Goal: Task Accomplishment & Management: Use online tool/utility

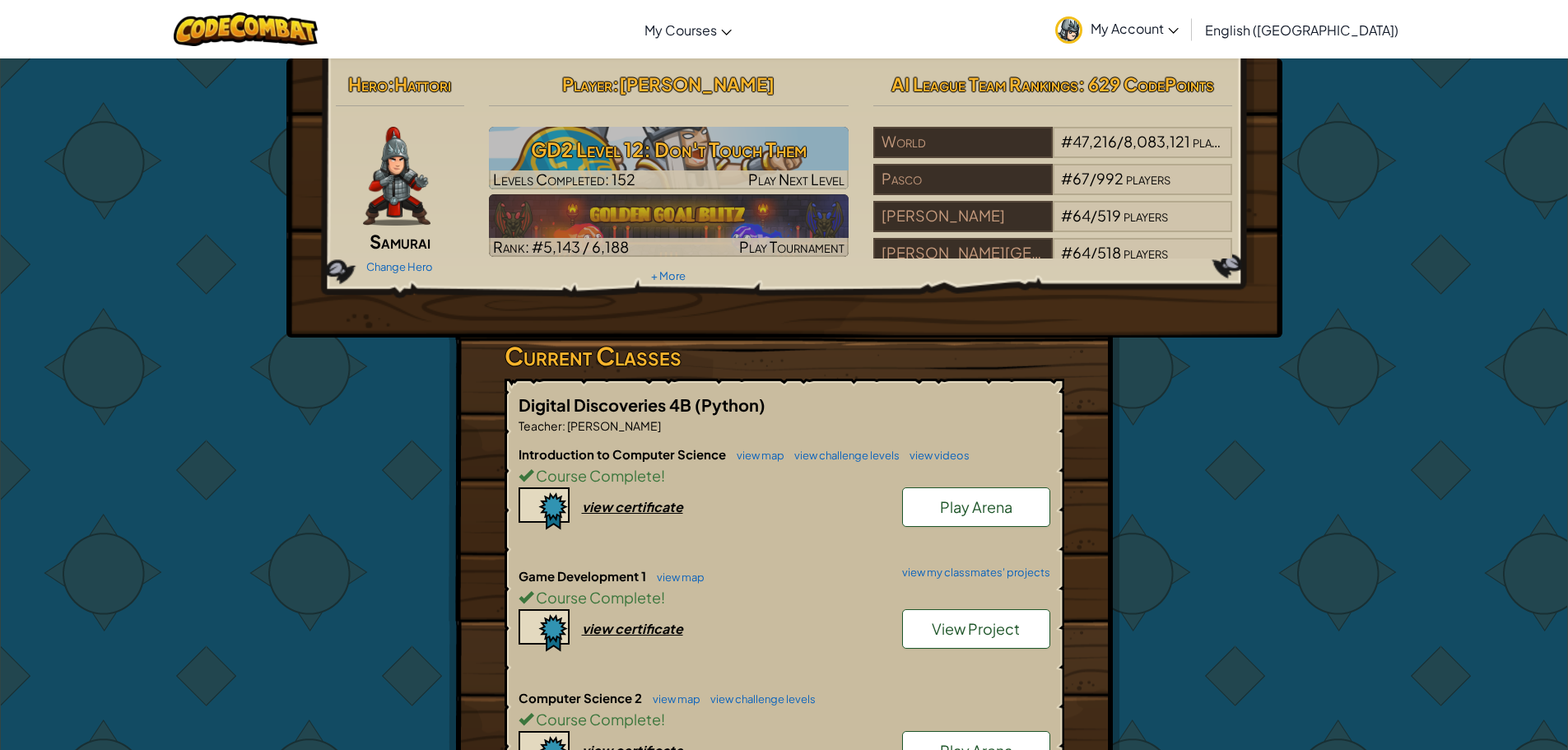
click at [1196, 582] on div "Hero : Hattori Samurai Change Hero Player : [PERSON_NAME] L GD2 Level 12: Don't…" at bounding box center [784, 666] width 963 height 1216
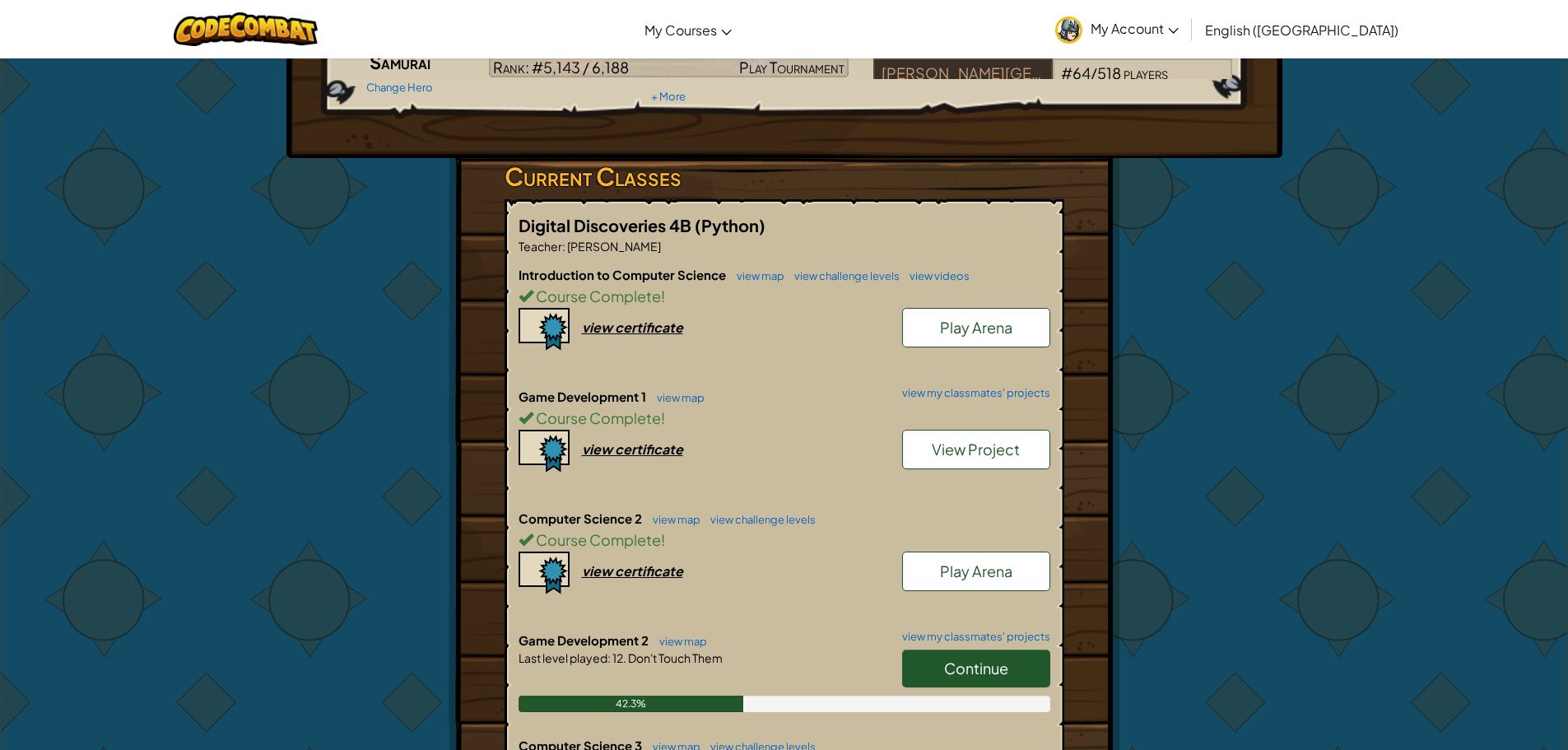
scroll to position [329, 0]
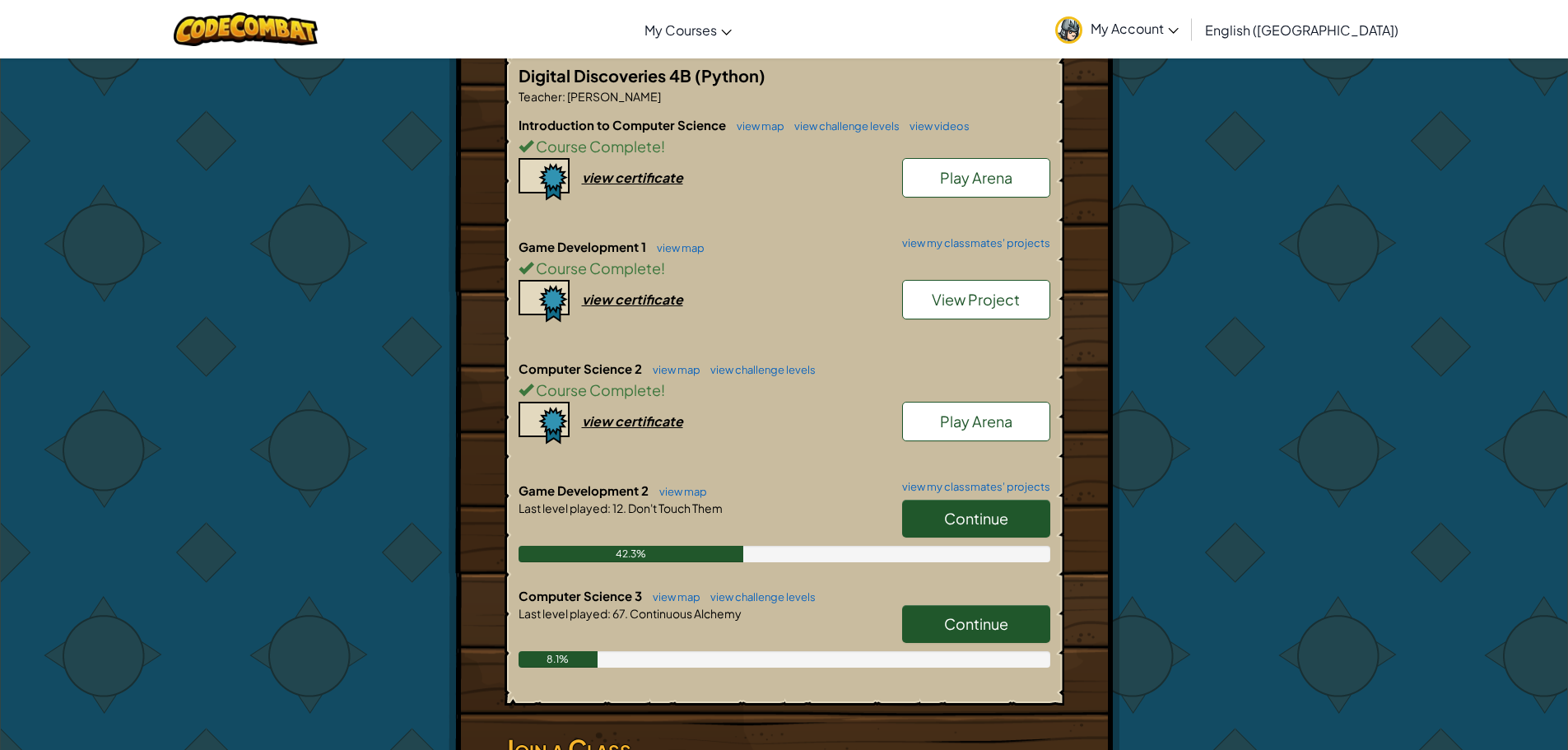
click at [978, 523] on span "Continue" at bounding box center [976, 518] width 64 height 19
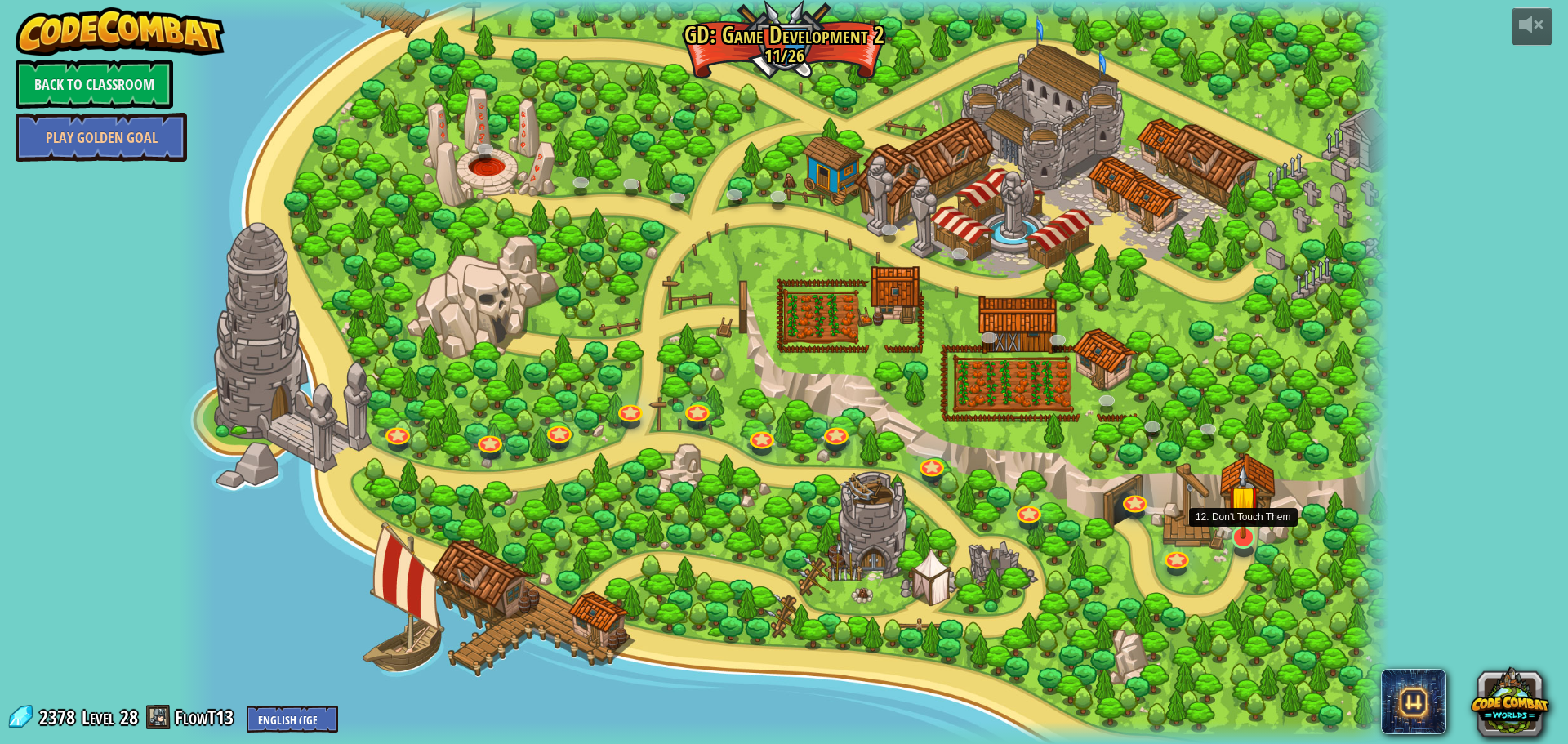
click at [1240, 540] on div at bounding box center [1244, 537] width 25 height 23
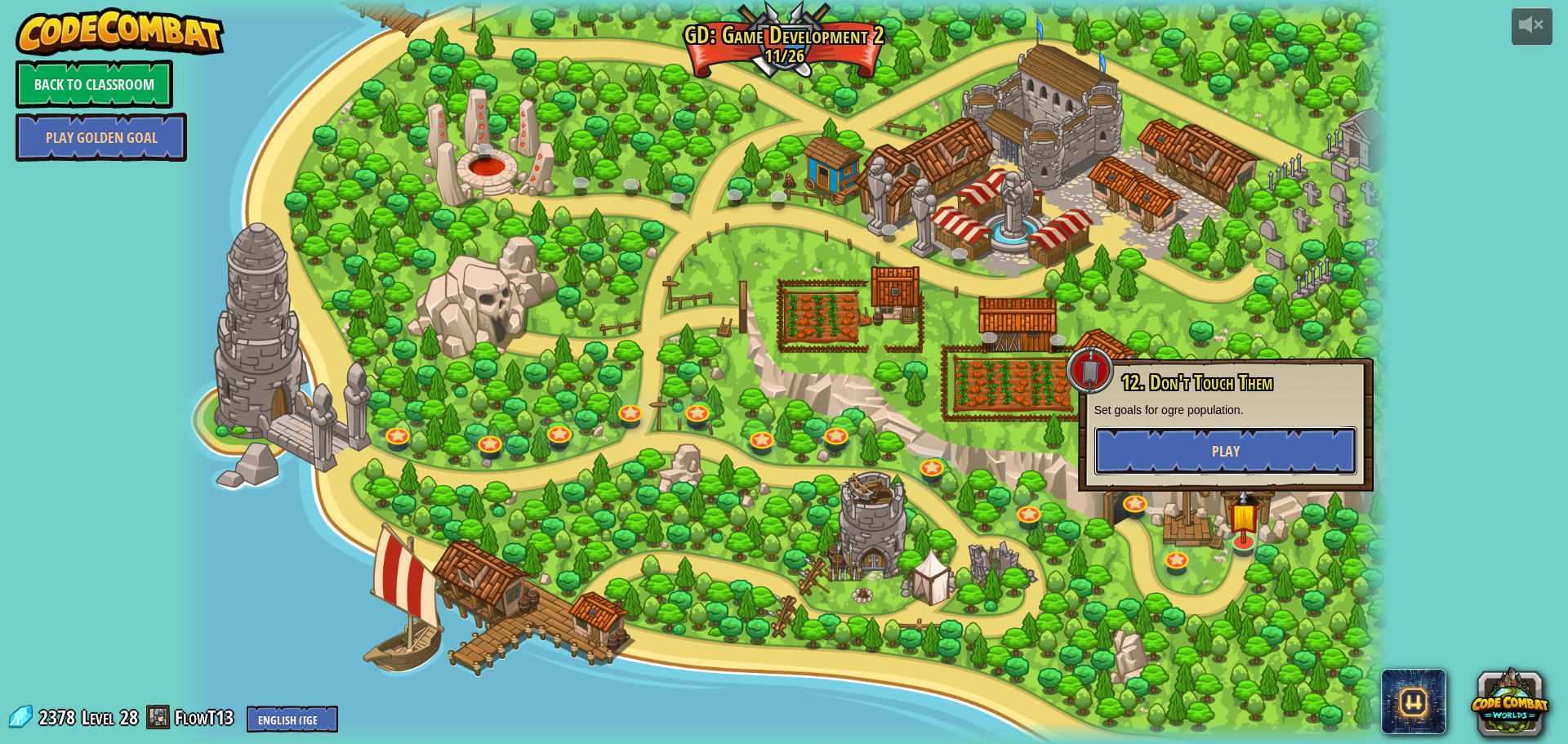
click at [1165, 438] on button "Play" at bounding box center [1226, 450] width 263 height 49
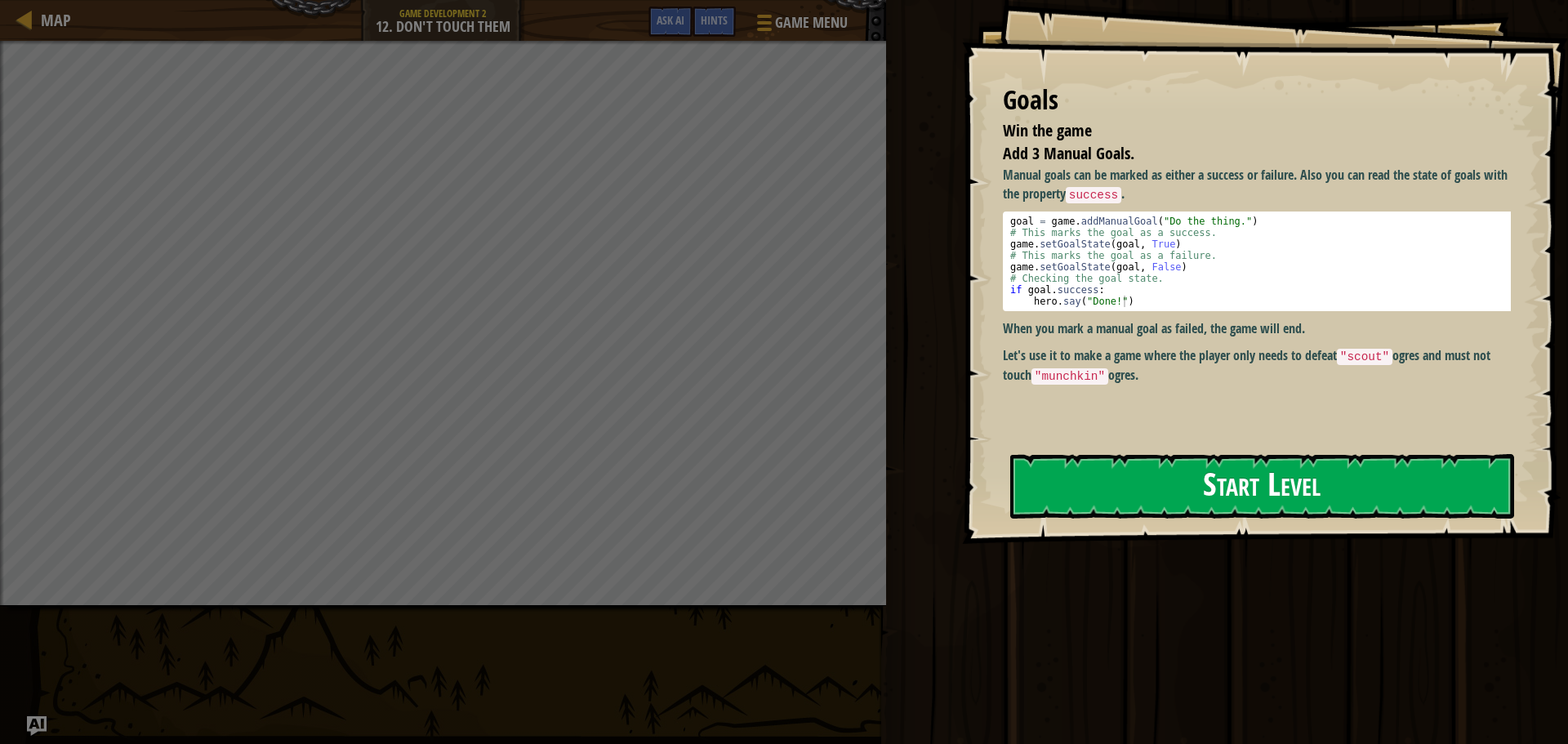
click at [1095, 464] on div "Goals Win the game Add 3 Manual Goals. Manual goals can be marked as either a s…" at bounding box center [1265, 272] width 606 height 544
click at [1144, 484] on button "Start Level" at bounding box center [1262, 486] width 504 height 64
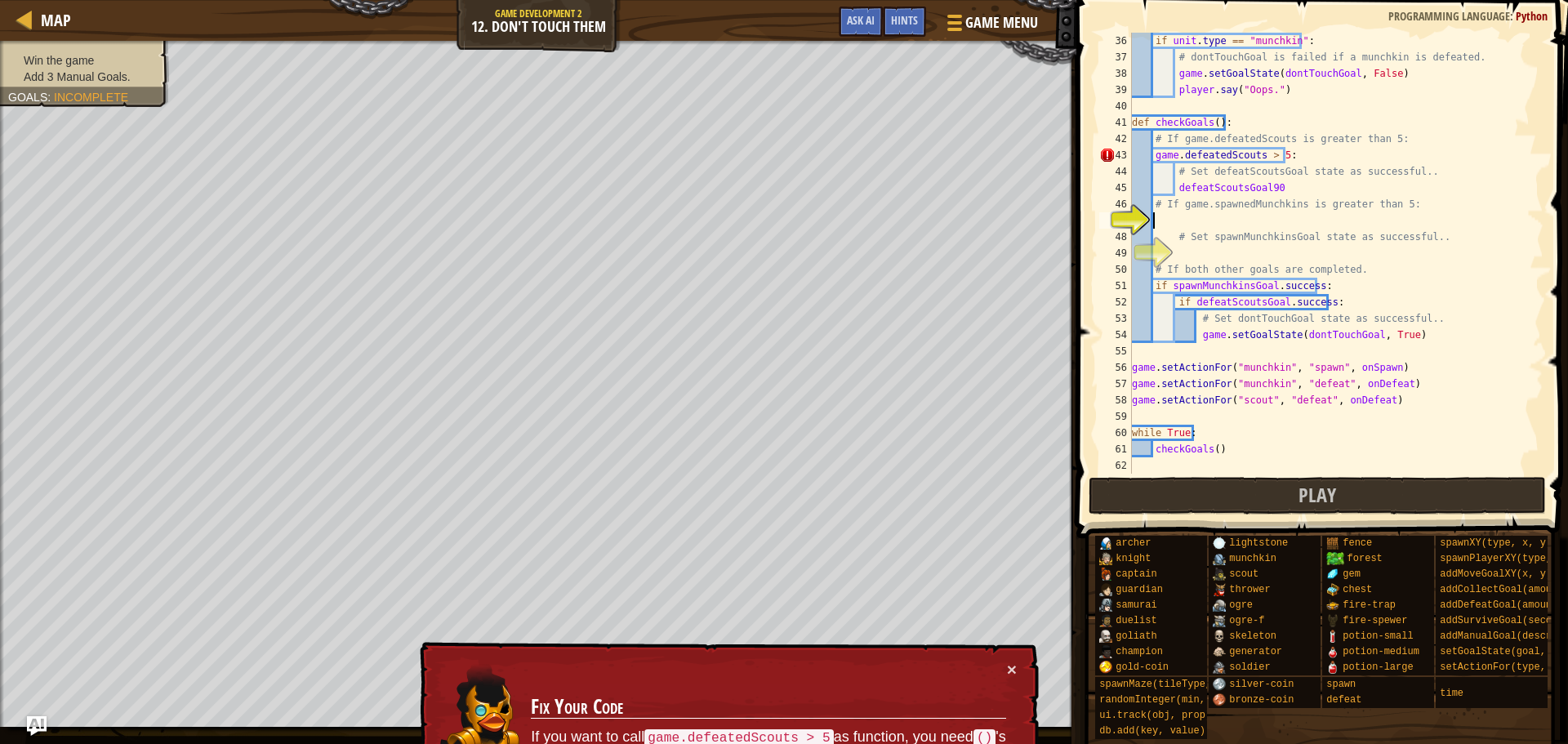
scroll to position [571, 0]
click at [841, 9] on button "Ask AI" at bounding box center [861, 21] width 44 height 30
click at [0, 0] on div "AI Hint Need a hint? You can ask the AI for help. Ask the AI" at bounding box center [0, 0] width 0 height 0
click at [855, 27] on span "Ask AI" at bounding box center [861, 20] width 27 height 15
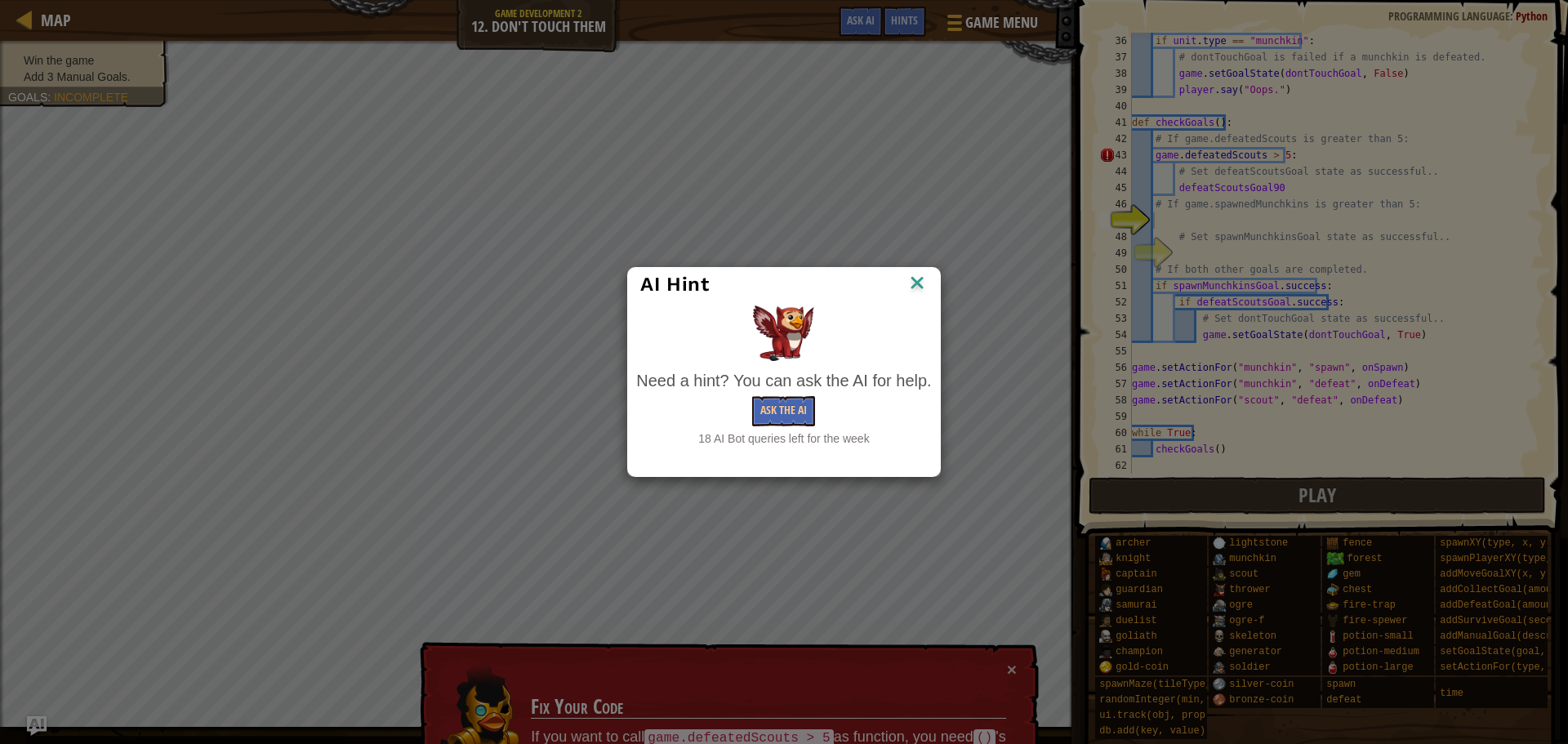
drag, startPoint x: 855, startPoint y: 27, endPoint x: 731, endPoint y: 86, distance: 137.3
click at [731, 86] on div "AI Hint Need a hint? You can ask the AI for help. Ask the AI 18 AI Bot queries …" at bounding box center [784, 372] width 1568 height 744
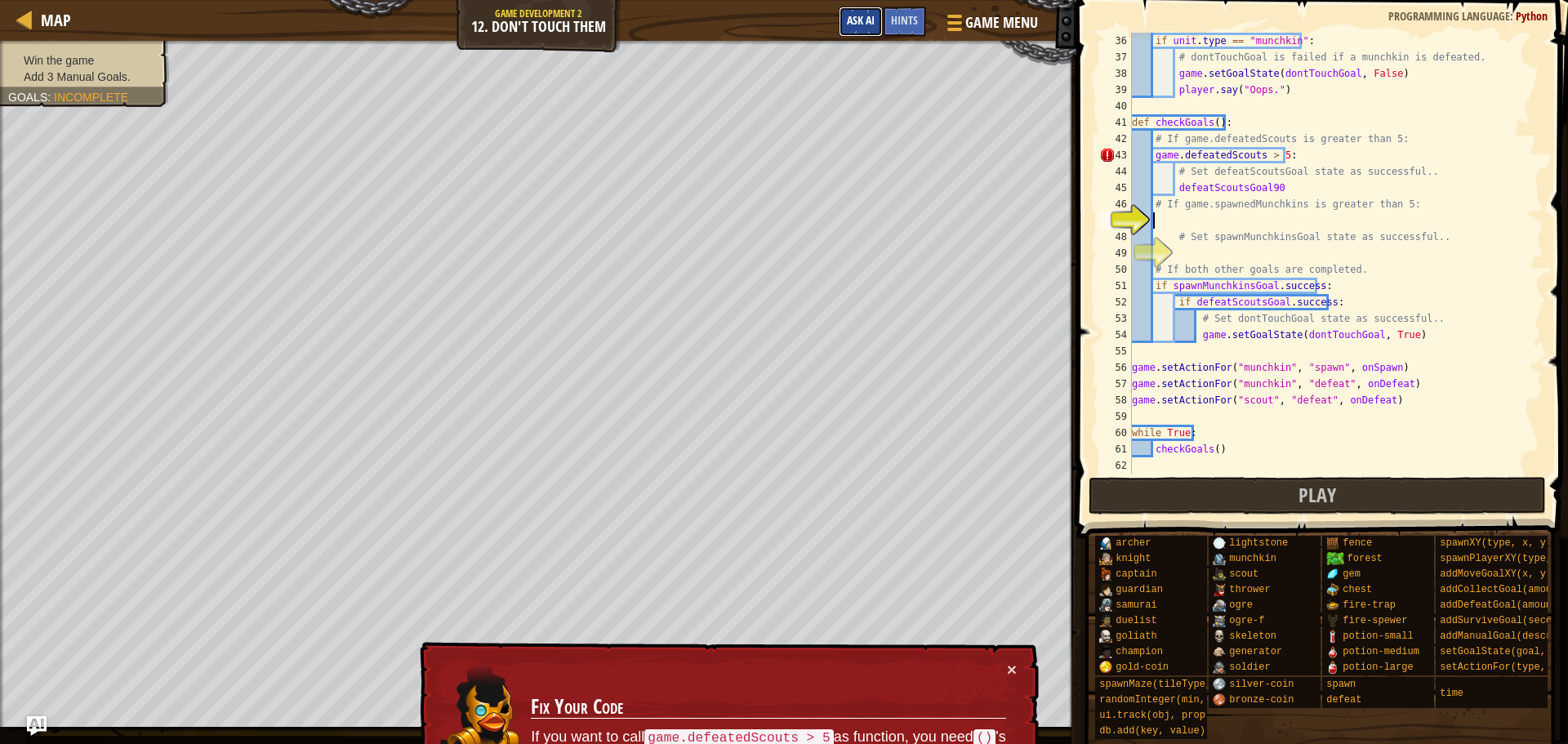
click at [855, 20] on span "Ask AI" at bounding box center [861, 20] width 27 height 15
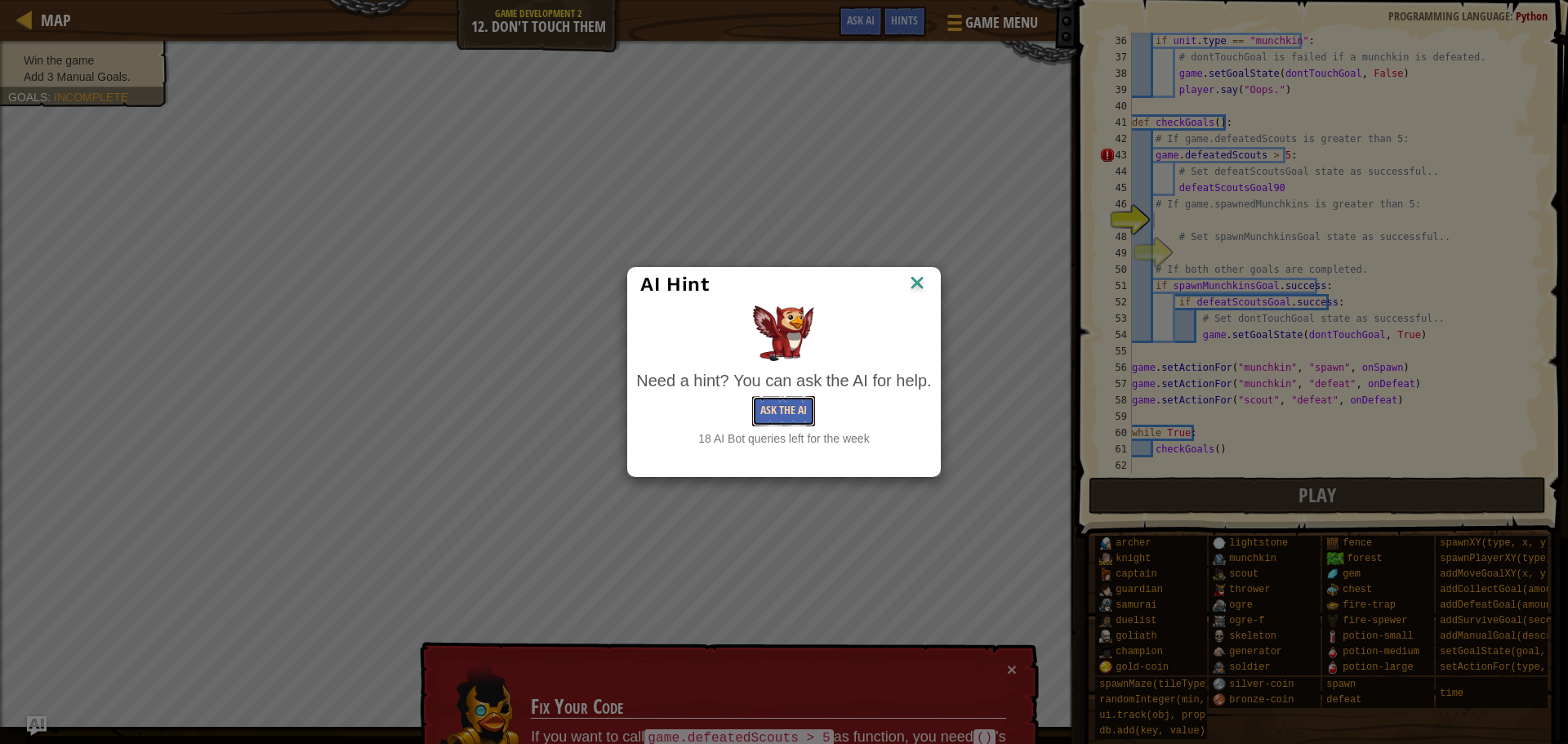
click at [805, 407] on button "Ask the AI" at bounding box center [784, 410] width 63 height 30
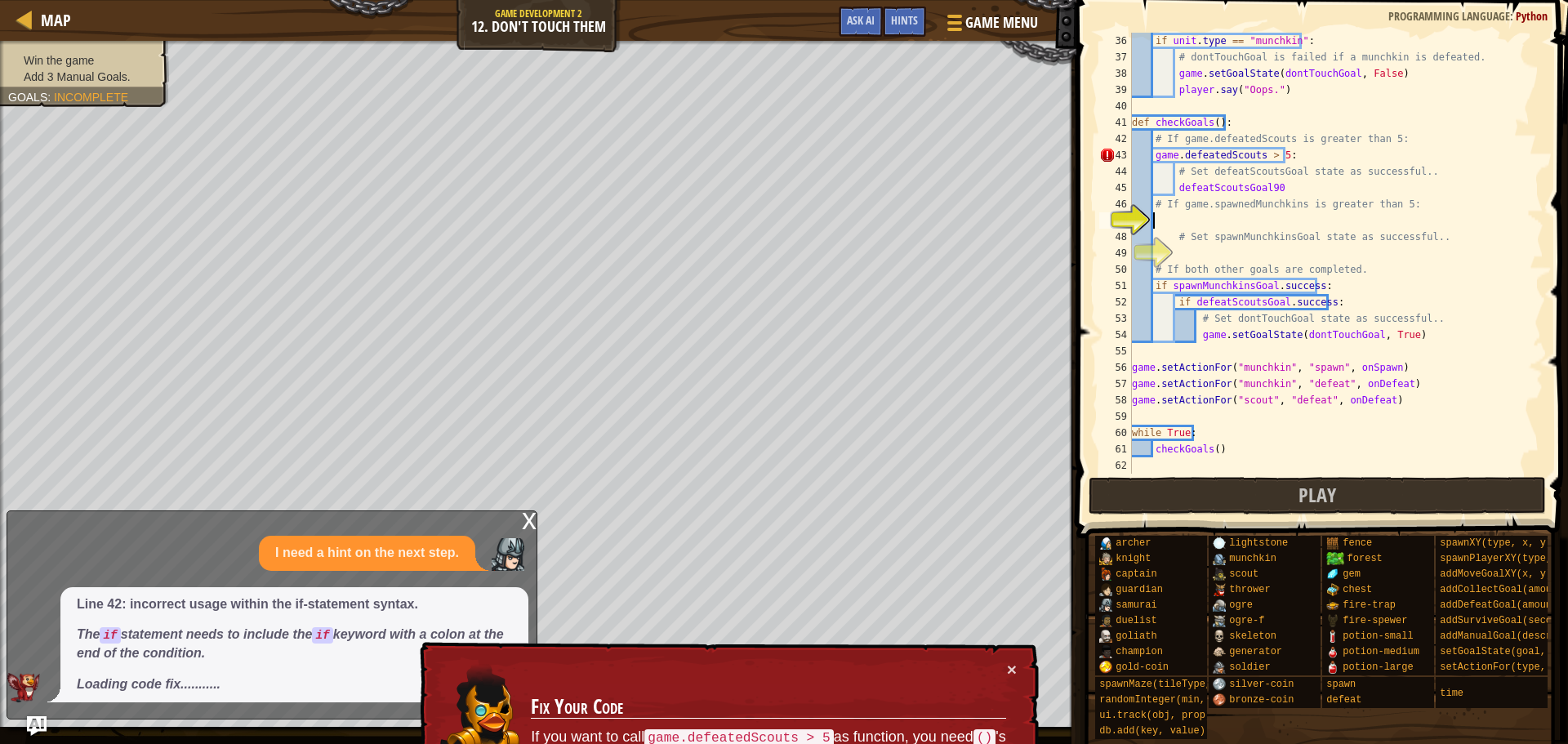
click at [1010, 658] on div "× Fix Your Code If you want to call game.defeatedScouts > 5 as function, you ne…" at bounding box center [728, 737] width 623 height 191
click at [1013, 664] on button "×" at bounding box center [1011, 670] width 9 height 17
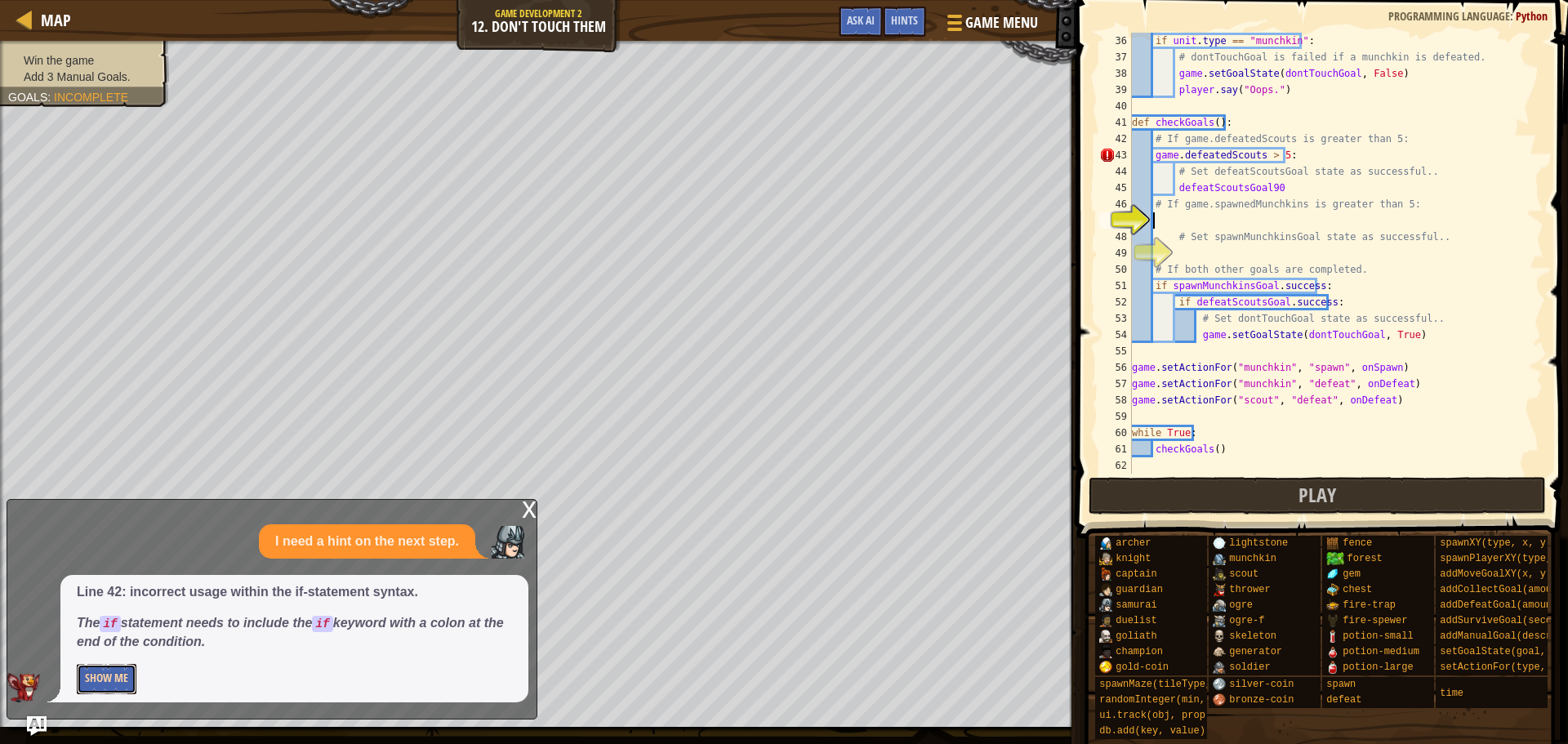
click at [83, 673] on button "Show Me" at bounding box center [107, 678] width 60 height 30
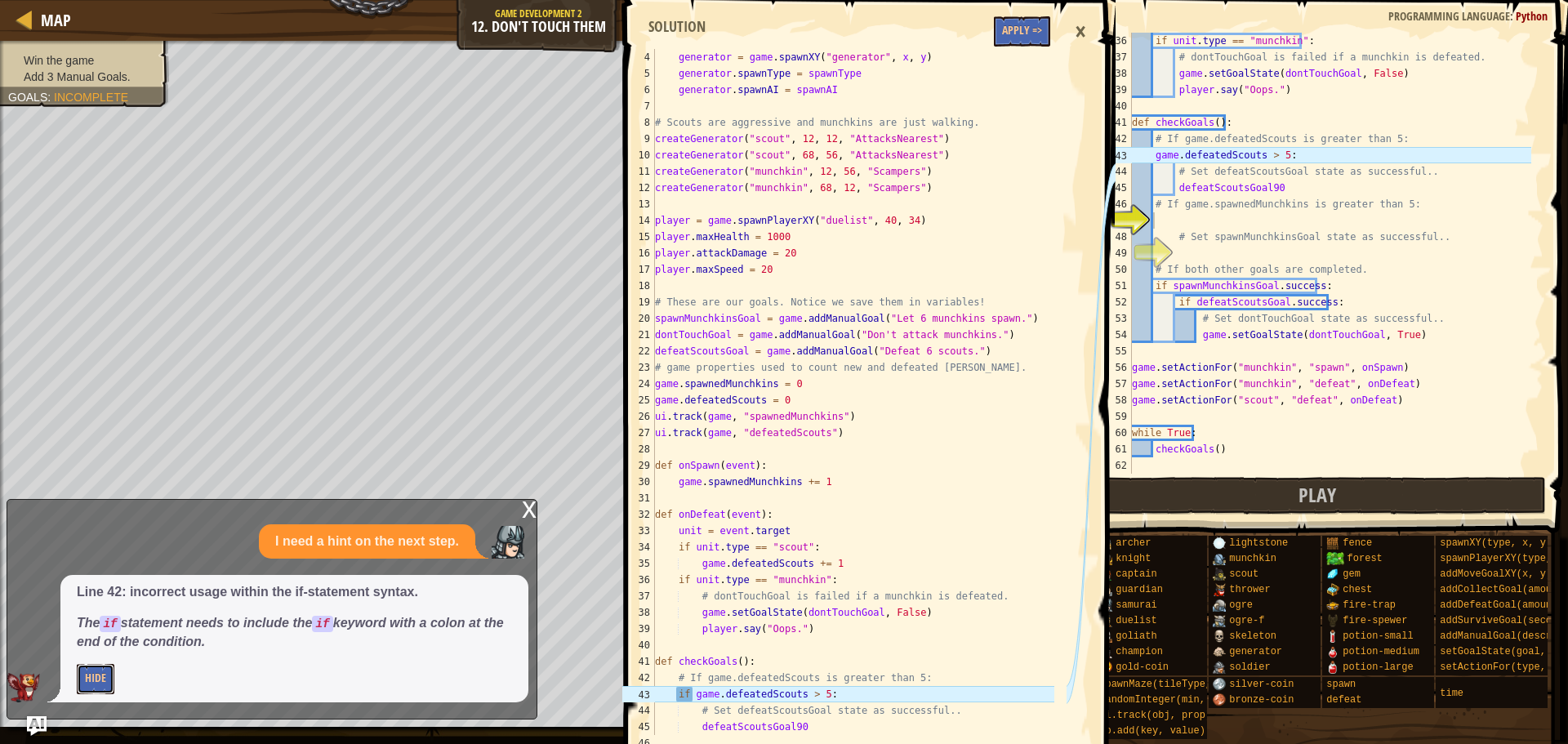
scroll to position [245, 0]
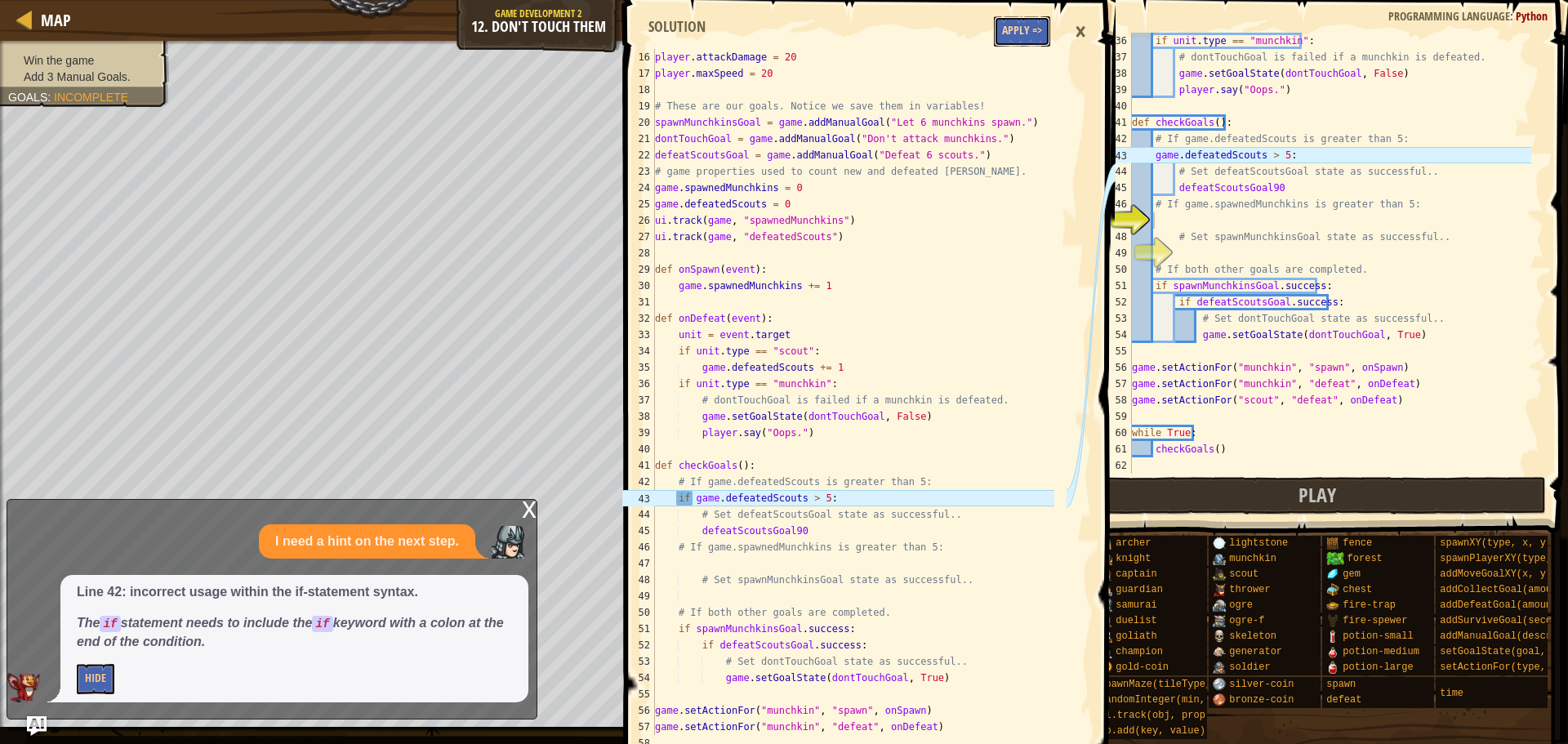
click at [1004, 30] on button "Apply =>" at bounding box center [1022, 31] width 56 height 30
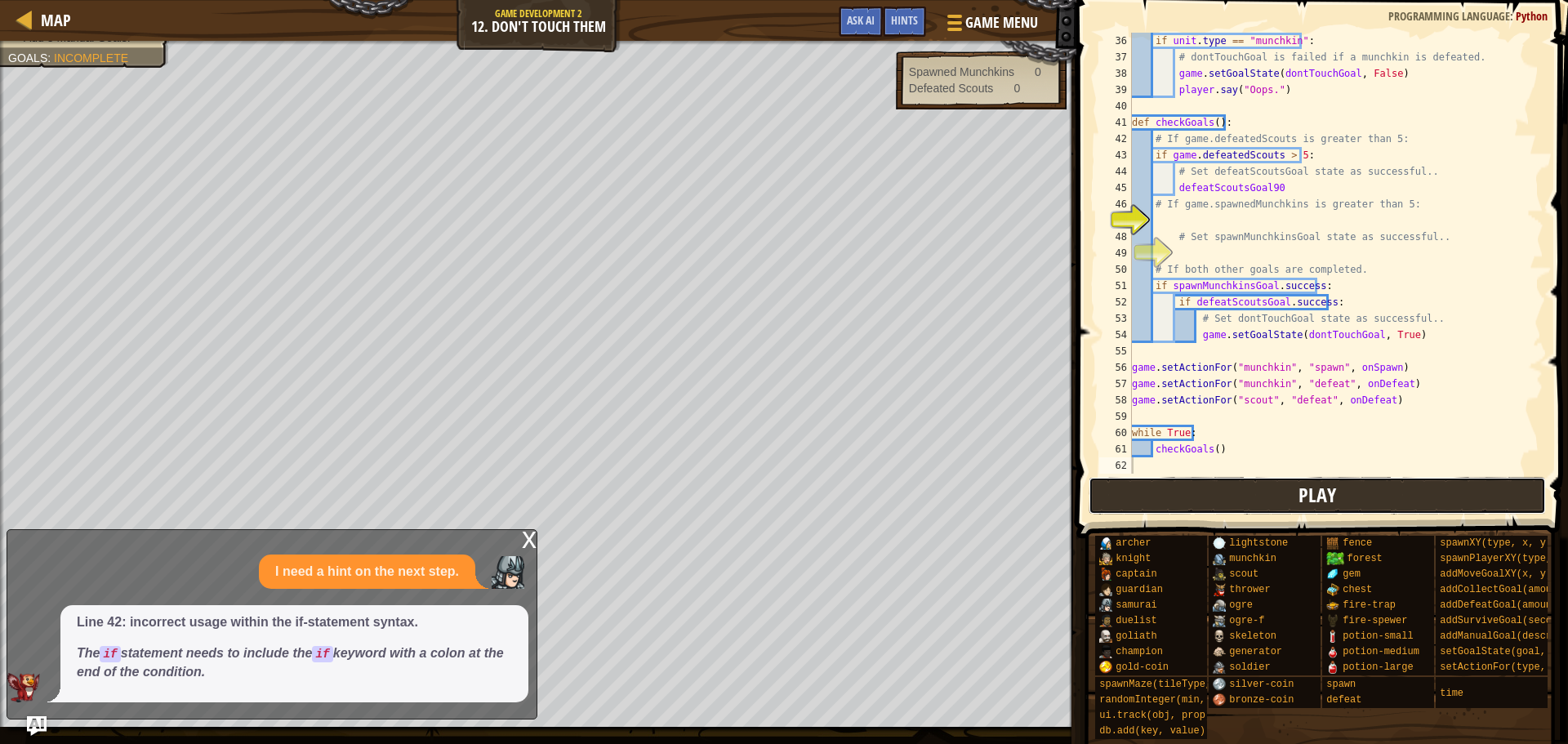
click at [1305, 493] on span "Play" at bounding box center [1317, 494] width 38 height 27
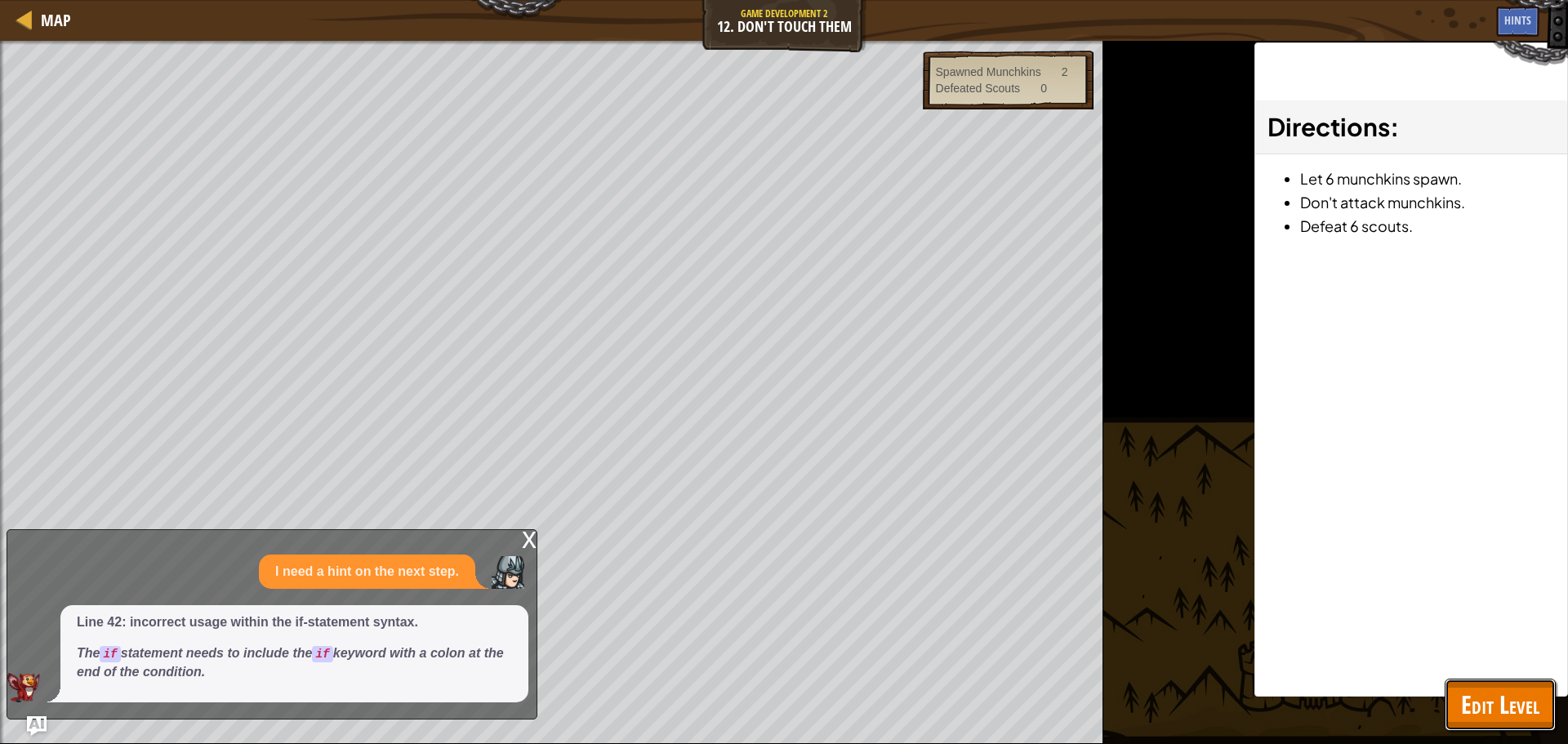
click at [1511, 723] on button "Edit Level" at bounding box center [1500, 705] width 111 height 52
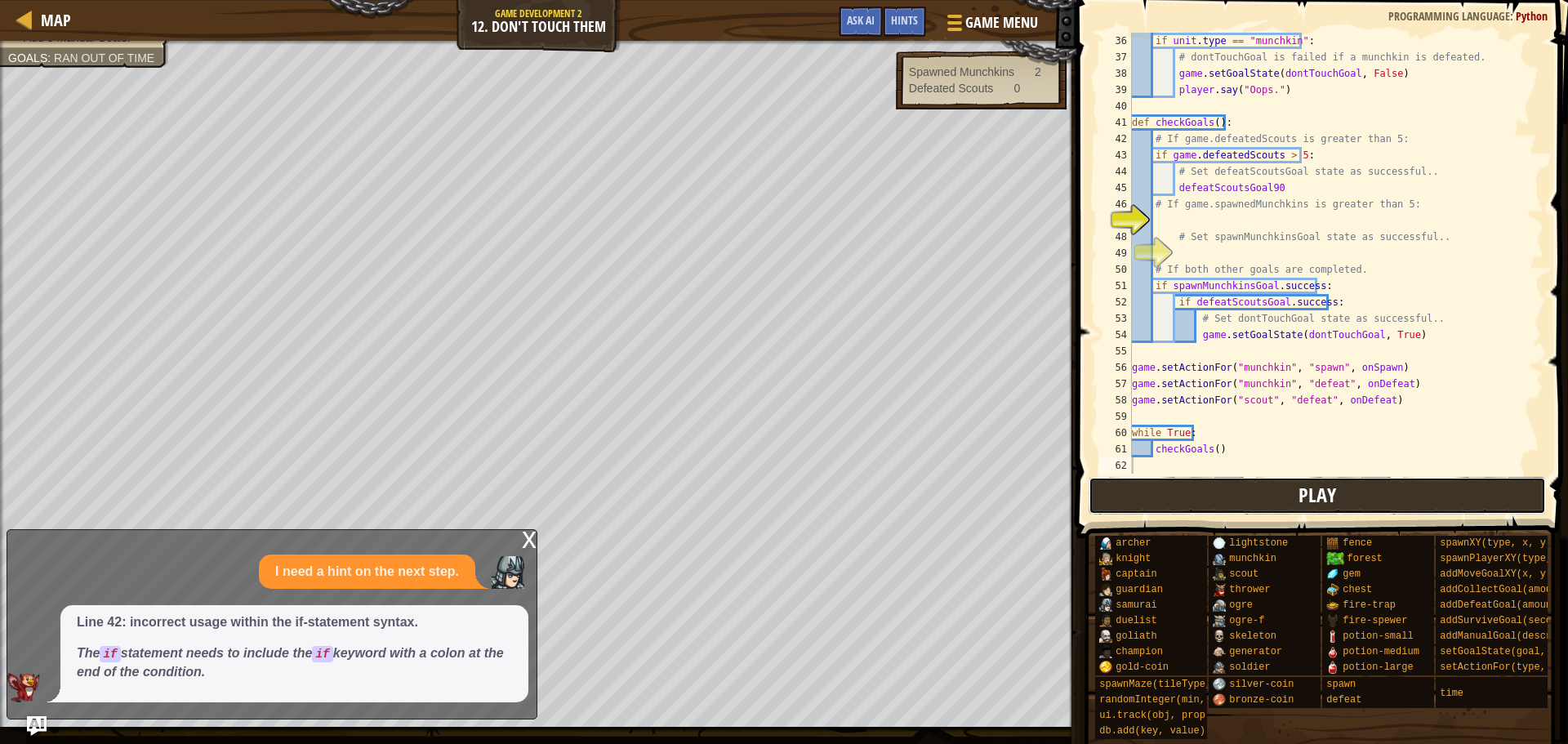
click at [1176, 499] on button "Play" at bounding box center [1318, 496] width 459 height 38
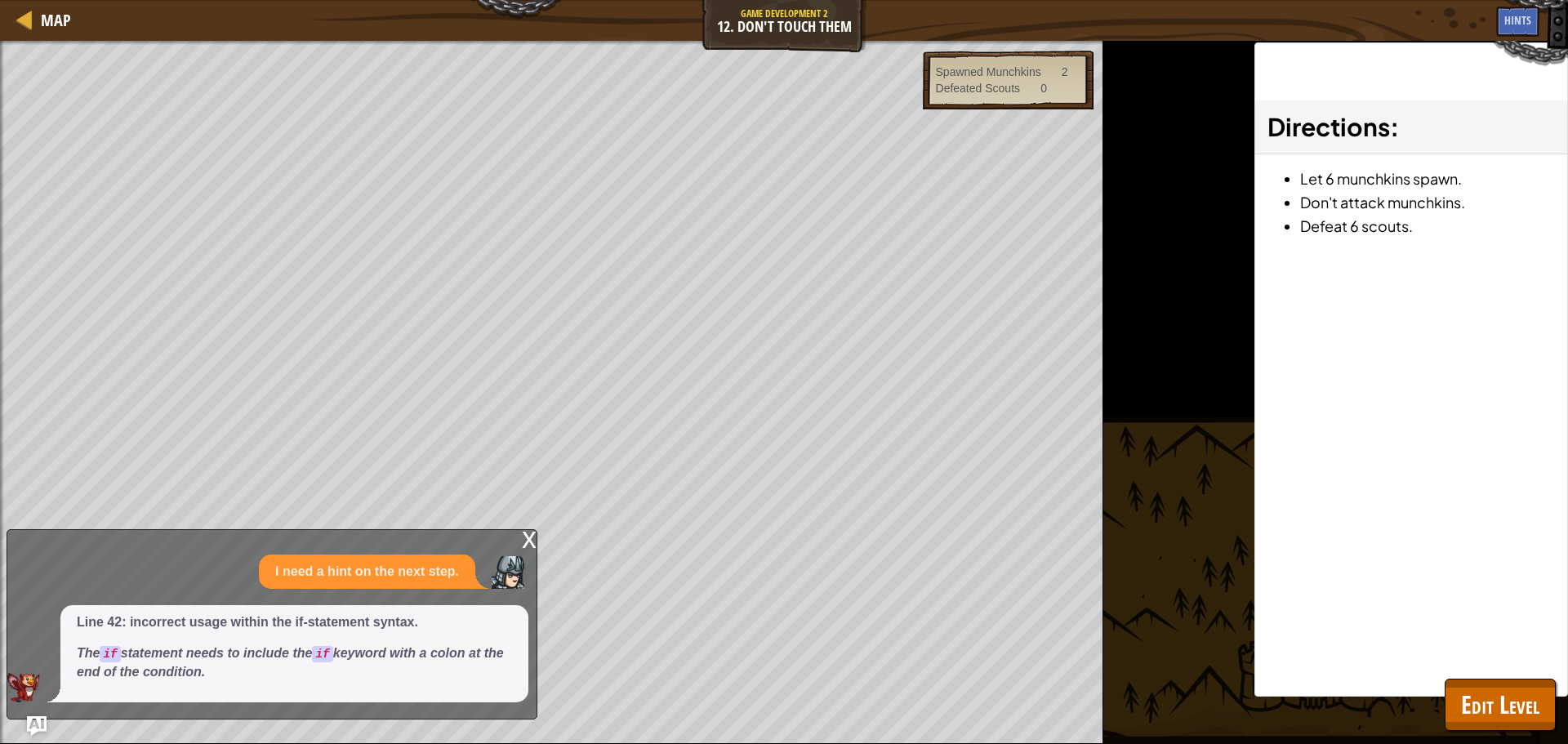
click at [428, 528] on div "Map Game Development 2 12. Don't Touch Them Game Menu Done Hints Ask AI 16 17 1…" at bounding box center [784, 372] width 1568 height 744
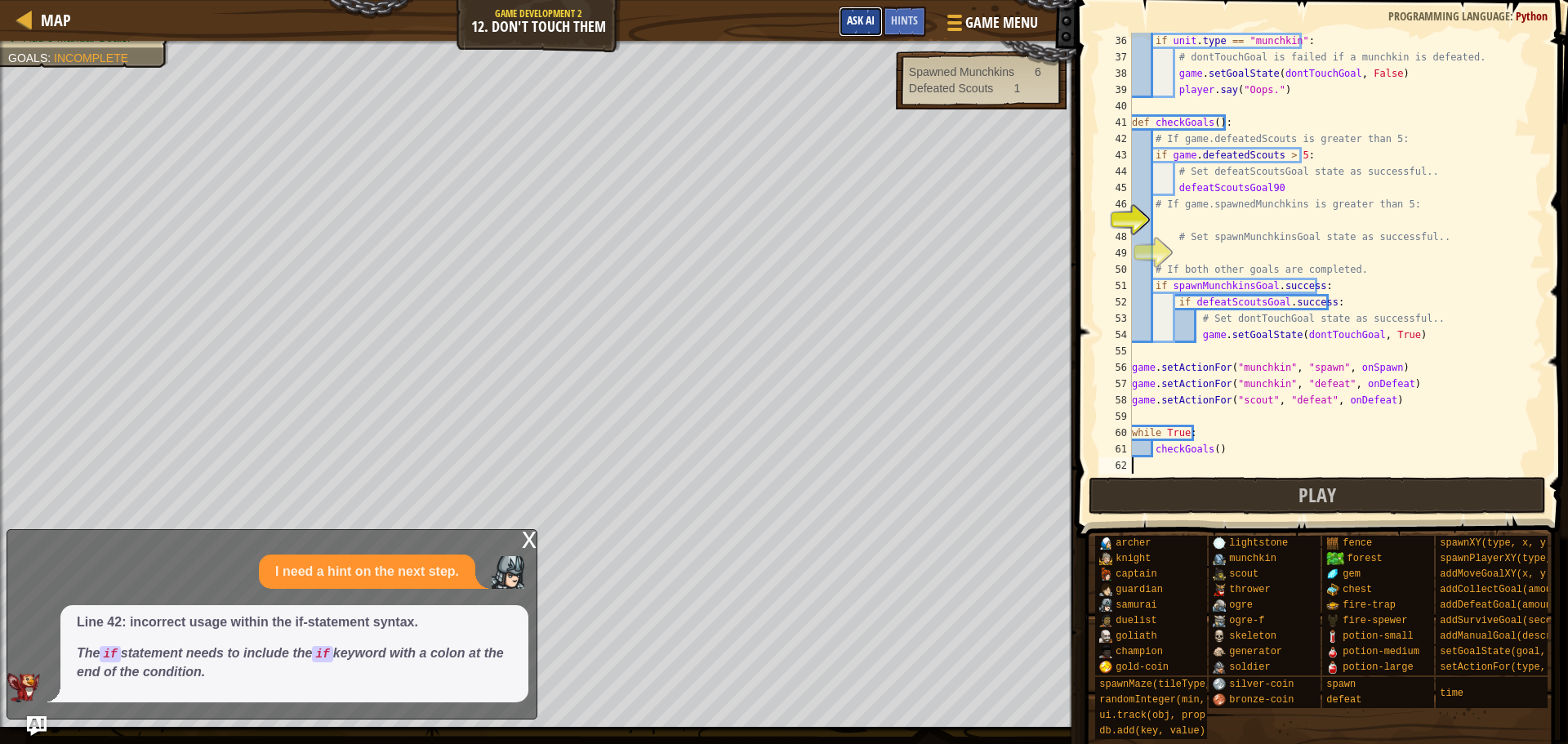
click at [851, 8] on button "Ask AI" at bounding box center [861, 21] width 44 height 30
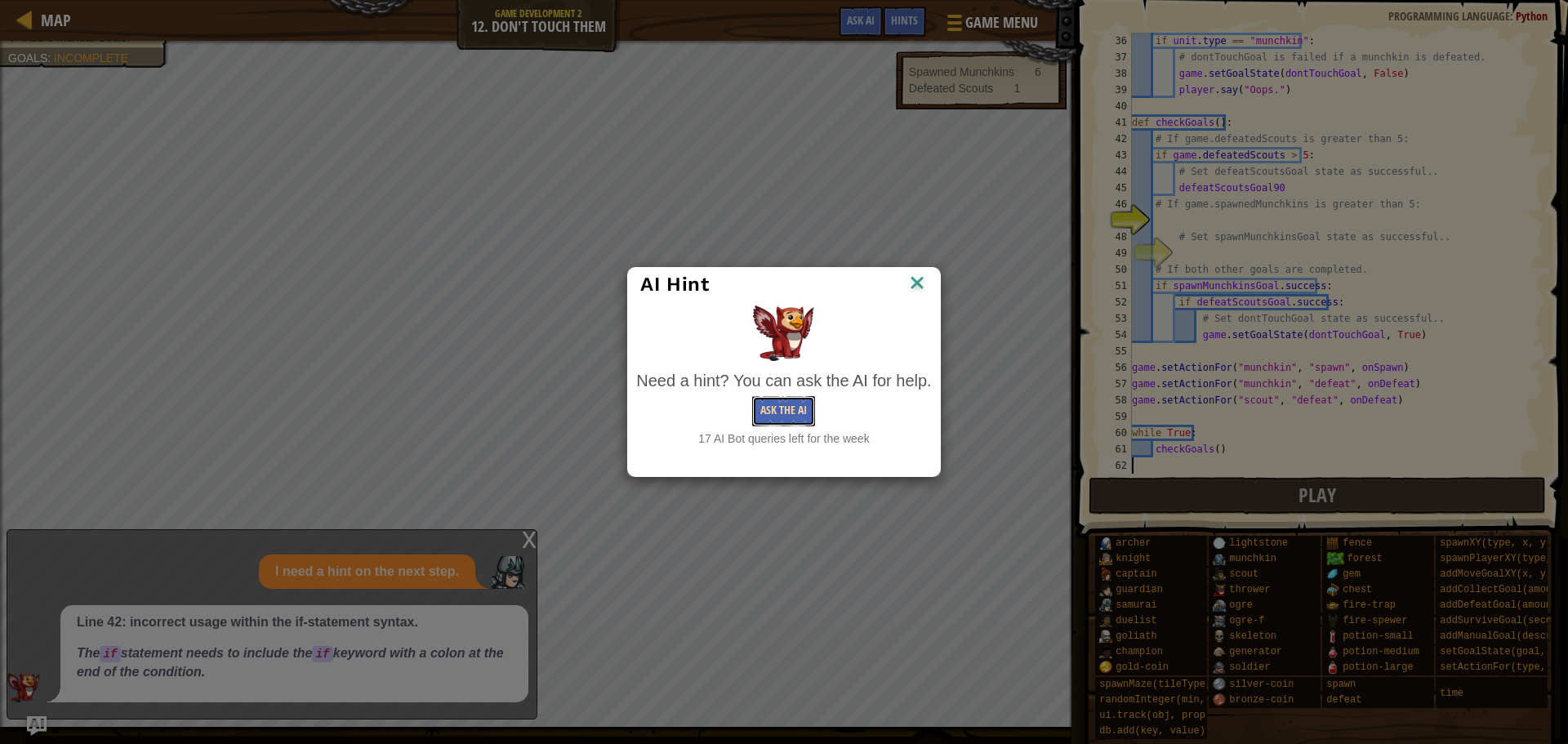
click at [784, 410] on button "Ask the AI" at bounding box center [784, 410] width 63 height 30
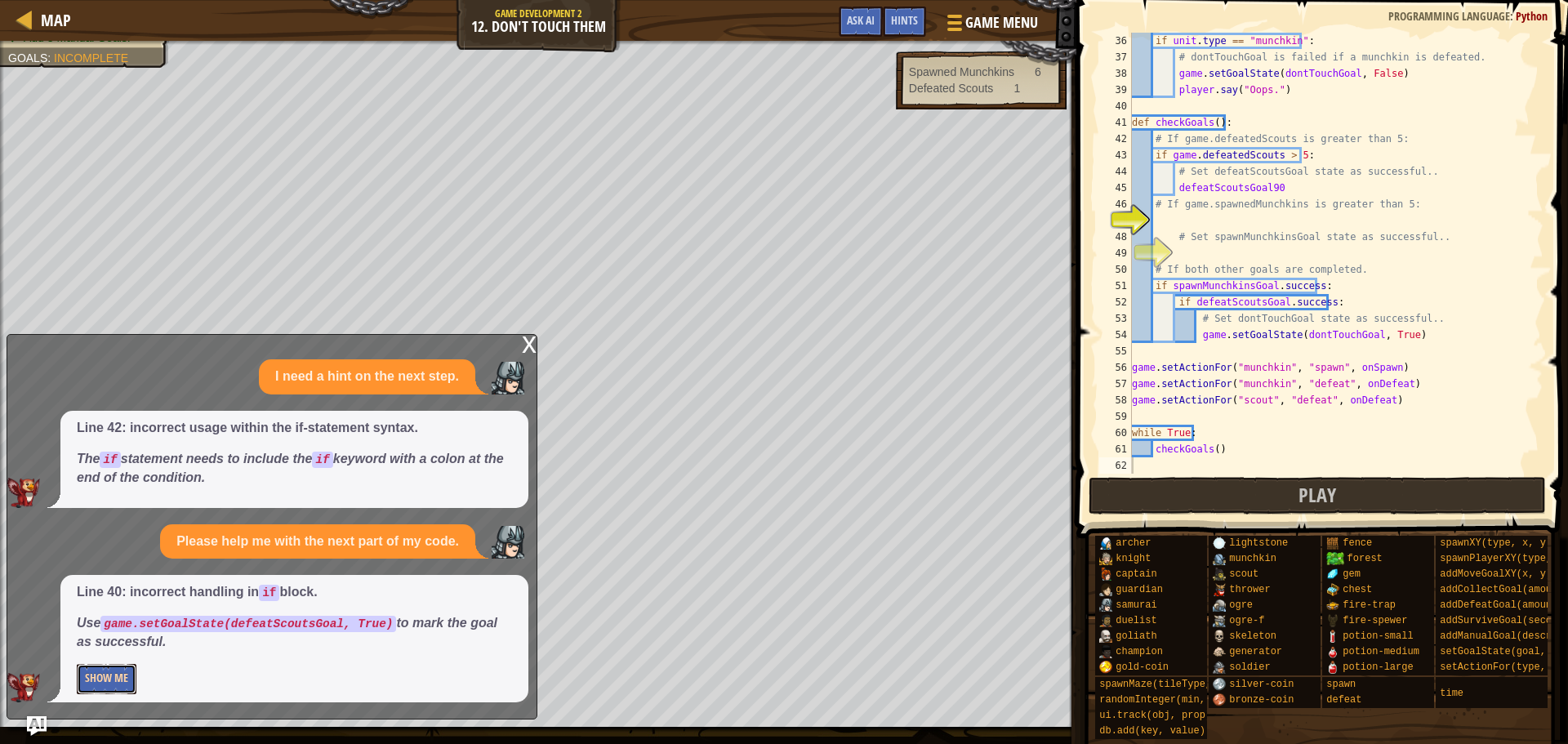
click at [105, 679] on button "Show Me" at bounding box center [107, 678] width 60 height 30
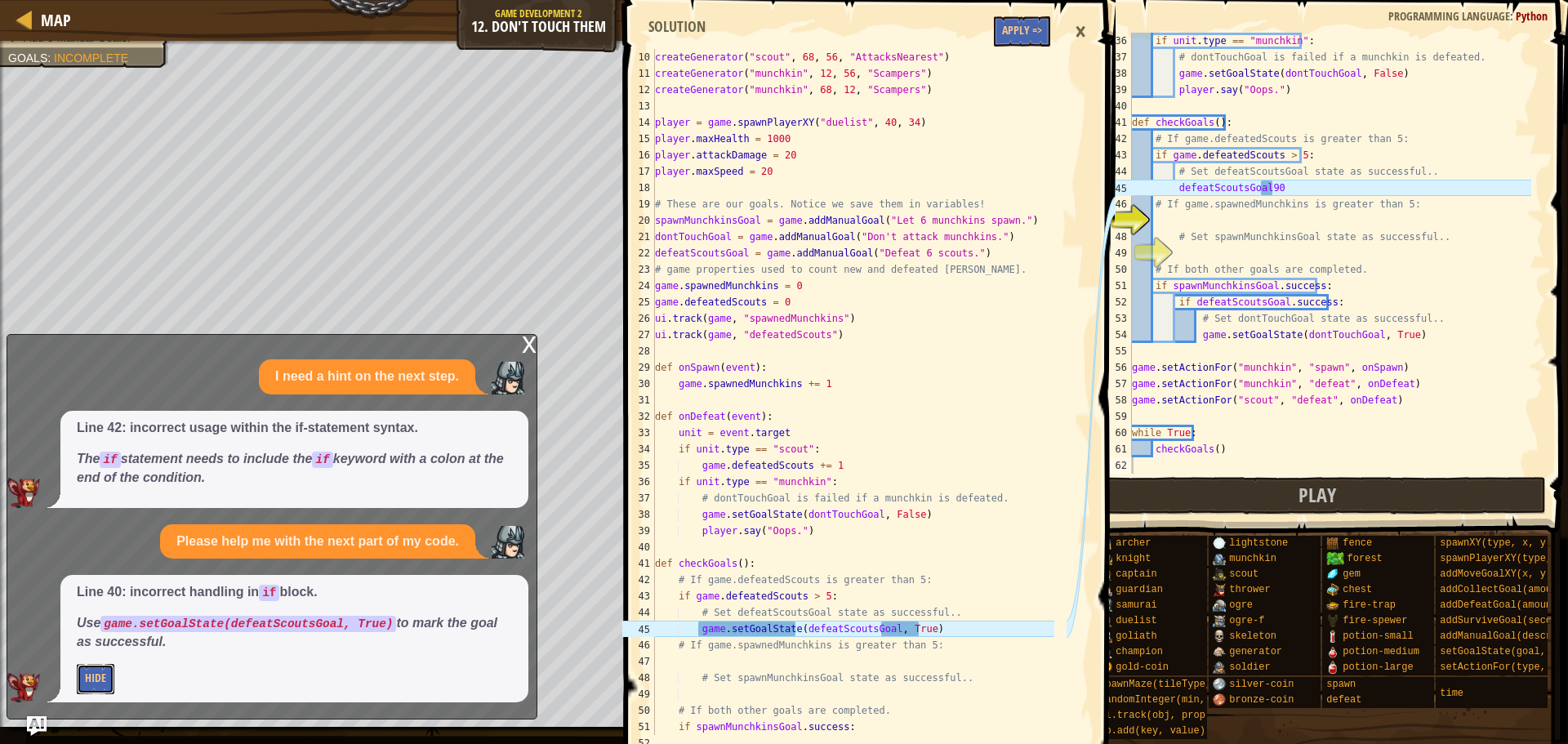
scroll to position [327, 0]
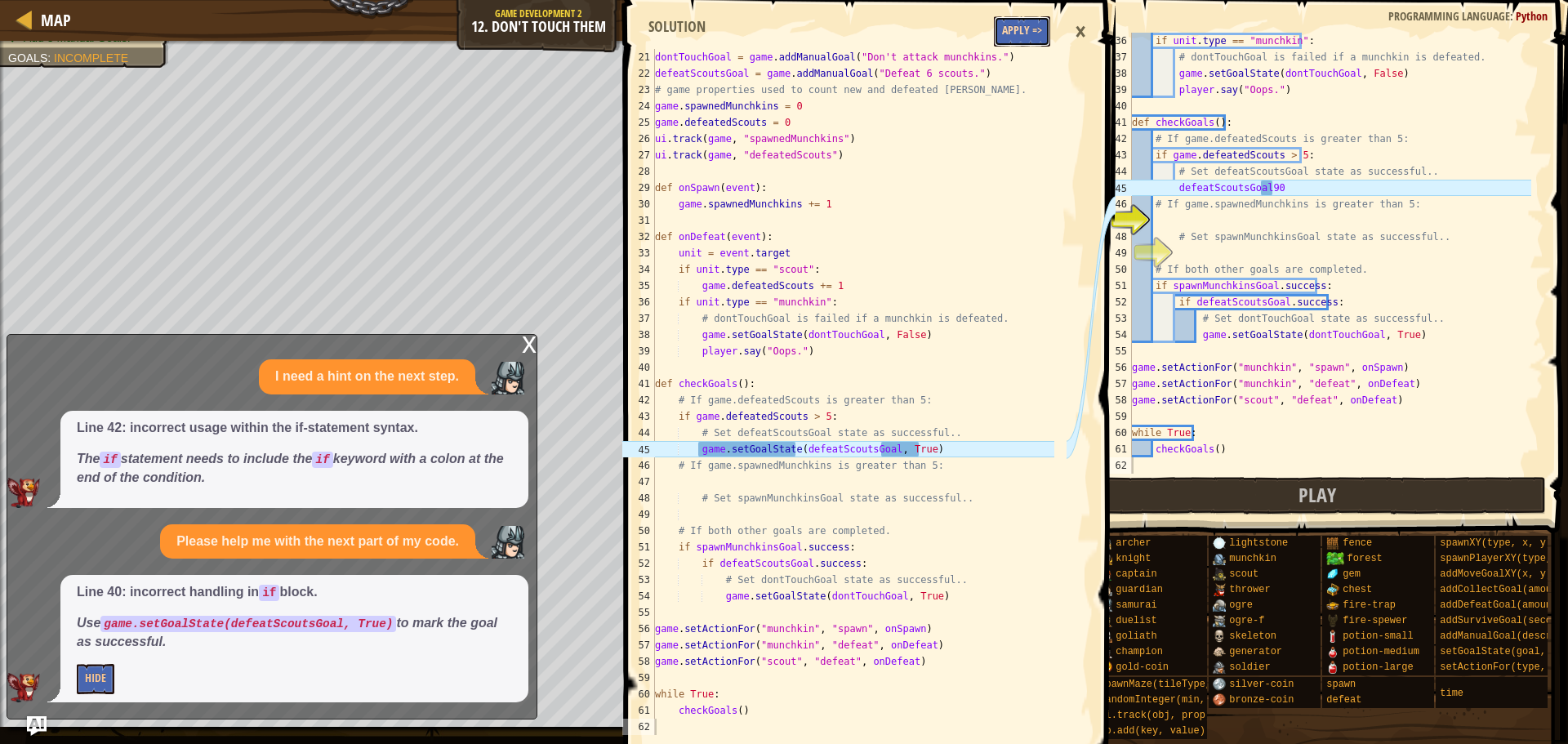
click at [1043, 25] on button "Apply =>" at bounding box center [1022, 31] width 56 height 30
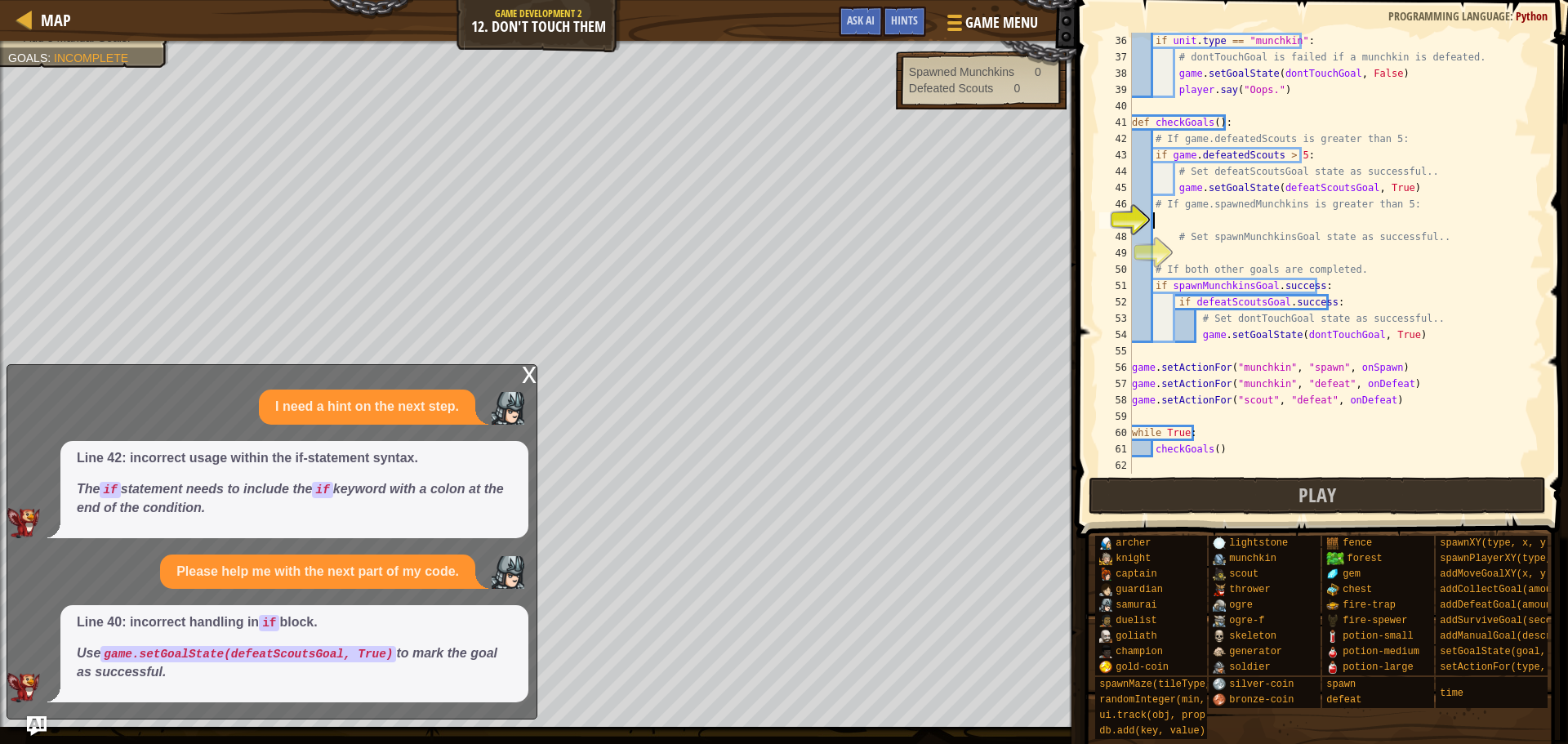
click at [1189, 216] on div "if unit . type == "munchkin" : # dontTouchGoal is failed if a munchkin is defea…" at bounding box center [1330, 269] width 403 height 474
click at [1214, 259] on div "if unit . type == "munchkin" : # dontTouchGoal is failed if a munchkin is defea…" at bounding box center [1330, 269] width 403 height 474
click at [1209, 244] on div "if unit . type == "munchkin" : # dontTouchGoal is failed if a munchkin is defea…" at bounding box center [1330, 269] width 403 height 474
type textarea "# Set spawnMunchkinsGoal state as successful.."
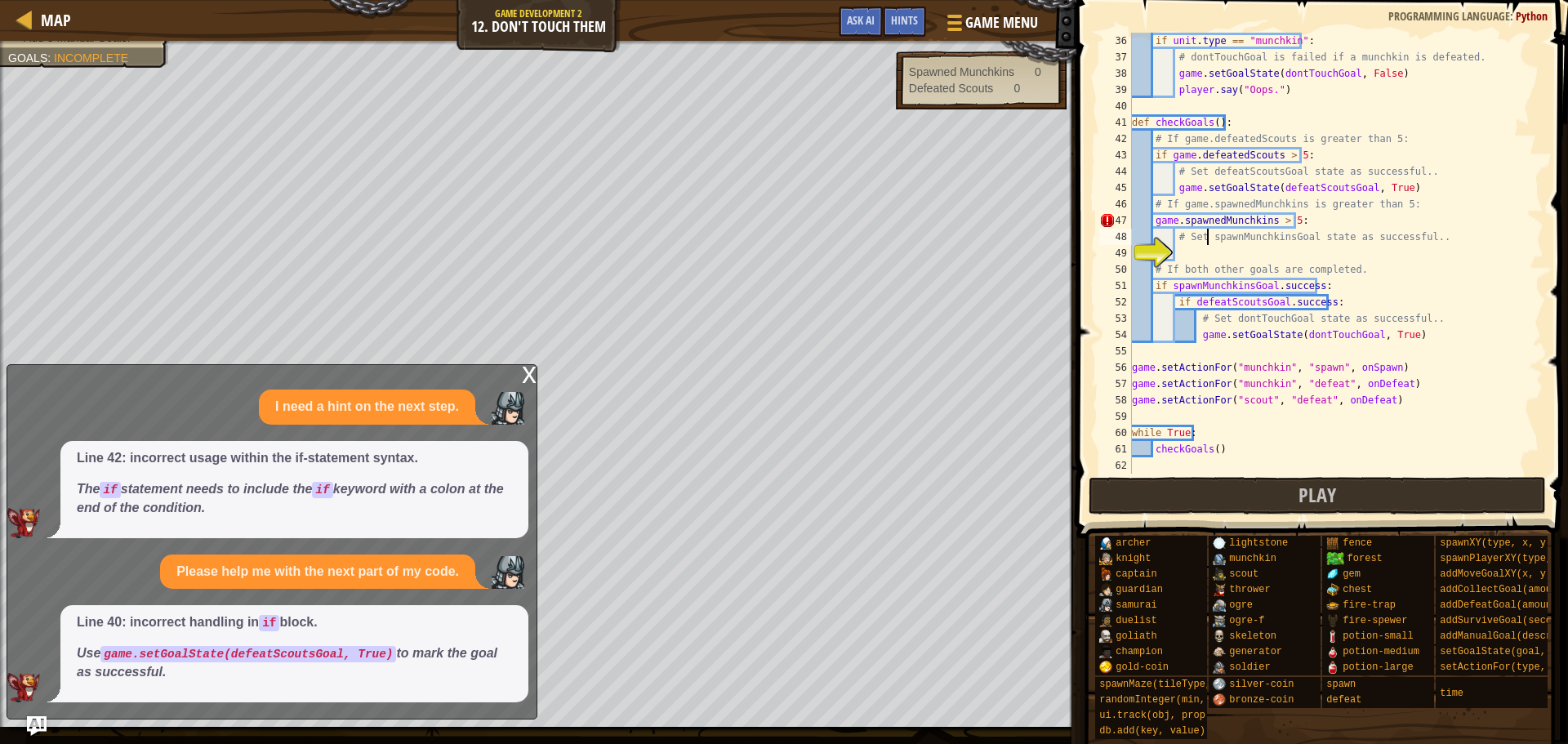
click at [1204, 251] on div "if unit . type == "munchkin" : # dontTouchGoal is failed if a munchkin is defea…" at bounding box center [1330, 269] width 403 height 474
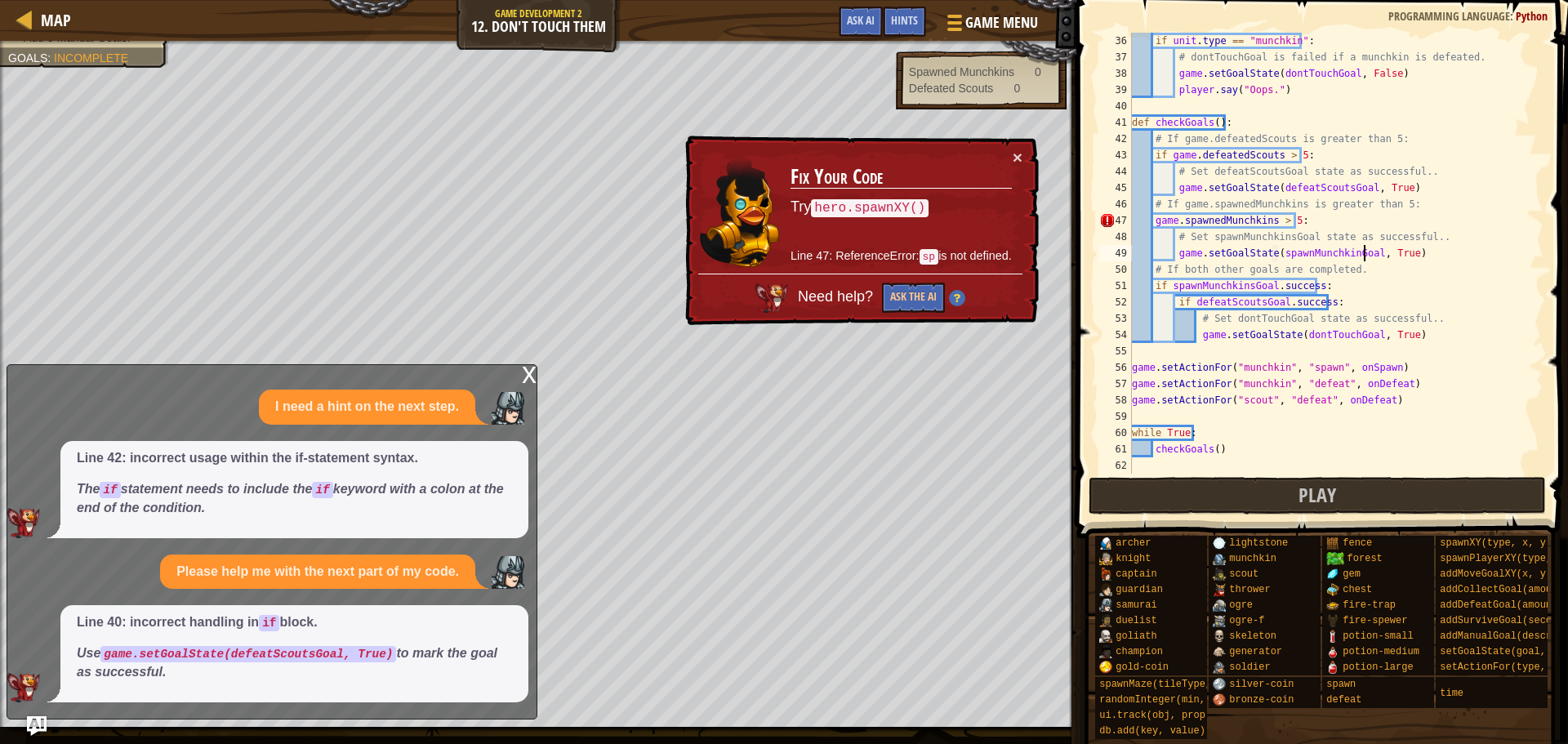
drag, startPoint x: 1206, startPoint y: 227, endPoint x: 1190, endPoint y: 234, distance: 17.5
click at [1210, 227] on div "if unit . type == "munchkin" : # dontTouchGoal is failed if a munchkin is defea…" at bounding box center [1330, 269] width 403 height 474
click at [905, 287] on button "Ask the AI" at bounding box center [914, 297] width 63 height 30
type textarea "game.spawnedMunchkins > 5:"
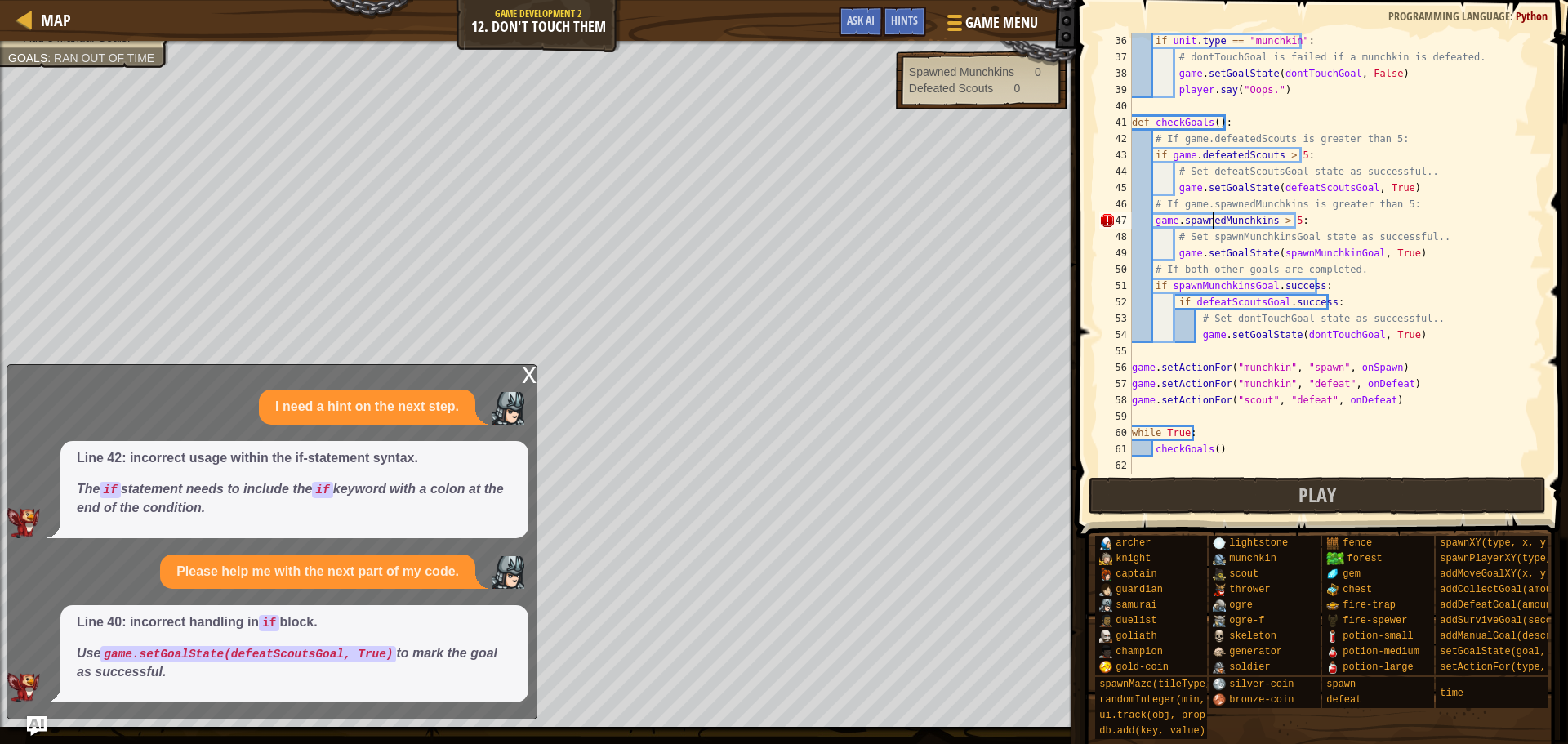
scroll to position [8, 13]
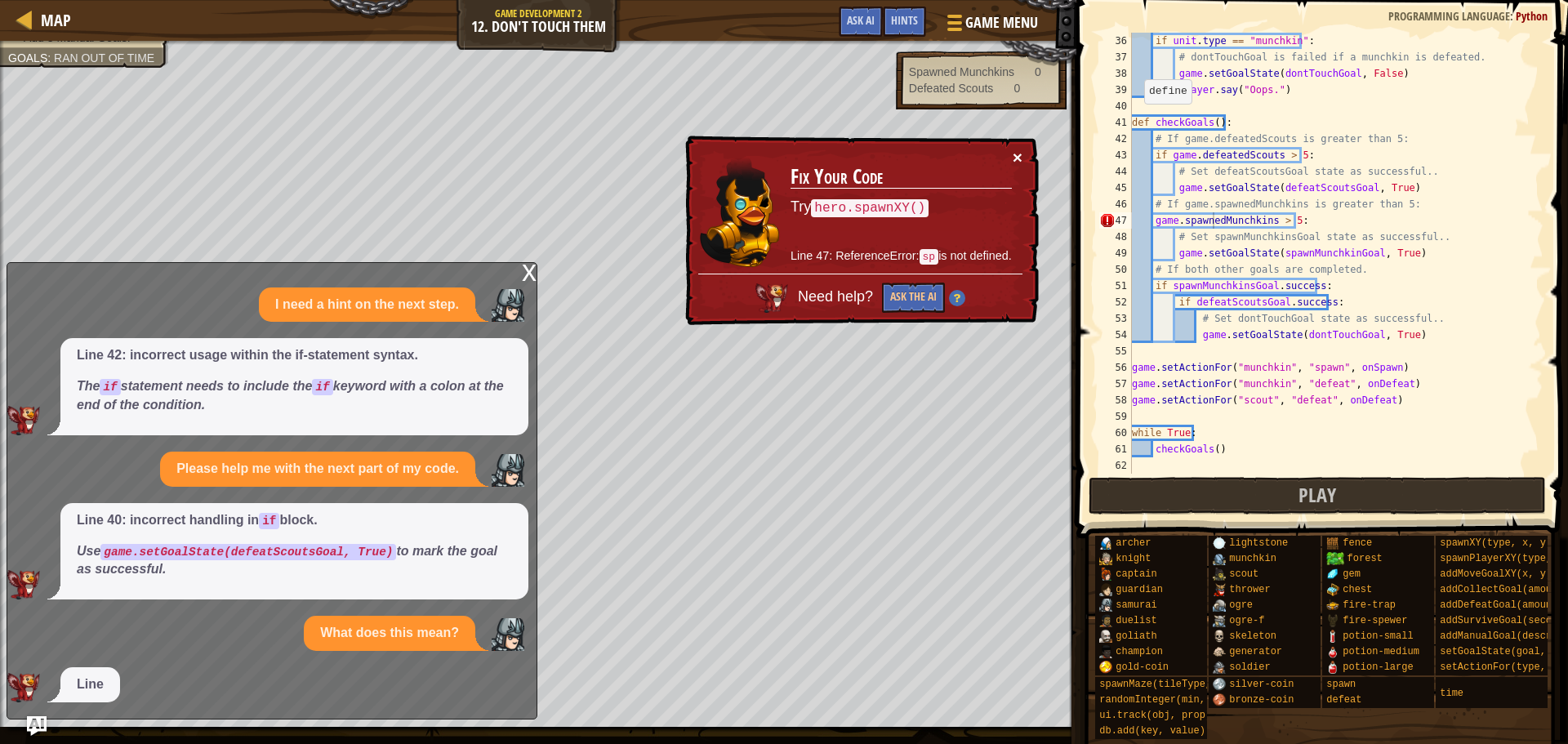
click at [1016, 158] on button "×" at bounding box center [1017, 157] width 9 height 17
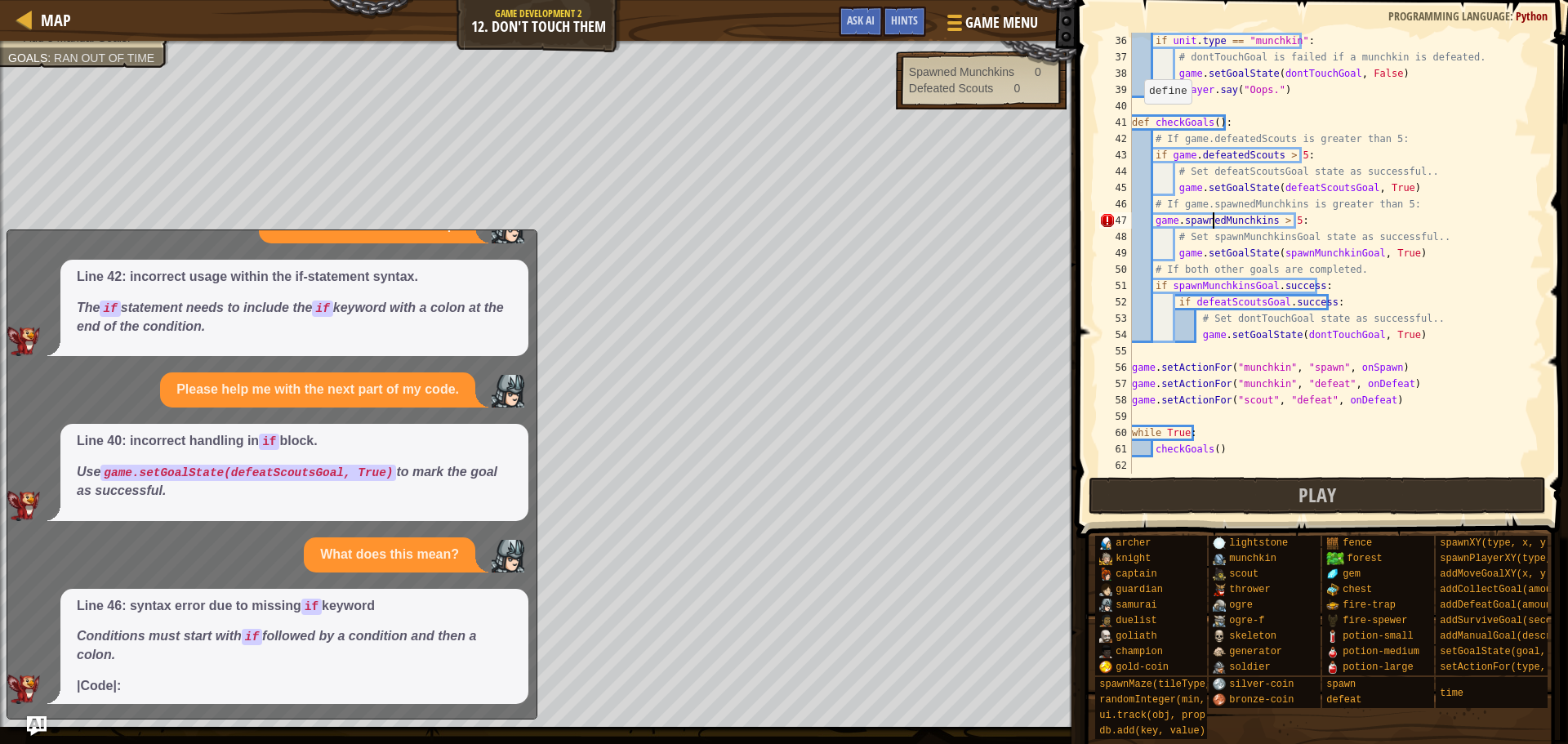
scroll to position [48, 0]
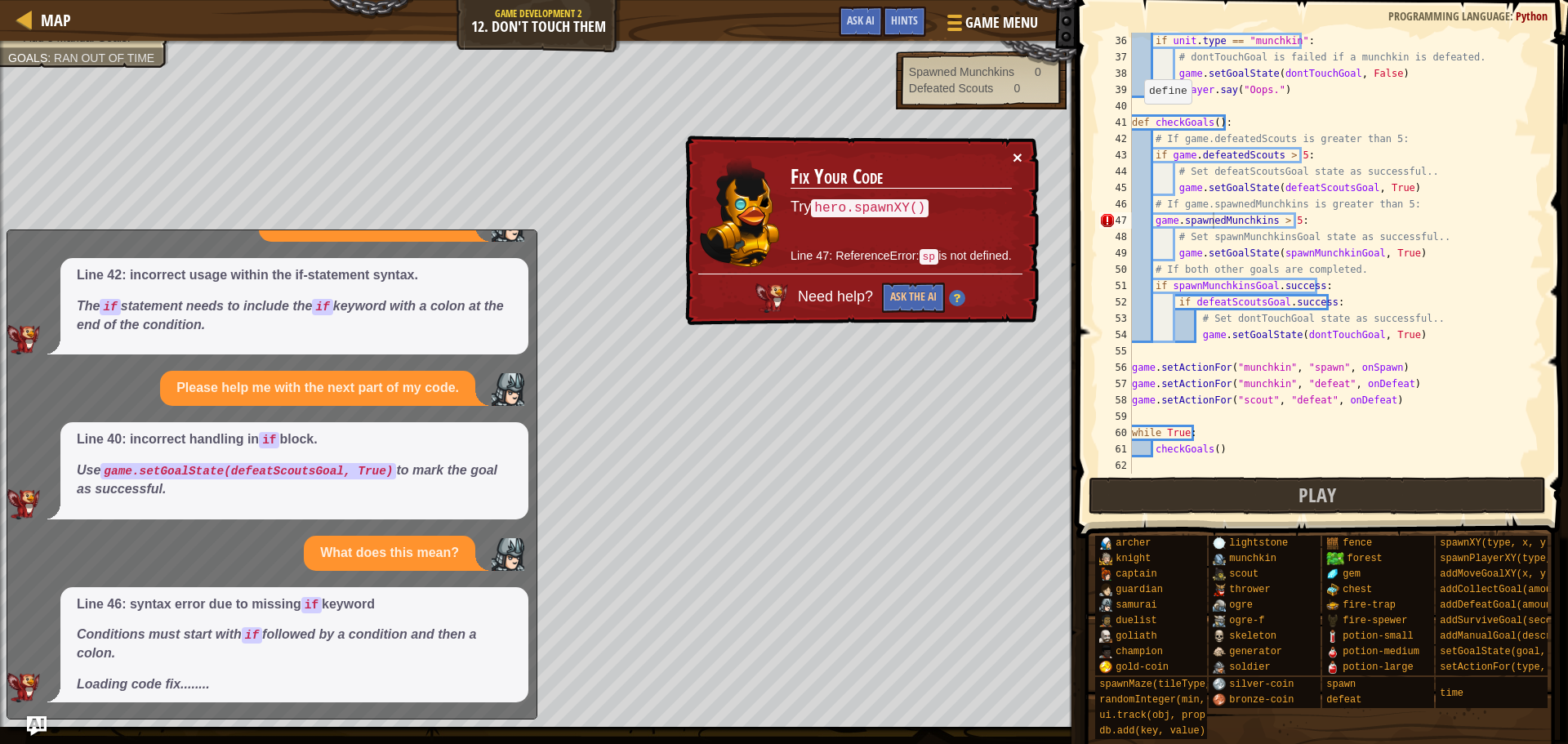
click at [1023, 155] on div "× Fix Your Code Try hero.spawnXY() Line 47: ReferenceError: sp is not defined. …" at bounding box center [860, 231] width 357 height 190
click at [1014, 154] on button "×" at bounding box center [1019, 160] width 10 height 17
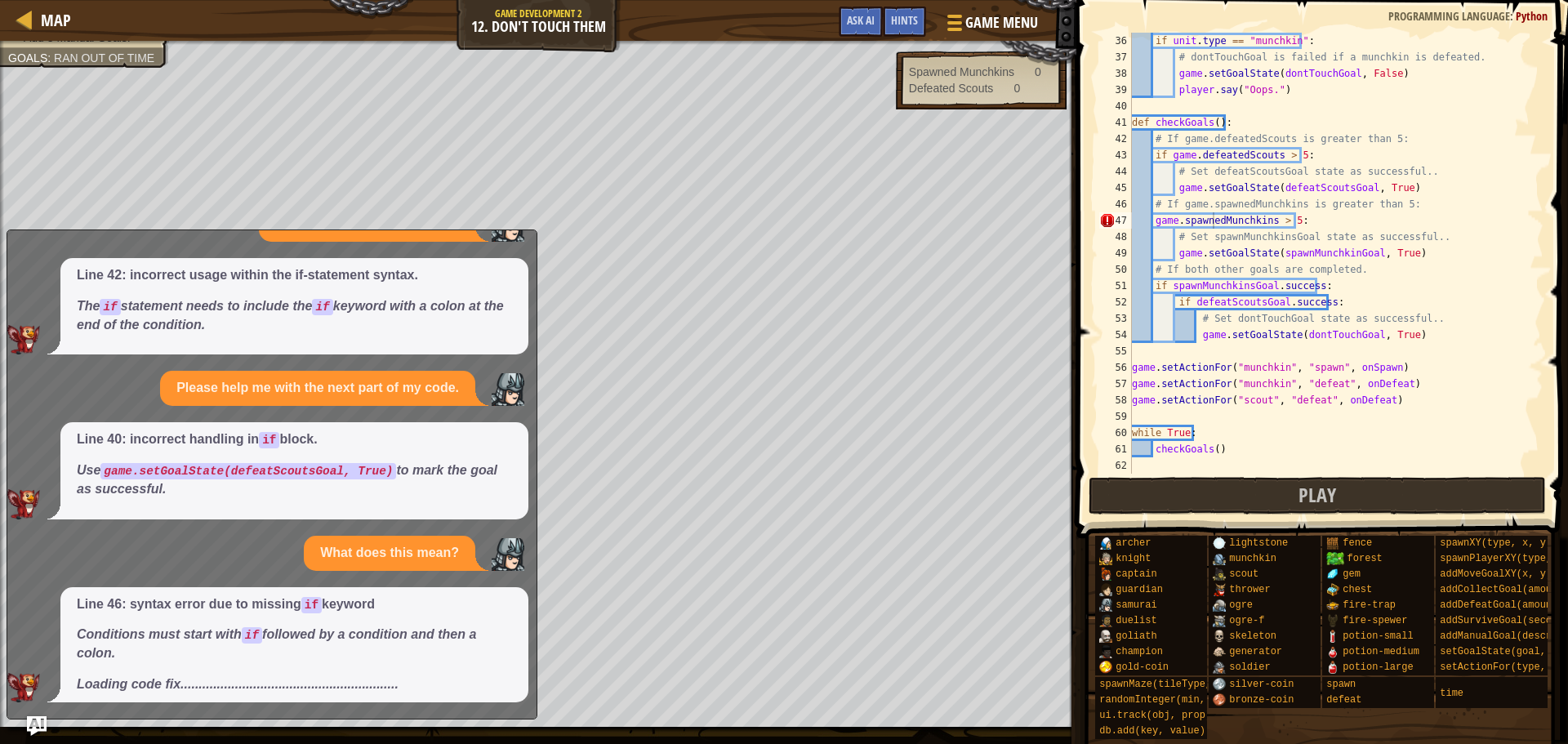
click at [209, 685] on em "Loading code fix............................................................" at bounding box center [238, 684] width 322 height 14
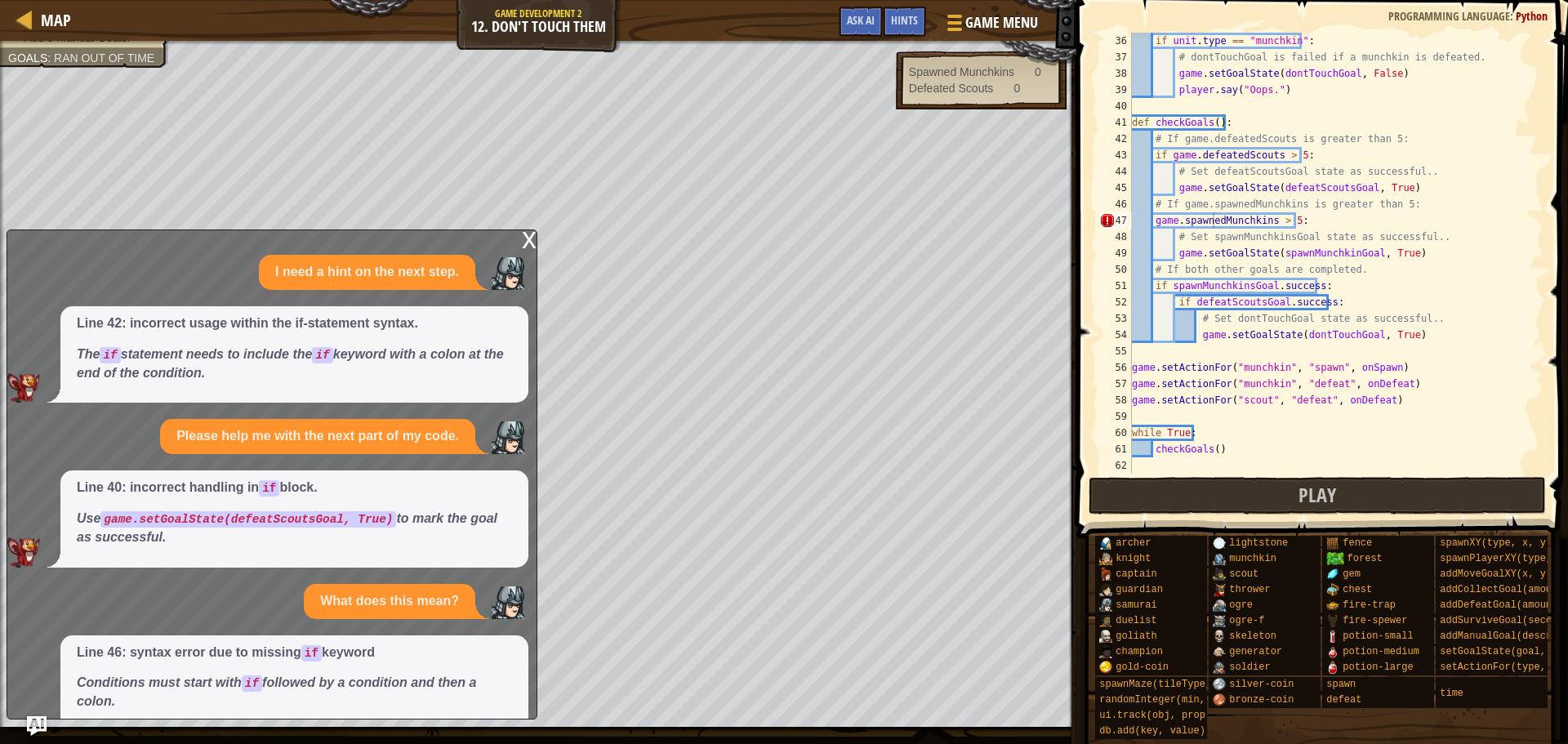
scroll to position [60, 0]
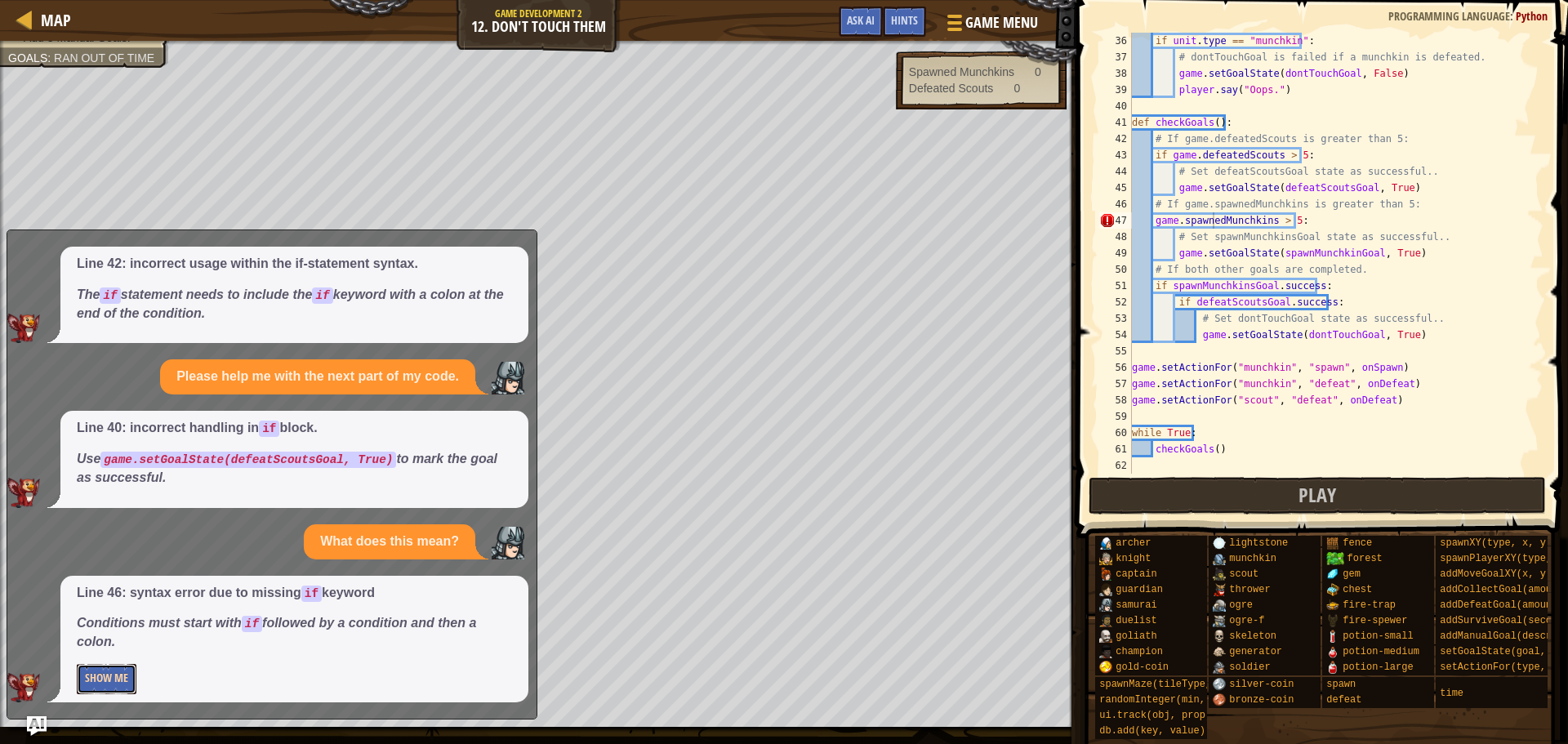
click at [108, 671] on button "Show Me" at bounding box center [107, 678] width 60 height 30
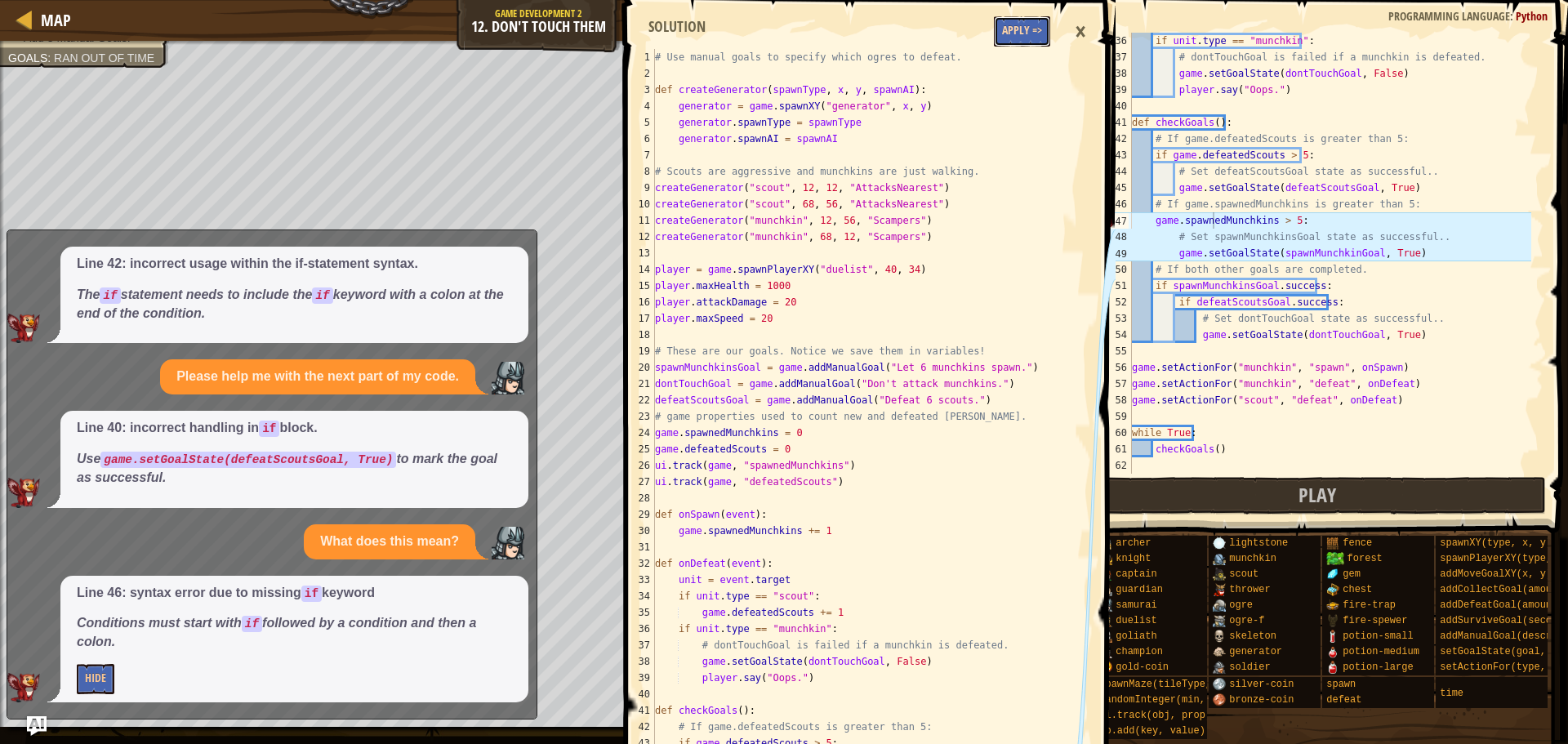
scroll to position [0, 0]
click at [1021, 28] on button "Apply =>" at bounding box center [1022, 31] width 56 height 30
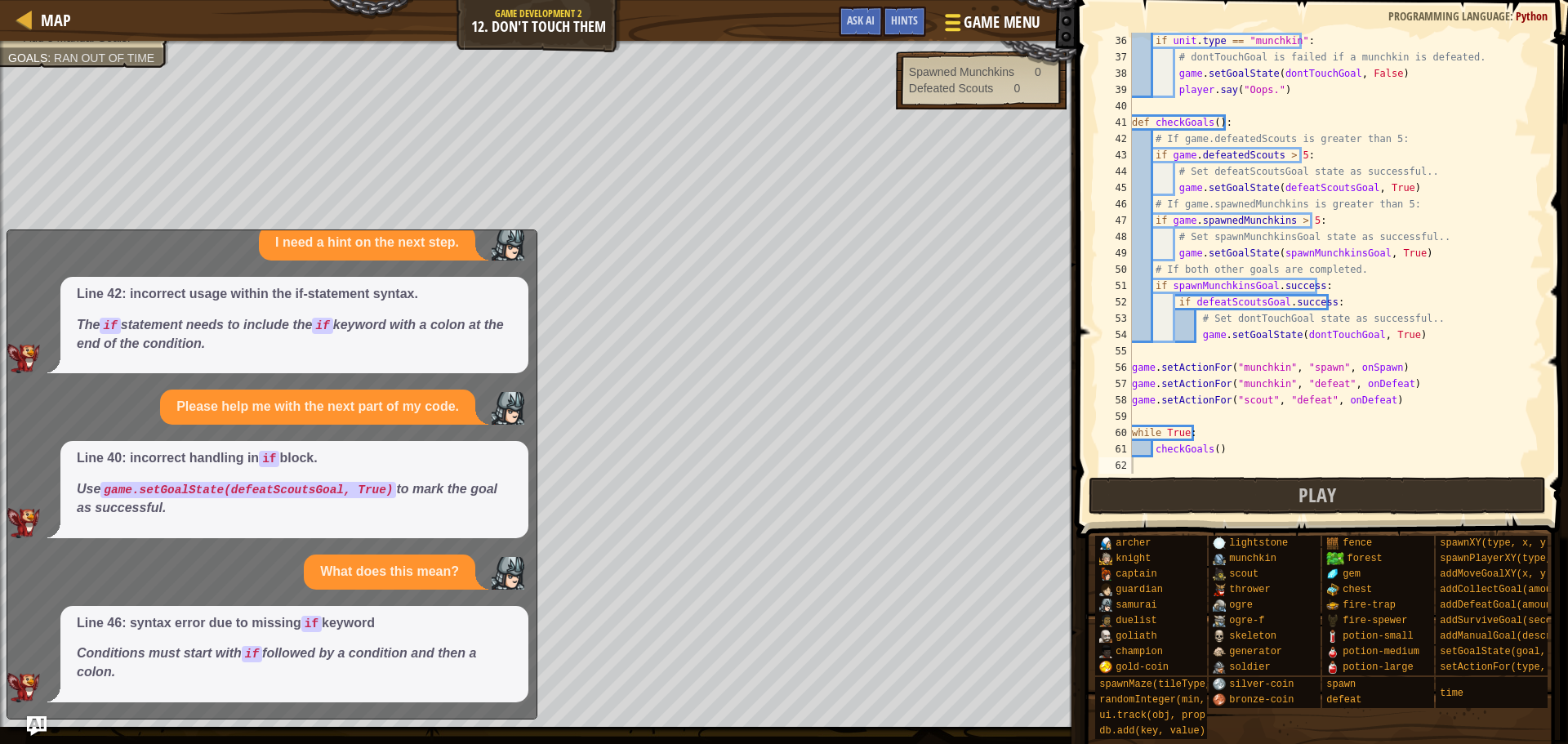
scroll to position [29, 0]
click at [1220, 494] on button "Play" at bounding box center [1318, 496] width 459 height 38
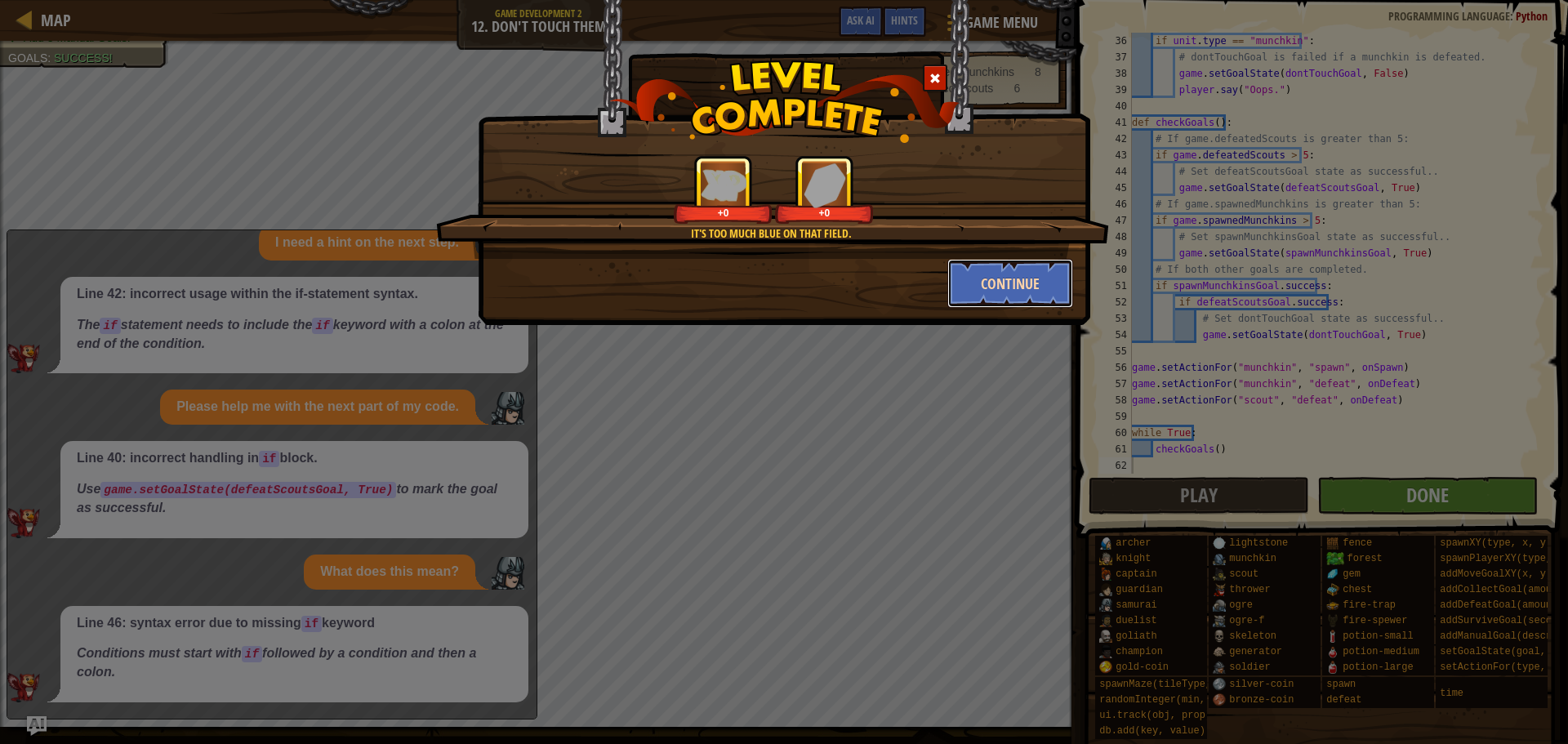
click at [985, 287] on button "Continue" at bounding box center [1011, 283] width 127 height 49
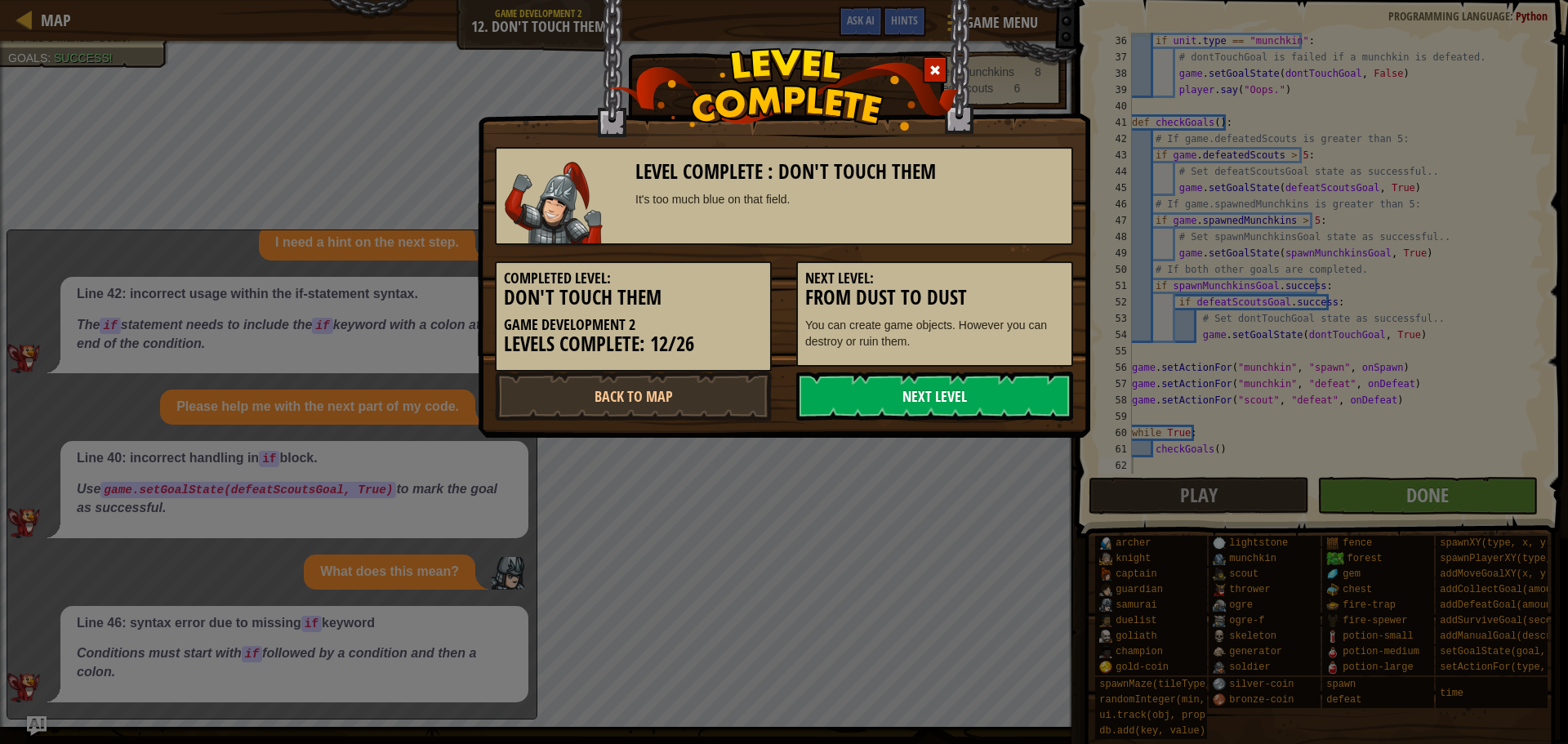
click at [901, 379] on link "Next Level" at bounding box center [935, 395] width 277 height 49
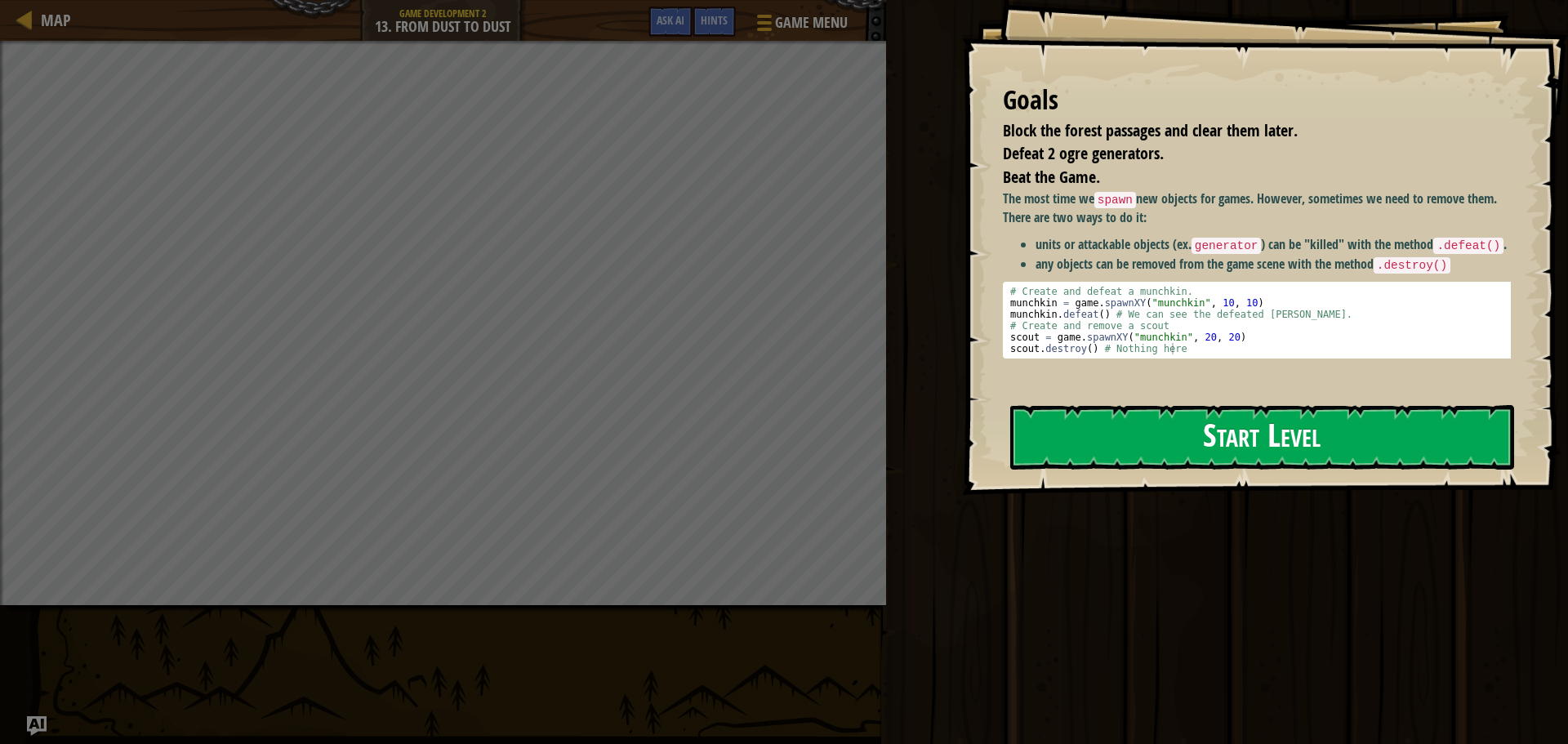
click at [1161, 462] on div "Goals Block the forest passages and clear them later. Defeat 2 ogre generators.…" at bounding box center [1265, 247] width 606 height 495
click at [1263, 435] on button "Start Level" at bounding box center [1262, 437] width 504 height 64
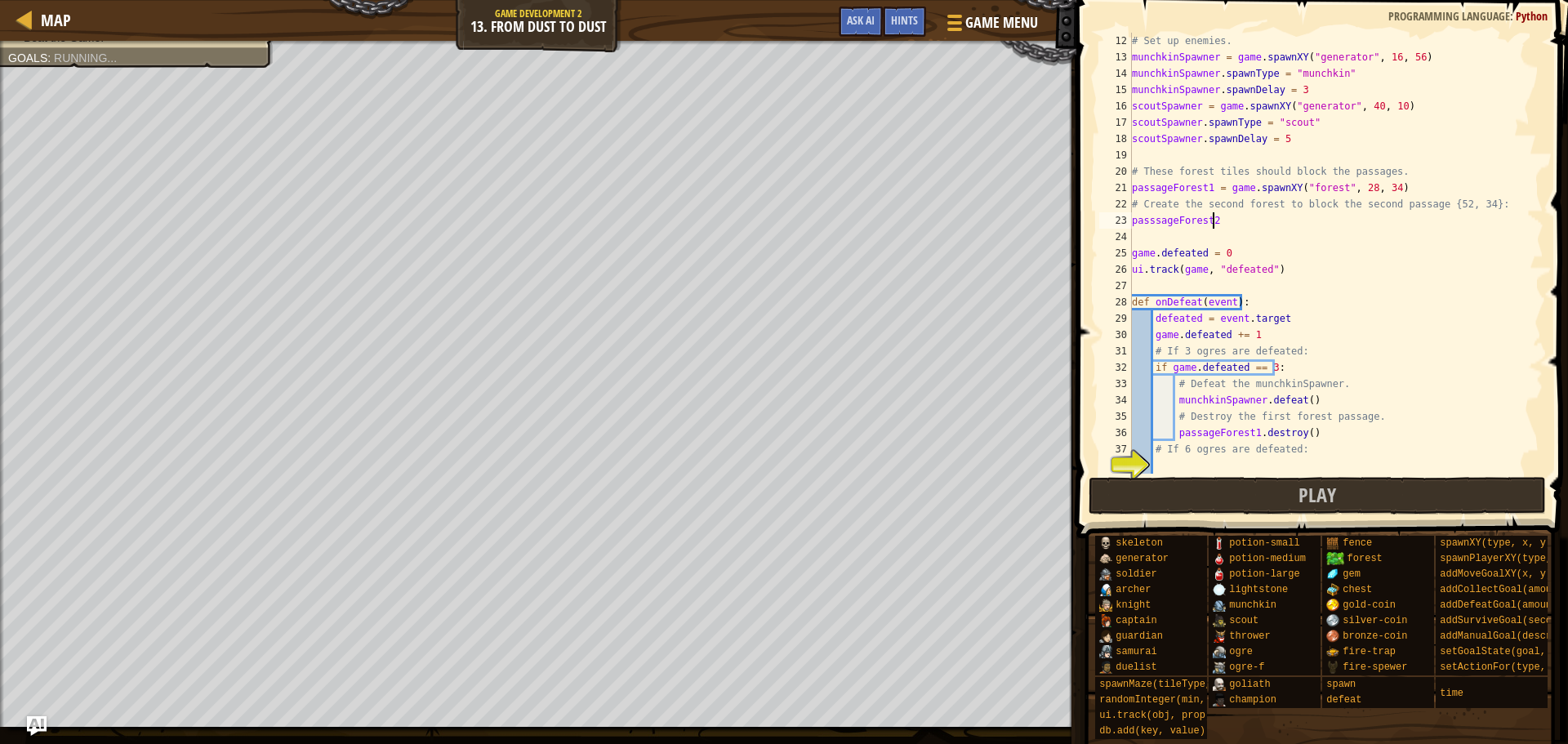
scroll to position [8, 6]
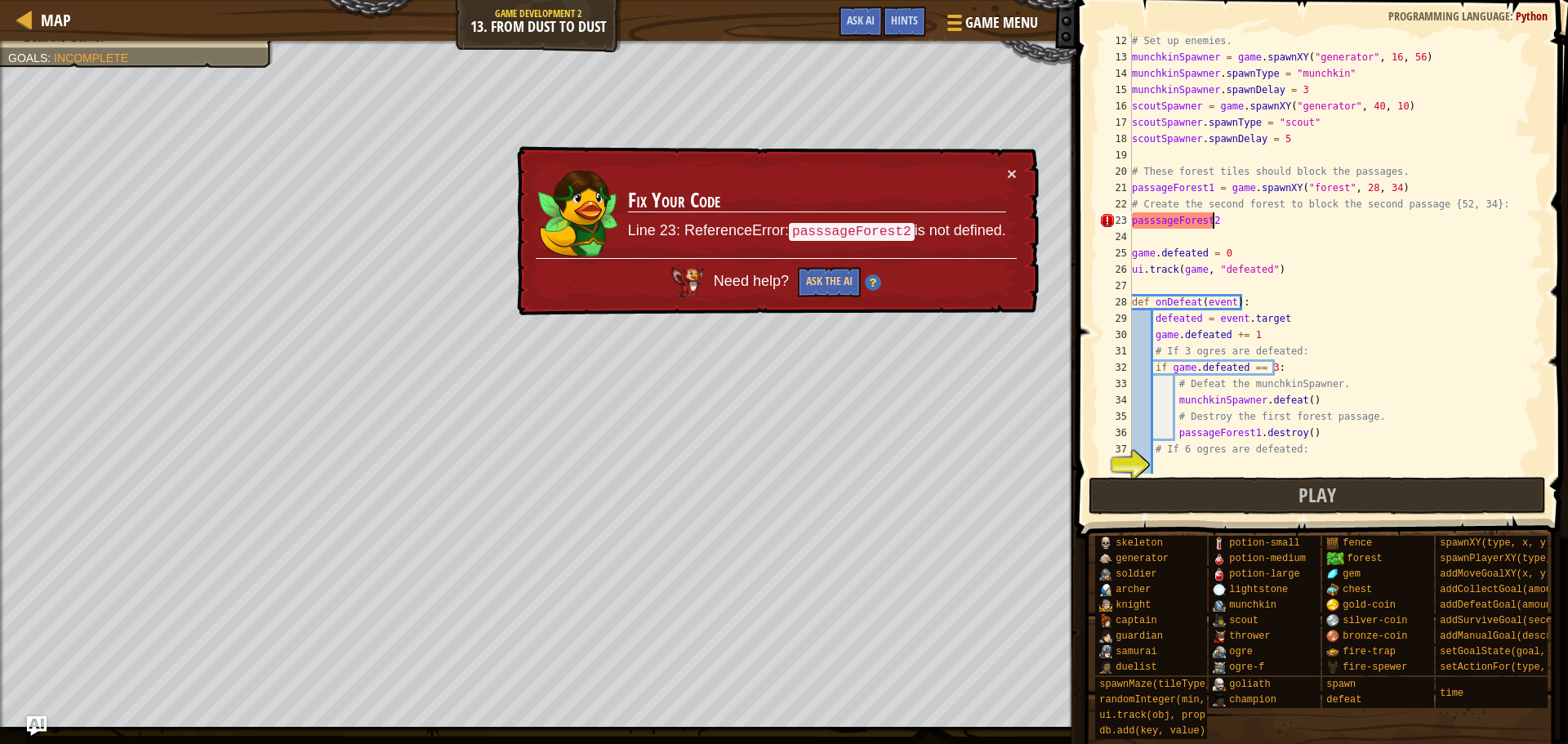
click at [1144, 214] on div "# Set up enemies. munchkinSpawner = game . spawnXY ( "generator" , 16 , 56 ) mu…" at bounding box center [1330, 269] width 403 height 474
click at [1151, 216] on div "# Set up enemies. munchkinSpawner = game . spawnXY ( "generator" , 16 , 56 ) mu…" at bounding box center [1330, 269] width 403 height 474
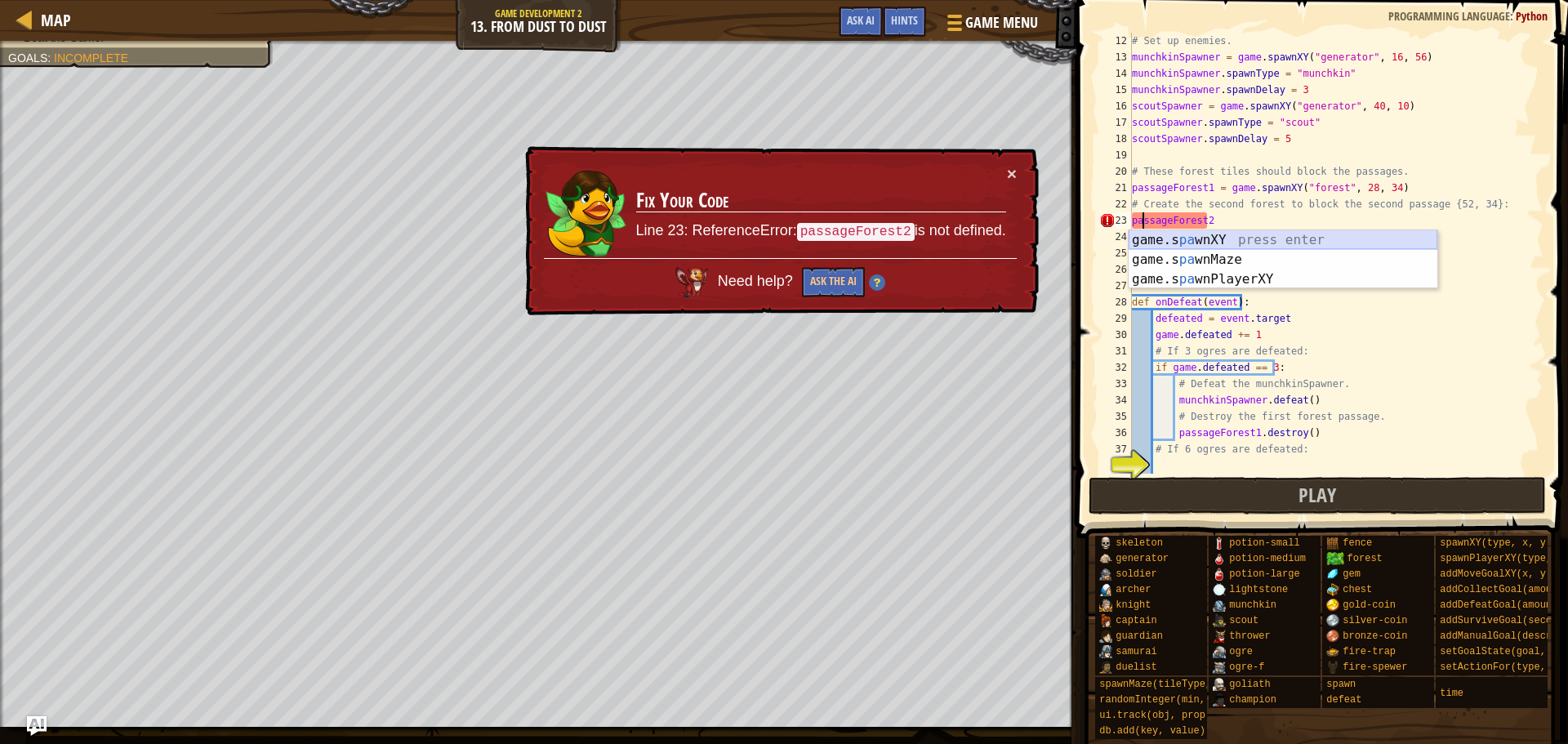
click at [1229, 232] on div "game.s pa wnXY press enter game.s pa wnMaze press enter game.s pa wnPlayerXY pr…" at bounding box center [1283, 279] width 309 height 98
type textarea "game.spawnXY("fence", 36, 30)"
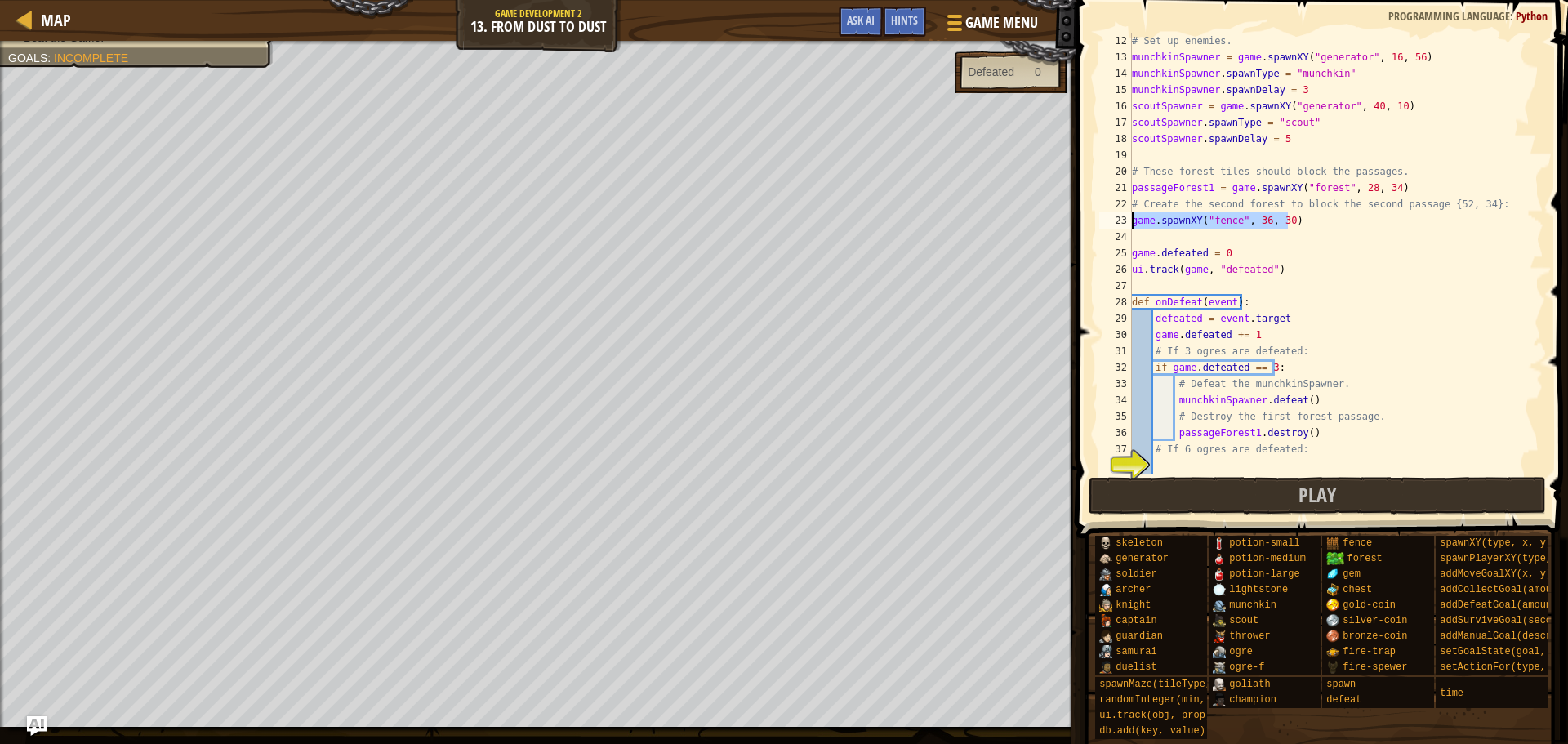
drag, startPoint x: 1311, startPoint y: 223, endPoint x: 1133, endPoint y: 223, distance: 178.0
click at [1133, 223] on div "# Set up enemies. munchkinSpawner = game . spawnXY ( "generator" , 16 , 56 ) mu…" at bounding box center [1330, 269] width 403 height 474
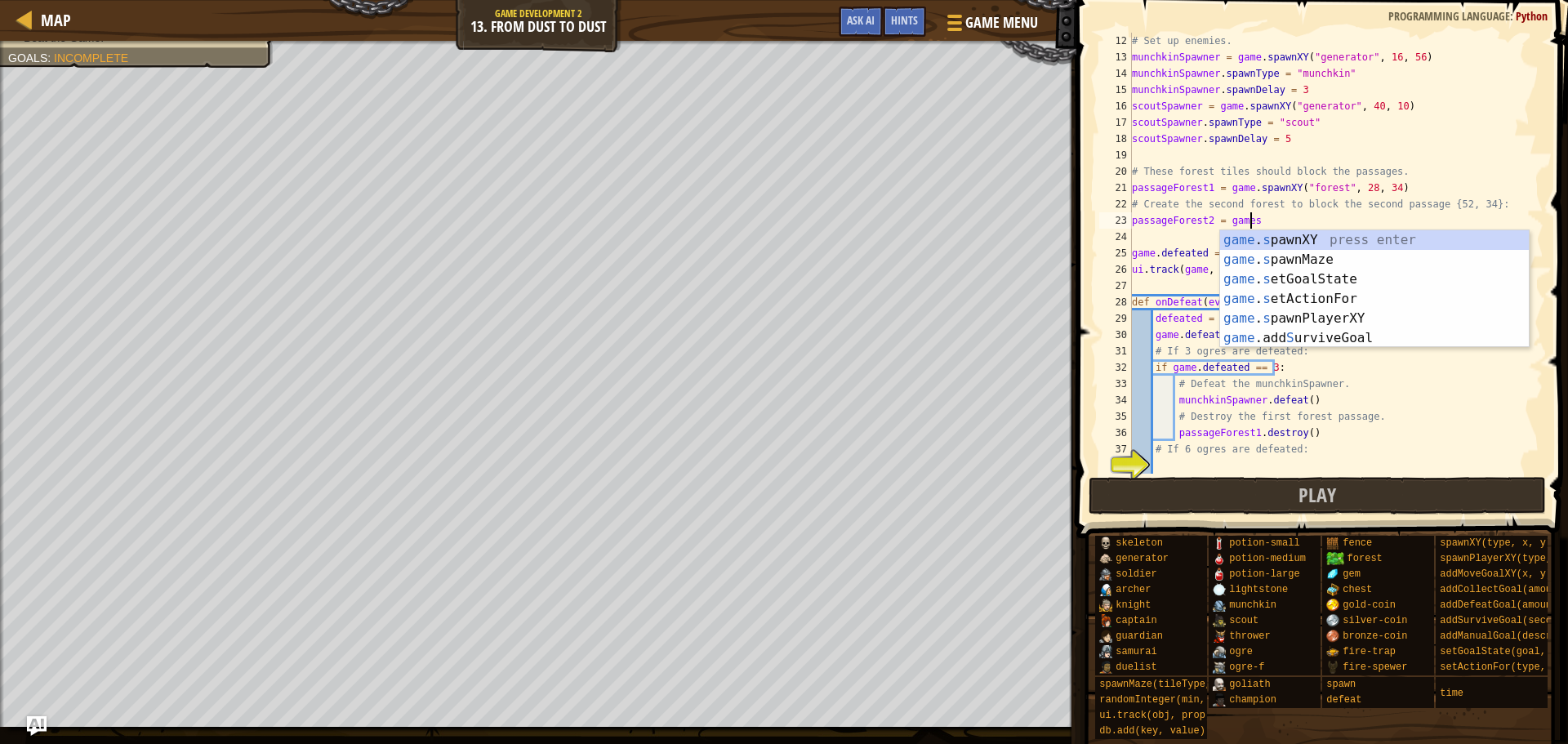
scroll to position [8, 9]
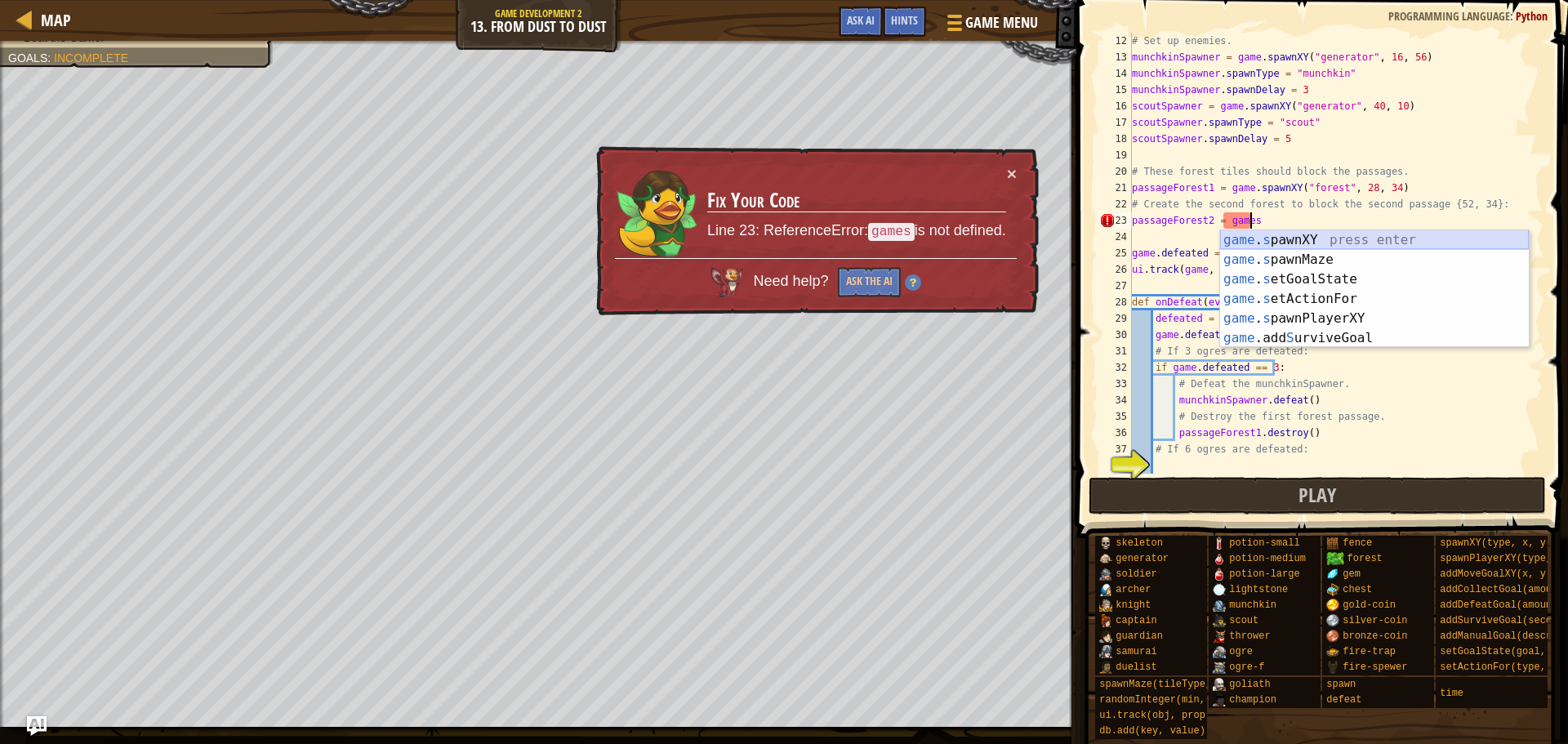
click at [1306, 240] on div "game . s pawnXY press enter game . s pawnMaze press enter game . s etGoalState …" at bounding box center [1375, 308] width 309 height 156
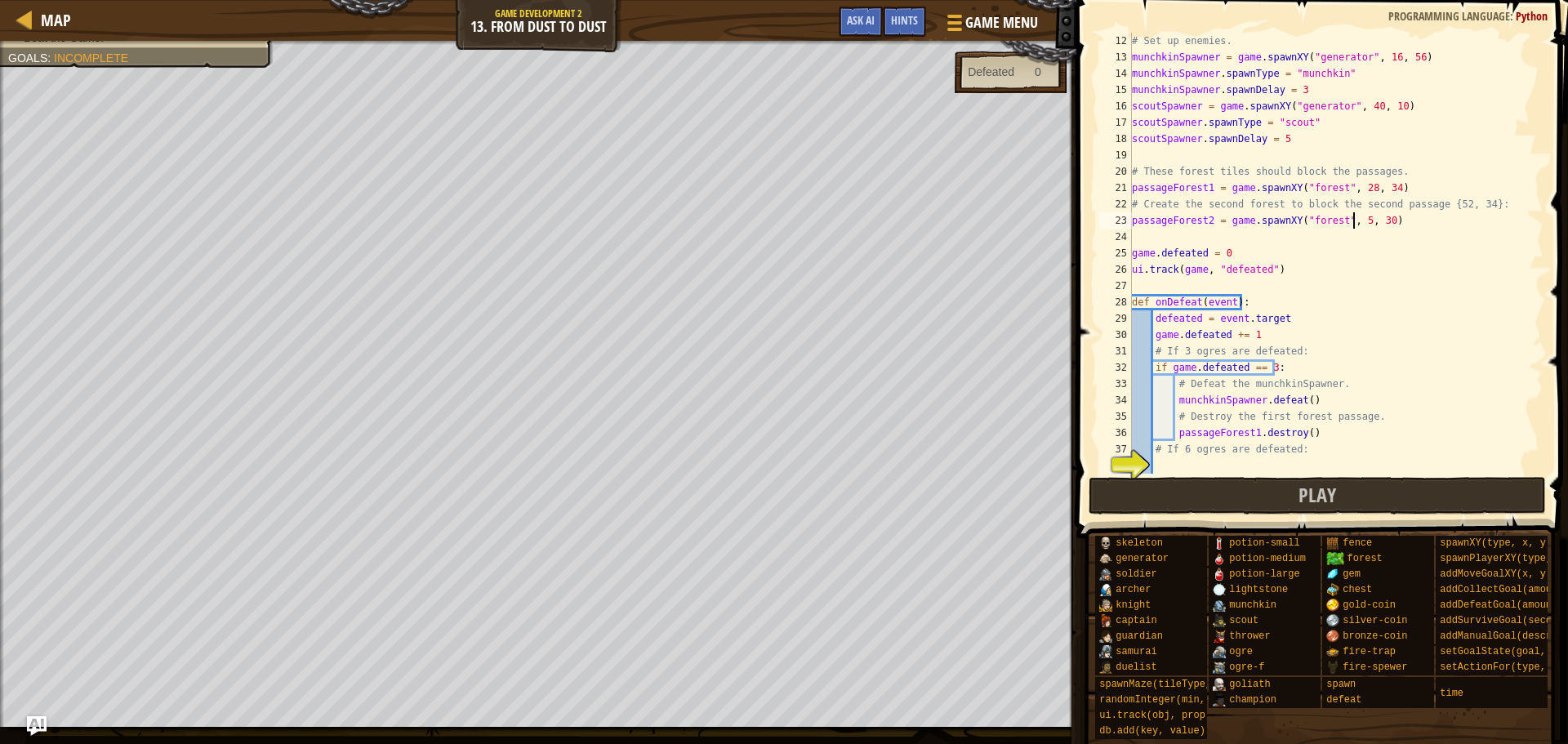
scroll to position [8, 19]
type textarea "passageForest2 = game.spawnXY("forest", 52, 34)"
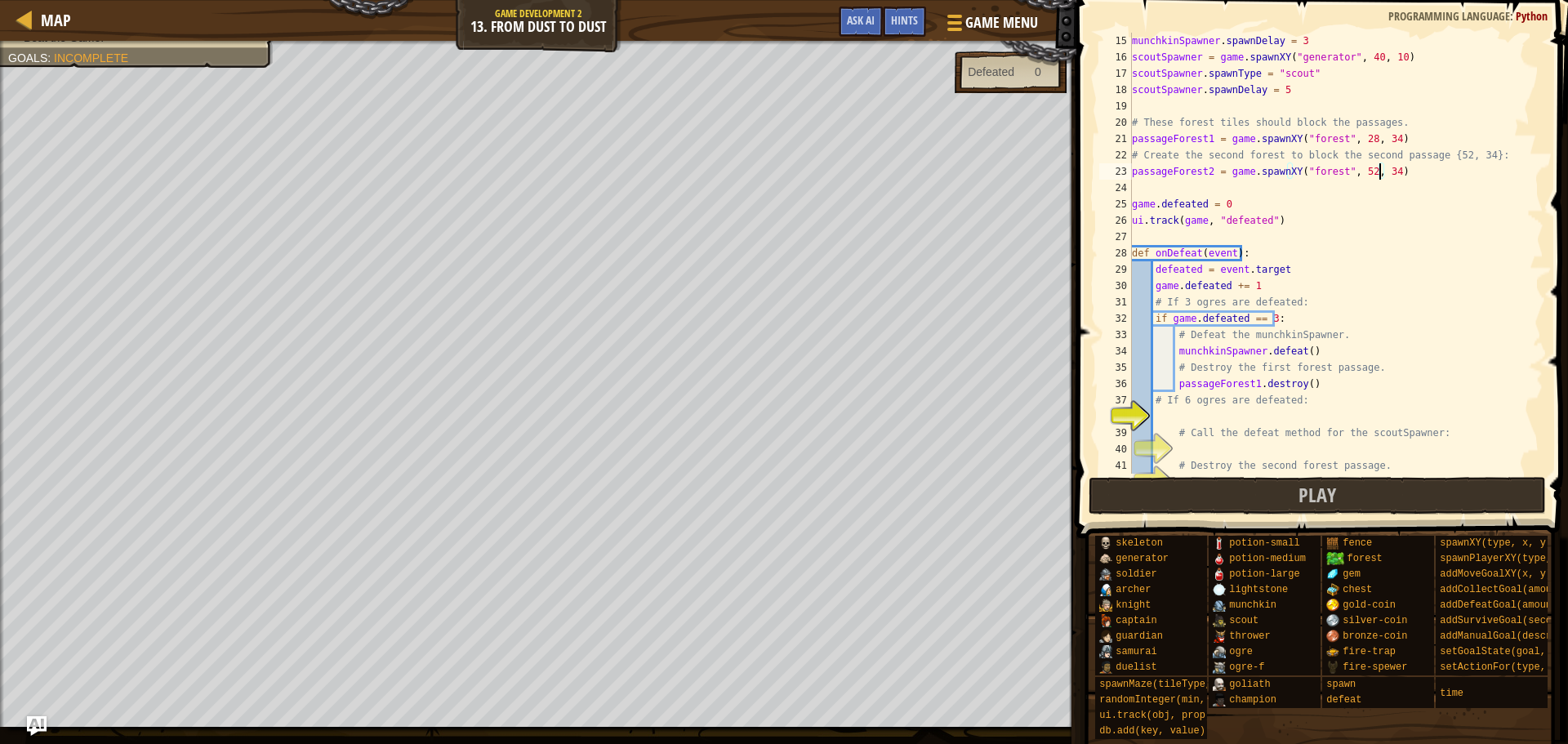
scroll to position [327, 0]
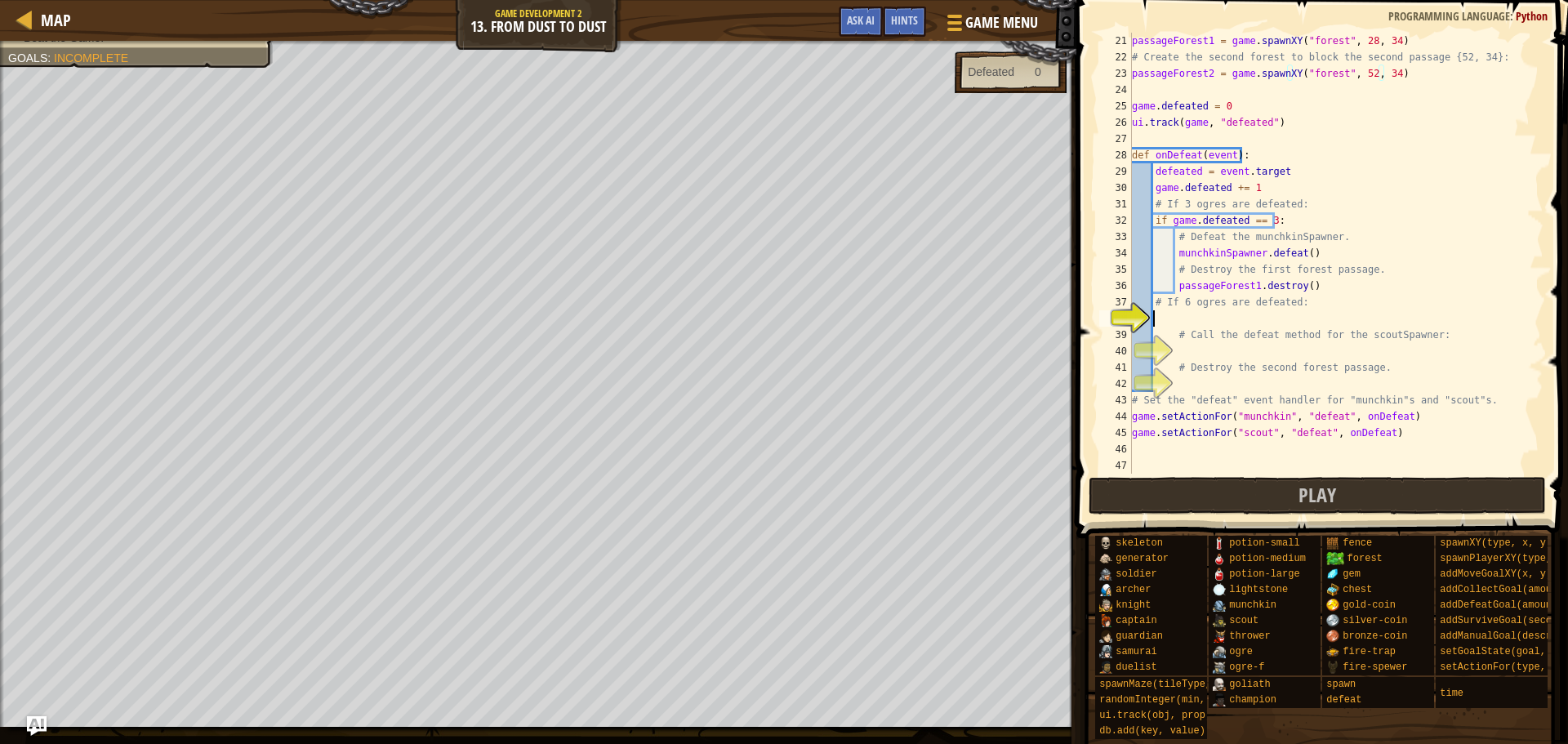
click at [1257, 317] on div "passageForest1 = game . spawnXY ( "forest" , 28 , 34 ) # Create the second fore…" at bounding box center [1330, 269] width 403 height 474
type textarea "i"
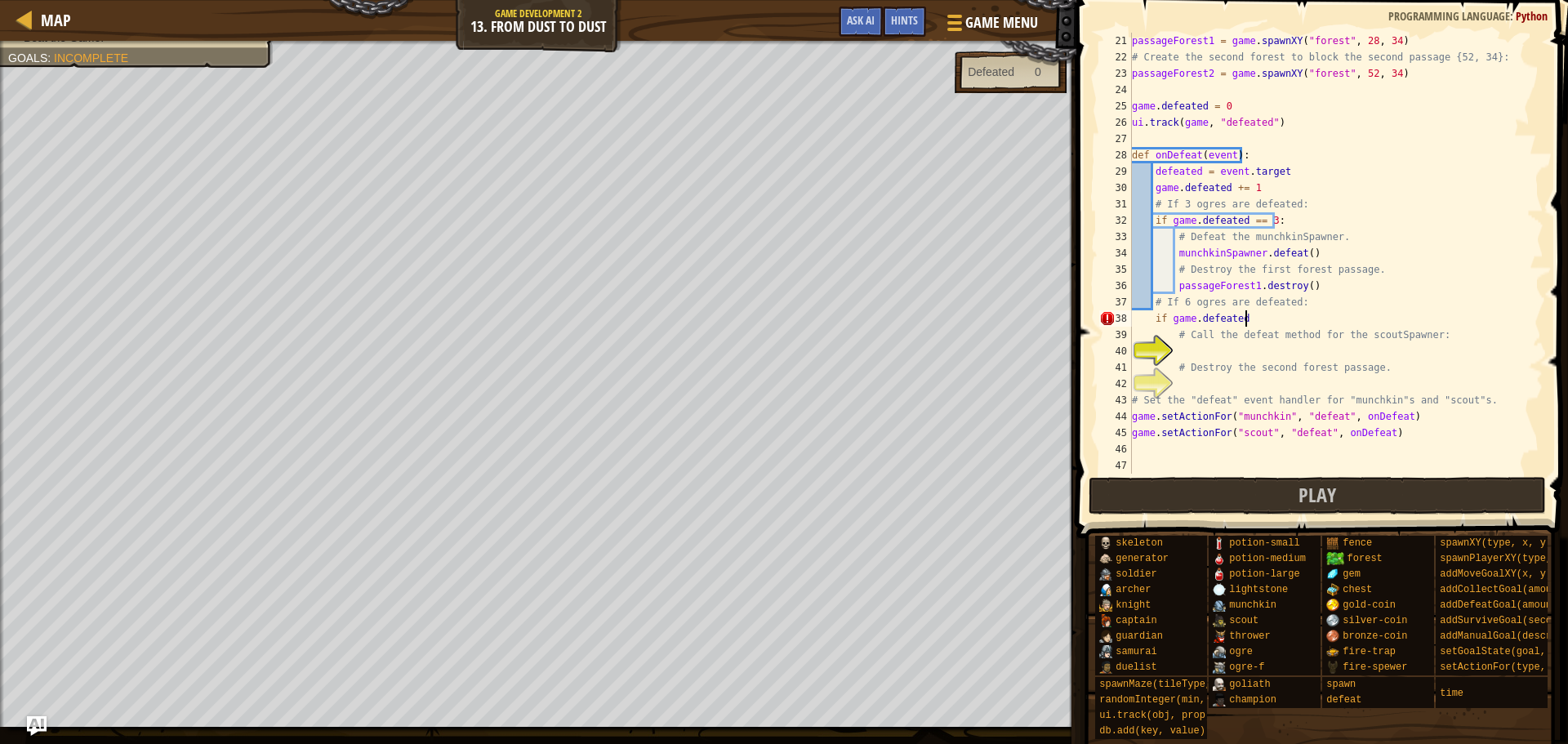
scroll to position [8, 9]
type textarea "if game.defeated == 6:"
click at [1197, 357] on div "passageForest1 = game . spawnXY ( "forest" , 28 , 34 ) # Create the second fore…" at bounding box center [1330, 269] width 403 height 474
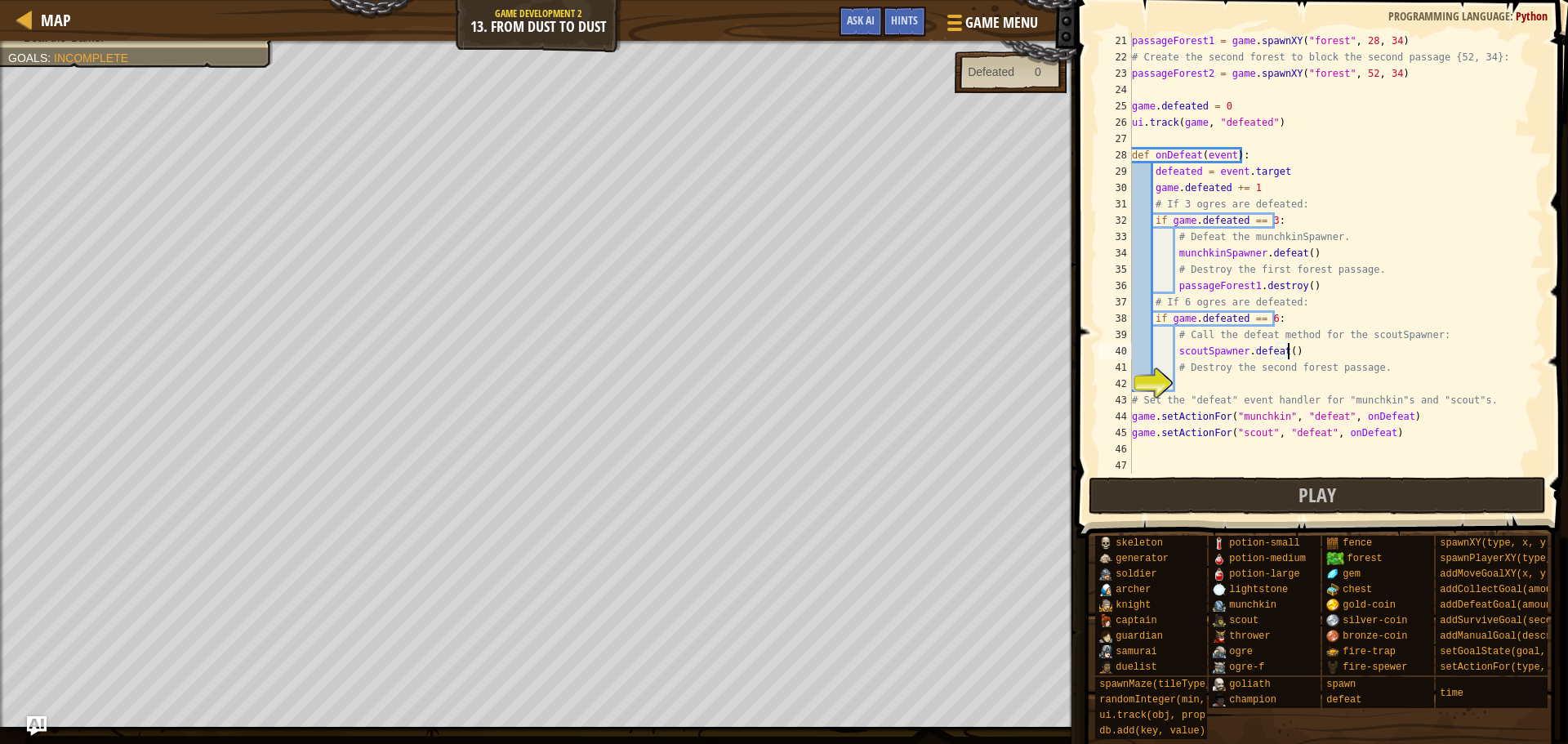
click at [1292, 392] on div "passageForest1 = game . spawnXY ( "forest" , 28 , 34 ) # Create the second fore…" at bounding box center [1330, 269] width 403 height 474
type textarea "# Set the "defeat" event handler for "munchkin"s and "scout"s."
click at [1299, 381] on div "passageForest1 = game . spawnXY ( "forest" , 28 , 34 ) # Create the second fore…" at bounding box center [1330, 269] width 403 height 474
type textarea "passageForest2.destroy()"
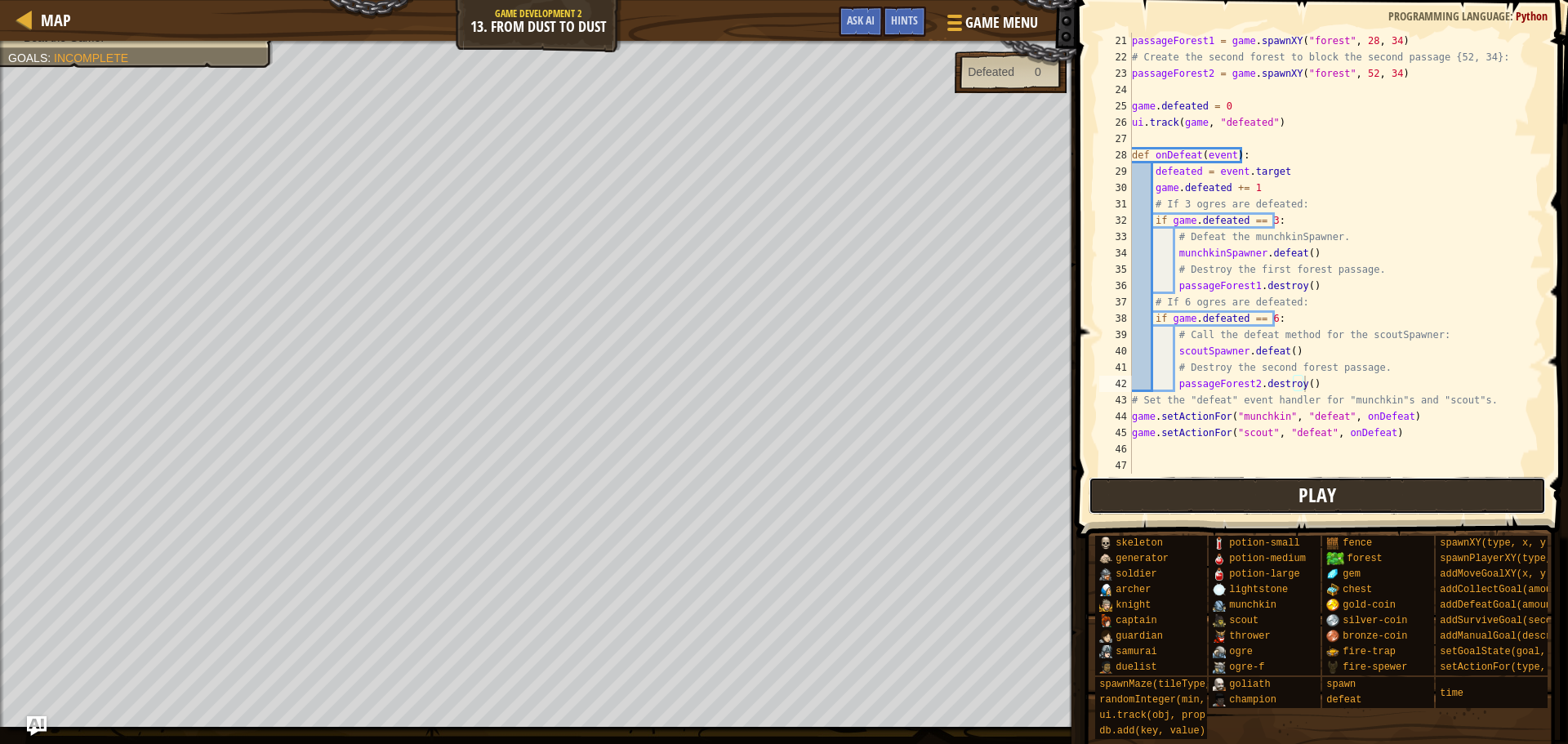
click at [1350, 495] on button "Play" at bounding box center [1318, 496] width 459 height 38
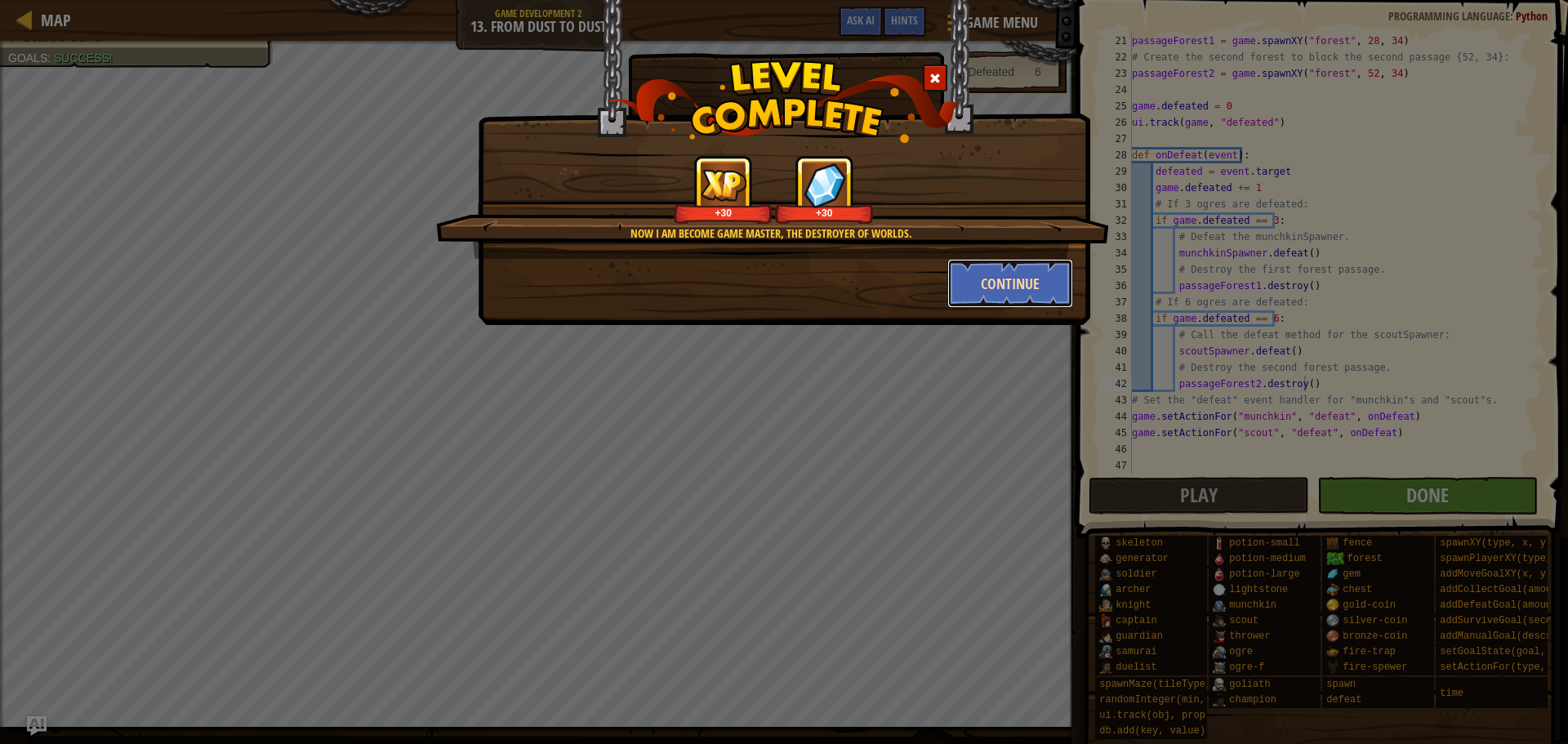
click at [1022, 263] on button "Continue" at bounding box center [1011, 283] width 127 height 49
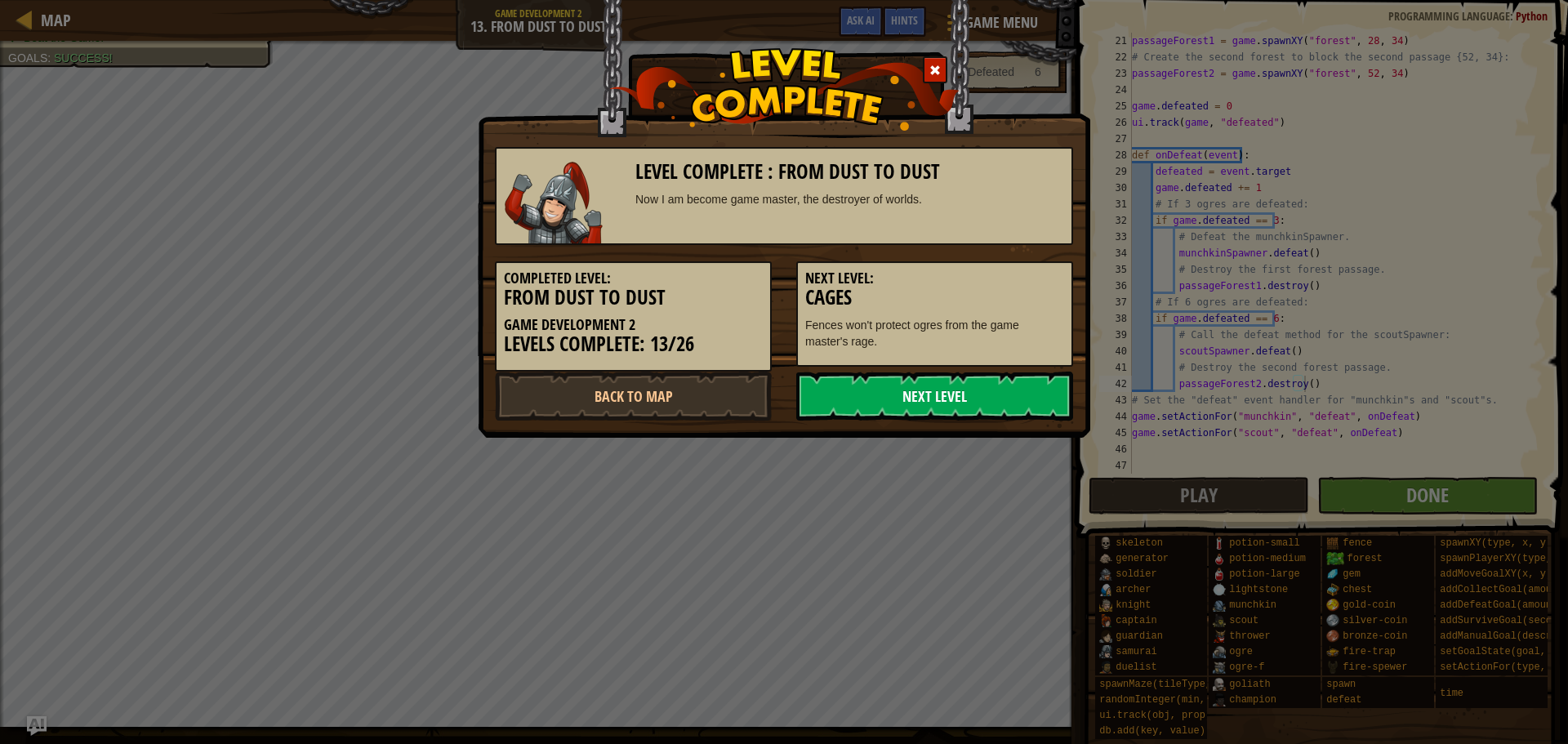
click at [970, 375] on link "Next Level" at bounding box center [935, 395] width 277 height 49
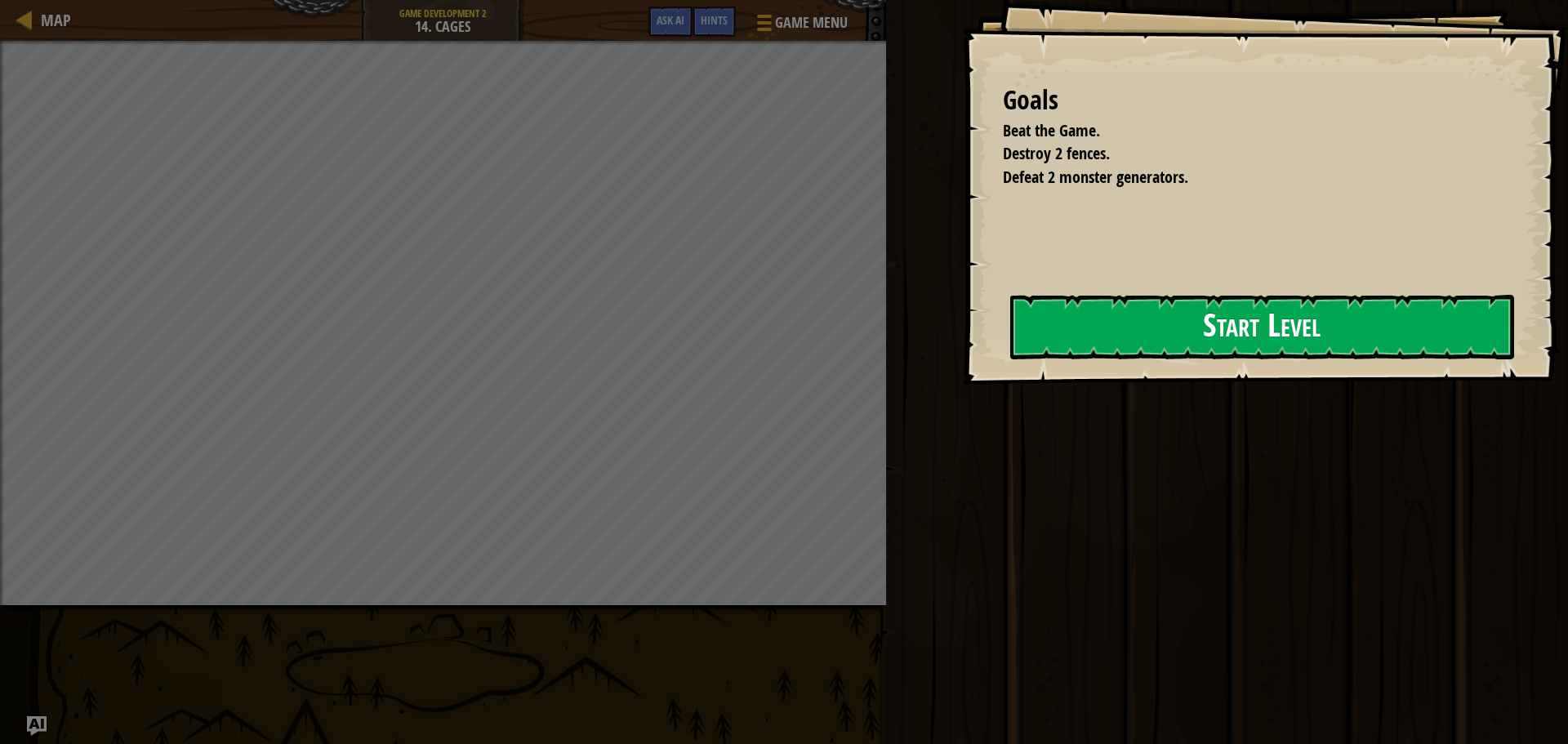
click at [1117, 330] on button "Start Level" at bounding box center [1262, 327] width 504 height 64
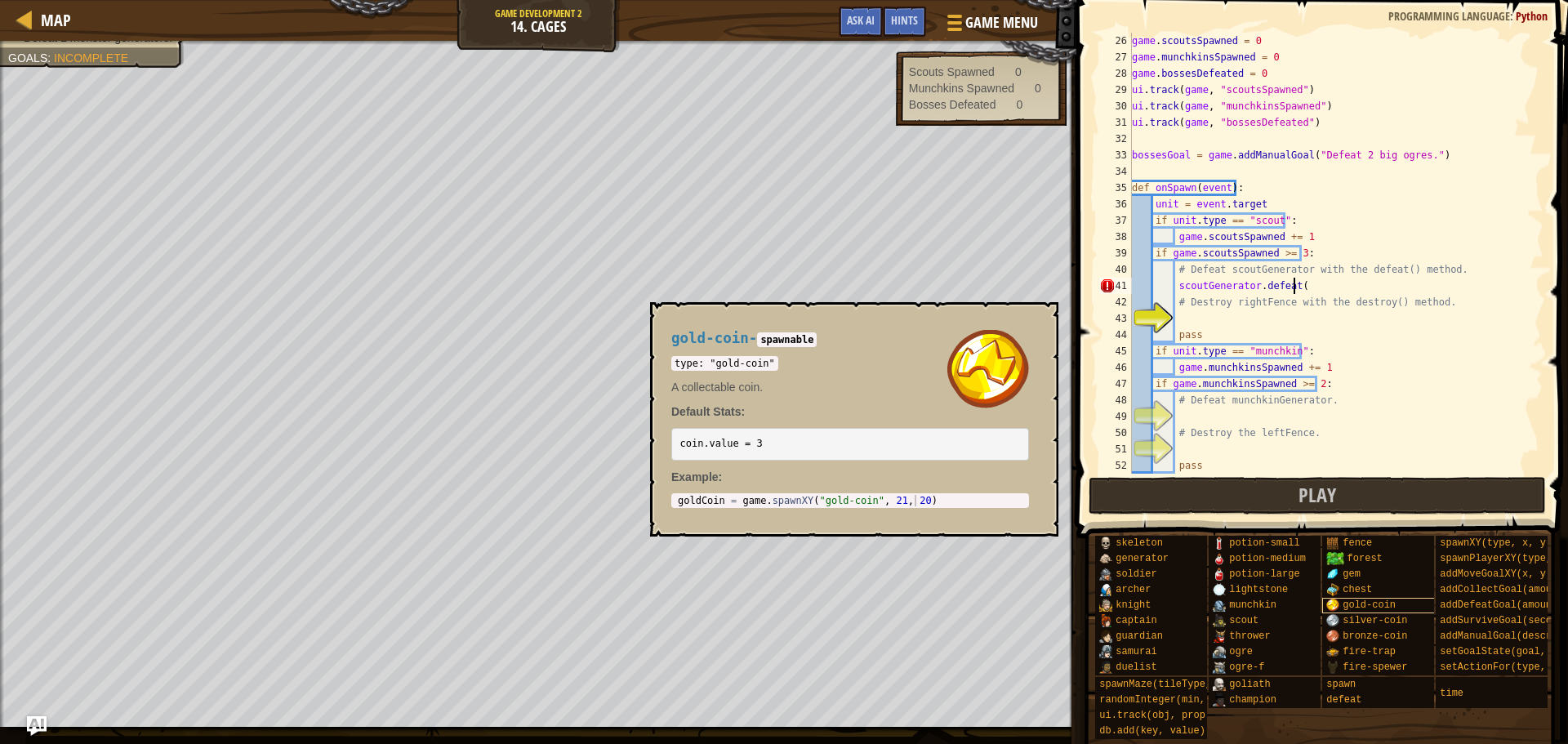
scroll to position [8, 13]
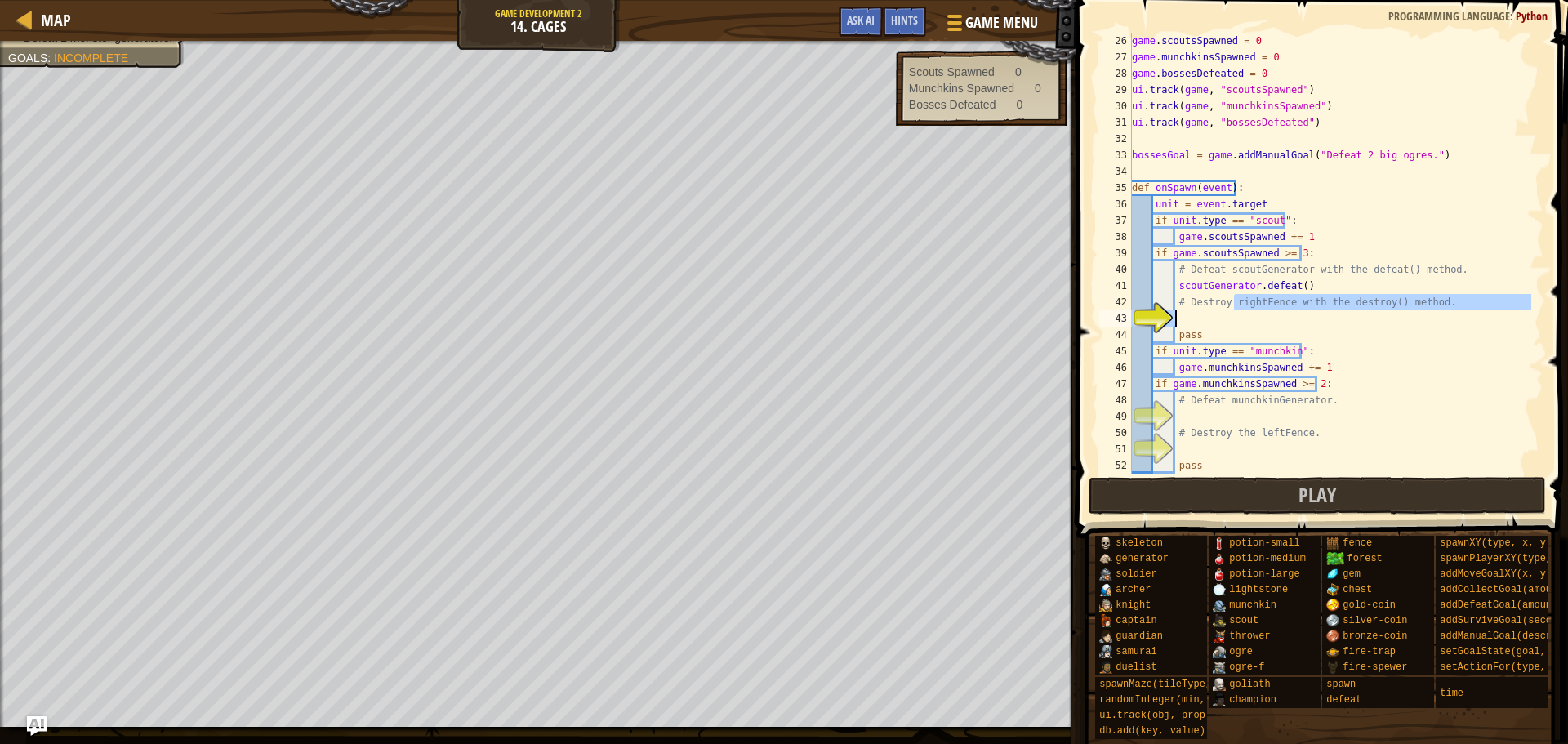
click at [1235, 311] on div "game . scoutsSpawned = 0 game . munchkinsSpawned = 0 game . bossesDefeated = 0 …" at bounding box center [1330, 269] width 403 height 474
type textarea "# Destroy rightFence with the destroy() method."
click at [1277, 323] on div "game . scoutsSpawned = 0 game . munchkinsSpawned = 0 game . bossesDefeated = 0 …" at bounding box center [1330, 253] width 403 height 441
type textarea "rightFence.destroy()"
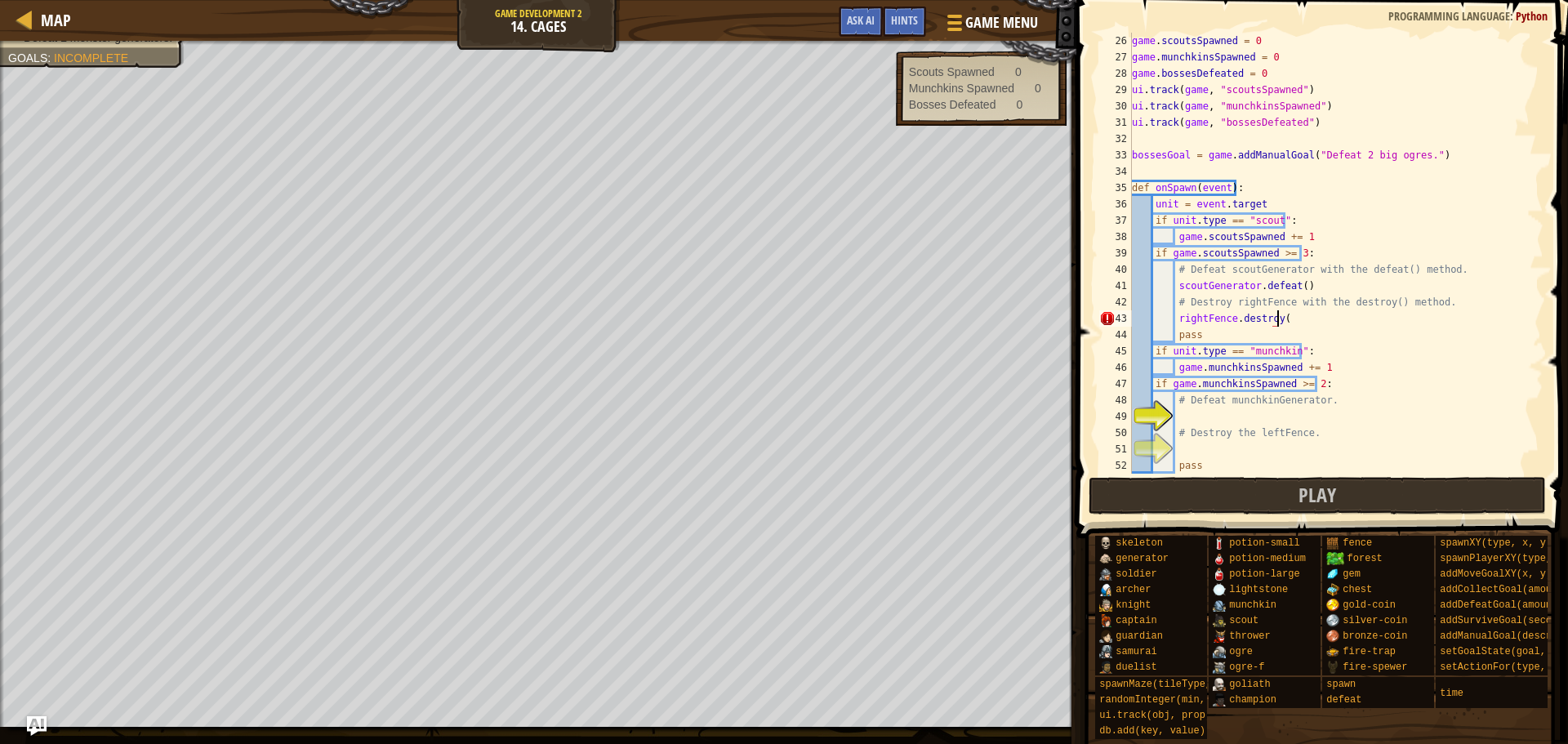
scroll to position [8, 11]
click at [1233, 410] on div "game . scoutsSpawned = 0 game . munchkinsSpawned = 0 game . bossesDefeated = 0 …" at bounding box center [1330, 269] width 403 height 474
click at [57, 27] on span "Map" at bounding box center [56, 21] width 30 height 22
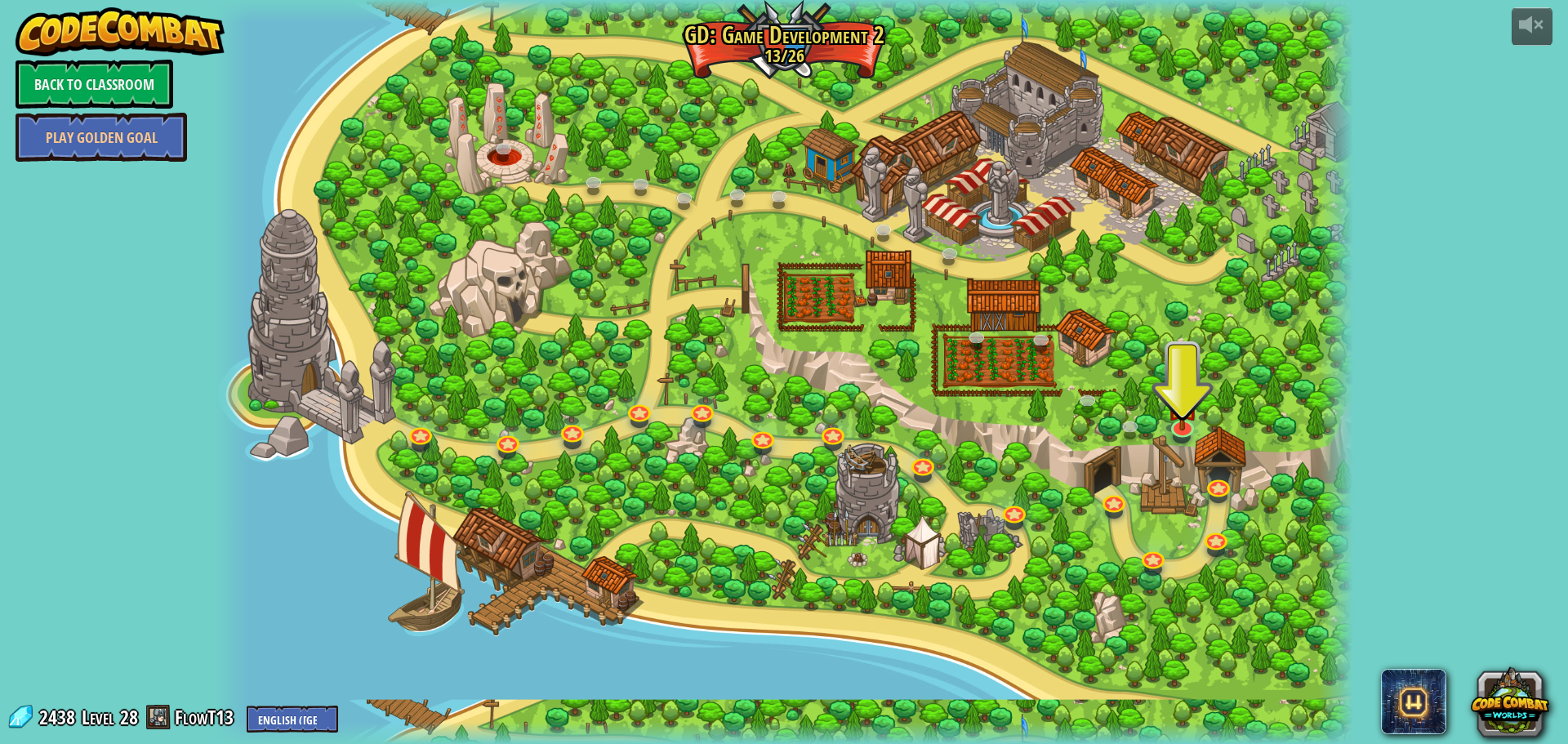
click at [1216, 527] on div at bounding box center [784, 372] width 1139 height 744
click at [1217, 534] on link at bounding box center [1216, 536] width 33 height 32
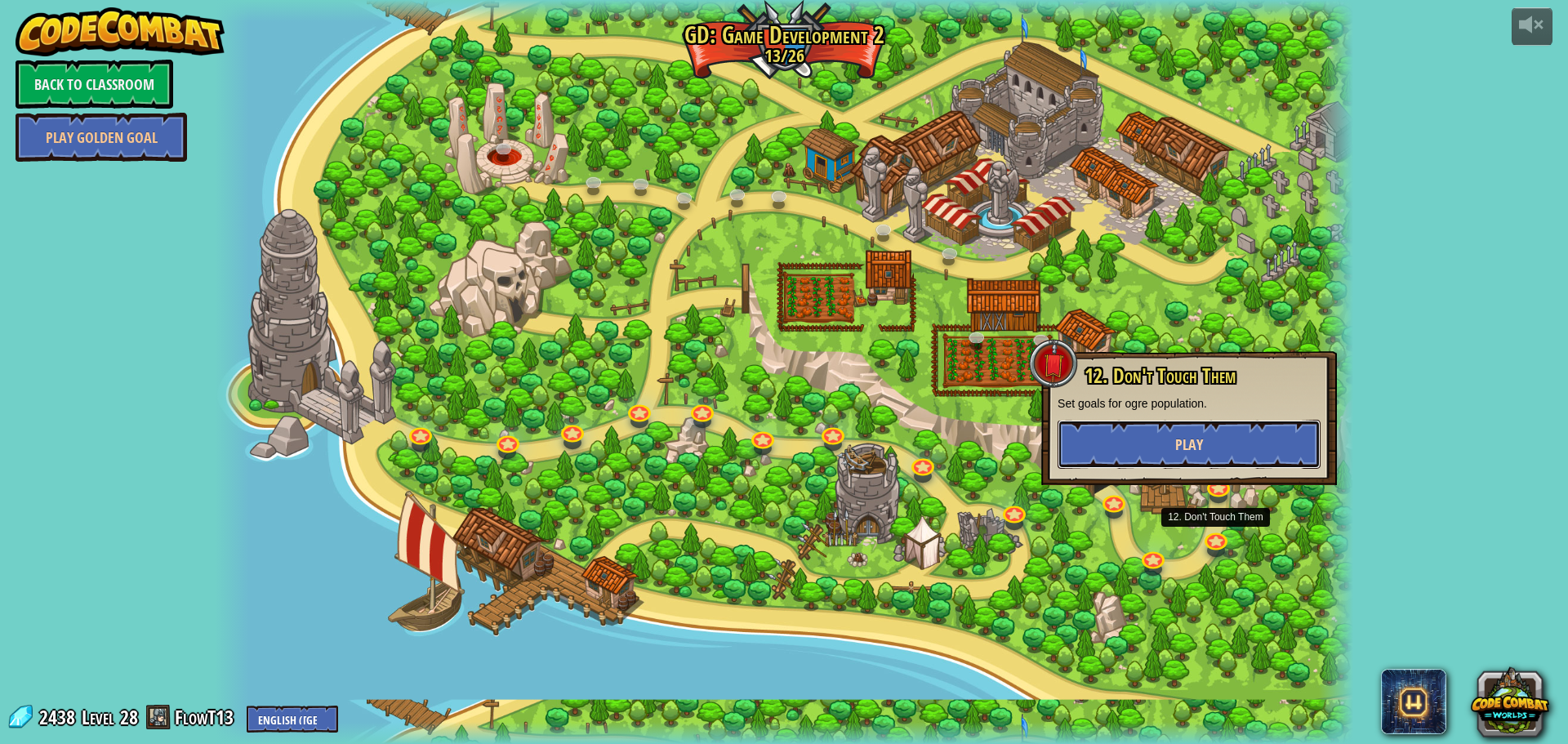
click at [1204, 435] on button "Play" at bounding box center [1189, 444] width 263 height 49
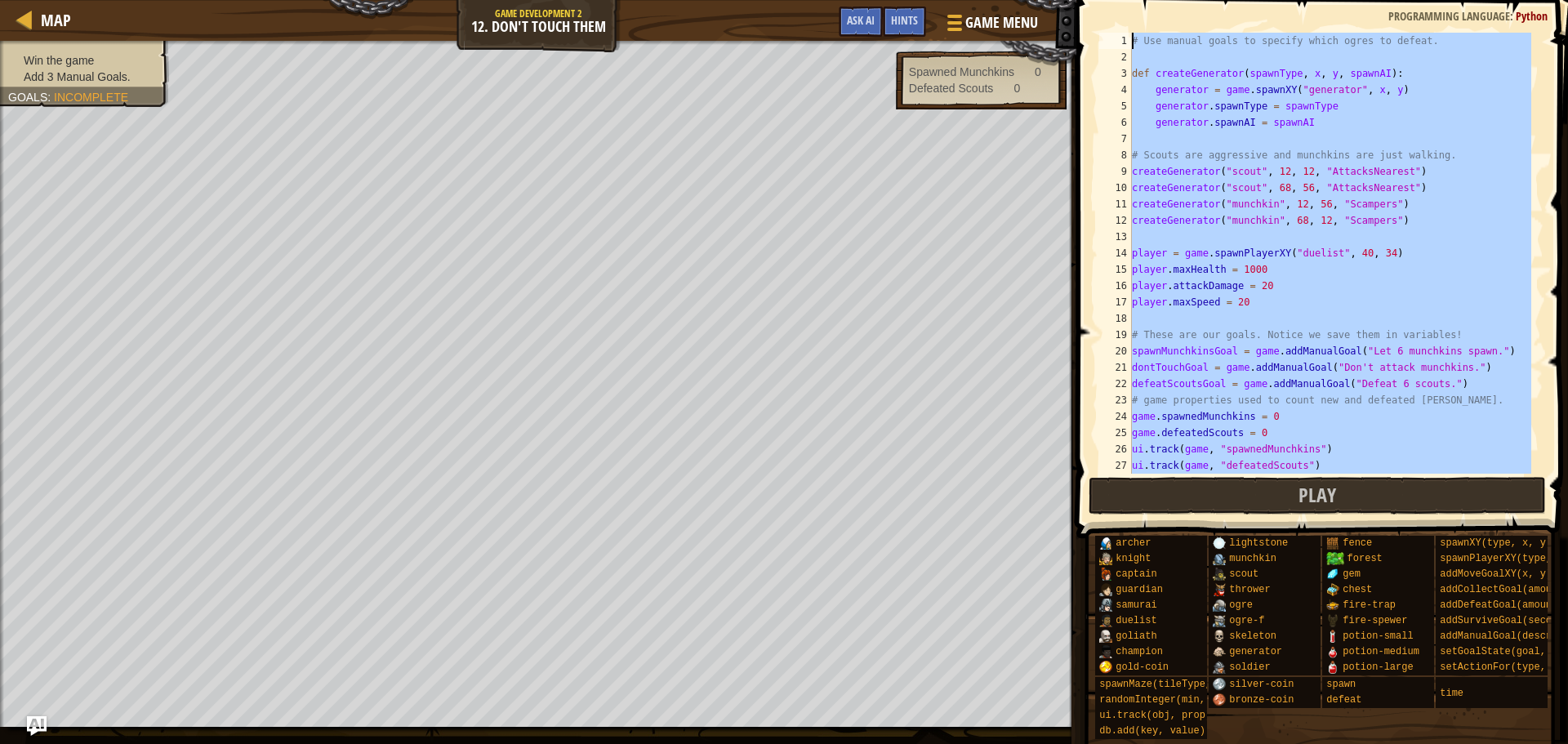
drag, startPoint x: 1216, startPoint y: 452, endPoint x: 1121, endPoint y: -42, distance: 503.1
click at [1121, 0] on html "Map Game Development 2 12. Don't Touch Them Game Menu Done Hints Ask AI 1 ההההה…" at bounding box center [784, 0] width 1568 height 0
click at [1462, 186] on div "# Use manual goals to specify which ogres to defeat. def createGenerator ( spaw…" at bounding box center [1330, 253] width 403 height 441
type textarea "game.defeatedScouts = 0"
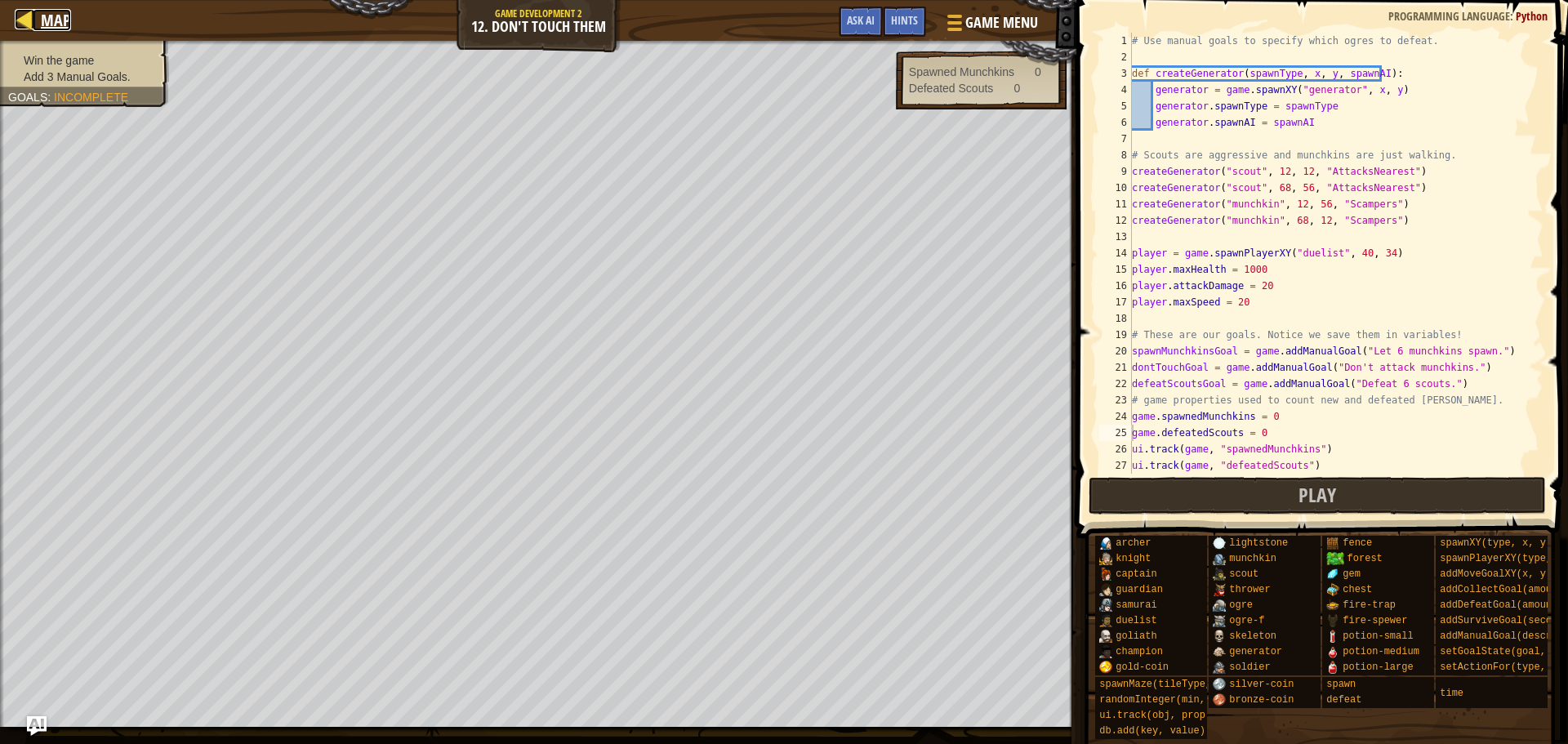
click at [17, 25] on div at bounding box center [25, 20] width 21 height 21
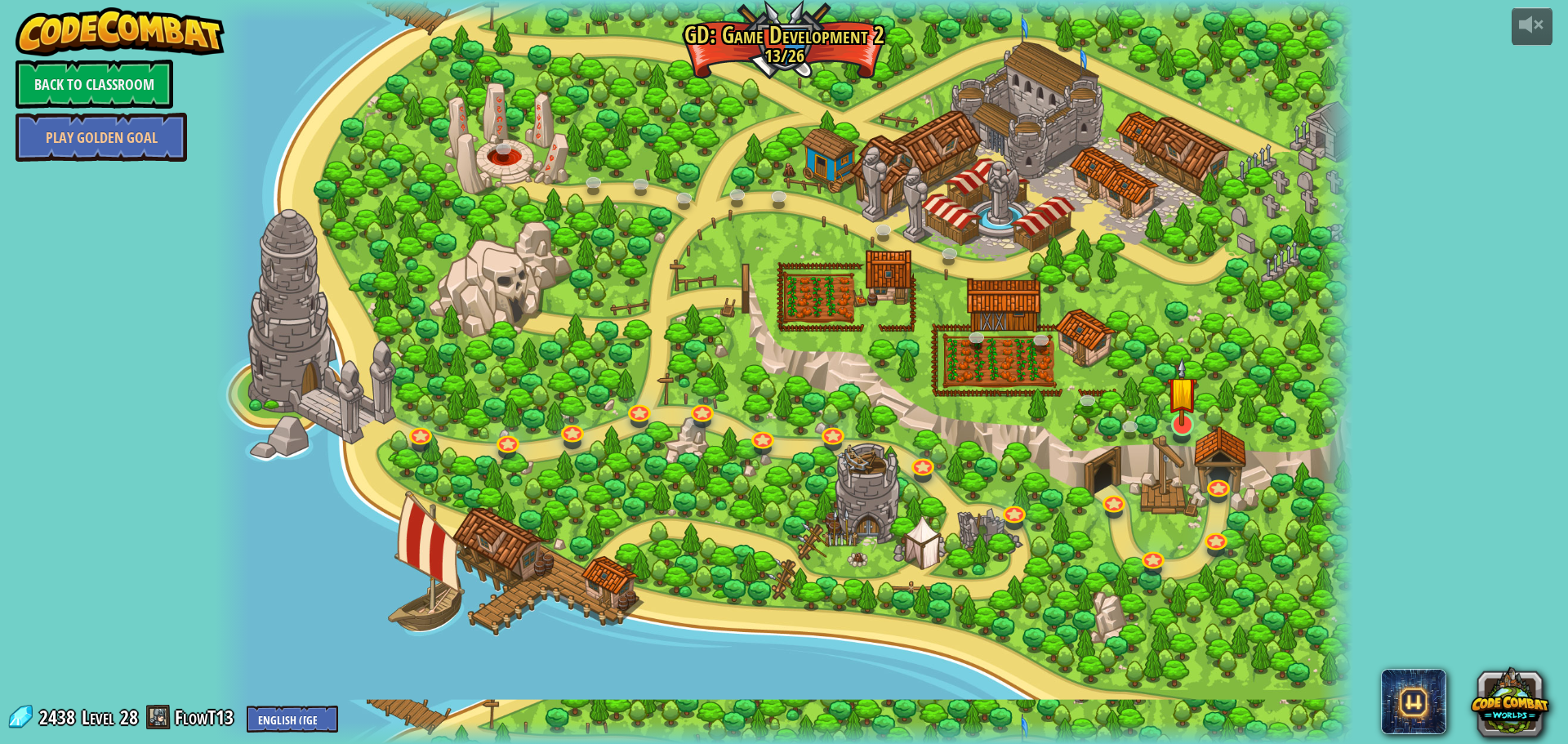
click at [1198, 418] on img at bounding box center [1182, 391] width 30 height 69
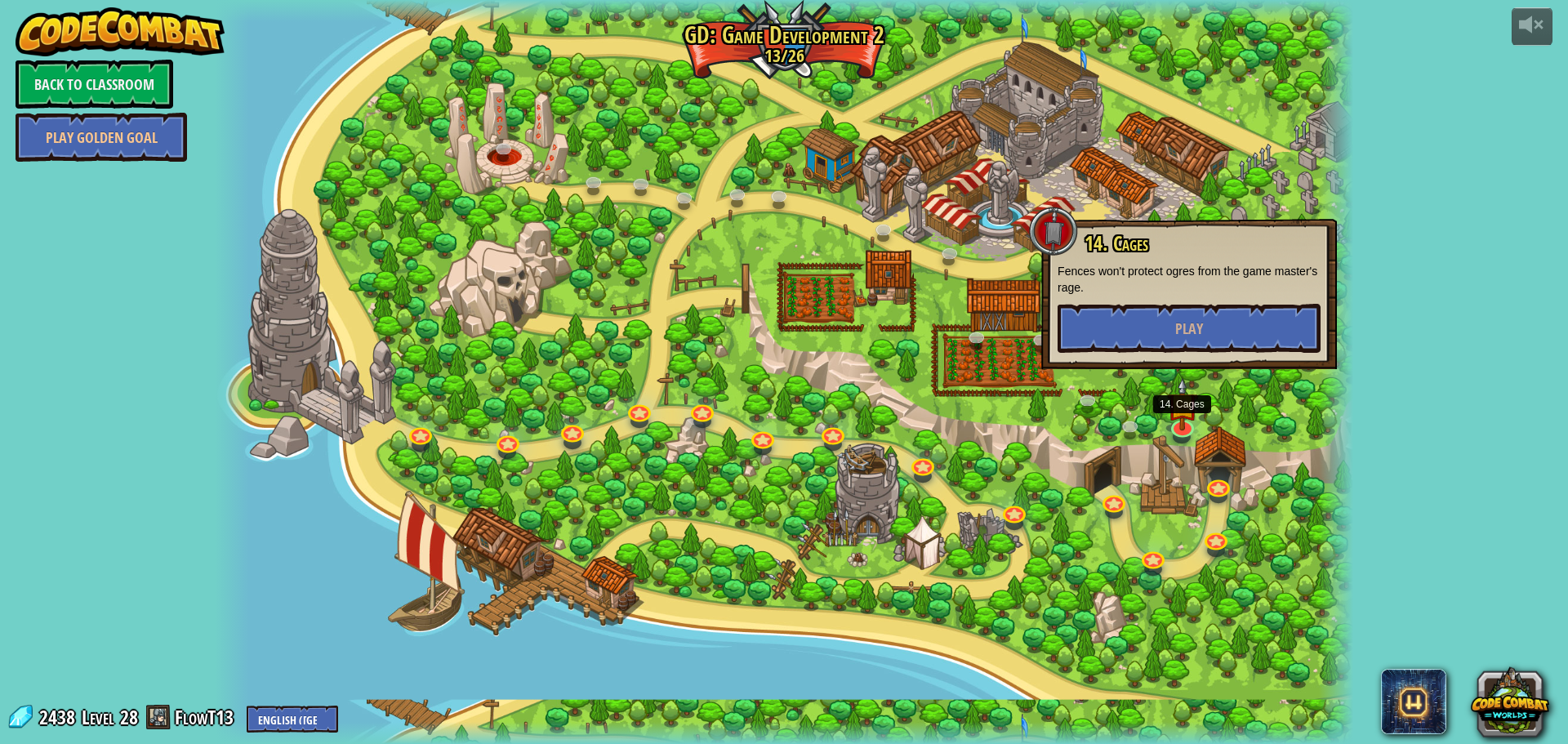
click at [1162, 354] on div "14. Cages Fences won't protect ogres from the game master's rage. Play" at bounding box center [1190, 294] width 296 height 151
click at [1156, 328] on button "Play" at bounding box center [1189, 328] width 263 height 49
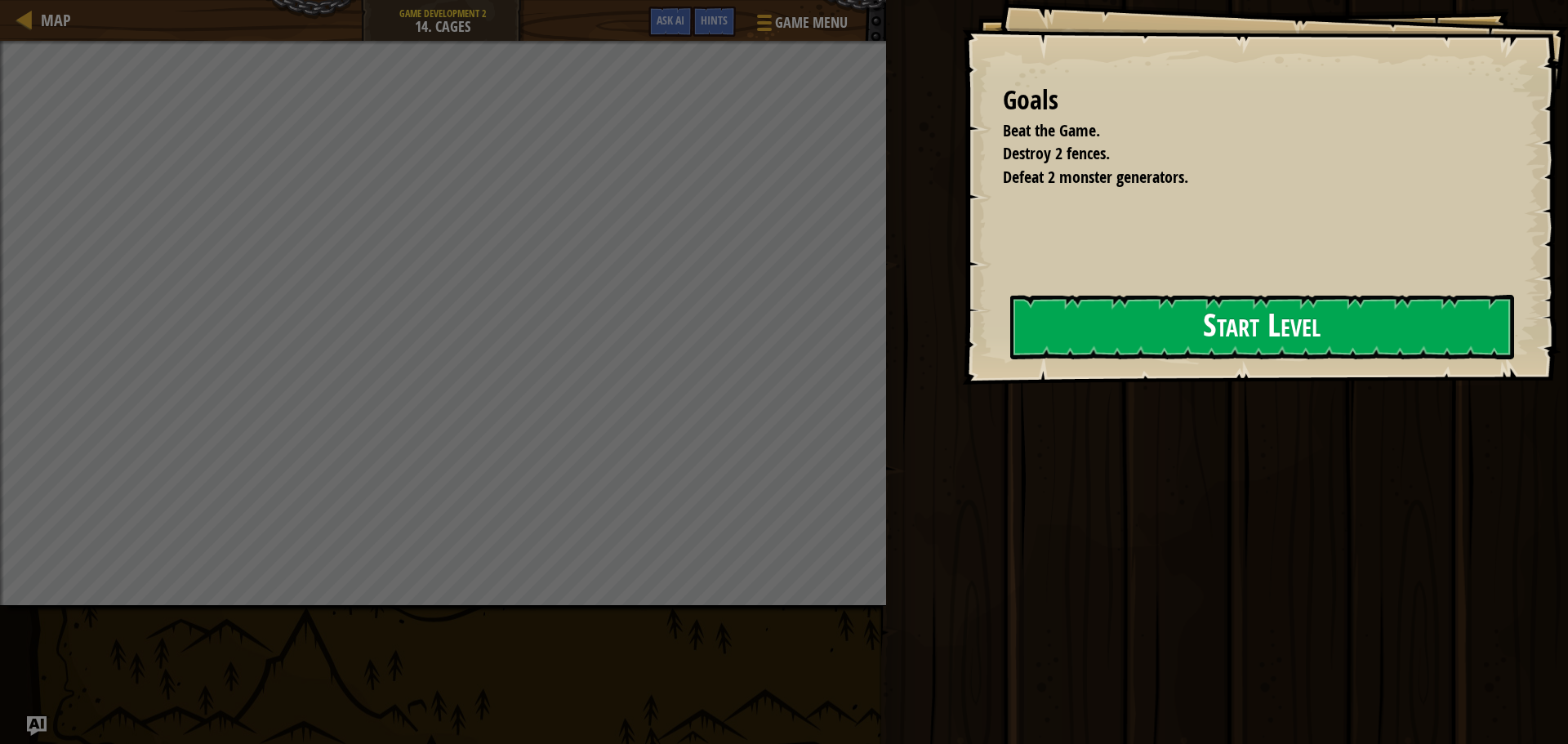
click at [1139, 292] on div "Goals Beat the Game. Destroy 2 fences. Defeat 2 monster generators. Start Level…" at bounding box center [1265, 192] width 606 height 385
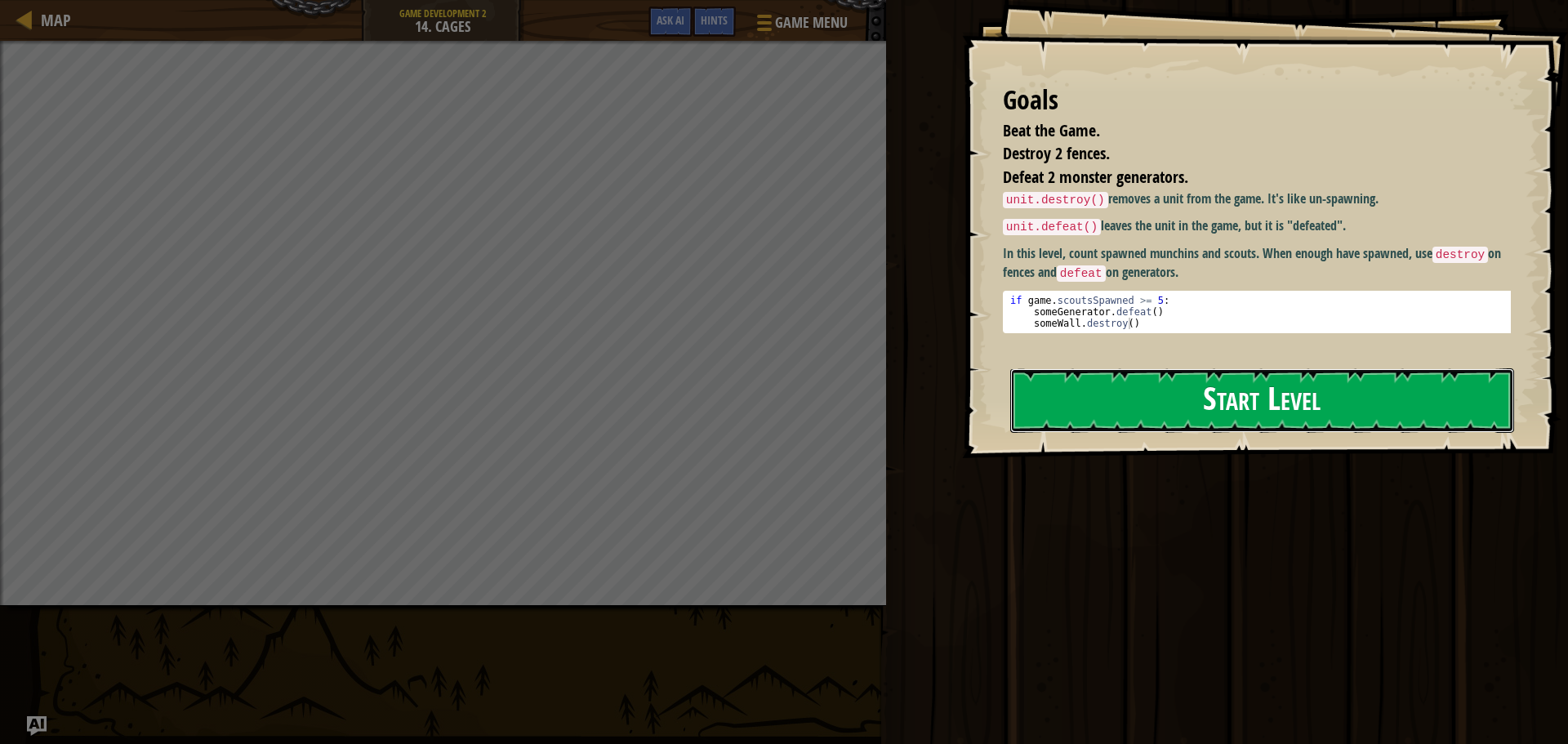
drag, startPoint x: 1145, startPoint y: 304, endPoint x: 1132, endPoint y: 308, distance: 13.6
click at [1145, 369] on button "Start Level" at bounding box center [1262, 400] width 504 height 64
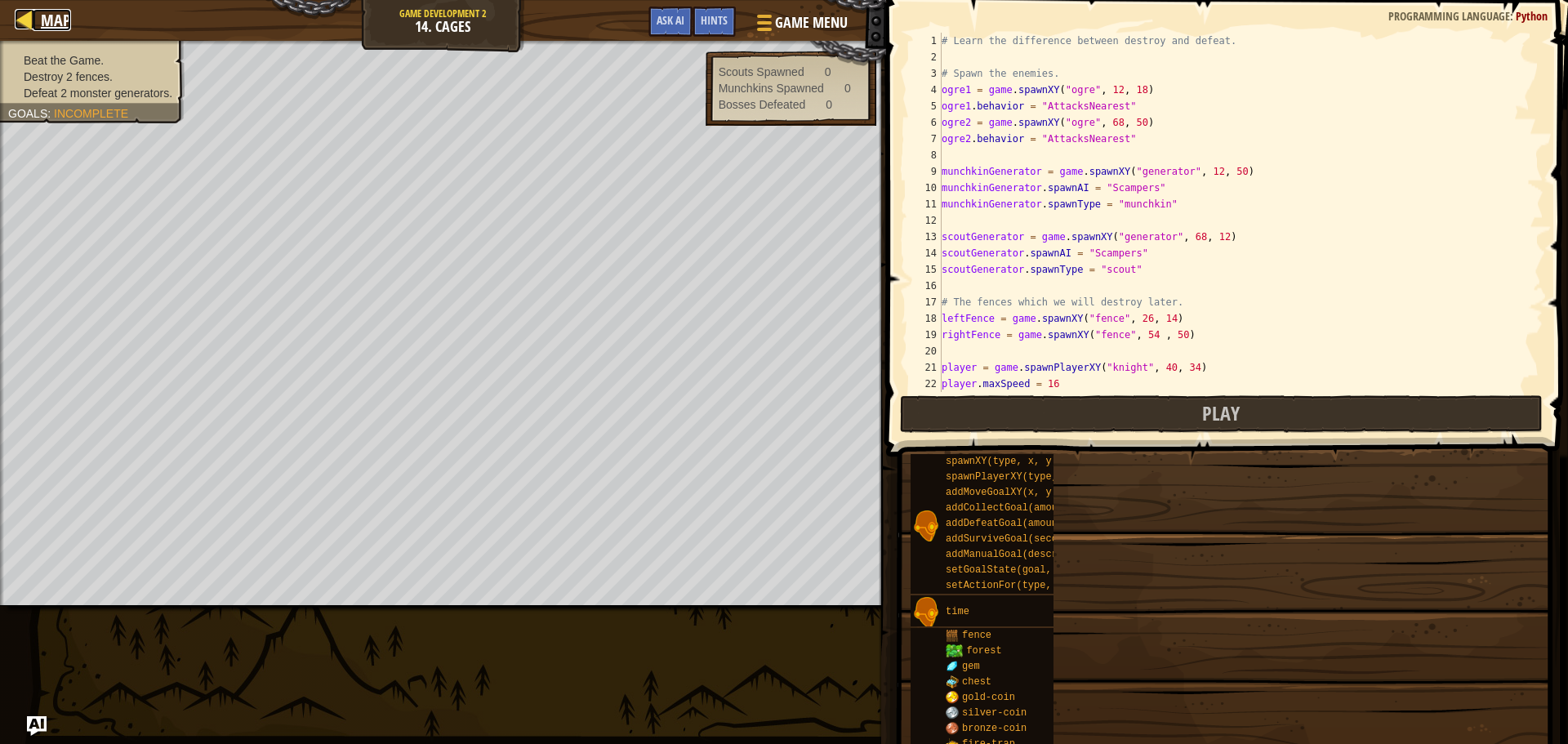
click at [28, 21] on div at bounding box center [25, 20] width 21 height 21
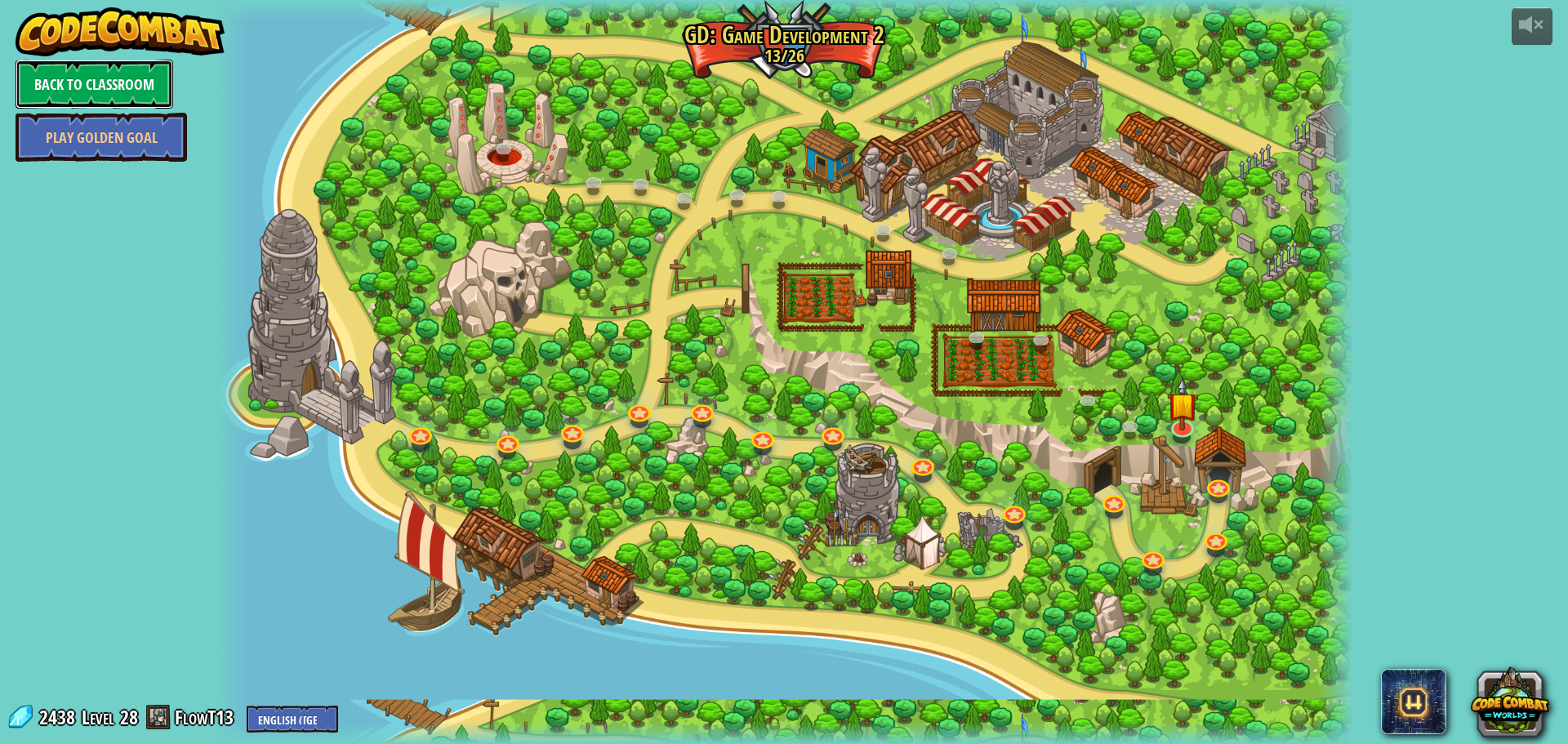
click at [113, 74] on link "Back to Classroom" at bounding box center [94, 84] width 157 height 49
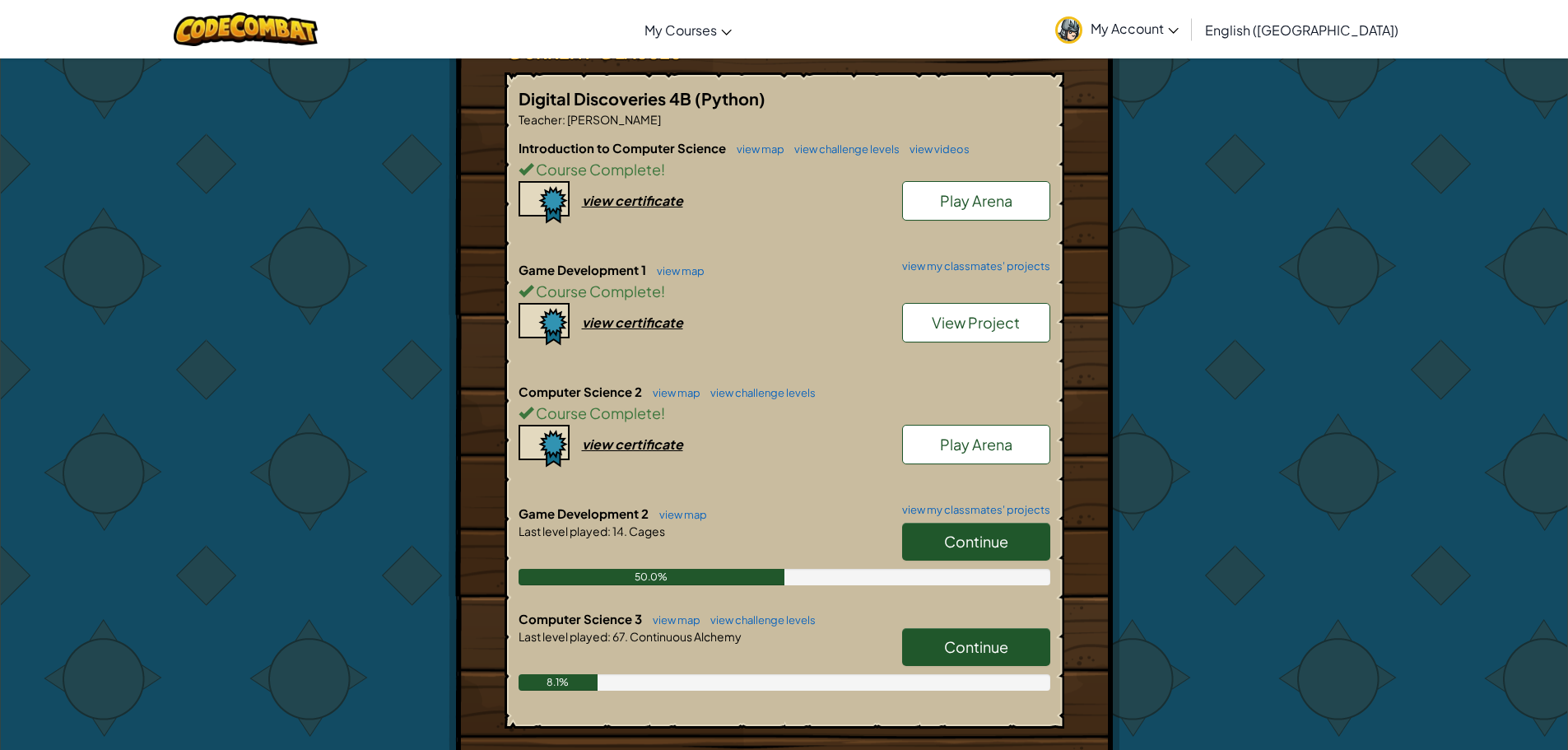
scroll to position [329, 0]
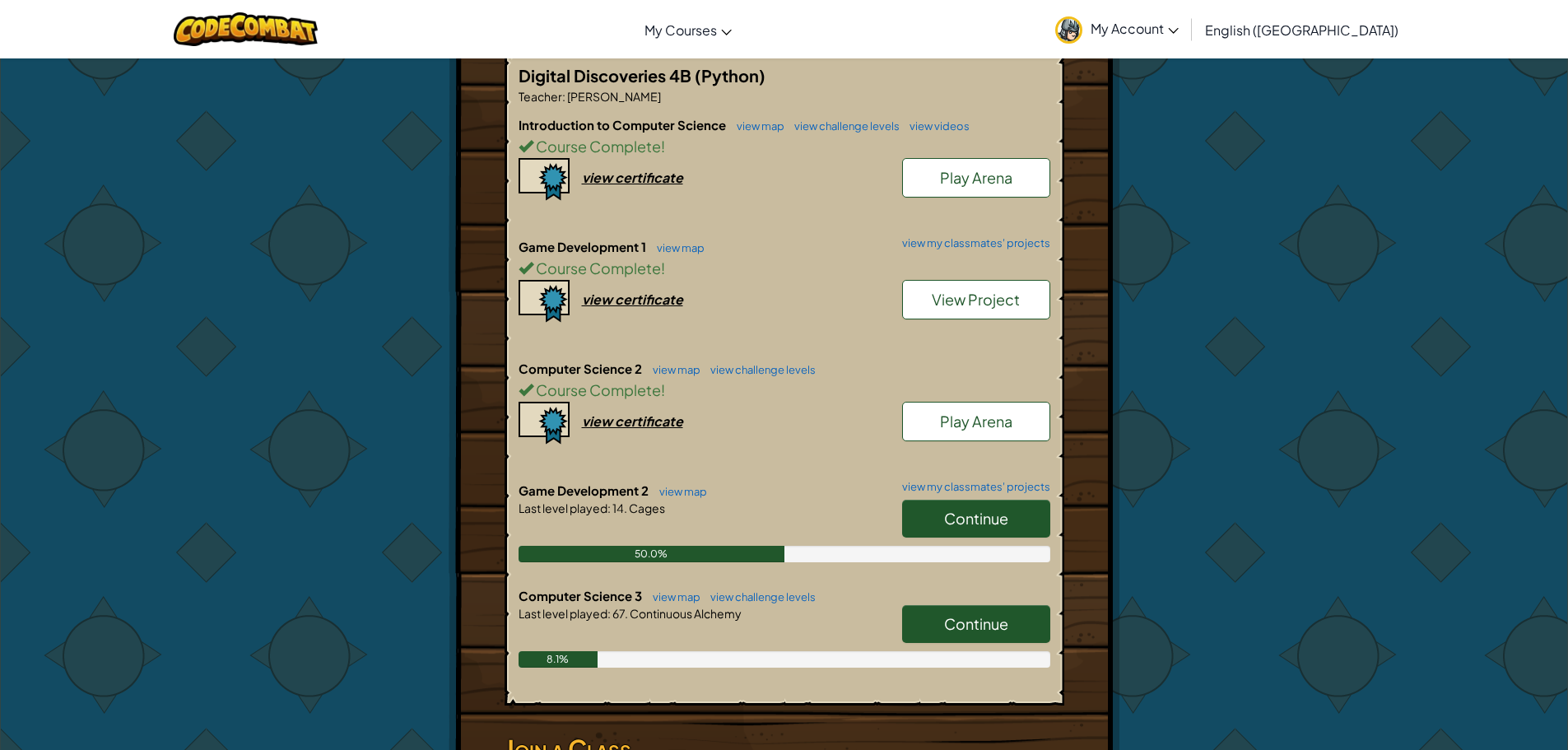
click at [971, 432] on link "Play Arena" at bounding box center [977, 422] width 148 height 40
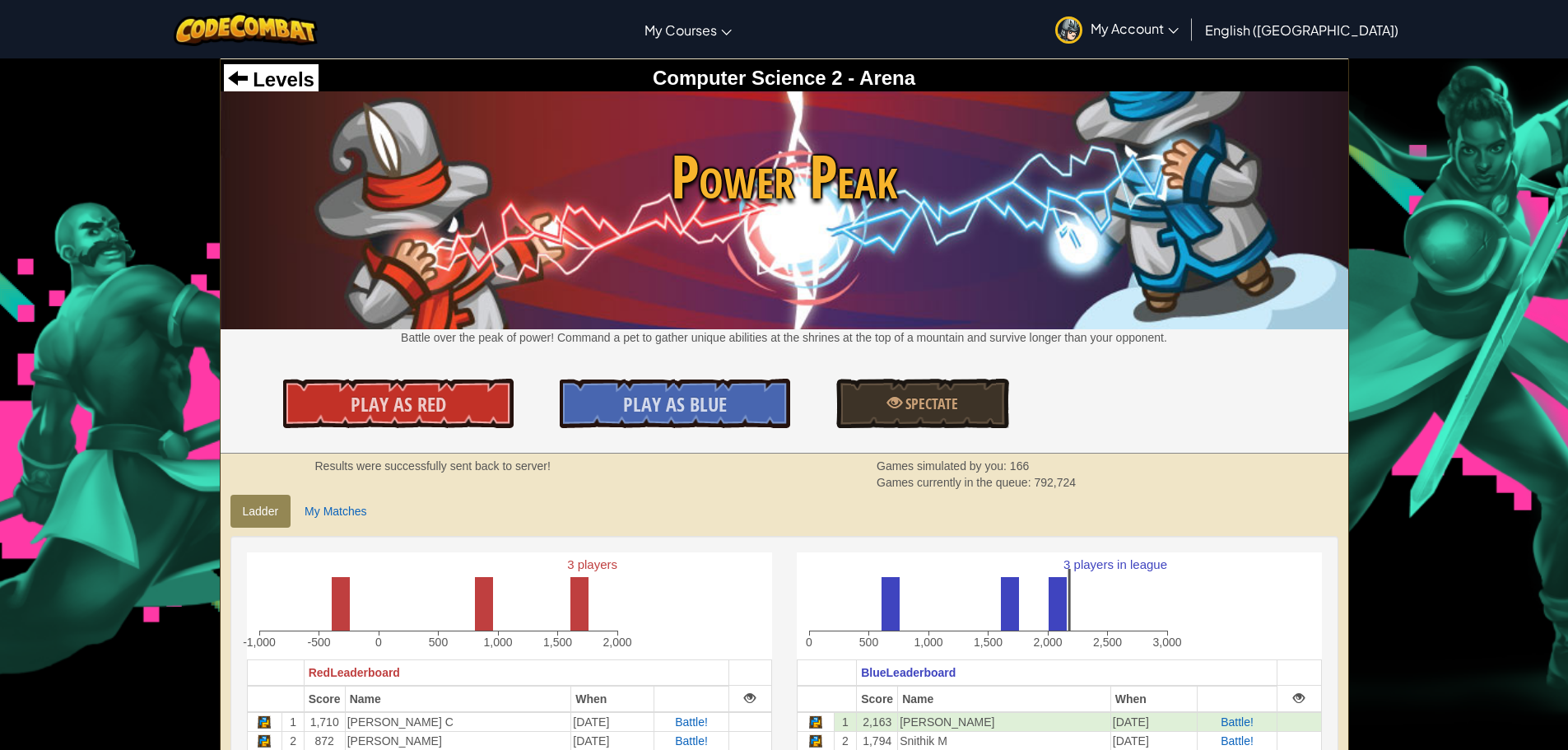
click at [305, 67] on div "Levels" at bounding box center [272, 79] width 95 height 31
click at [297, 71] on span "Levels" at bounding box center [280, 79] width 66 height 22
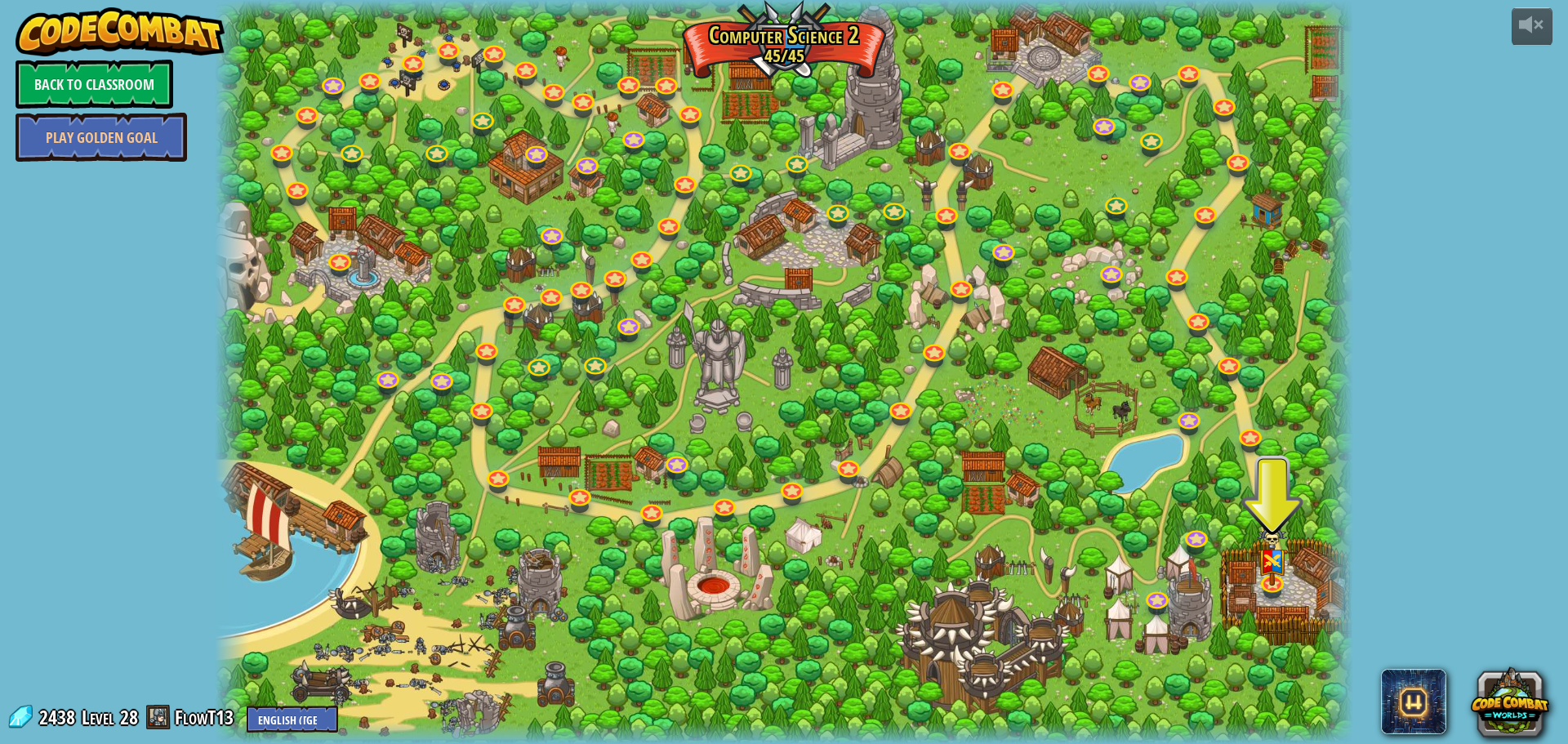
drag, startPoint x: 1235, startPoint y: 499, endPoint x: 1244, endPoint y: 499, distance: 9.0
click at [1237, 499] on div at bounding box center [784, 372] width 1139 height 744
click at [1210, 530] on div at bounding box center [784, 372] width 1139 height 744
click at [1210, 534] on link at bounding box center [1196, 534] width 33 height 32
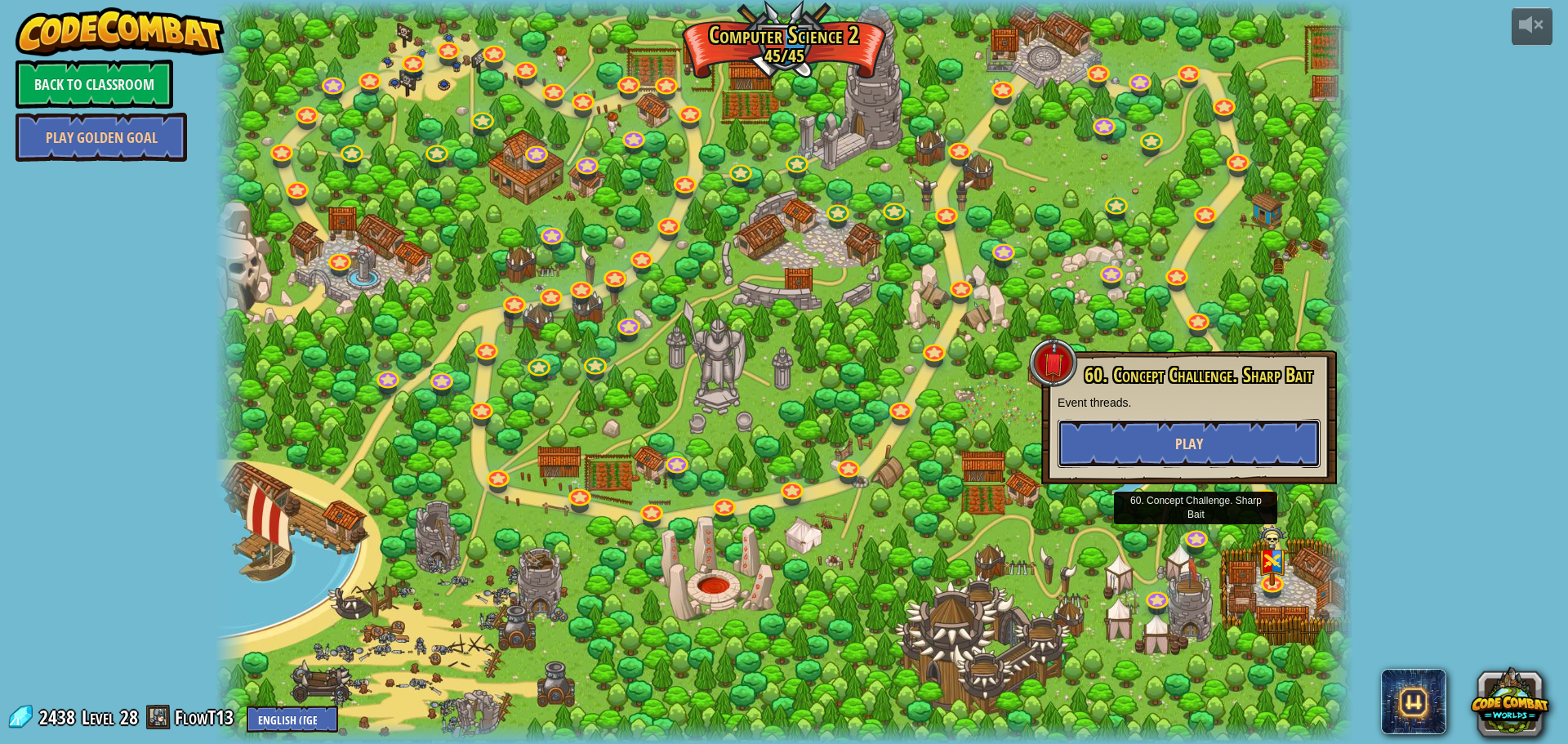
click at [1198, 446] on span "Play" at bounding box center [1189, 444] width 27 height 21
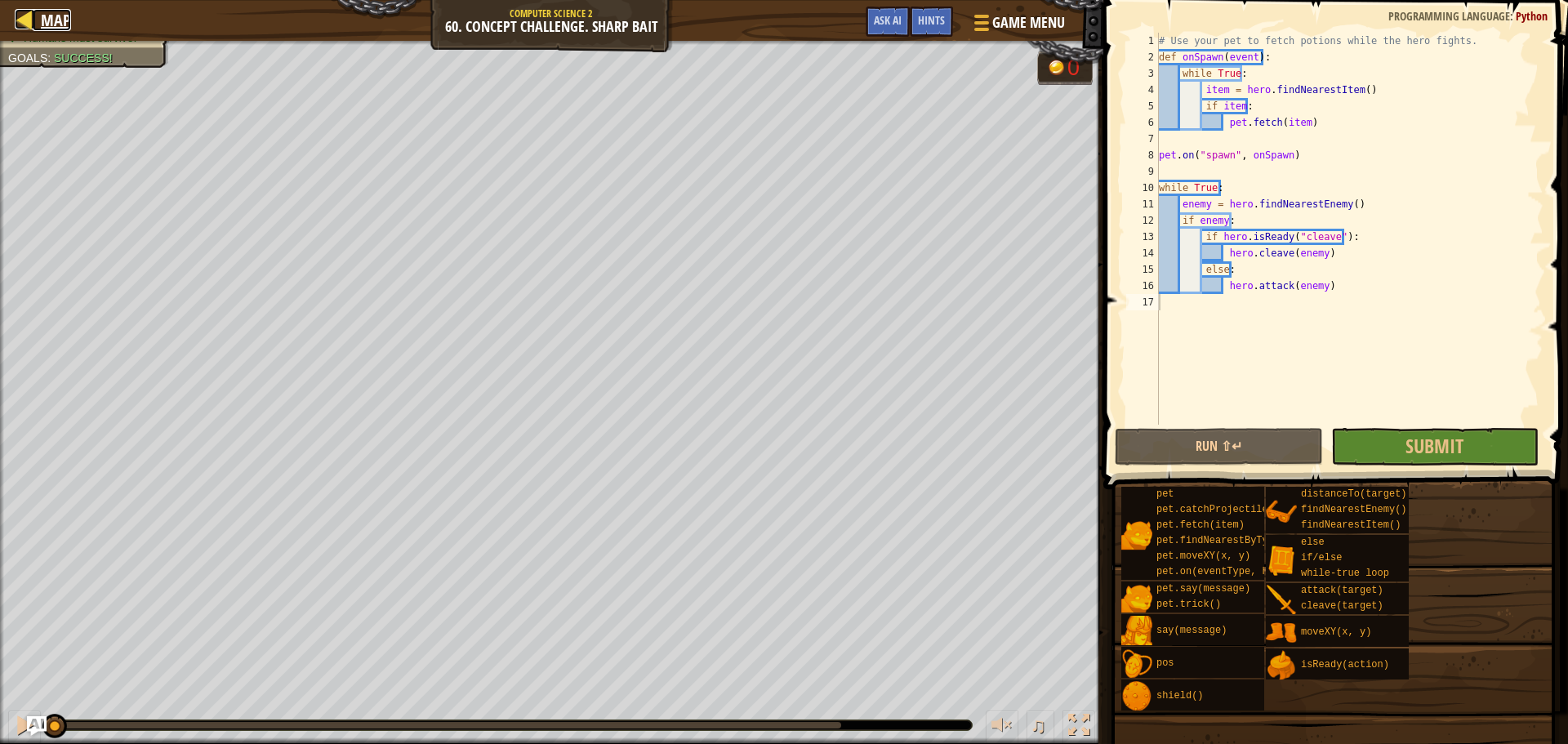
click at [44, 10] on span "Map" at bounding box center [56, 21] width 30 height 22
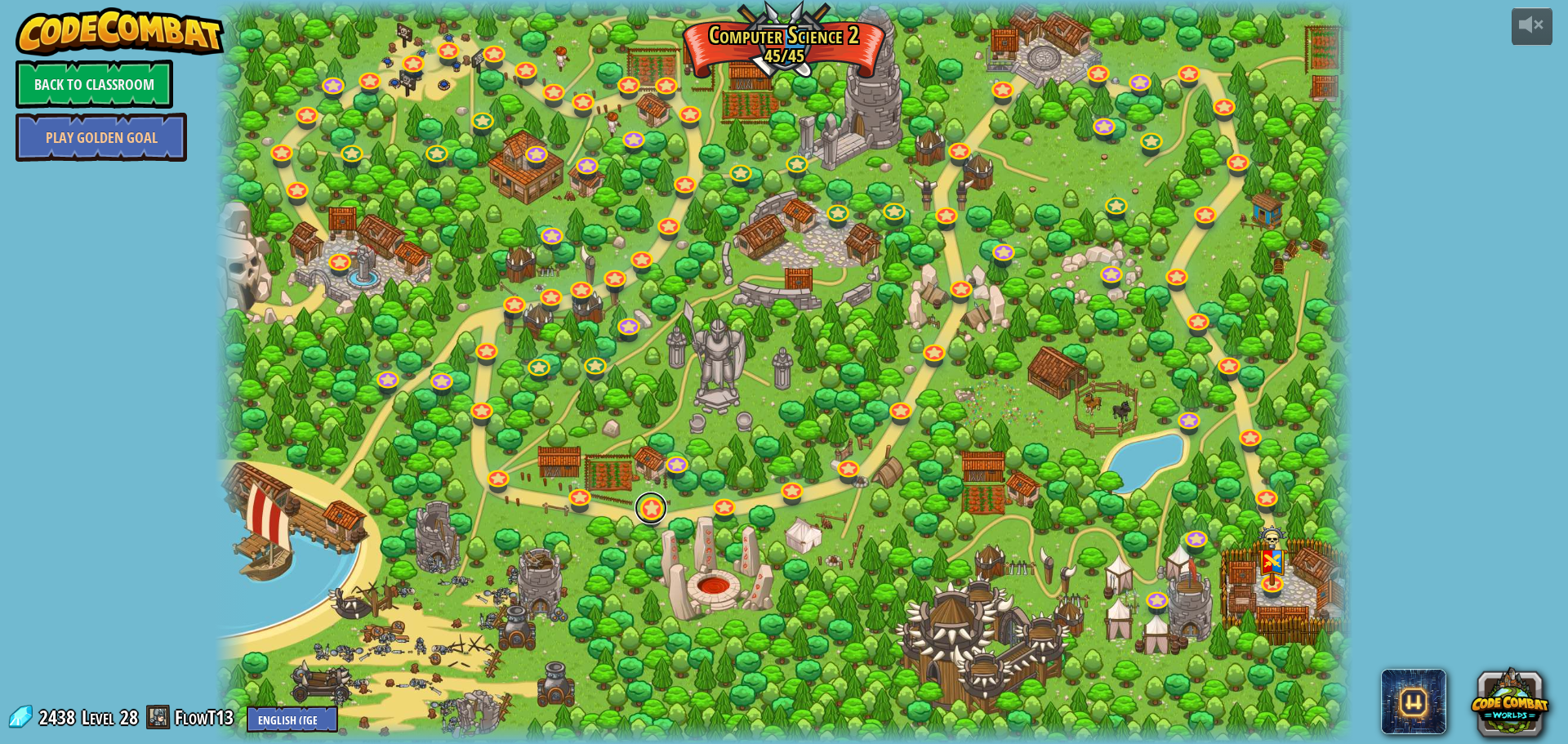
click at [651, 511] on link at bounding box center [651, 508] width 33 height 32
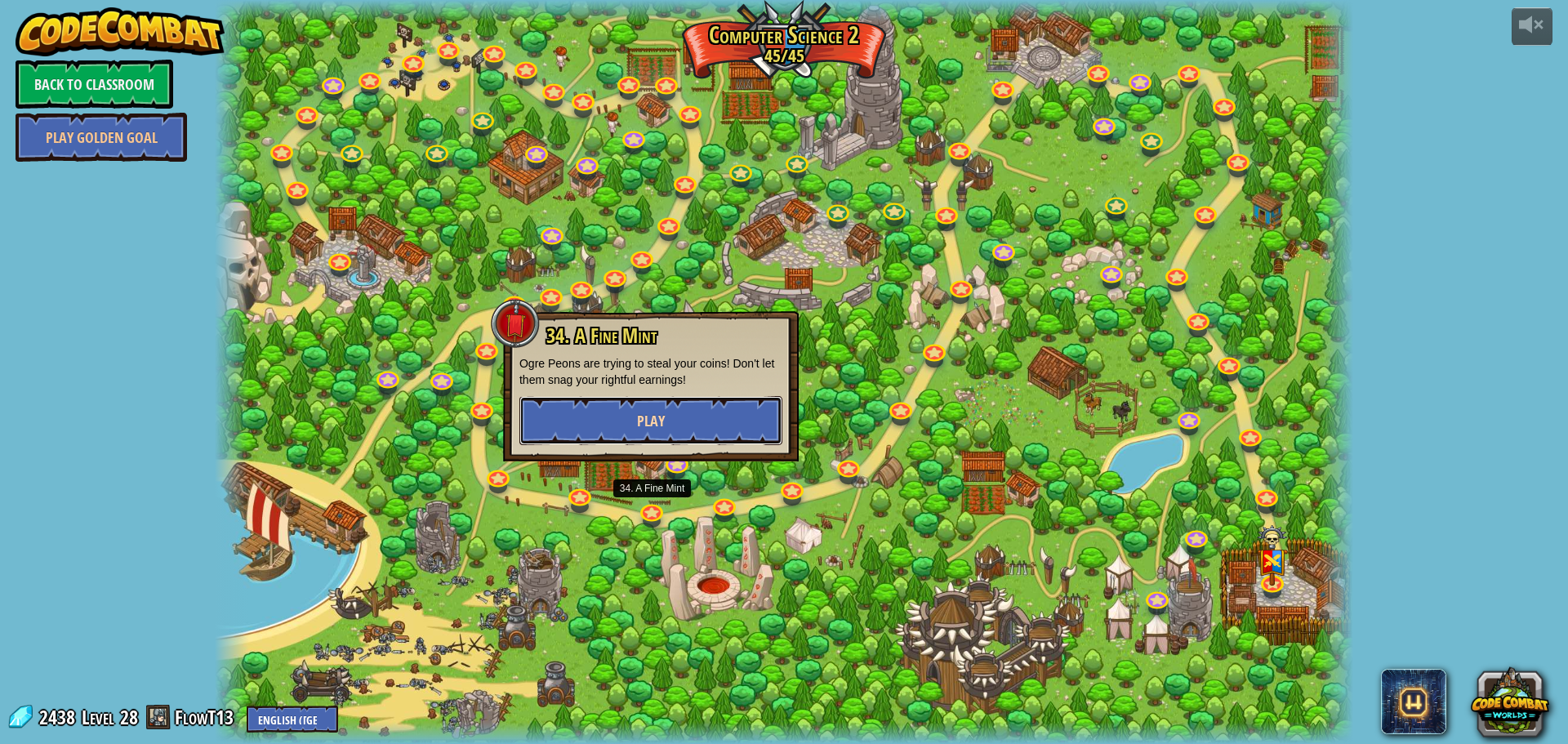
click at [660, 421] on span "Play" at bounding box center [651, 421] width 27 height 21
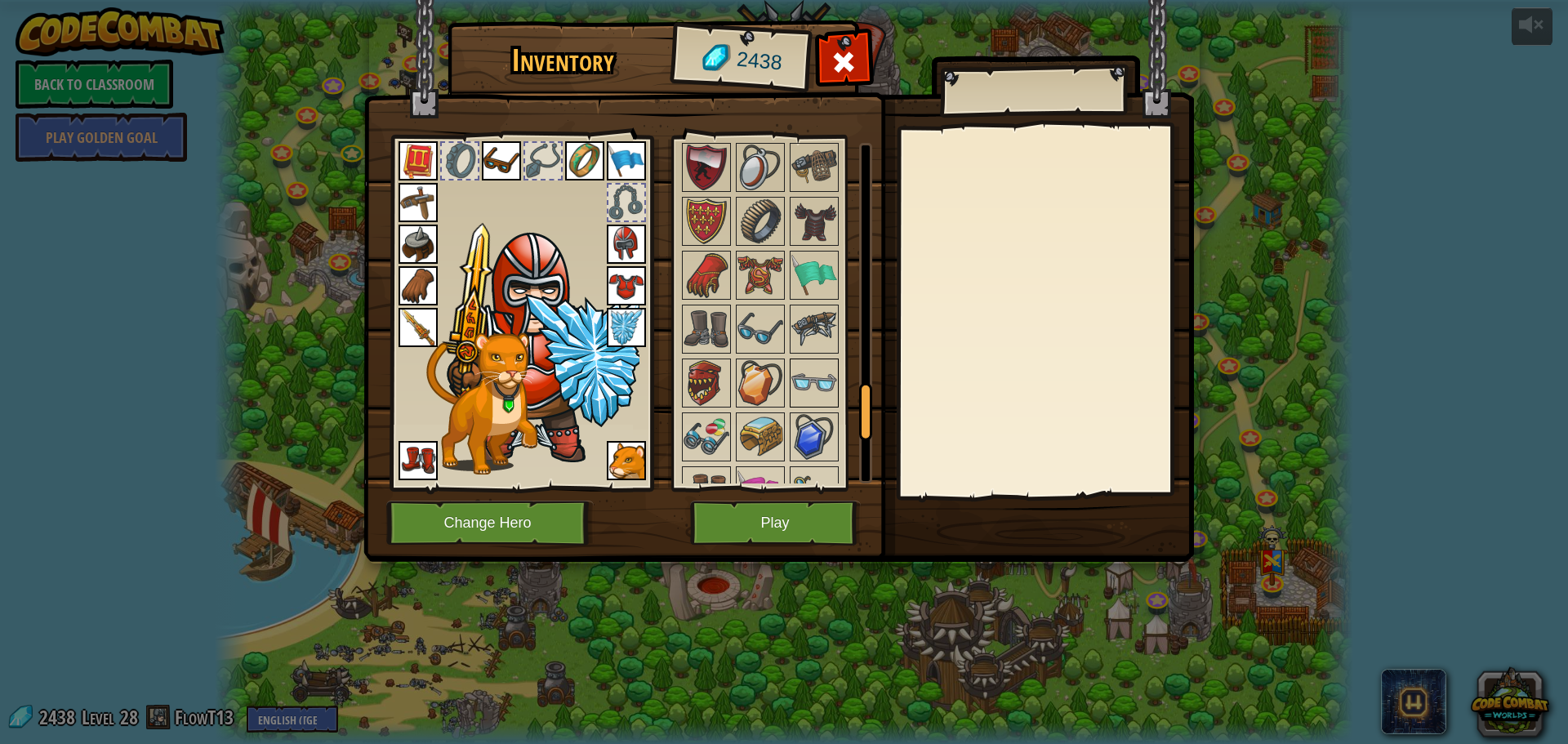
scroll to position [1834, 0]
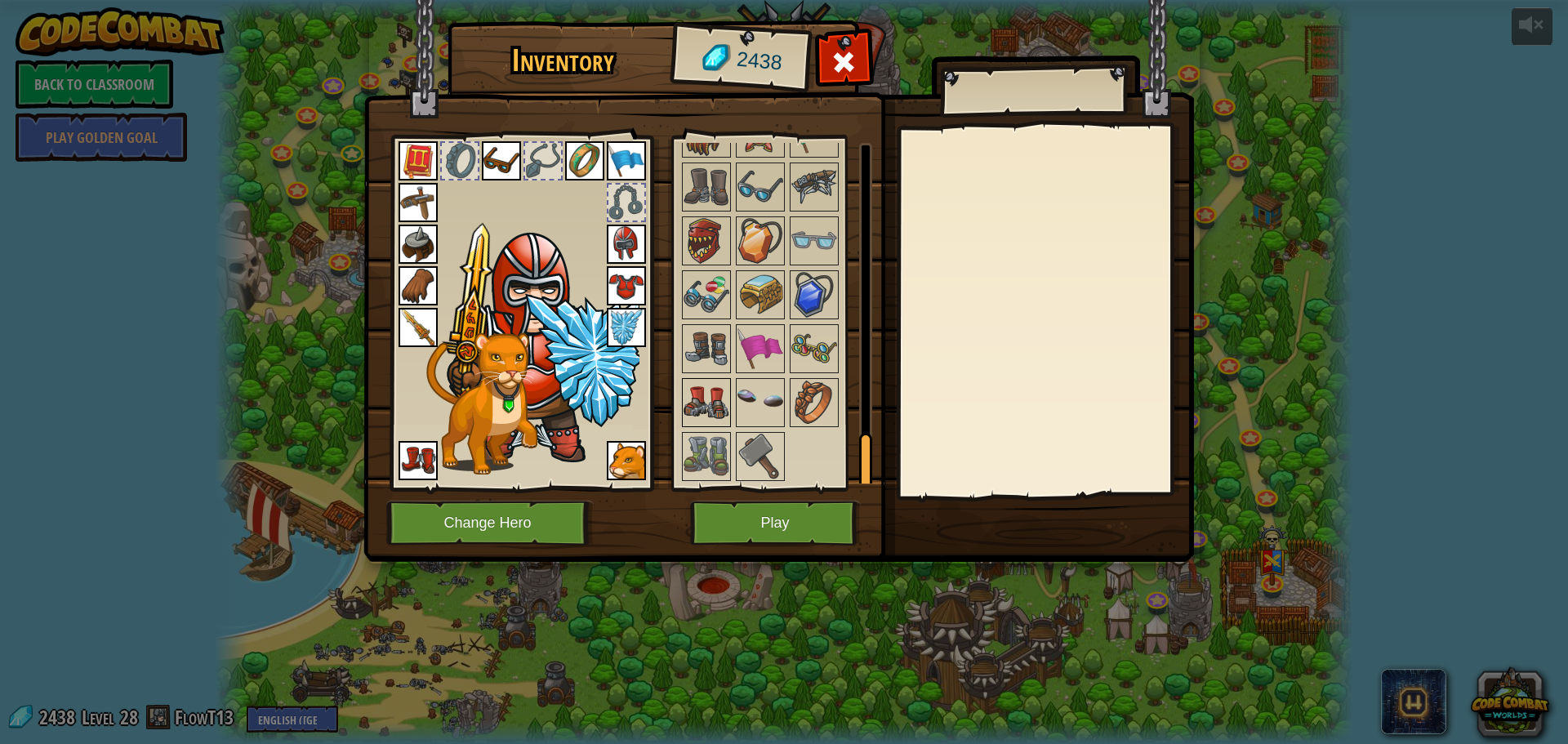
click at [712, 408] on img at bounding box center [706, 402] width 45 height 45
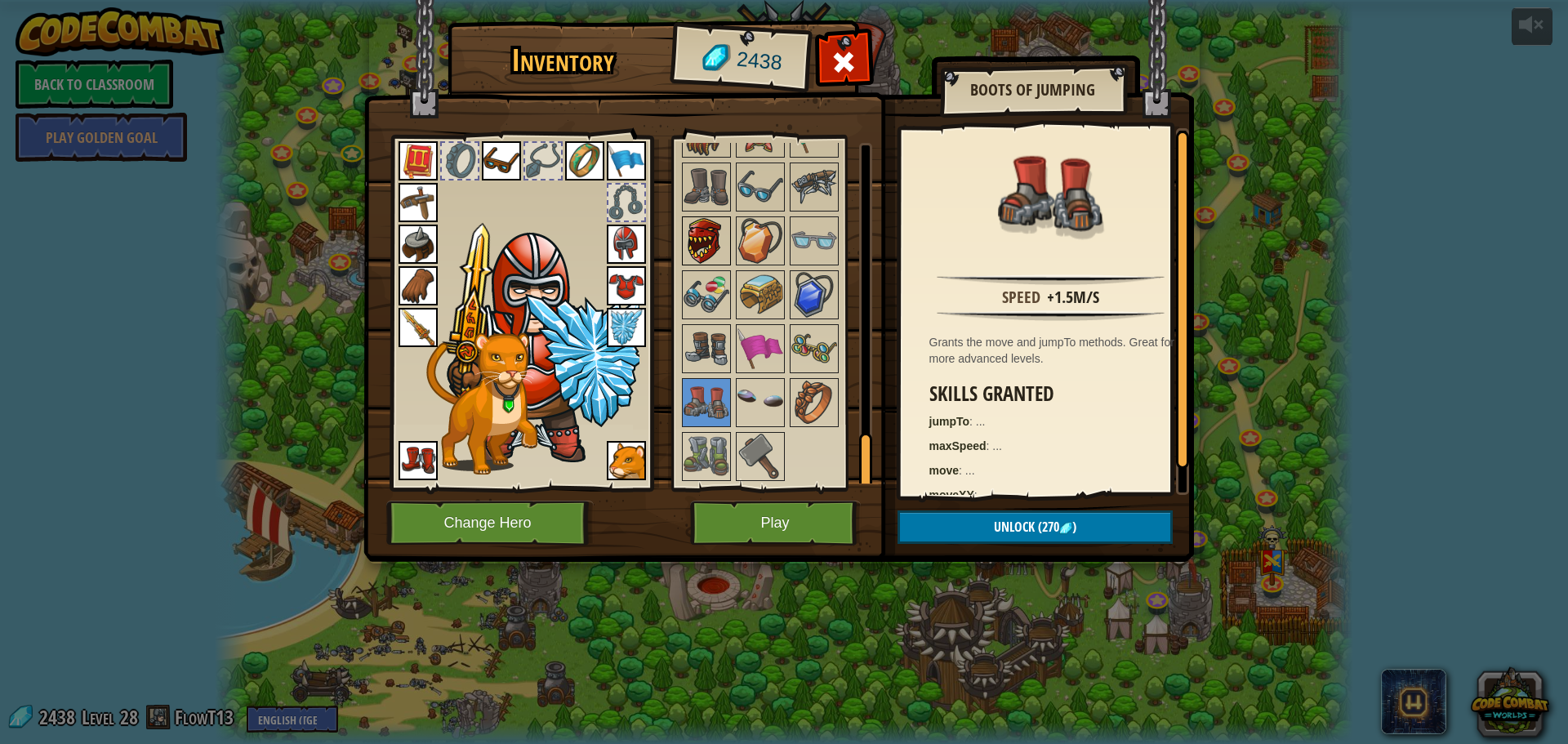
click at [717, 239] on img at bounding box center [706, 240] width 45 height 45
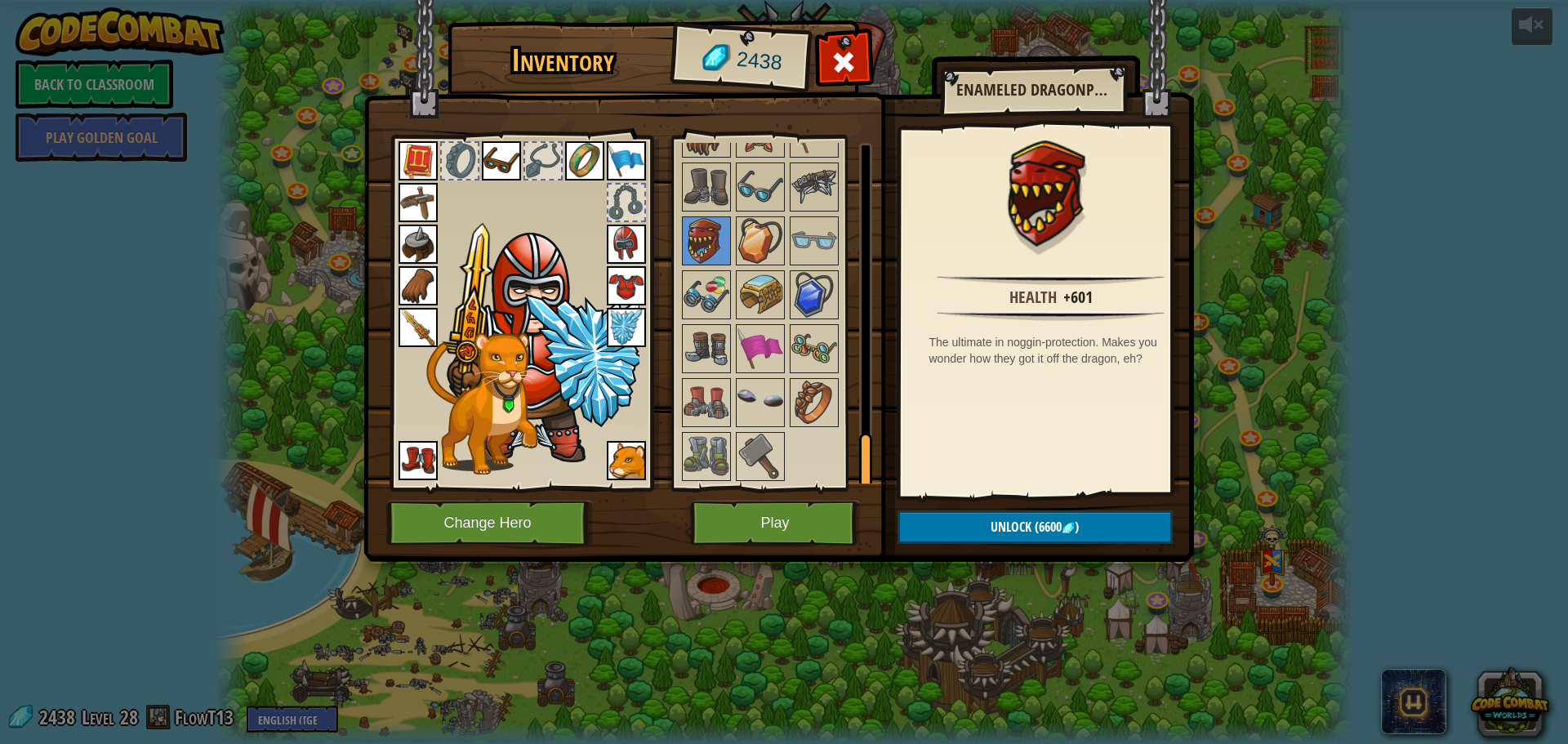
click at [737, 216] on div "Available Equip Equip Equip Equip Equip Equip Equip Equip Equip Equip Equip Equ…" at bounding box center [782, 313] width 205 height 340
click at [751, 227] on img at bounding box center [760, 240] width 45 height 45
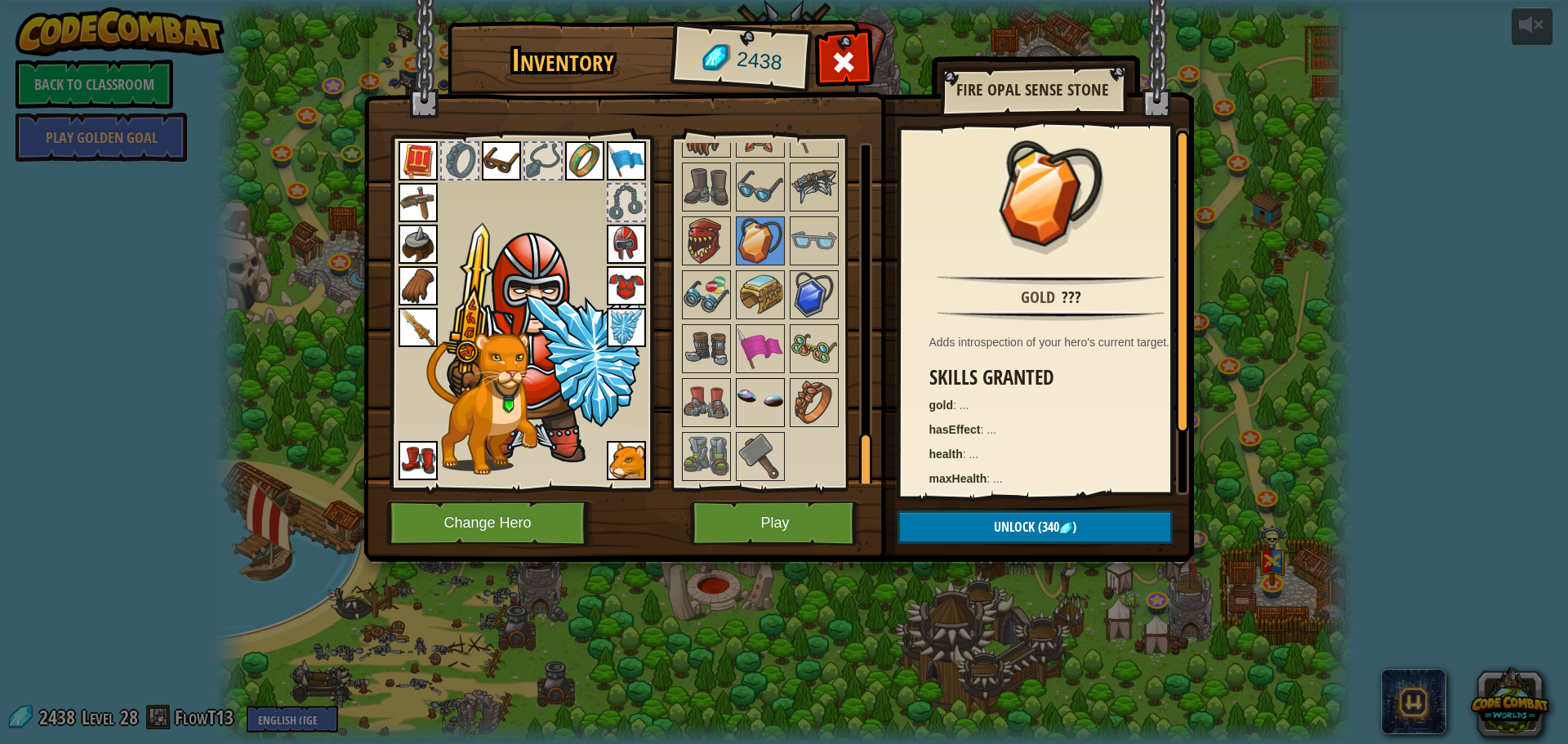
click at [754, 404] on img at bounding box center [760, 402] width 45 height 45
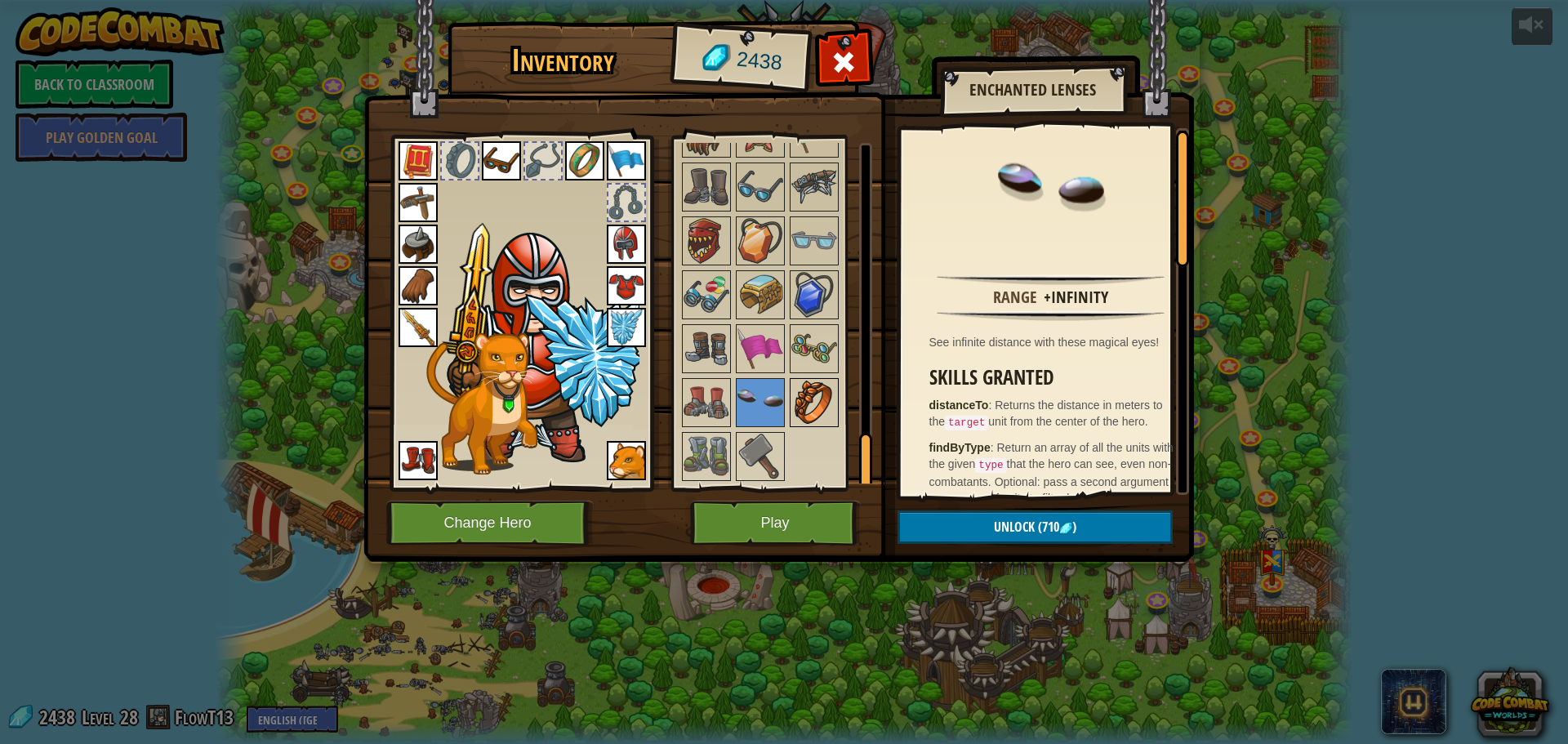
click at [815, 411] on img at bounding box center [814, 402] width 45 height 45
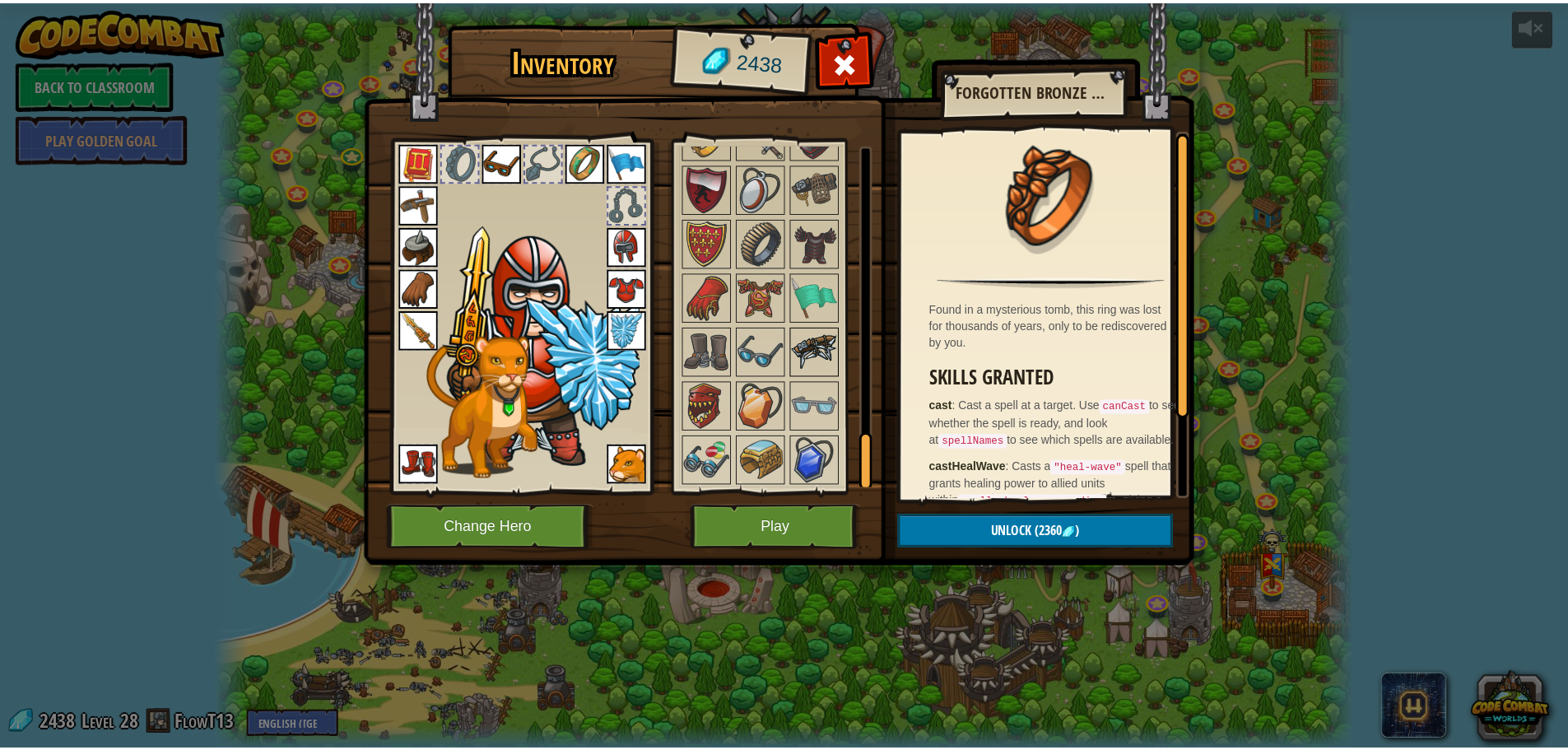
scroll to position [1684, 0]
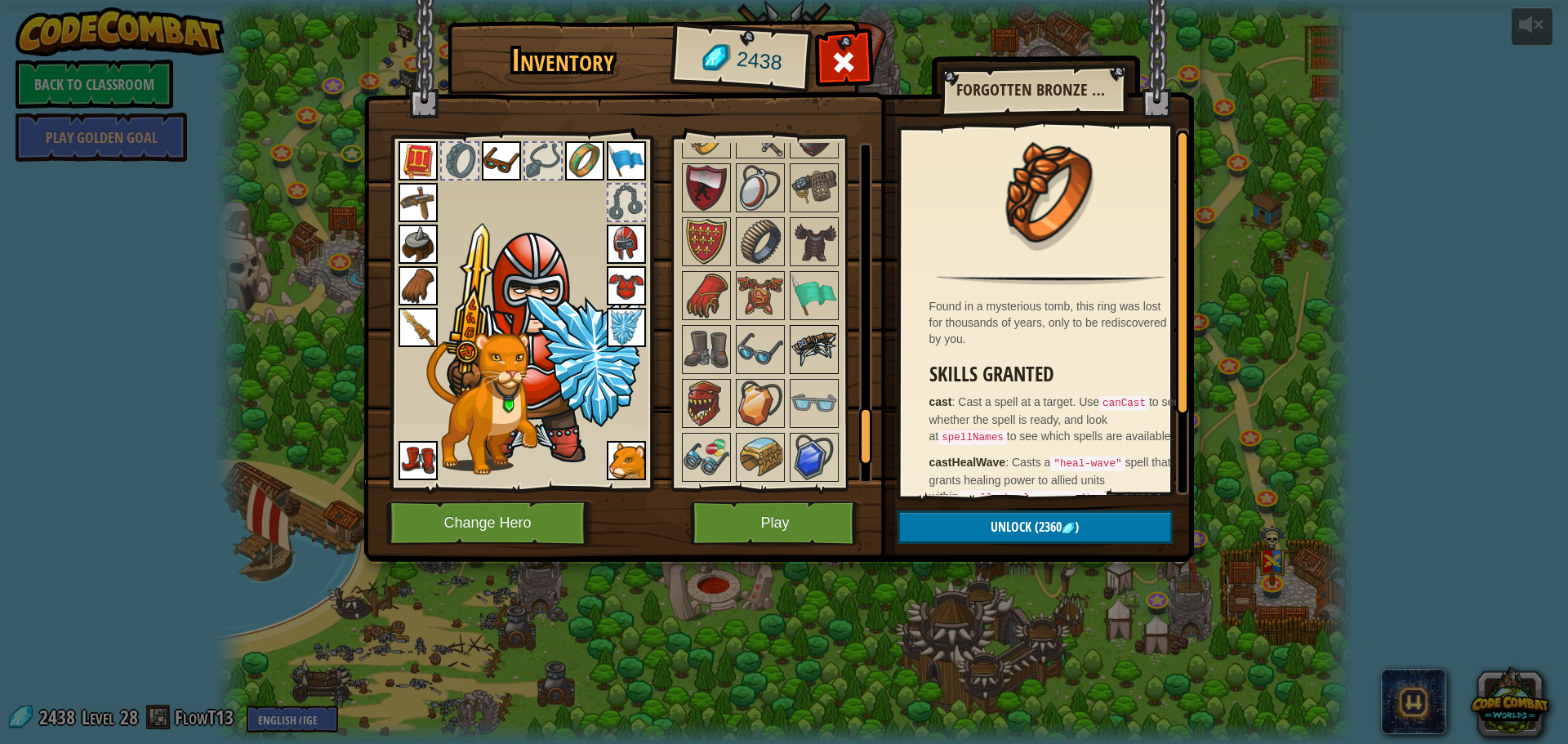
click at [817, 355] on img at bounding box center [814, 349] width 45 height 45
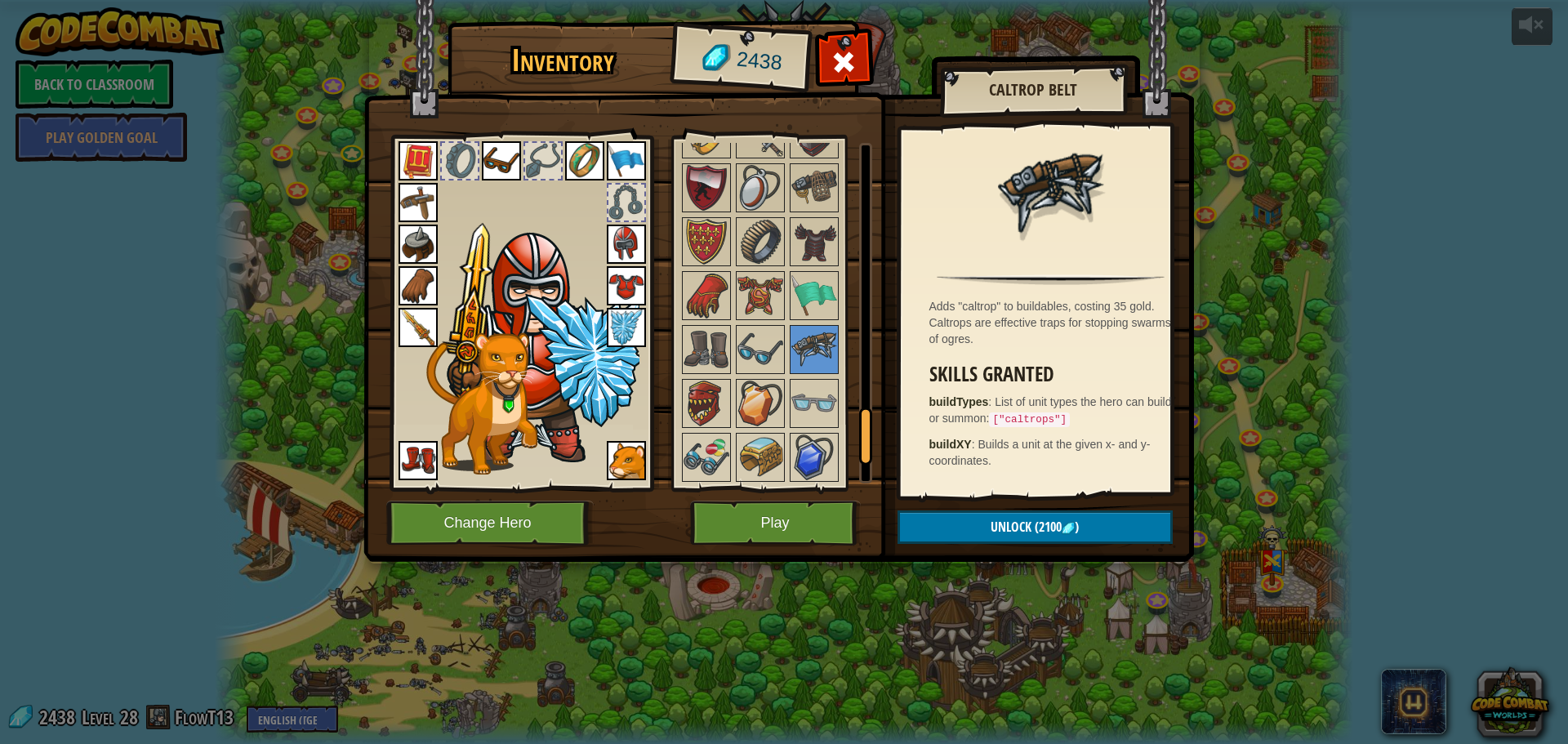
click at [811, 33] on img at bounding box center [778, 265] width 831 height 593
click at [848, 50] on span at bounding box center [843, 62] width 27 height 27
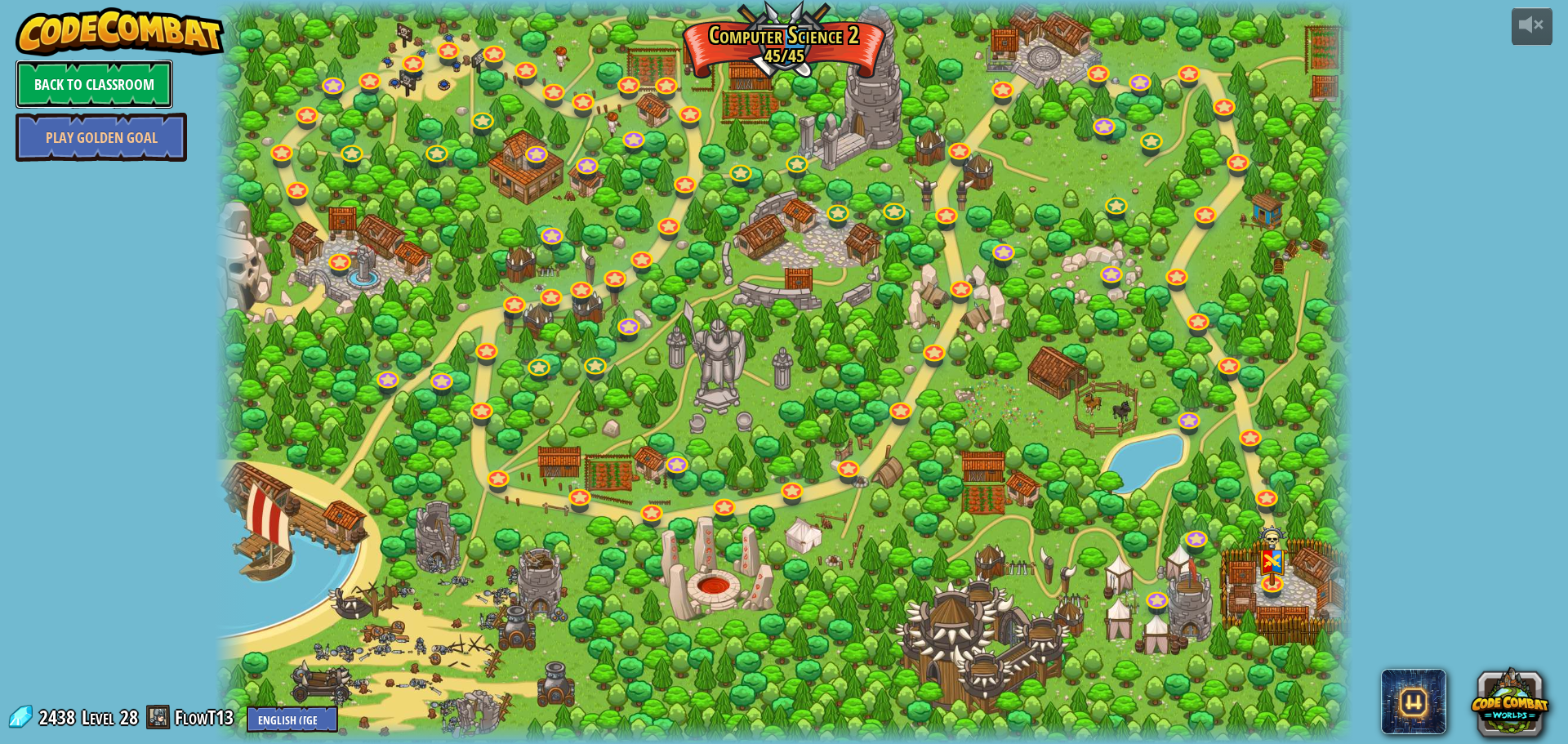
click at [99, 70] on link "Back to Classroom" at bounding box center [94, 84] width 157 height 49
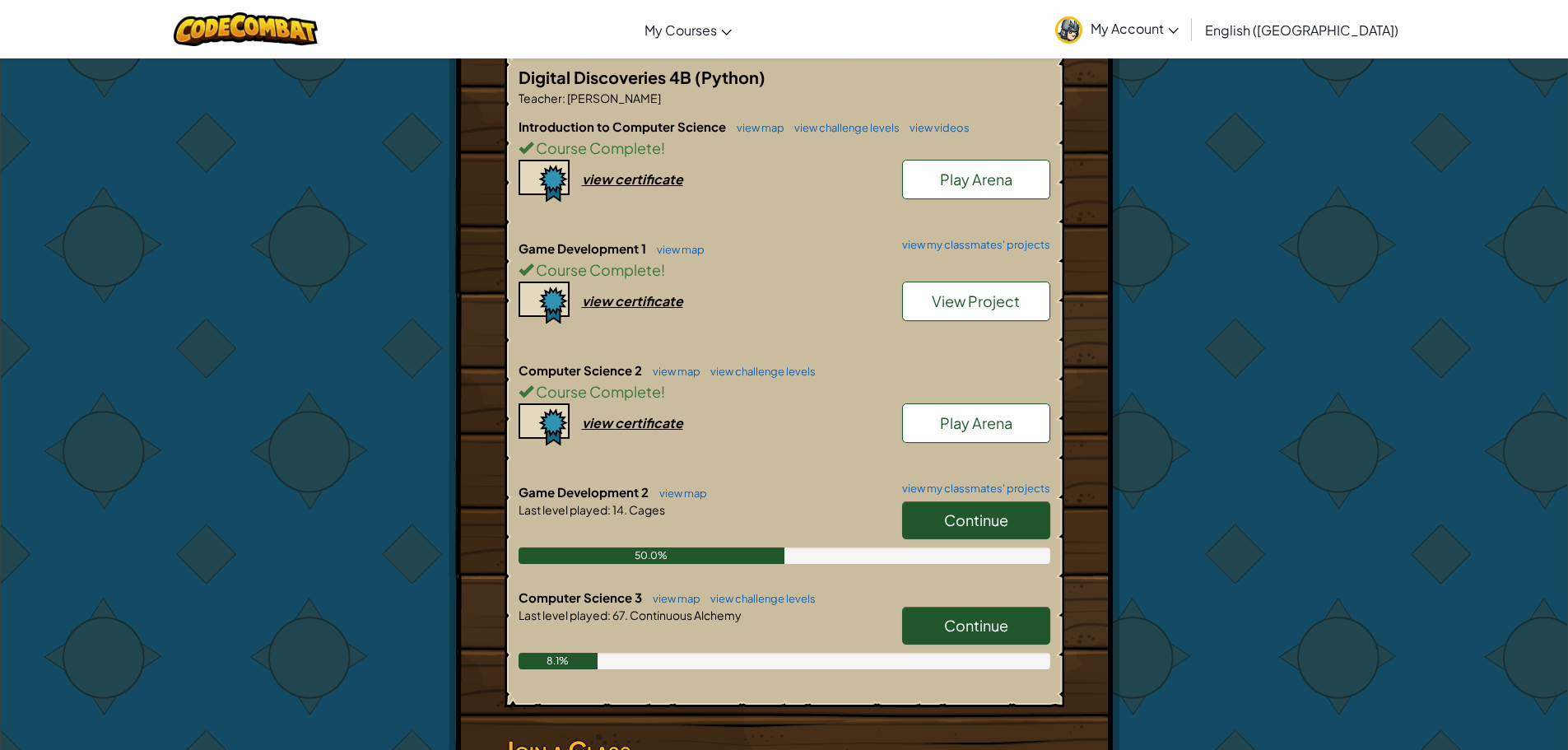
scroll to position [329, 0]
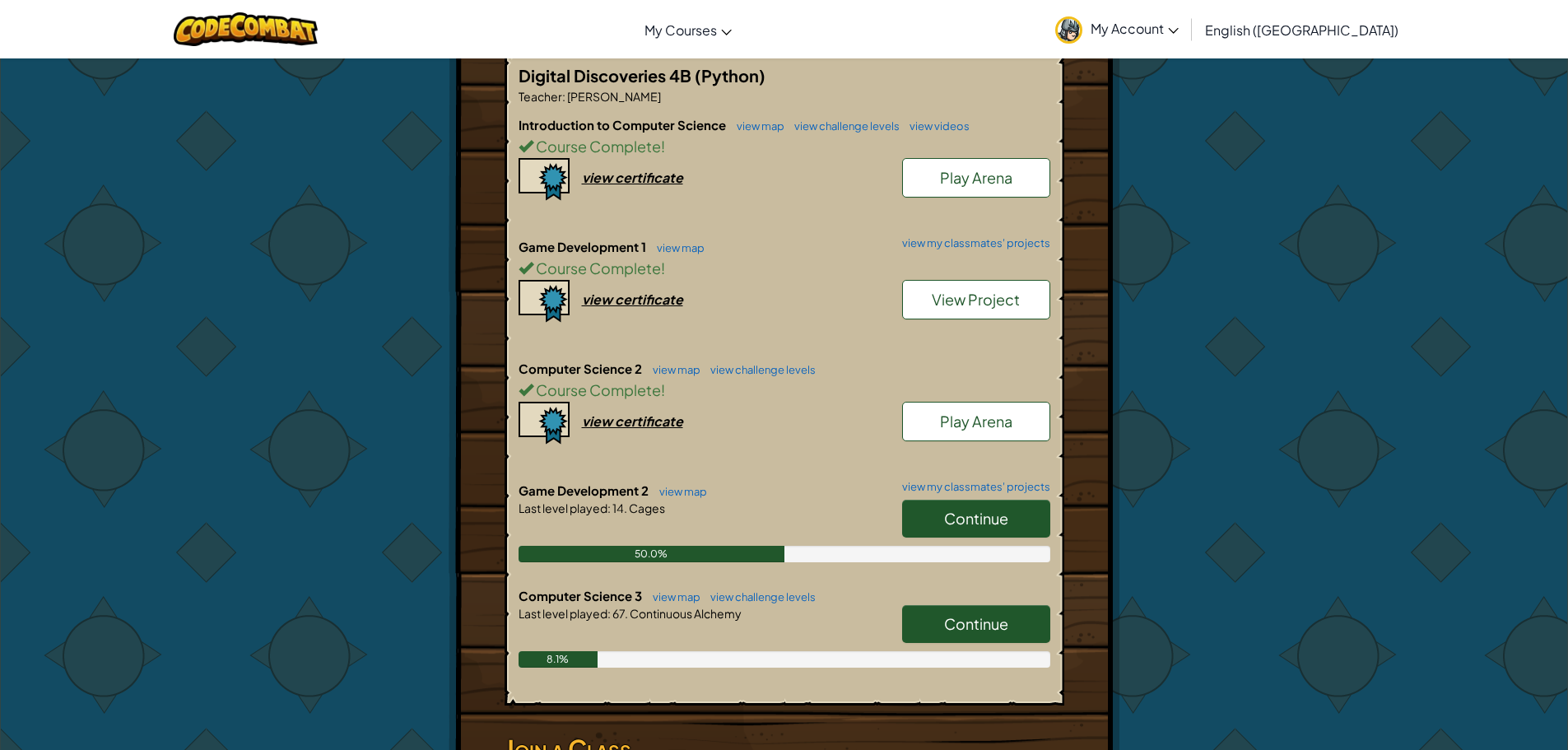
click at [1015, 525] on link "Continue" at bounding box center [977, 519] width 148 height 38
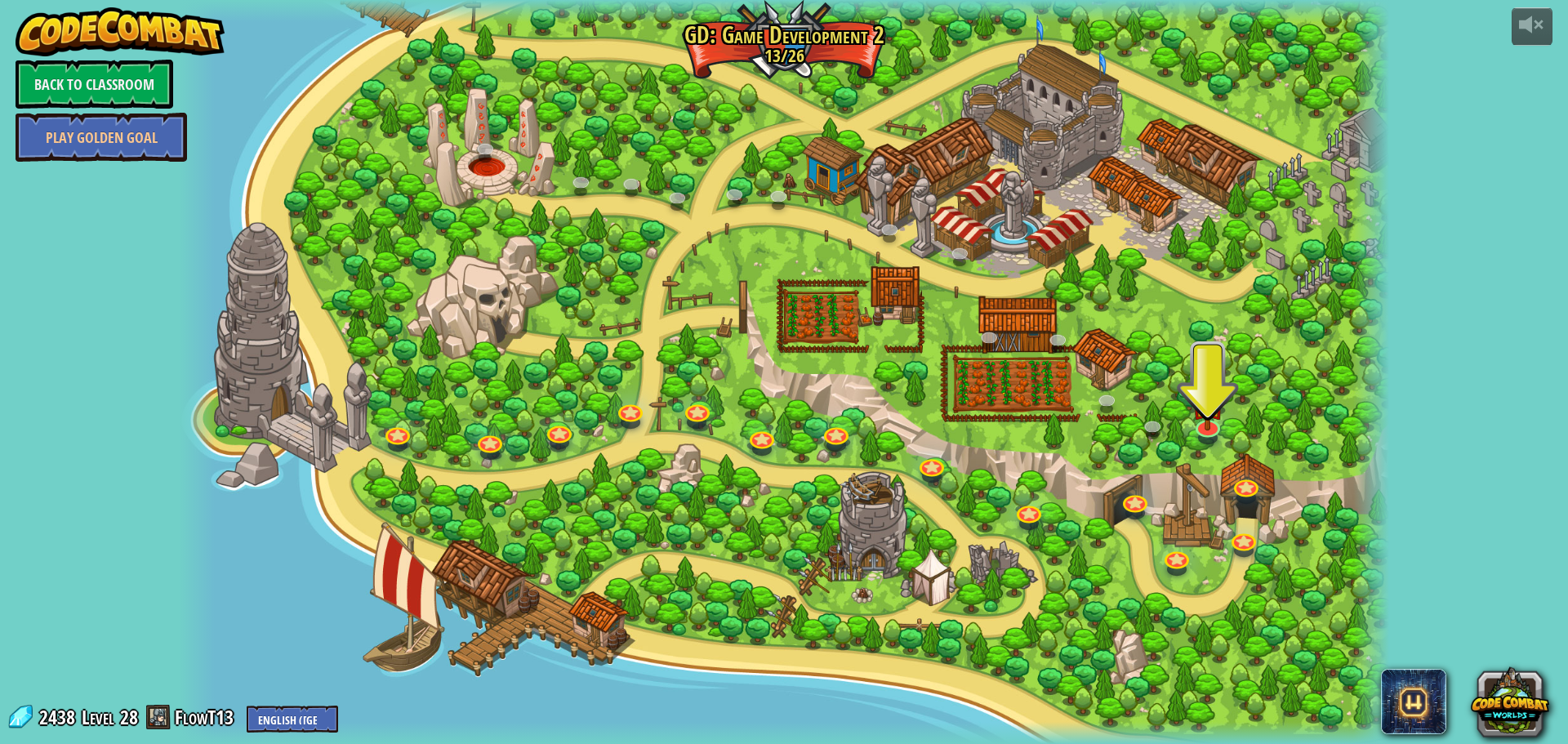
click at [1229, 440] on div at bounding box center [784, 372] width 1211 height 744
click at [1205, 435] on link at bounding box center [1206, 424] width 33 height 32
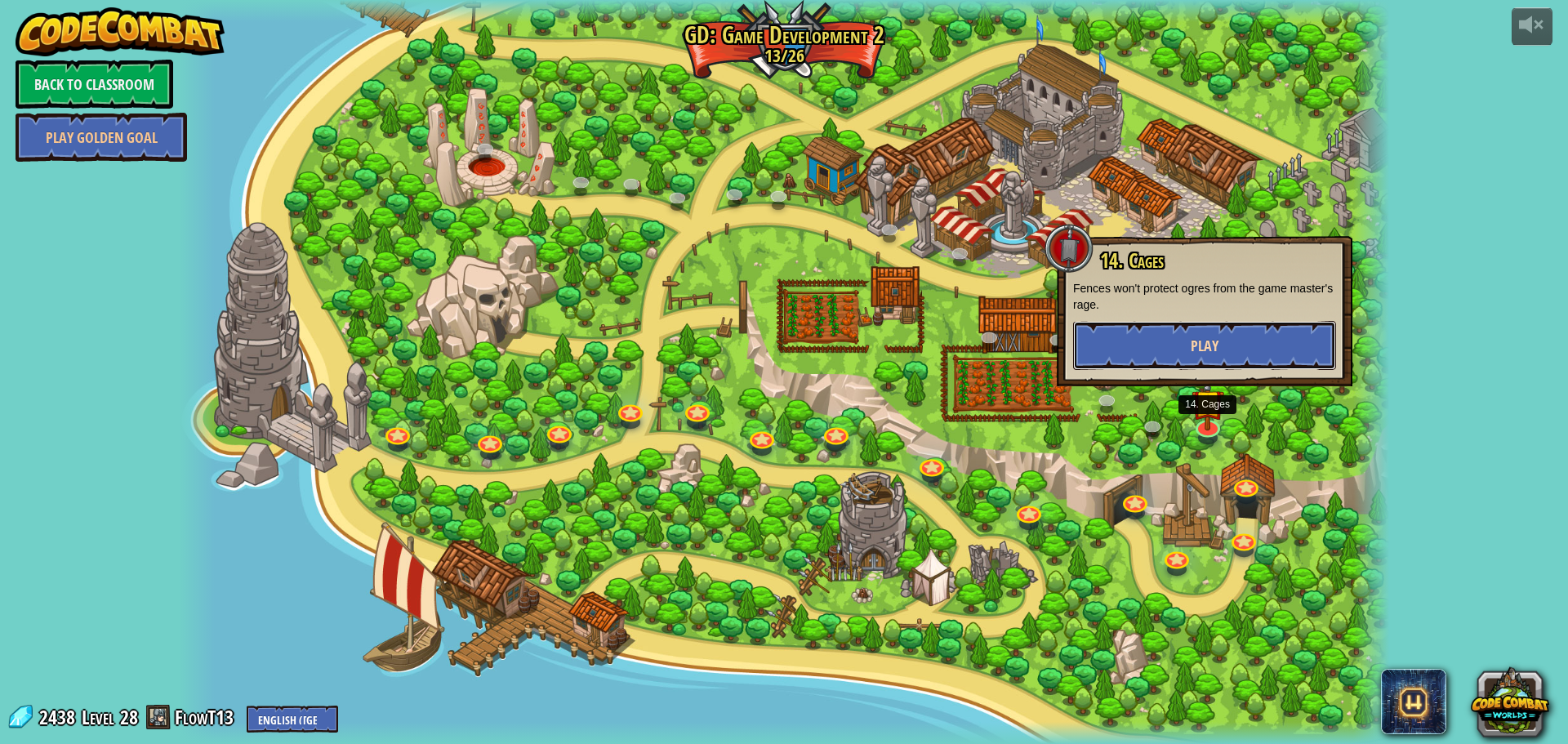
click at [1203, 336] on span "Play" at bounding box center [1204, 345] width 27 height 21
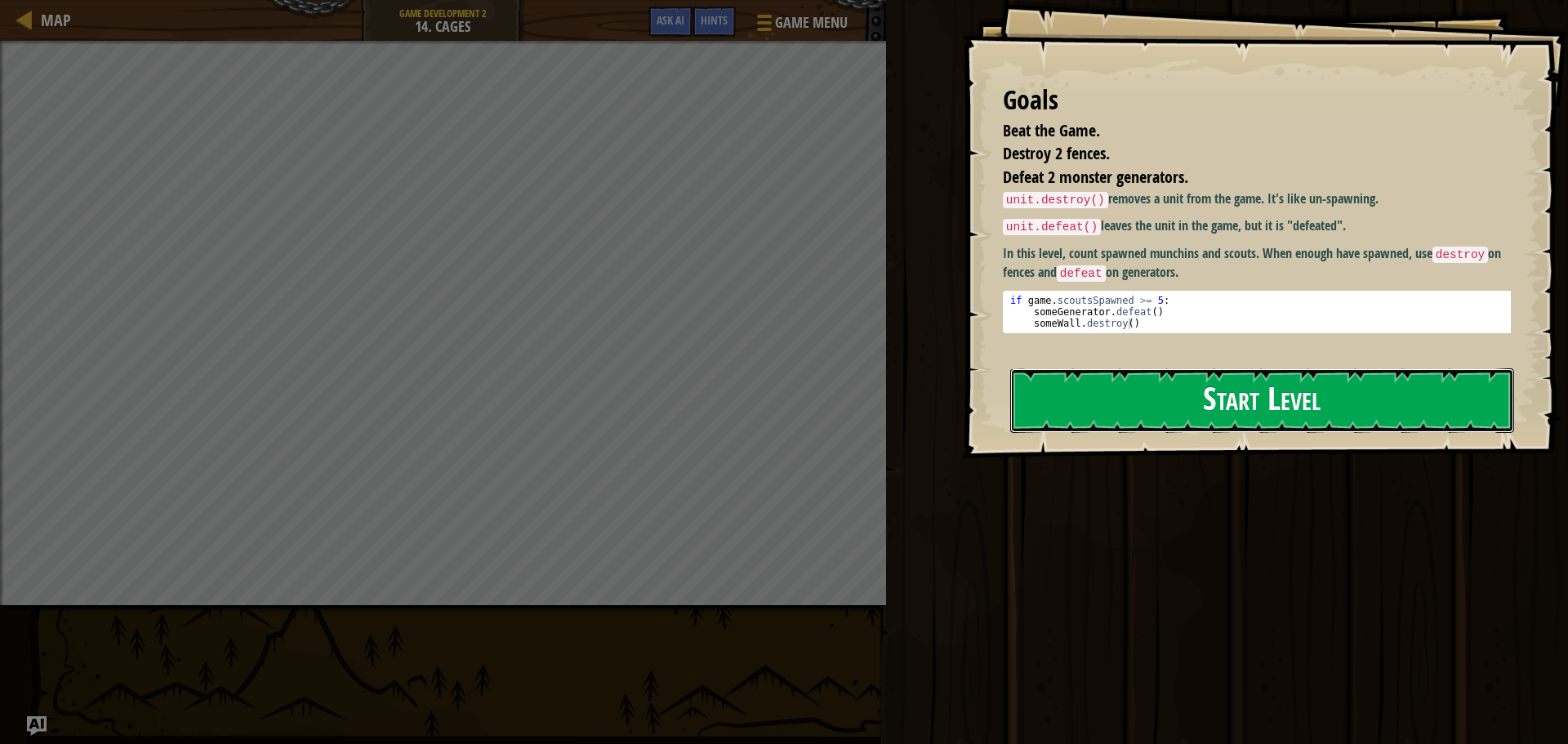
click at [1172, 369] on button "Start Level" at bounding box center [1262, 400] width 504 height 64
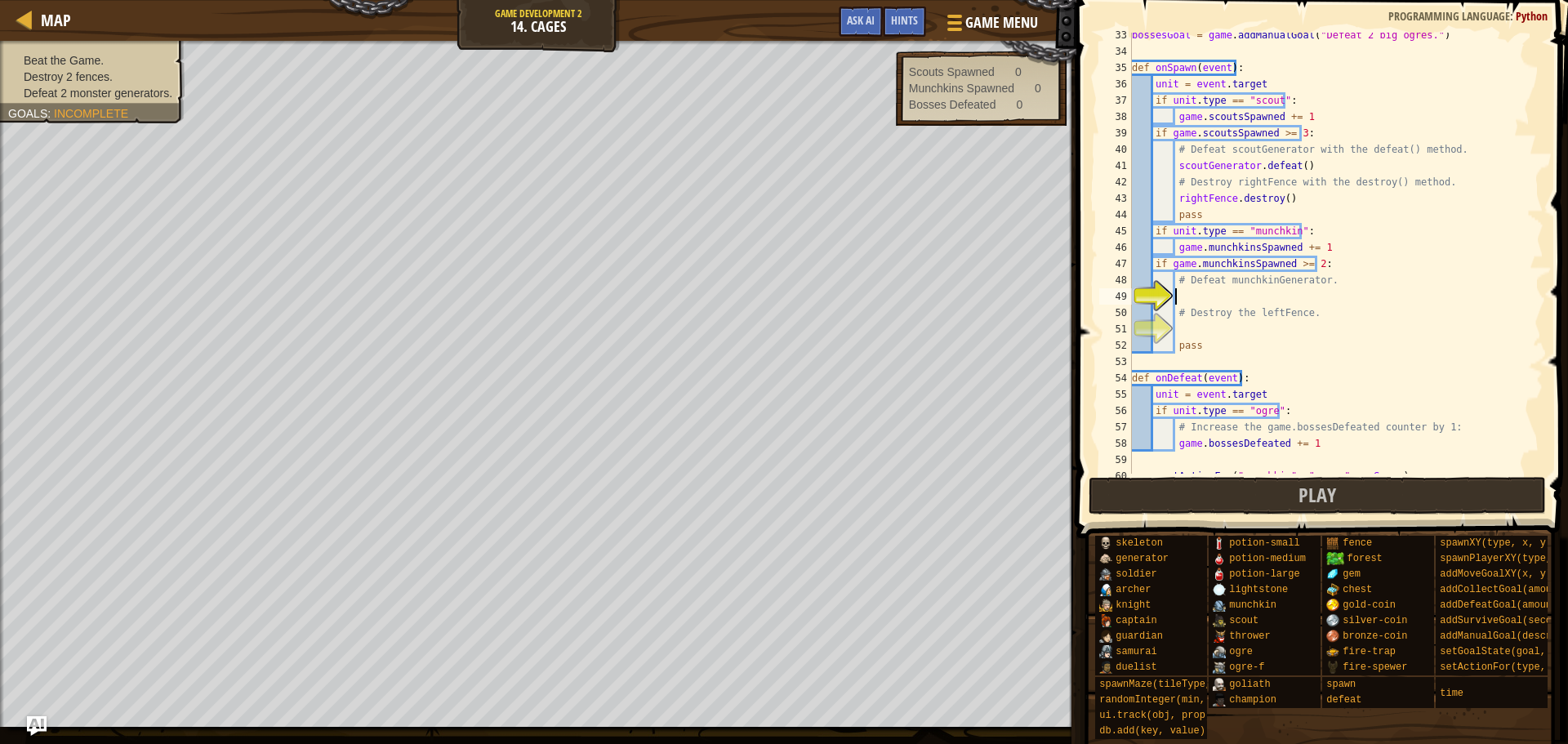
scroll to position [605, 0]
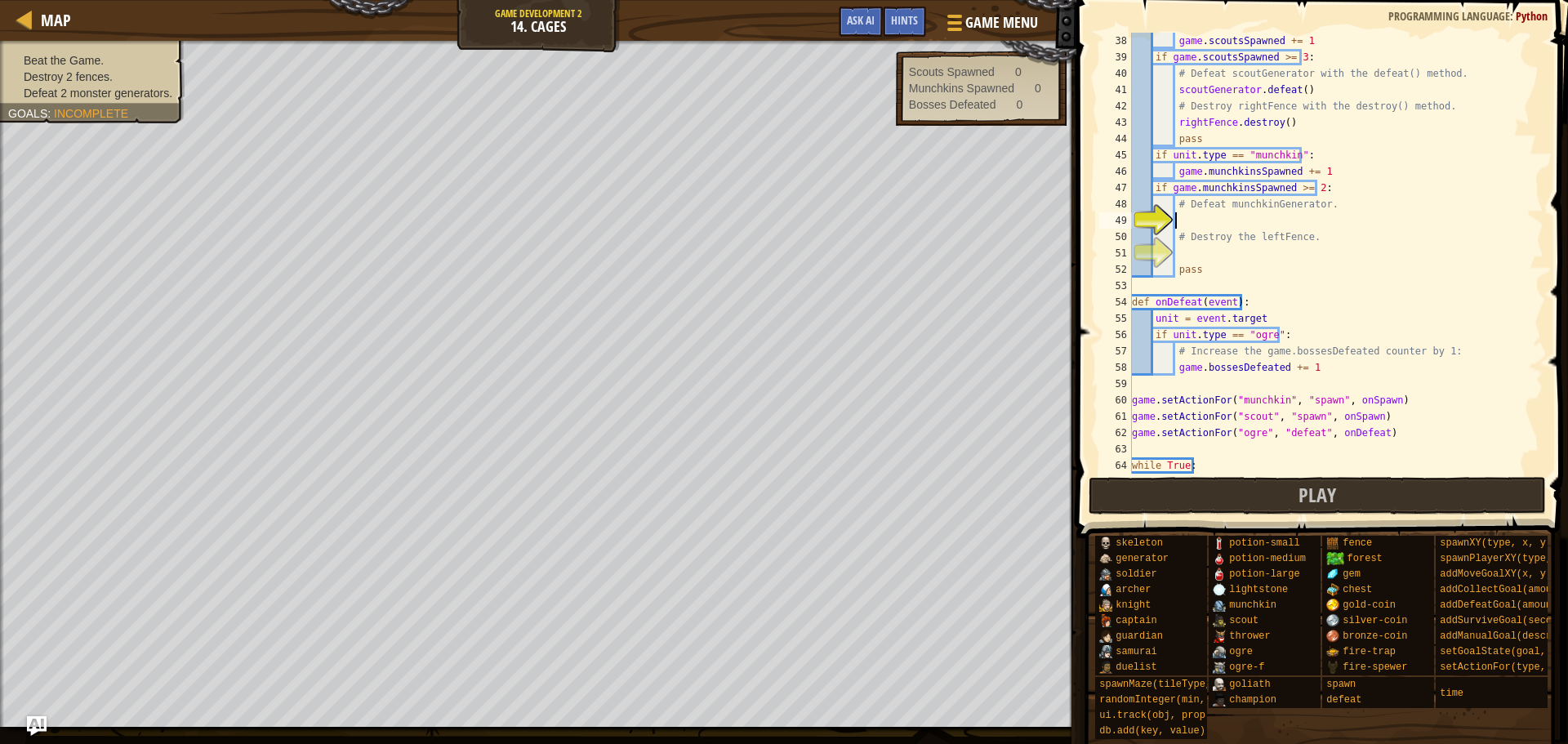
click at [1222, 260] on div "game . scoutsSpawned += 1 if game . scoutsSpawned >= 3 : # Defeat scoutGenerato…" at bounding box center [1330, 269] width 403 height 474
click at [1246, 210] on div "game . scoutsSpawned += 1 if game . scoutsSpawned >= 3 : # Defeat scoutGenerato…" at bounding box center [1330, 269] width 403 height 474
click at [1259, 230] on div "game . scoutsSpawned += 1 if game . scoutsSpawned >= 3 : # Defeat scoutGenerato…" at bounding box center [1330, 269] width 403 height 474
type textarea "# Destroy the leftFence."
click at [1251, 225] on div "game . scoutsSpawned += 1 if game . scoutsSpawned >= 3 : # Defeat scoutGenerato…" at bounding box center [1330, 269] width 403 height 474
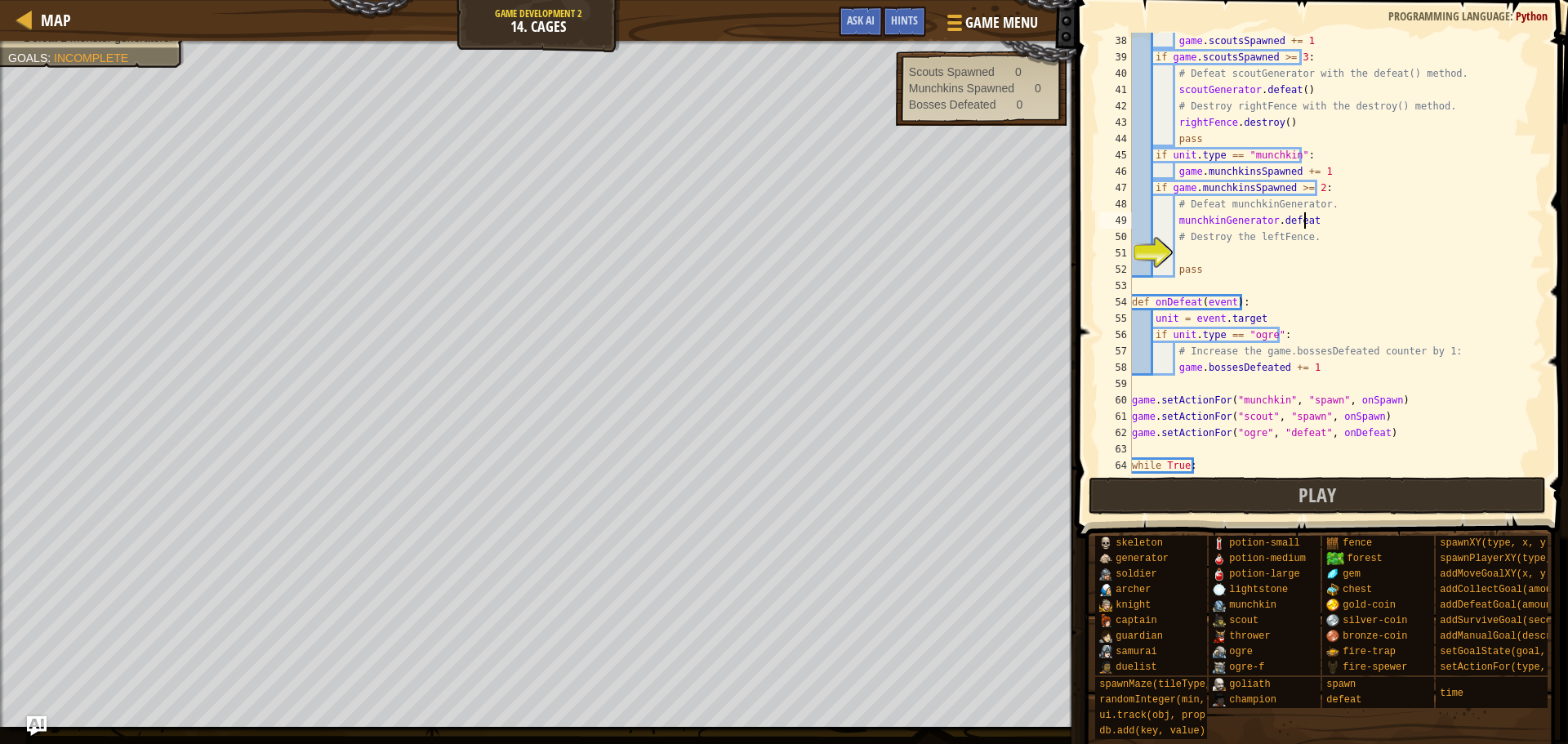
scroll to position [8, 14]
type textarea "munchkinGenerator.defeat()"
click at [1298, 254] on div "game . scoutsSpawned += 1 if game . scoutsSpawned >= 3 : # Defeat scoutGenerato…" at bounding box center [1330, 269] width 403 height 474
type textarea "leftFence.destroy()"
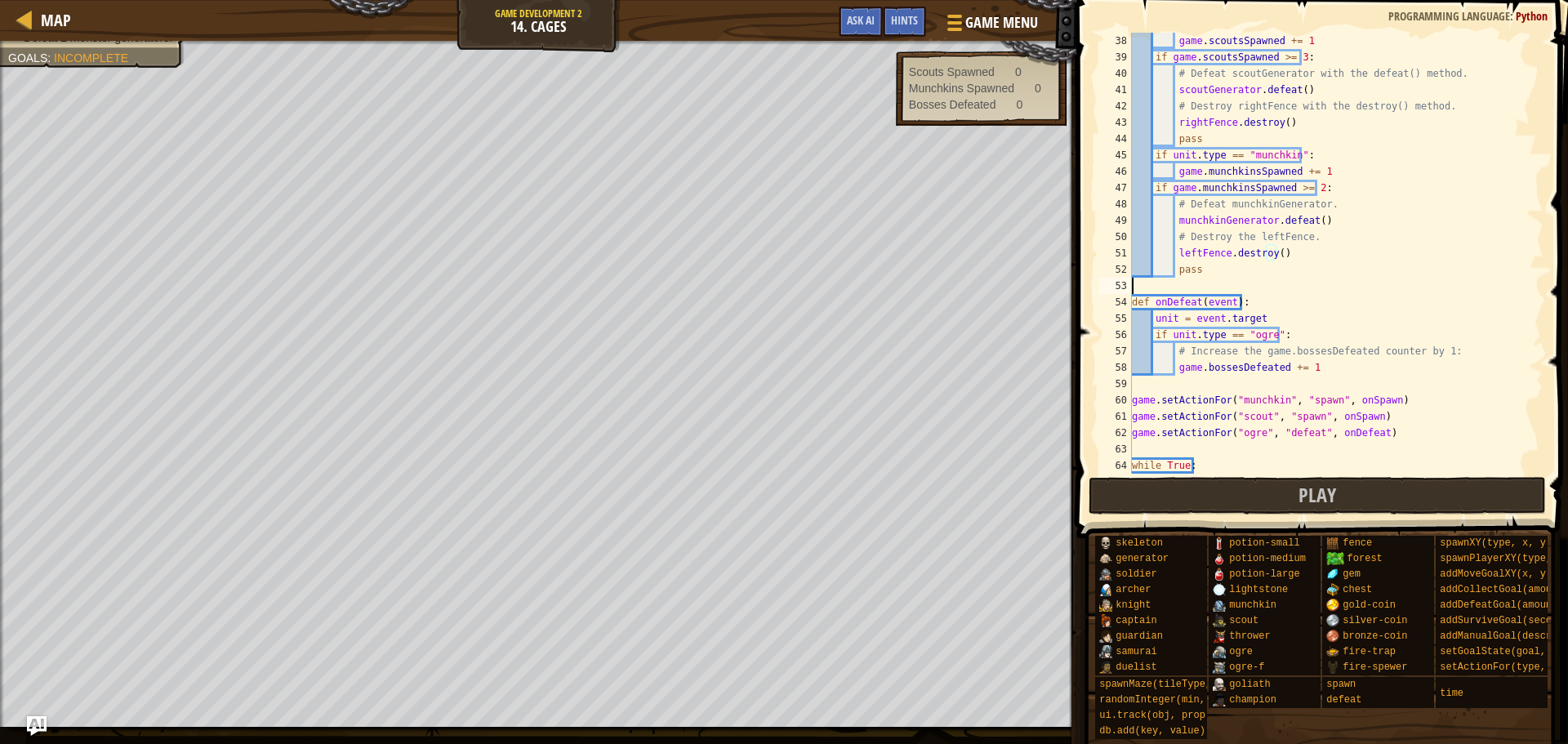
click at [1329, 292] on div "game . scoutsSpawned += 1 if game . scoutsSpawned >= 3 : # Defeat scoutGenerato…" at bounding box center [1330, 269] width 403 height 474
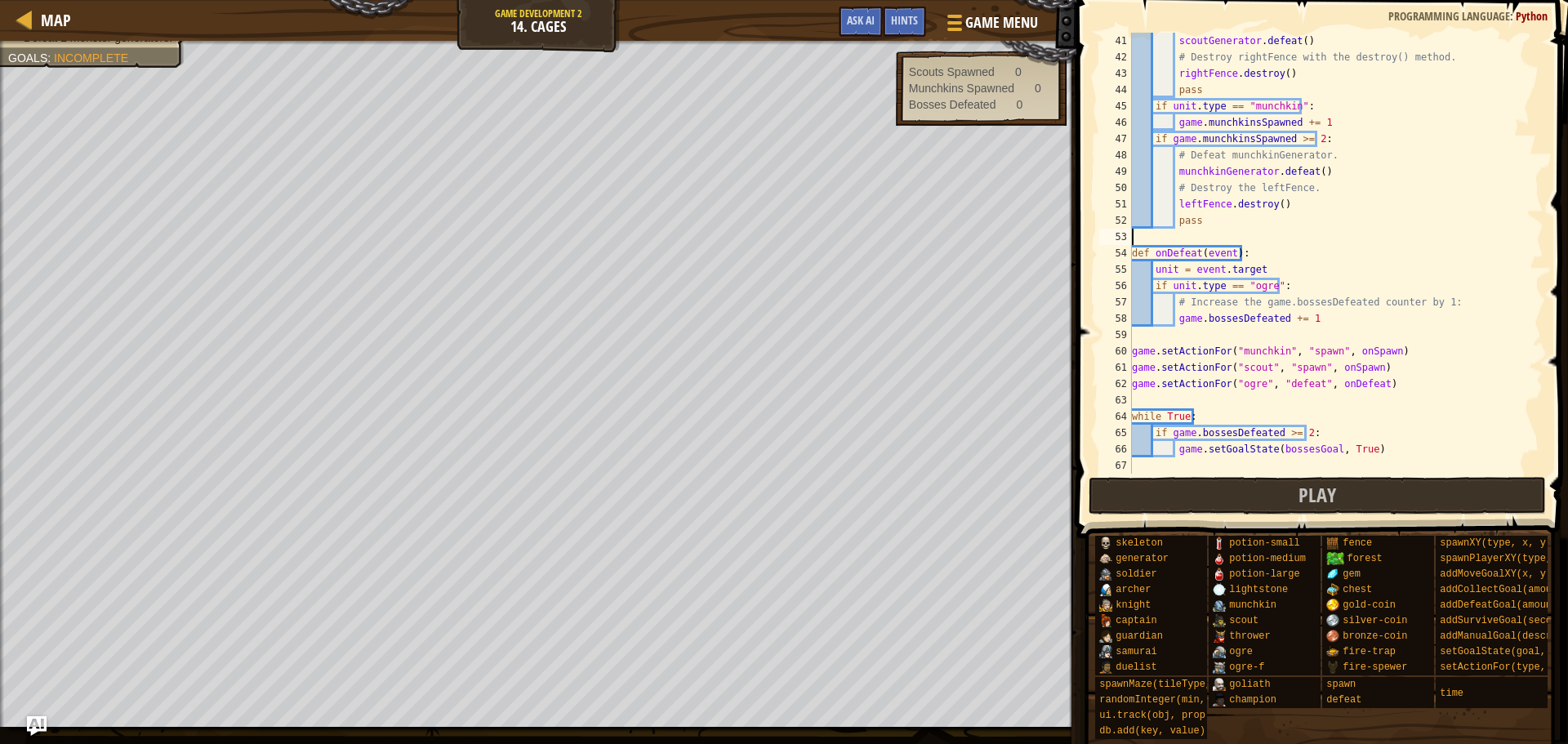
scroll to position [653, 0]
click at [1298, 485] on button "Play" at bounding box center [1318, 496] width 459 height 38
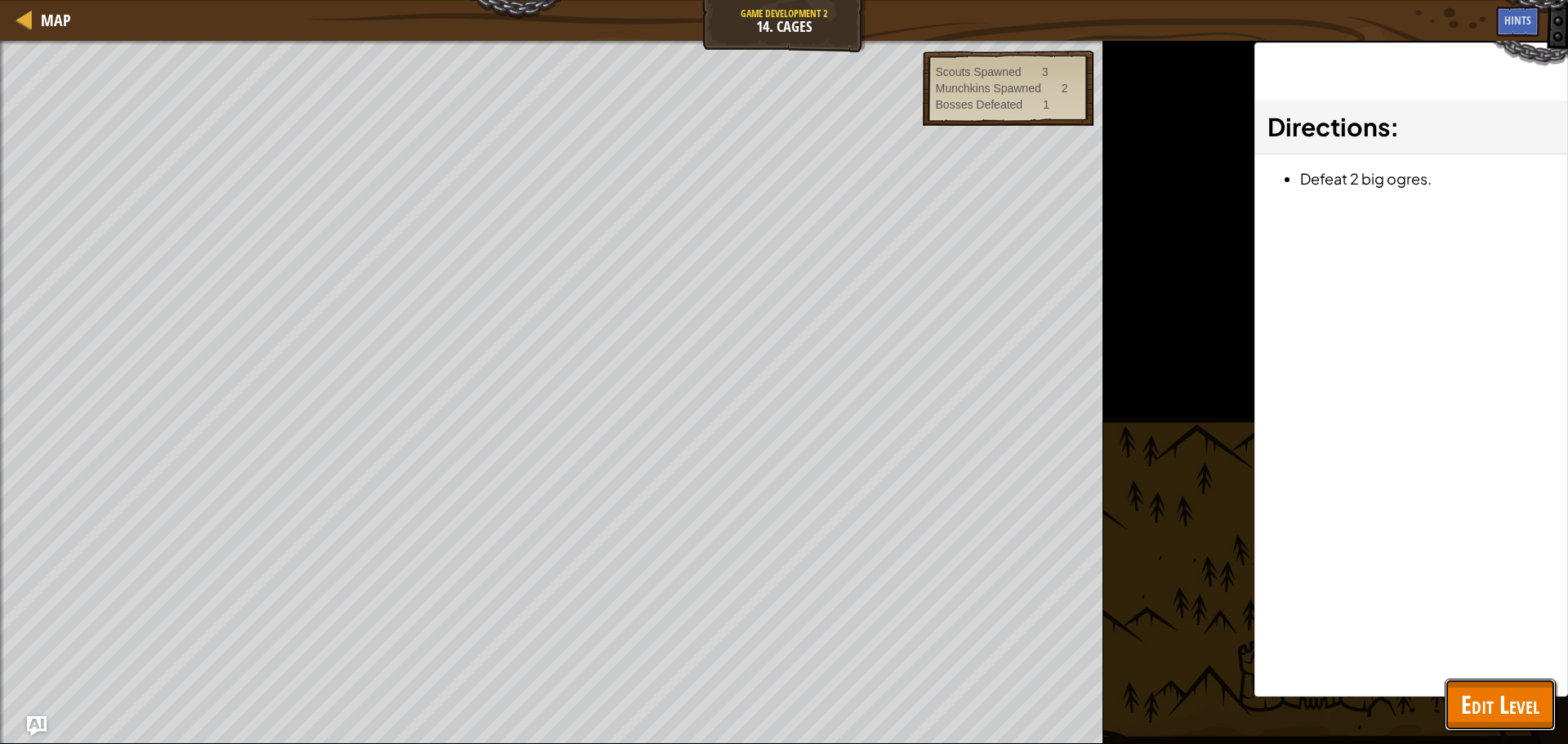
click at [1519, 699] on span "Edit Level" at bounding box center [1500, 704] width 79 height 33
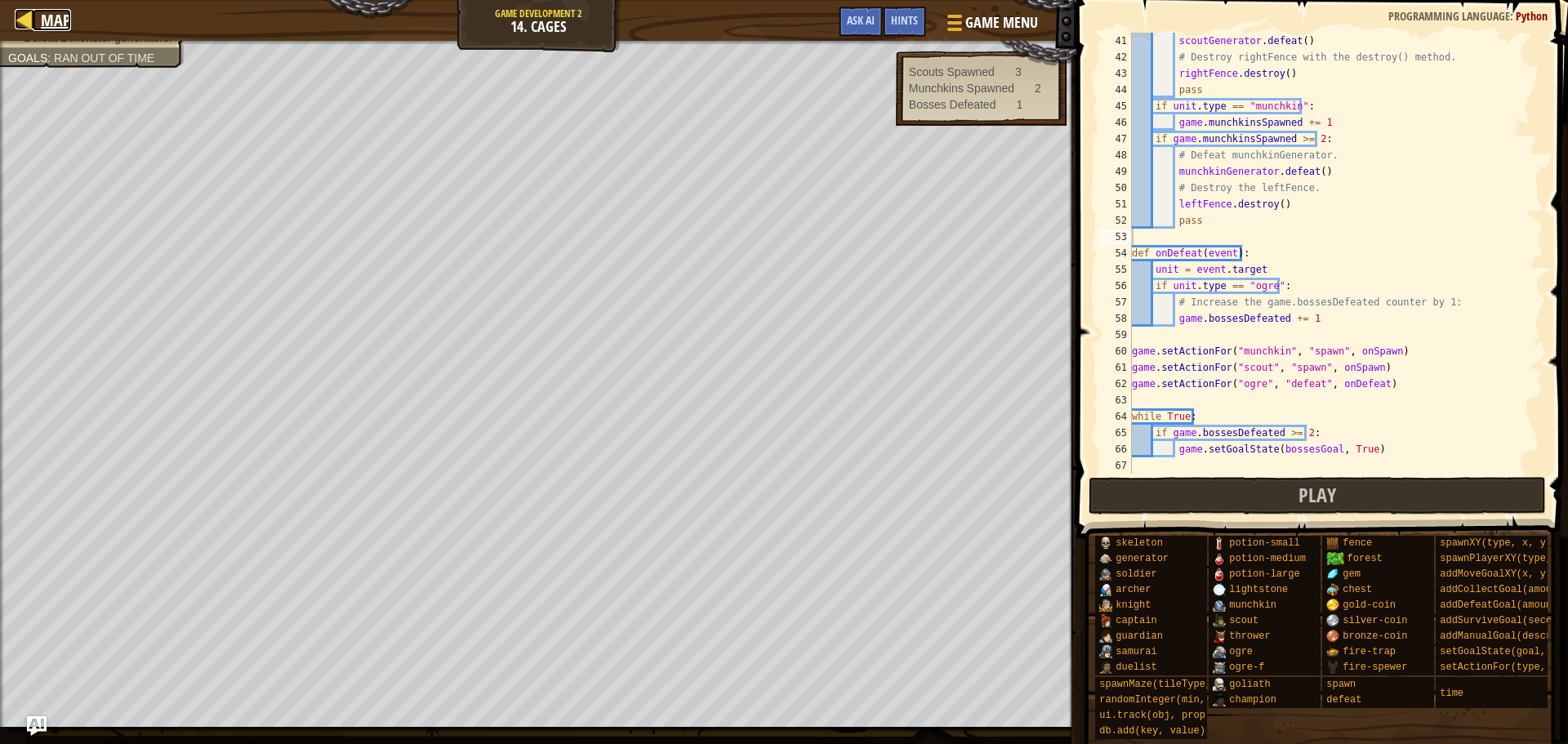
click at [50, 28] on span "Map" at bounding box center [56, 21] width 30 height 22
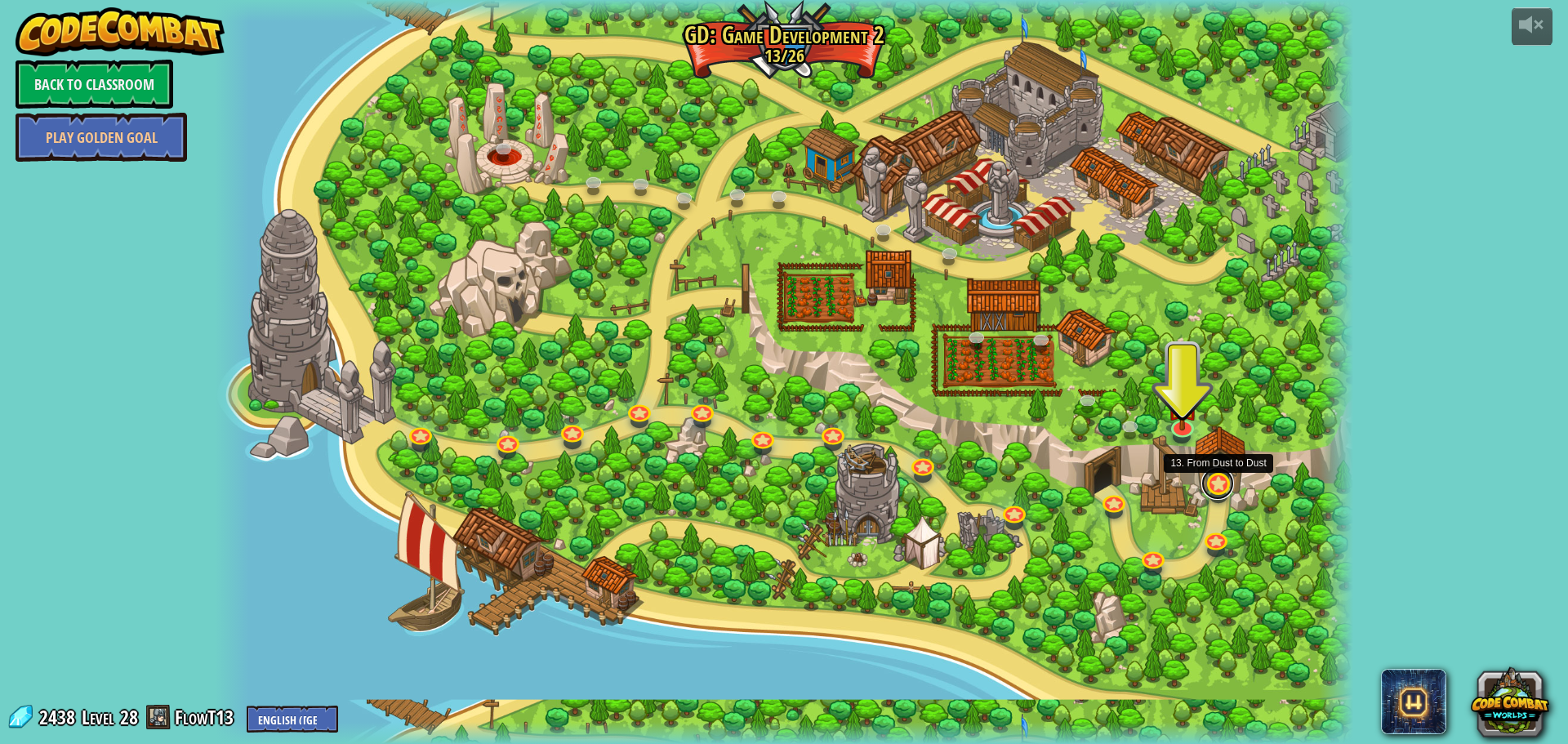
click at [1218, 494] on link at bounding box center [1218, 483] width 33 height 32
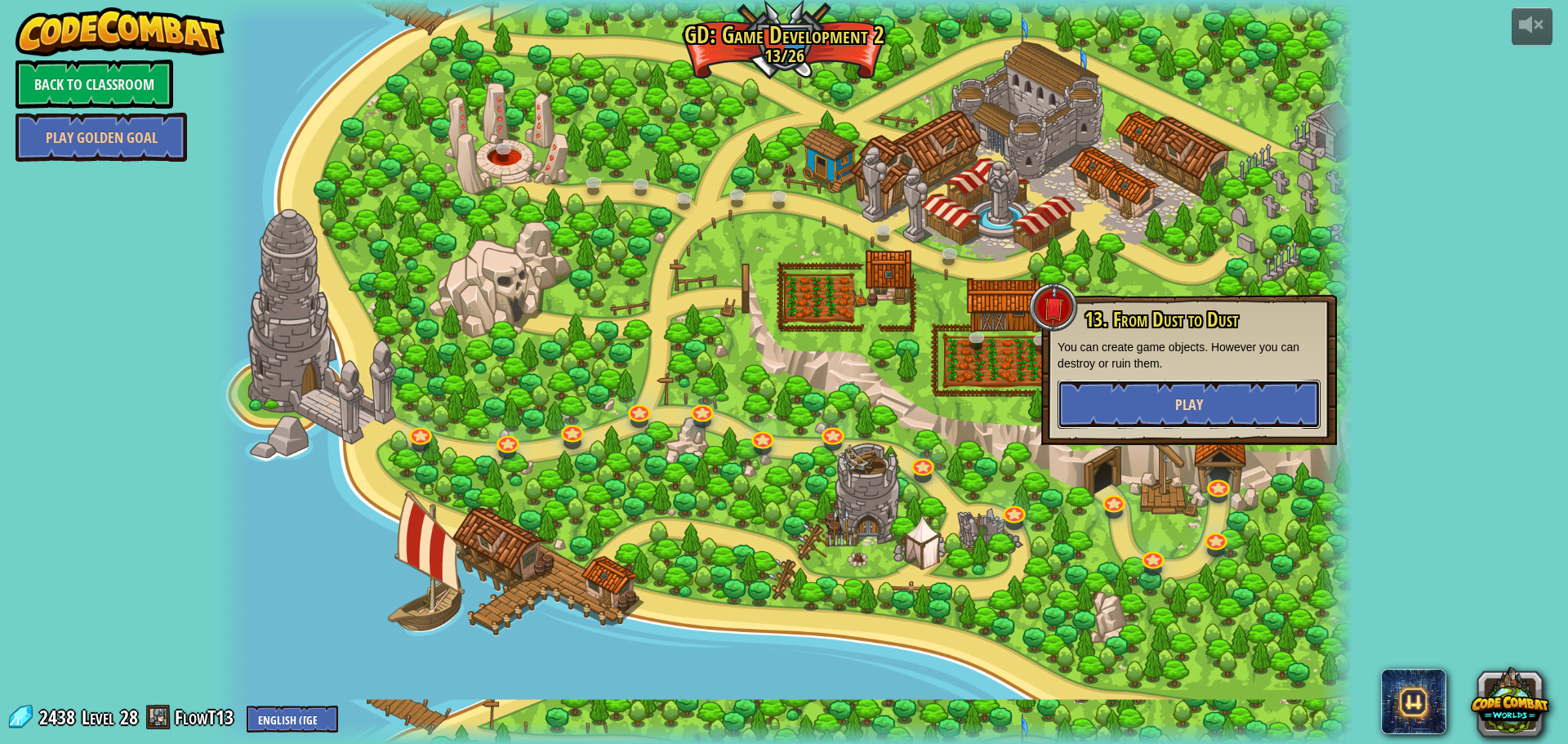
click at [1164, 414] on button "Play" at bounding box center [1189, 404] width 263 height 49
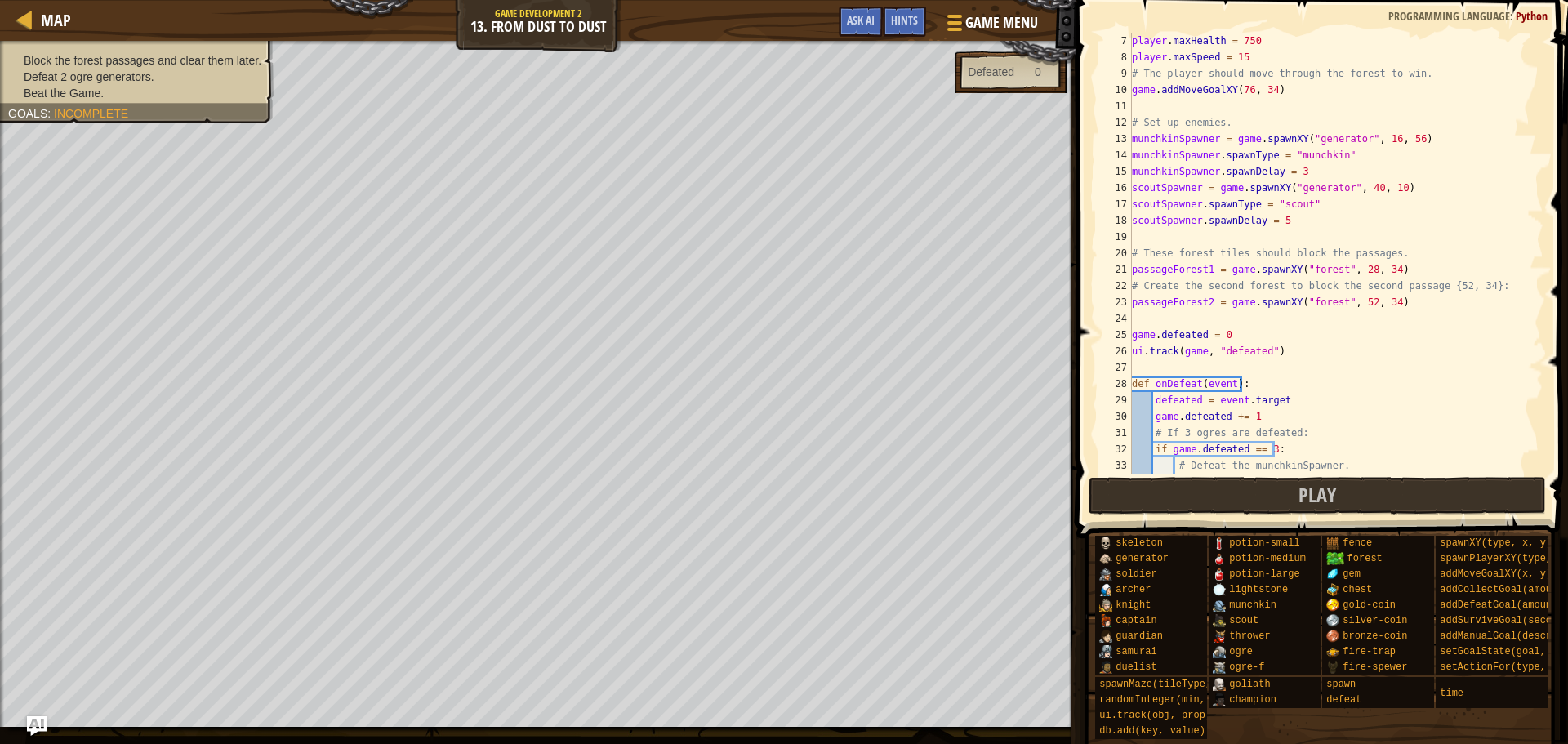
scroll to position [98, 0]
click at [33, 20] on div at bounding box center [25, 20] width 21 height 21
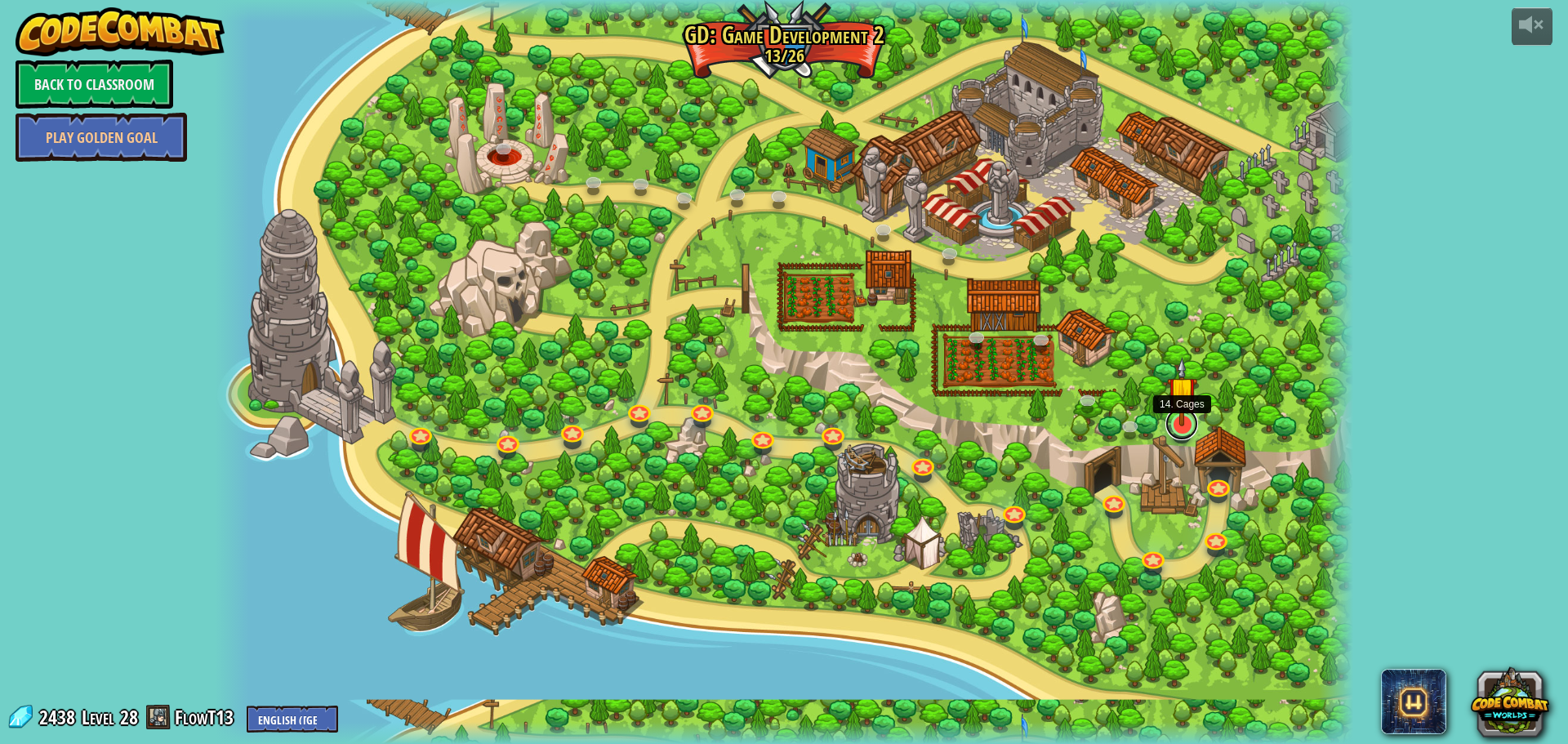
drag, startPoint x: 1184, startPoint y: 426, endPoint x: 1183, endPoint y: 417, distance: 9.1
click at [1184, 426] on div at bounding box center [1182, 424] width 23 height 23
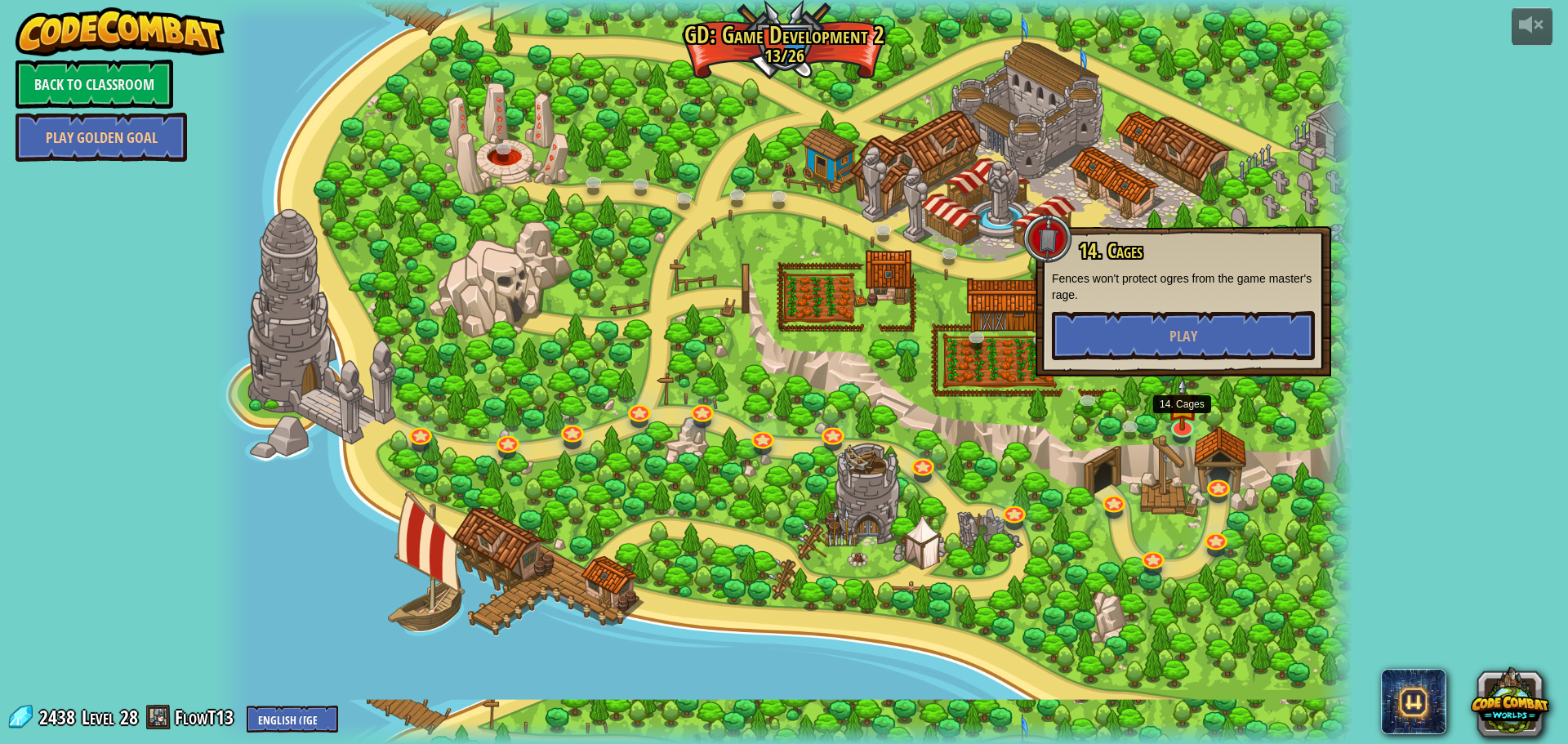
drag, startPoint x: 1165, startPoint y: 379, endPoint x: 1158, endPoint y: 373, distance: 9.2
click at [1163, 376] on div at bounding box center [784, 372] width 1139 height 744
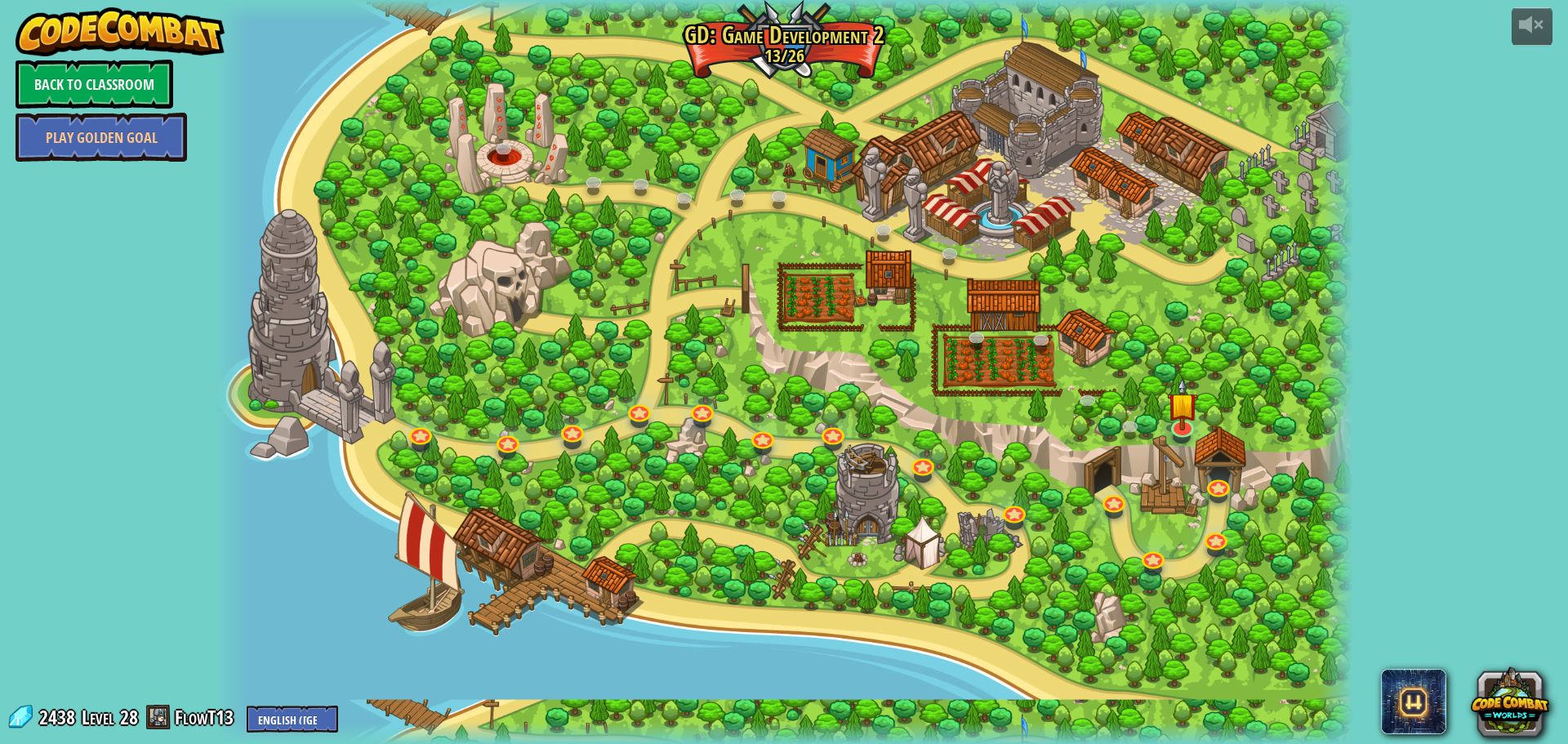
click at [1151, 348] on div at bounding box center [784, 372] width 1139 height 744
click at [1187, 444] on div at bounding box center [784, 372] width 1139 height 744
click at [1194, 345] on div at bounding box center [784, 372] width 1139 height 744
click at [1193, 415] on img at bounding box center [1182, 391] width 30 height 69
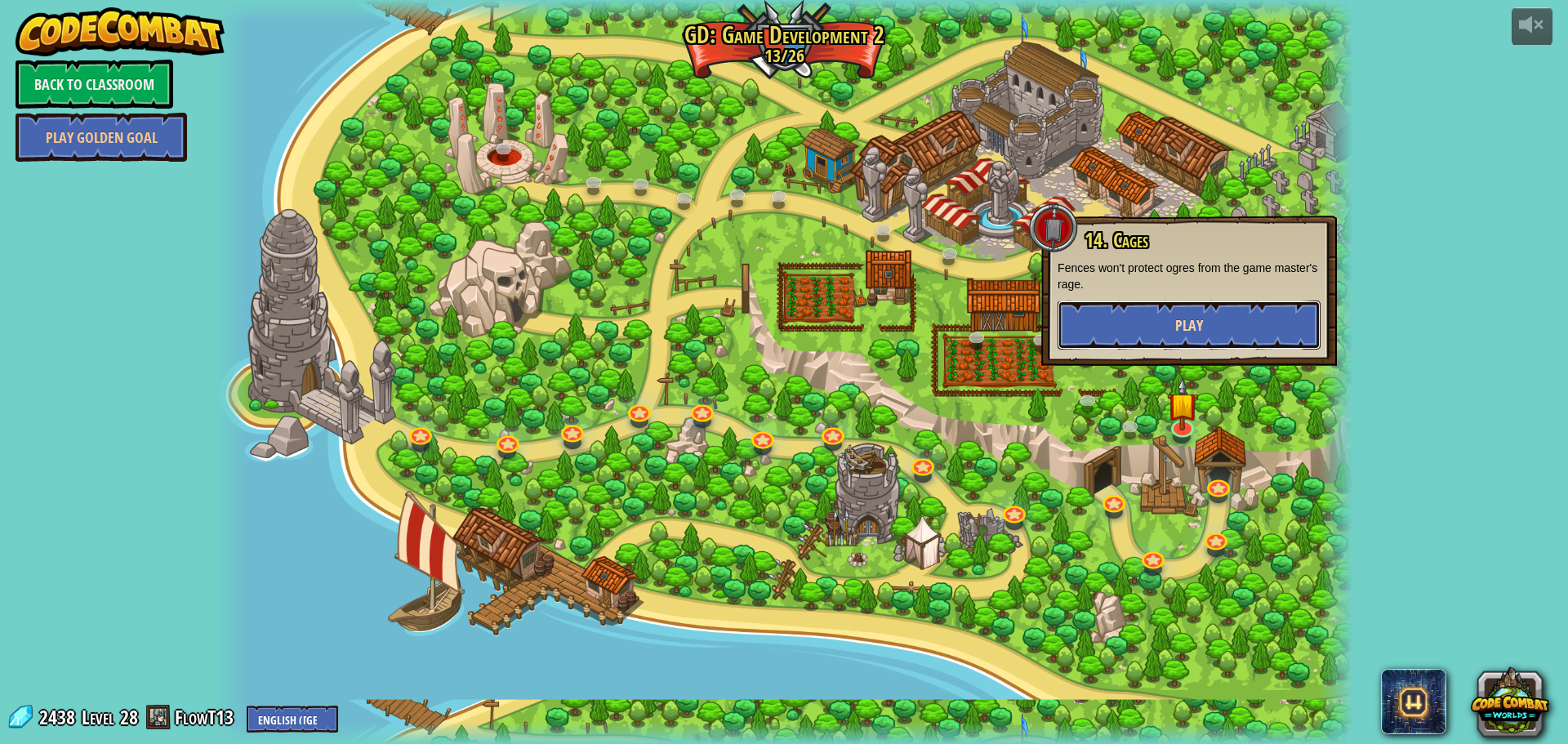
click at [1179, 327] on span "Play" at bounding box center [1189, 326] width 27 height 21
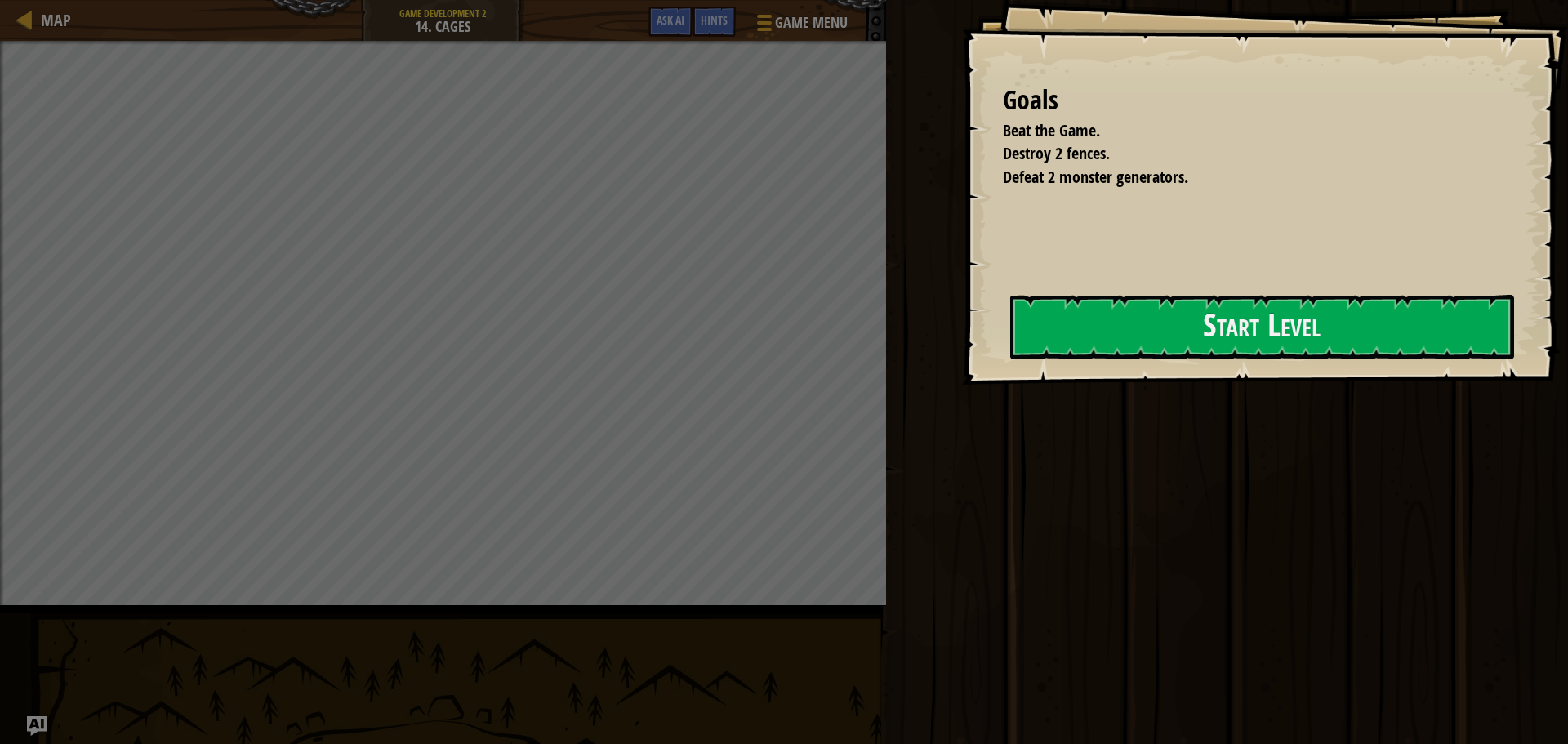
click at [1179, 329] on button "Start Level" at bounding box center [1262, 327] width 504 height 64
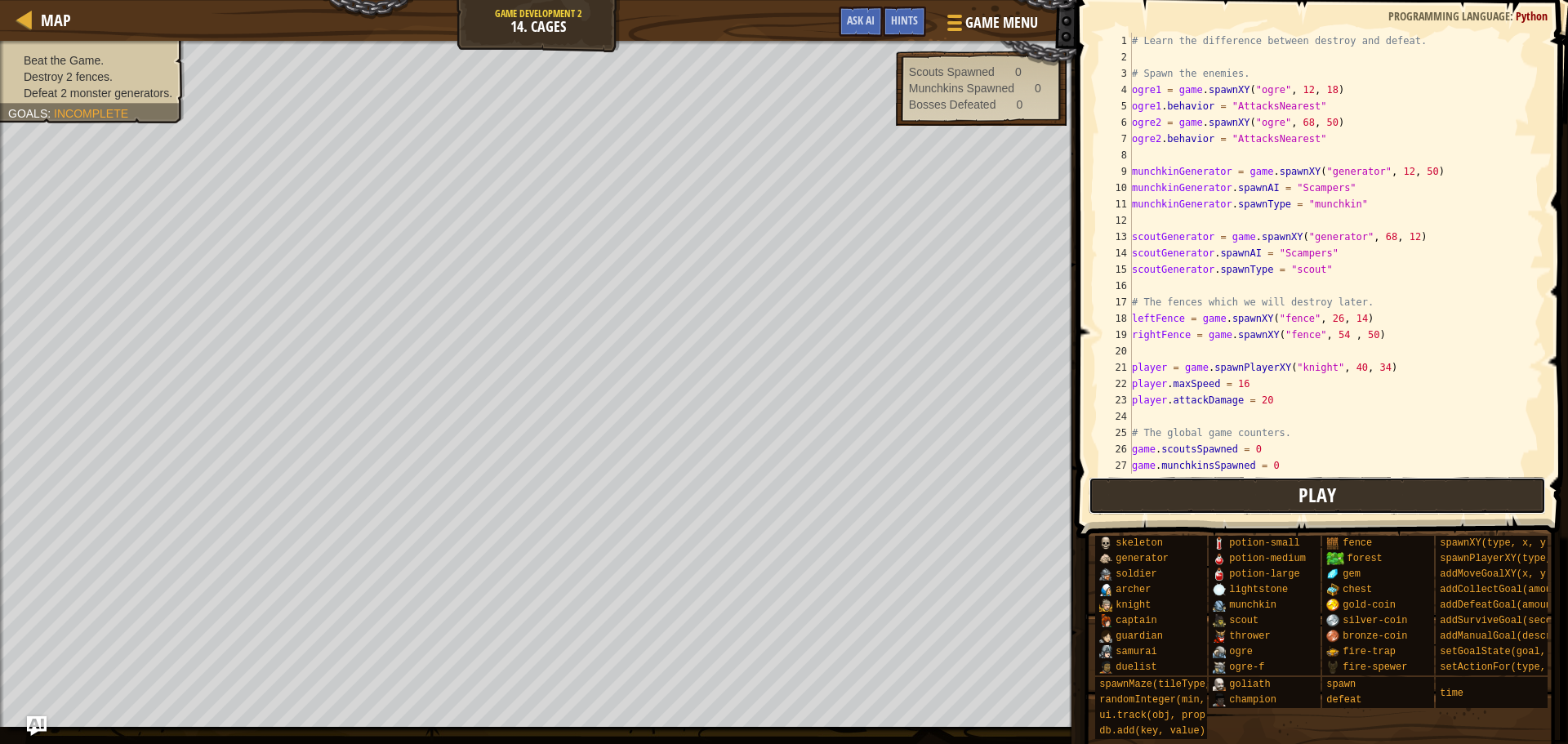
click at [1203, 498] on button "Play" at bounding box center [1318, 496] width 459 height 38
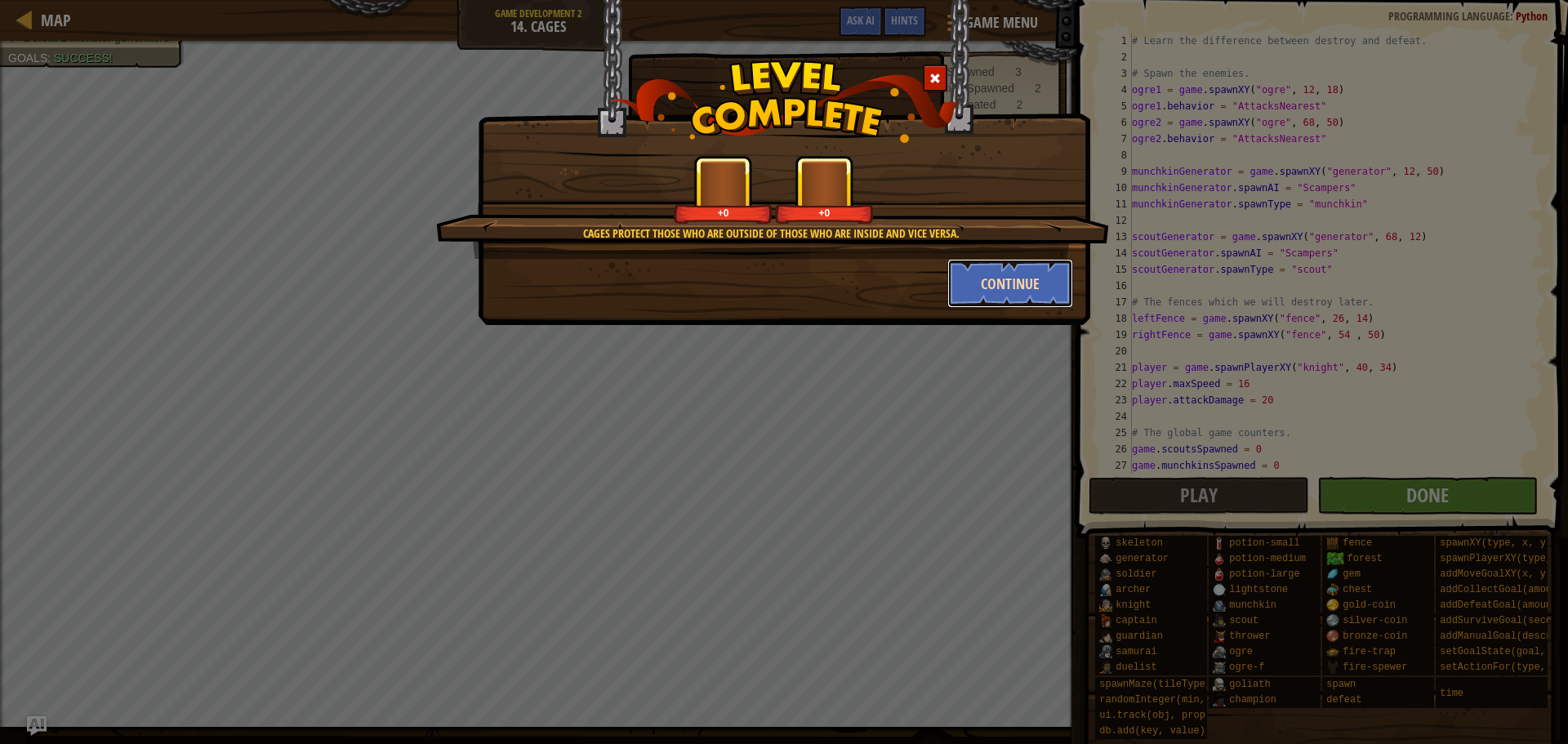
click at [1001, 271] on button "Continue" at bounding box center [1011, 283] width 127 height 49
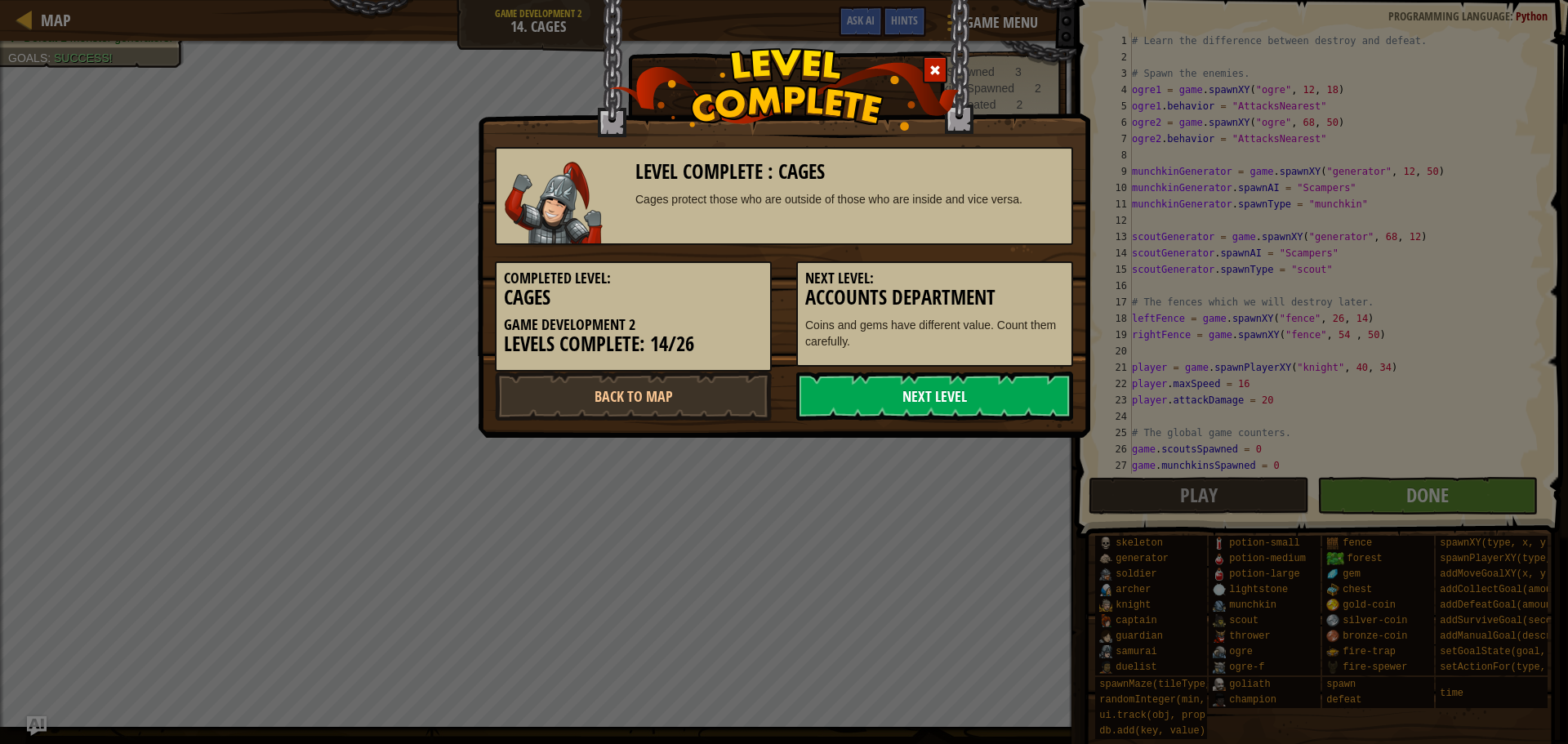
click at [970, 389] on link "Next Level" at bounding box center [935, 395] width 277 height 49
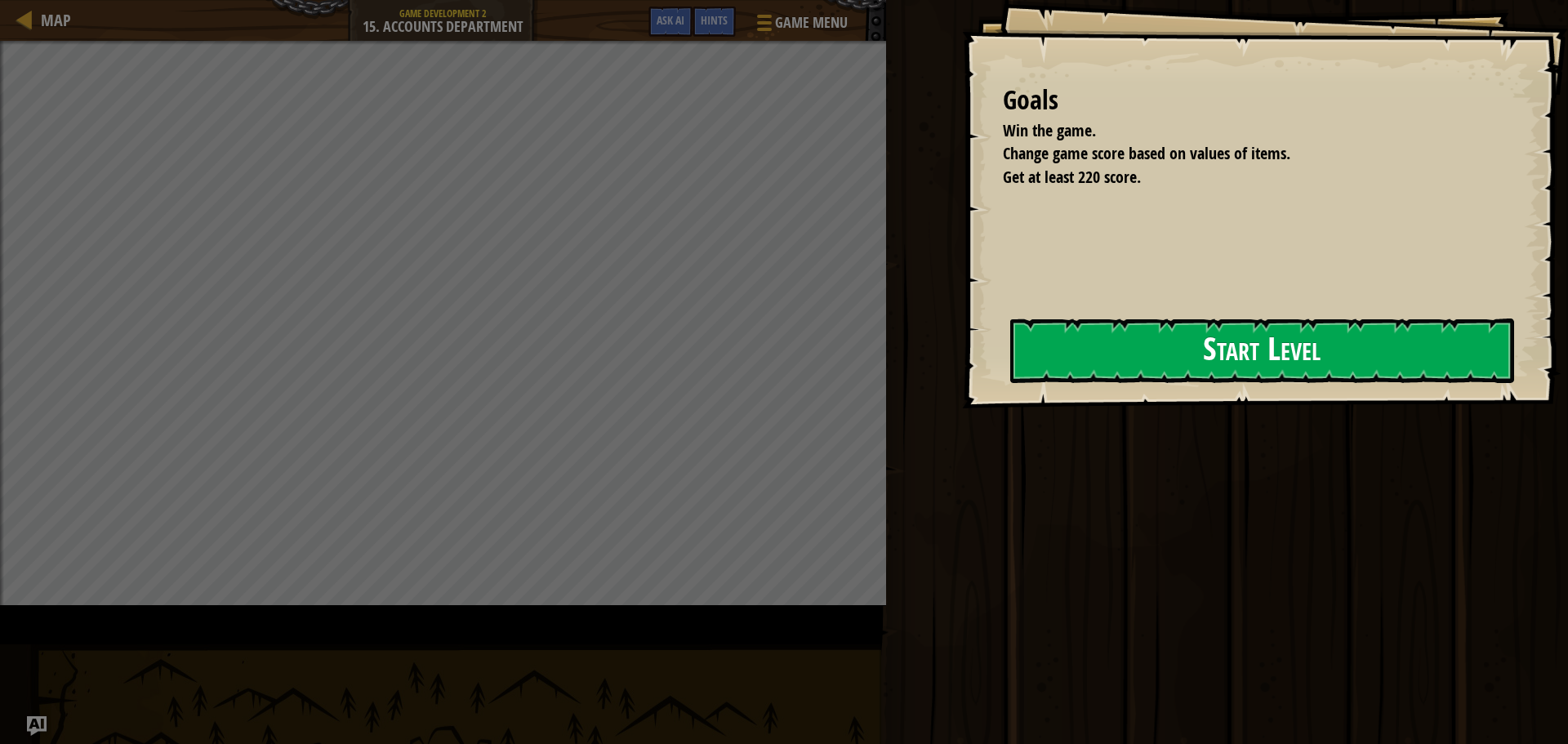
click at [1010, 374] on button "Start Level" at bounding box center [1262, 350] width 504 height 64
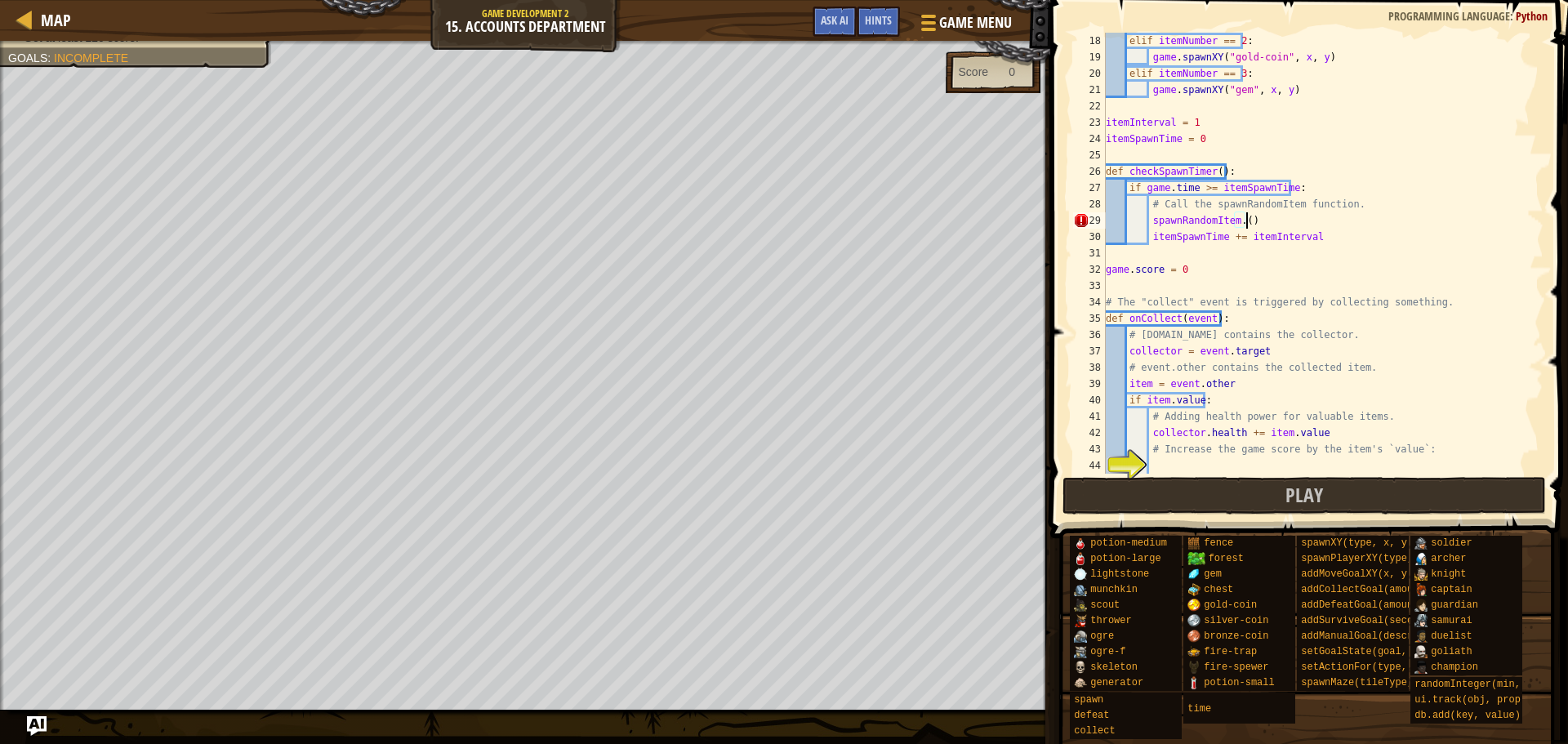
scroll to position [8, 11]
click at [1272, 213] on div "elif itemNumber == 2 : game . spawnXY ( "gold-coin" , x , y ) elif itemNumber =…" at bounding box center [1317, 269] width 429 height 474
click at [1273, 216] on div "elif itemNumber == 2 : game . spawnXY ( "gold-coin" , x , y ) elif itemNumber =…" at bounding box center [1317, 269] width 429 height 474
click at [1269, 217] on div "elif itemNumber == 2 : game . spawnXY ( "gold-coin" , x , y ) elif itemNumber =…" at bounding box center [1317, 253] width 429 height 441
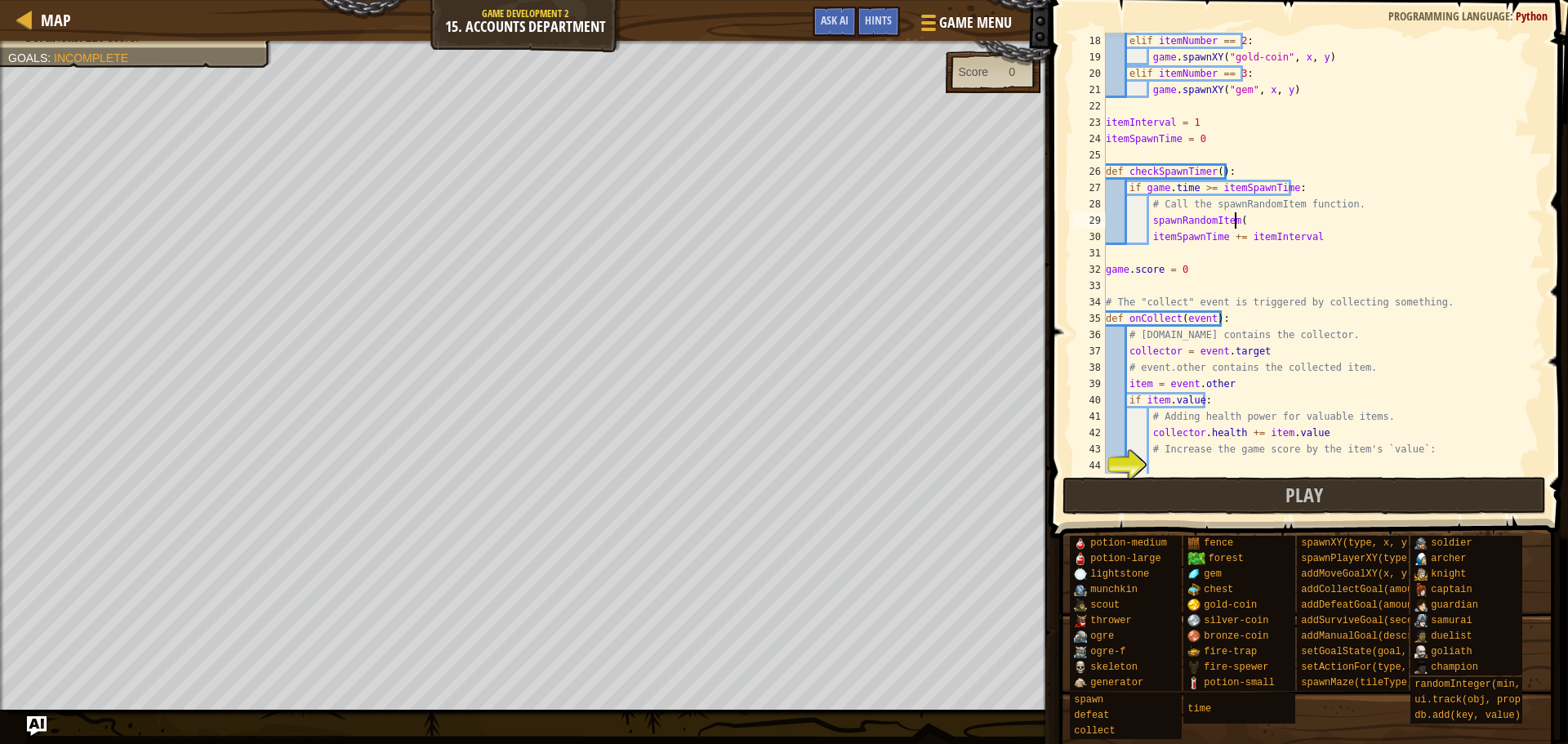
type textarea "spawnRandomItem()"
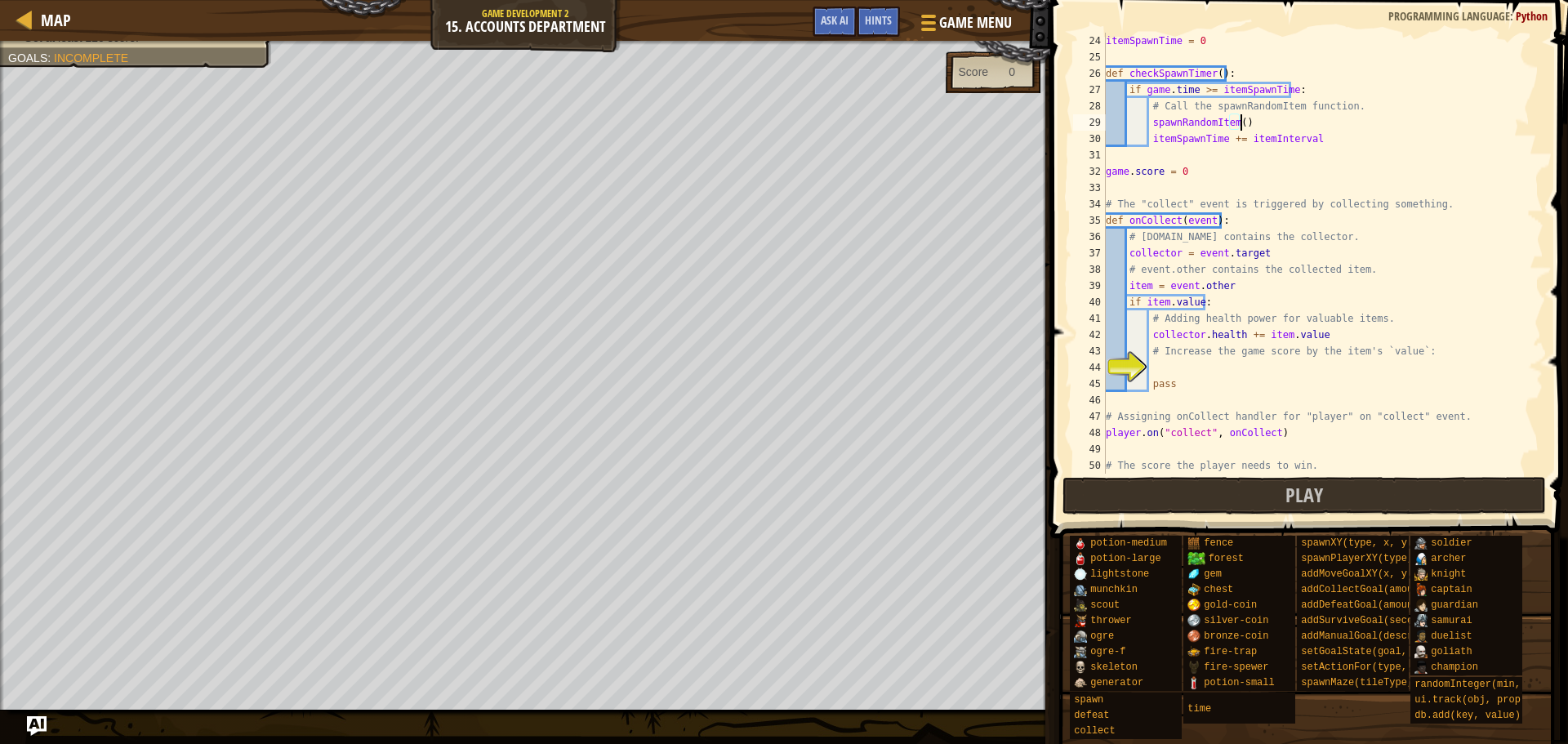
click at [1208, 361] on div "itemSpawnTime = 0 def checkSpawnTimer ( ) : if game . time >= itemSpawnTime : #…" at bounding box center [1317, 269] width 429 height 474
click at [48, 5] on div "Map" at bounding box center [51, 21] width 38 height 41
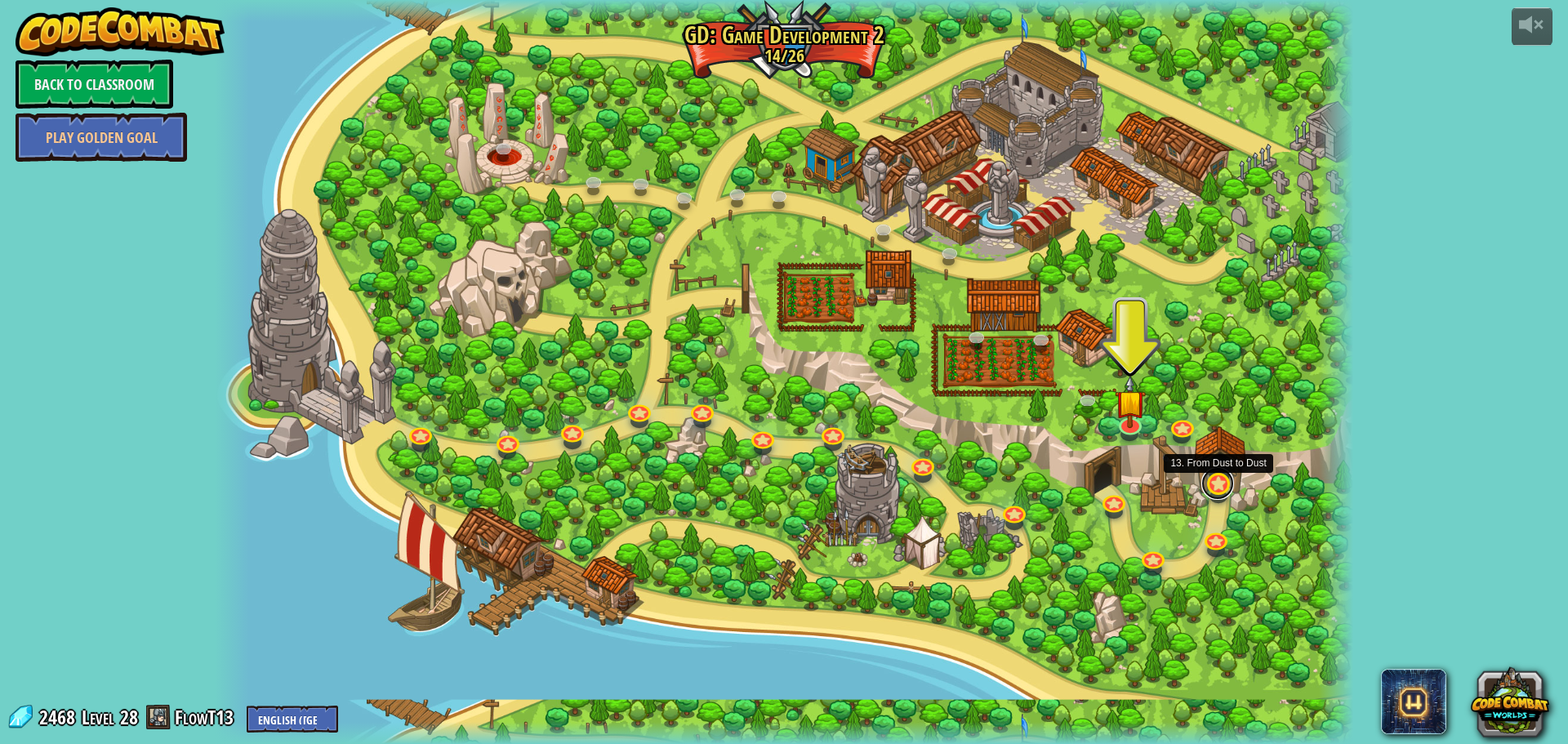
click at [1224, 475] on link at bounding box center [1218, 483] width 33 height 32
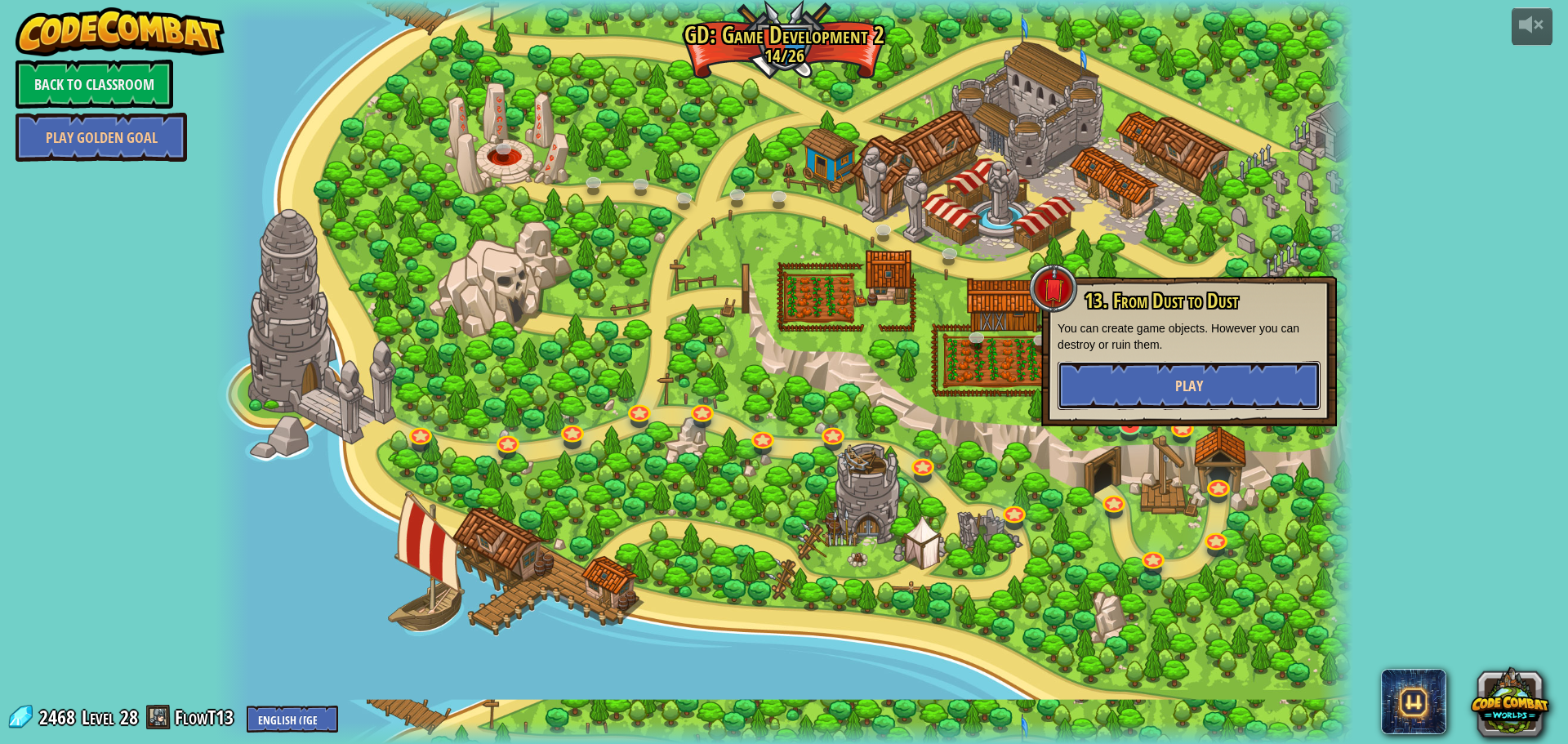
click at [1198, 406] on button "Play" at bounding box center [1189, 385] width 263 height 49
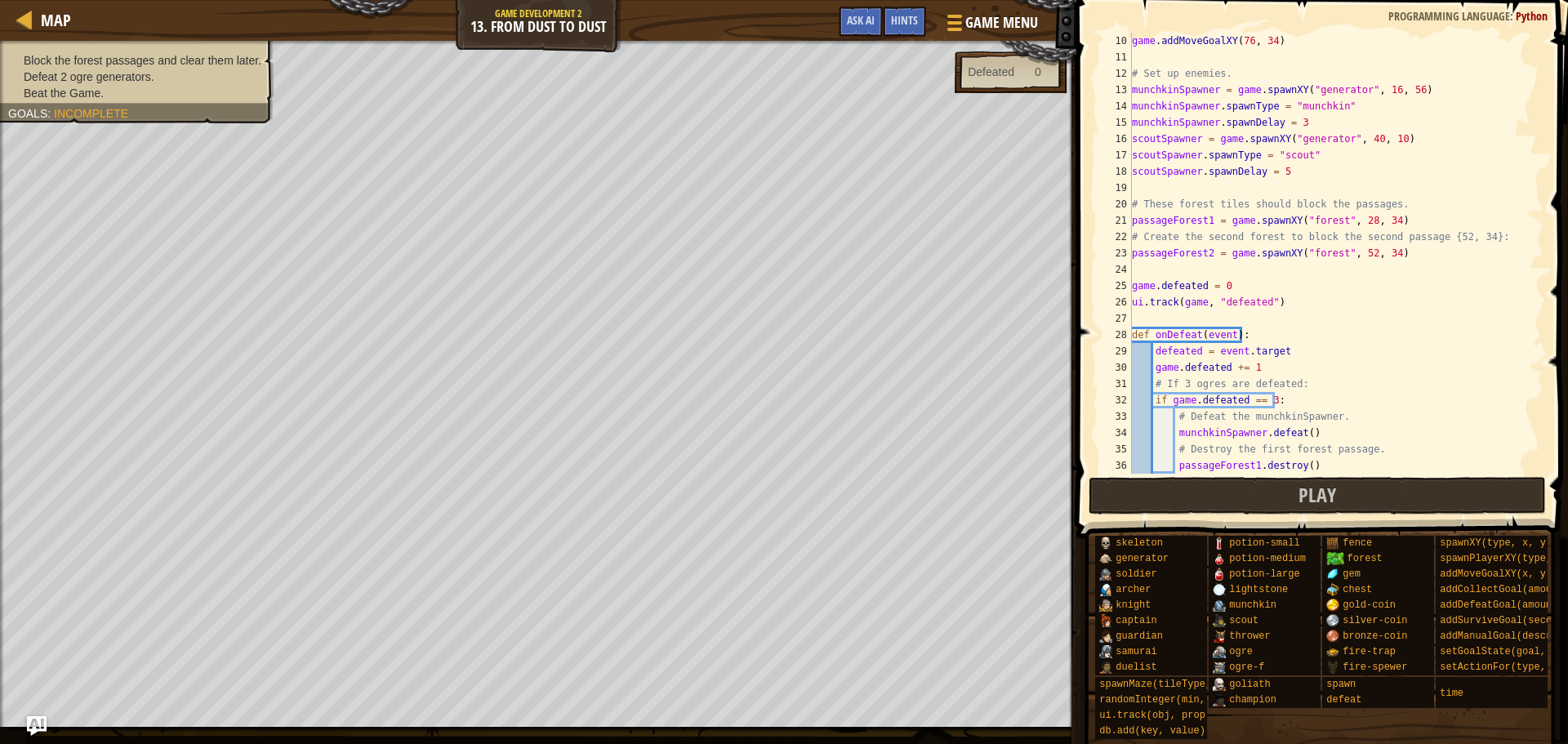
scroll to position [147, 0]
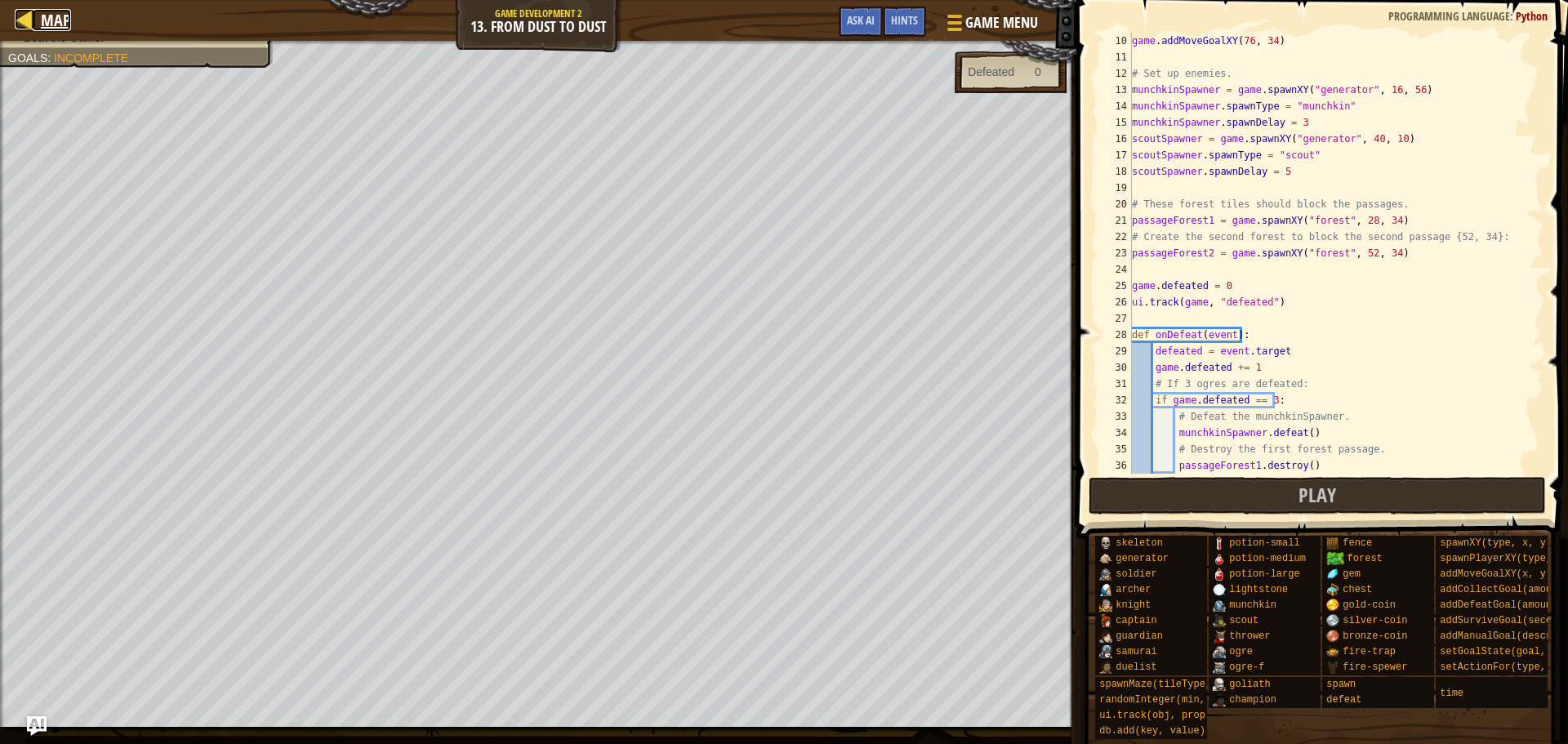
click at [19, 22] on div at bounding box center [25, 20] width 21 height 21
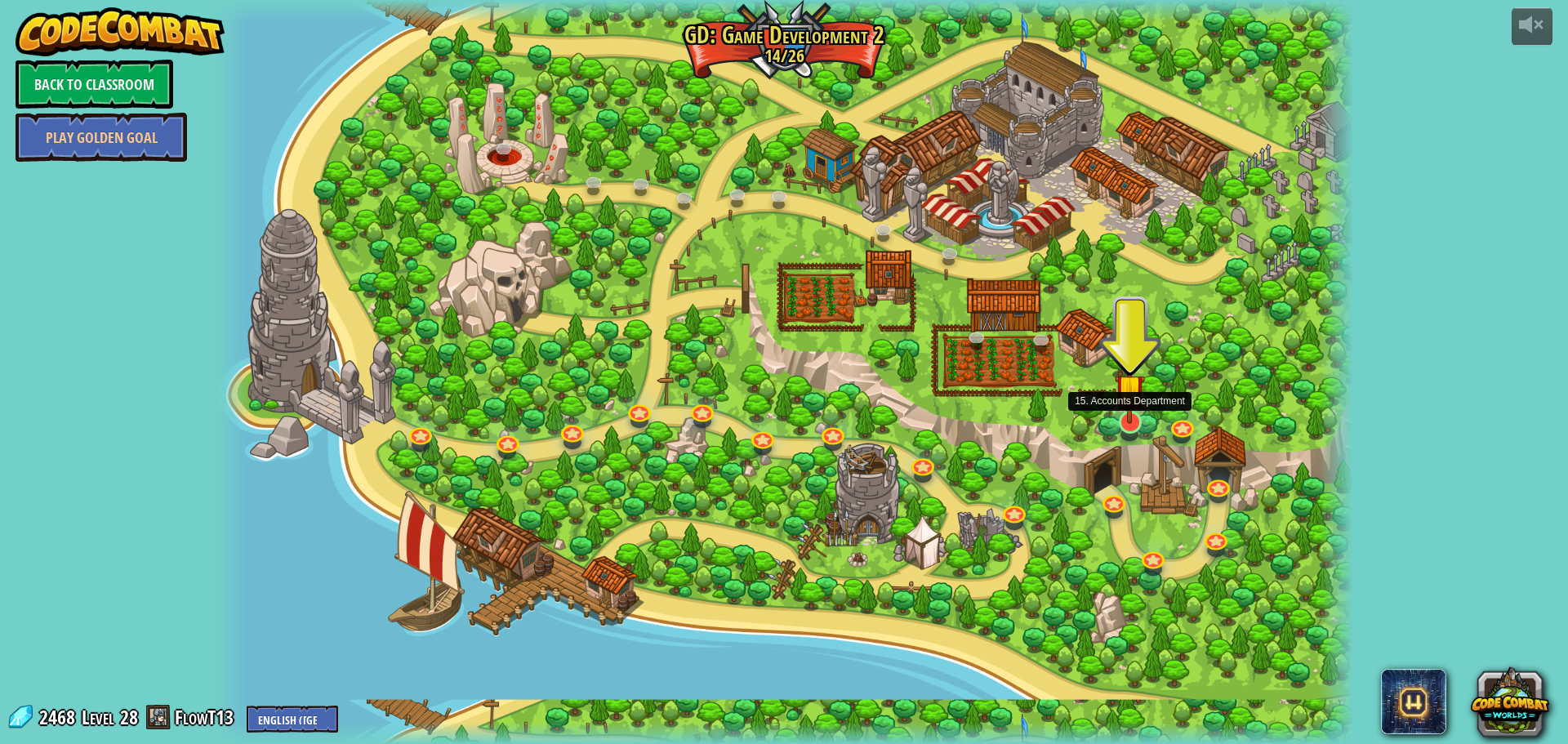
click at [1136, 424] on img at bounding box center [1129, 388] width 30 height 69
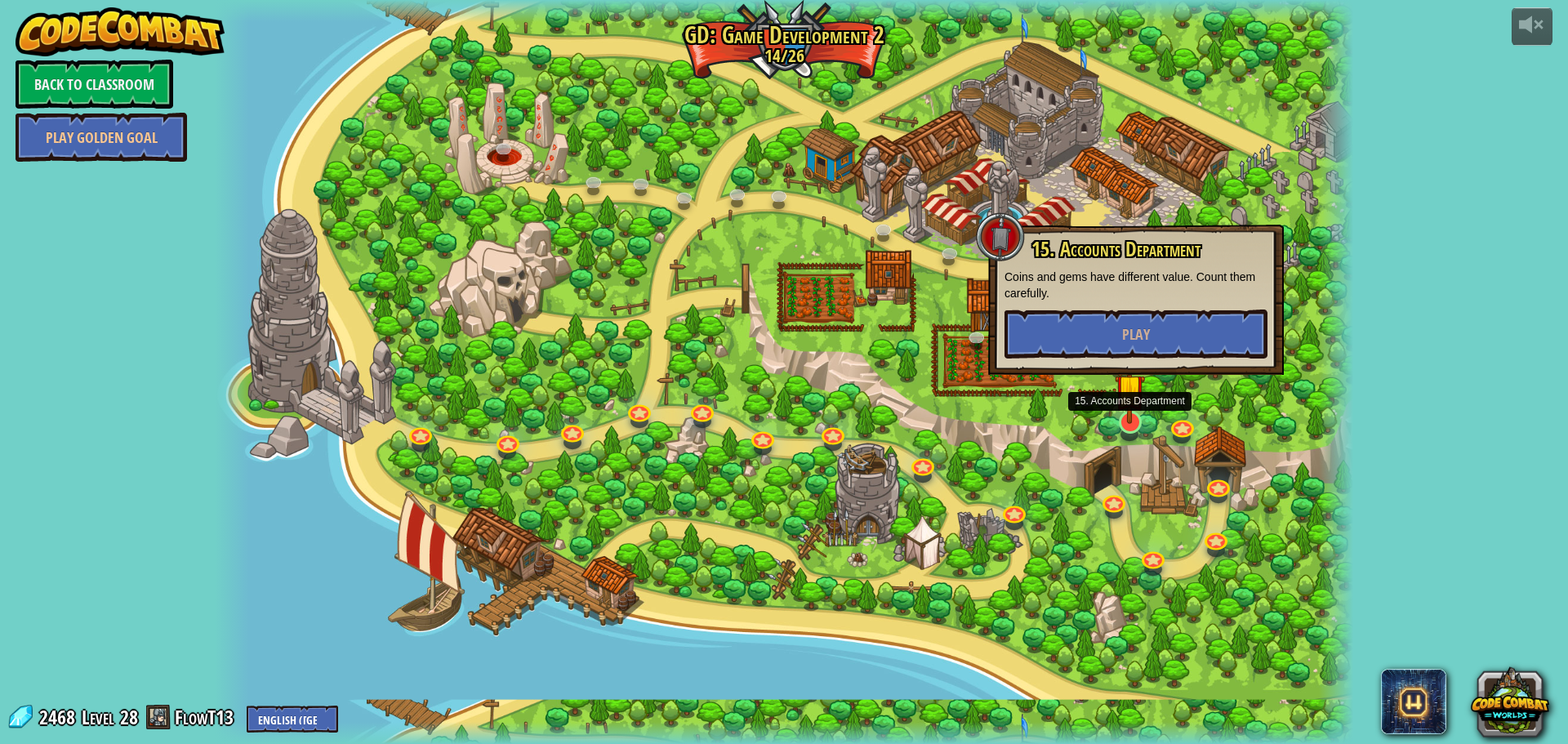
click at [1120, 377] on img at bounding box center [1129, 388] width 30 height 69
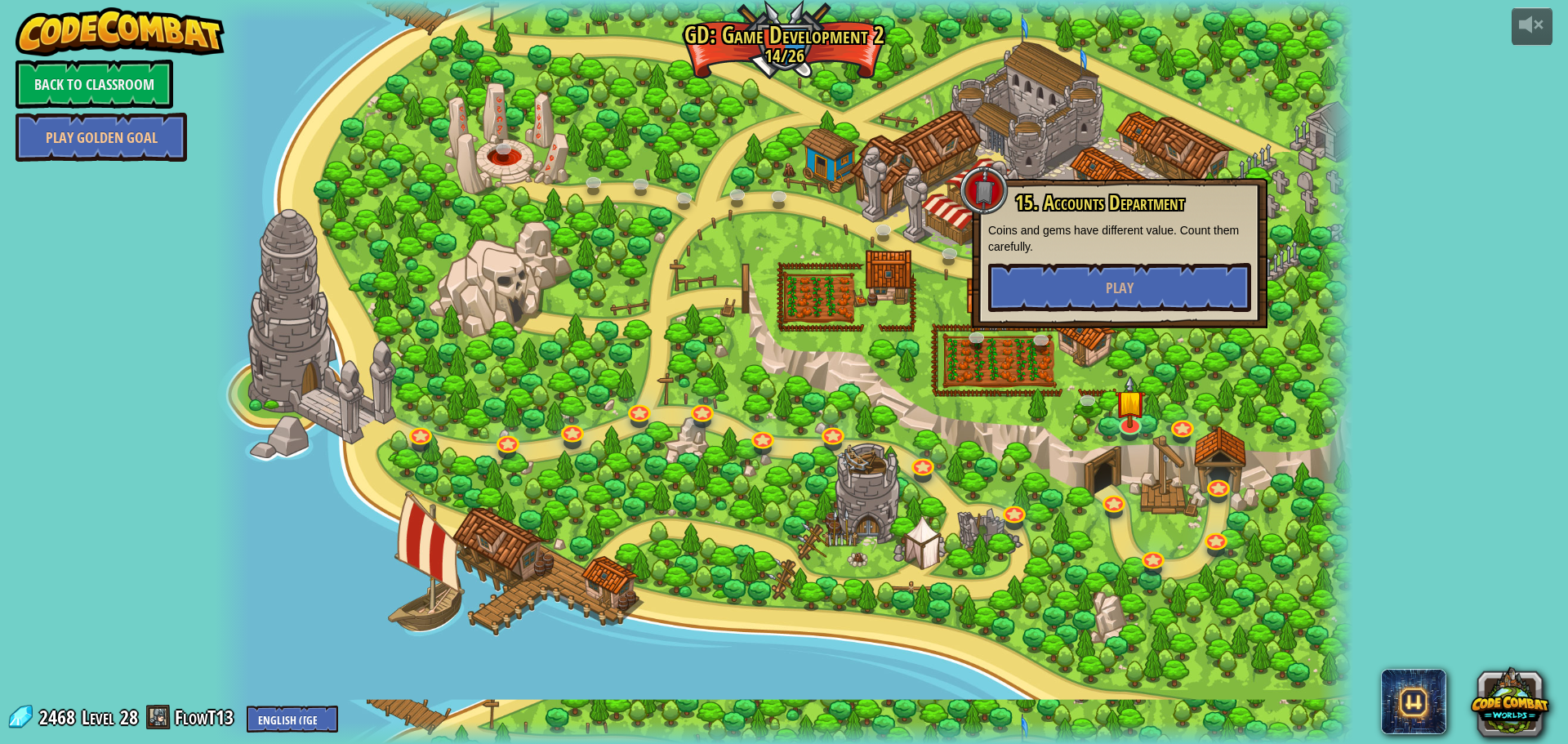
click at [1115, 331] on div at bounding box center [784, 372] width 1139 height 744
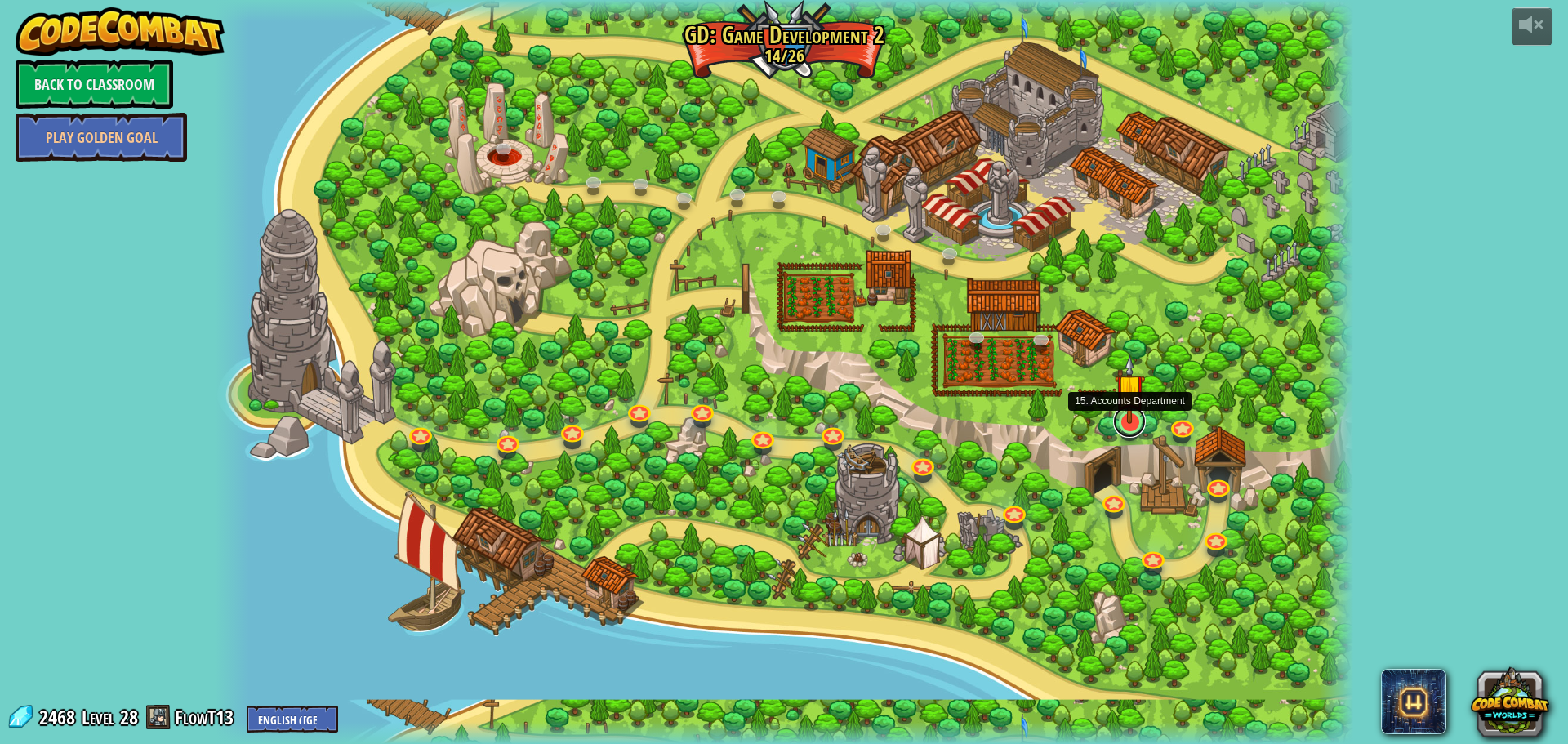
click at [1122, 426] on link at bounding box center [1130, 422] width 33 height 32
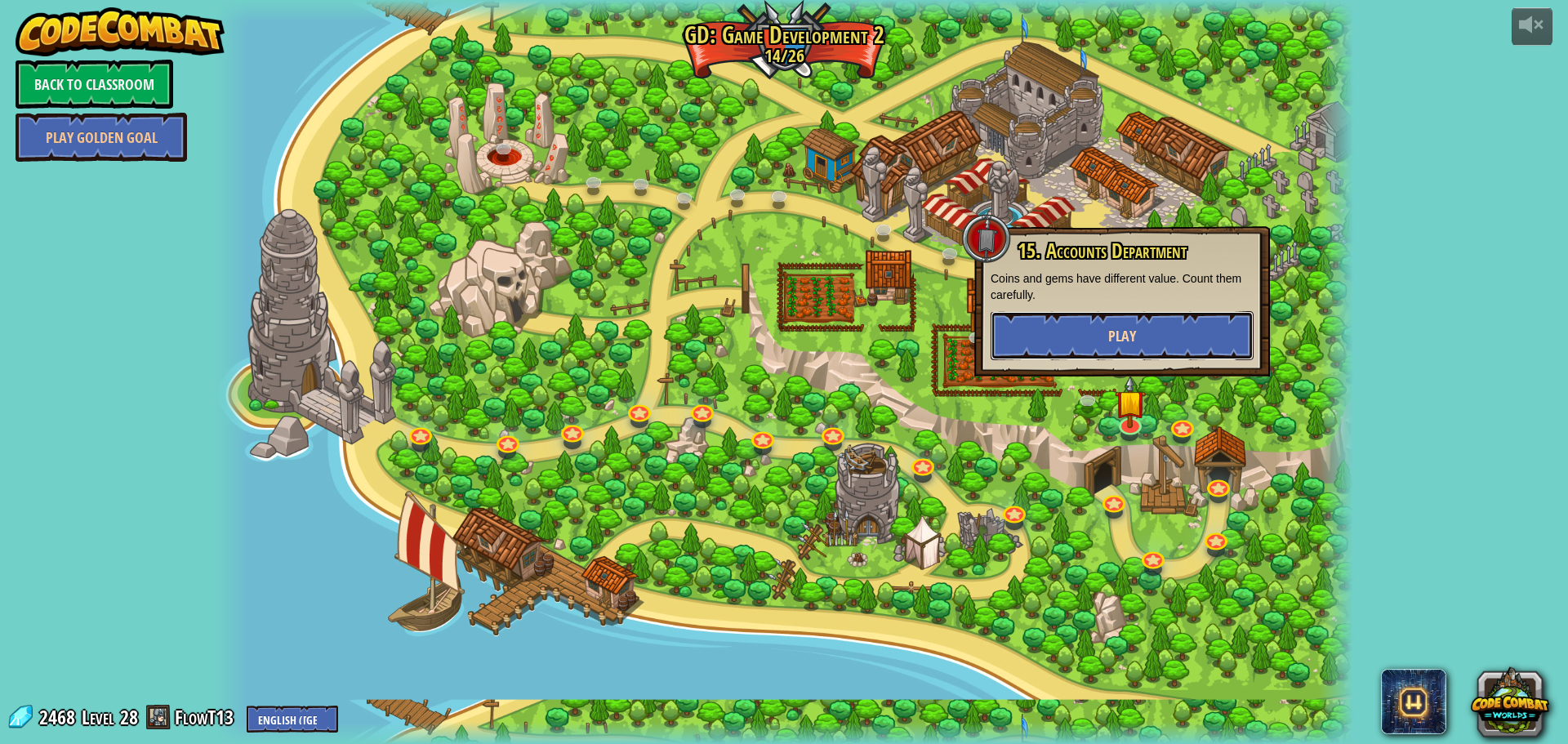
click at [1139, 339] on button "Play" at bounding box center [1121, 335] width 263 height 49
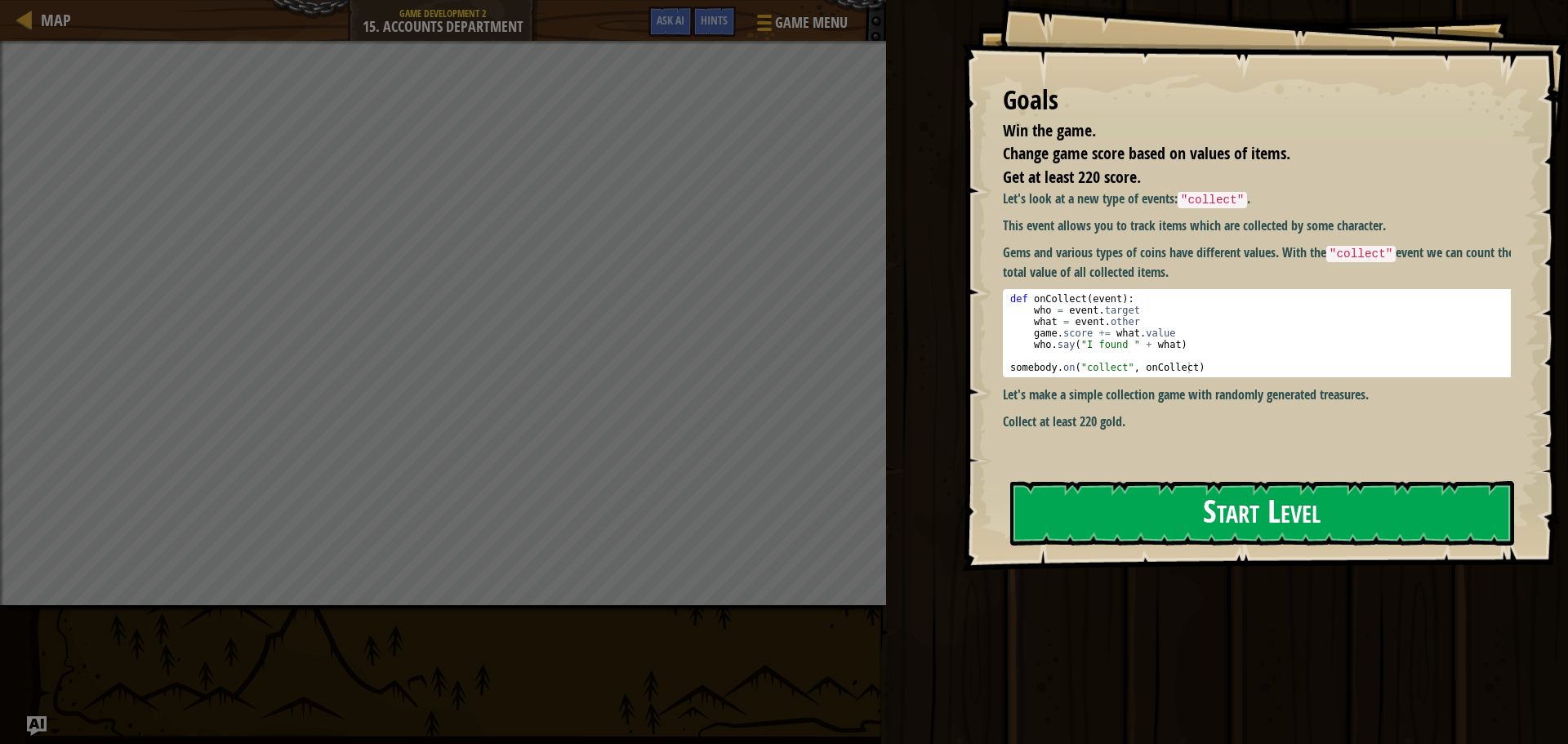
drag, startPoint x: 1300, startPoint y: 553, endPoint x: 1294, endPoint y: 537, distance: 17.1
click at [1298, 552] on div "Goals Win the game. Change game score based on values of items. Get at least 22…" at bounding box center [1265, 285] width 606 height 570
click at [1281, 510] on button "Start Level" at bounding box center [1262, 512] width 504 height 64
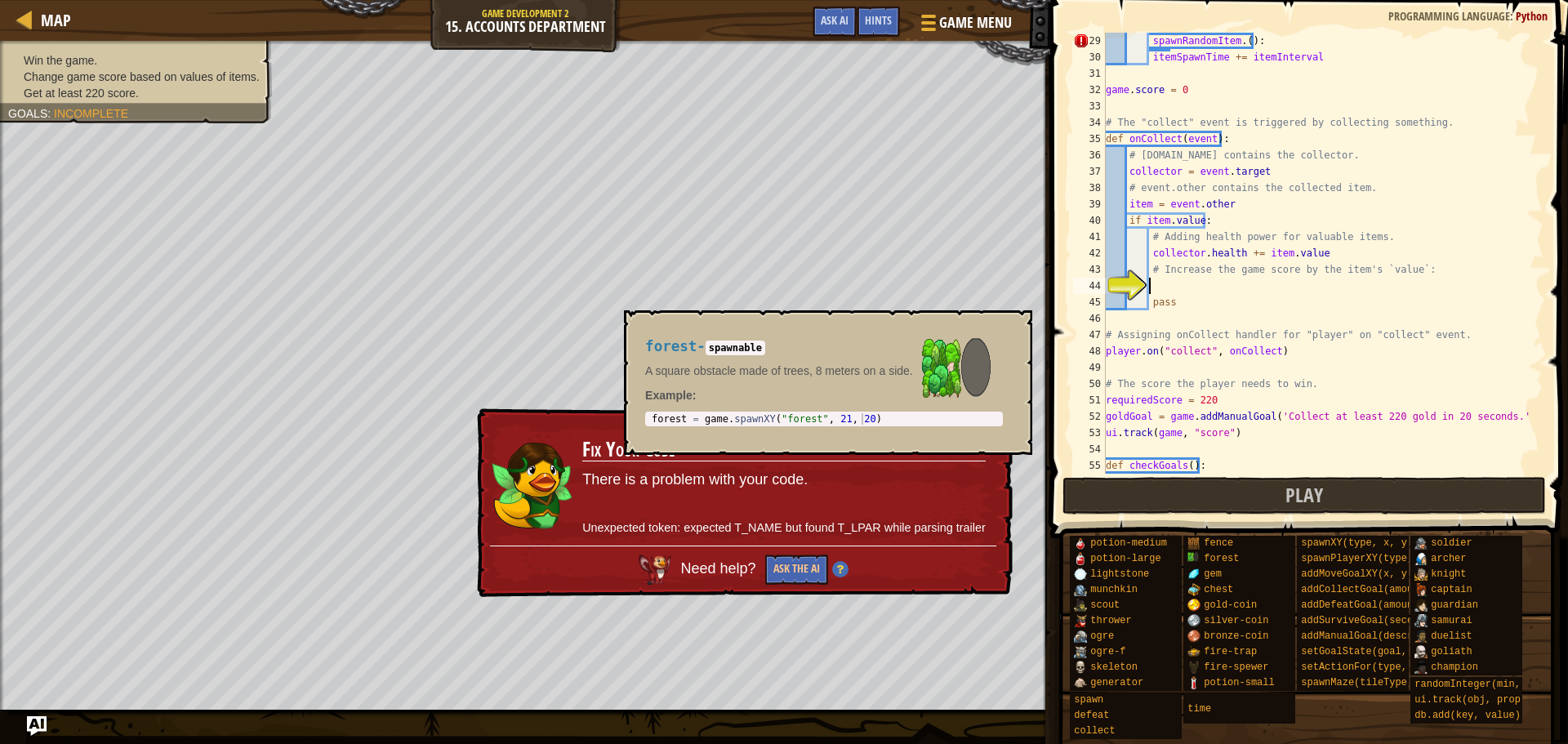
scroll to position [523, 0]
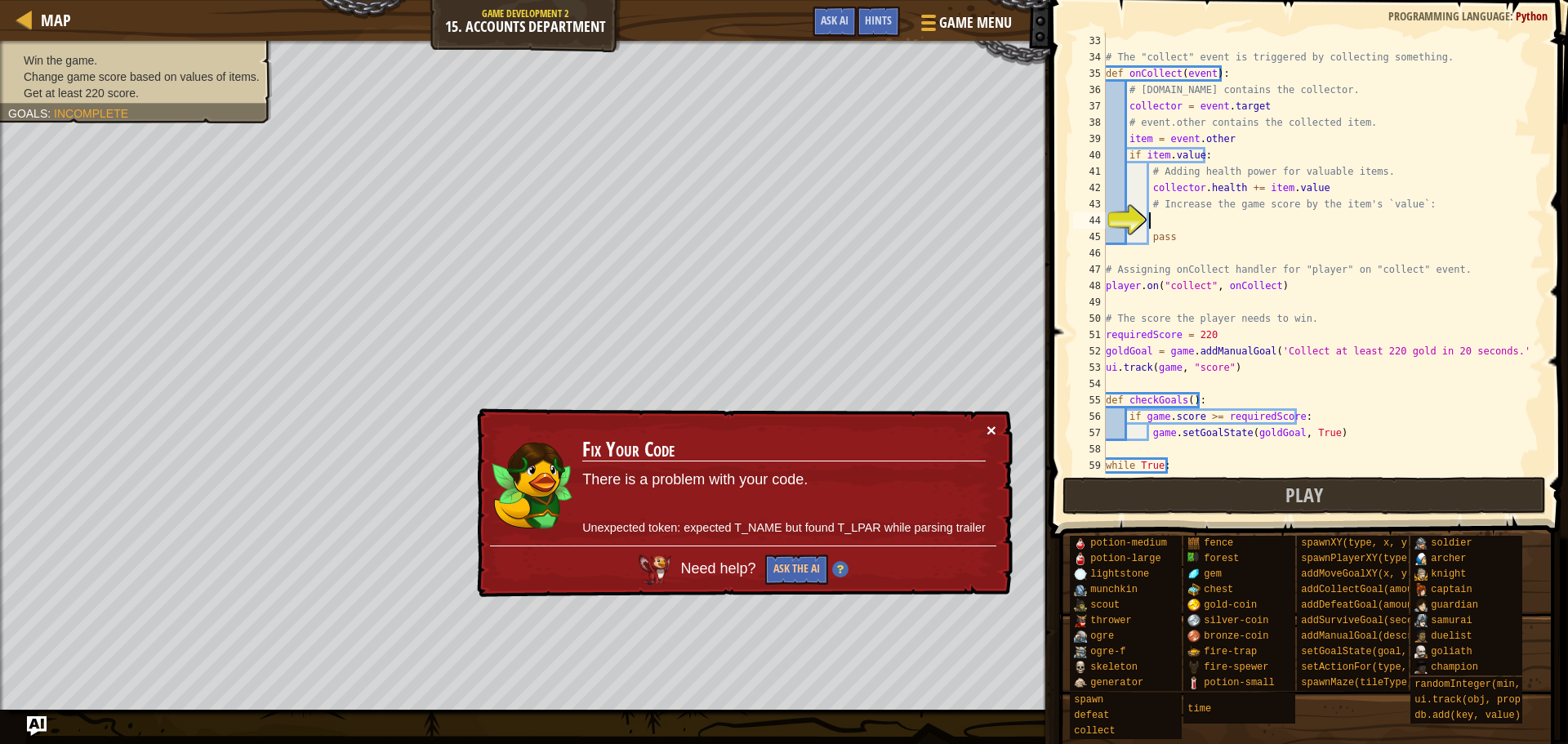
click at [987, 422] on button "×" at bounding box center [991, 430] width 9 height 17
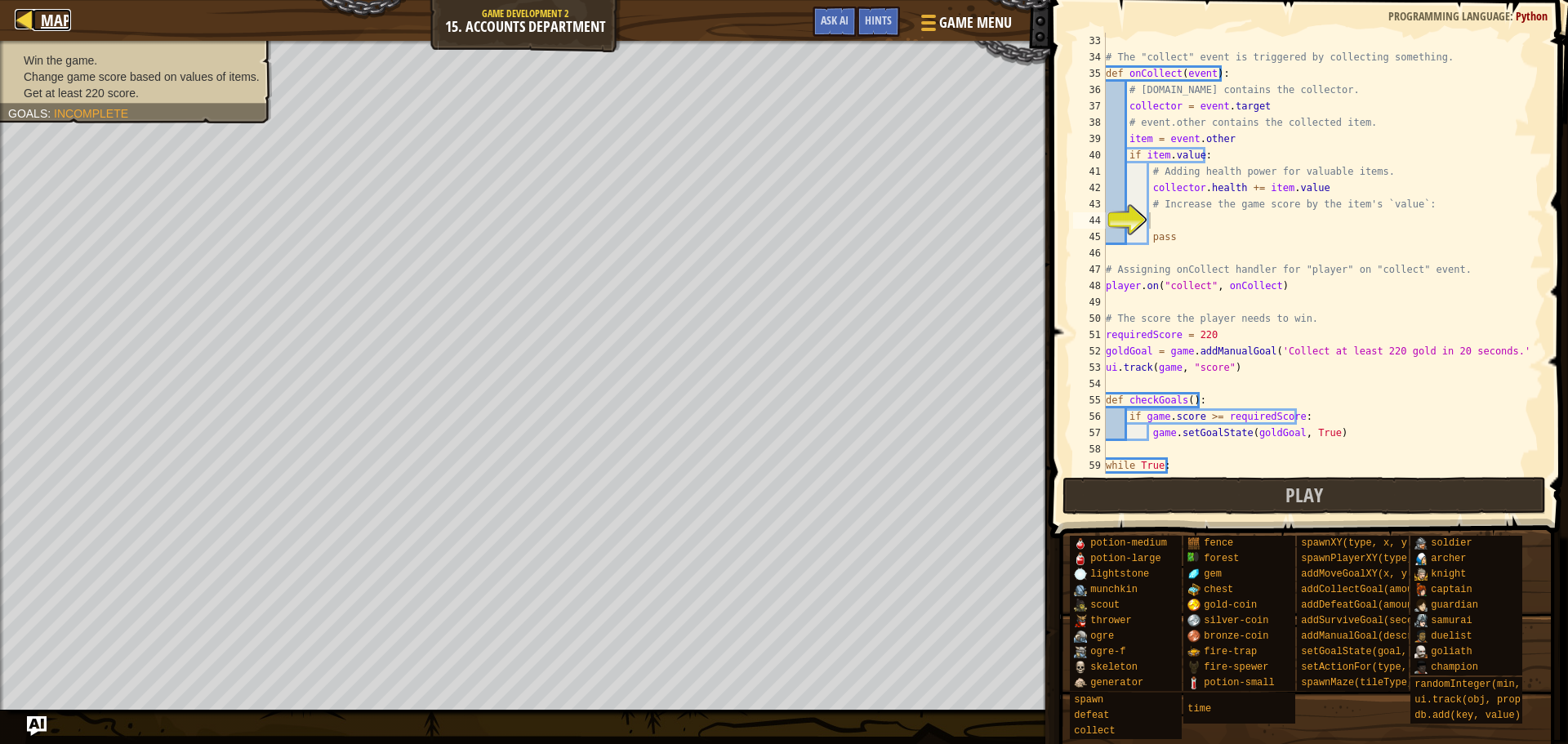
click at [44, 27] on span "Map" at bounding box center [56, 21] width 30 height 22
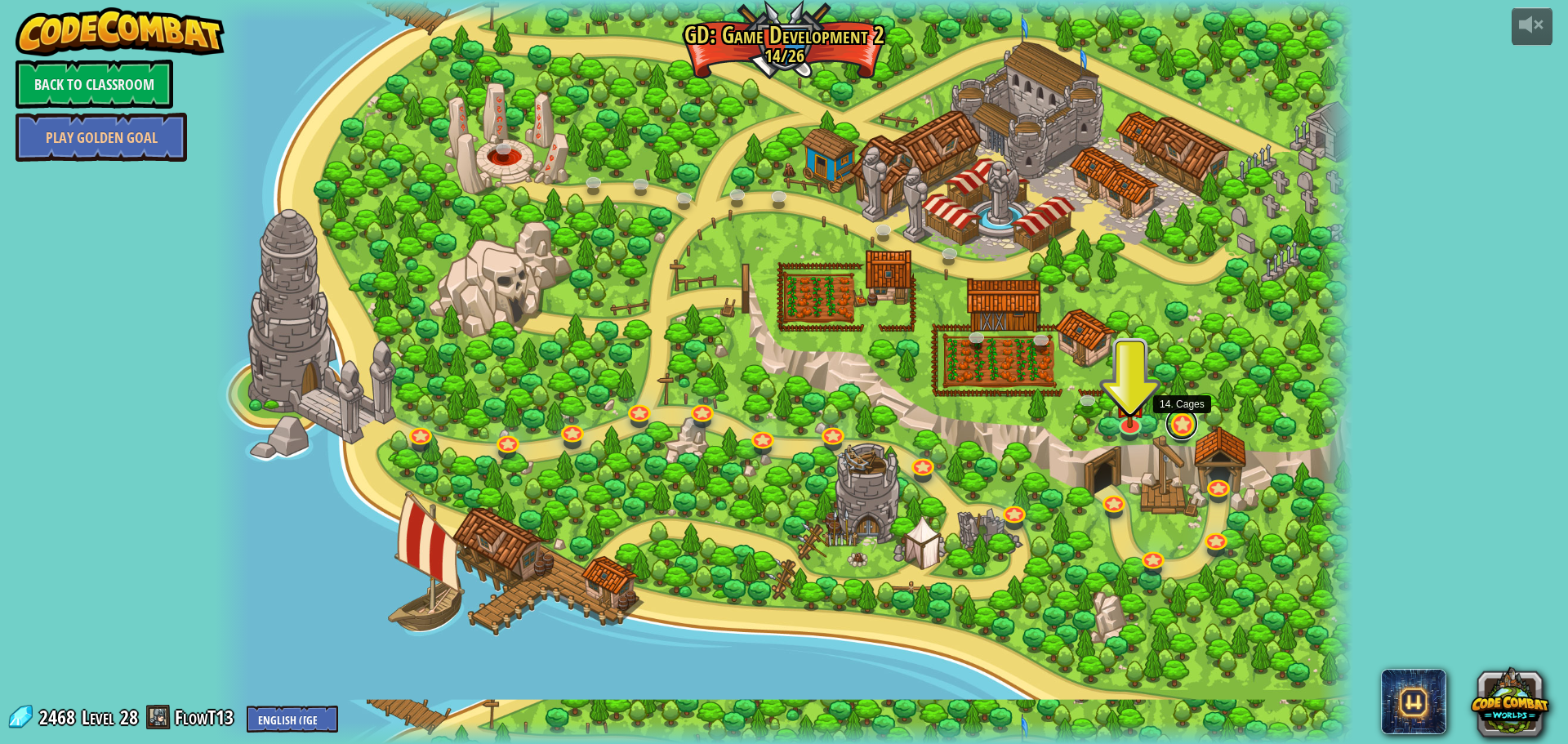
click at [1176, 425] on link at bounding box center [1182, 424] width 33 height 32
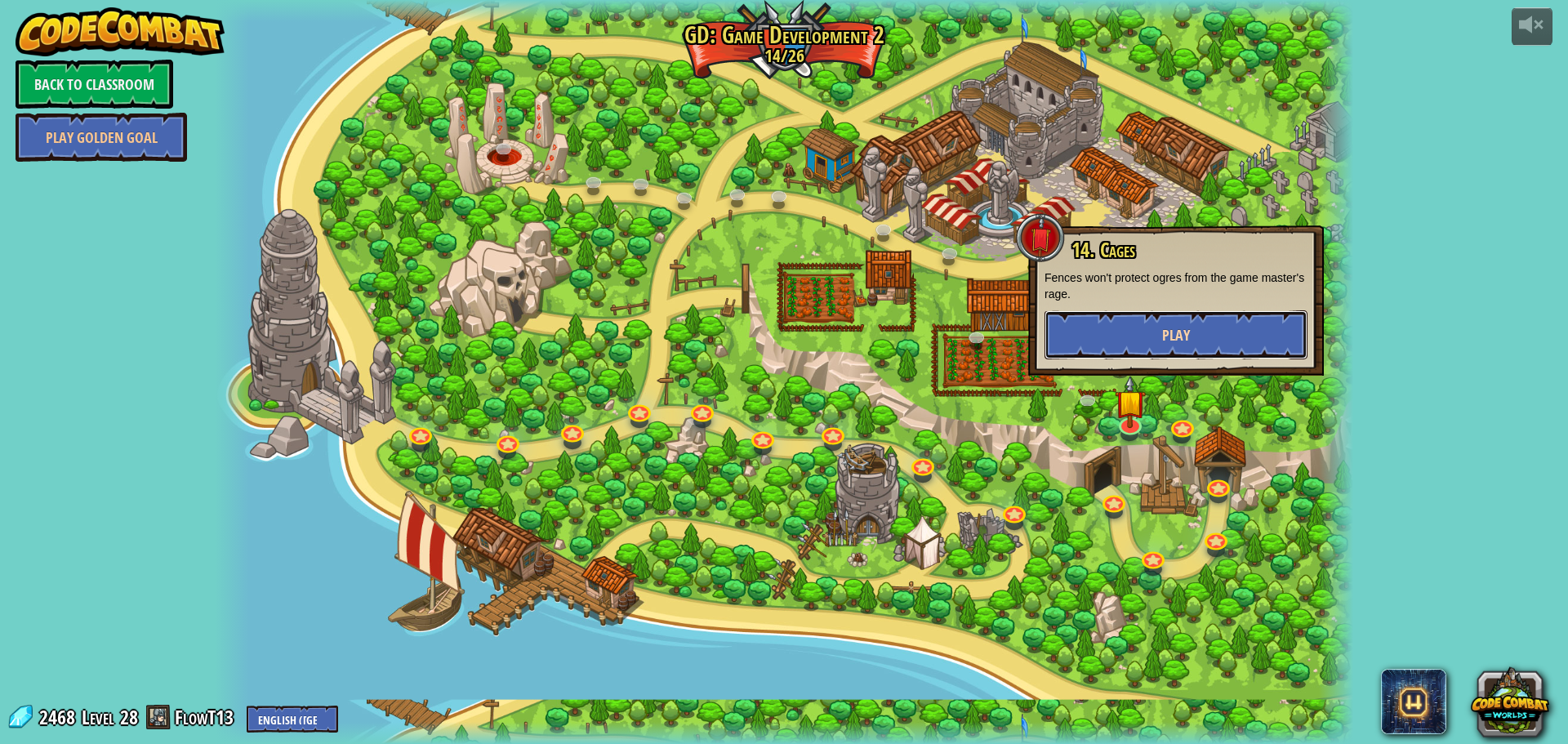
click at [1184, 352] on button "Play" at bounding box center [1175, 334] width 263 height 49
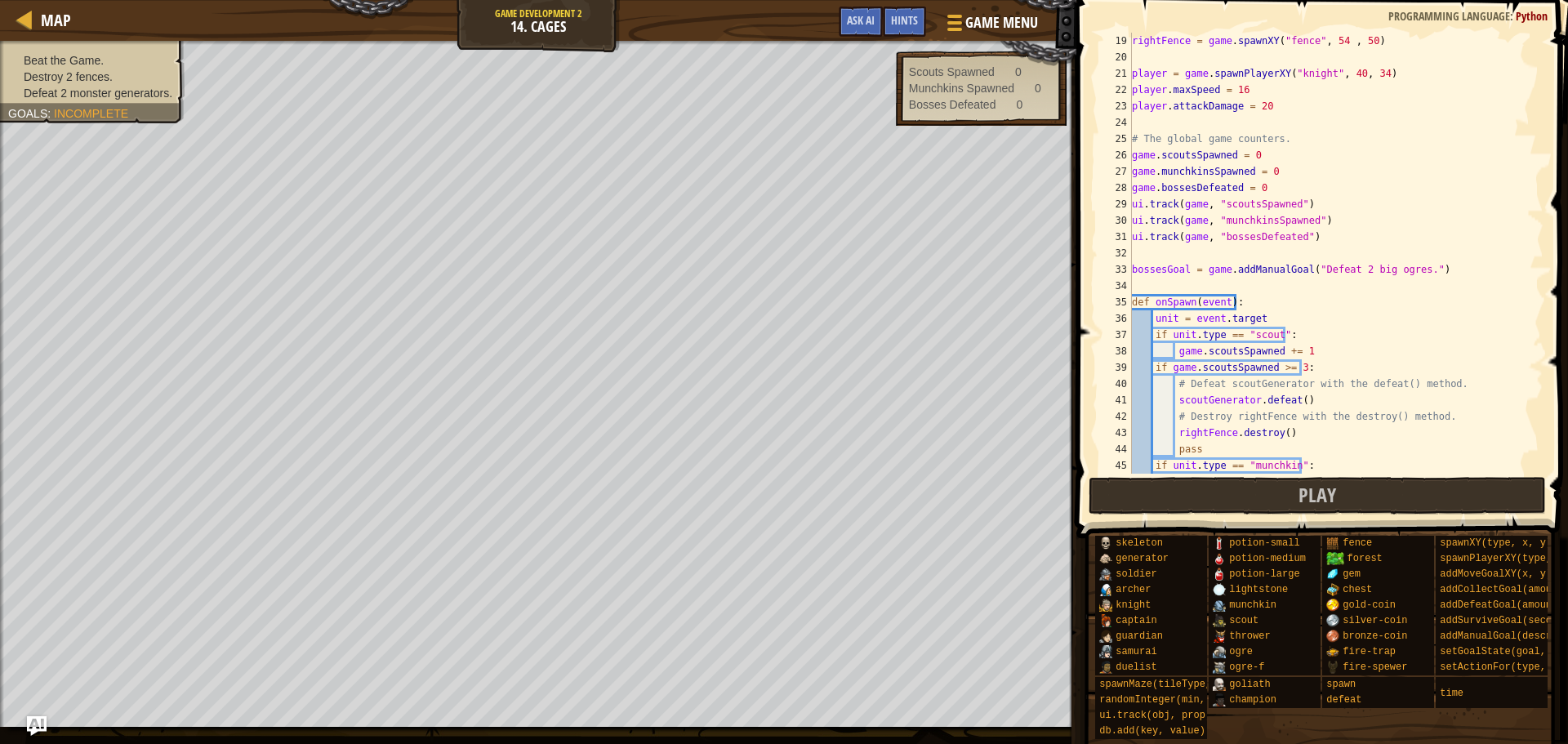
scroll to position [343, 0]
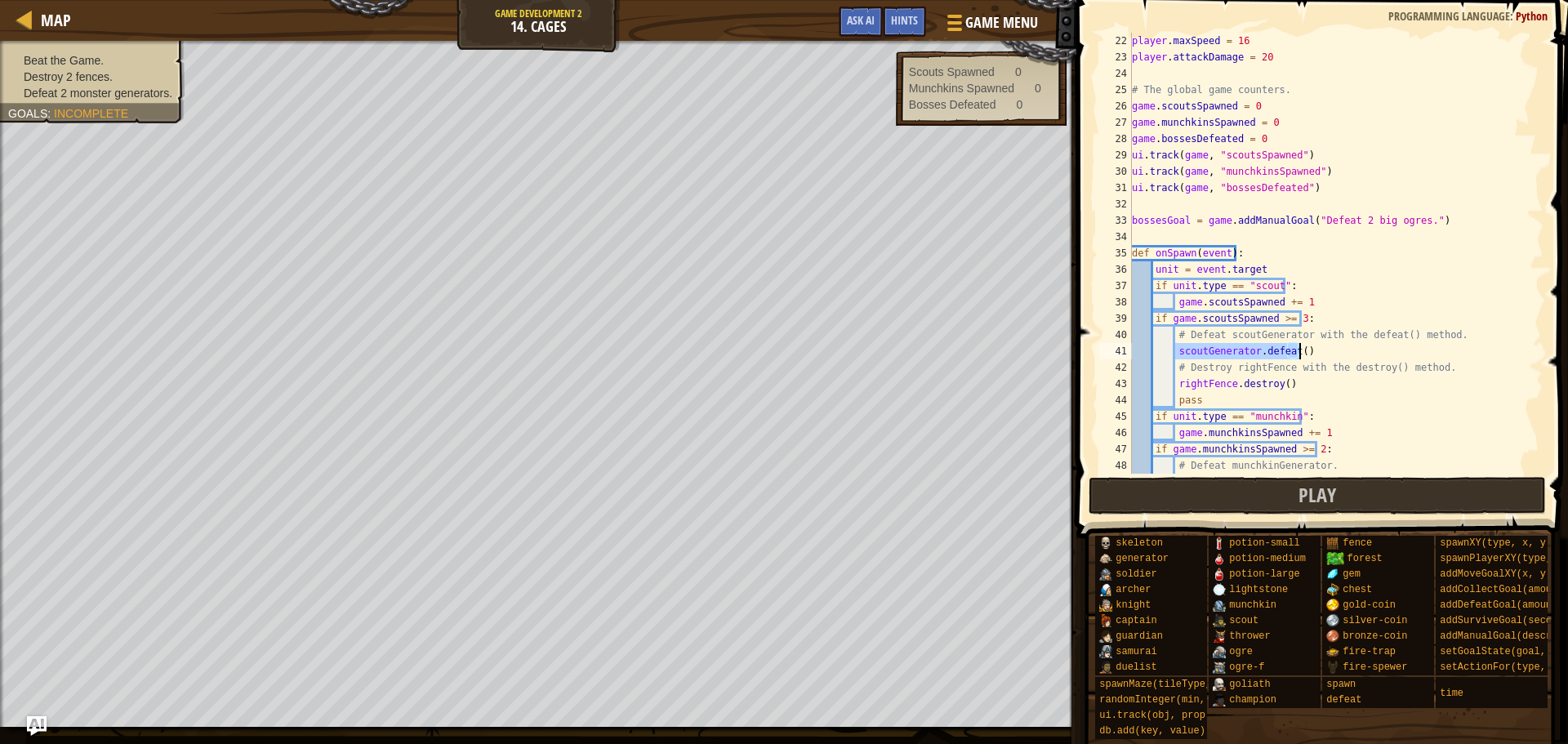
drag, startPoint x: 1174, startPoint y: 354, endPoint x: 1335, endPoint y: 355, distance: 161.0
click at [1335, 355] on div "player . maxSpeed = 16 player . attackDamage = 20 # The global game counters. g…" at bounding box center [1330, 269] width 403 height 474
drag, startPoint x: 1177, startPoint y: 385, endPoint x: 1302, endPoint y: 388, distance: 125.0
click at [1304, 387] on div "player . maxSpeed = 16 player . attackDamage = 20 # The global game counters. g…" at bounding box center [1330, 269] width 403 height 474
type textarea "rightFence.destroy()"
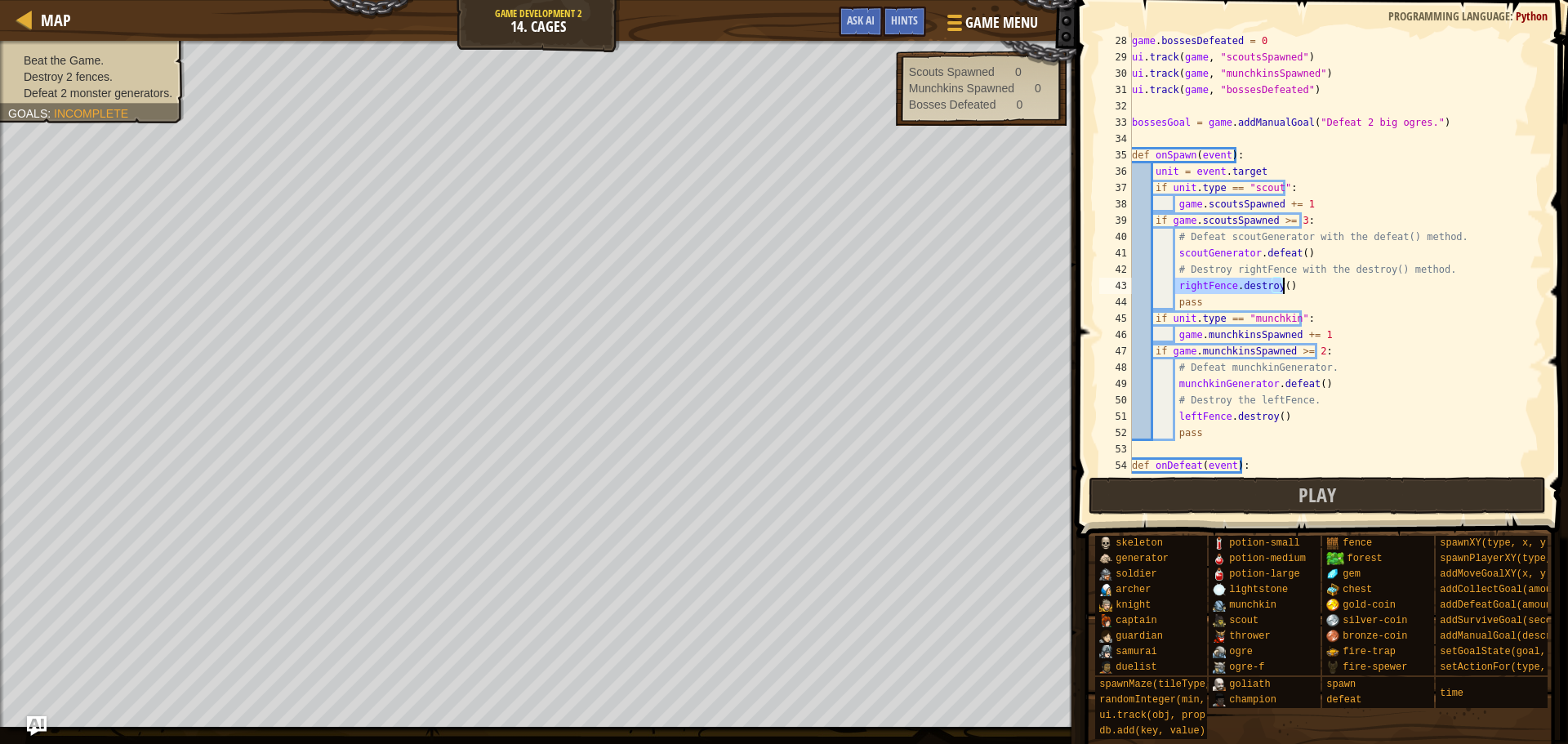
scroll to position [539, 0]
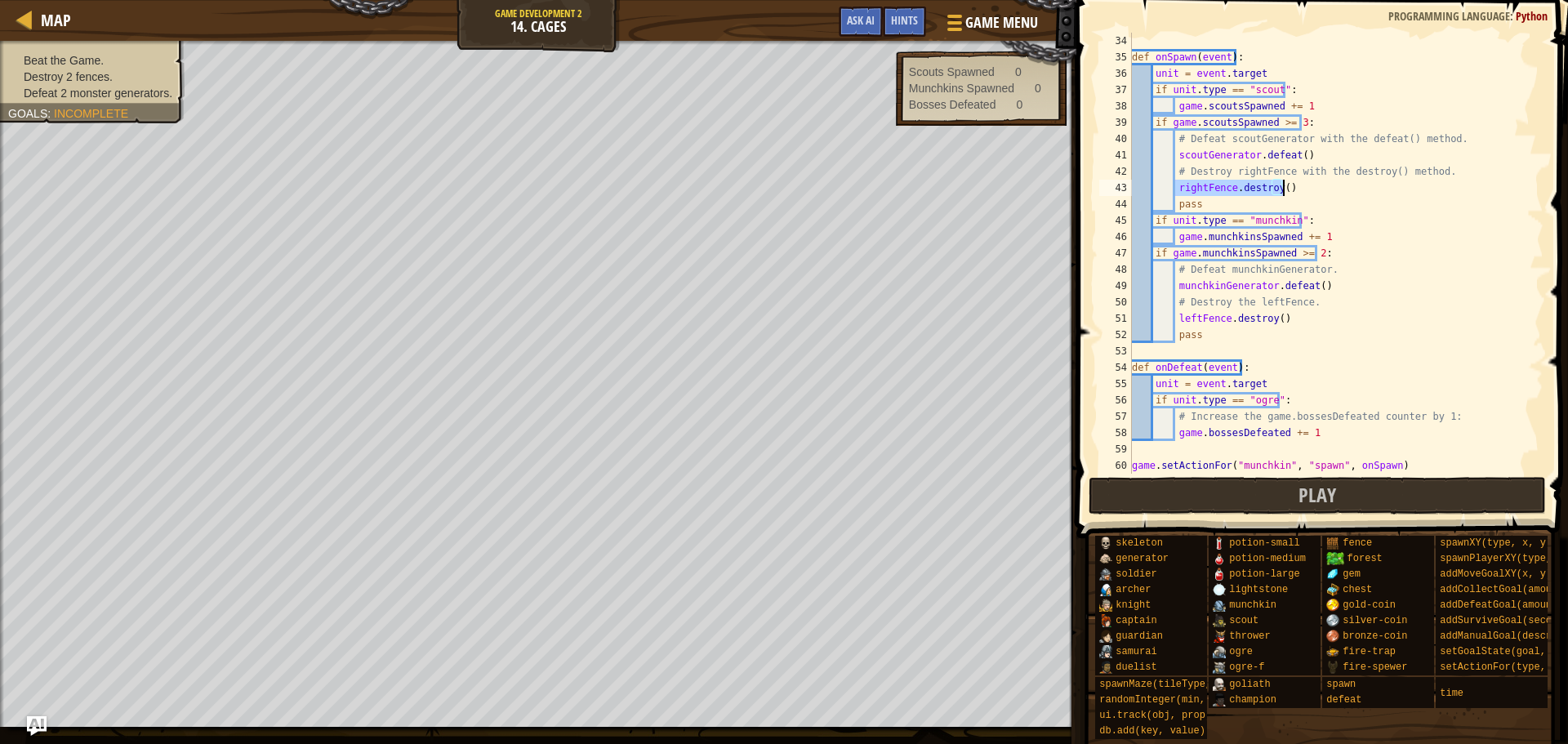
click at [1409, 348] on div "def onSpawn ( event ) : unit = event . target if unit . type == "scout" : game …" at bounding box center [1330, 269] width 403 height 474
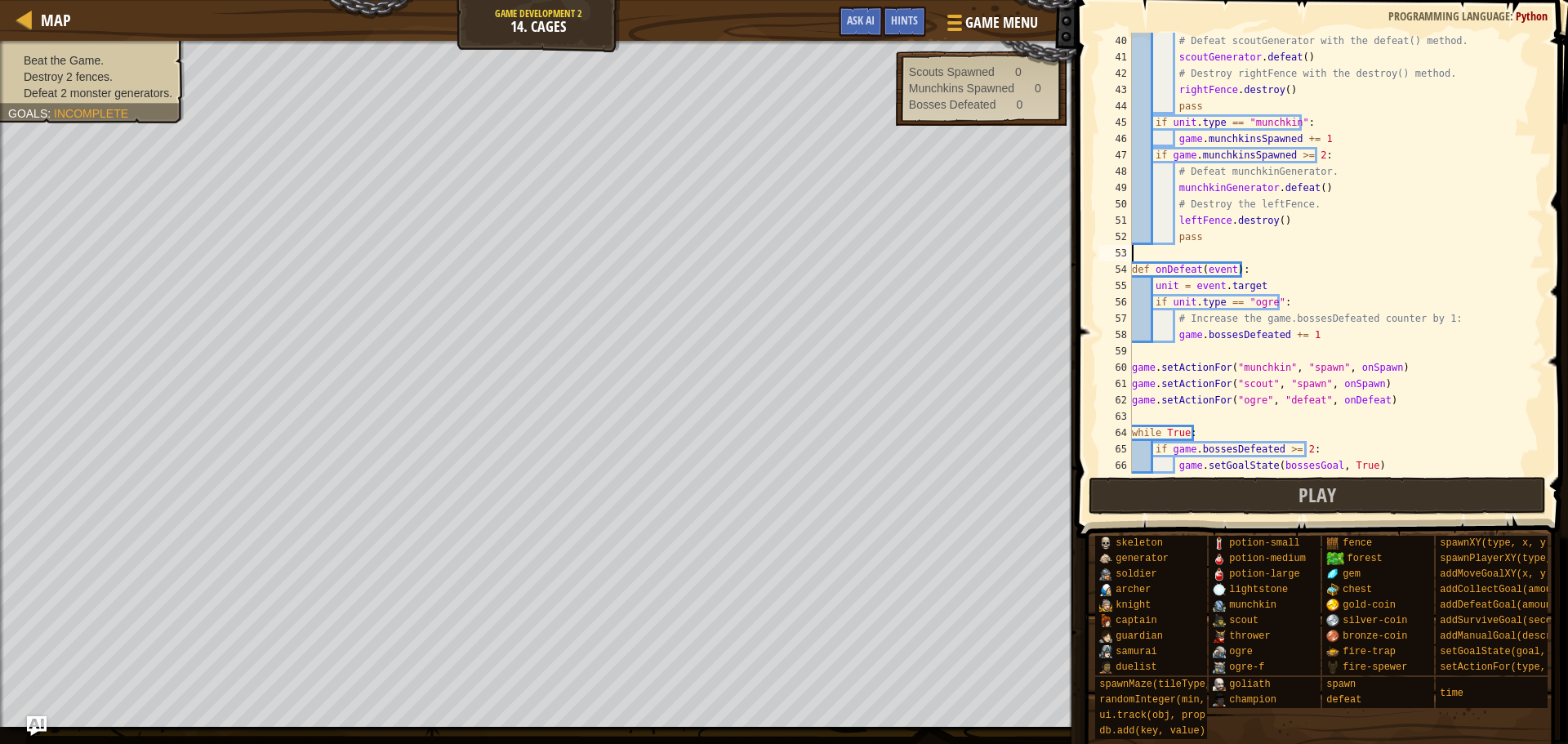
scroll to position [653, 0]
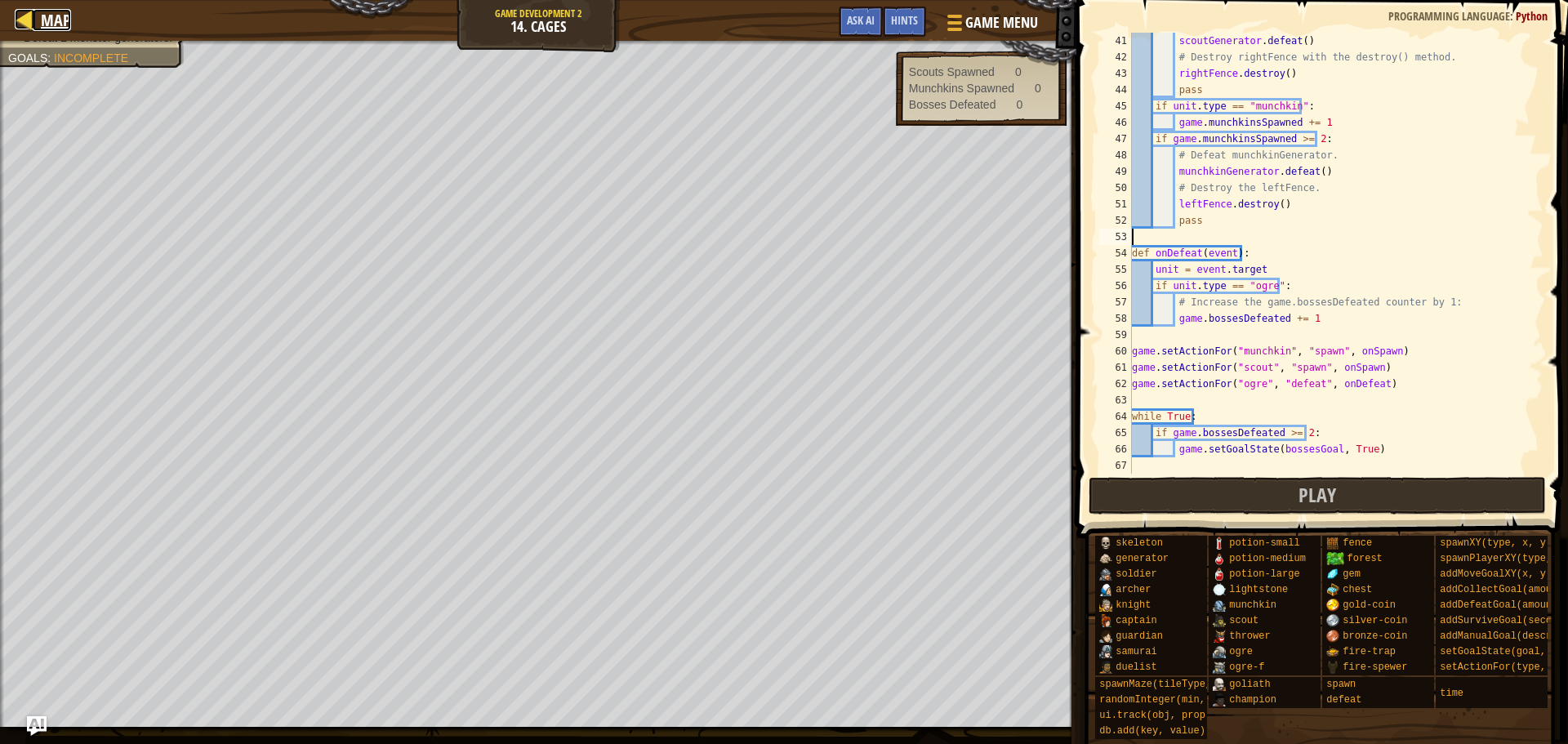
click at [29, 27] on div at bounding box center [25, 20] width 21 height 21
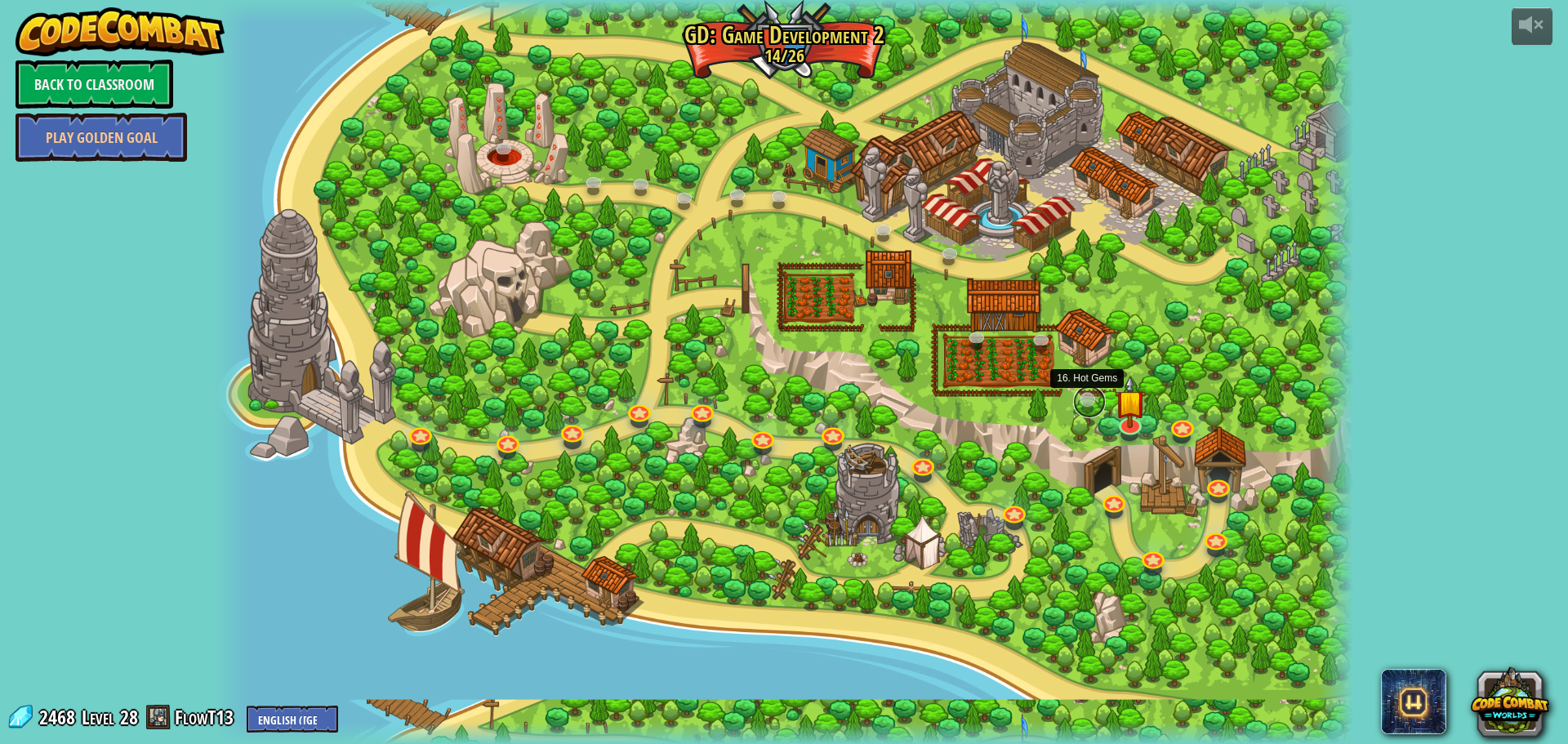
click at [1082, 393] on link at bounding box center [1090, 402] width 33 height 32
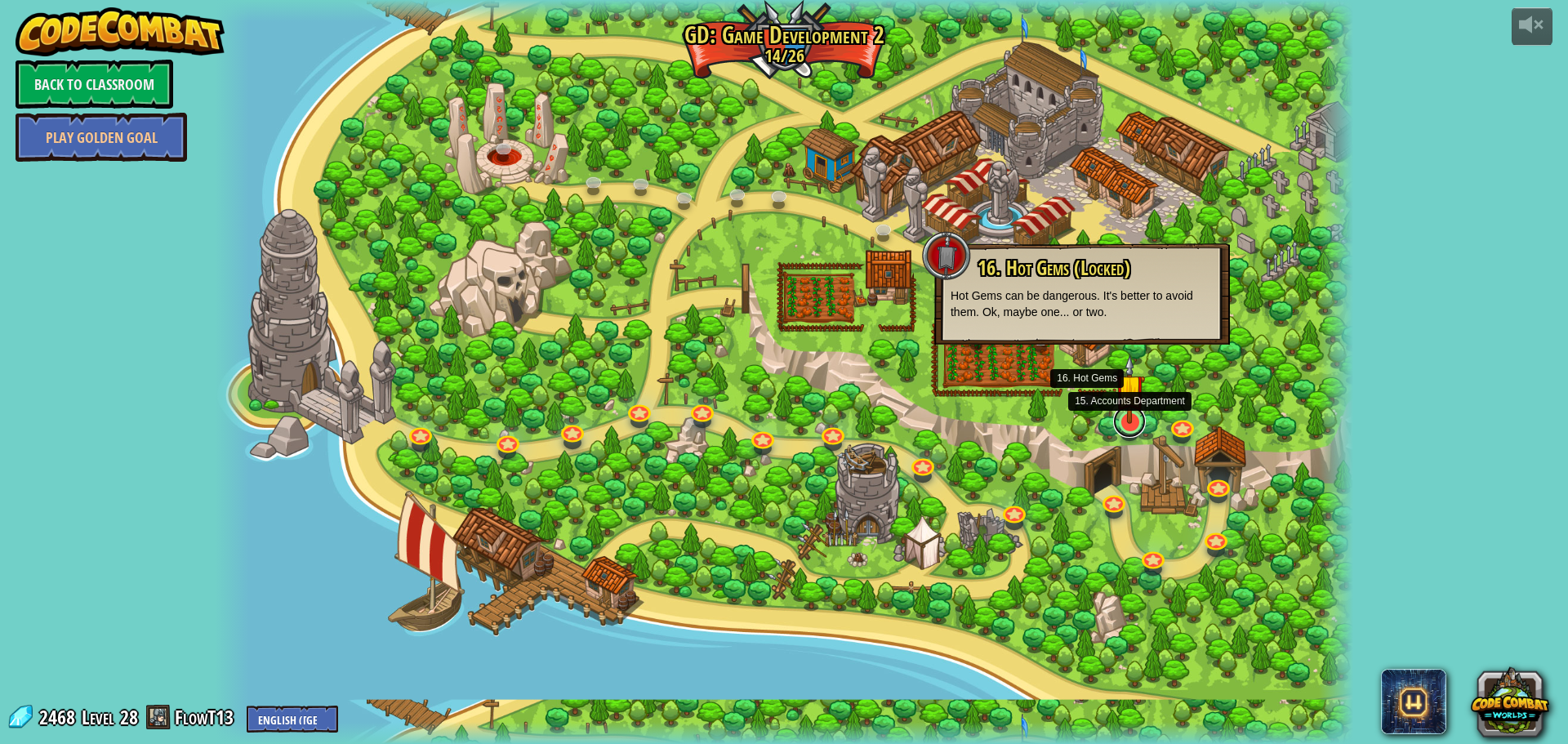
click at [1140, 427] on link at bounding box center [1130, 422] width 33 height 32
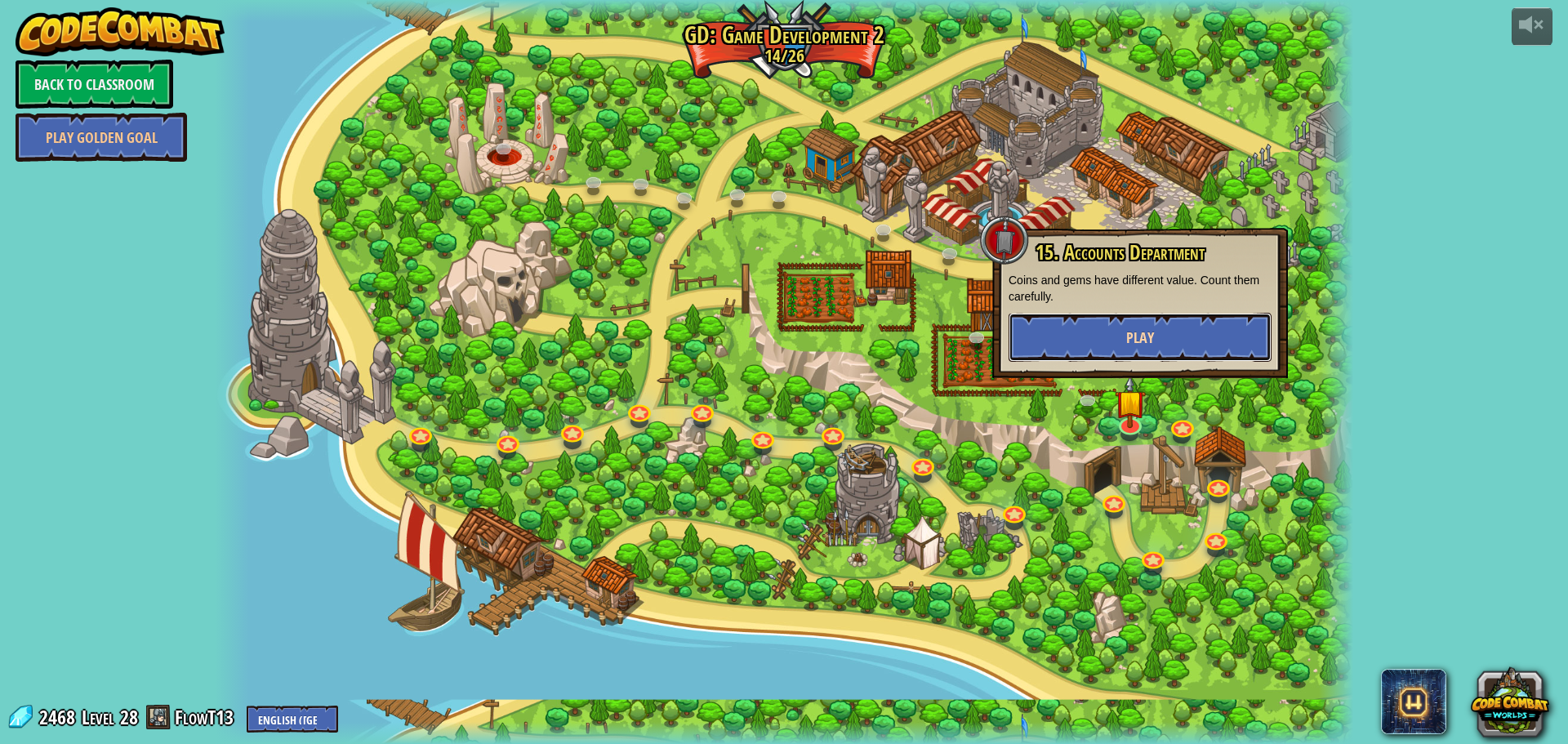
click at [1123, 328] on button "Play" at bounding box center [1139, 337] width 263 height 49
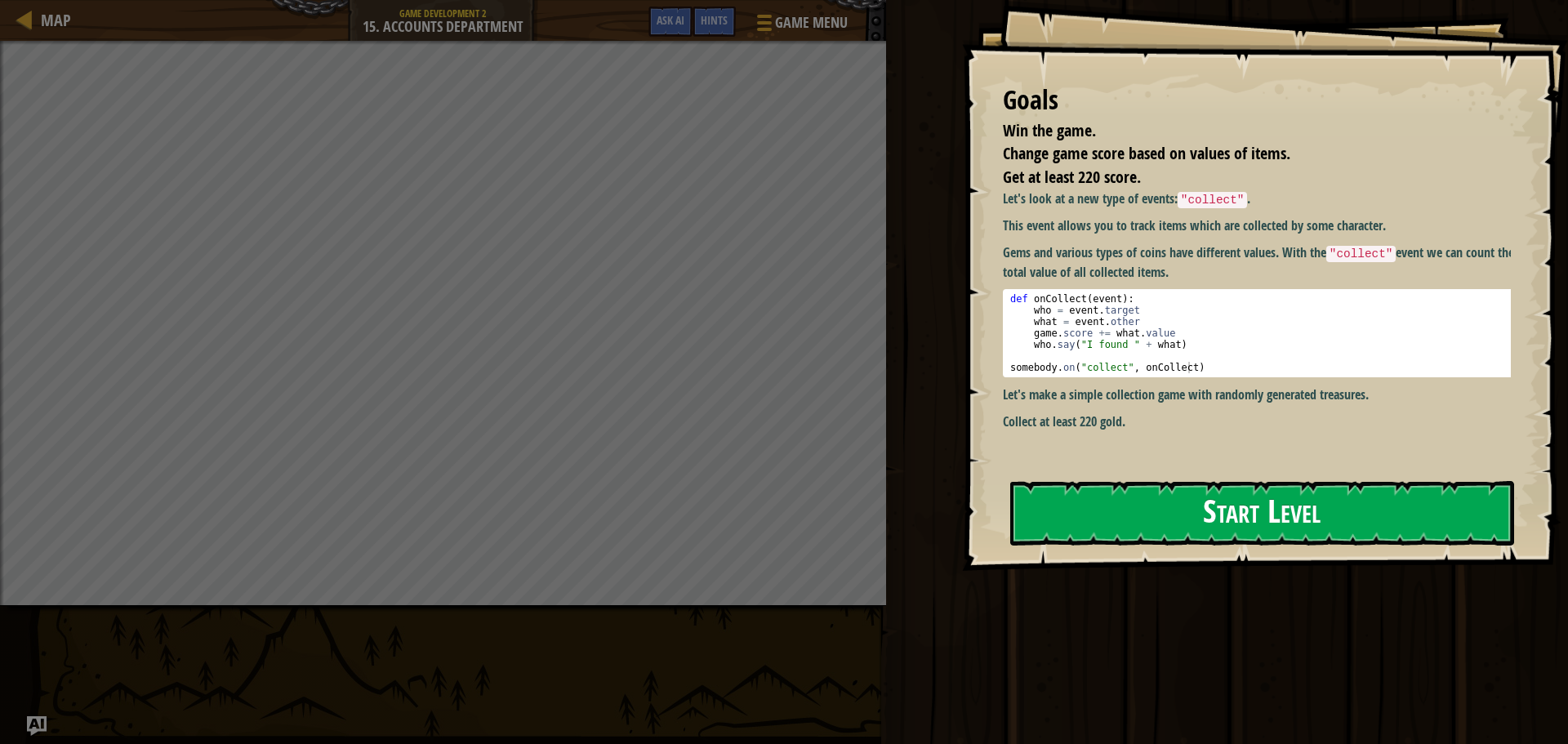
click at [1211, 523] on button "Start Level" at bounding box center [1262, 512] width 504 height 64
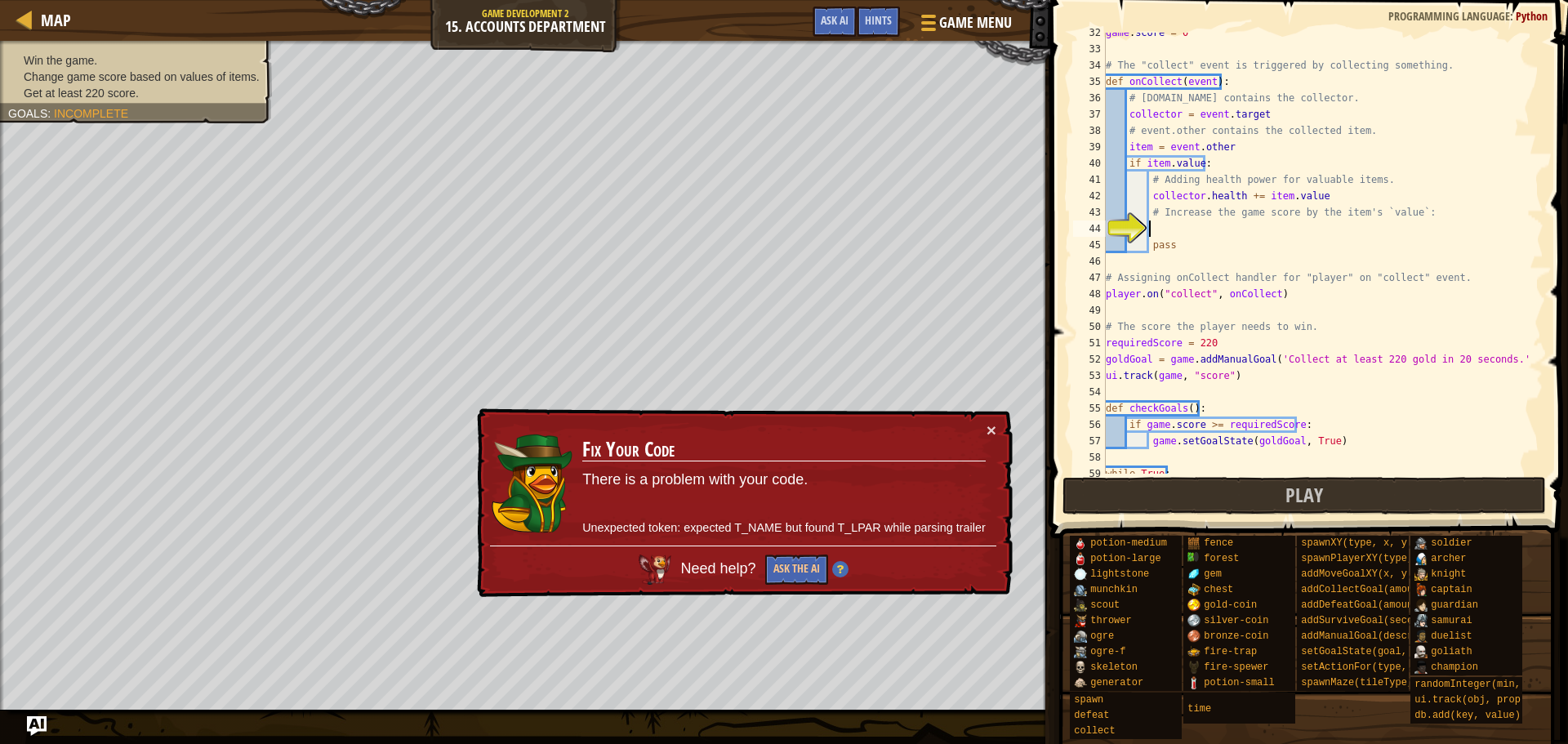
scroll to position [523, 0]
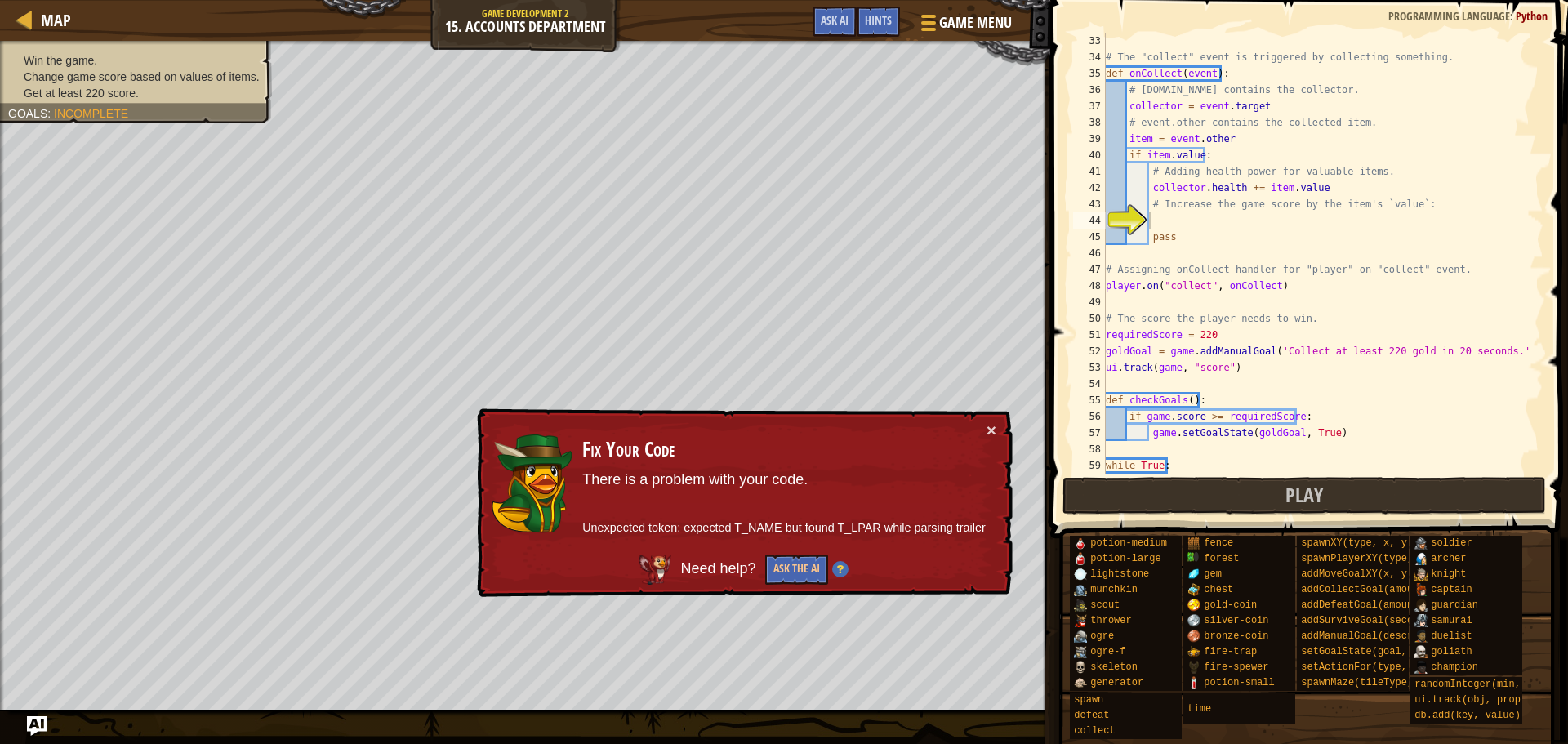
drag, startPoint x: 986, startPoint y: 438, endPoint x: 974, endPoint y: 428, distance: 15.6
click at [984, 438] on td "Fix Your Code There is a problem with your code. Unexpected token: expected T_N…" at bounding box center [784, 483] width 405 height 124
click at [967, 427] on td "Fix Your Code There is a problem with your code. Unexpected token: expected T_N…" at bounding box center [784, 483] width 405 height 124
click at [979, 437] on td "Fix Your Code There is a problem with your code. Unexpected token: expected T_N…" at bounding box center [784, 483] width 405 height 124
click at [991, 431] on button "×" at bounding box center [991, 430] width 9 height 17
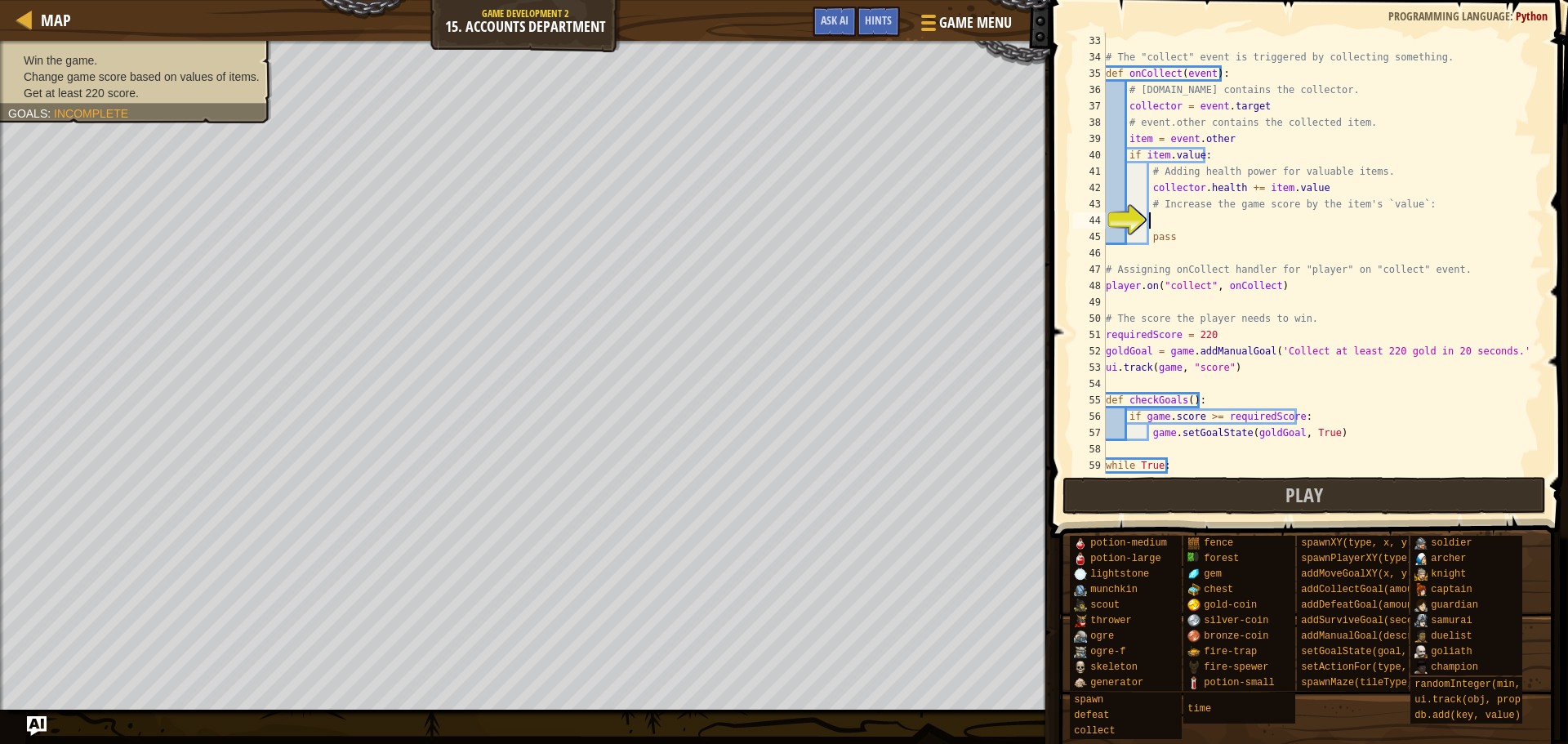
click at [1328, 222] on div "# The "collect" event is triggered by collecting something. def onCollect ( eve…" at bounding box center [1317, 269] width 429 height 474
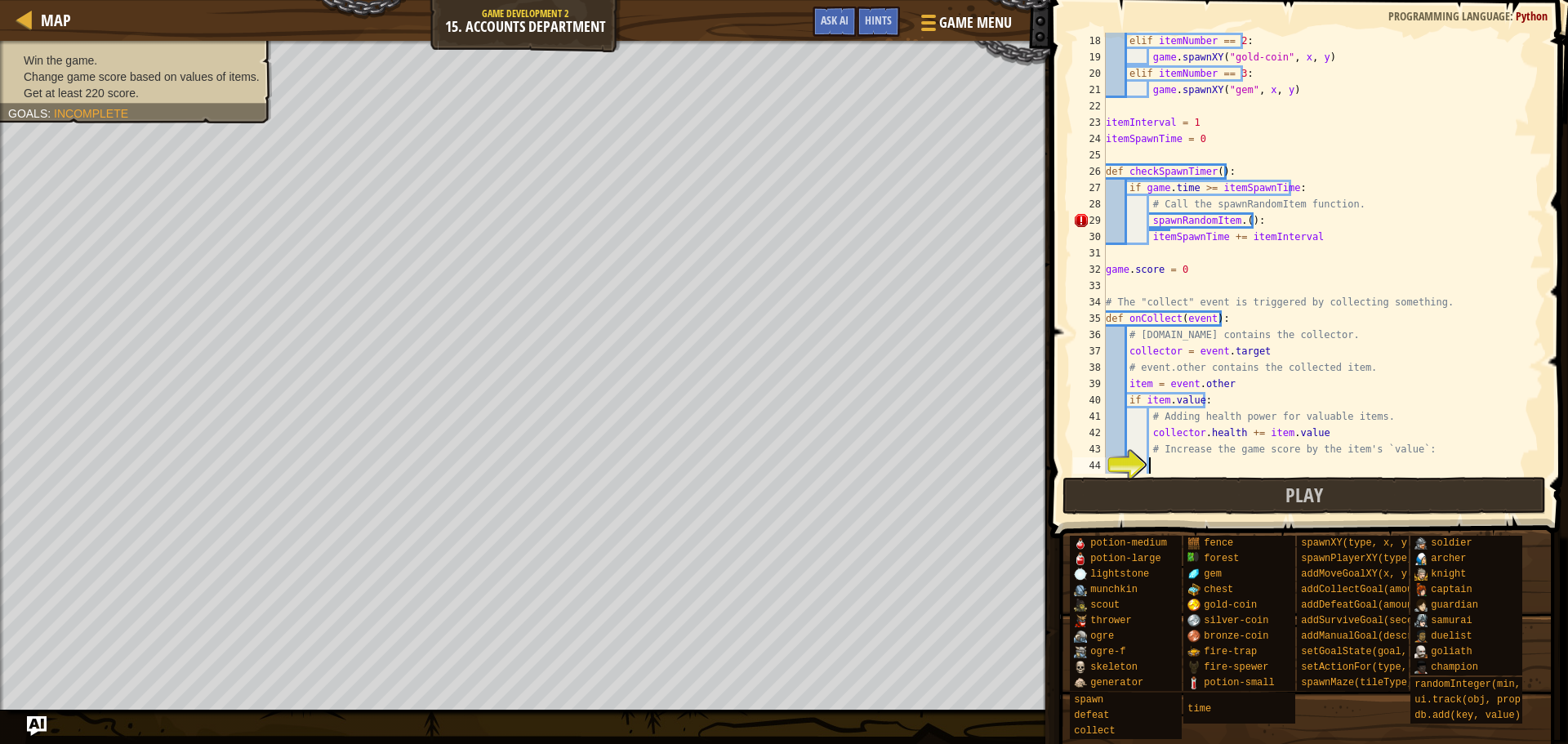
scroll to position [228, 0]
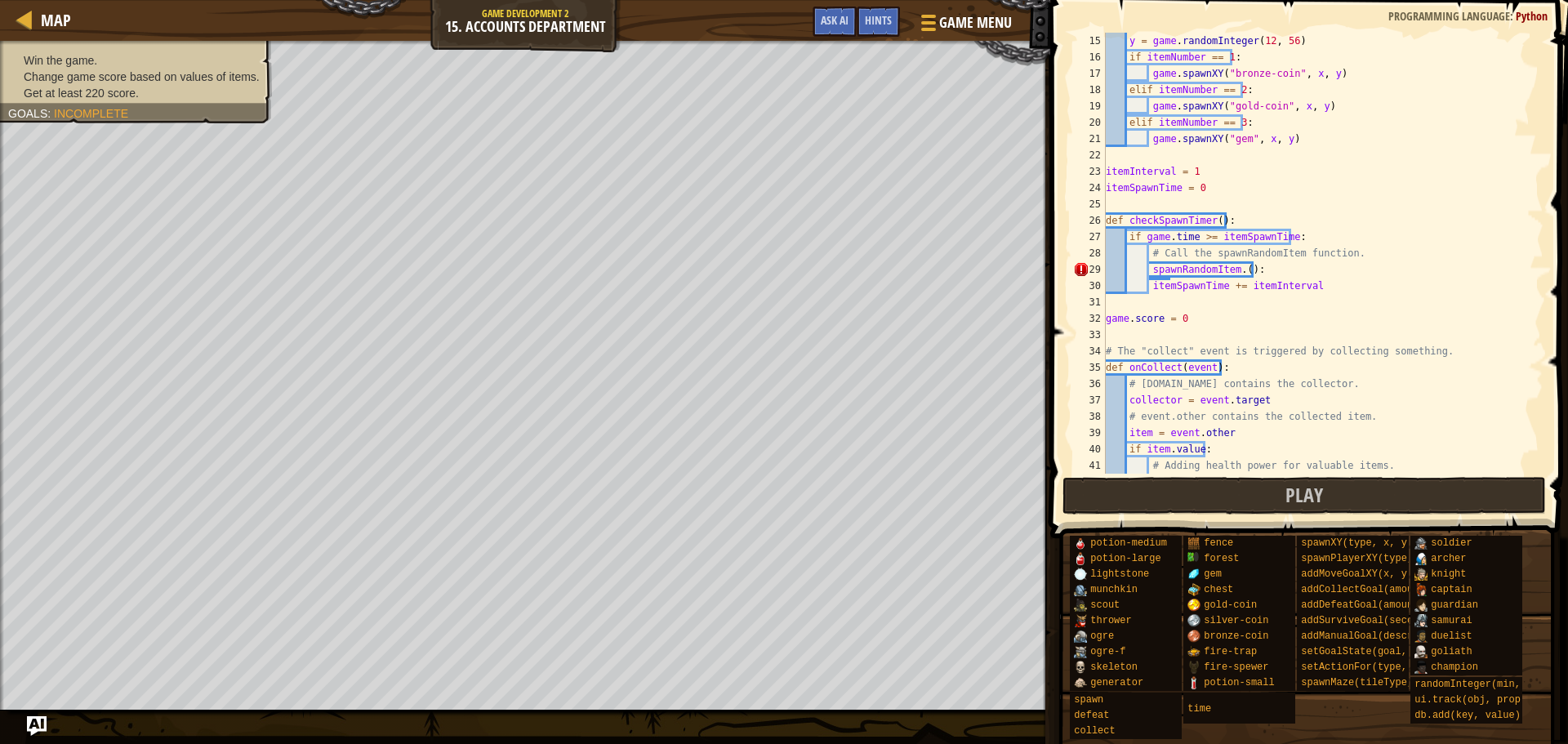
click at [1257, 269] on div "y = game . randomInteger ( 12 , 56 ) if itemNumber == 1 : game . spawnXY ( "bro…" at bounding box center [1317, 269] width 429 height 474
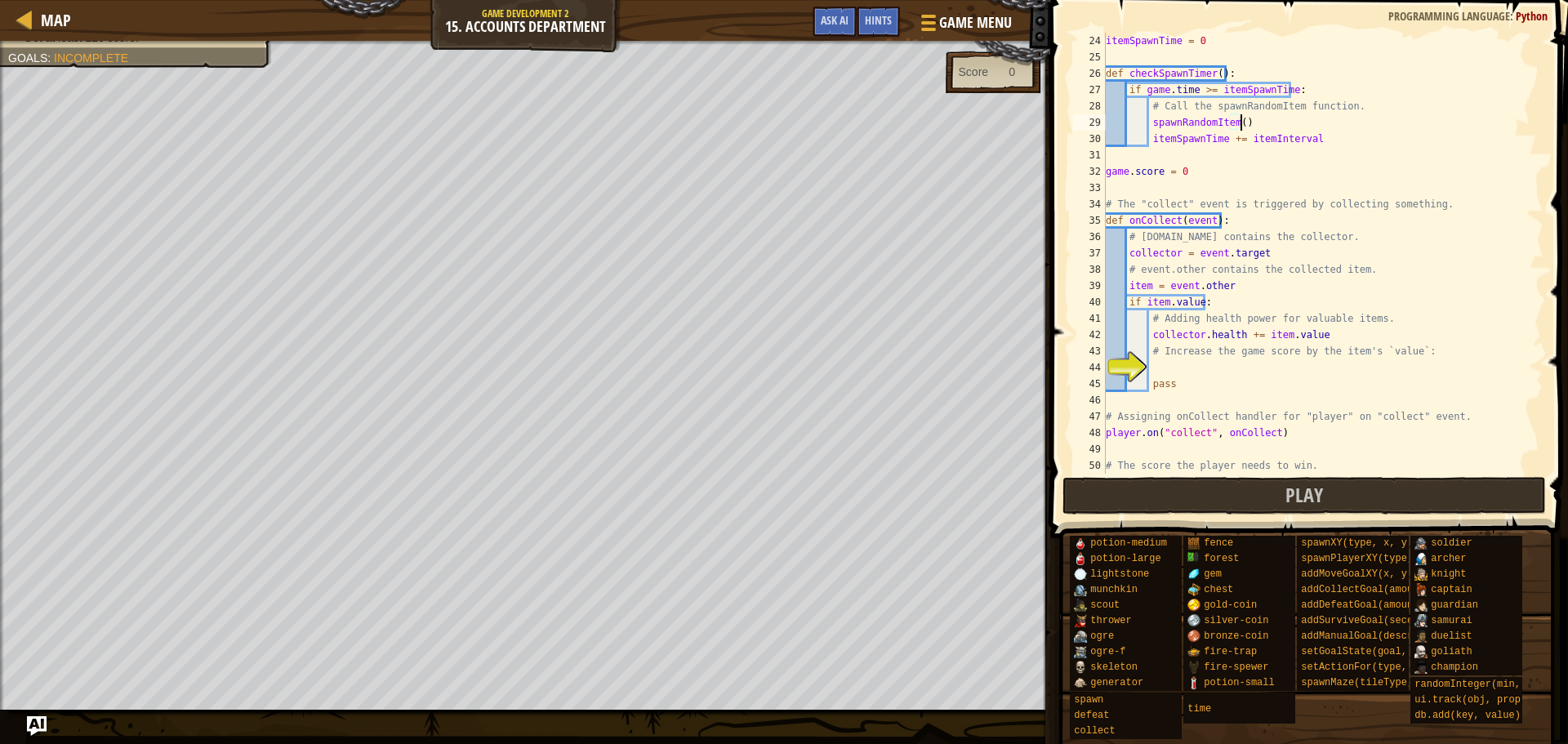
scroll to position [425, 0]
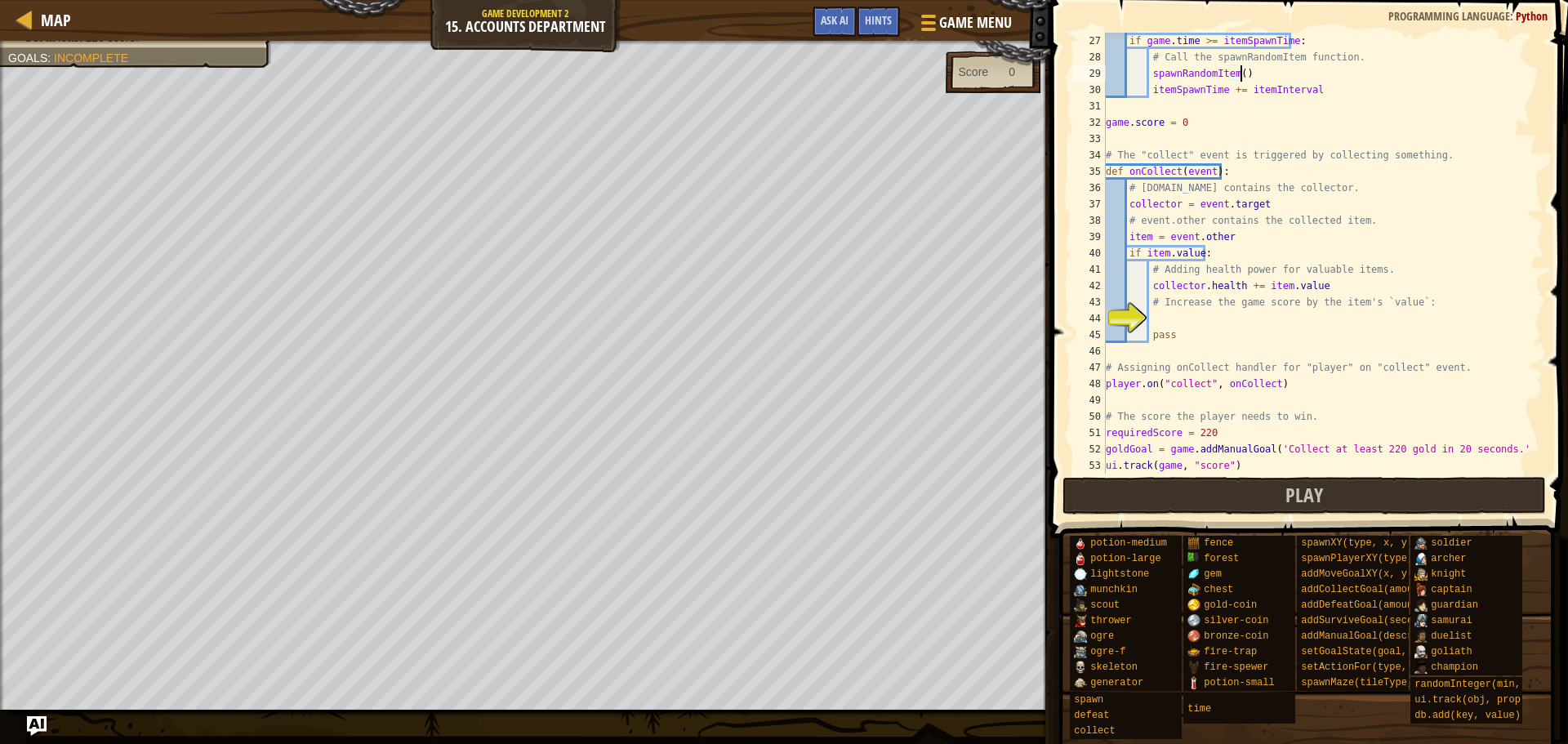
click at [1275, 301] on div "if game . time >= itemSpawnTime : # Call the spawnRandomItem function. spawnRan…" at bounding box center [1317, 269] width 429 height 474
type textarea "# Increase the game score by the item's `value`:"
click at [1282, 322] on div "if game . time >= itemSpawnTime : # Call the spawnRandomItem function. spawnRan…" at bounding box center [1317, 269] width 429 height 474
click at [1307, 503] on span "Play" at bounding box center [1305, 494] width 38 height 27
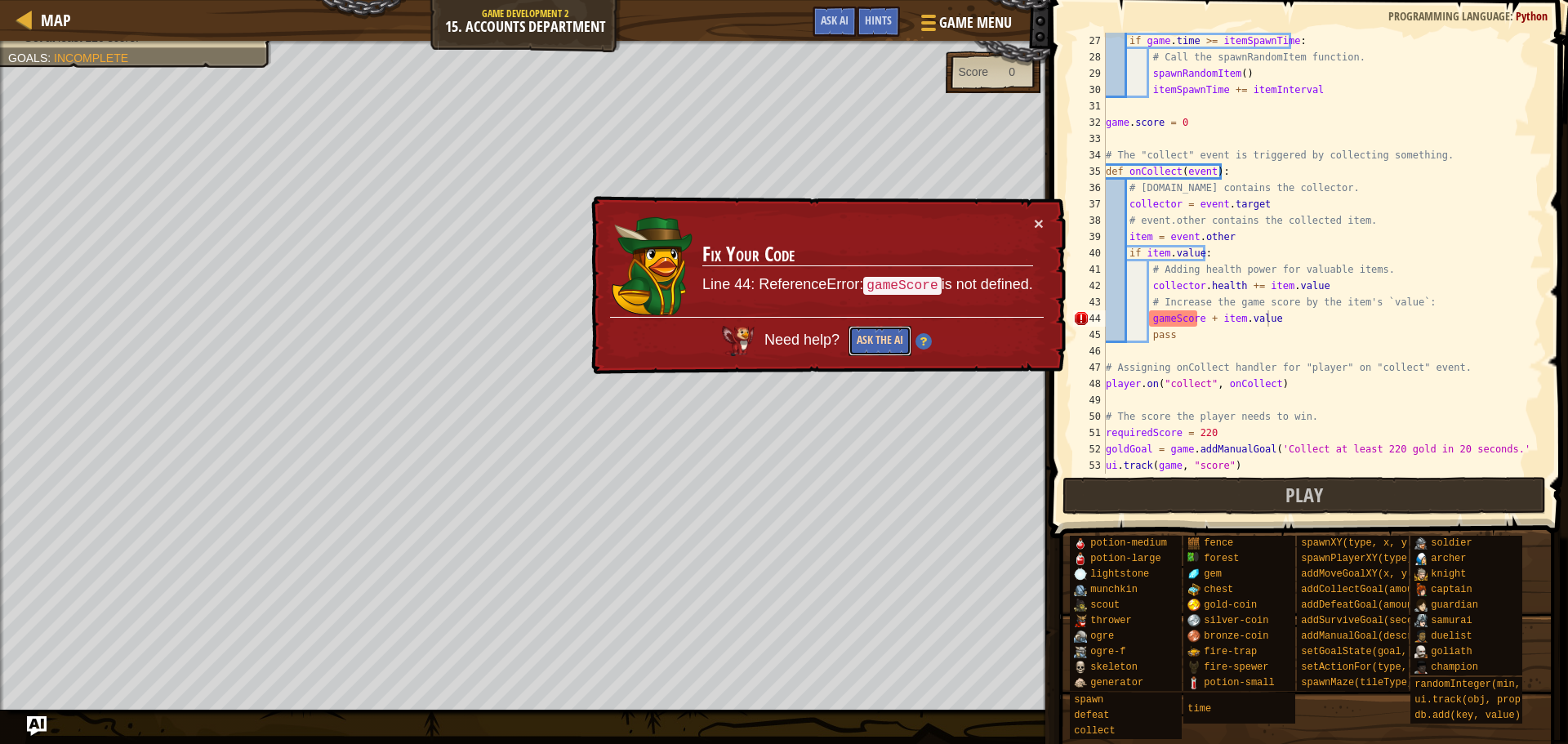
click at [879, 355] on button "Ask the AI" at bounding box center [880, 340] width 63 height 30
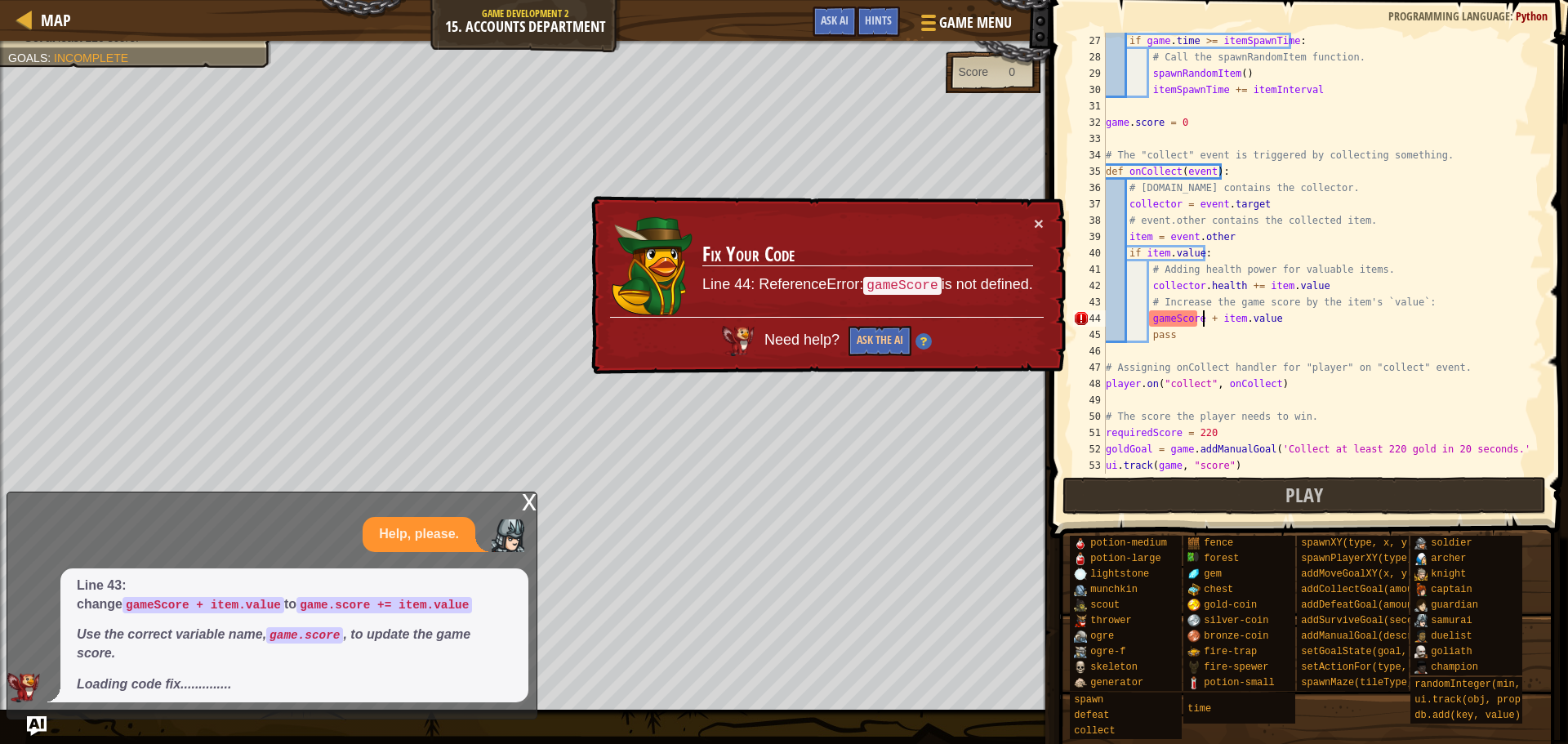
click at [1205, 316] on div "if game . time >= itemSpawnTime : # Call the spawnRandomItem function. spawnRan…" at bounding box center [1317, 269] width 429 height 474
click at [1208, 322] on div "if game . time >= itemSpawnTime : # Call the spawnRandomItem function. spawnRan…" at bounding box center [1317, 269] width 429 height 474
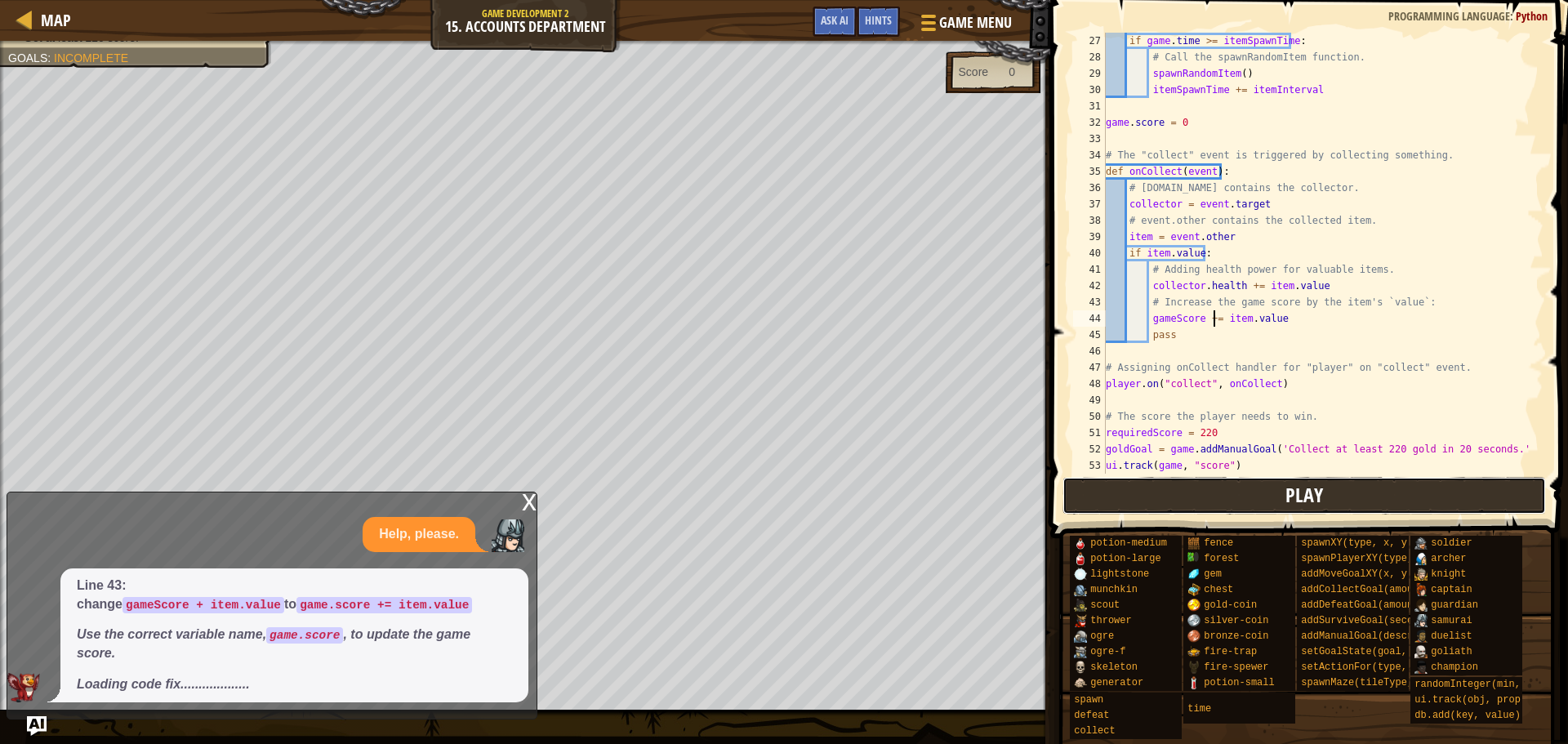
click at [1218, 495] on button "Play" at bounding box center [1304, 496] width 483 height 38
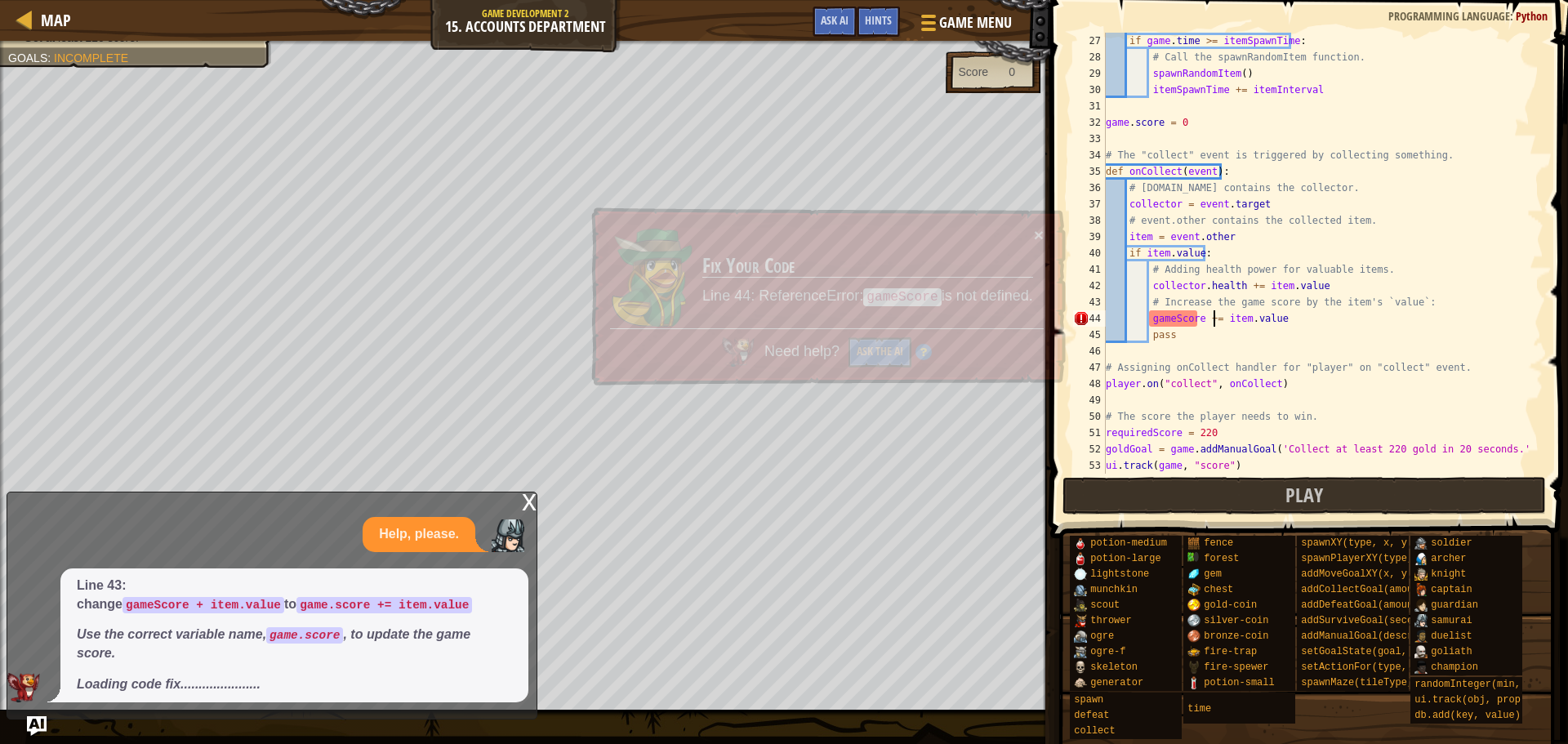
click at [820, 351] on span "Need help?" at bounding box center [804, 351] width 80 height 16
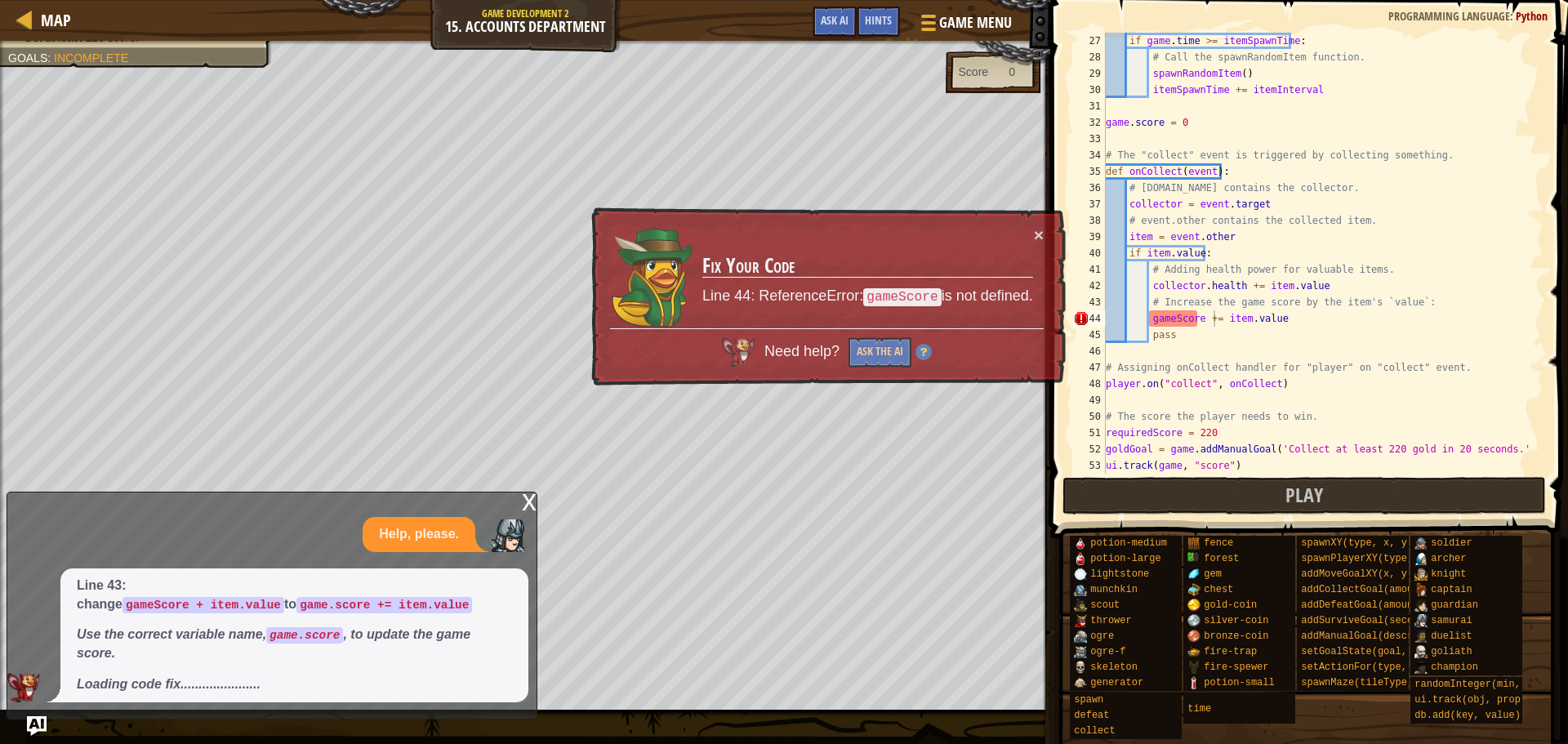
click at [799, 351] on span "Need help?" at bounding box center [804, 351] width 80 height 16
click at [796, 351] on span "Need help?" at bounding box center [804, 351] width 80 height 17
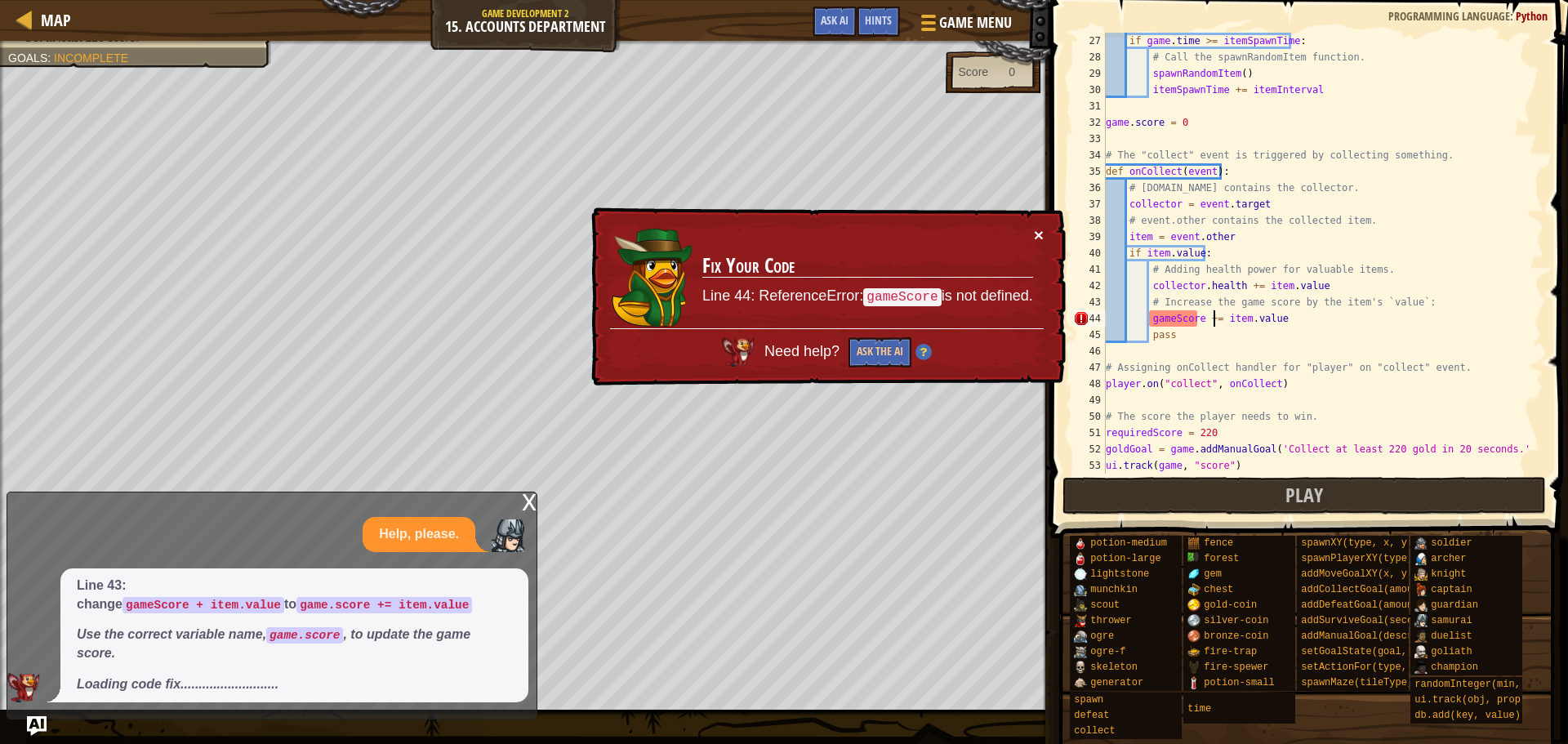
click at [1040, 241] on button "×" at bounding box center [1038, 235] width 9 height 17
click at [1167, 317] on div "if game . time >= itemSpawnTime : # Call the spawnRandomItem function. spawnRan…" at bounding box center [1317, 269] width 429 height 474
click at [1177, 319] on div "if game . time >= itemSpawnTime : # Call the spawnRandomItem function. spawnRan…" at bounding box center [1317, 269] width 429 height 474
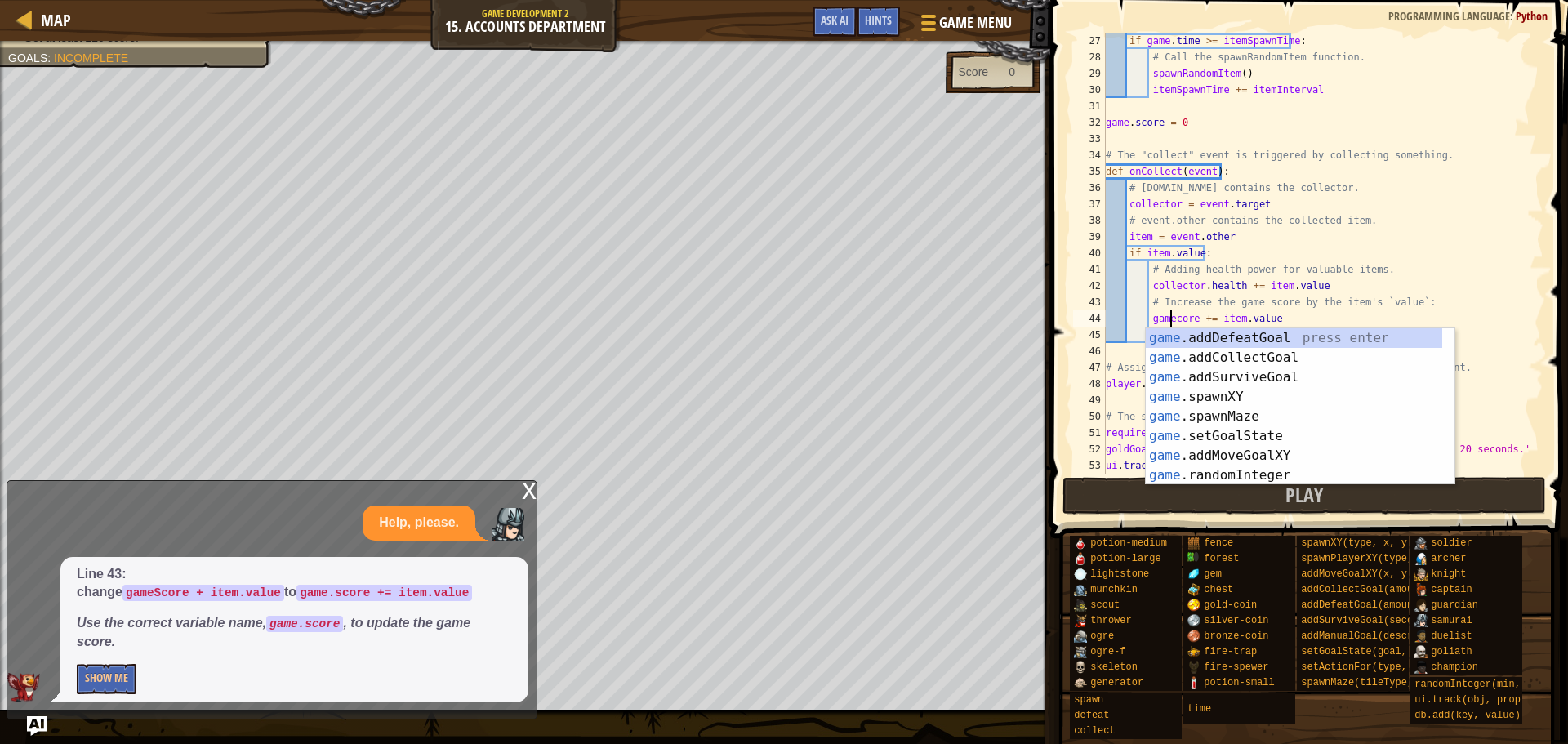
scroll to position [8, 7]
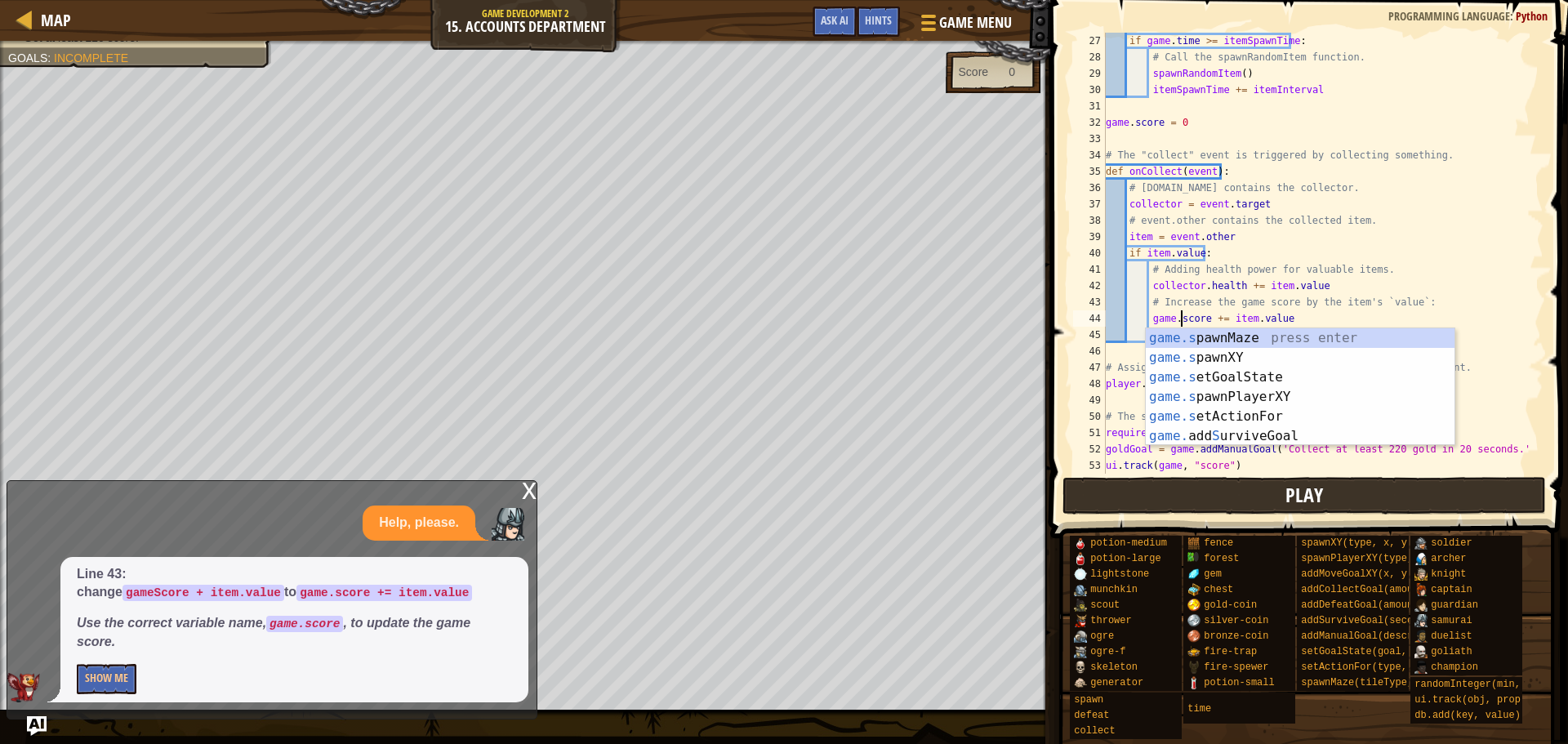
type textarea "game.score += item.value"
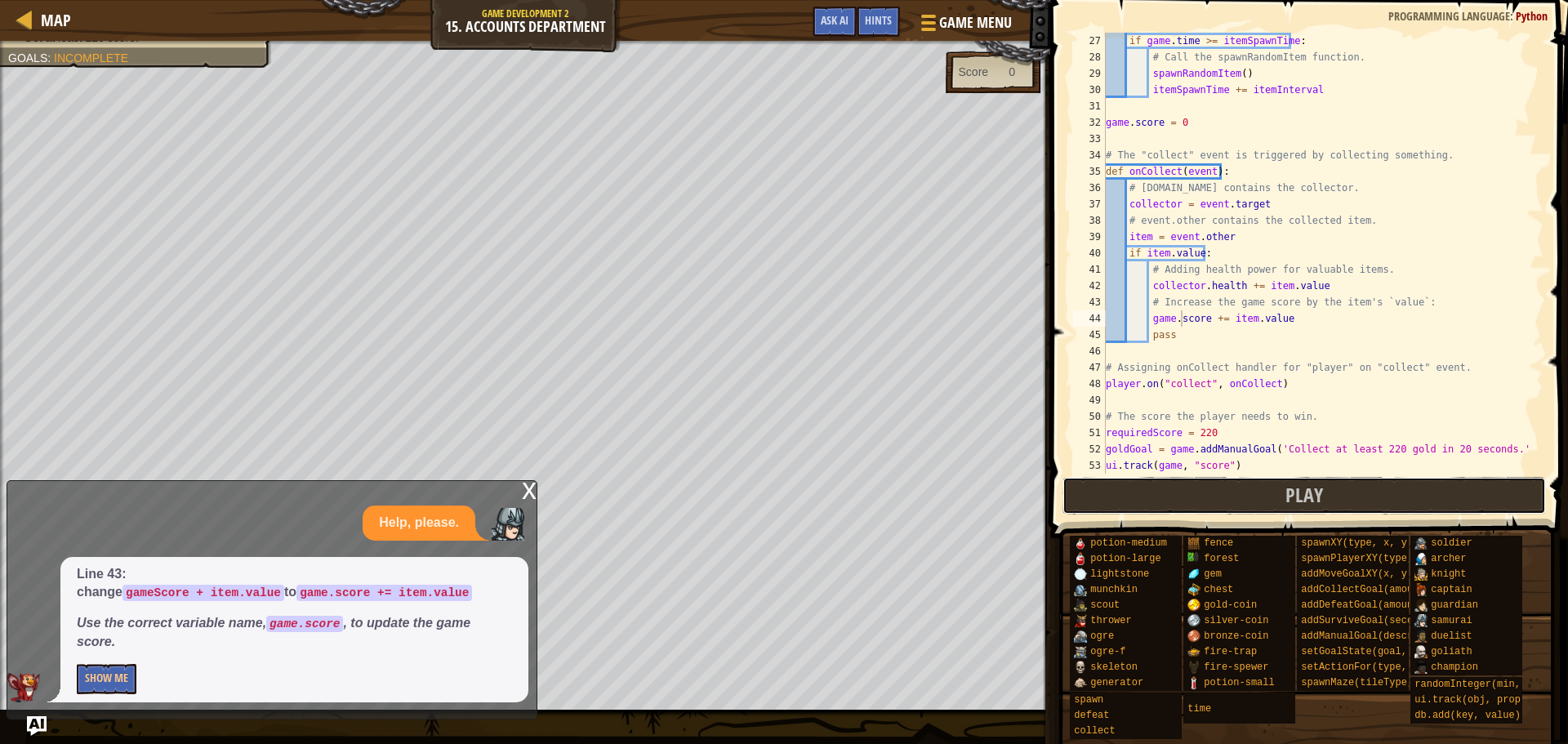
drag, startPoint x: 1204, startPoint y: 493, endPoint x: 1160, endPoint y: 481, distance: 45.6
click at [1203, 494] on button "Play" at bounding box center [1304, 496] width 483 height 38
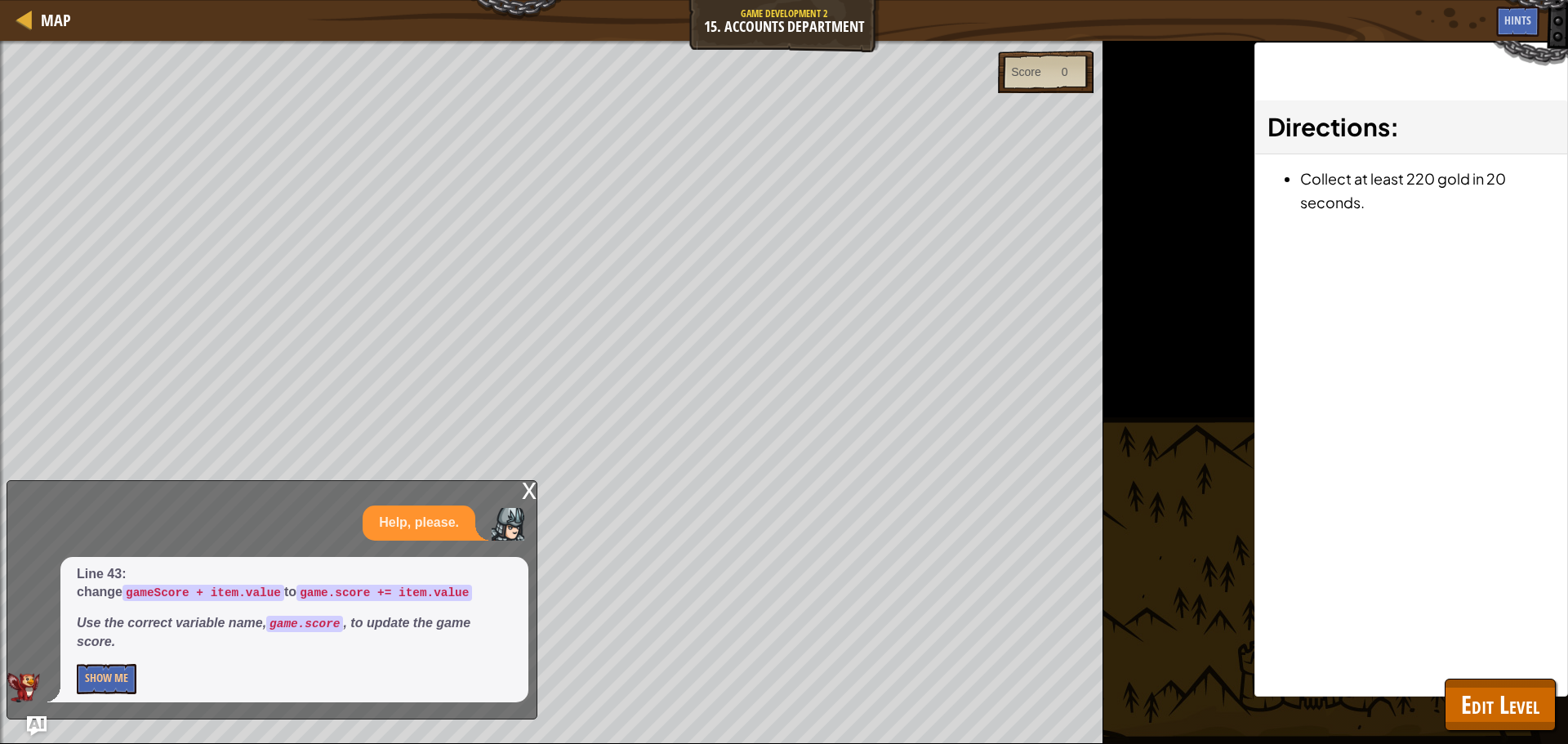
click at [533, 498] on div "x" at bounding box center [529, 488] width 15 height 16
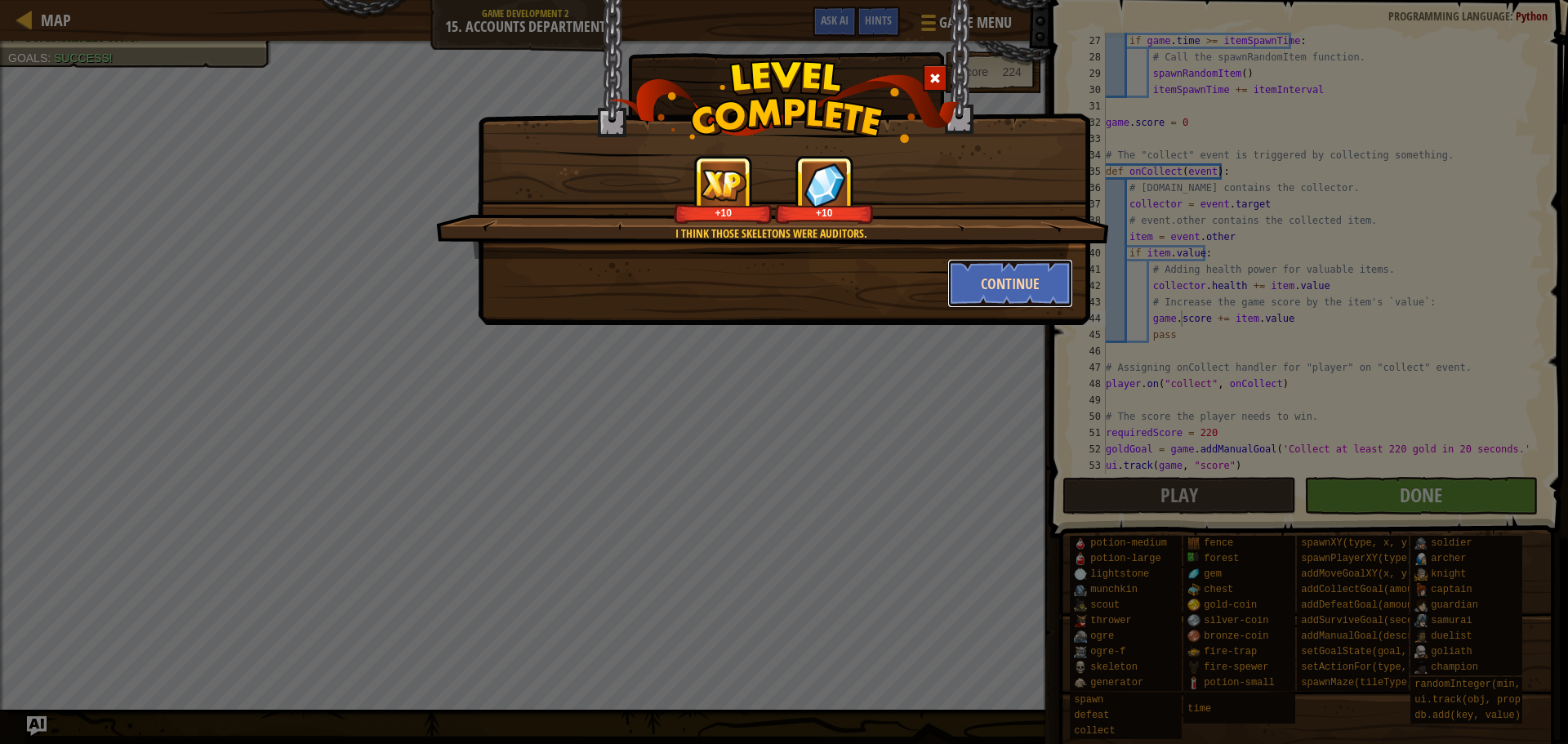
click at [988, 263] on button "Continue" at bounding box center [1011, 283] width 127 height 49
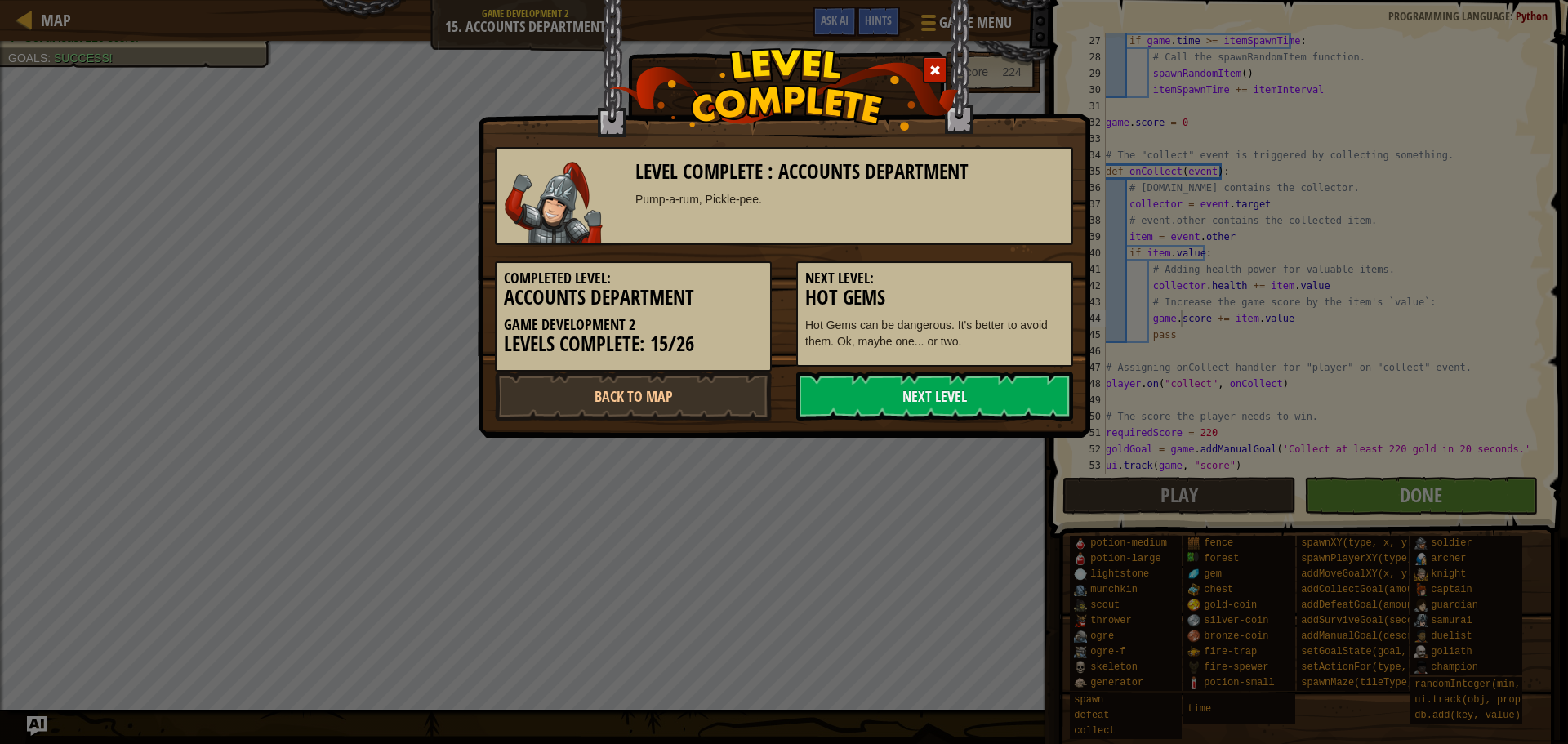
click at [986, 280] on h5 "Next Level:" at bounding box center [935, 278] width 259 height 16
click at [926, 431] on div "Level Complete : Accounts Department Pump-a-rum, Pickle-pee. Completed Level: A…" at bounding box center [784, 219] width 612 height 438
click at [925, 393] on link "Next Level" at bounding box center [935, 395] width 277 height 49
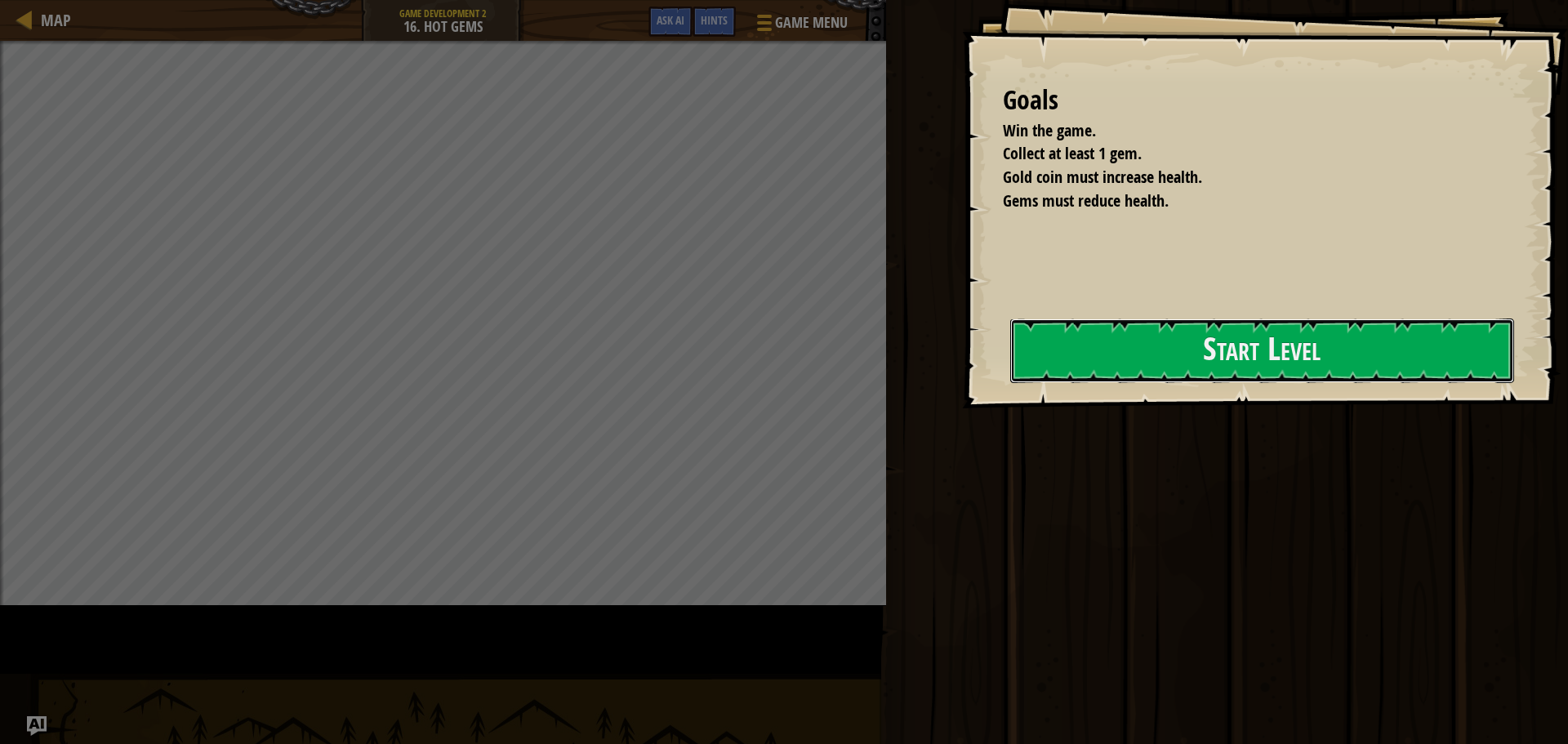
click at [1010, 383] on button "Start Level" at bounding box center [1262, 350] width 504 height 64
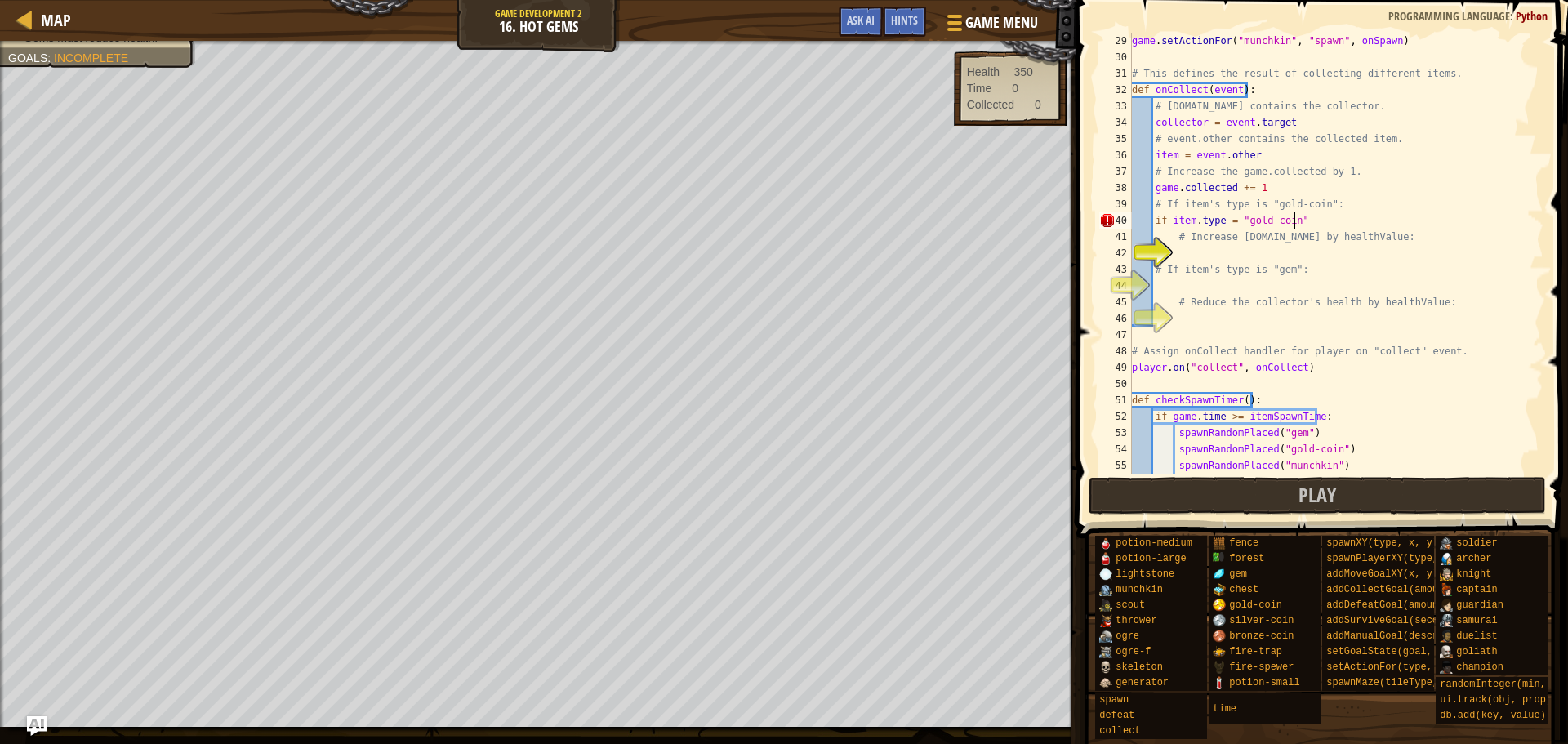
scroll to position [8, 13]
click at [1237, 266] on div "game . setActionFor ( "munchkin" , "spawn" , onSpawn ) # This defines the resul…" at bounding box center [1330, 269] width 403 height 474
click at [1211, 244] on div "game . setActionFor ( "munchkin" , "spawn" , onSpawn ) # This defines the resul…" at bounding box center [1330, 269] width 403 height 474
type textarea "# Increase [DOMAIN_NAME] by healthValue:"
click at [1210, 245] on div "game . setActionFor ( "munchkin" , "spawn" , onSpawn ) # This defines the resul…" at bounding box center [1330, 269] width 403 height 474
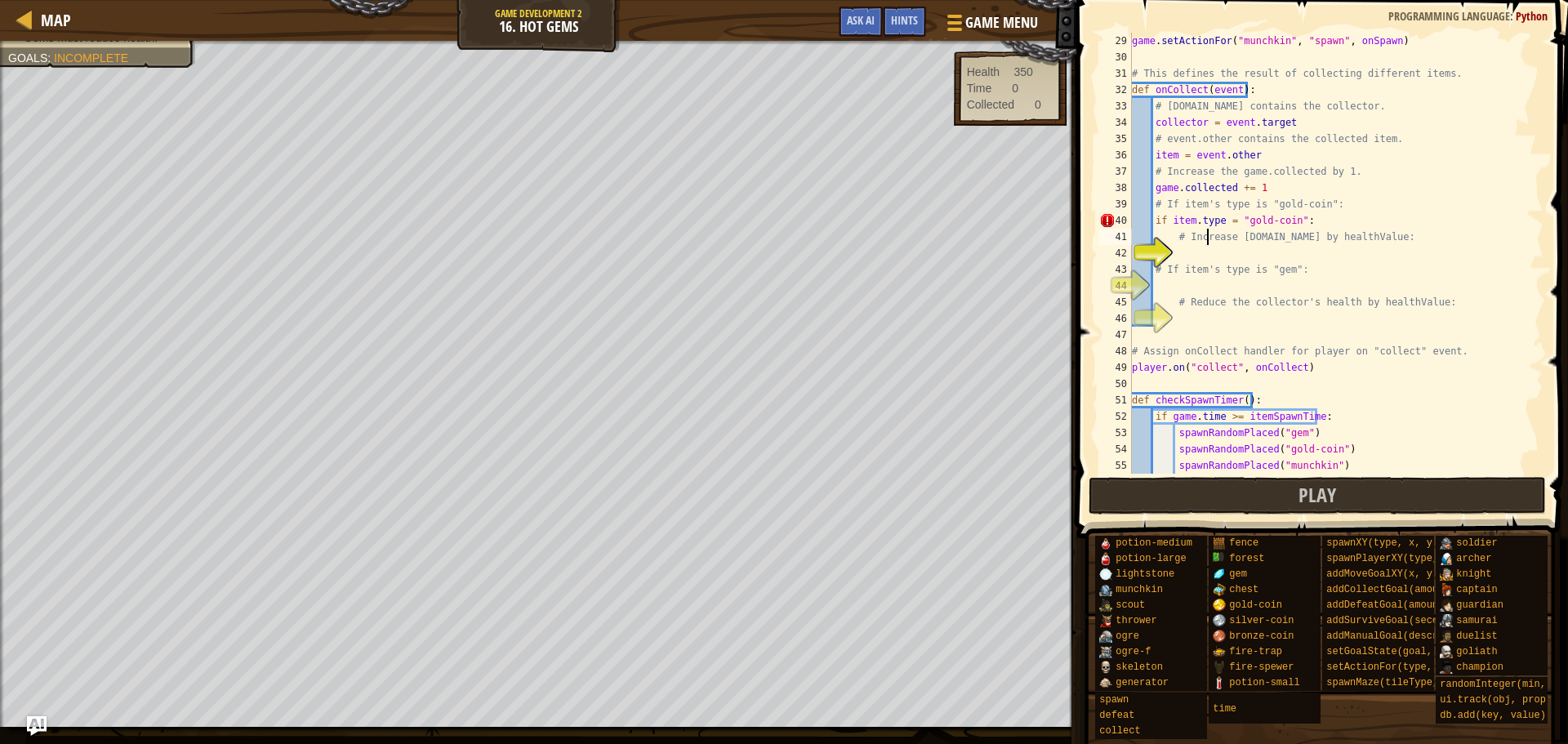
click at [1211, 252] on div "game . setActionFor ( "munchkin" , "spawn" , onSpawn ) # This defines the resul…" at bounding box center [1330, 269] width 403 height 474
click at [862, 5] on div "Map Game Development 2 16. Hot Gems Game Menu Done Hints Ask AI" at bounding box center [538, 21] width 1077 height 41
click at [854, 27] on span "Ask AI" at bounding box center [861, 20] width 27 height 15
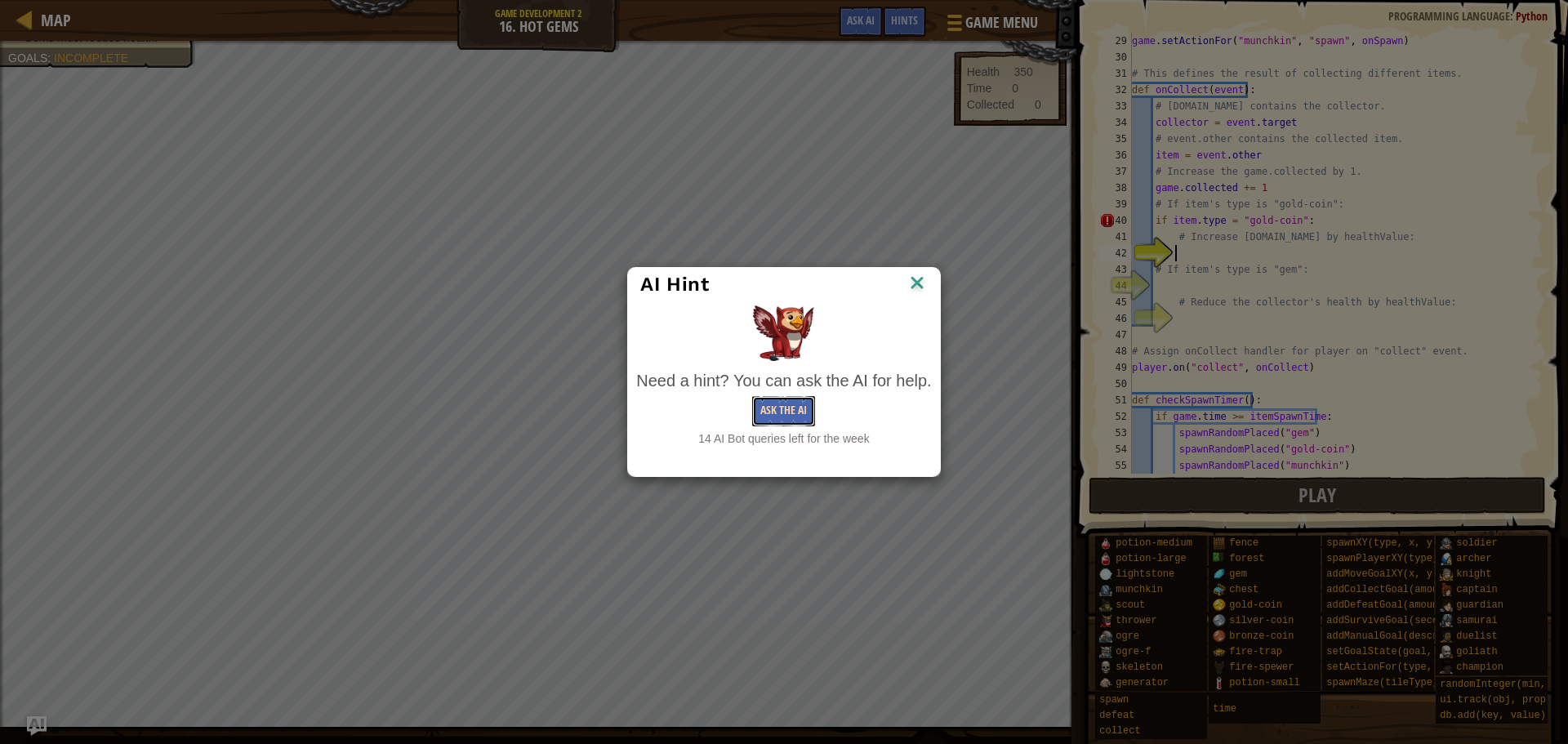
click at [769, 407] on button "Ask the AI" at bounding box center [784, 410] width 63 height 30
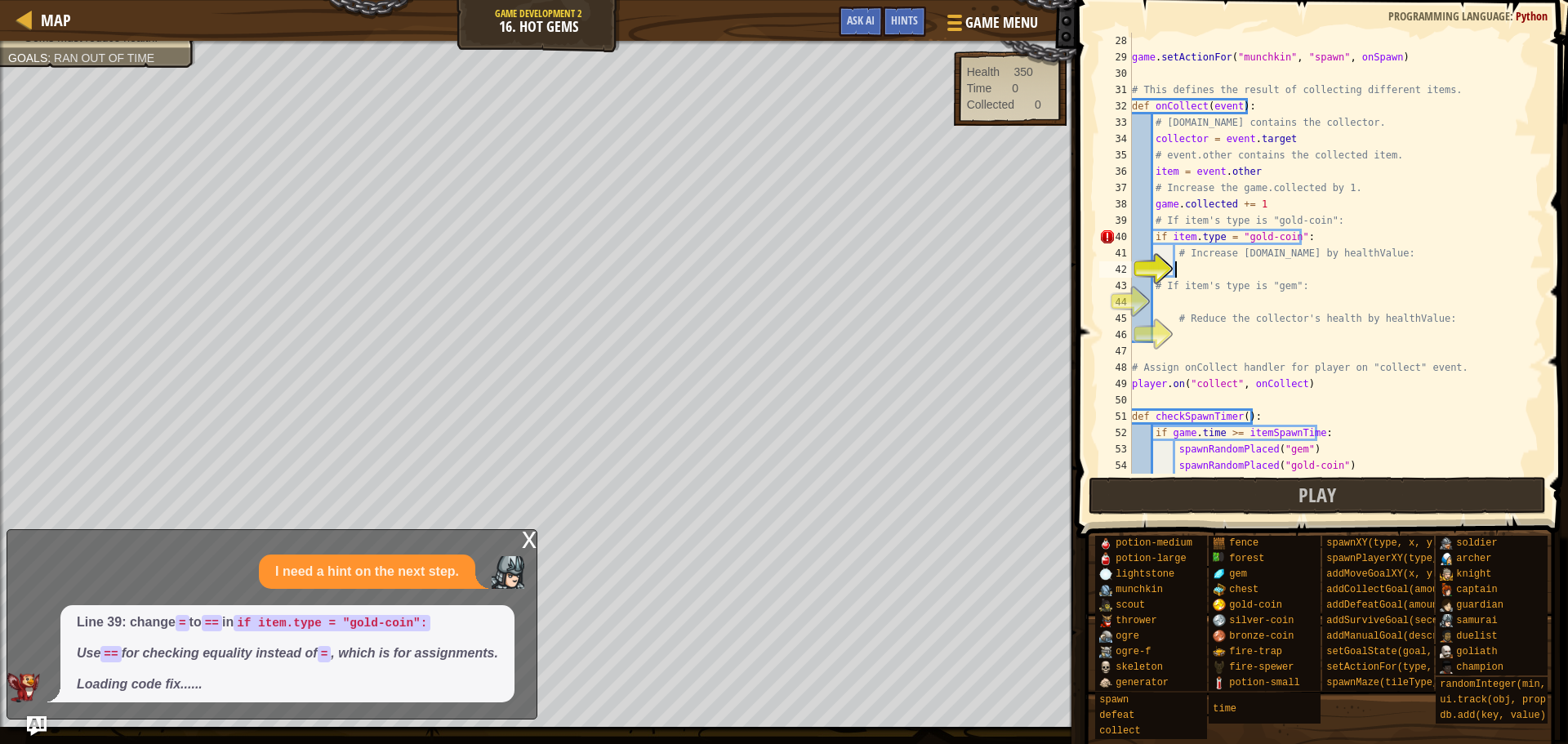
scroll to position [441, 0]
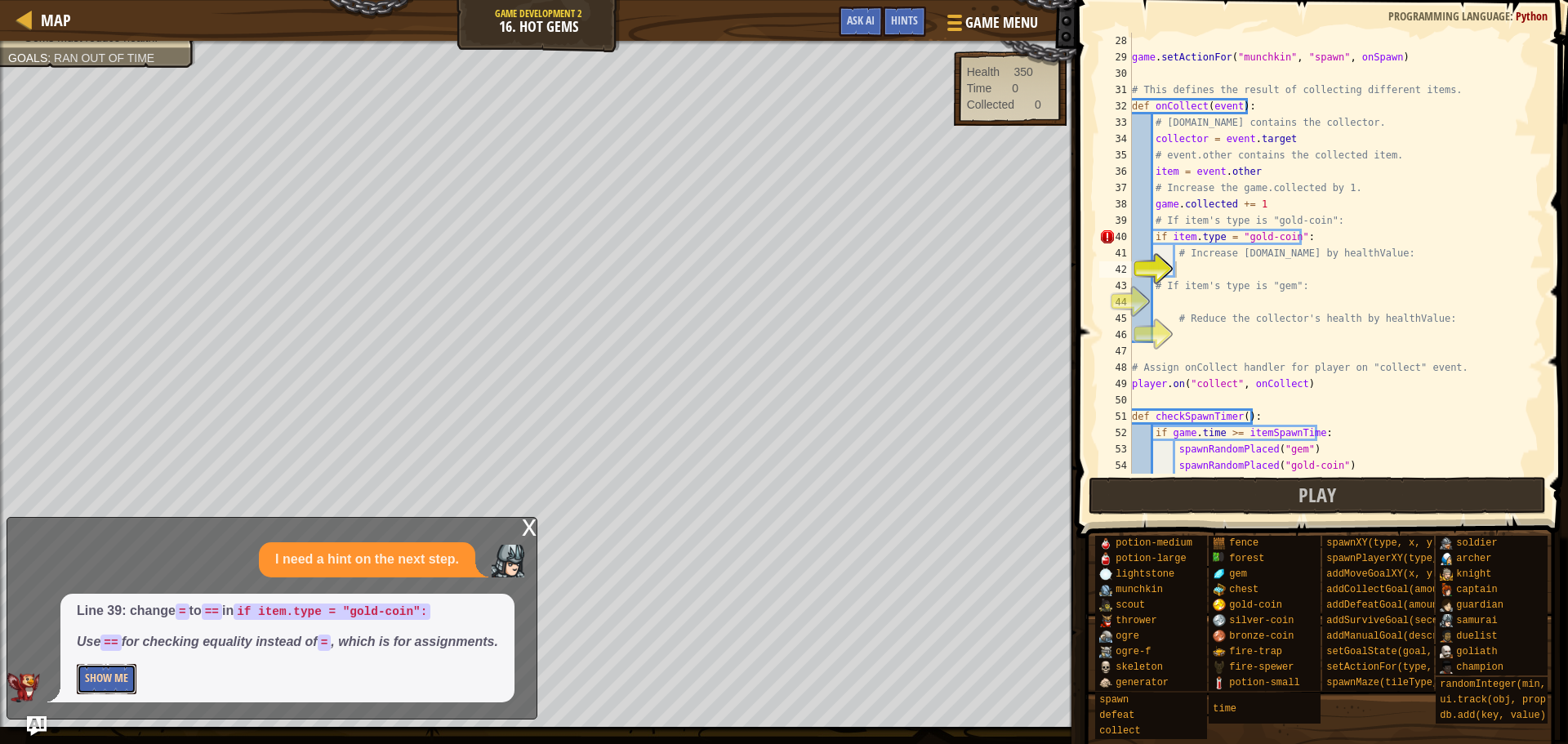
click at [119, 678] on button "Show Me" at bounding box center [107, 678] width 60 height 30
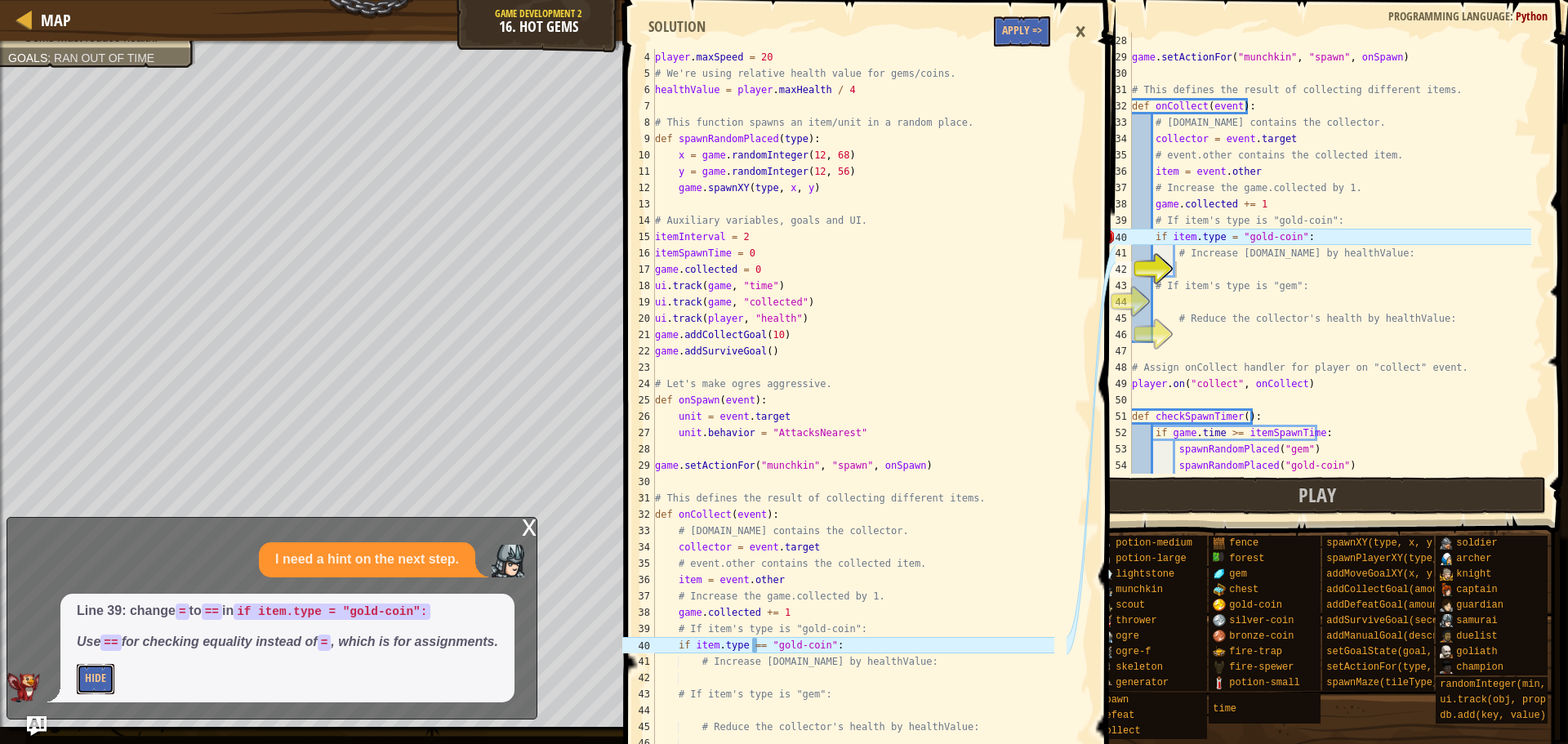
scroll to position [49, 0]
click at [1224, 238] on div "game . setActionFor ( "munchkin" , "spawn" , onSpawn ) # This defines the resul…" at bounding box center [1330, 269] width 403 height 474
click at [1228, 239] on div "game . setActionFor ( "munchkin" , "spawn" , onSpawn ) # This defines the resul…" at bounding box center [1330, 269] width 403 height 474
type textarea "if item.type == "gold-coin":"
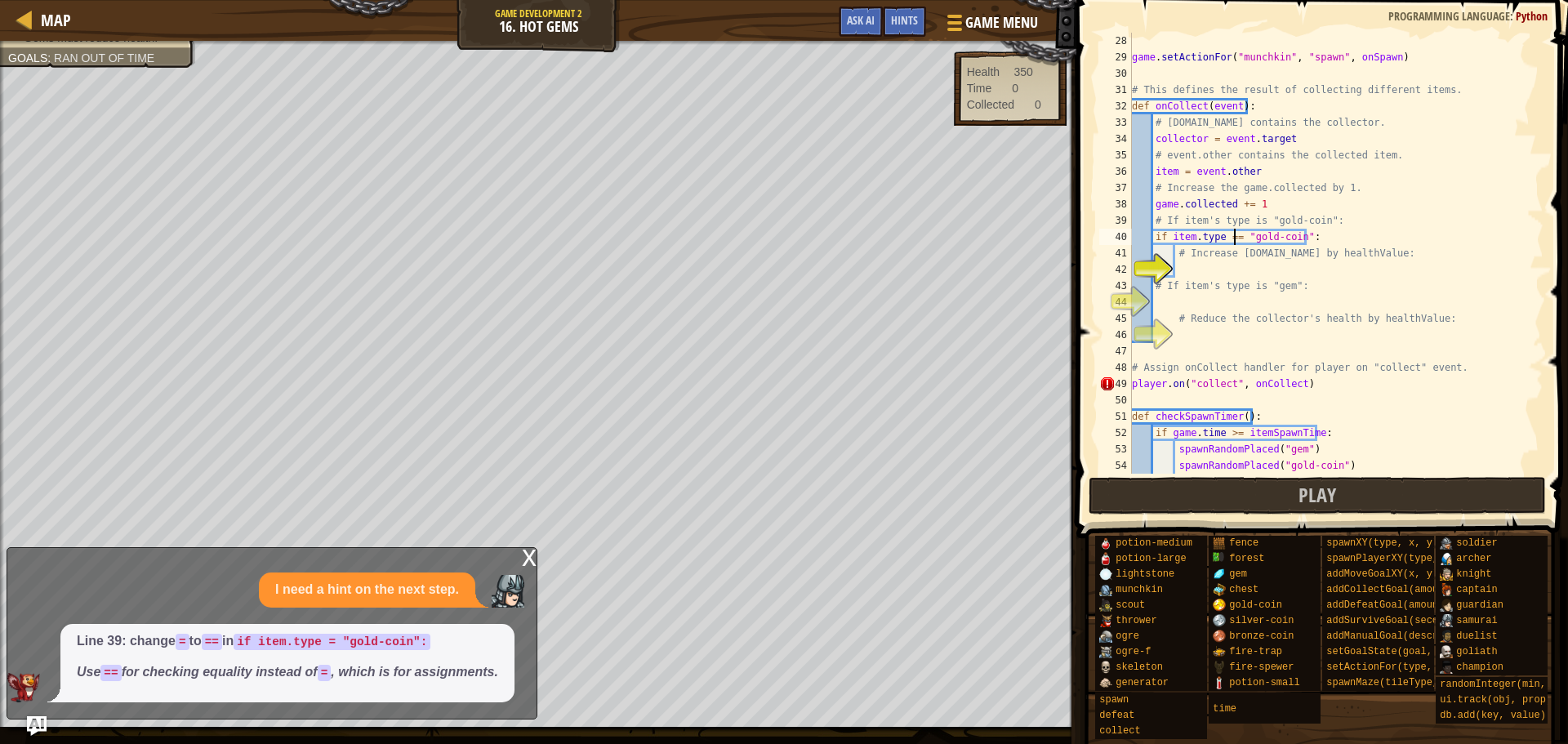
click at [1213, 272] on div "game . setActionFor ( "munchkin" , "spawn" , onSpawn ) # This defines the resul…" at bounding box center [1330, 269] width 403 height 474
type textarea "[DOMAIN_NAME]"
click at [1207, 307] on div "game . setActionFor ( "munchkin" , "spawn" , onSpawn ) # This defines the resul…" at bounding box center [1330, 269] width 403 height 474
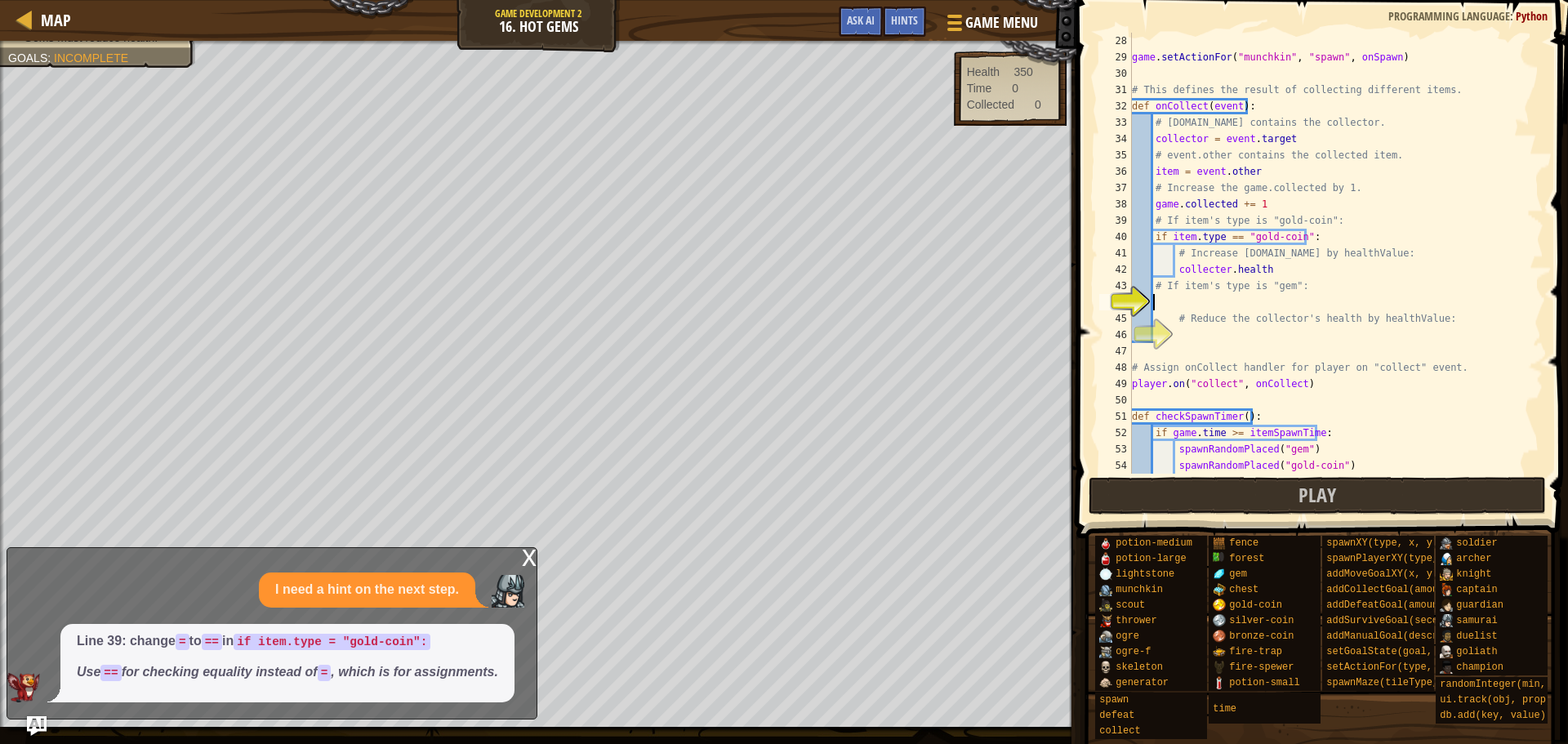
scroll to position [8, 1]
click at [1325, 268] on div "game . setActionFor ( "munchkin" , "spawn" , onSpawn ) # This defines the resul…" at bounding box center [1330, 269] width 403 height 474
type textarea "[DOMAIN_NAME] += [DOMAIN_NAME]:"
click at [1208, 303] on div "game . setActionFor ( "munchkin" , "spawn" , onSpawn ) # This defines the resul…" at bounding box center [1330, 269] width 403 height 474
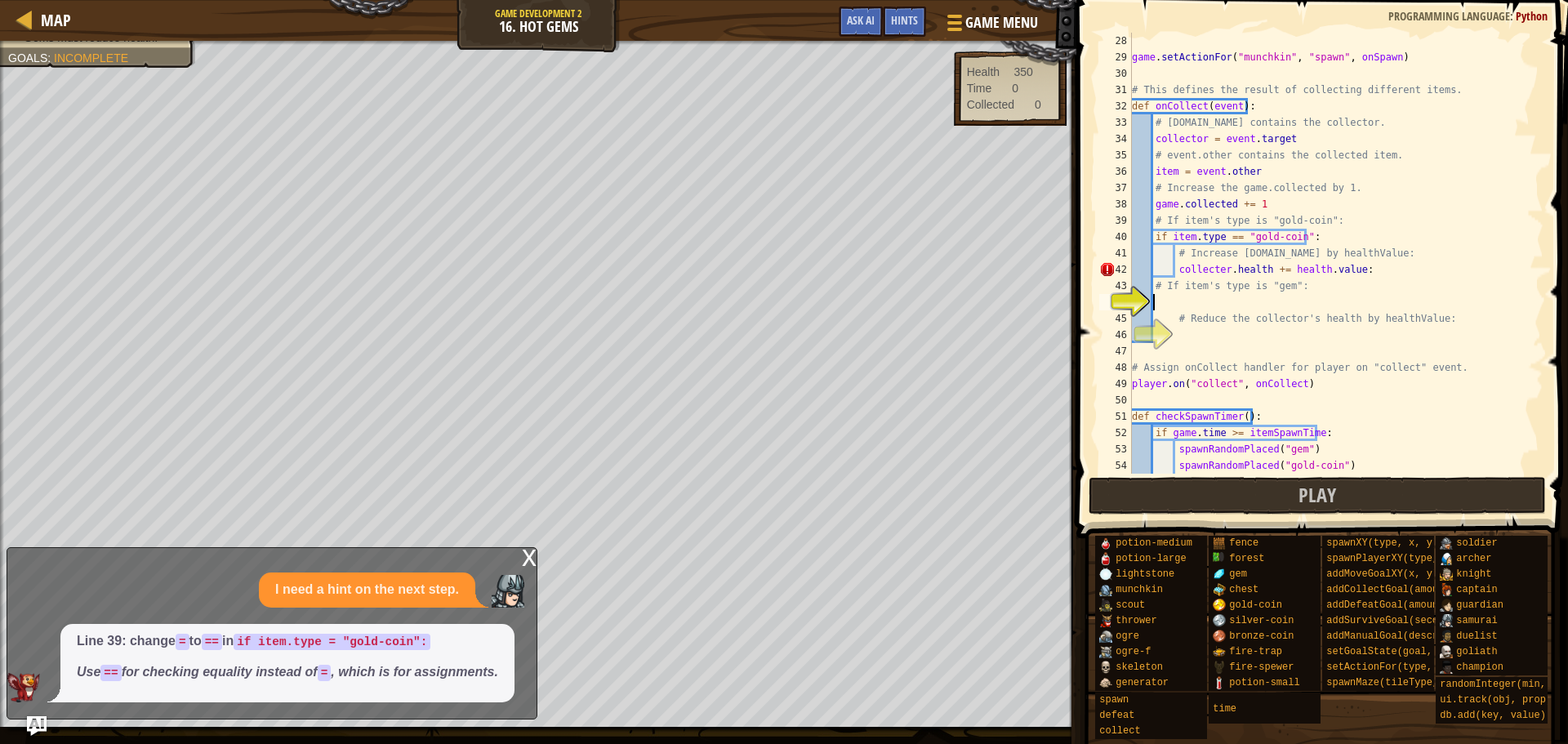
scroll to position [8, 1]
drag, startPoint x: 1346, startPoint y: 277, endPoint x: 1380, endPoint y: 278, distance: 34.0
click at [1348, 277] on div "game . setActionFor ( "munchkin" , "spawn" , onSpawn ) # This defines the resul…" at bounding box center [1330, 269] width 403 height 474
click at [1380, 278] on div "game . setActionFor ( "munchkin" , "spawn" , onSpawn ) # This defines the resul…" at bounding box center [1330, 269] width 403 height 474
click at [1378, 265] on div "game . setActionFor ( "munchkin" , "spawn" , onSpawn ) # This defines the resul…" at bounding box center [1330, 269] width 403 height 474
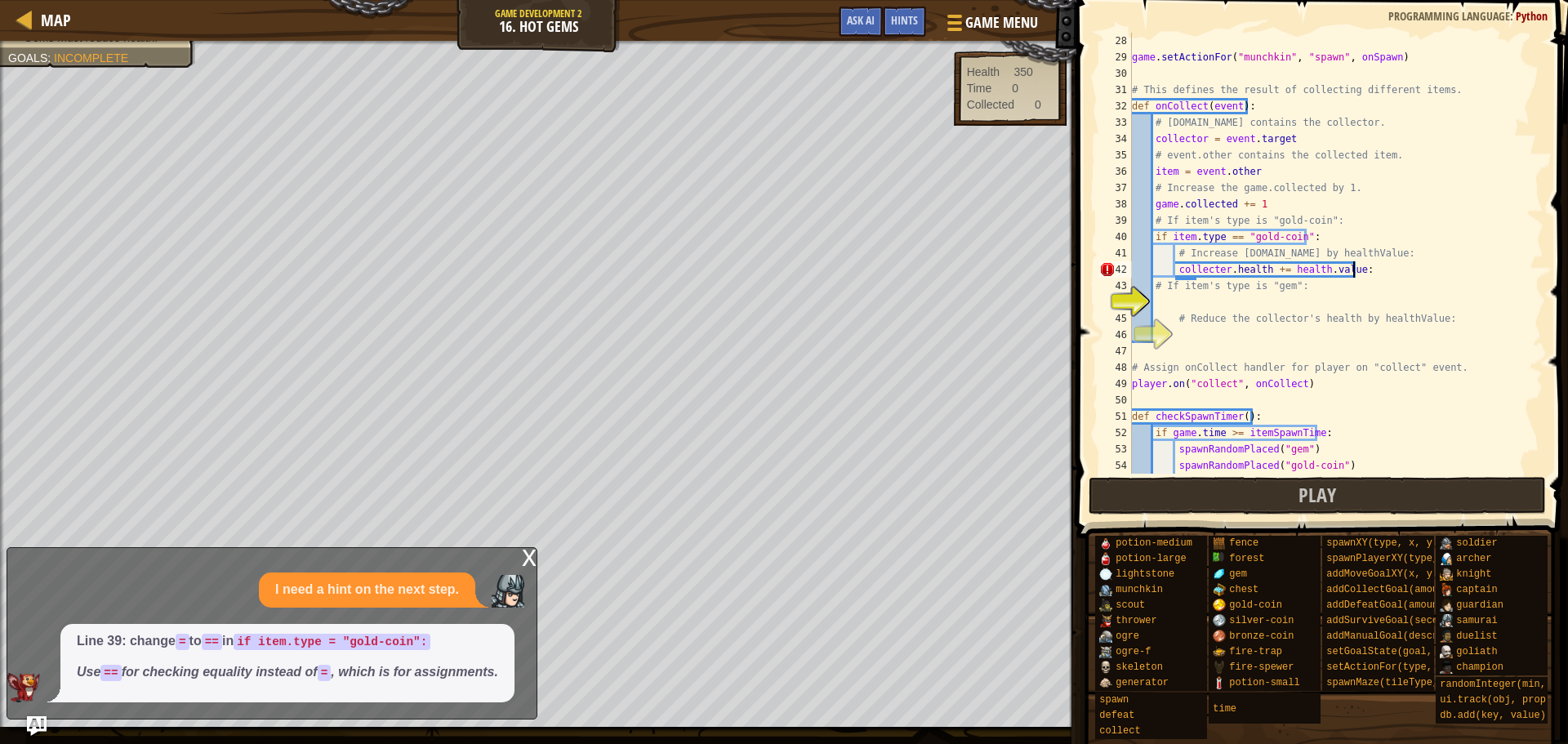
type textarea "[DOMAIN_NAME] += [DOMAIN_NAME]"
click at [1234, 299] on div "game . setActionFor ( "munchkin" , "spawn" , onSpawn ) # This defines the resul…" at bounding box center [1330, 269] width 403 height 474
click at [1223, 323] on div "game . setActionFor ( "munchkin" , "spawn" , onSpawn ) # This defines the resul…" at bounding box center [1330, 269] width 403 height 474
type textarea "# Reduce the collector's health by healthValue:"
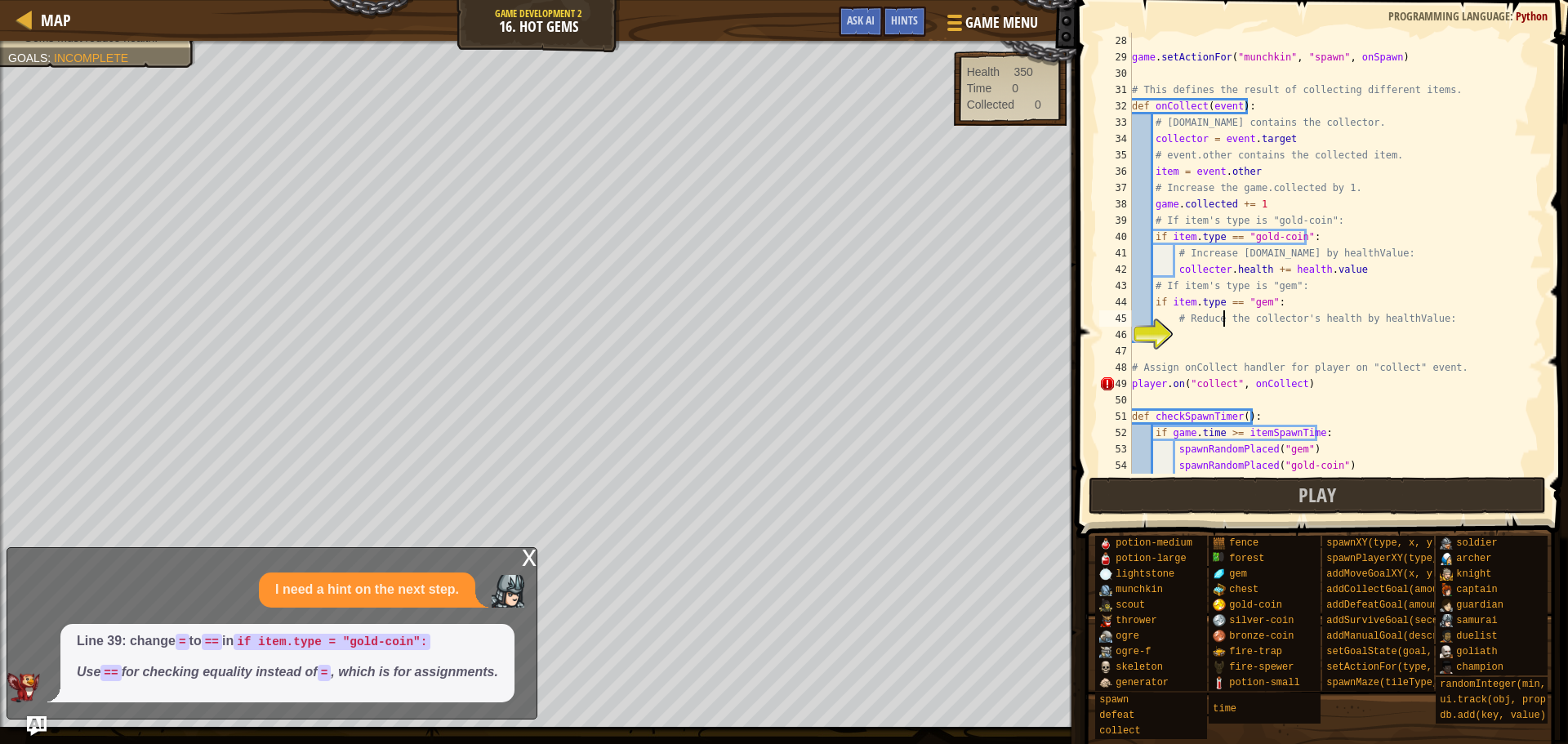
click at [1228, 330] on div "game . setActionFor ( "munchkin" , "spawn" , onSpawn ) # This defines the resul…" at bounding box center [1330, 269] width 403 height 474
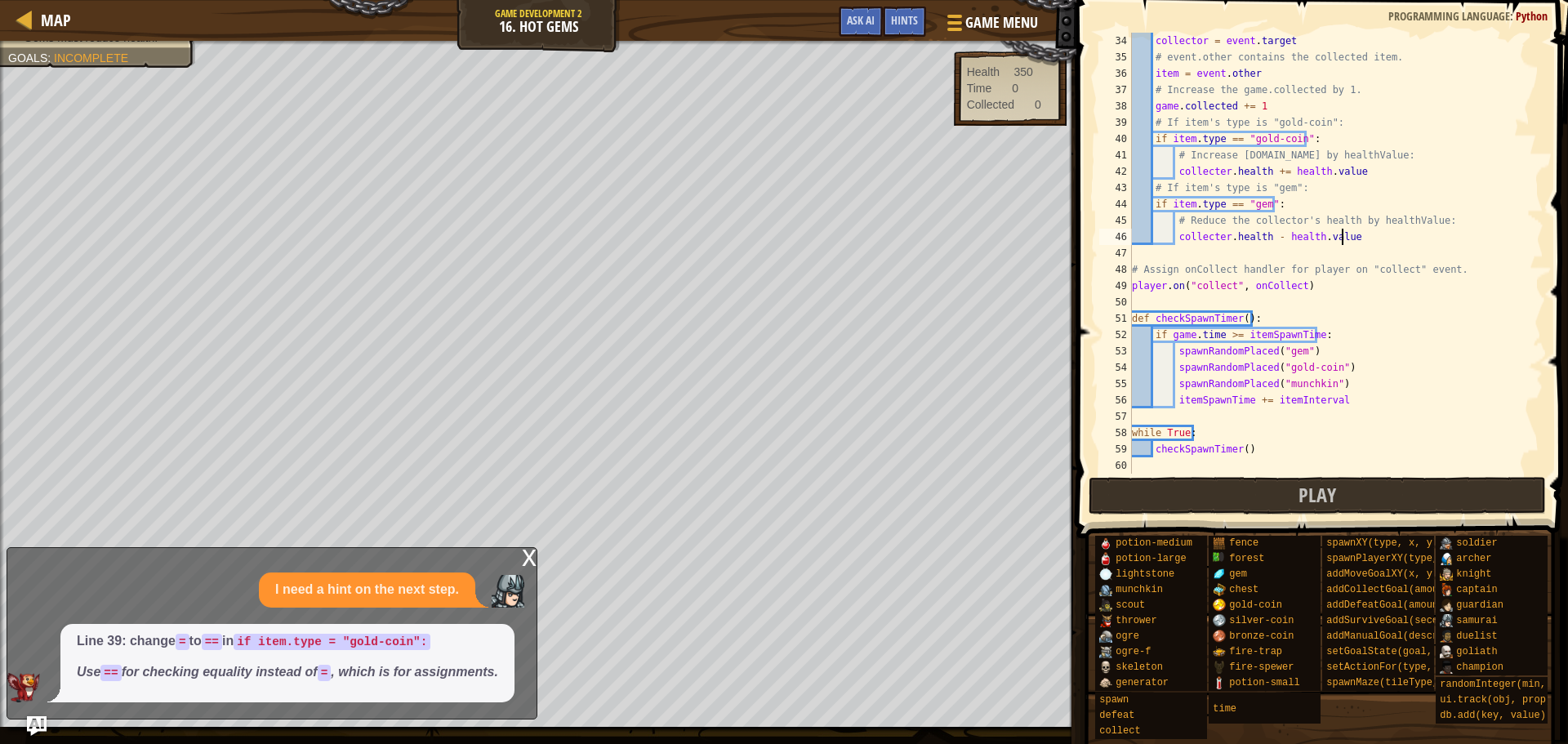
scroll to position [539, 0]
drag, startPoint x: 1251, startPoint y: 493, endPoint x: 1213, endPoint y: 489, distance: 38.2
click at [1248, 493] on button "Play" at bounding box center [1318, 496] width 459 height 38
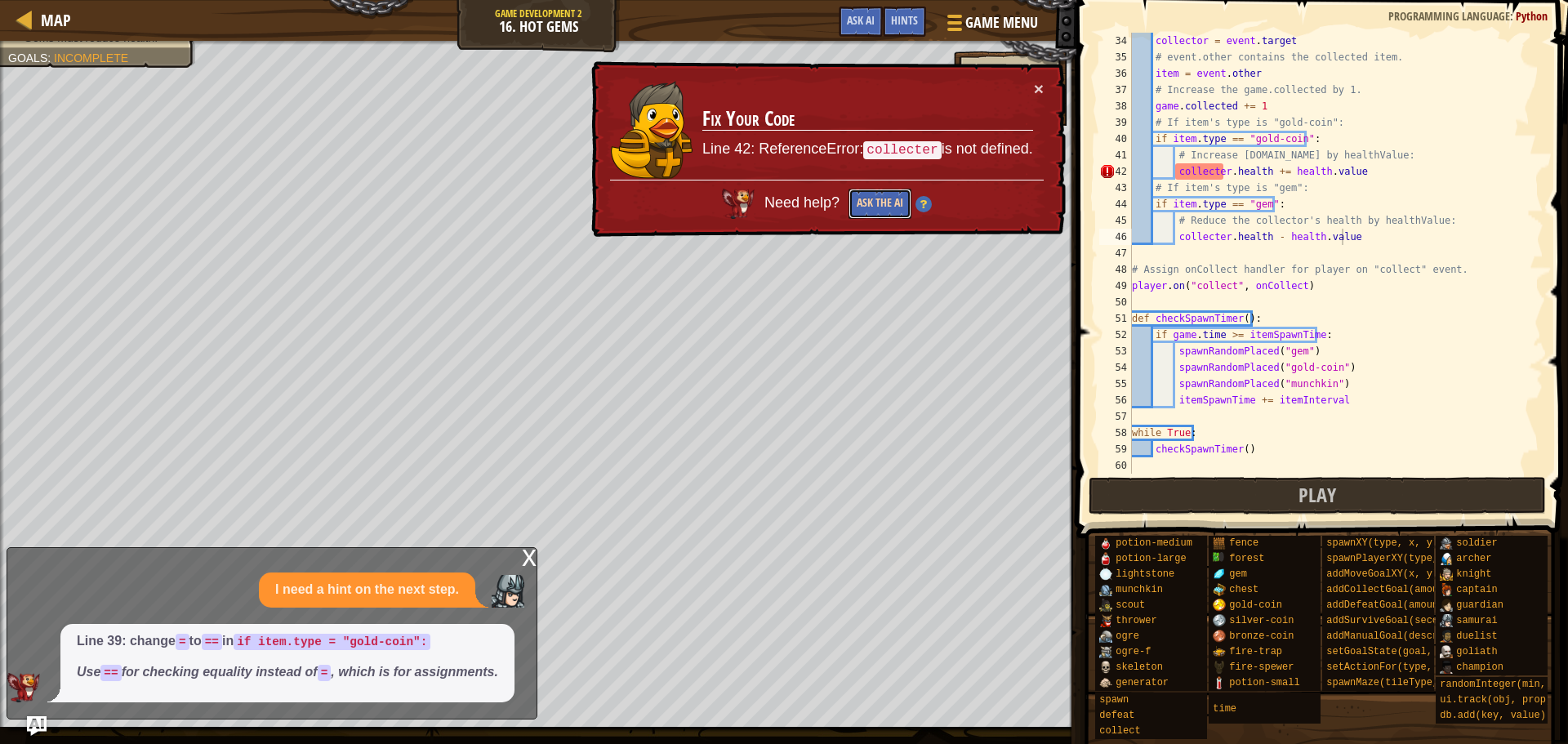
click at [877, 204] on button "Ask the AI" at bounding box center [880, 204] width 63 height 30
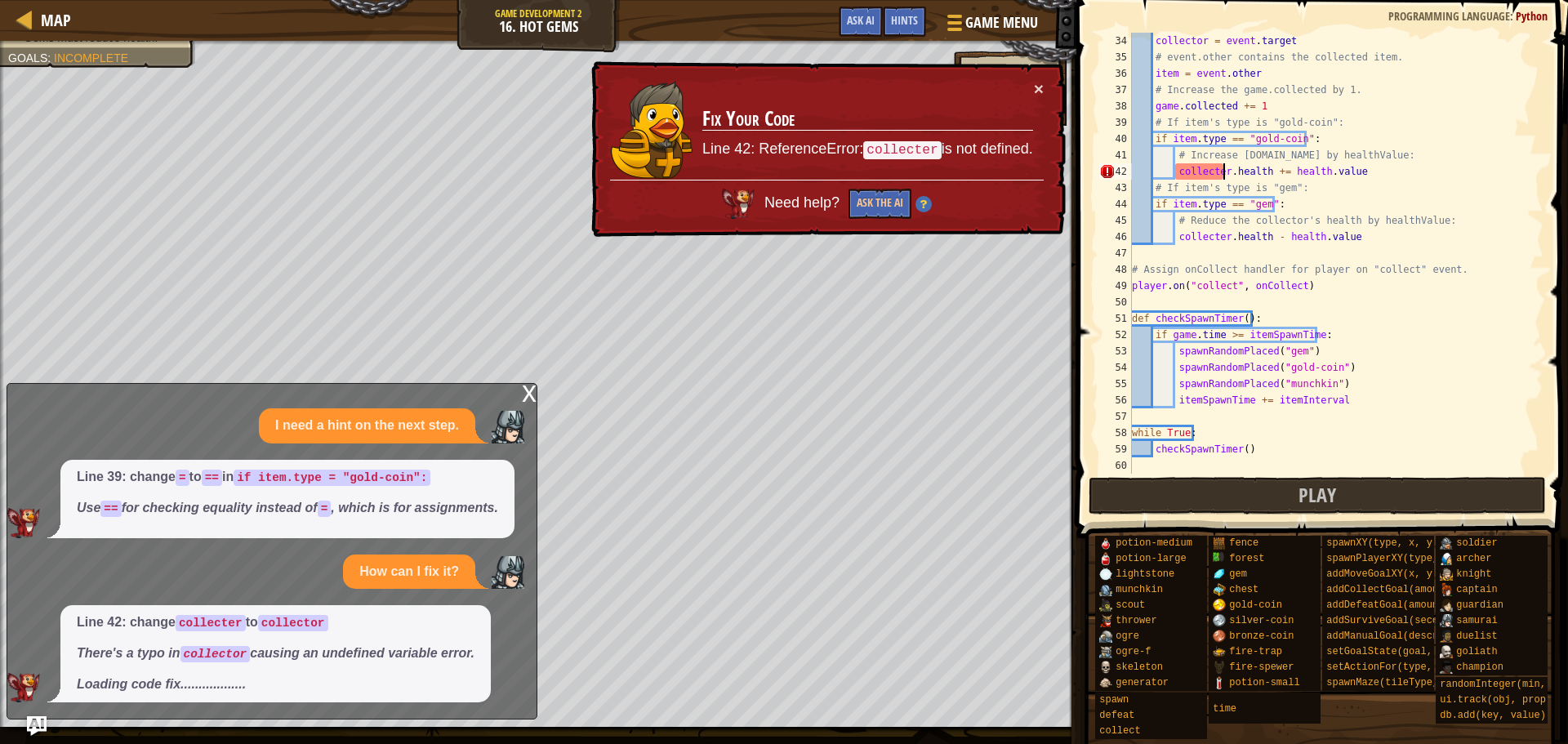
click at [1222, 175] on div "collector = event . target # event.other contains the collected item. item = ev…" at bounding box center [1330, 269] width 403 height 474
click at [1217, 174] on div "collector = event . target # event.other contains the collected item. item = ev…" at bounding box center [1330, 269] width 403 height 474
click at [1219, 178] on div "collector = event . target # event.other contains the collected item. item = ev…" at bounding box center [1330, 253] width 403 height 441
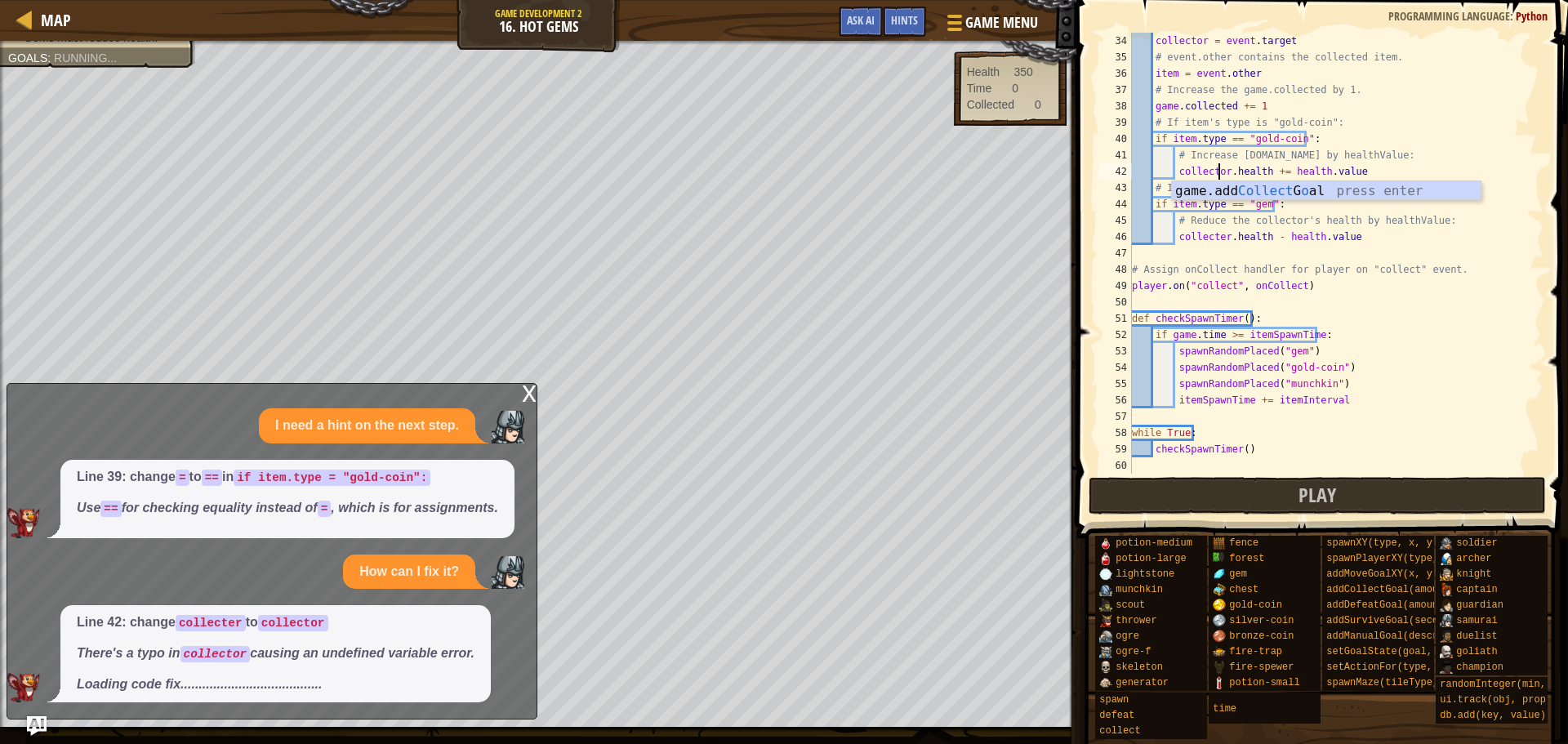
scroll to position [8, 8]
click at [1275, 482] on button "Play" at bounding box center [1318, 496] width 459 height 38
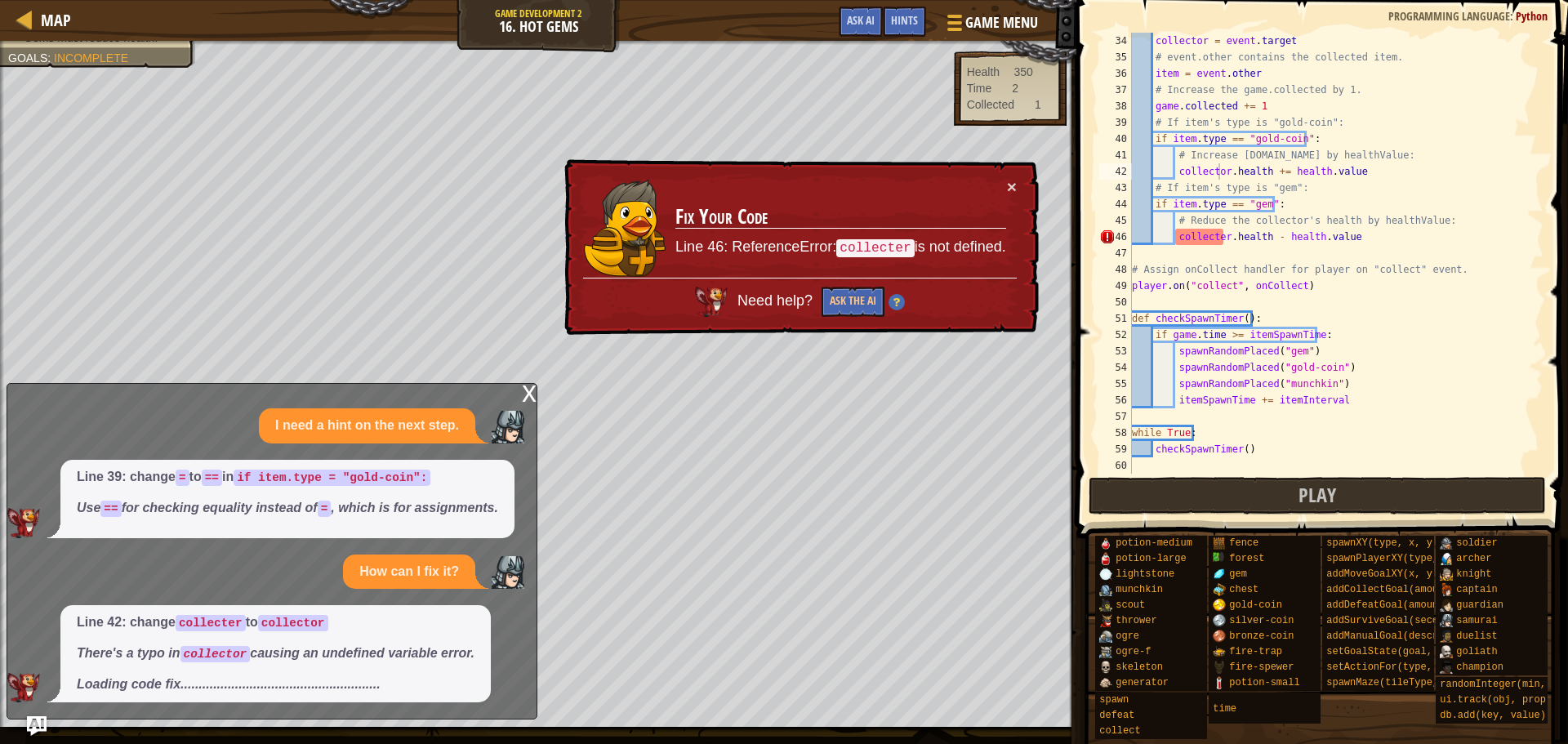
drag, startPoint x: 1006, startPoint y: 180, endPoint x: 1034, endPoint y: 180, distance: 28.0
click at [1006, 180] on td "Fix Your Code Line 46: ReferenceError: collecter is not defined." at bounding box center [841, 227] width 333 height 100
click at [1216, 233] on div "collector = event . target # event.other contains the collected item. item = ev…" at bounding box center [1330, 269] width 403 height 474
type textarea "[DOMAIN_NAME] - [DOMAIN_NAME]"
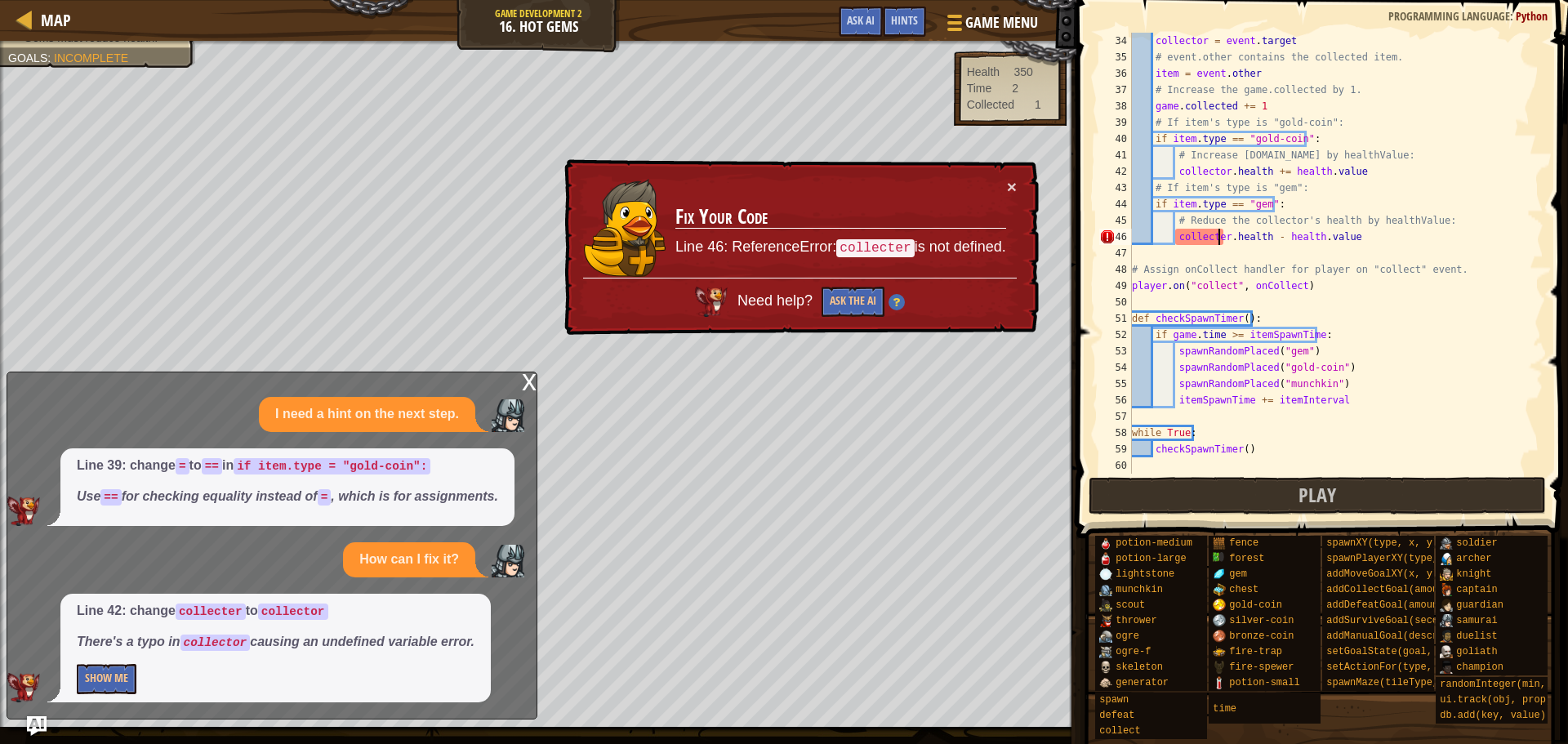
click at [1220, 233] on div "collector = event . target # event.other contains the collected item. item = ev…" at bounding box center [1330, 269] width 403 height 474
click at [96, 682] on button "Show Me" at bounding box center [107, 678] width 60 height 30
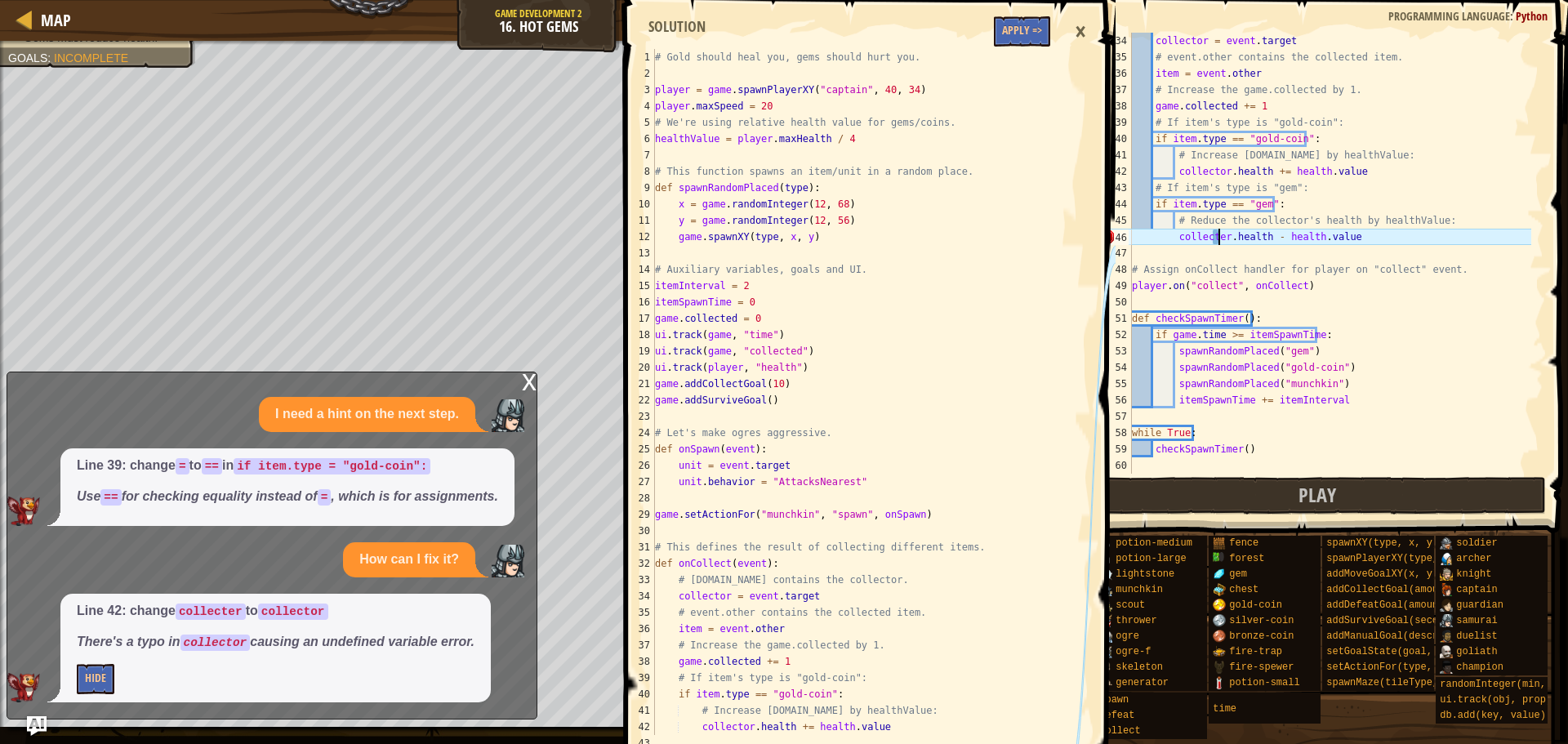
scroll to position [0, 0]
click at [1034, 33] on button "Apply =>" at bounding box center [1022, 31] width 56 height 30
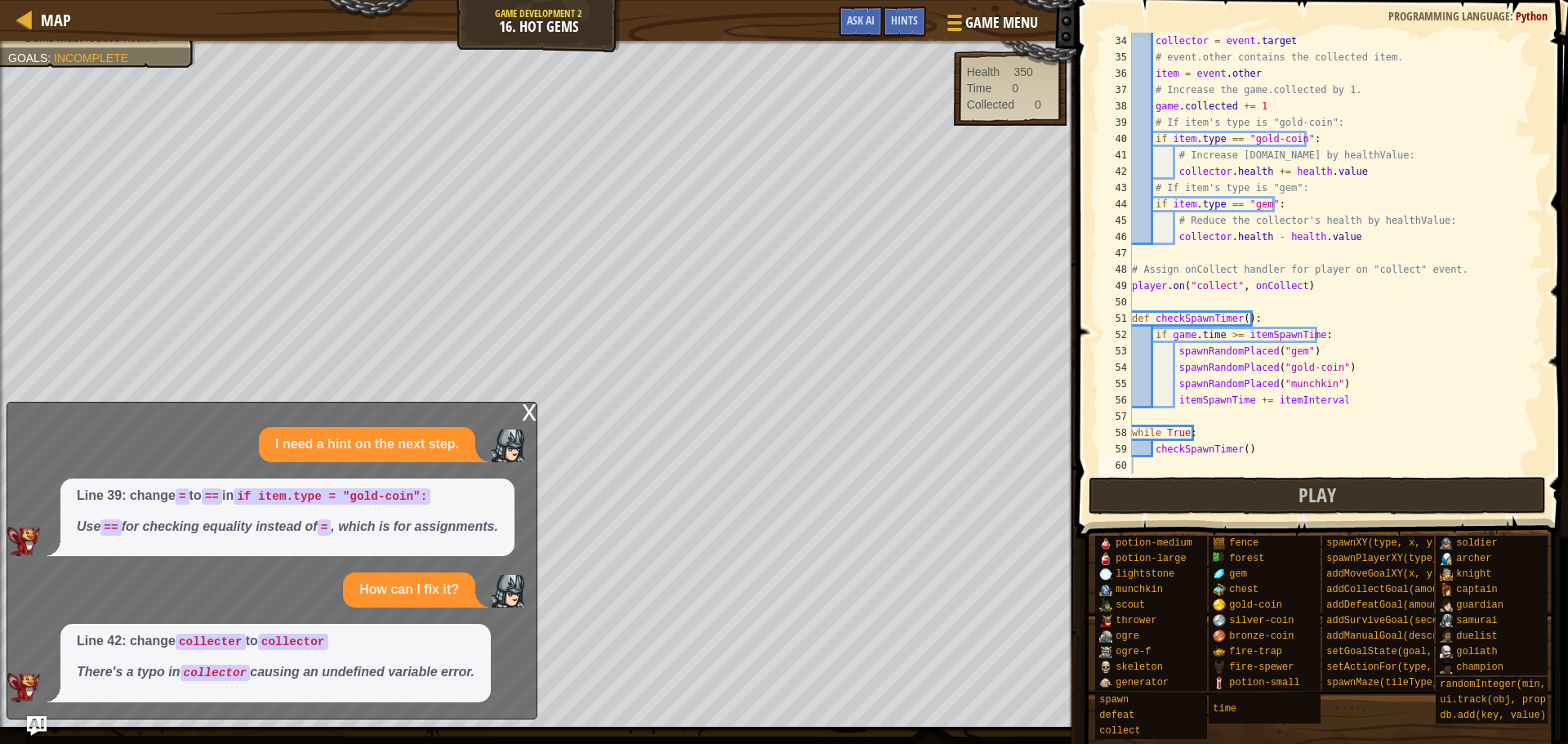
click at [528, 413] on div "x" at bounding box center [529, 410] width 15 height 16
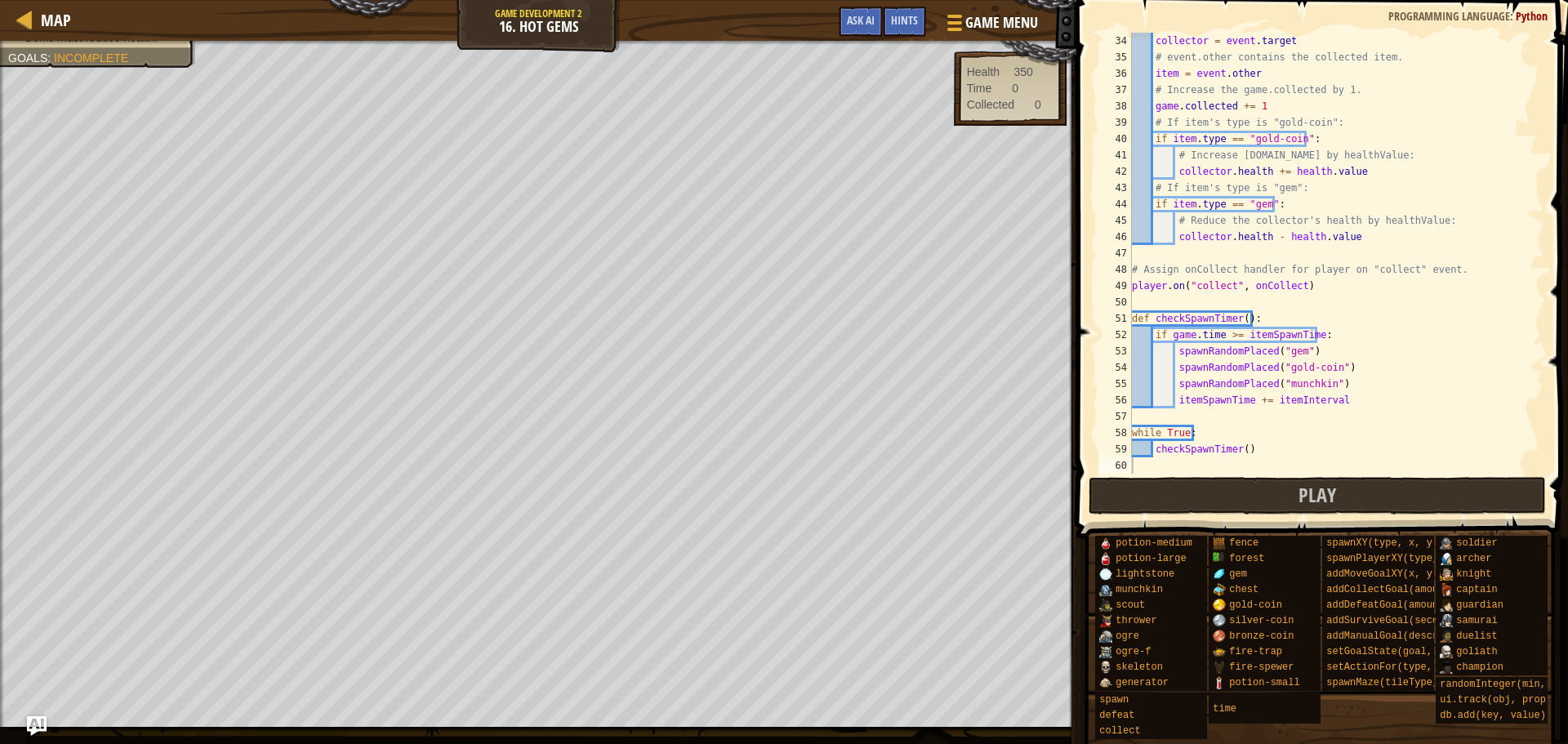
click at [1277, 516] on span at bounding box center [1324, 246] width 505 height 587
click at [1255, 493] on button "Play" at bounding box center [1318, 496] width 459 height 38
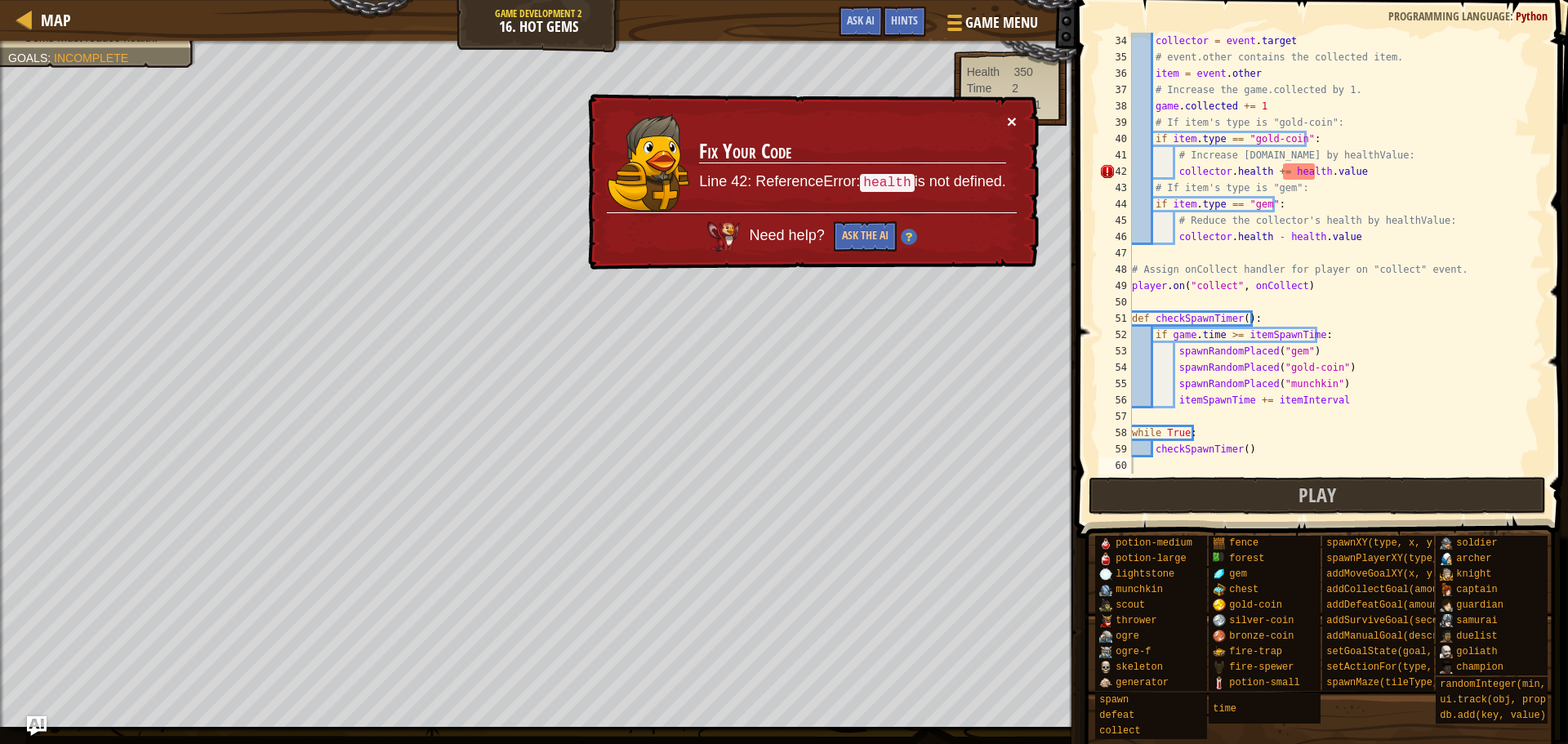
click at [1015, 114] on button "×" at bounding box center [1011, 121] width 9 height 17
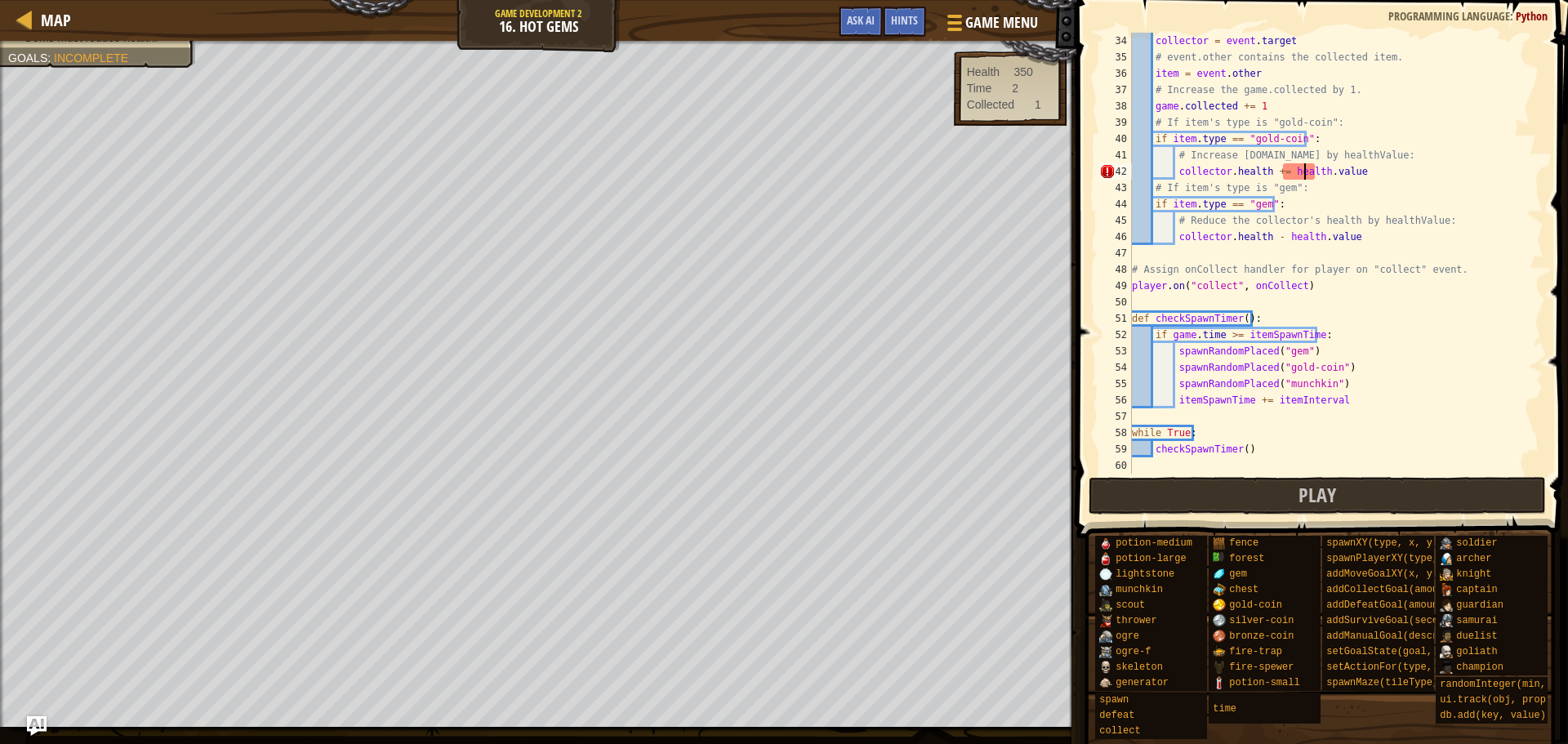
click at [1305, 172] on div "collector = event . target # event.other contains the collected item. item = ev…" at bounding box center [1330, 269] width 403 height 474
click at [1333, 507] on span "Play" at bounding box center [1317, 494] width 38 height 27
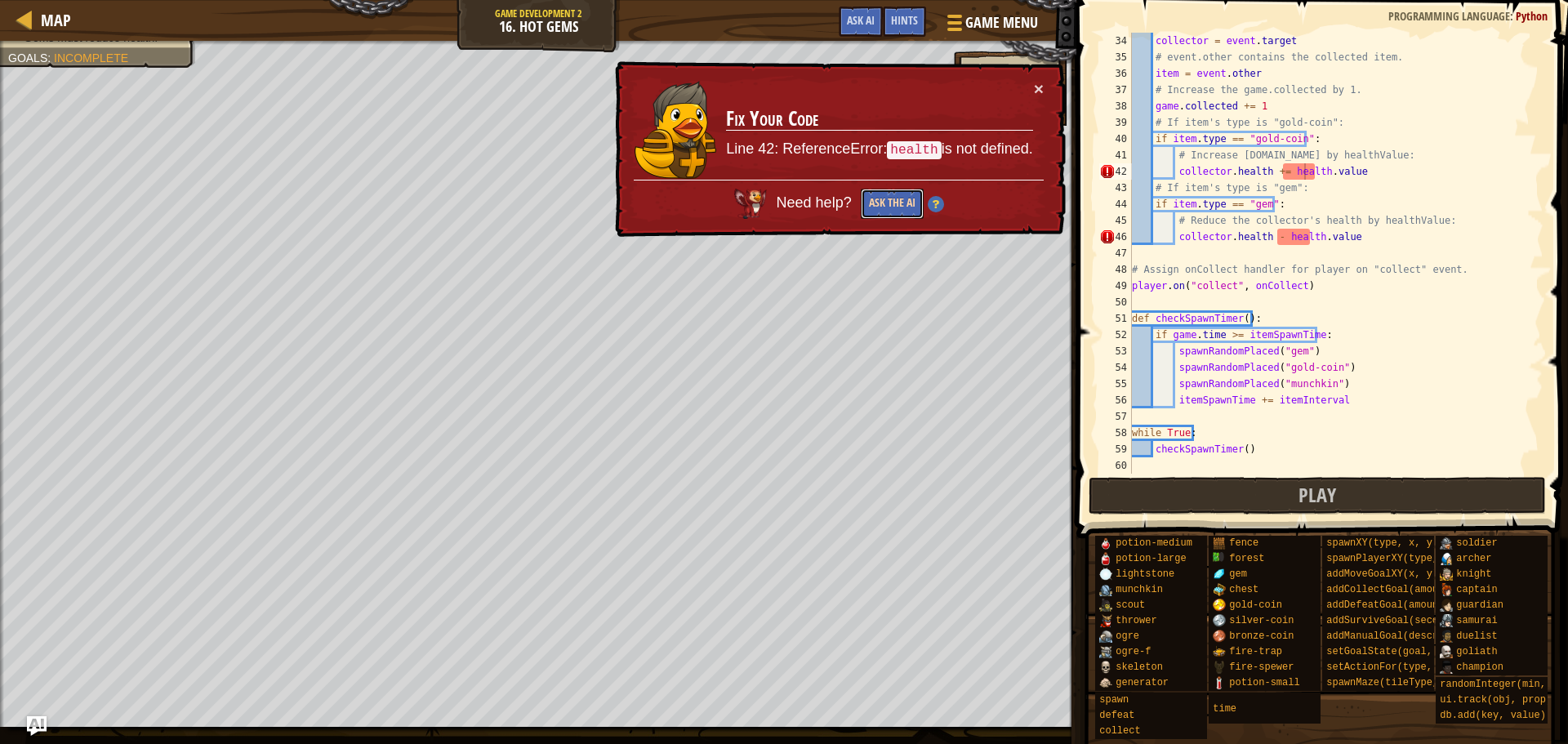
click at [891, 208] on button "Ask the AI" at bounding box center [892, 204] width 63 height 30
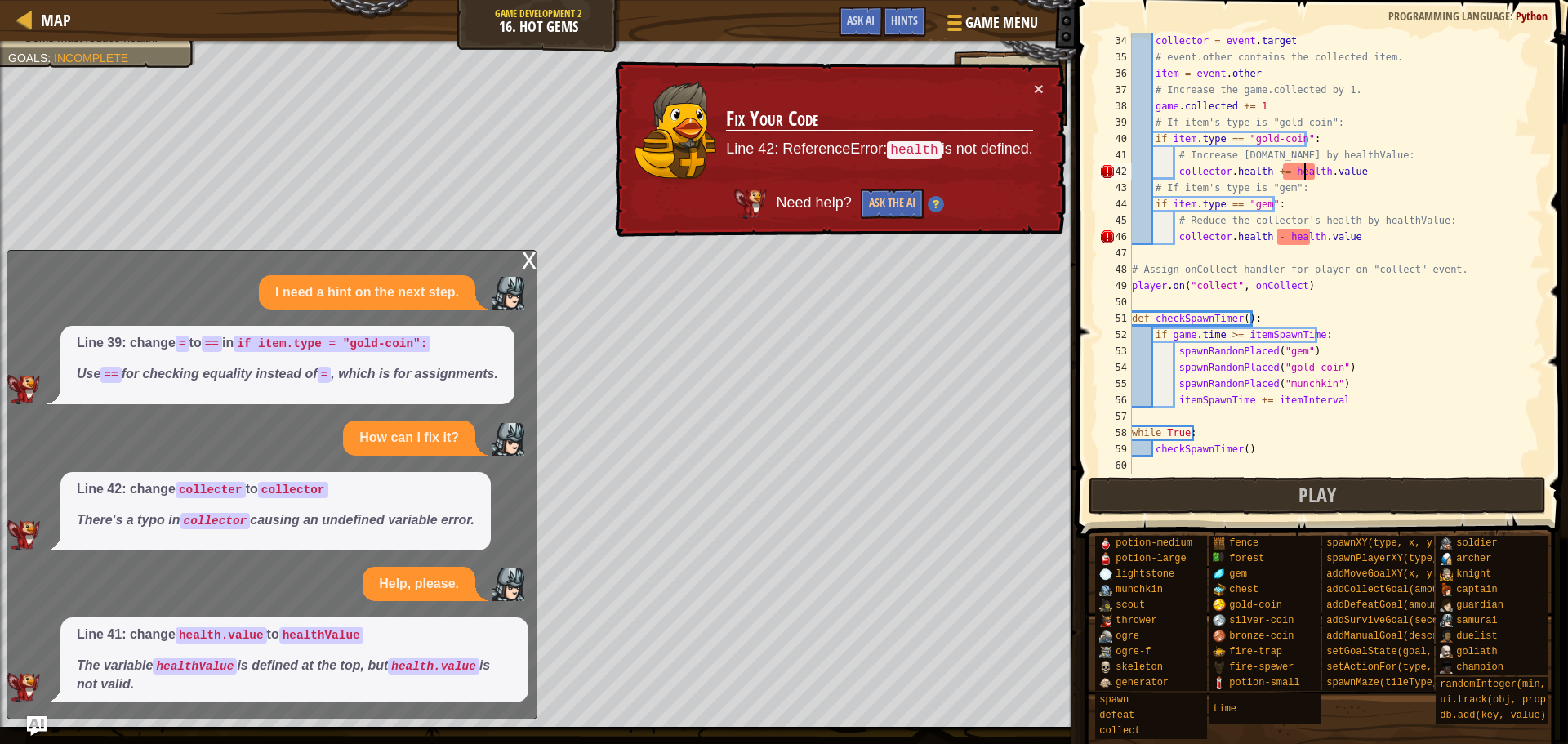
scroll to position [10, 0]
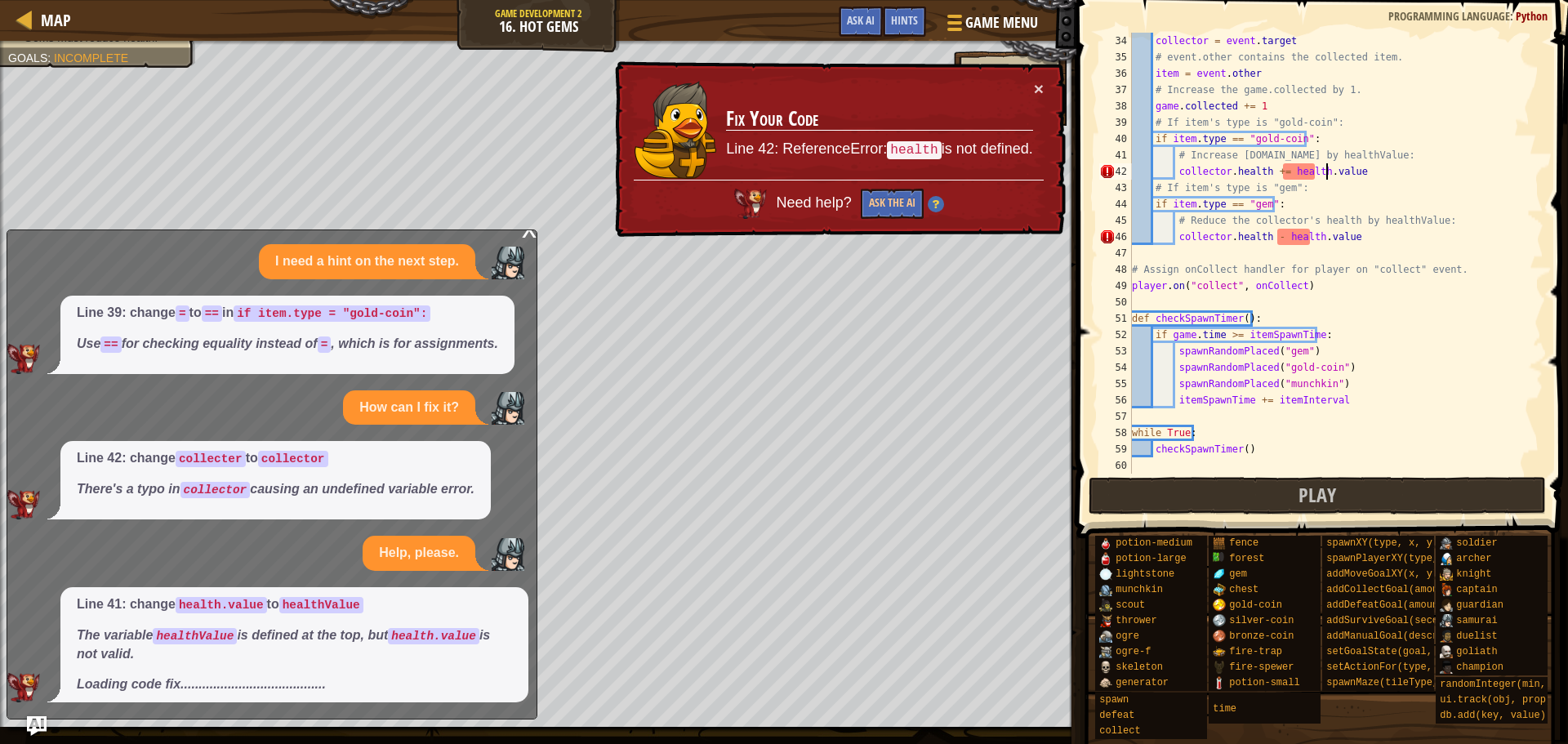
click at [1326, 172] on div "collector = event . target # event.other contains the collected item. item = ev…" at bounding box center [1330, 269] width 403 height 474
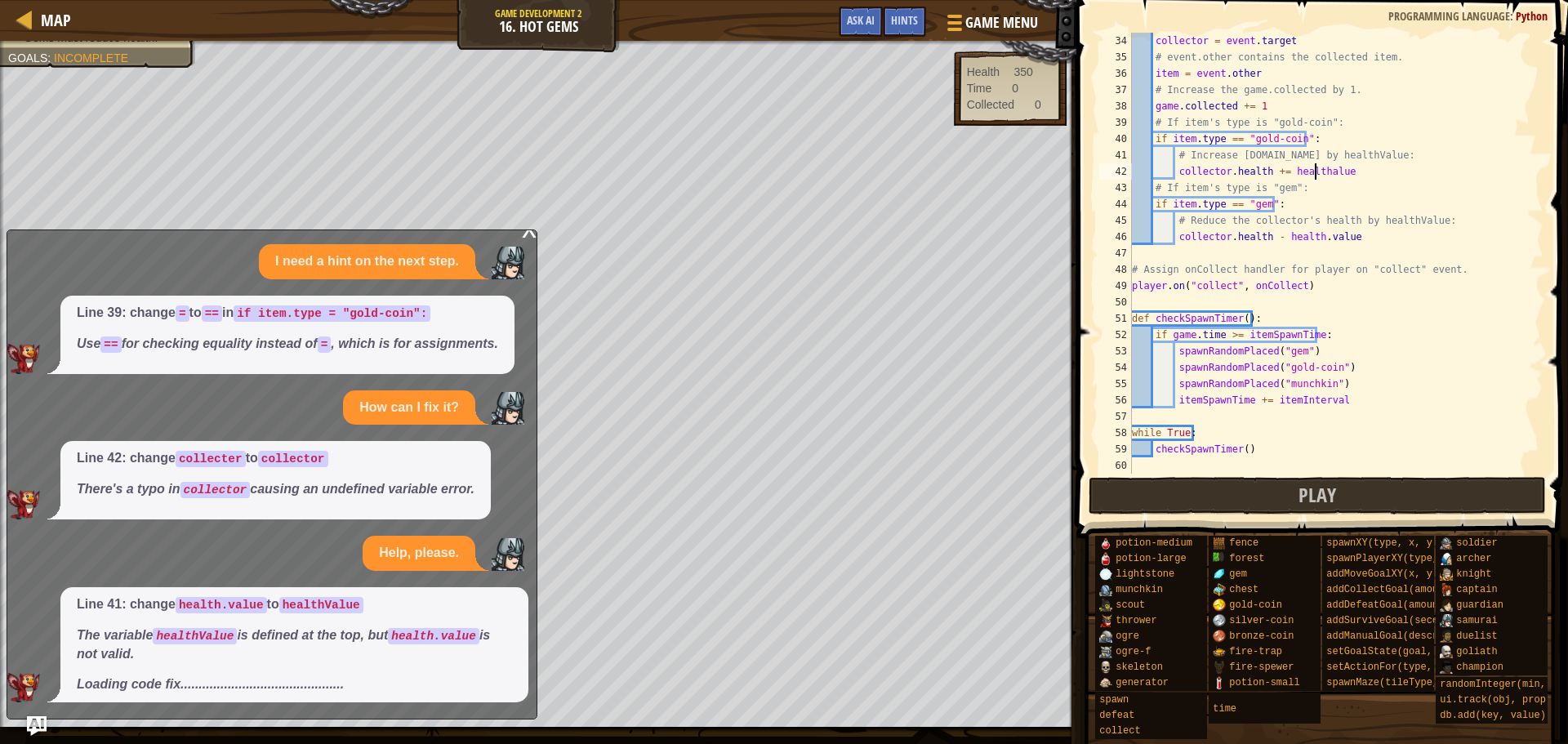
scroll to position [8, 15]
click at [1319, 237] on div "collector = event . target # event.other contains the collected item. item = ev…" at bounding box center [1330, 269] width 403 height 474
type textarea "[DOMAIN_NAME] - healthValue"
click at [1299, 489] on button "Play" at bounding box center [1318, 496] width 459 height 38
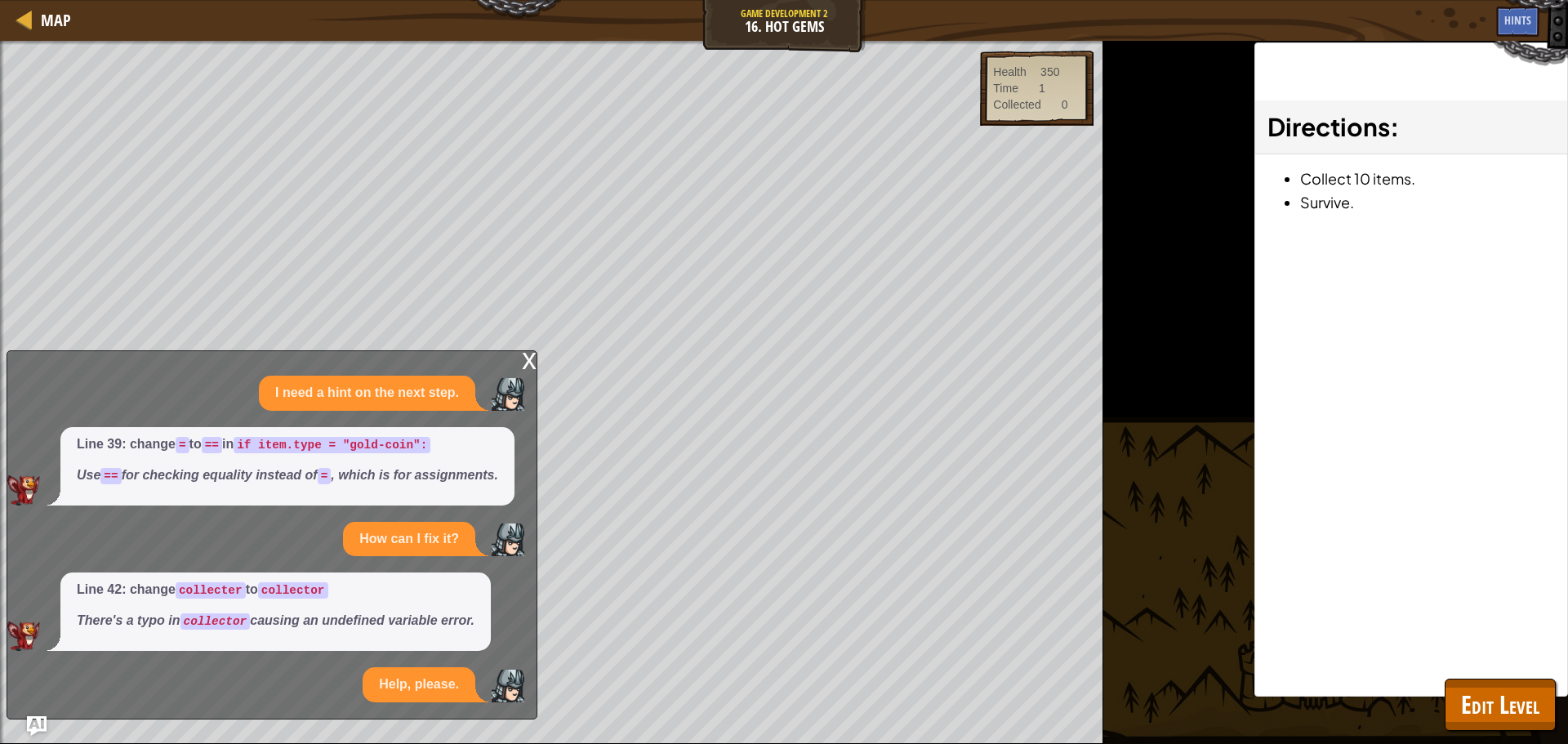
scroll to position [22, 0]
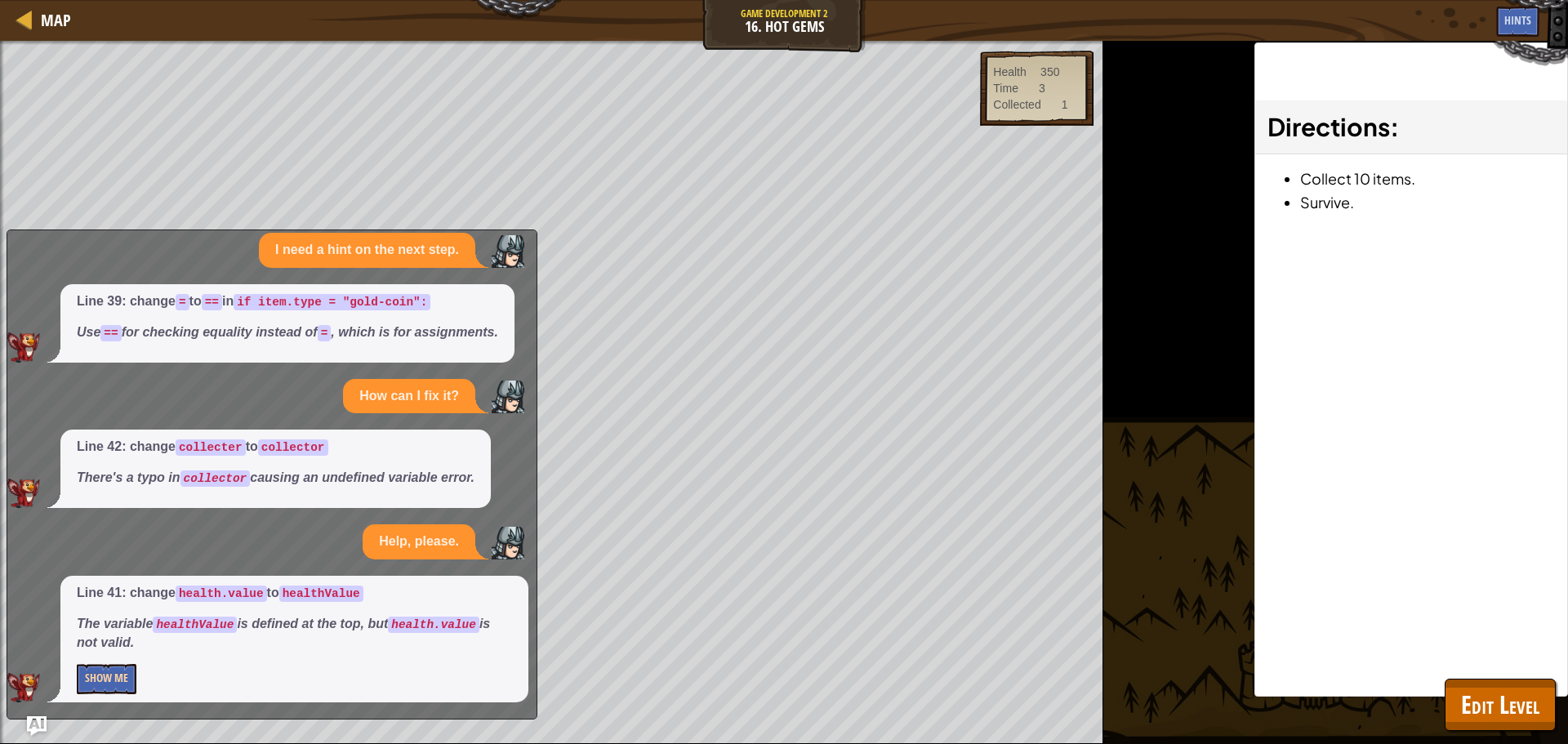
click at [94, 664] on div "Line 41: change health.value to healthValue The variable healthValue is defined…" at bounding box center [294, 639] width 468 height 127
click at [100, 680] on button "Show Me" at bounding box center [107, 678] width 60 height 30
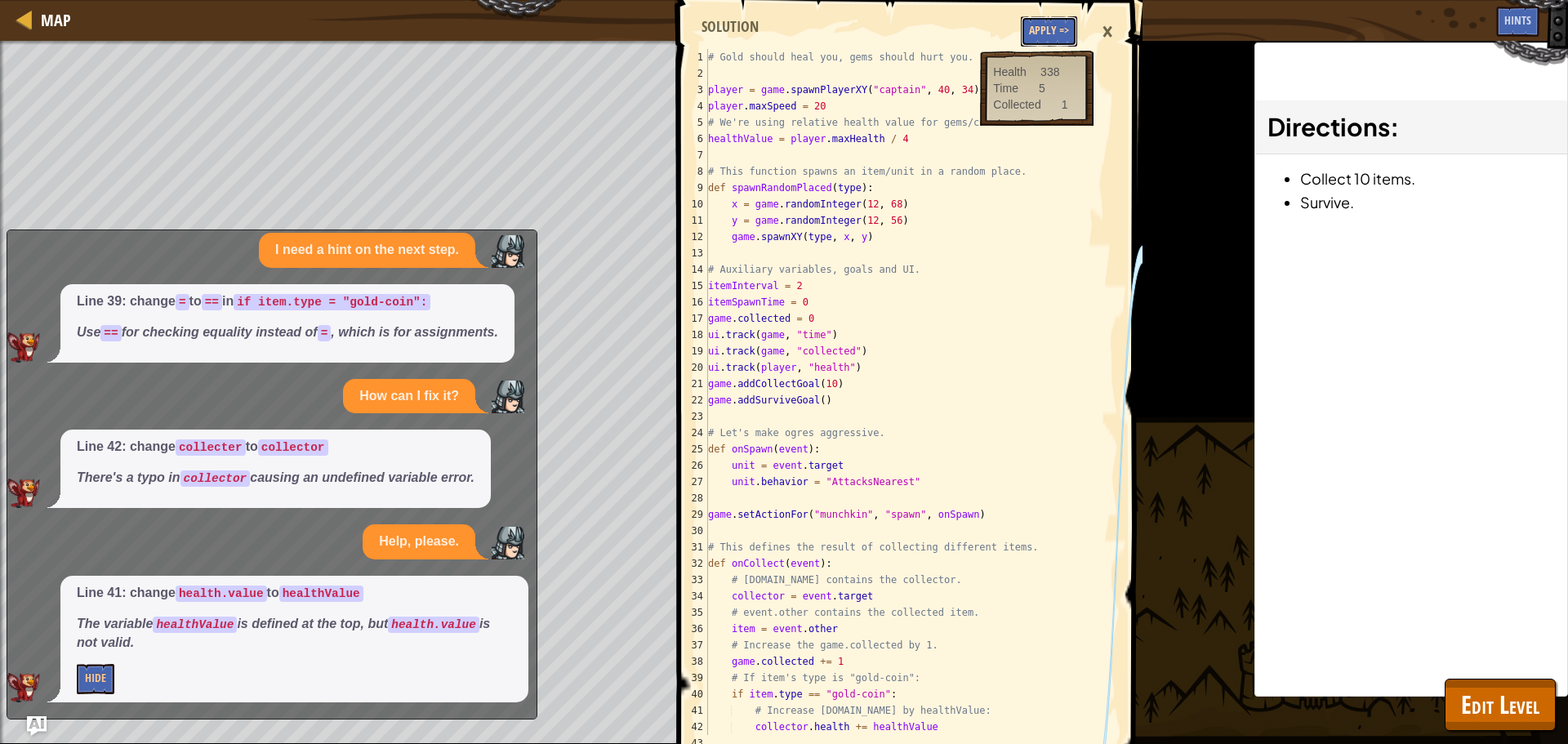
click at [1056, 27] on button "Apply =>" at bounding box center [1050, 31] width 56 height 30
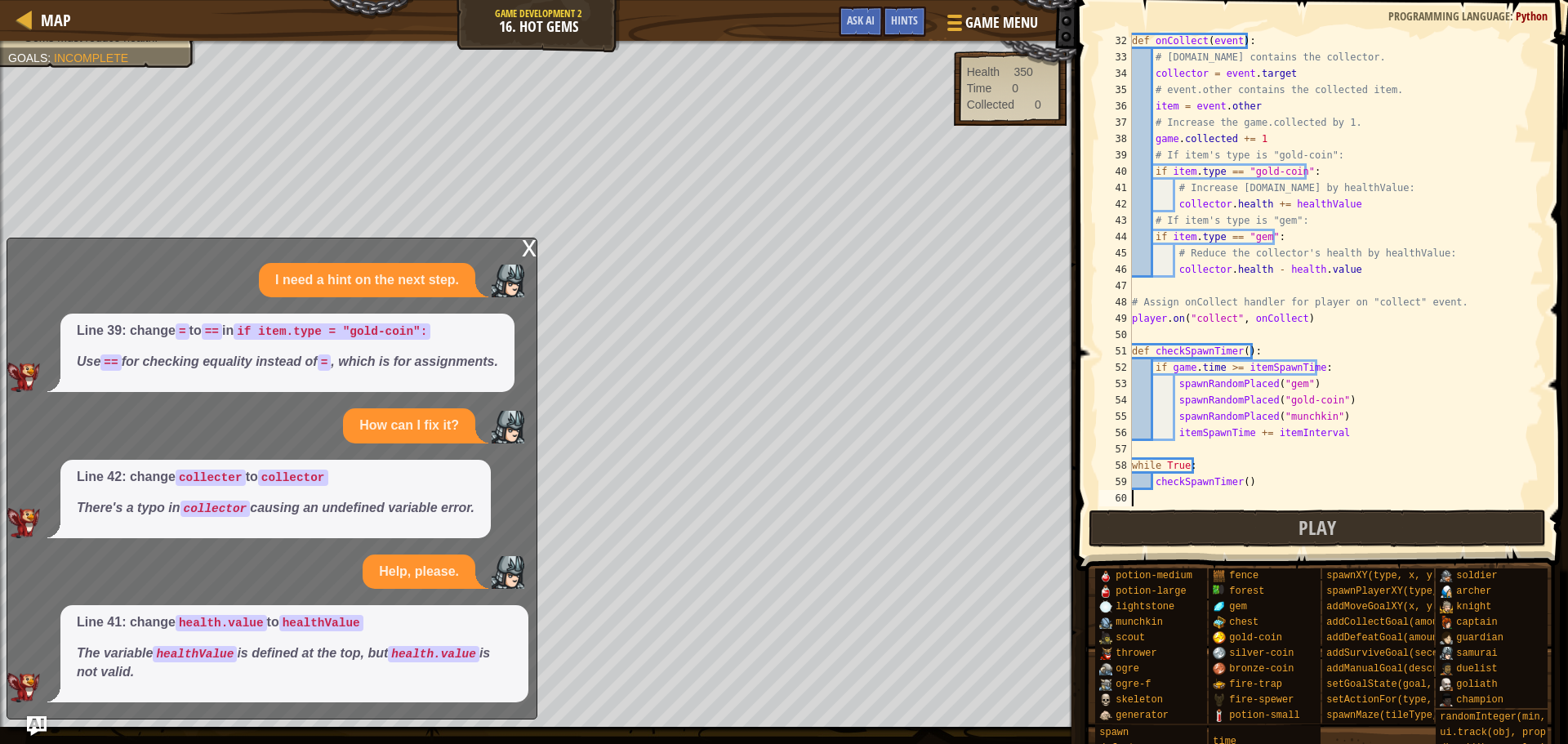
scroll to position [8, 0]
click at [522, 239] on div "x" at bounding box center [529, 246] width 15 height 16
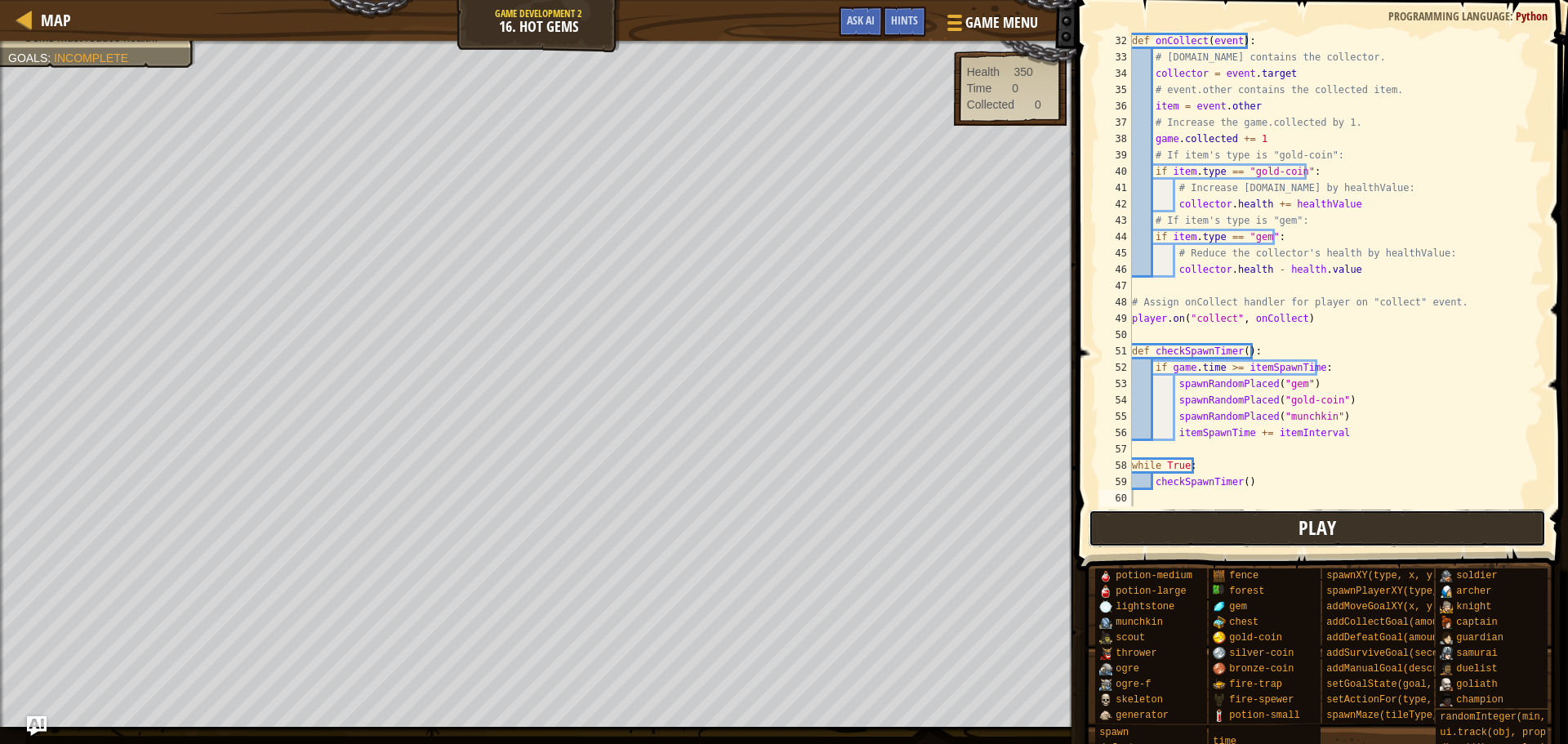
click at [1209, 517] on button "Play" at bounding box center [1318, 528] width 459 height 38
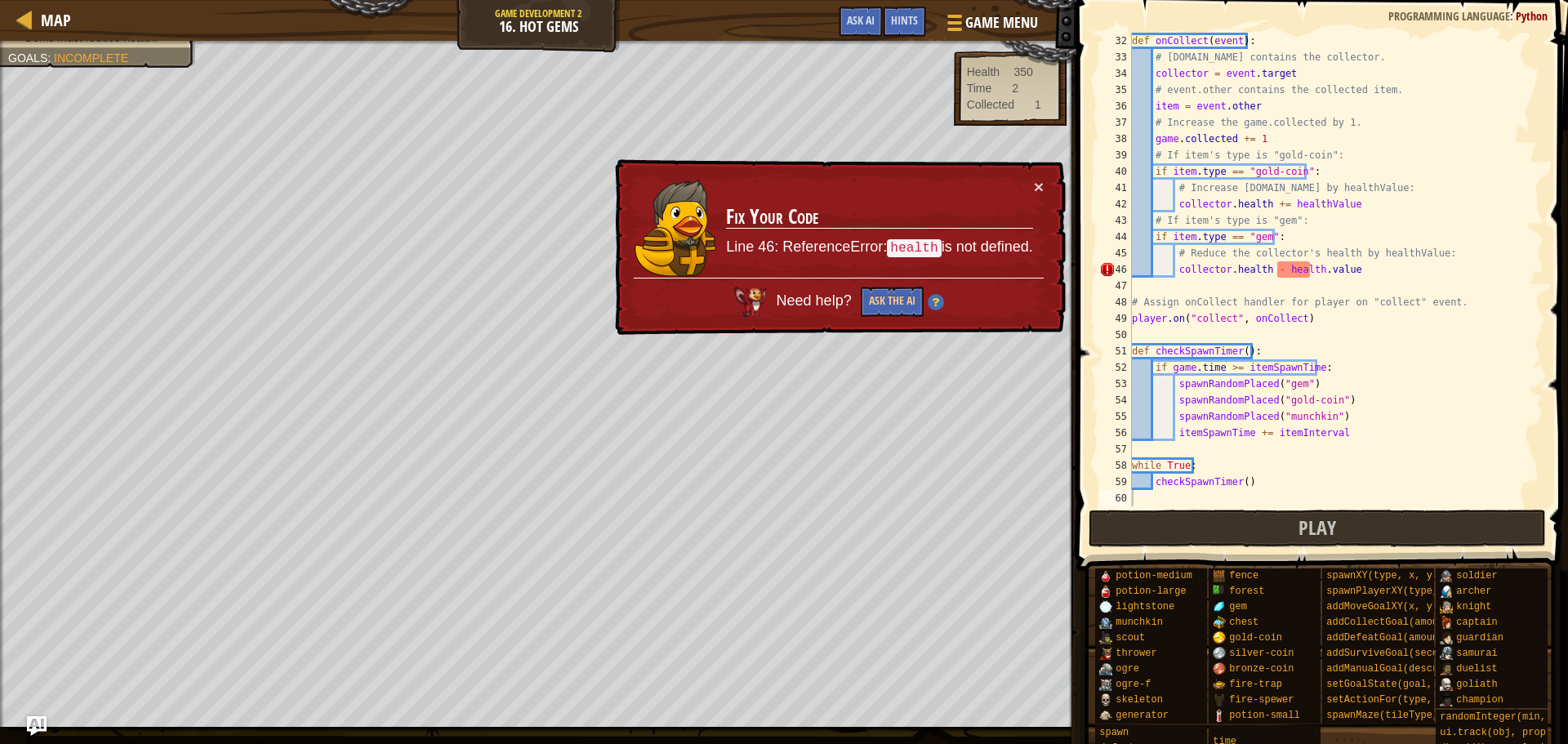
drag, startPoint x: 1044, startPoint y: 185, endPoint x: 1061, endPoint y: 184, distance: 17.0
click at [1042, 184] on div "× Fix Your Code Line 46: ReferenceError: health is not defined. Need help? Ask …" at bounding box center [838, 247] width 454 height 176
click at [1319, 280] on div "def onCollect ( event ) : # [DOMAIN_NAME] contains the collector. collector = e…" at bounding box center [1330, 286] width 403 height 506
click at [1317, 274] on div "def onCollect ( event ) : # [DOMAIN_NAME] contains the collector. collector = e…" at bounding box center [1330, 286] width 403 height 506
click at [1318, 276] on div "def onCollect ( event ) : # [DOMAIN_NAME] contains the collector. collector = e…" at bounding box center [1330, 286] width 403 height 506
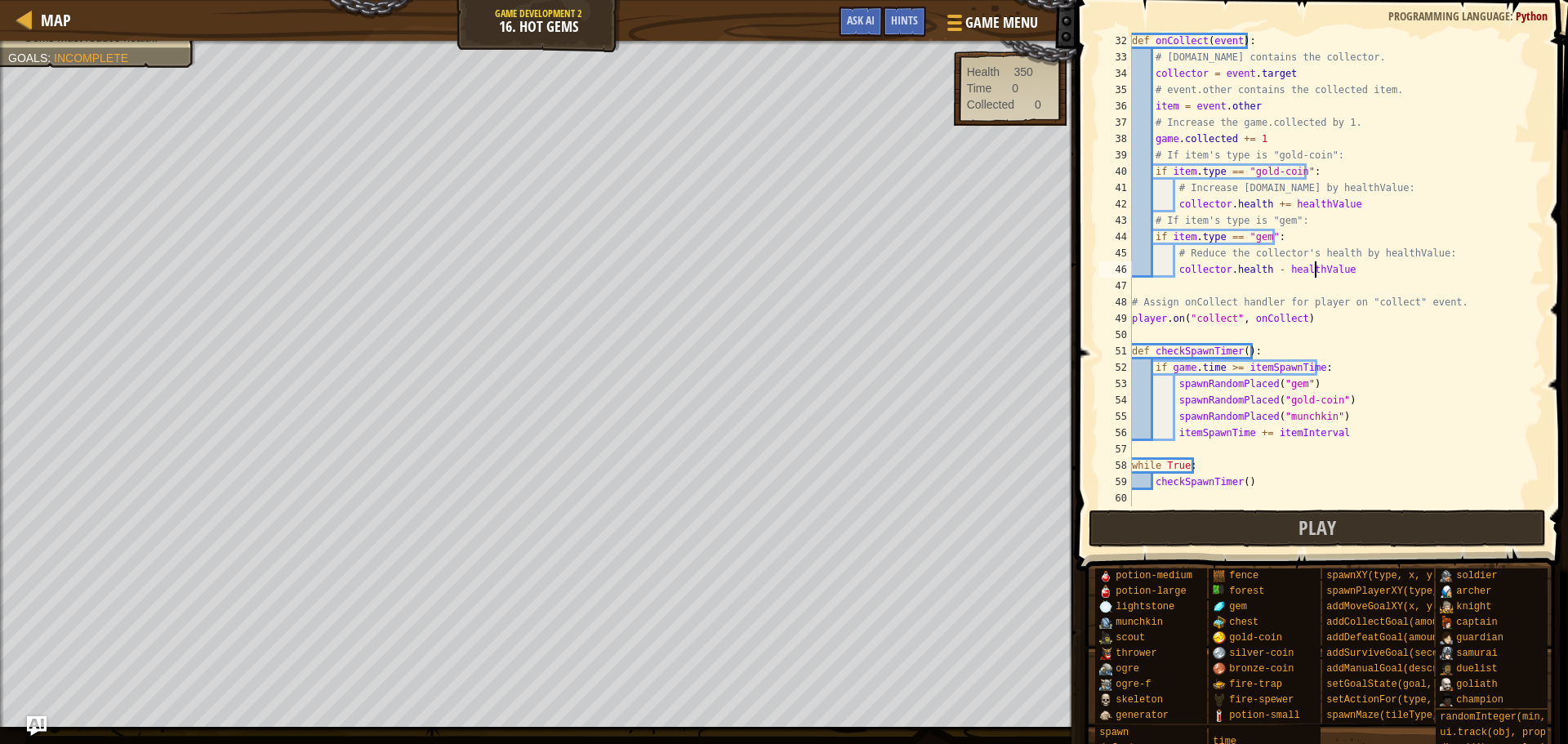
scroll to position [8, 15]
drag, startPoint x: 1328, startPoint y: 519, endPoint x: 1153, endPoint y: 486, distance: 178.1
click at [1326, 517] on span "Play" at bounding box center [1317, 528] width 38 height 27
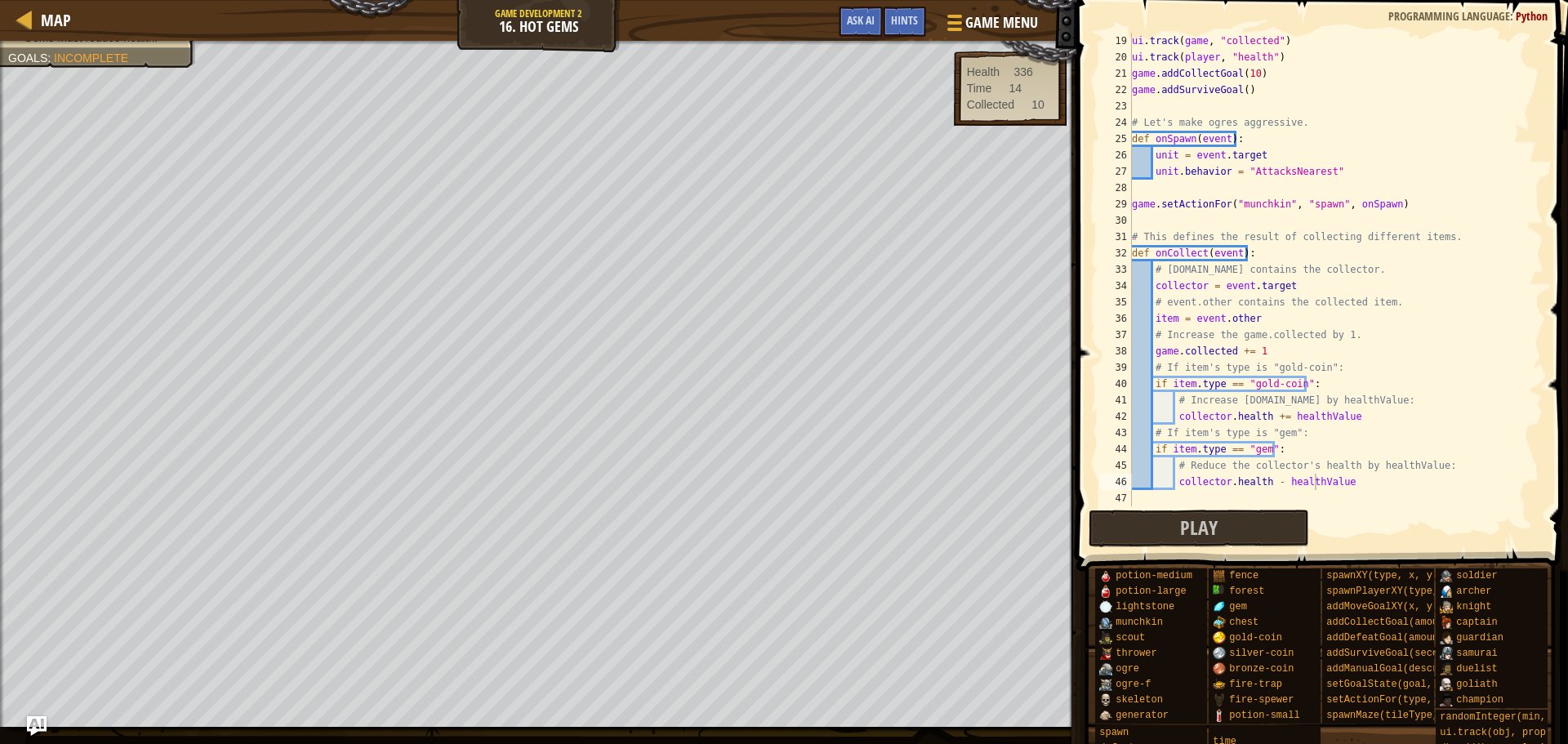
scroll to position [506, 0]
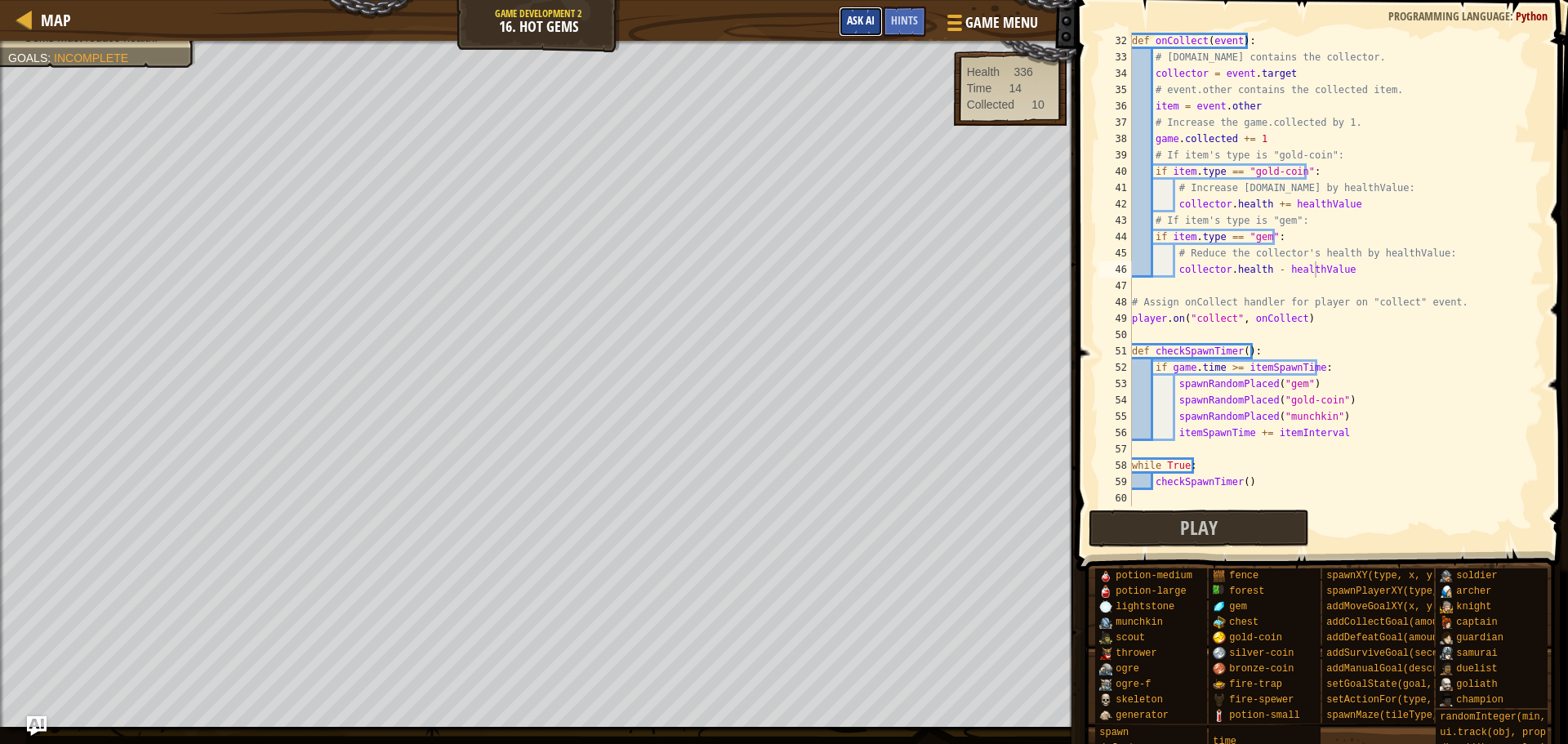
click at [879, 27] on button "Ask AI" at bounding box center [861, 21] width 44 height 30
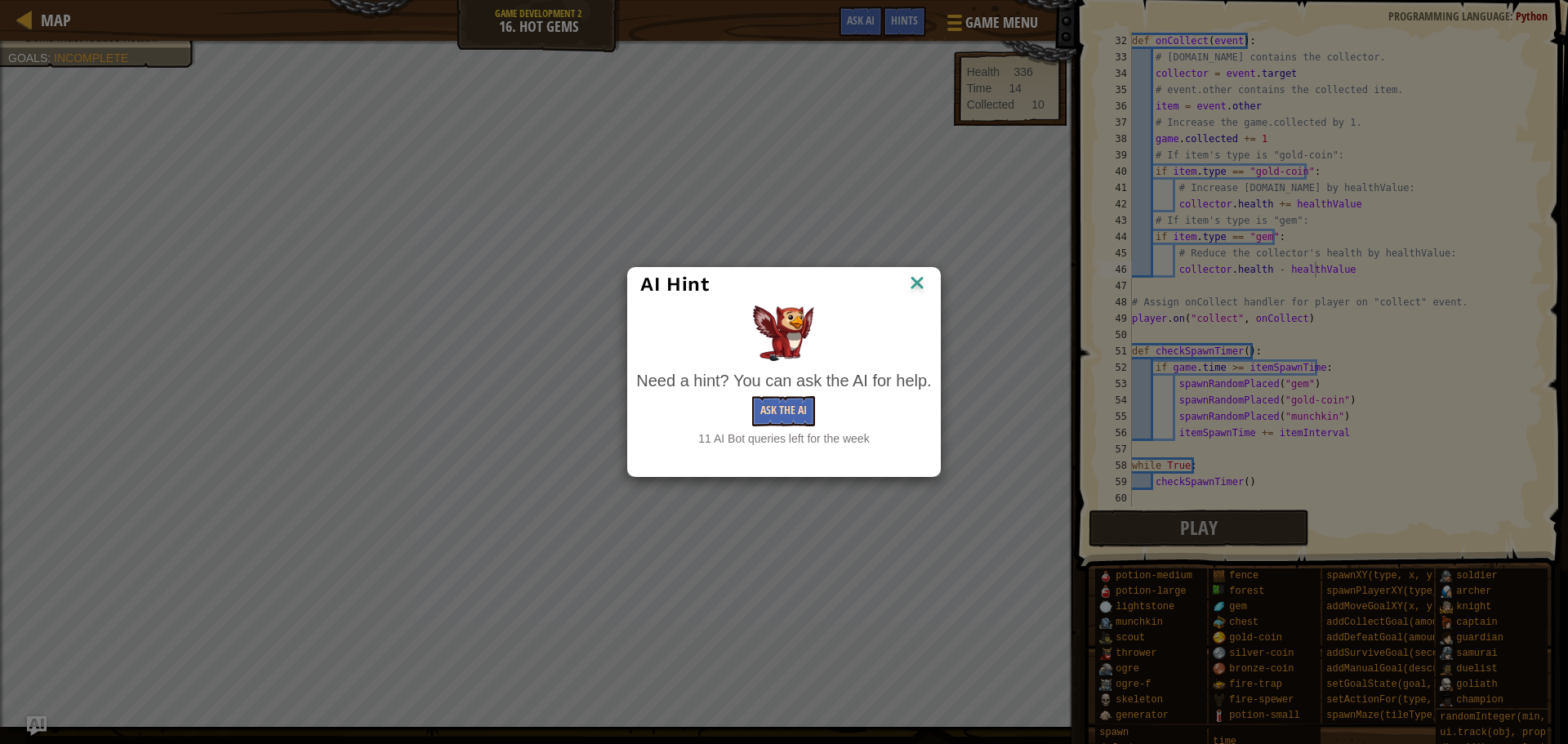
drag, startPoint x: 774, startPoint y: 394, endPoint x: 770, endPoint y: 404, distance: 10.8
click at [774, 399] on div "Need a hint? You can ask the AI for help. Ask the AI 11 AI Bot queries left for…" at bounding box center [784, 409] width 295 height 79
click at [772, 409] on button "Ask the AI" at bounding box center [784, 410] width 63 height 30
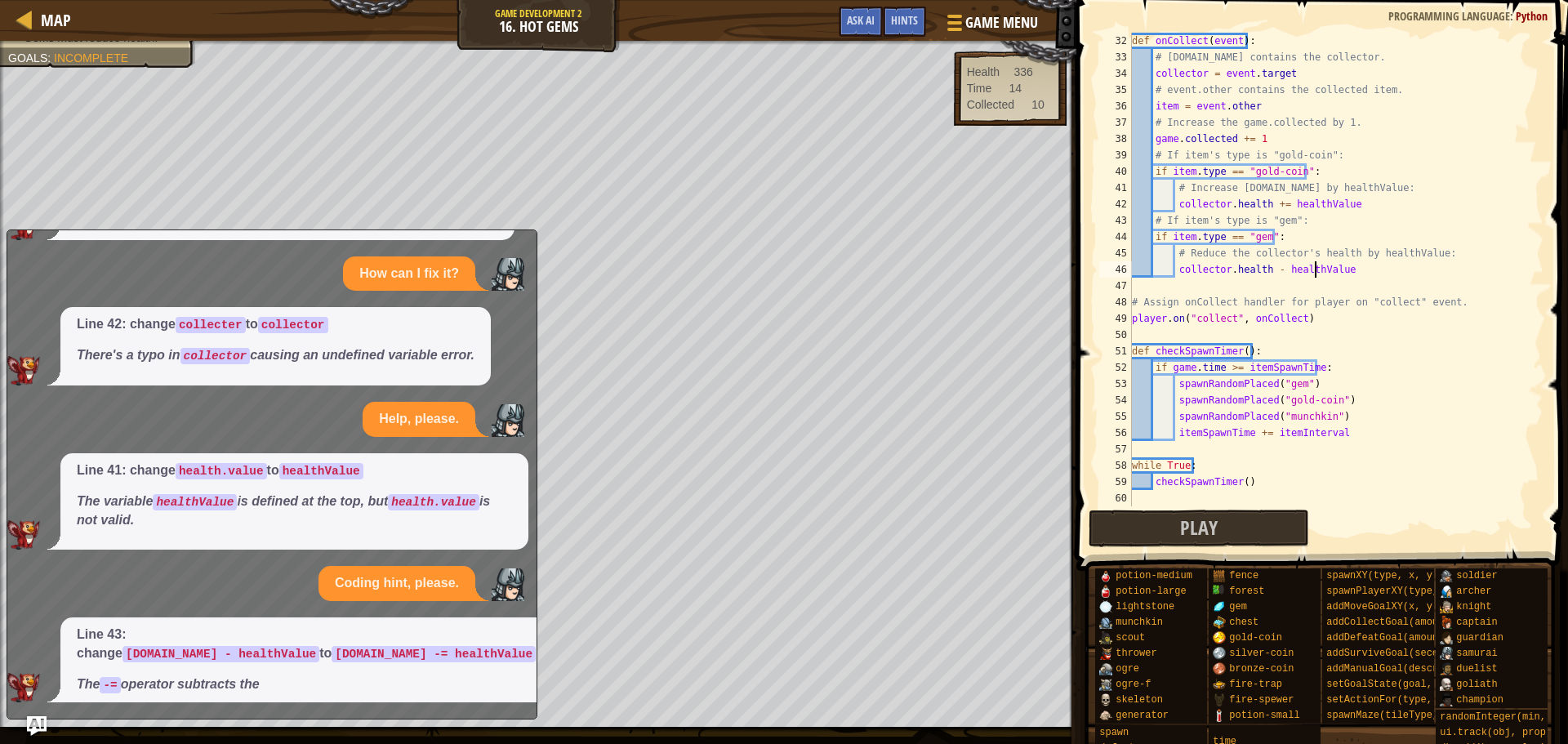
scroll to position [175, 0]
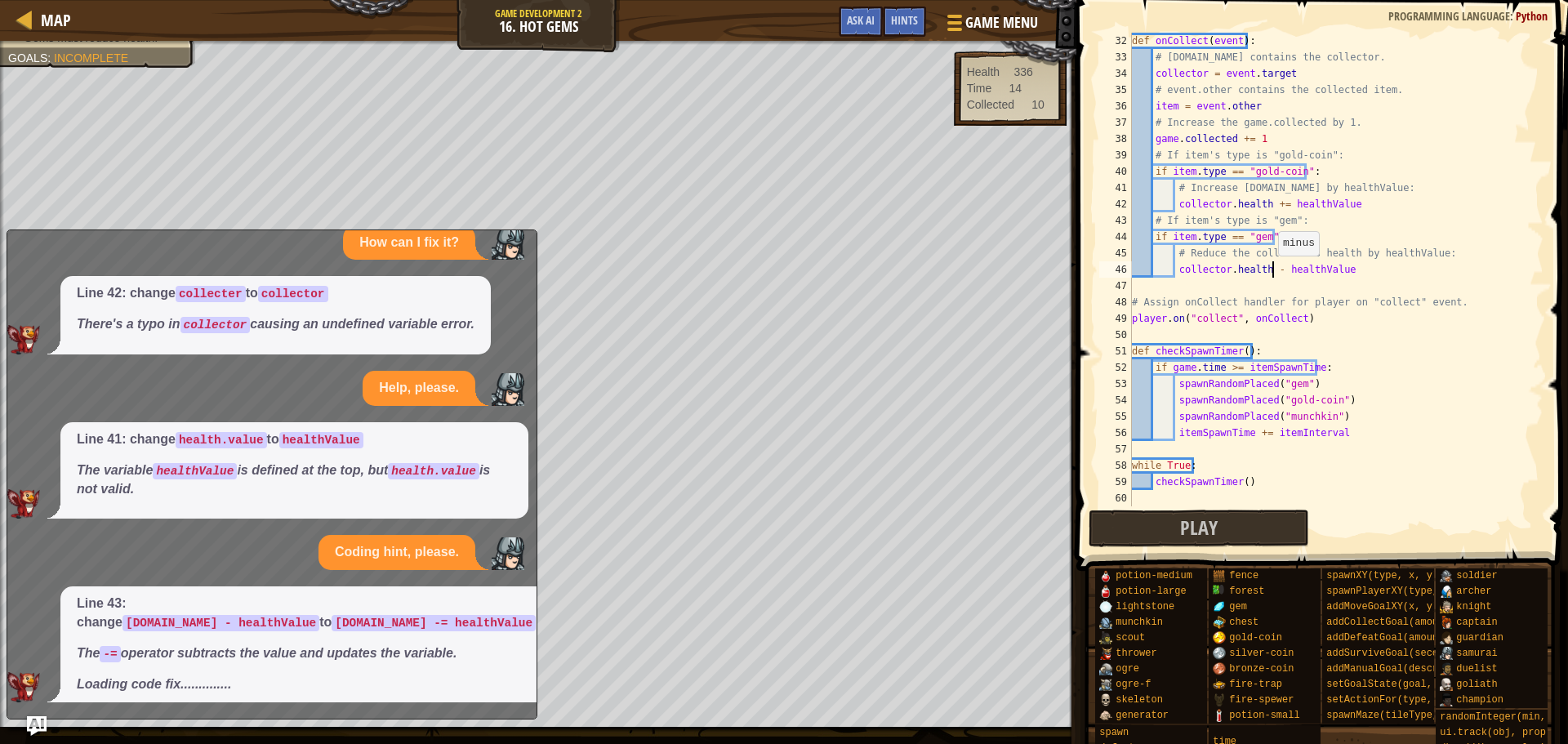
click at [1270, 272] on div "def onCollect ( event ) : # [DOMAIN_NAME] contains the collector. collector = e…" at bounding box center [1330, 286] width 403 height 506
type textarea "[DOMAIN_NAME] -= healthValue"
click at [1118, 526] on button "Play" at bounding box center [1199, 528] width 221 height 38
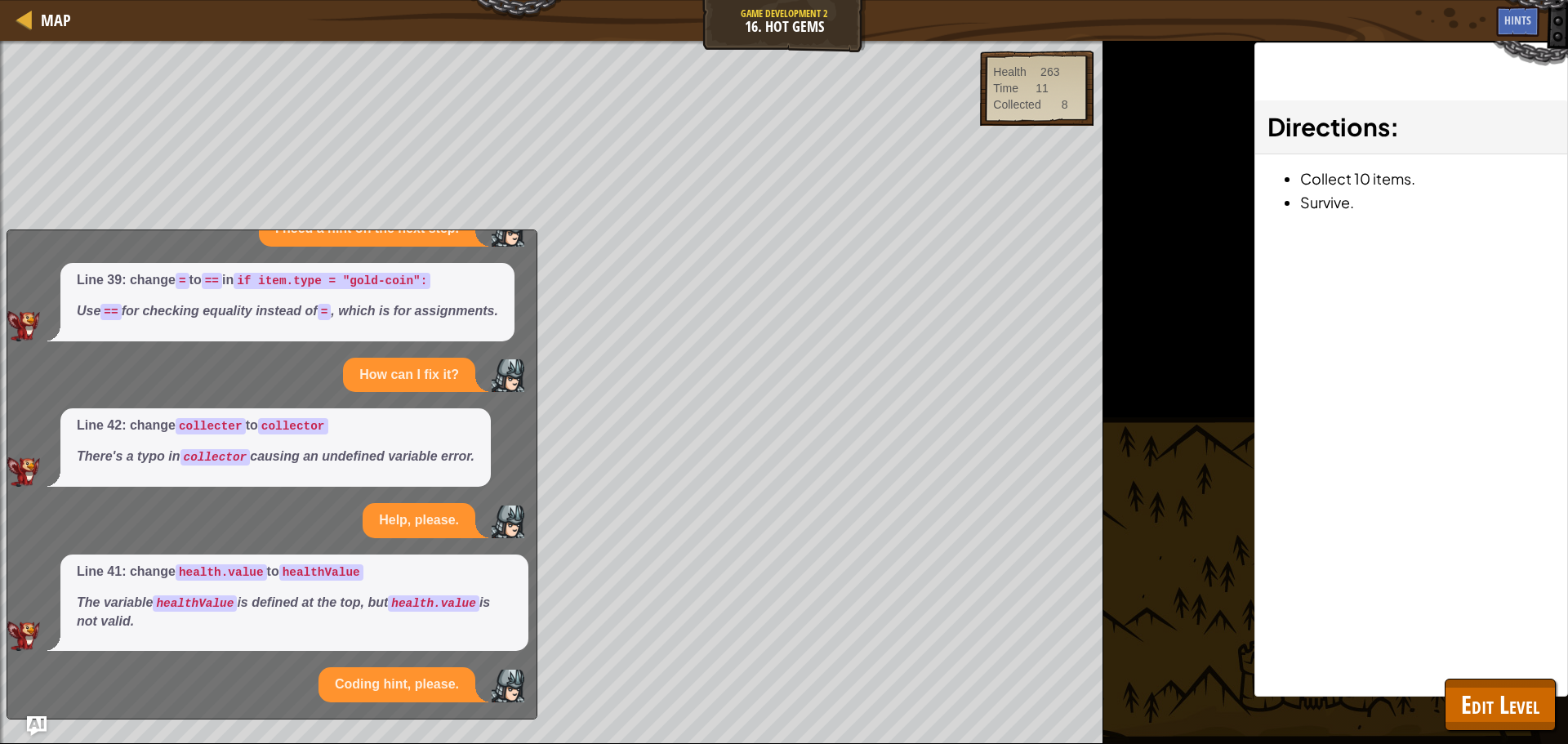
scroll to position [187, 0]
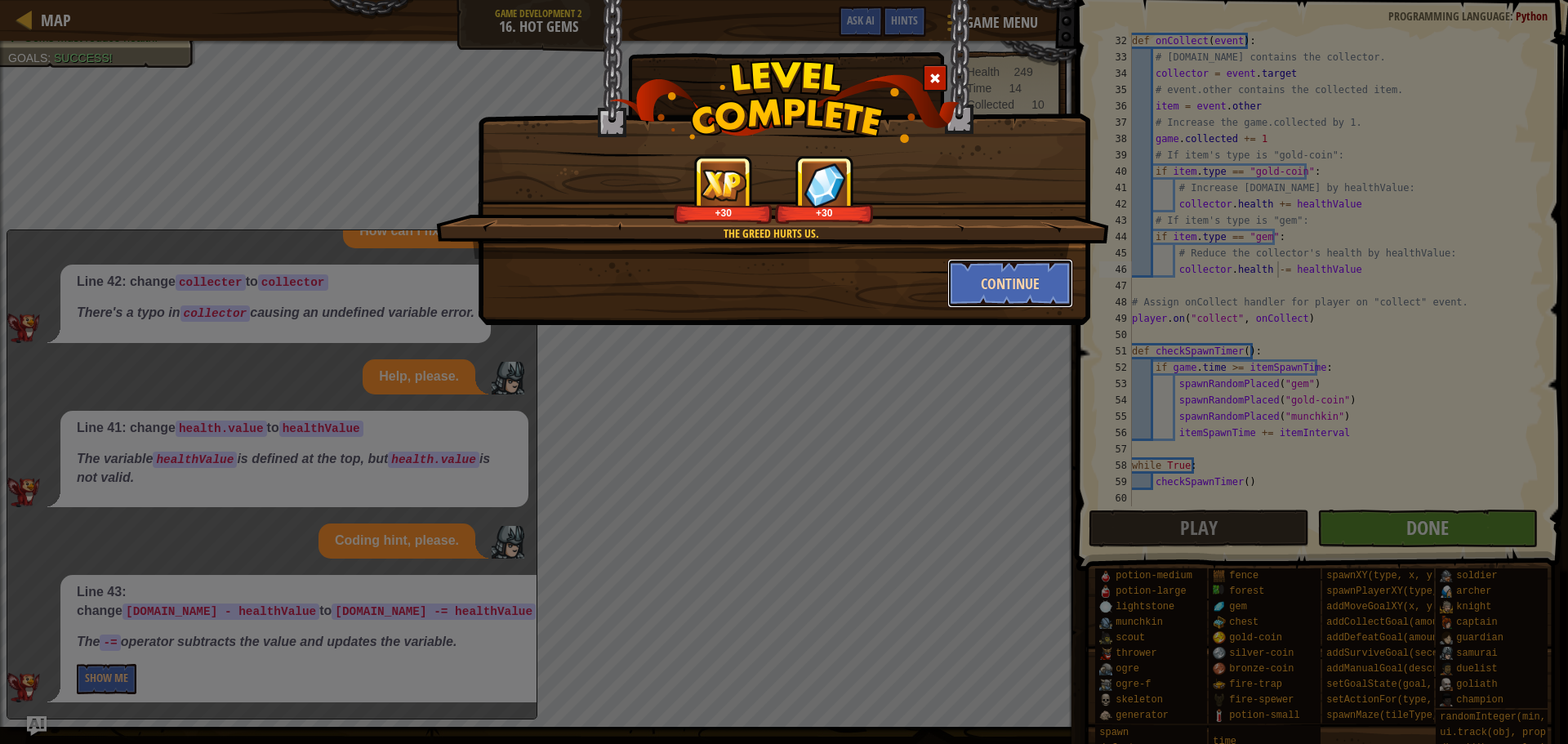
click at [997, 292] on button "Continue" at bounding box center [1011, 283] width 127 height 49
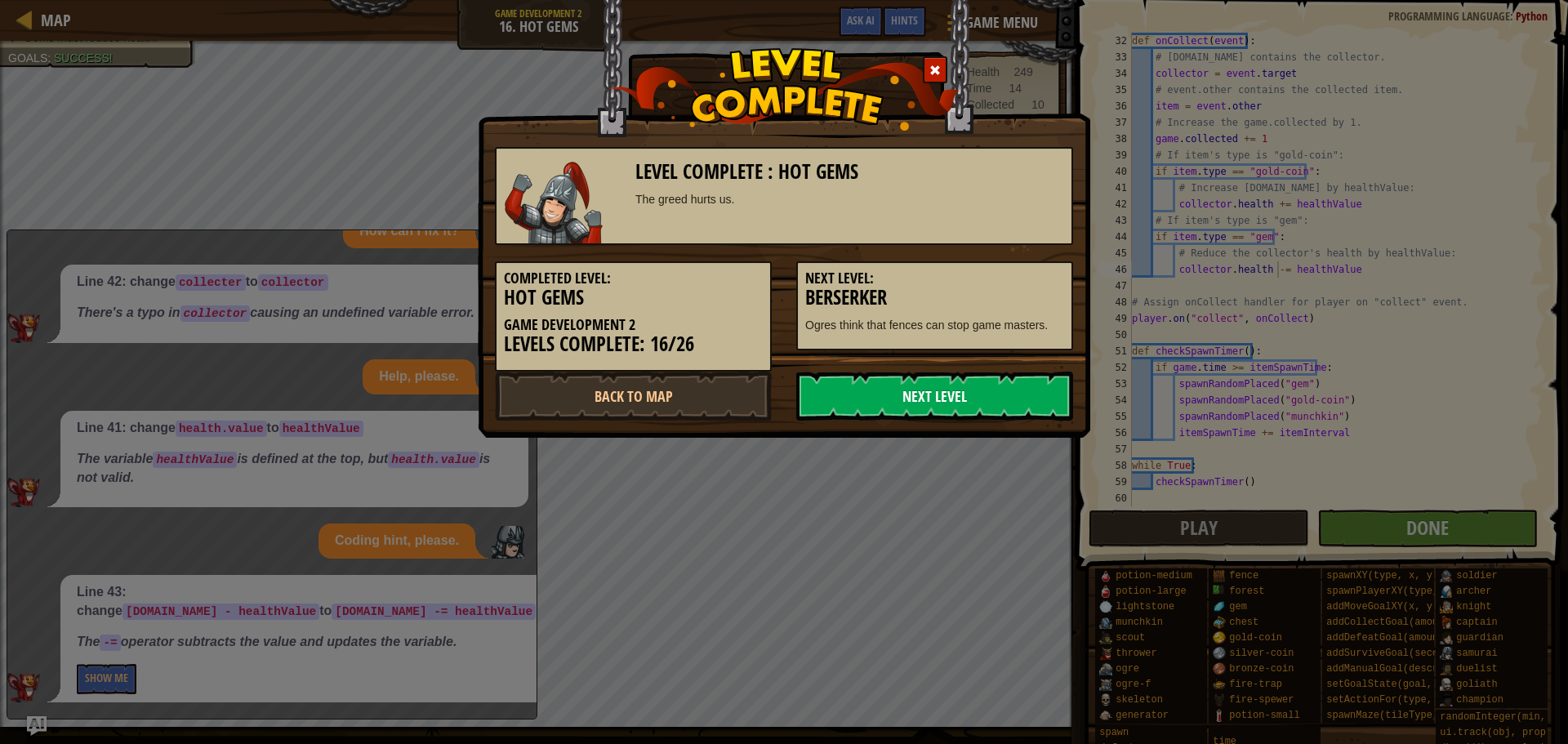
click at [934, 389] on link "Next Level" at bounding box center [935, 395] width 277 height 49
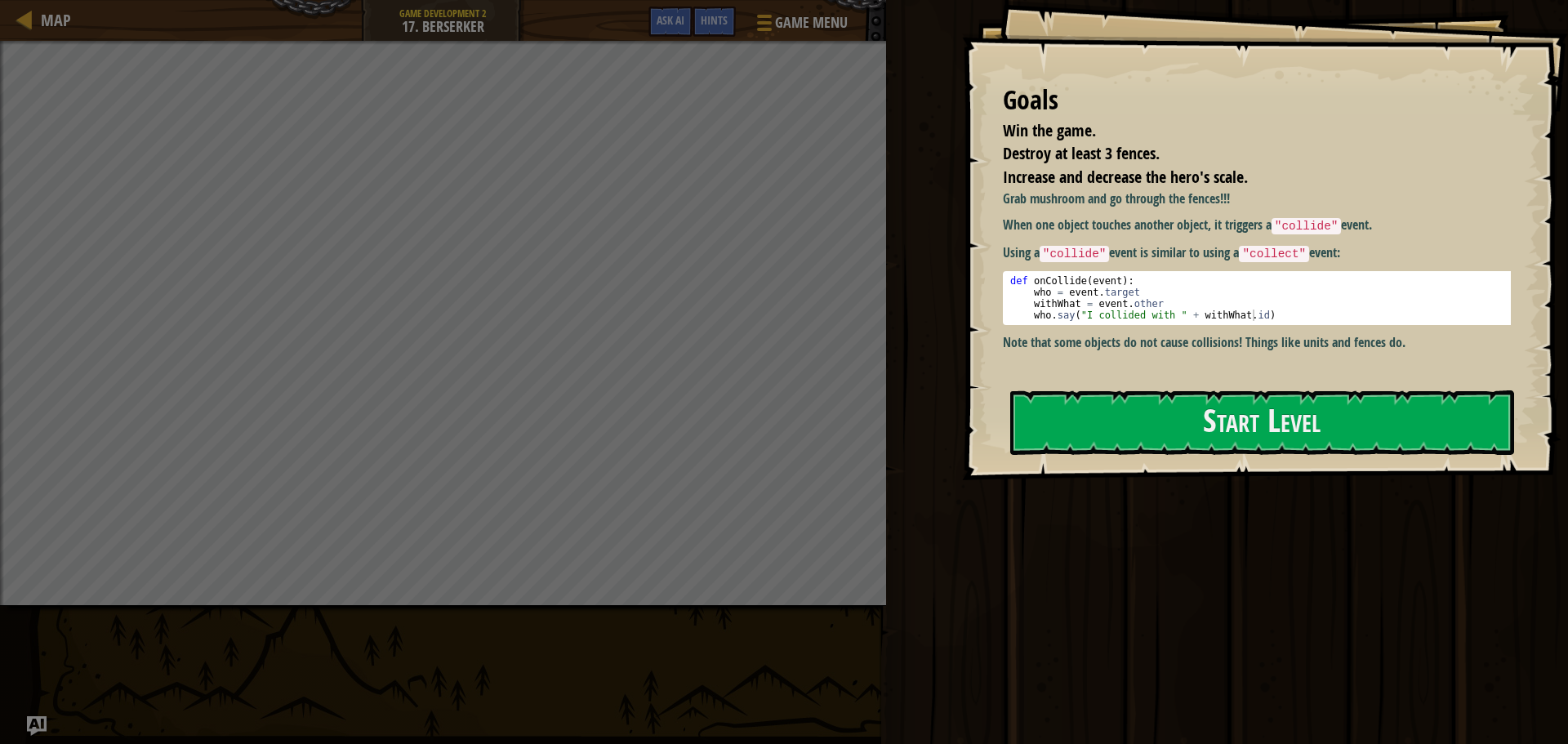
click at [1159, 460] on div "Goals Win the game. Destroy at least 3 fences. Increase and decrease the hero's…" at bounding box center [1265, 239] width 606 height 480
click at [1150, 422] on button "Start Level" at bounding box center [1262, 422] width 504 height 64
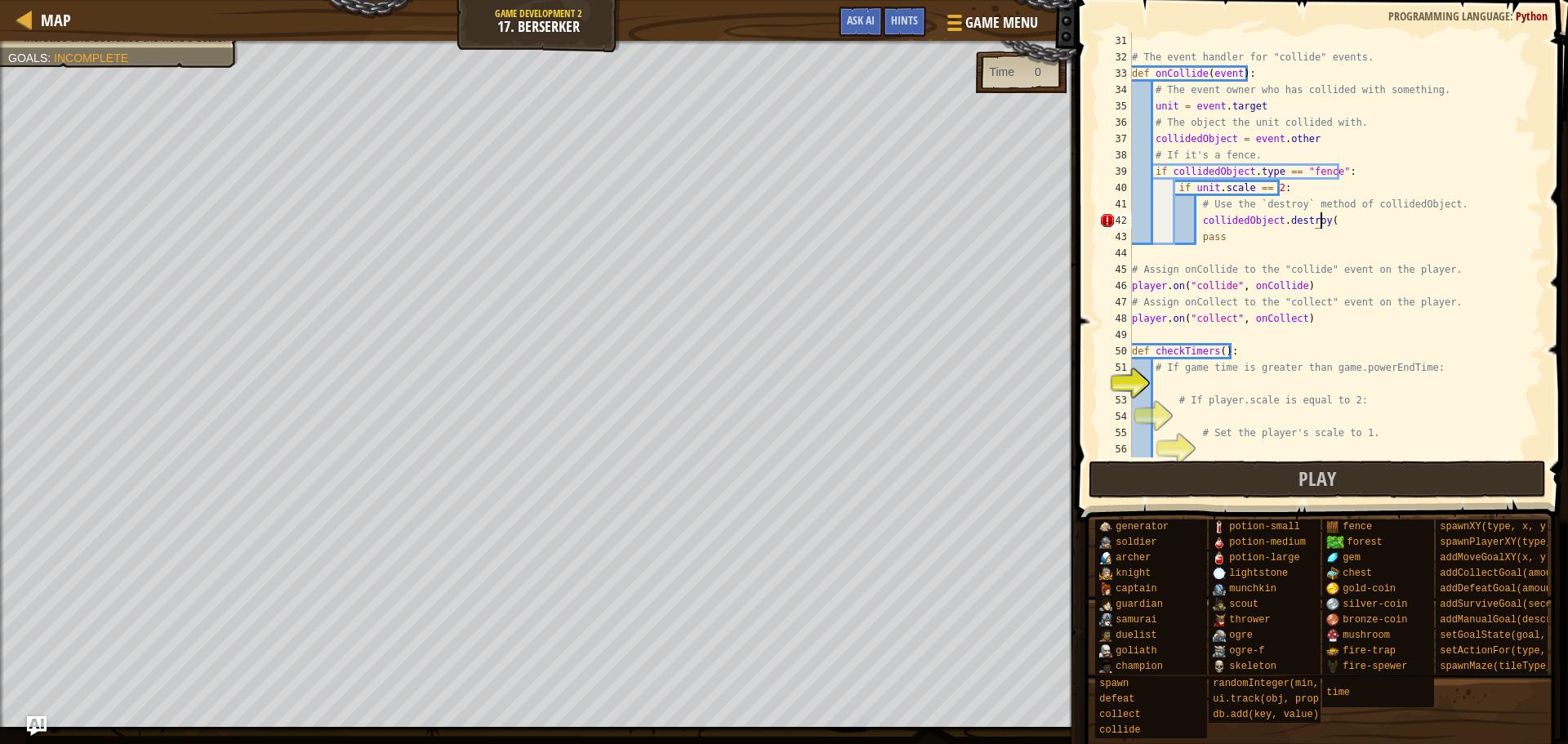
scroll to position [8, 15]
type textarea "collidedObject.destroy()"
click at [1249, 388] on div "# The event handler for "collide" events. def onCollide ( event ) : # The event…" at bounding box center [1330, 261] width 403 height 458
type textarea "if game.time > game.powerEndTime:"
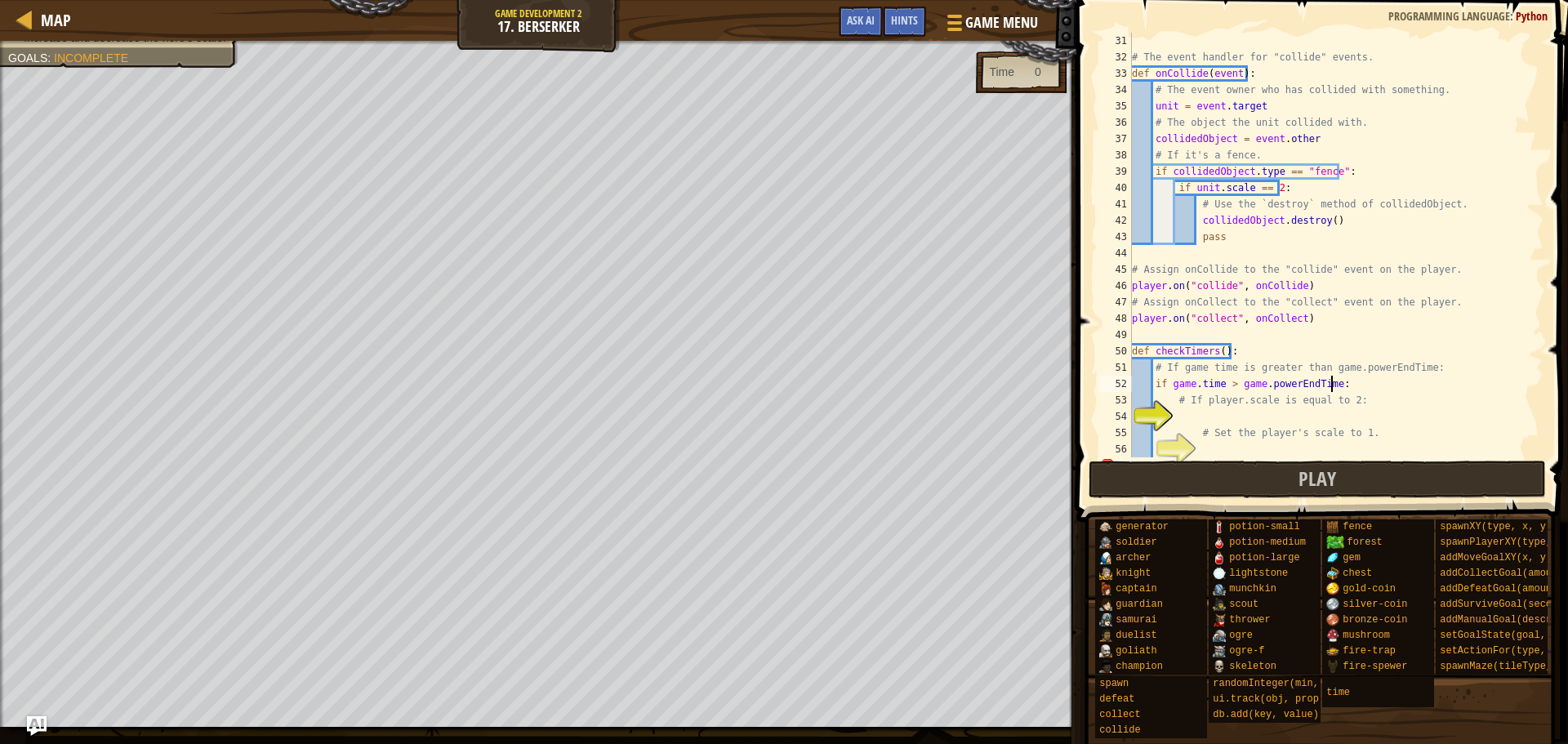
scroll to position [8, 15]
click at [1234, 411] on div "# The event handler for "collide" events. def onCollide ( event ) : # The event…" at bounding box center [1330, 261] width 403 height 458
click at [1227, 440] on div "# The event handler for "collide" events. def onCollide ( event ) : # The event…" at bounding box center [1330, 261] width 403 height 458
type textarea "# Set the player's scale to 1."
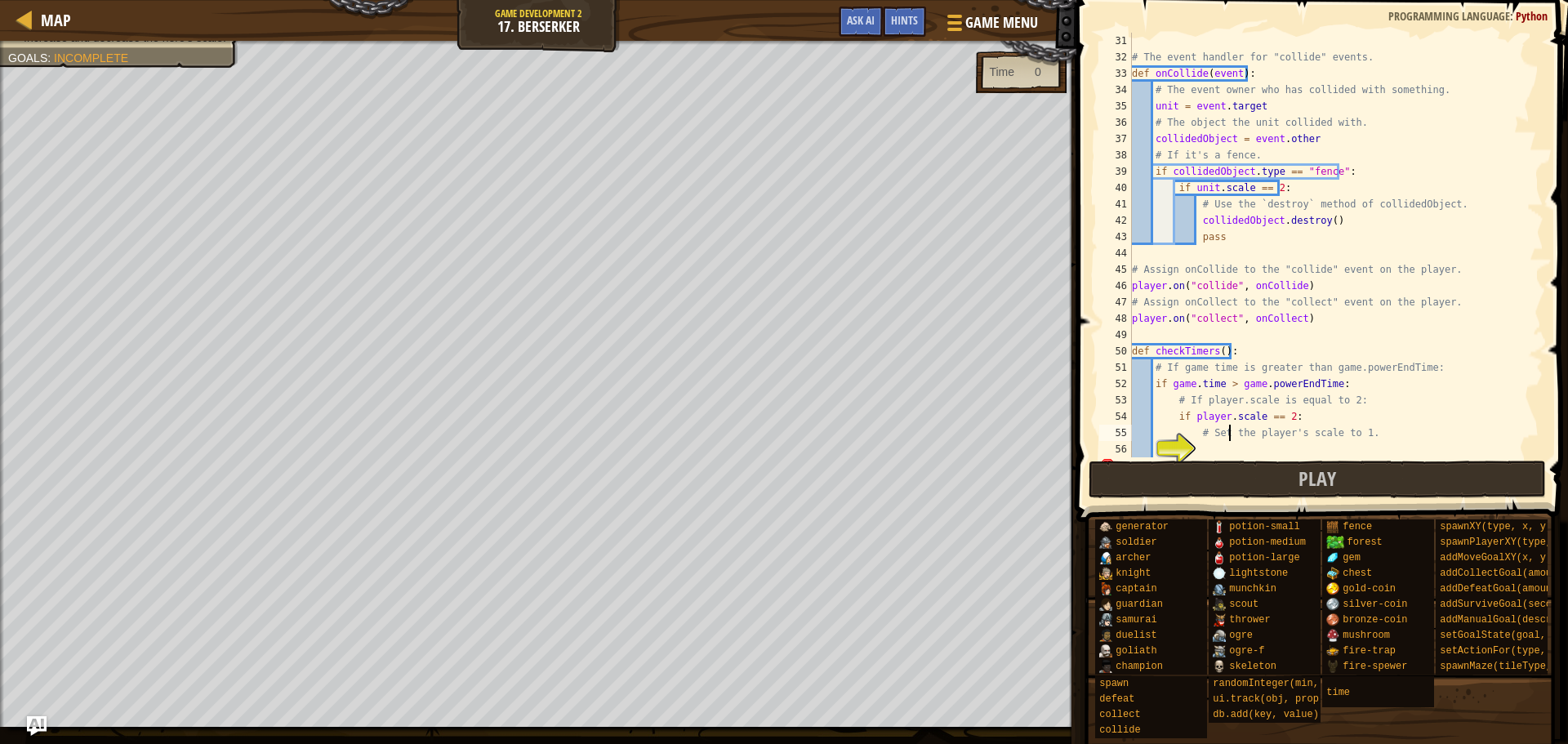
click at [1238, 447] on div "# The event handler for "collide" events. def onCollide ( event ) : # The event…" at bounding box center [1330, 261] width 403 height 458
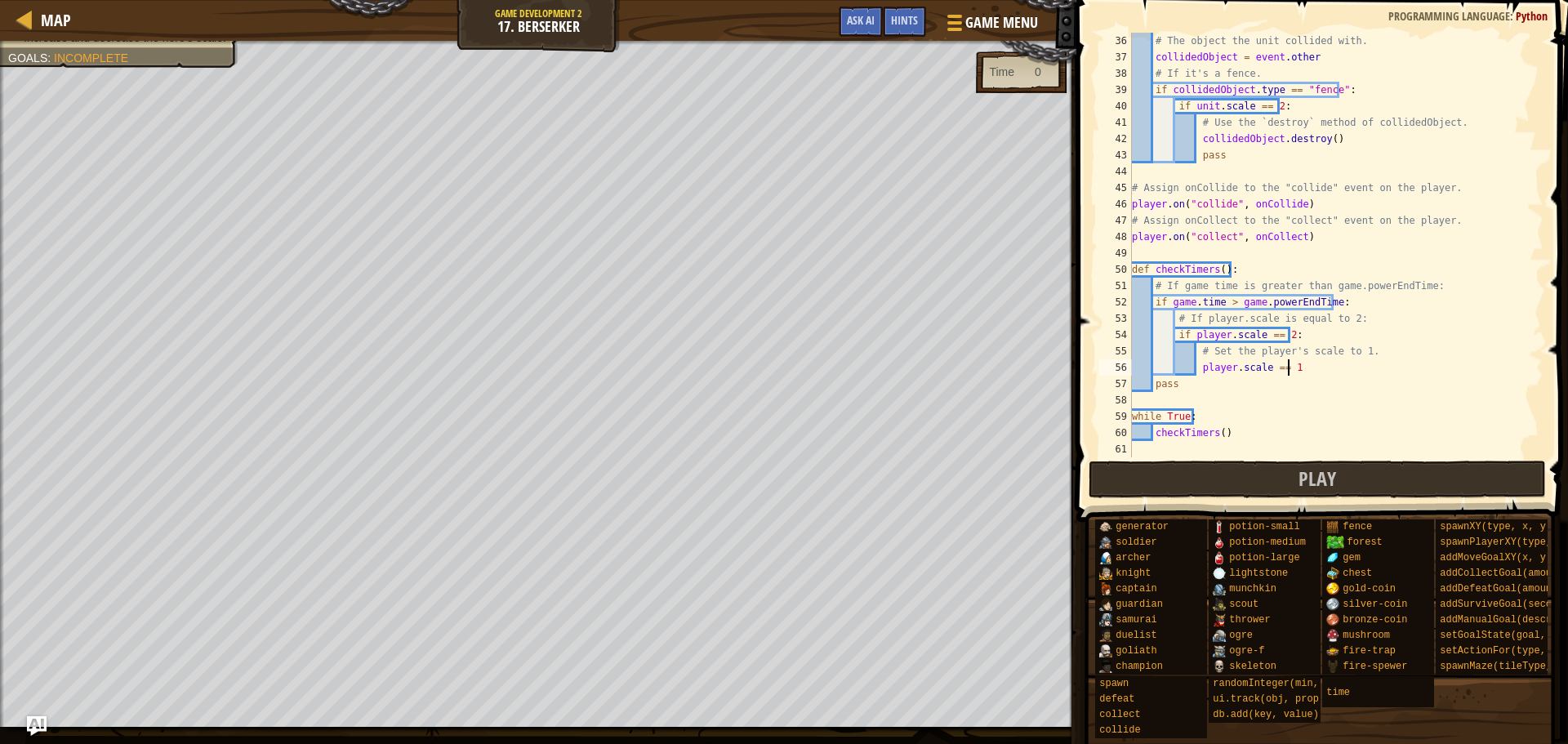
scroll to position [571, 0]
click at [1270, 469] on button "Play" at bounding box center [1318, 480] width 459 height 38
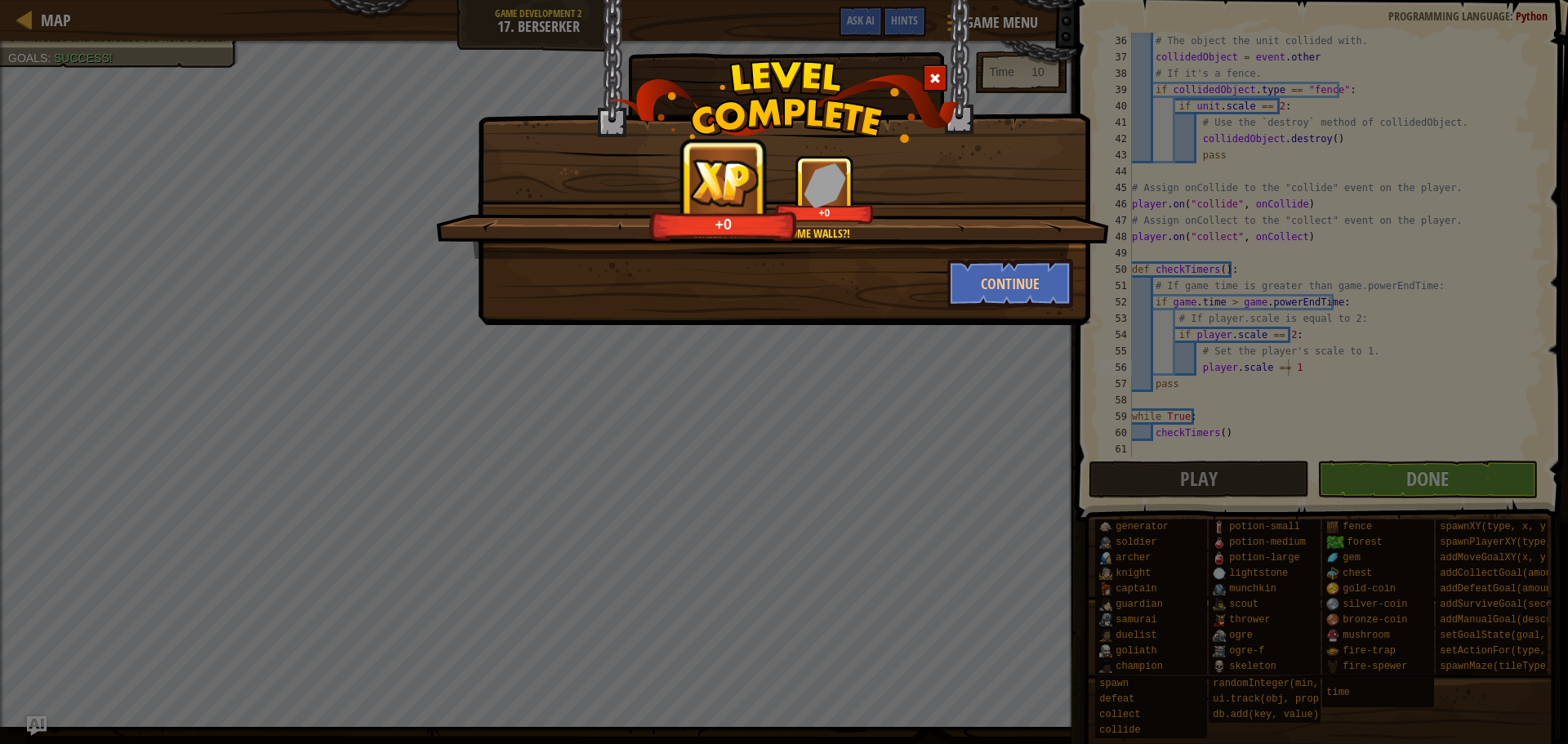
click at [932, 79] on div at bounding box center [935, 78] width 25 height 27
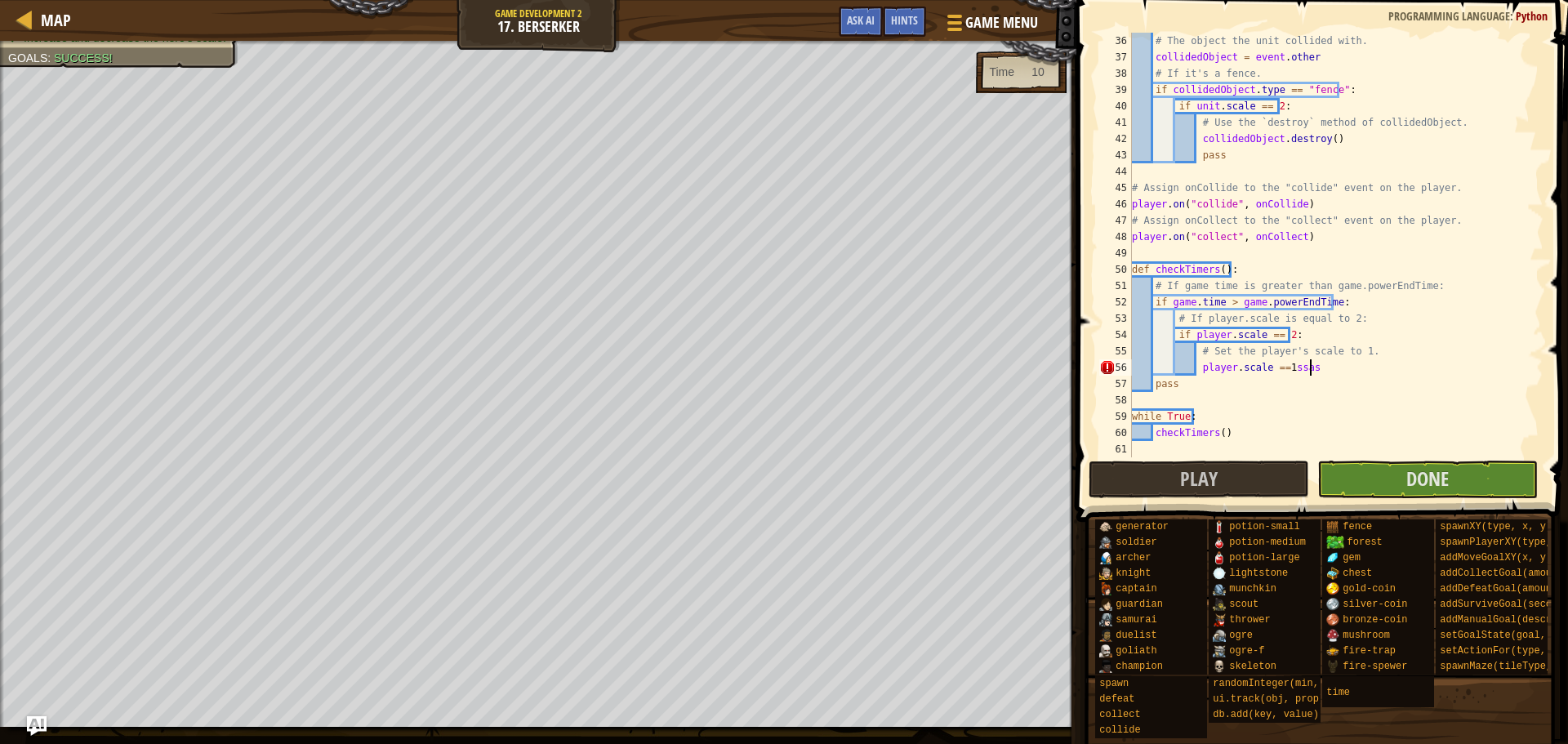
scroll to position [8, 14]
type textarea "player.scale == 1"
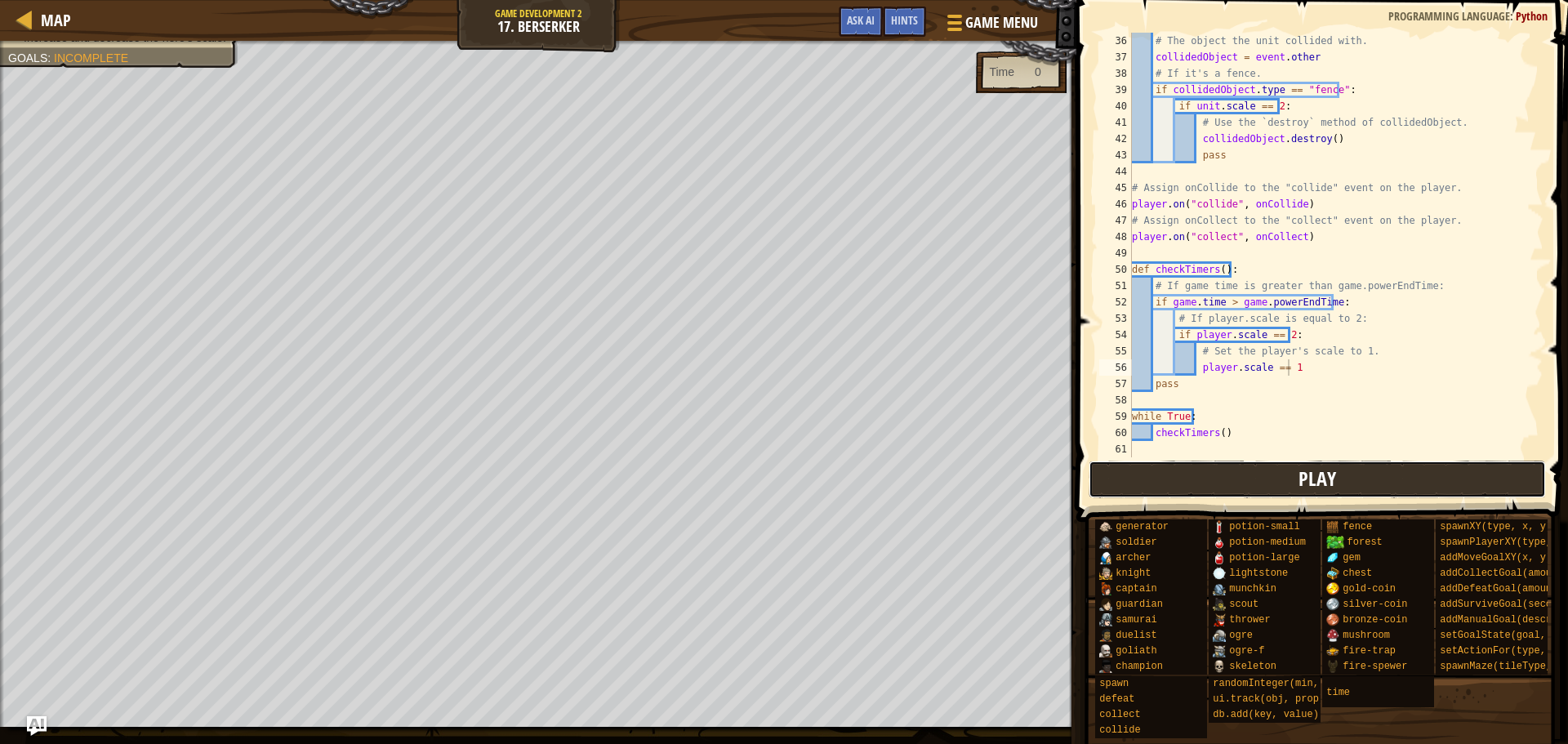
click at [1246, 472] on button "Play" at bounding box center [1318, 480] width 459 height 38
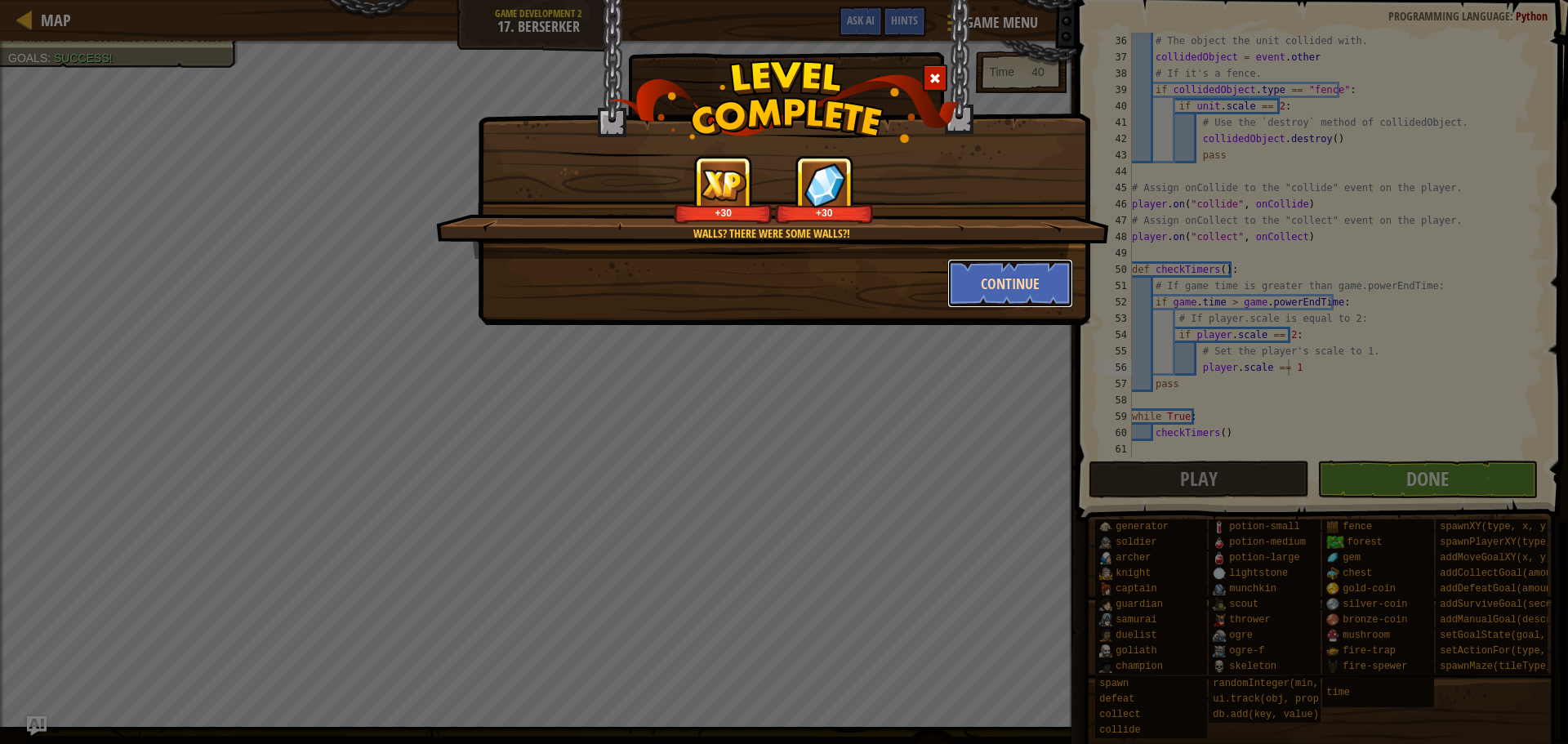
click at [1019, 271] on button "Continue" at bounding box center [1011, 283] width 127 height 49
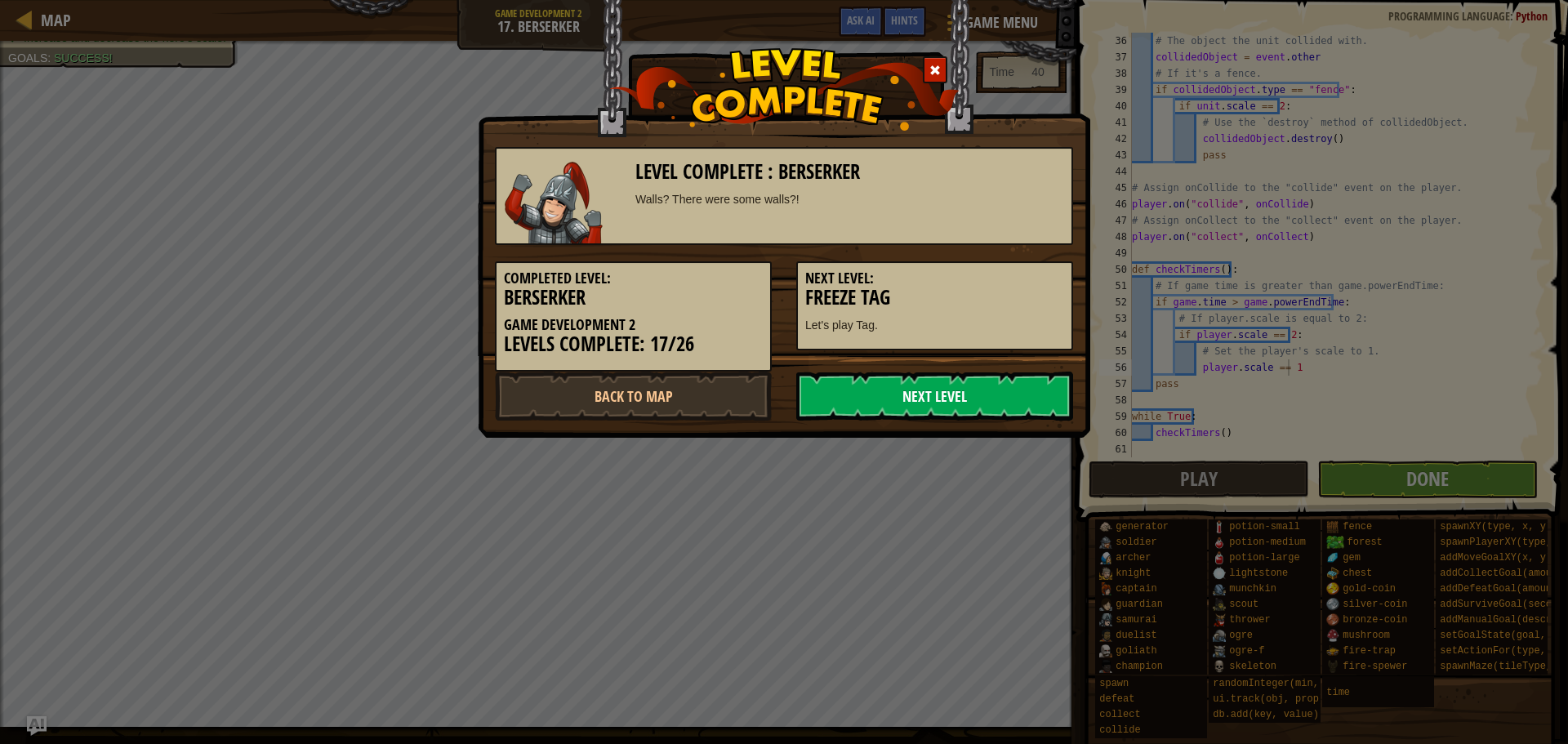
click at [886, 374] on link "Next Level" at bounding box center [935, 395] width 277 height 49
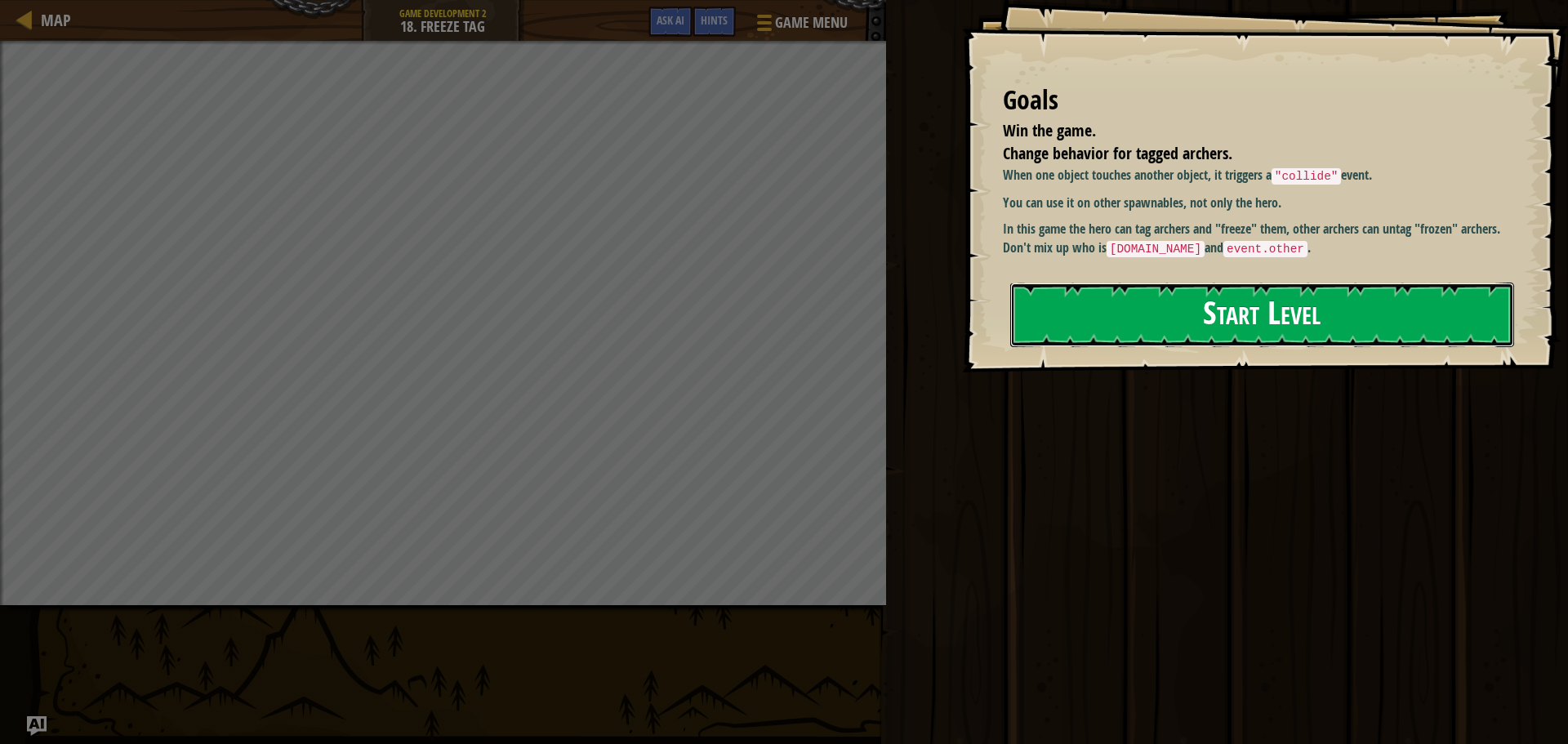
click at [1212, 284] on button "Start Level" at bounding box center [1262, 314] width 504 height 64
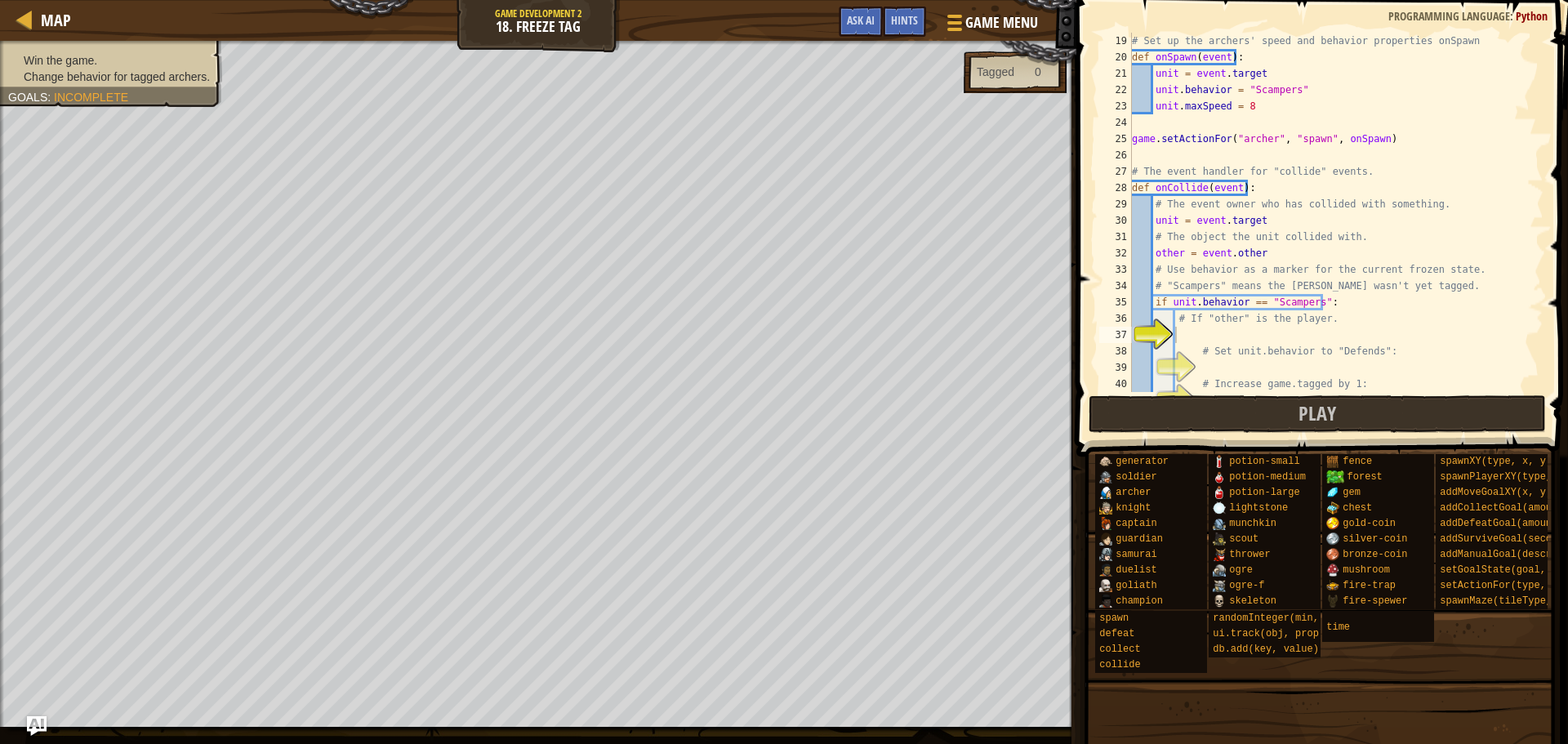
scroll to position [408, 0]
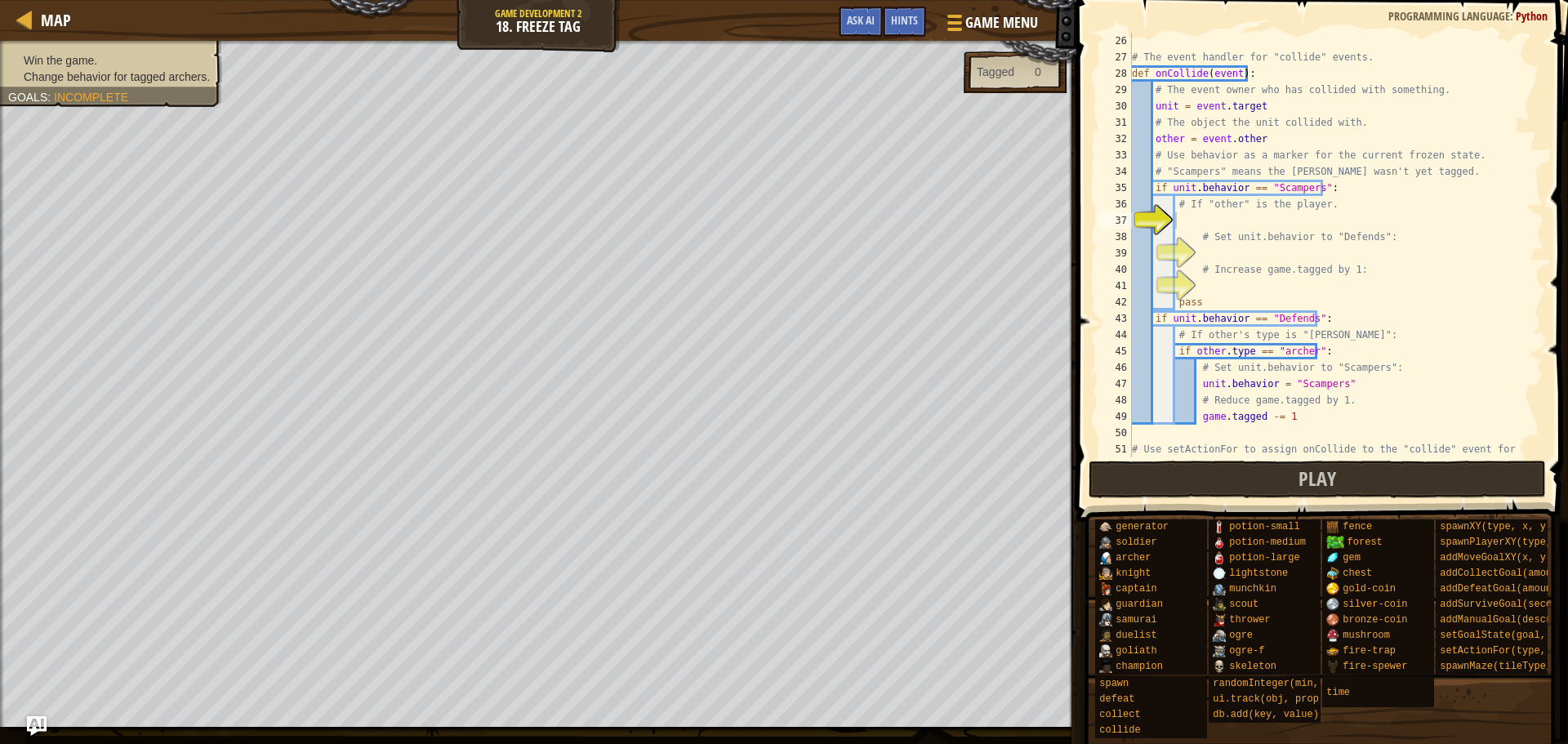
click at [1233, 221] on div "# The event handler for "collide" events. def onCollide ( event ) : # The event…" at bounding box center [1330, 269] width 403 height 474
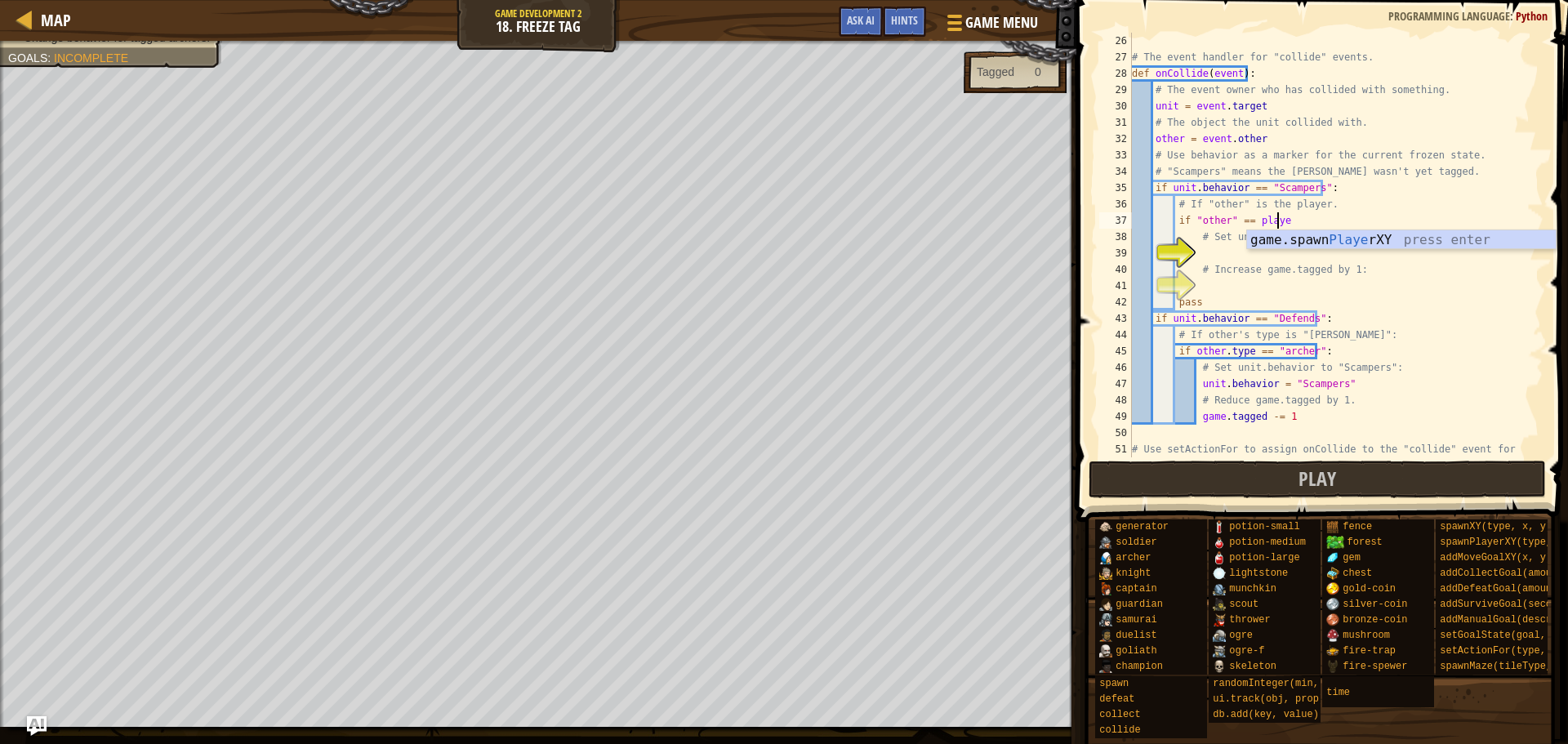
scroll to position [8, 11]
type textarea "if "other" == player:"
click at [1269, 246] on div "# The event handler for "collide" events. def onCollide ( event ) : # The event…" at bounding box center [1330, 269] width 403 height 474
type textarea "unit.behavior == "Defends":"
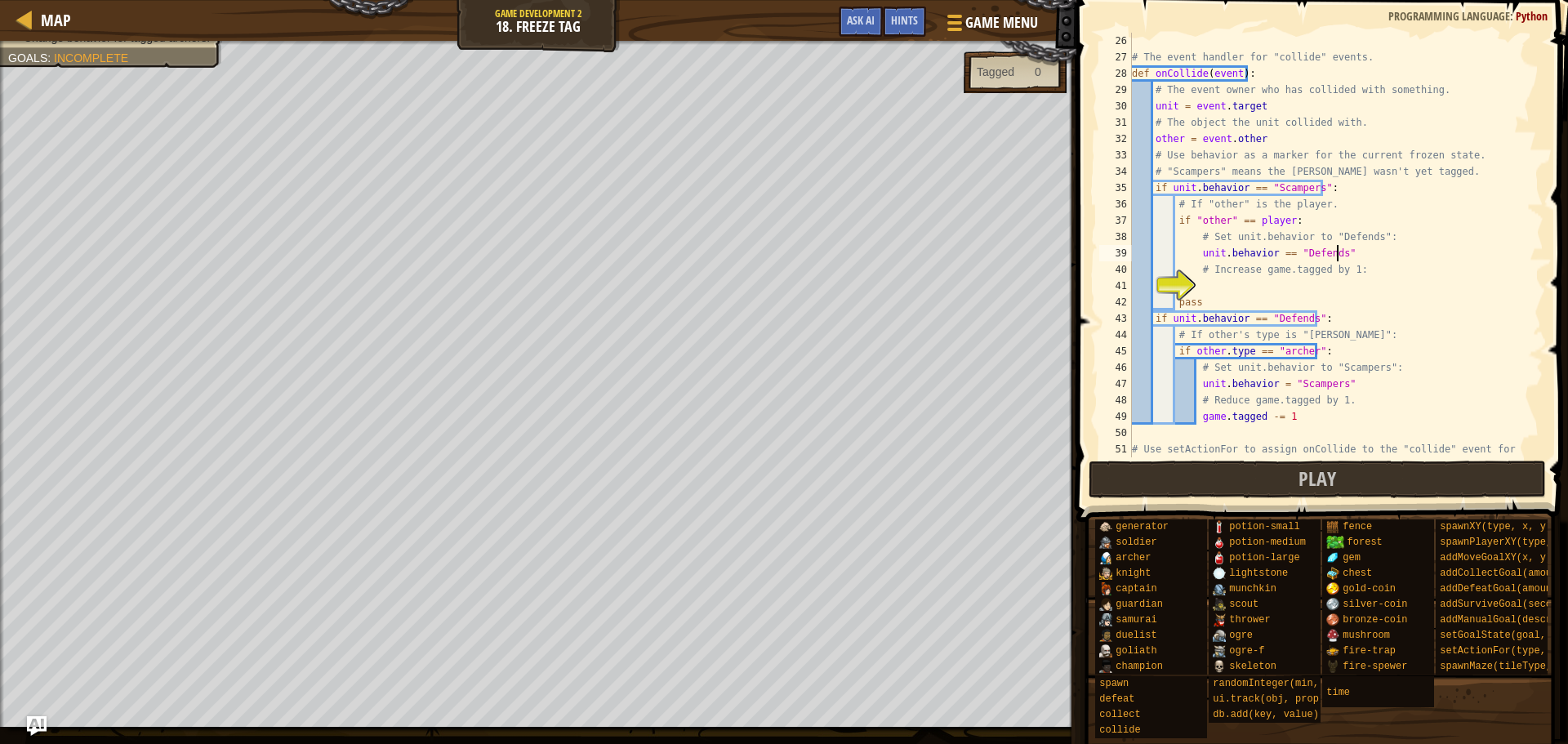
scroll to position [8, 16]
click at [1244, 286] on div "# The event handler for "collide" events. def onCollide ( event ) : # The event…" at bounding box center [1330, 269] width 403 height 474
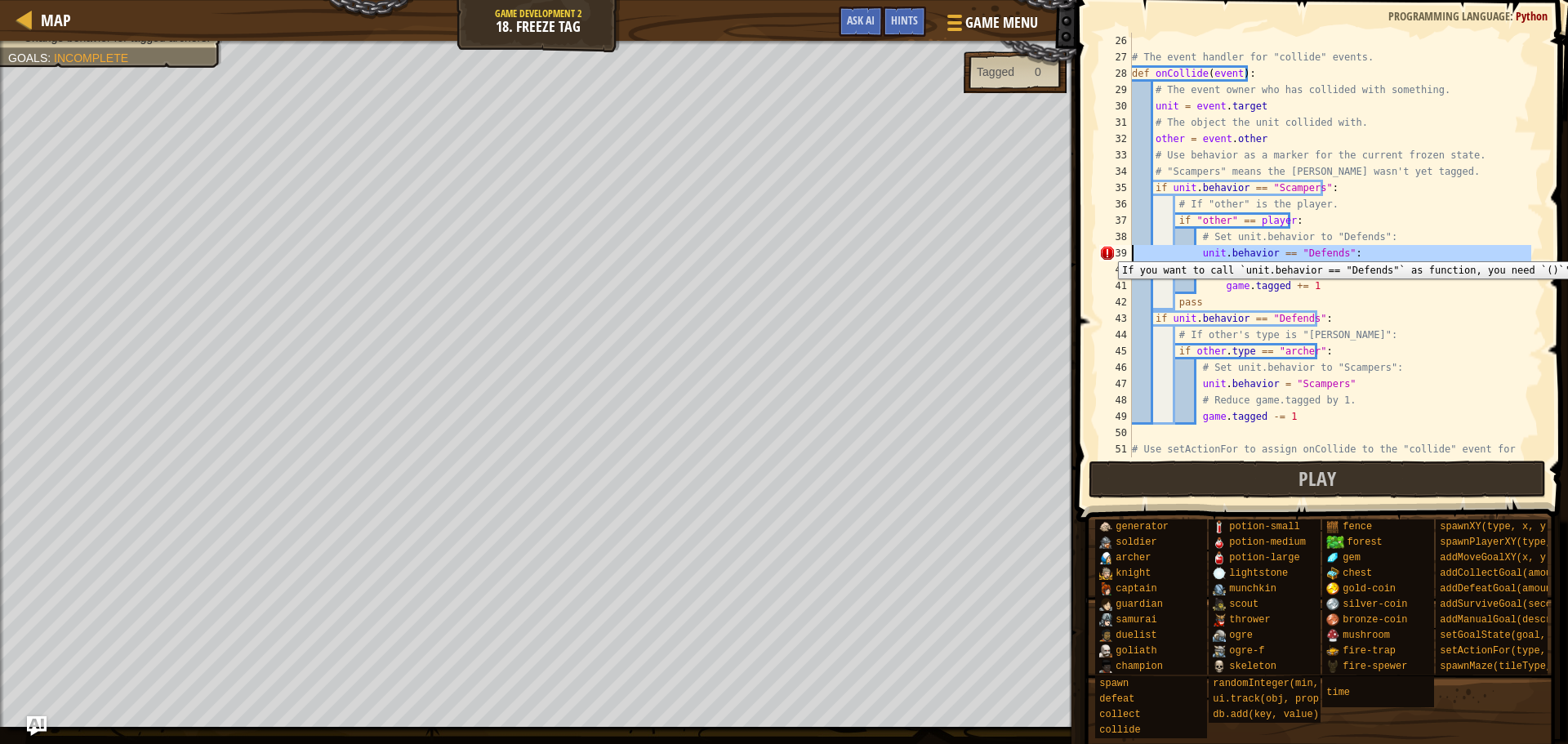
click at [1106, 249] on div "39" at bounding box center [1115, 252] width 33 height 16
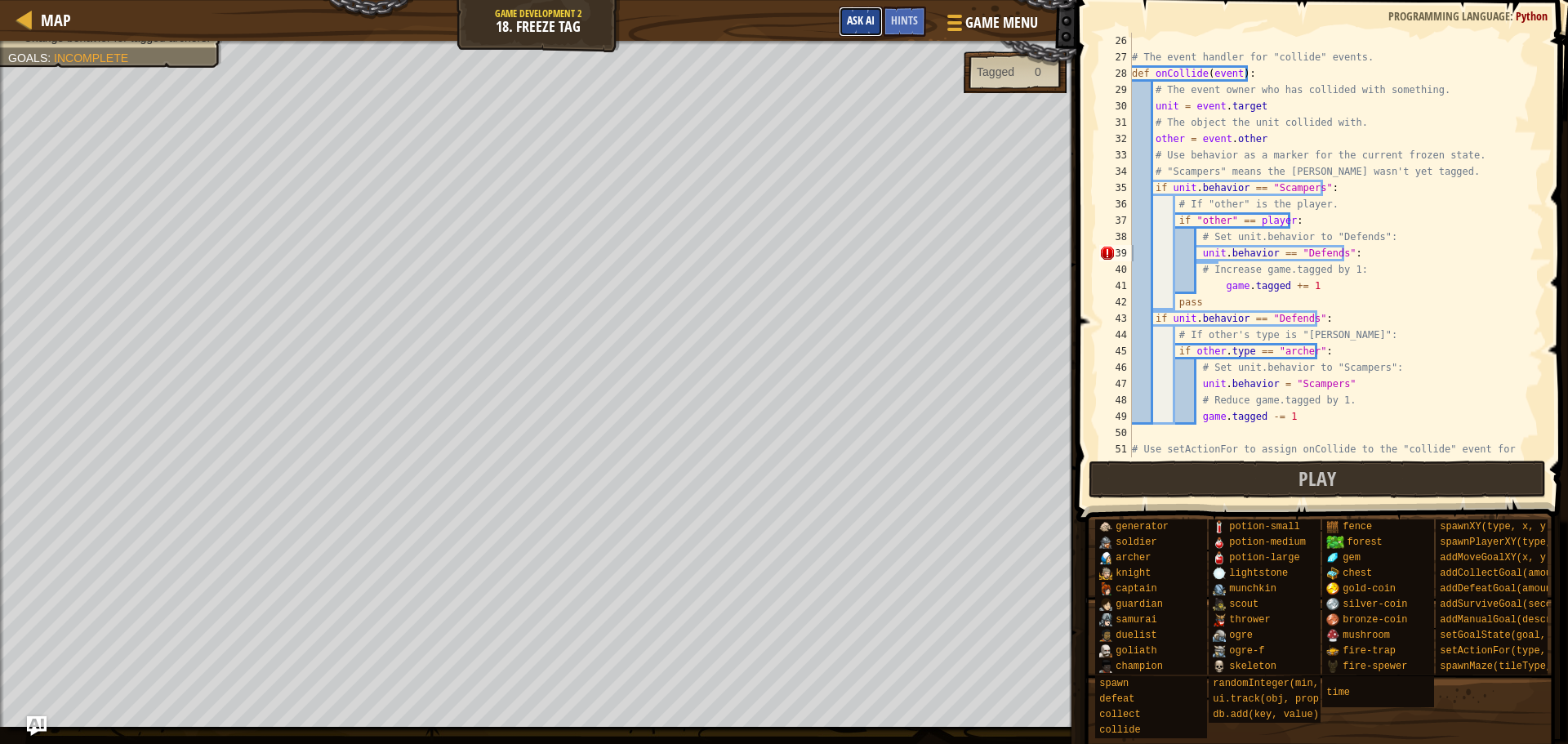
click at [867, 24] on span "Ask AI" at bounding box center [861, 20] width 27 height 15
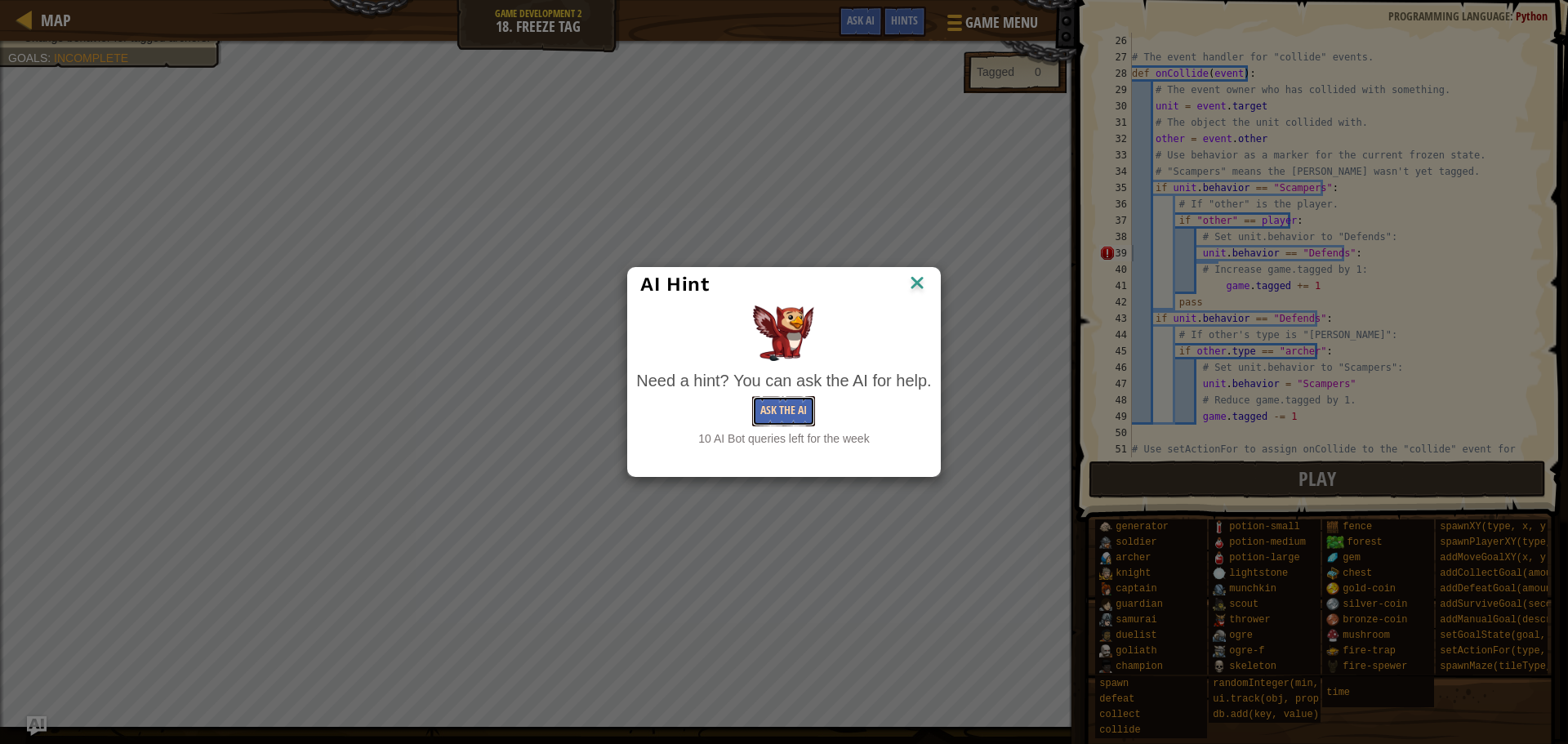
click at [814, 400] on button "Ask the AI" at bounding box center [784, 410] width 63 height 30
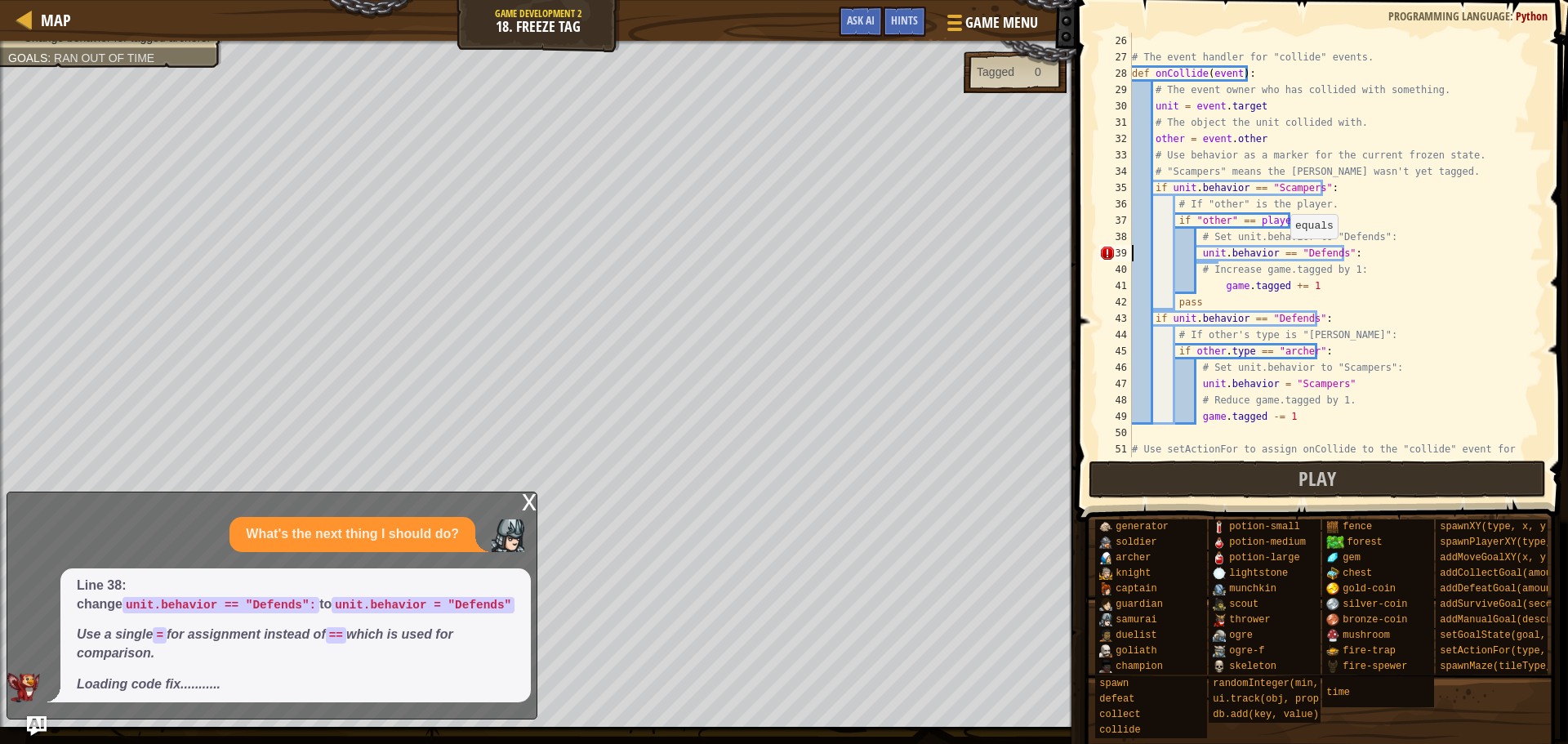
click at [1282, 255] on div "# The event handler for "collide" events. def onCollide ( event ) : # The event…" at bounding box center [1330, 269] width 403 height 474
click at [1101, 438] on div "50" at bounding box center [1115, 433] width 33 height 16
type textarea "# Use setActionFor to assign onCollide to the "collide" event for "[PERSON_NAME…"
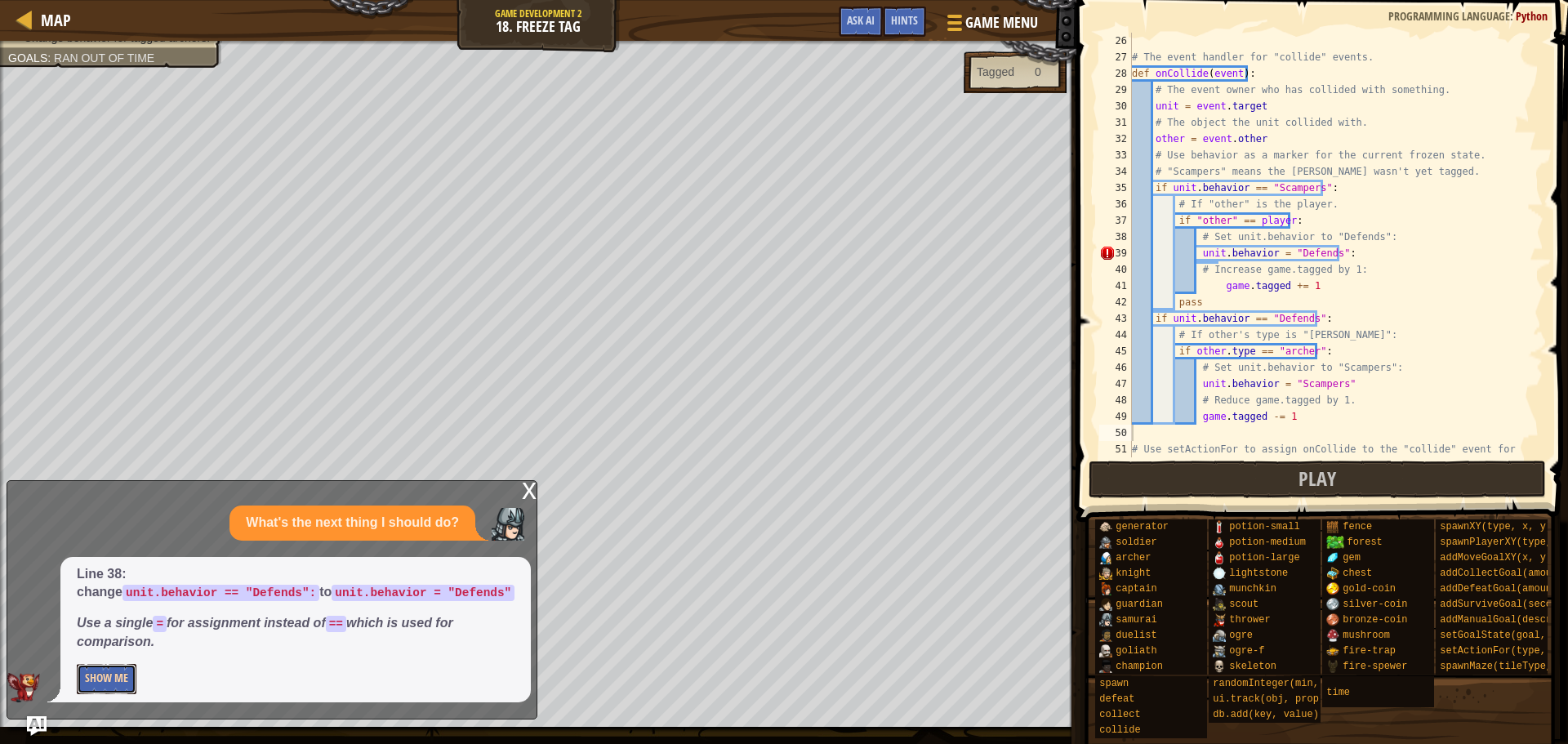
click at [112, 675] on button "Show Me" at bounding box center [107, 678] width 60 height 30
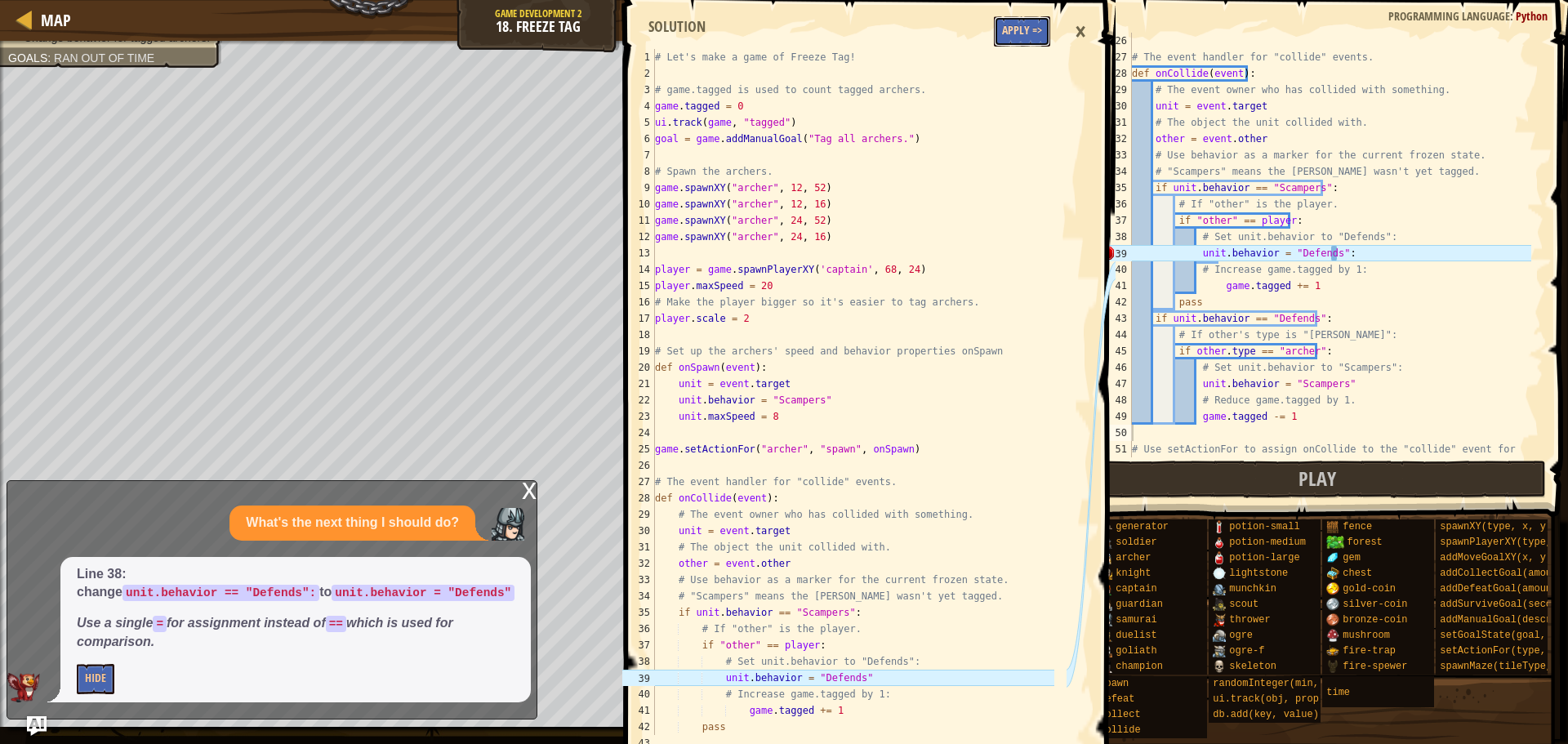
click at [1035, 27] on button "Apply =>" at bounding box center [1022, 31] width 56 height 30
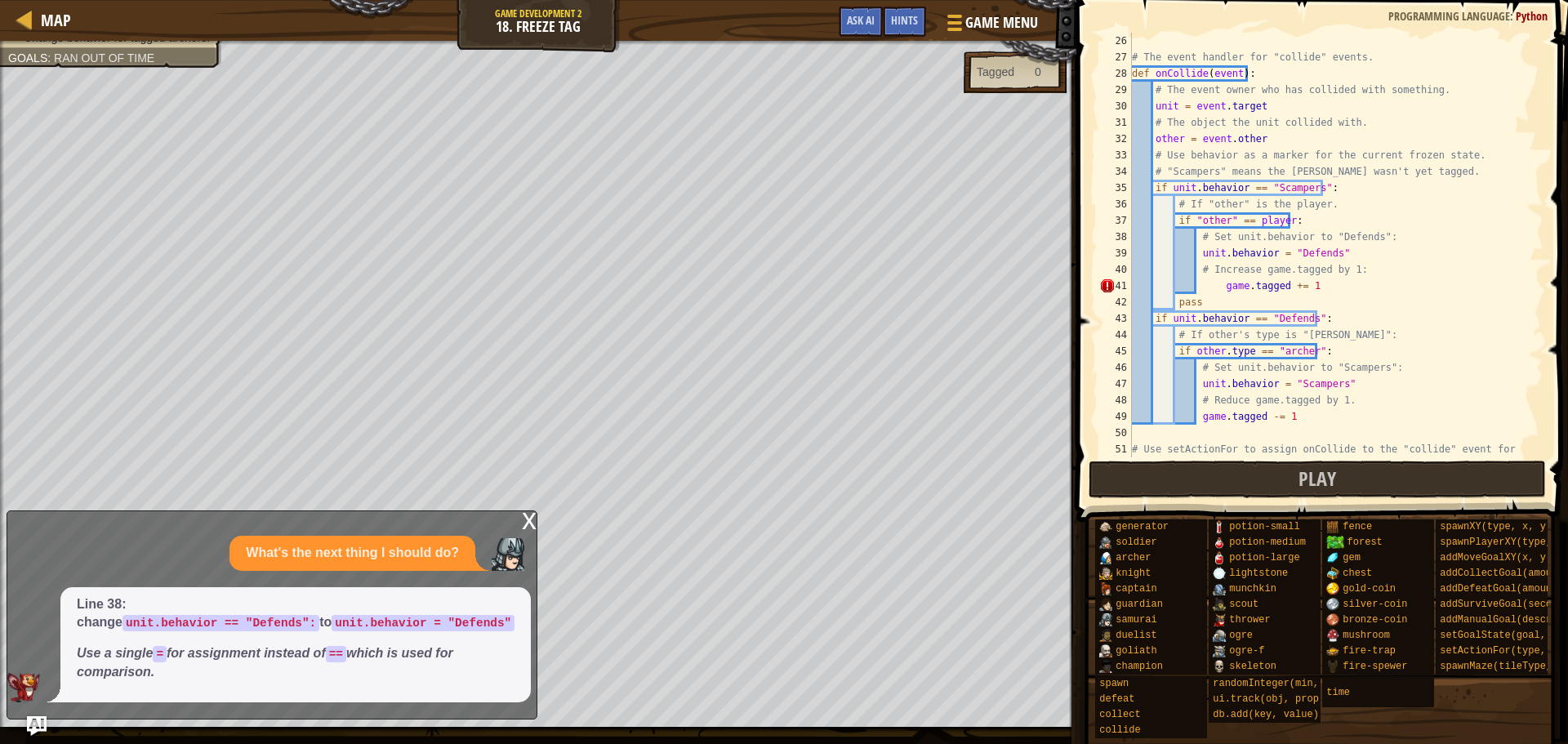
click at [1216, 286] on div "# The event handler for "collide" events. def onCollide ( event ) : # The event…" at bounding box center [1330, 269] width 403 height 474
click at [1219, 286] on div "# The event handler for "collide" events. def onCollide ( event ) : # The event…" at bounding box center [1330, 269] width 403 height 474
type textarea "game.tagged += 1"
click at [1282, 483] on button "Play" at bounding box center [1318, 480] width 459 height 38
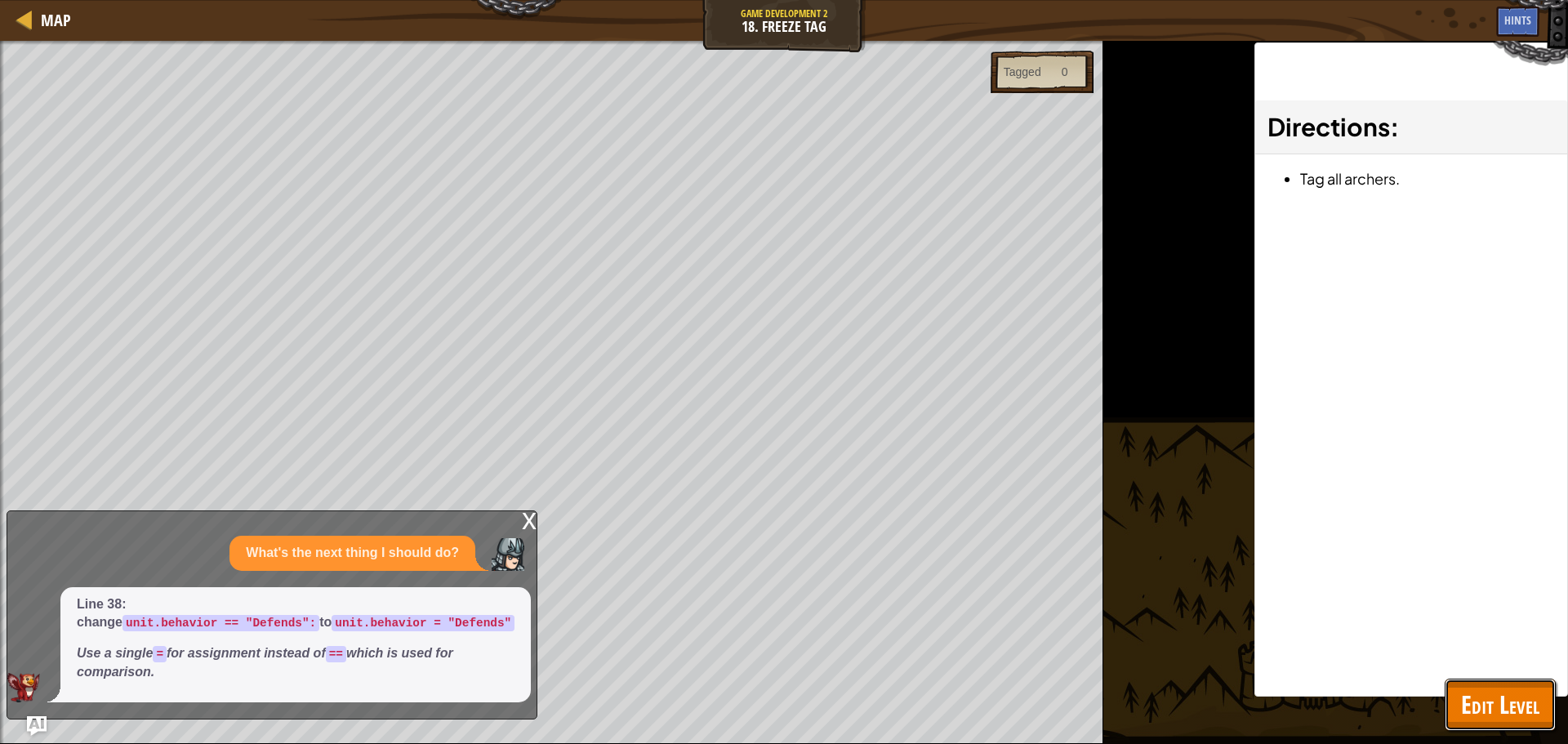
click at [1507, 700] on span "Edit Level" at bounding box center [1500, 704] width 79 height 33
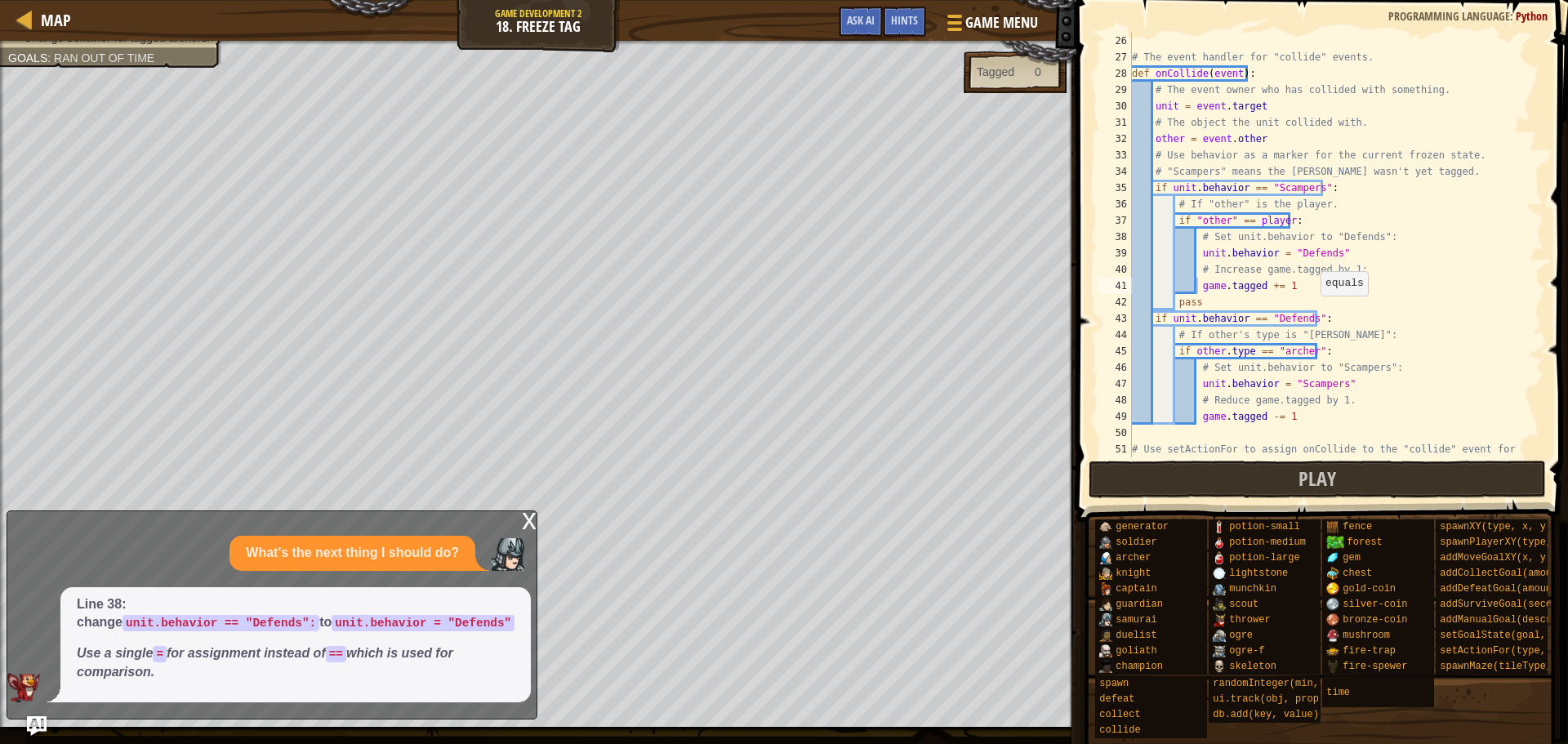
scroll to position [523, 0]
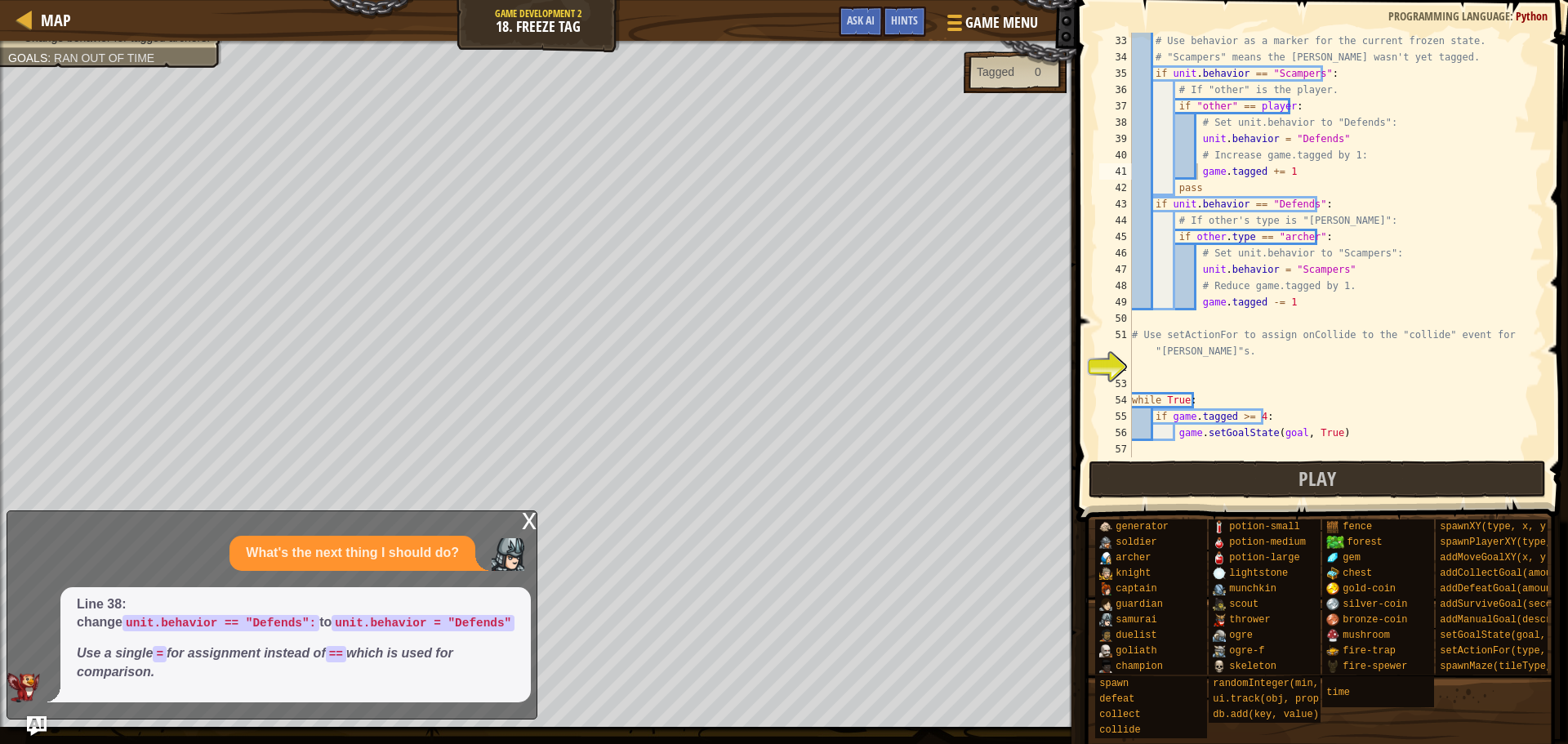
click at [1218, 375] on div "# Use behavior as a marker for the current frozen state. # "Scampers" means the…" at bounding box center [1330, 261] width 403 height 458
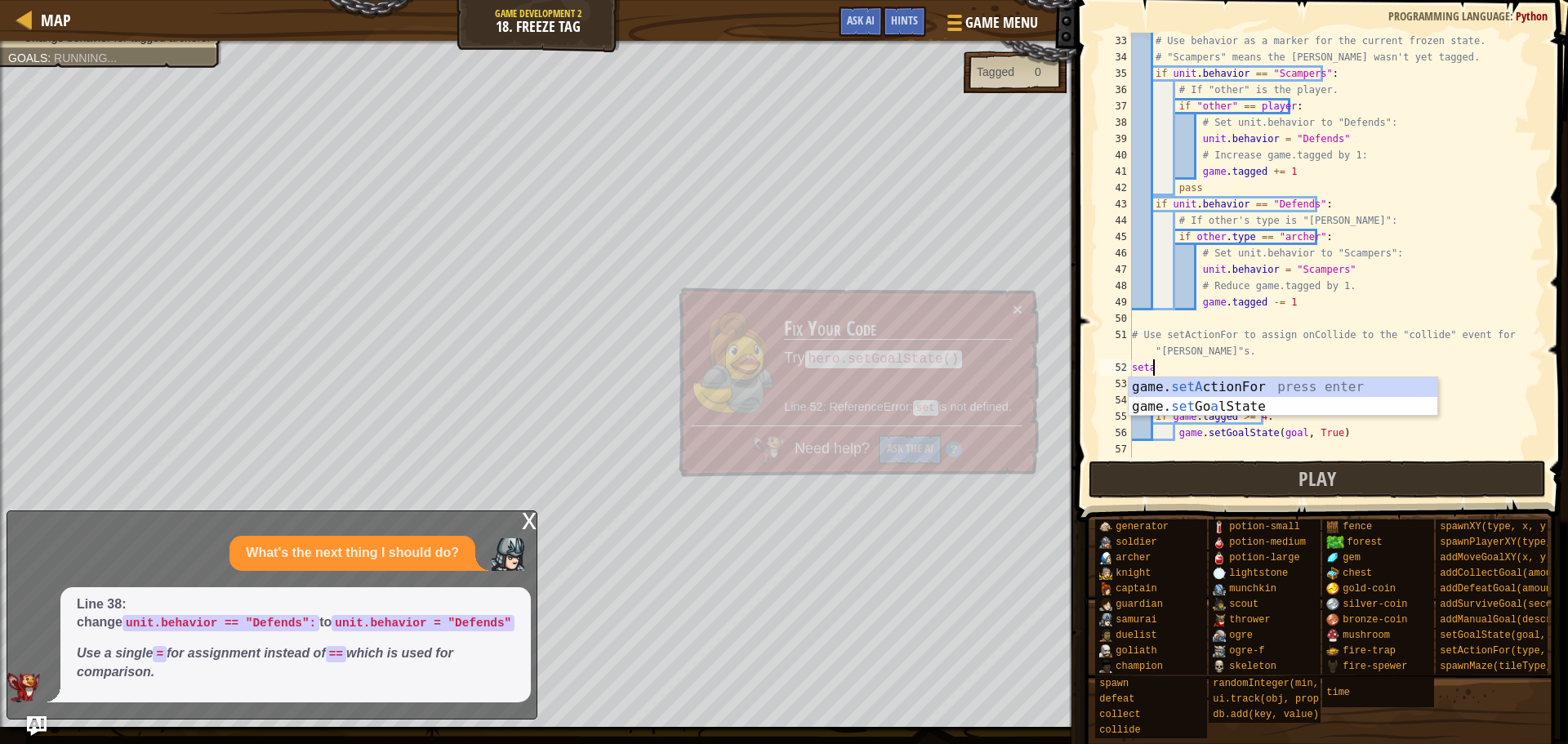
scroll to position [8, 1]
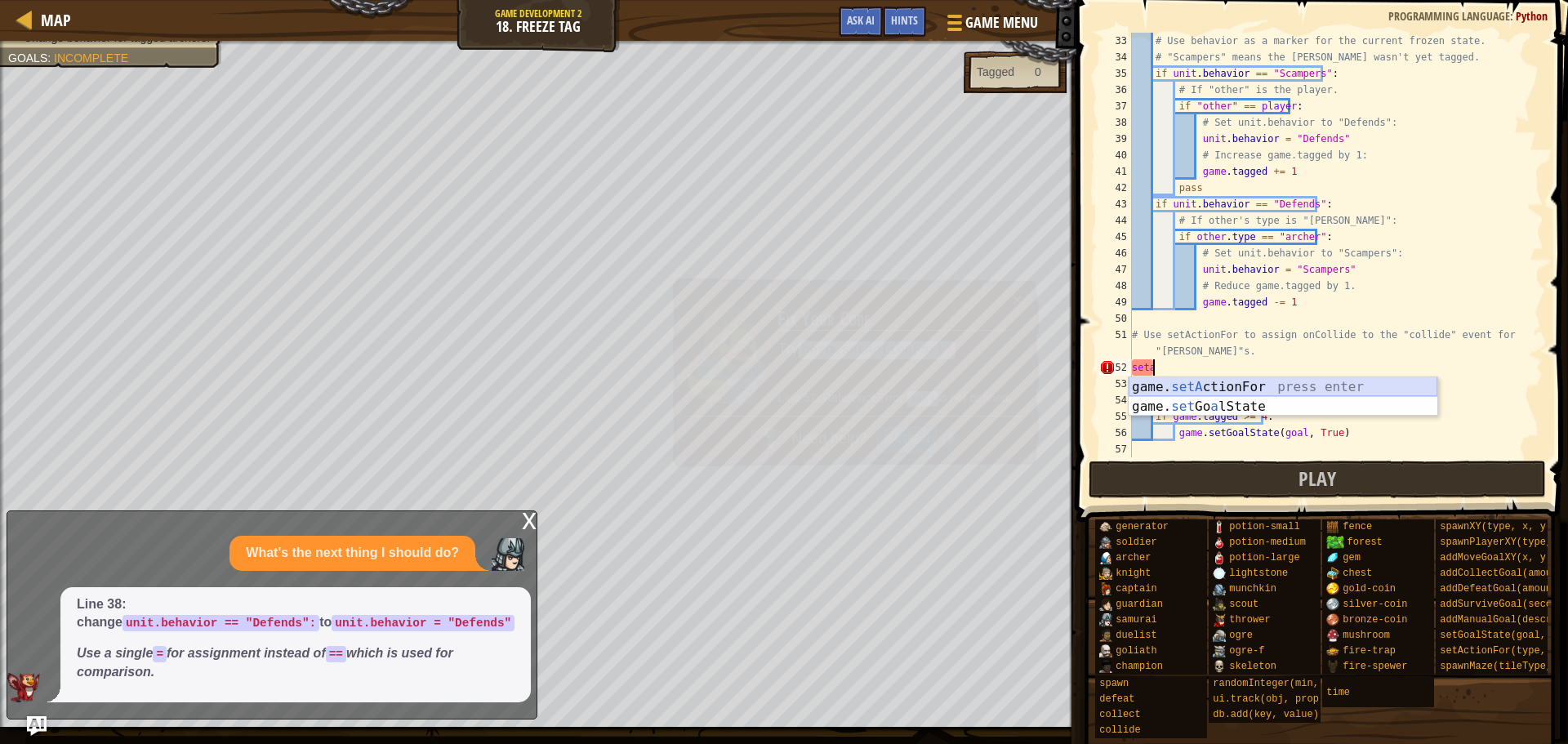
click at [1245, 389] on div "game. setA ctionFor press enter game. set Go a lState press enter" at bounding box center [1283, 416] width 309 height 79
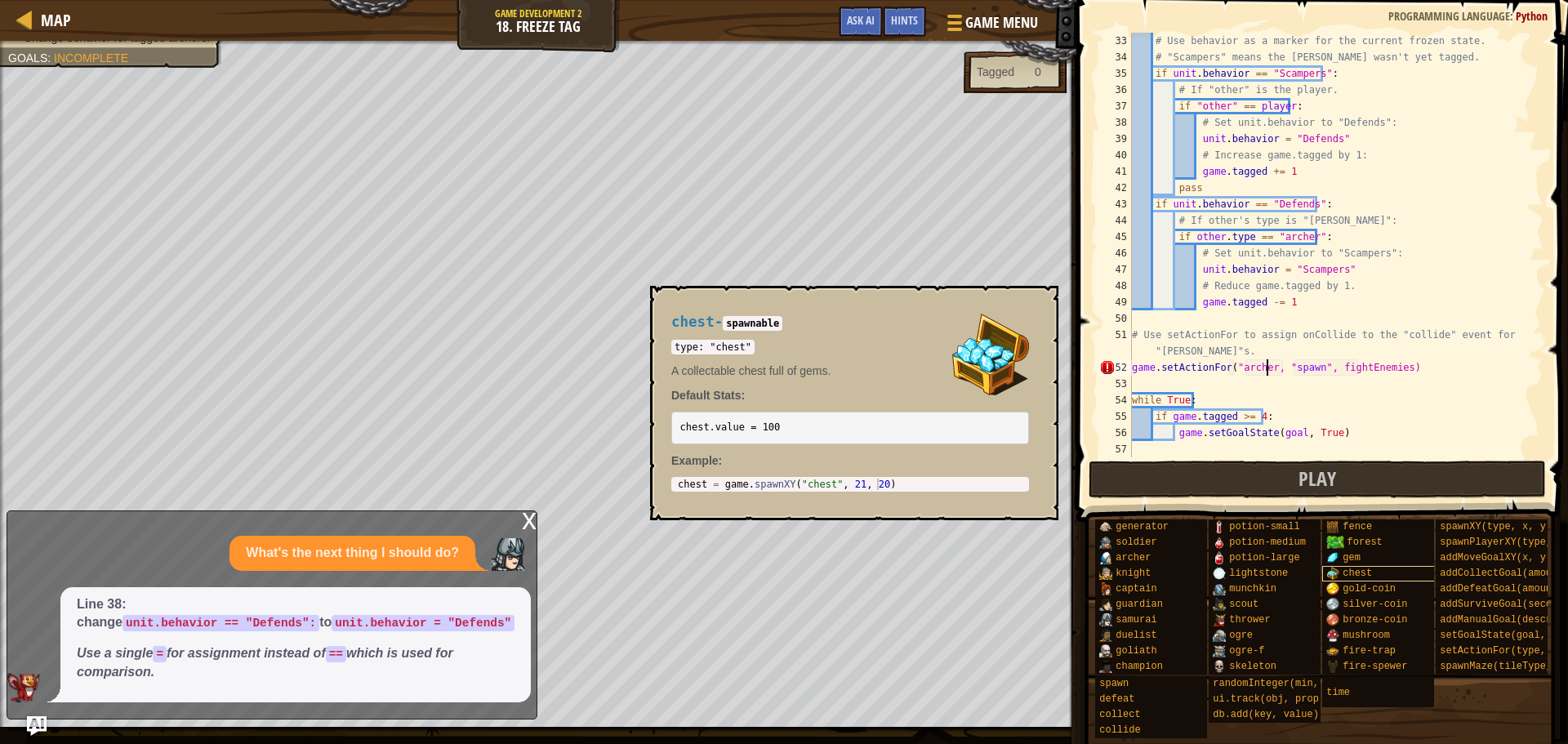
scroll to position [8, 11]
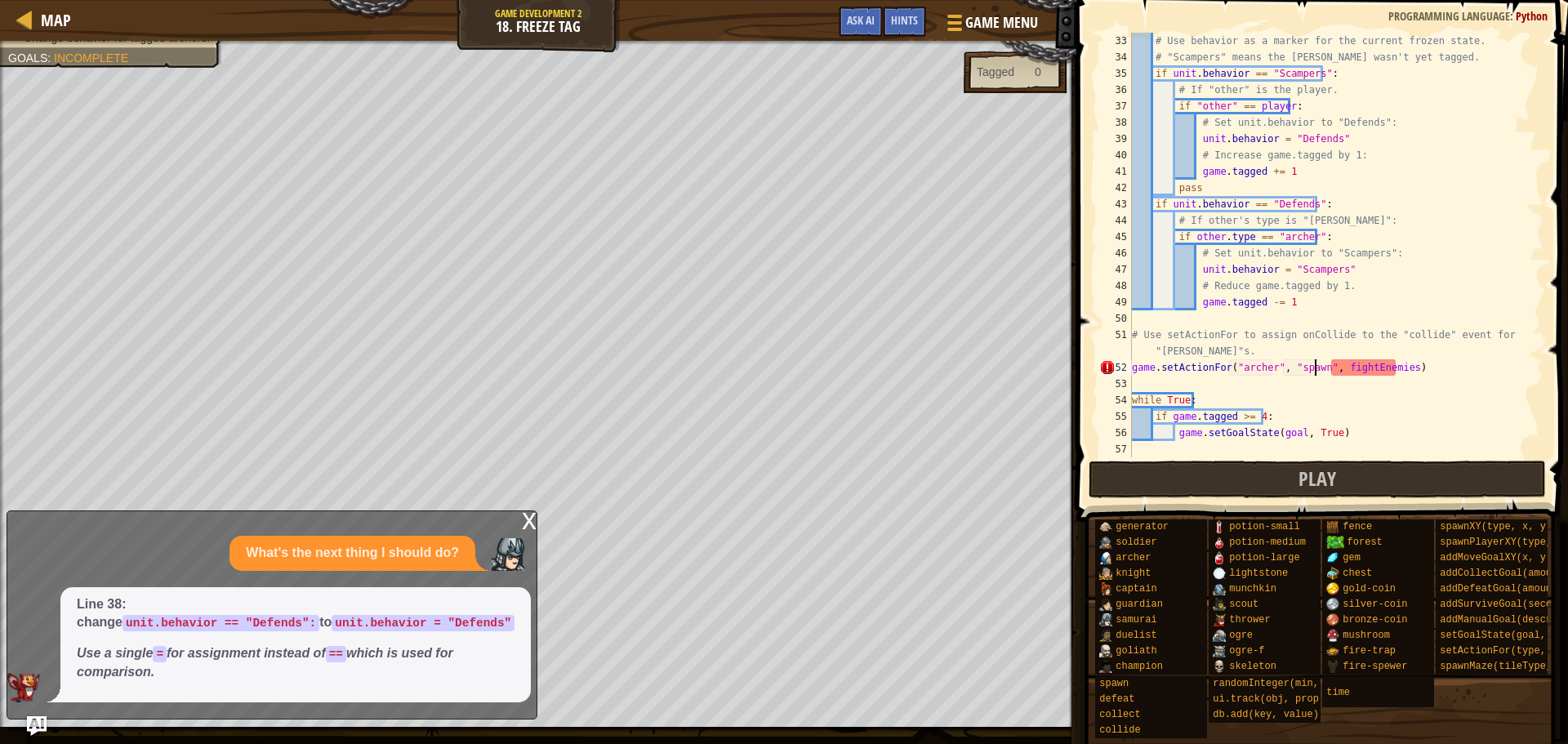
click at [1316, 369] on div "# Use behavior as a marker for the current frozen state. # "Scampers" means the…" at bounding box center [1330, 261] width 403 height 458
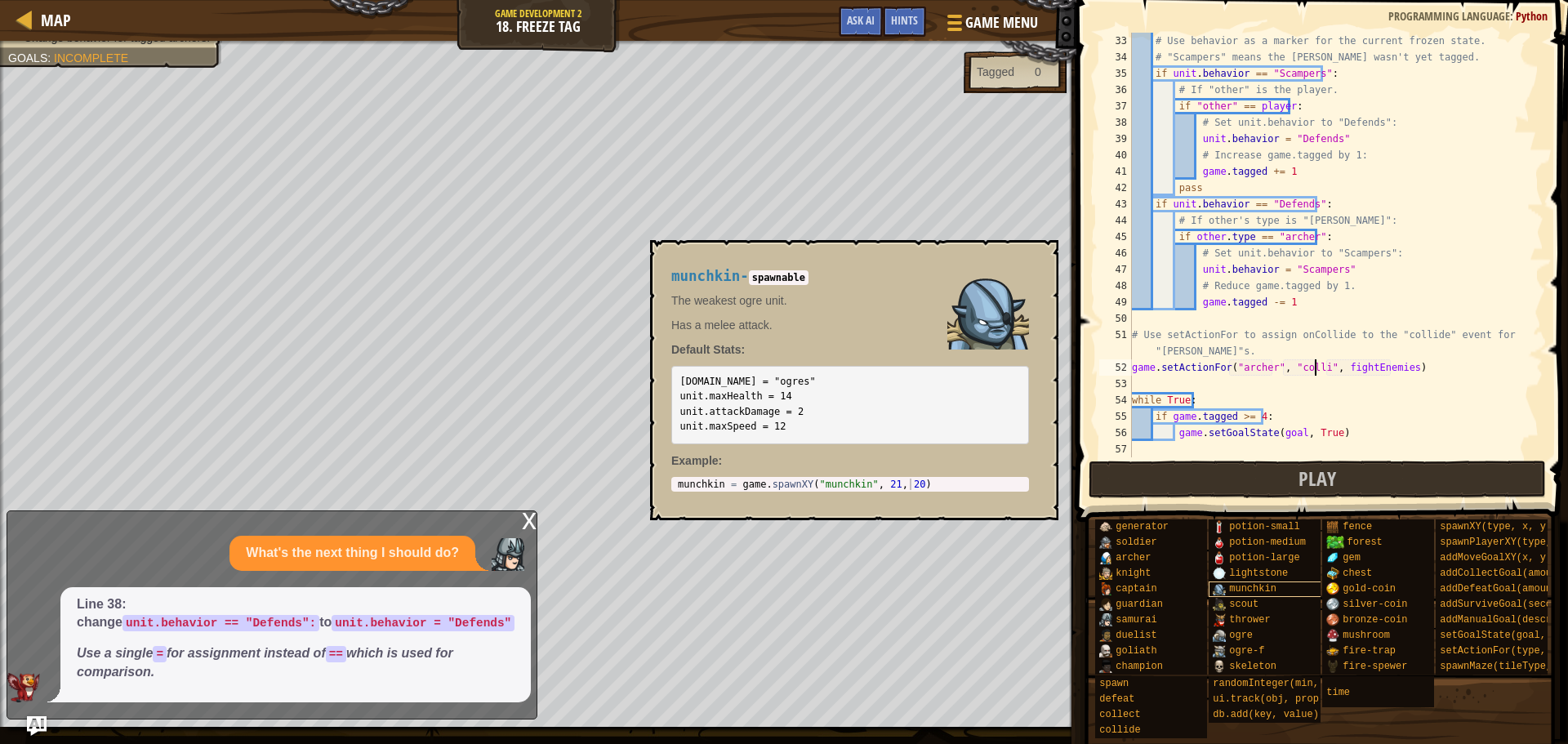
scroll to position [8, 15]
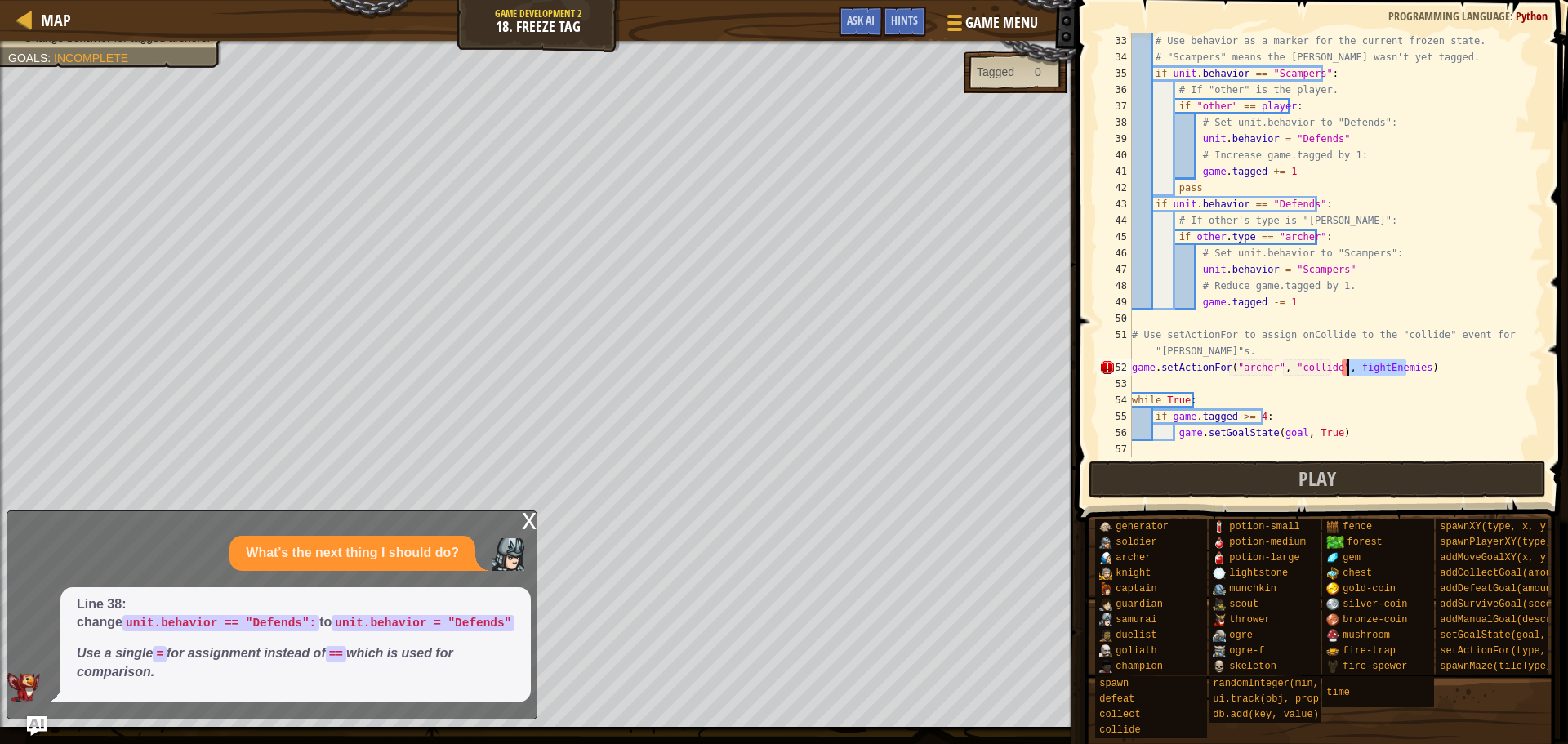
drag, startPoint x: 1408, startPoint y: 371, endPoint x: 1343, endPoint y: 374, distance: 65.1
click at [1343, 374] on div "# Use behavior as a marker for the current frozen state. # "Scampers" means the…" at bounding box center [1330, 261] width 403 height 458
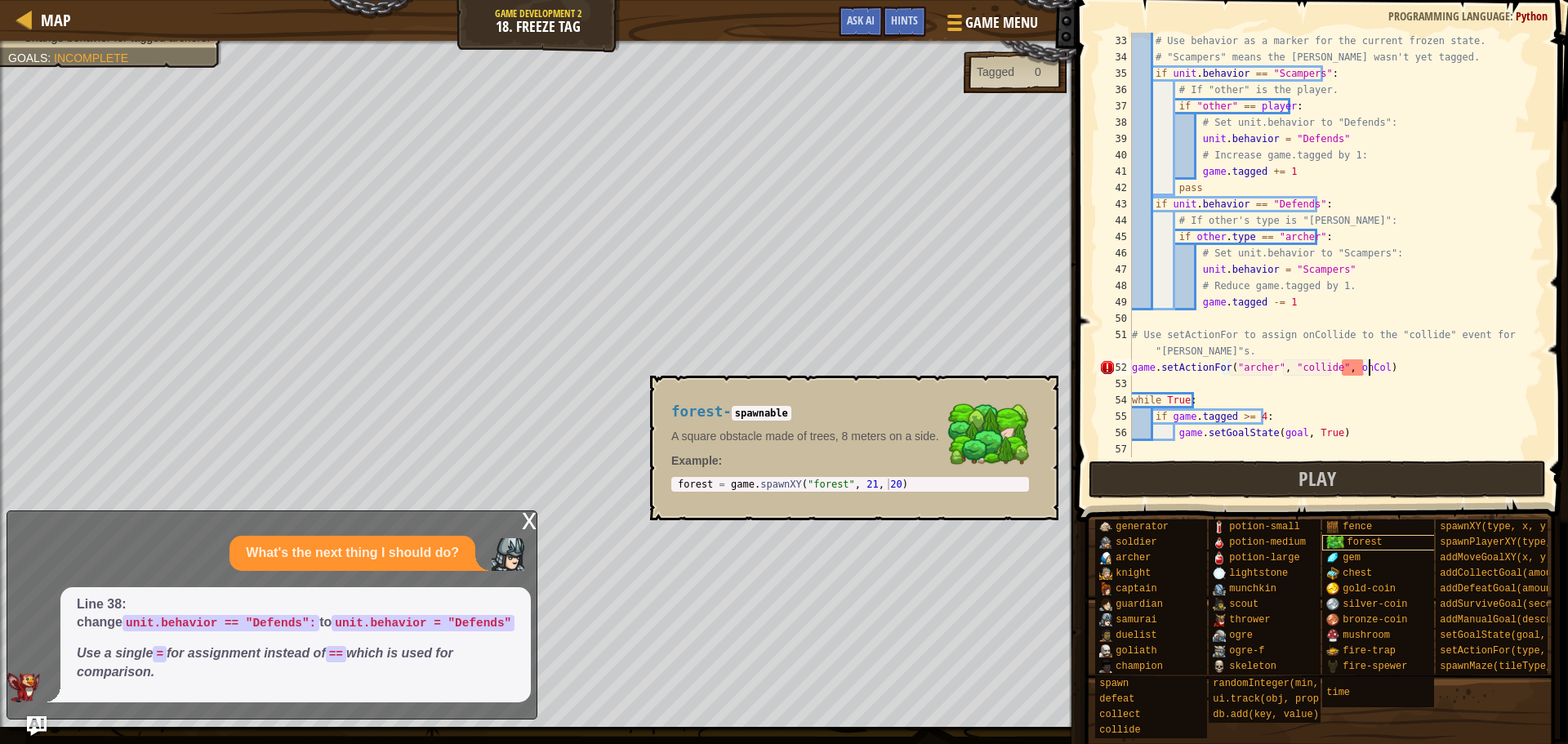
scroll to position [8, 20]
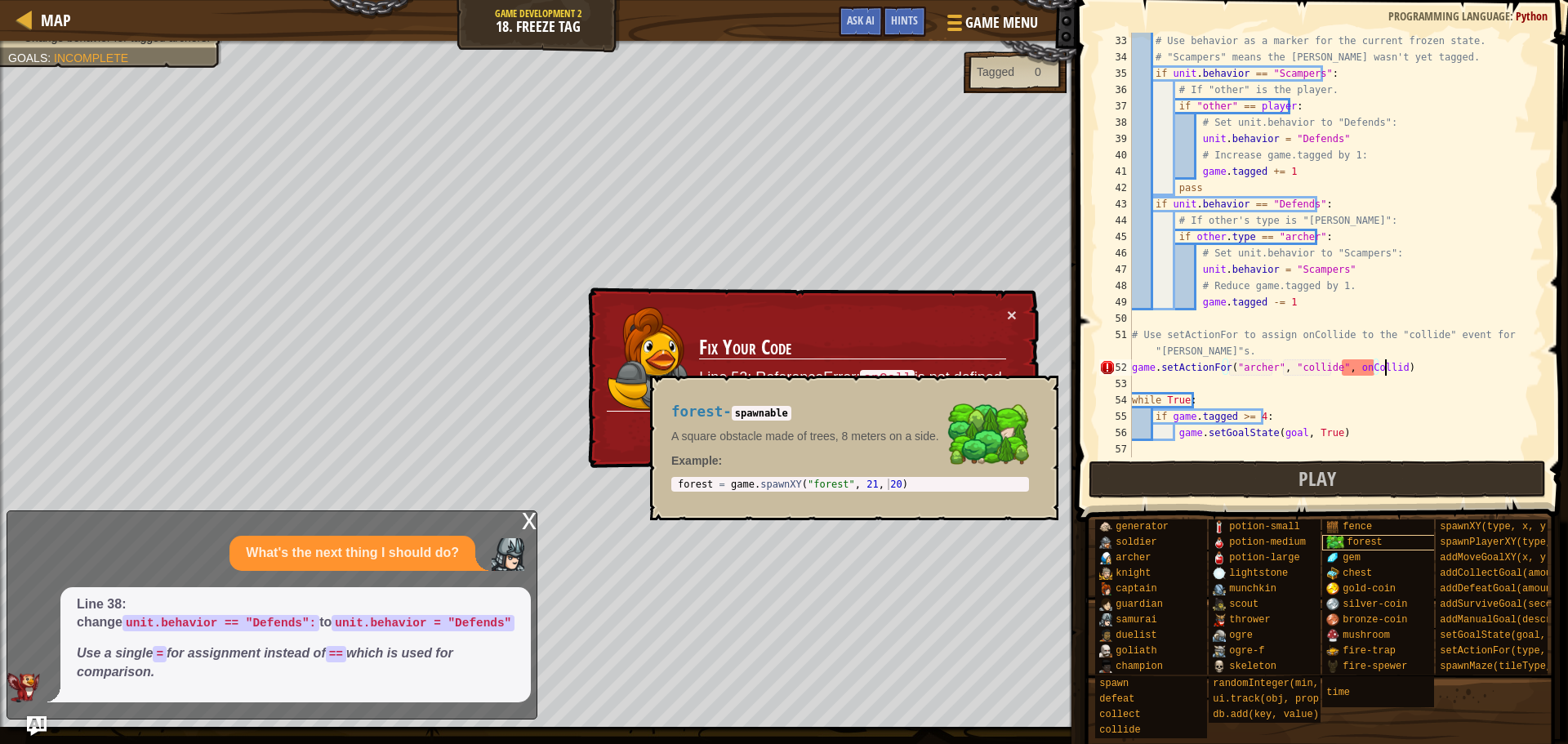
type textarea "game.setActionFor("[PERSON_NAME]", "collide", onCollide)"
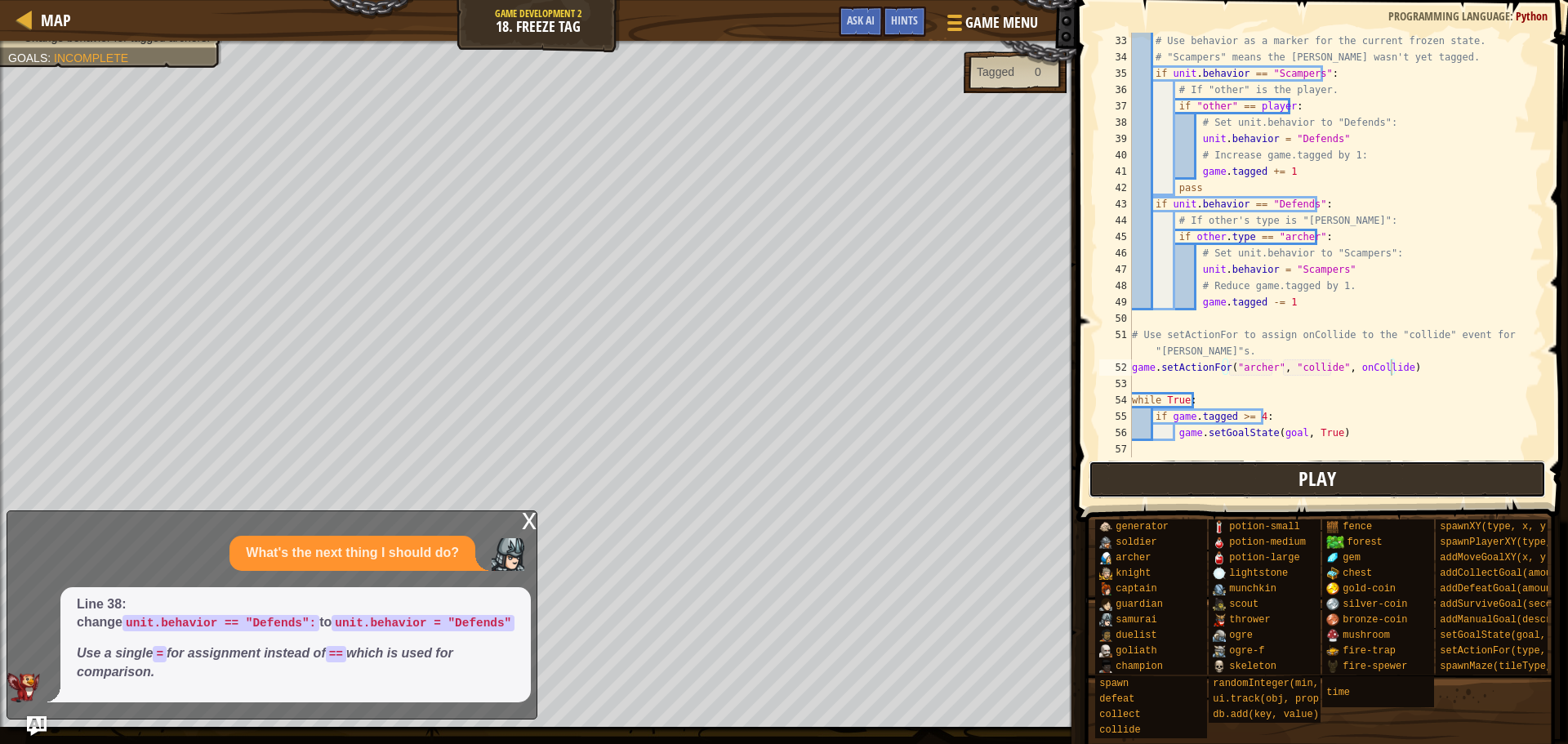
click at [1243, 475] on button "Play" at bounding box center [1318, 480] width 459 height 38
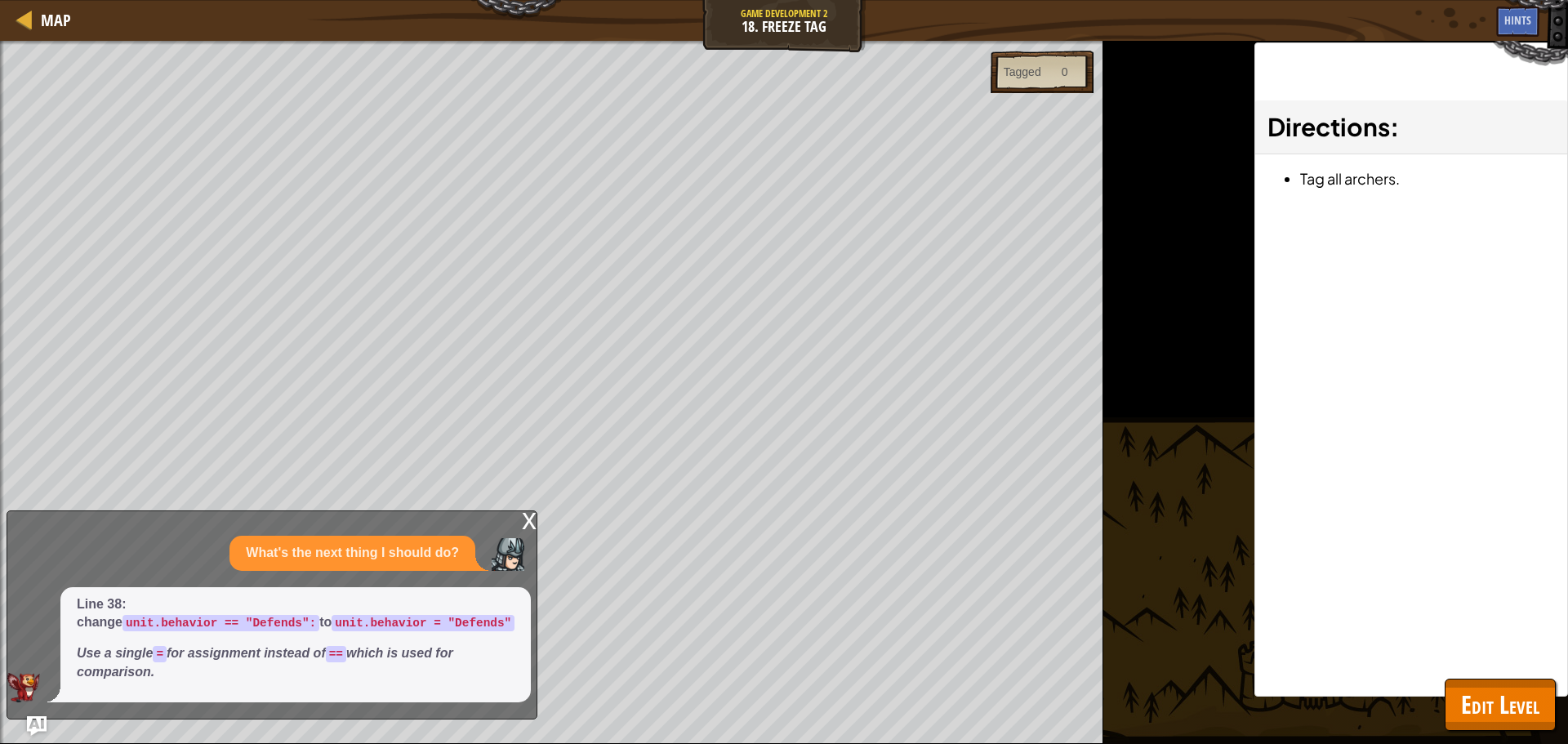
drag, startPoint x: 1514, startPoint y: 663, endPoint x: 1501, endPoint y: 698, distance: 37.3
click at [1513, 666] on div "Directions : Tag all archers." at bounding box center [1411, 369] width 314 height 654
drag, startPoint x: 1507, startPoint y: 707, endPoint x: 1489, endPoint y: 664, distance: 46.6
click at [1508, 708] on span "Edit Level" at bounding box center [1500, 704] width 79 height 33
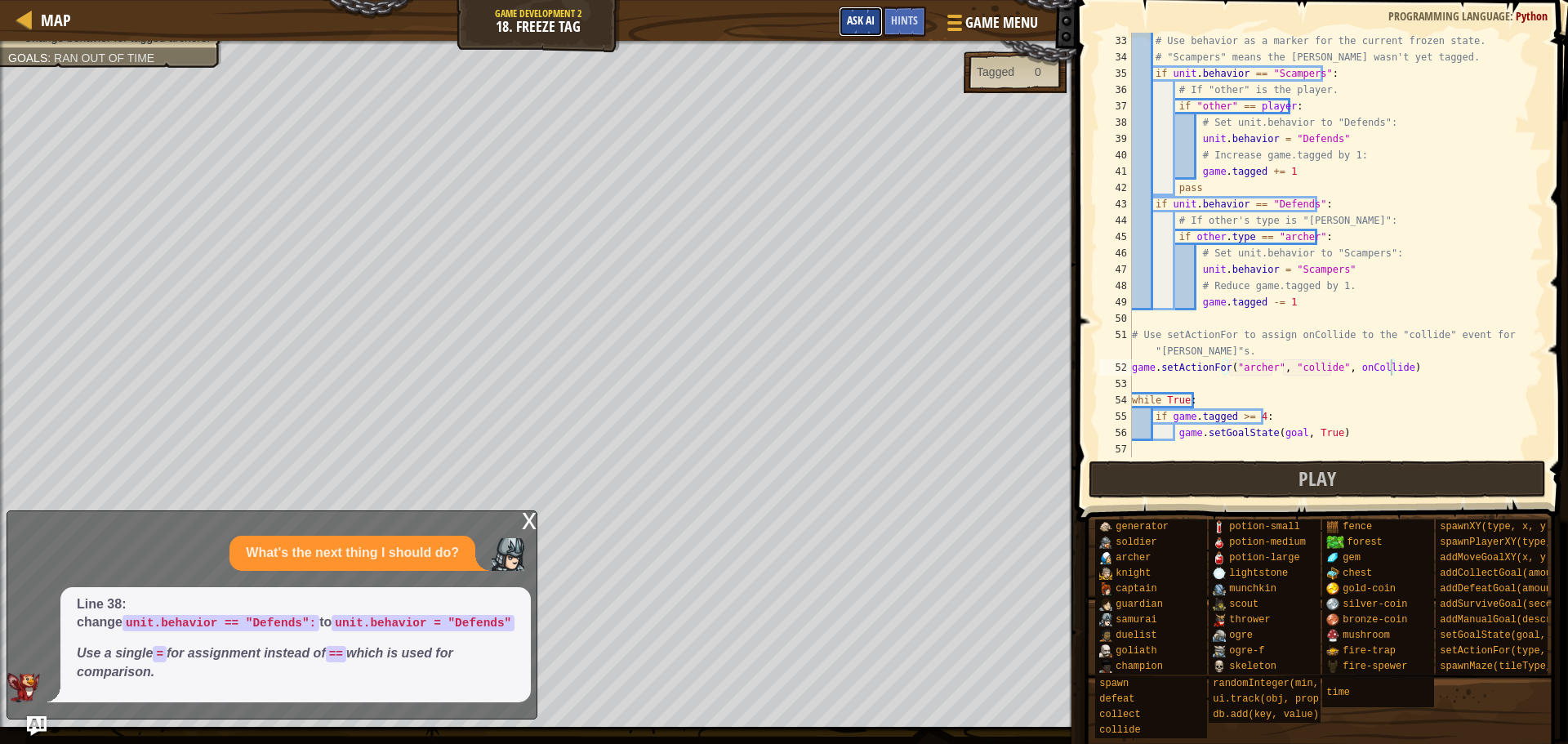
click at [854, 16] on span "Ask AI" at bounding box center [861, 20] width 27 height 15
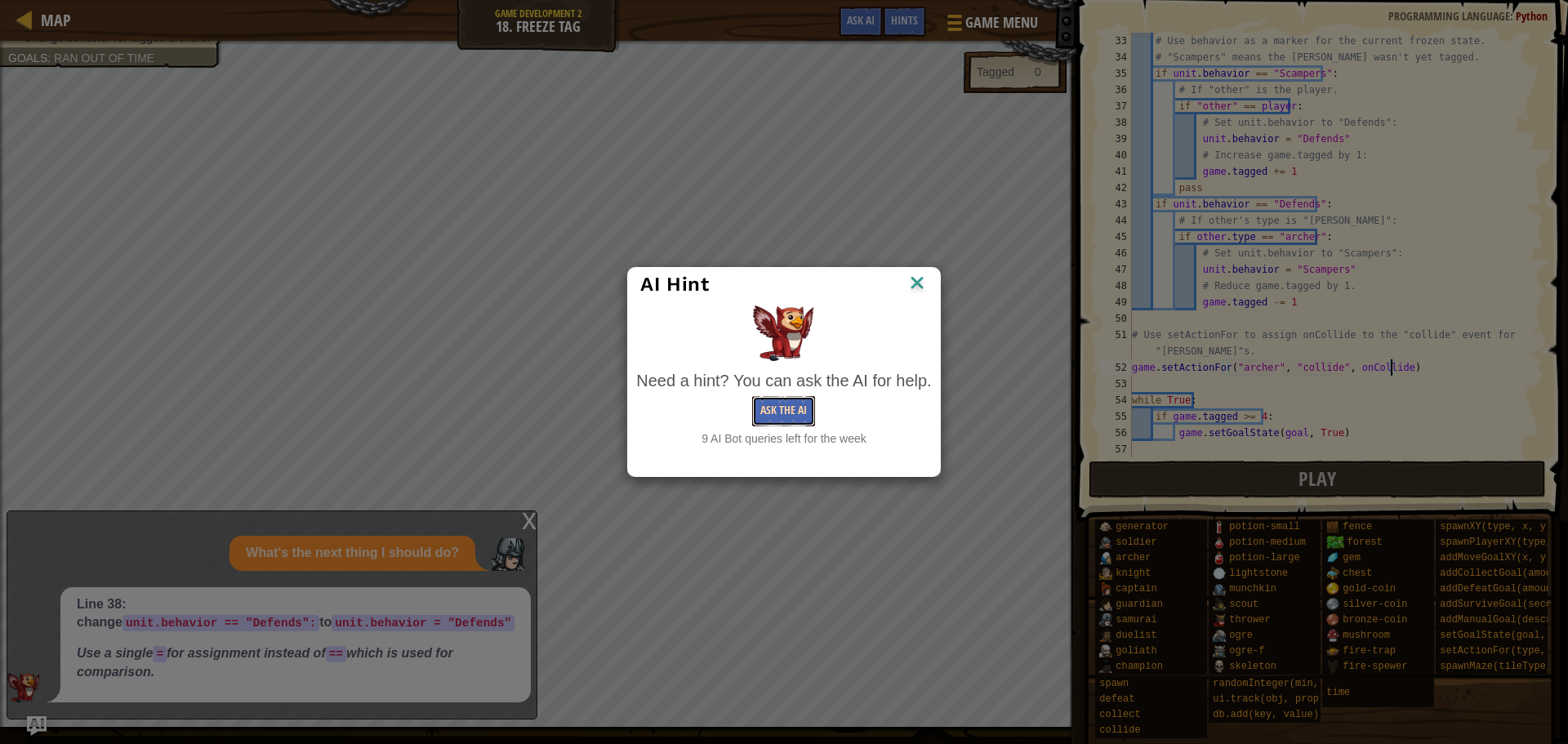
click at [781, 417] on button "Ask the AI" at bounding box center [784, 410] width 63 height 30
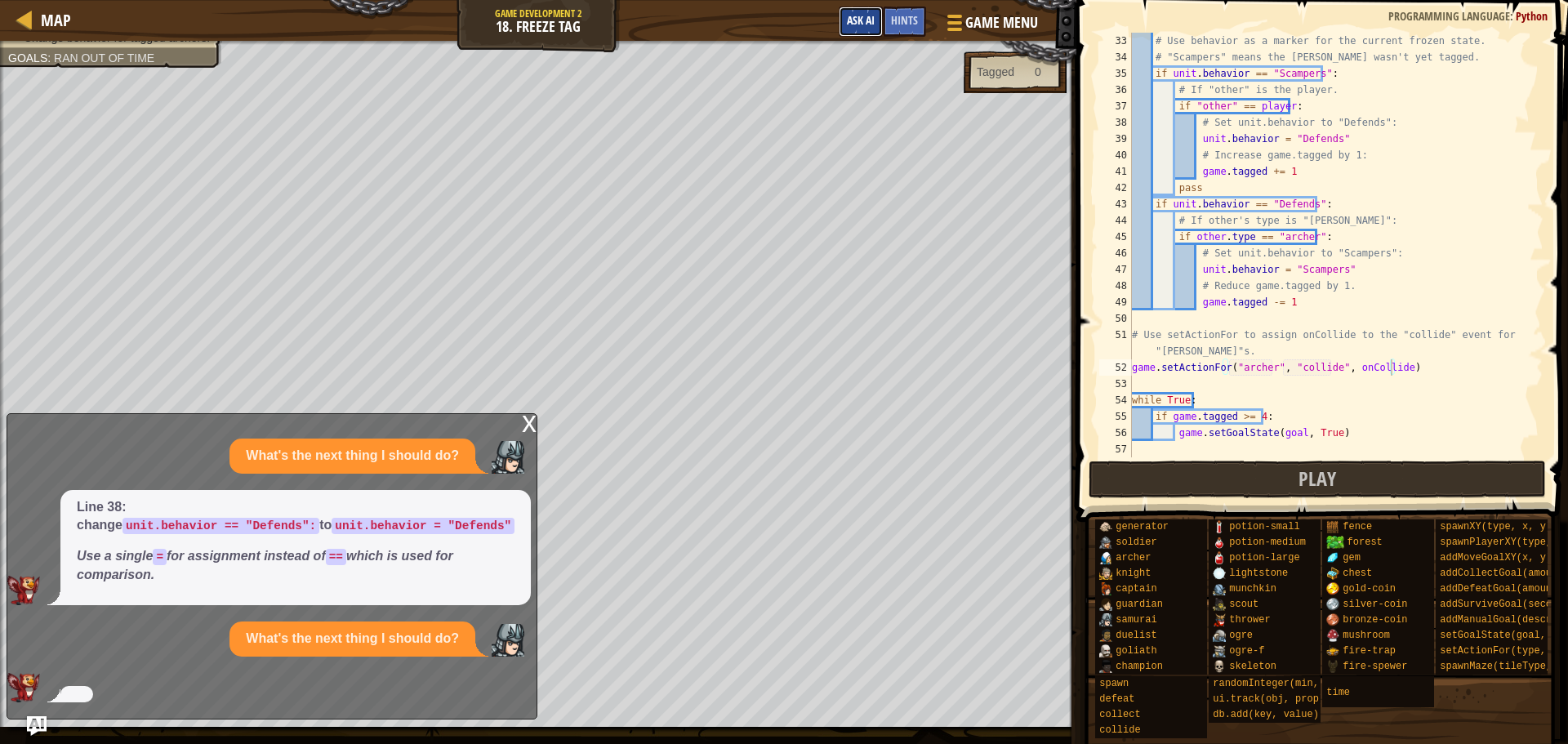
click at [871, 20] on span "Ask AI" at bounding box center [861, 20] width 27 height 15
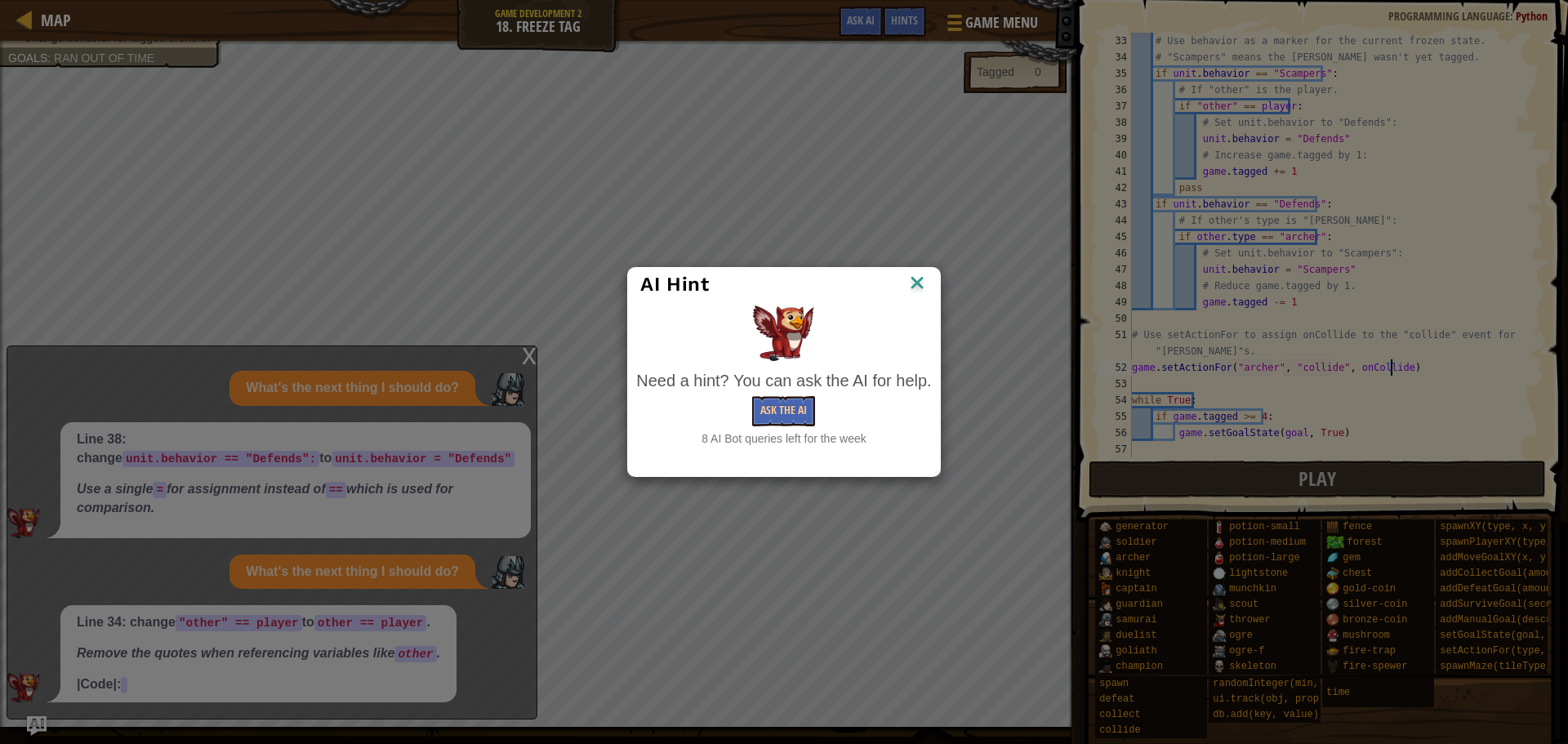
click at [920, 283] on img at bounding box center [917, 284] width 21 height 25
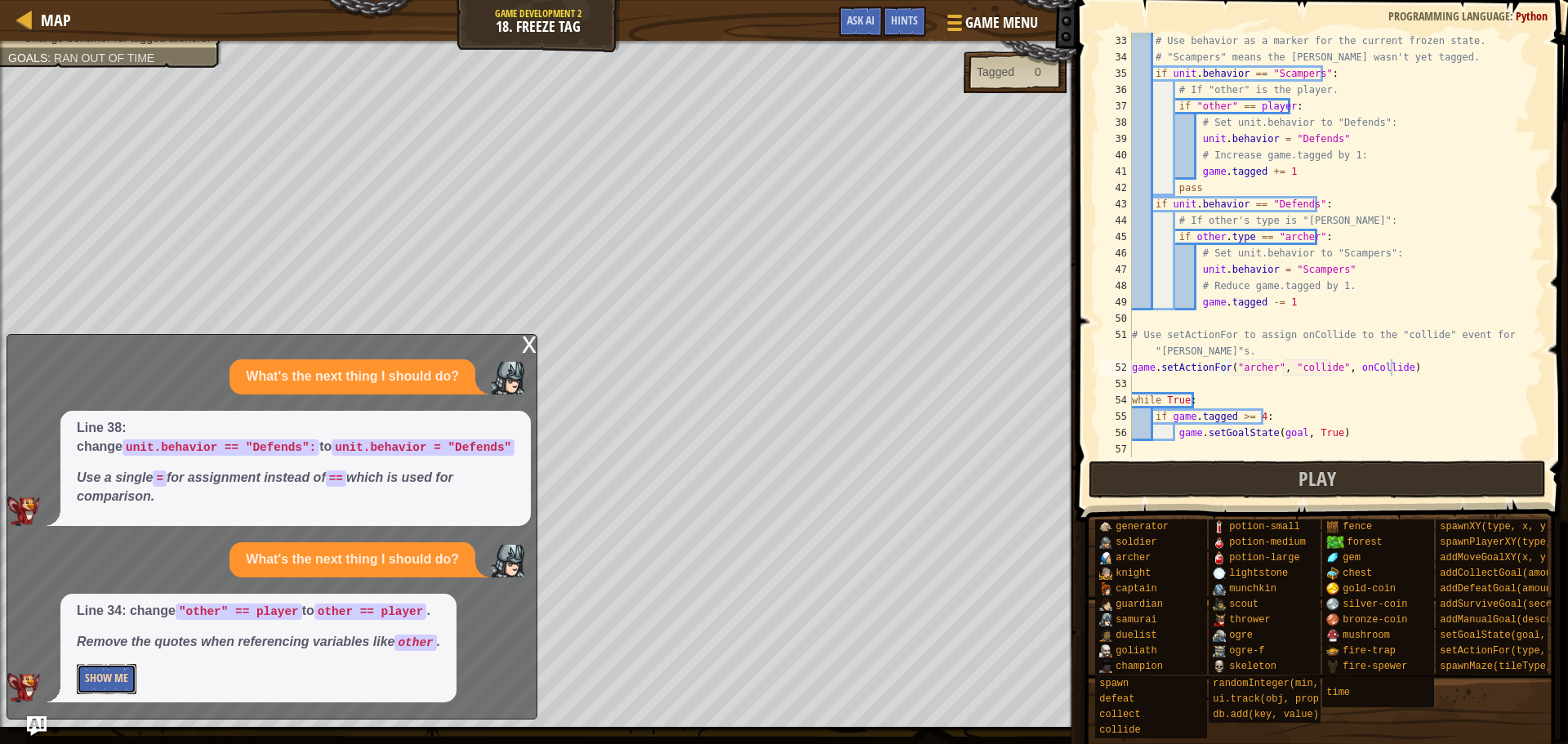
click at [80, 679] on button "Show Me" at bounding box center [107, 678] width 60 height 30
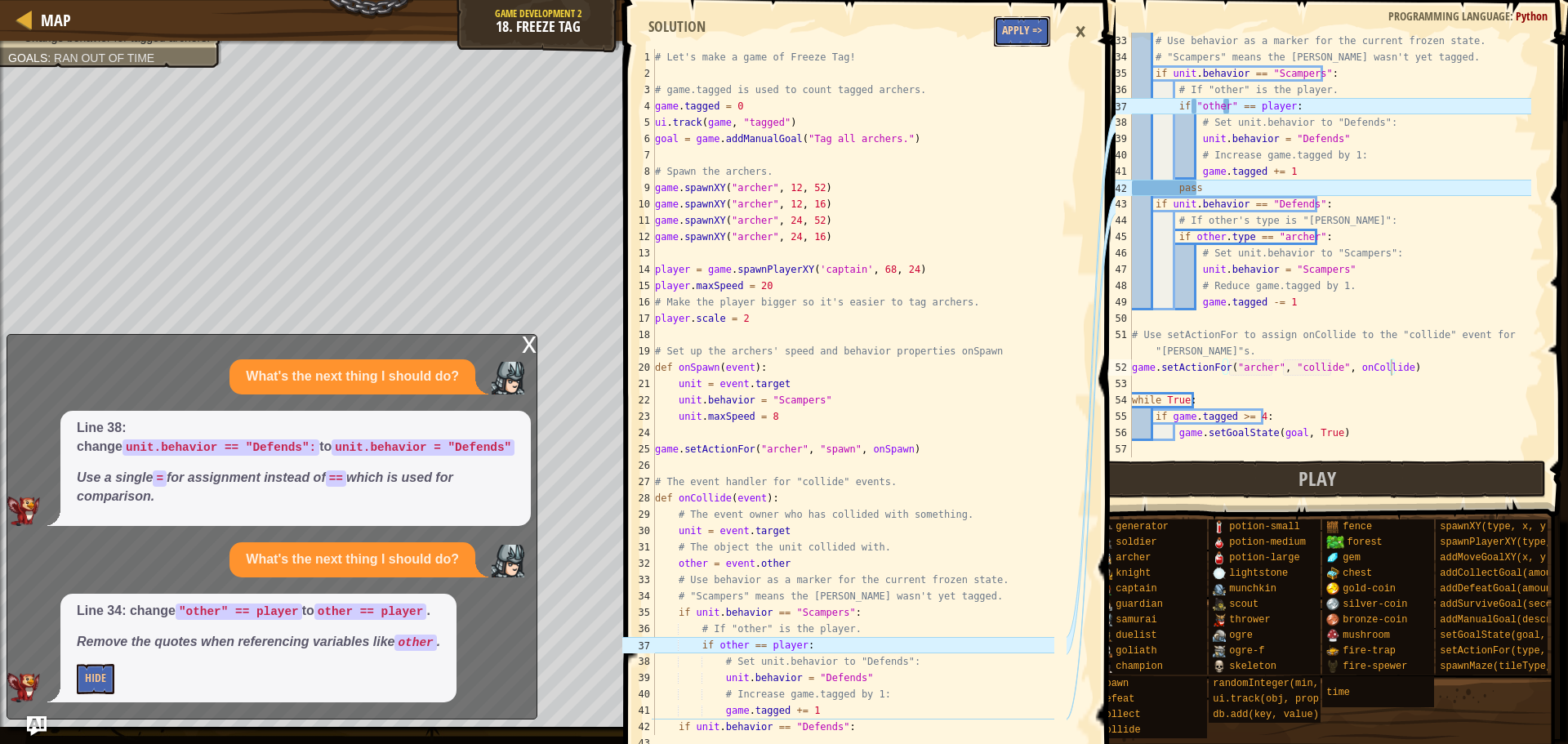
click at [1013, 15] on div "1 2 3 4 5 6 7 8 9 10 11 12 13 14 15 16 17 18 19 20 21 22 23 24 25 26 27 28 29 3…" at bounding box center [867, 512] width 497 height 1008
click at [1024, 29] on button "Apply =>" at bounding box center [1022, 31] width 56 height 30
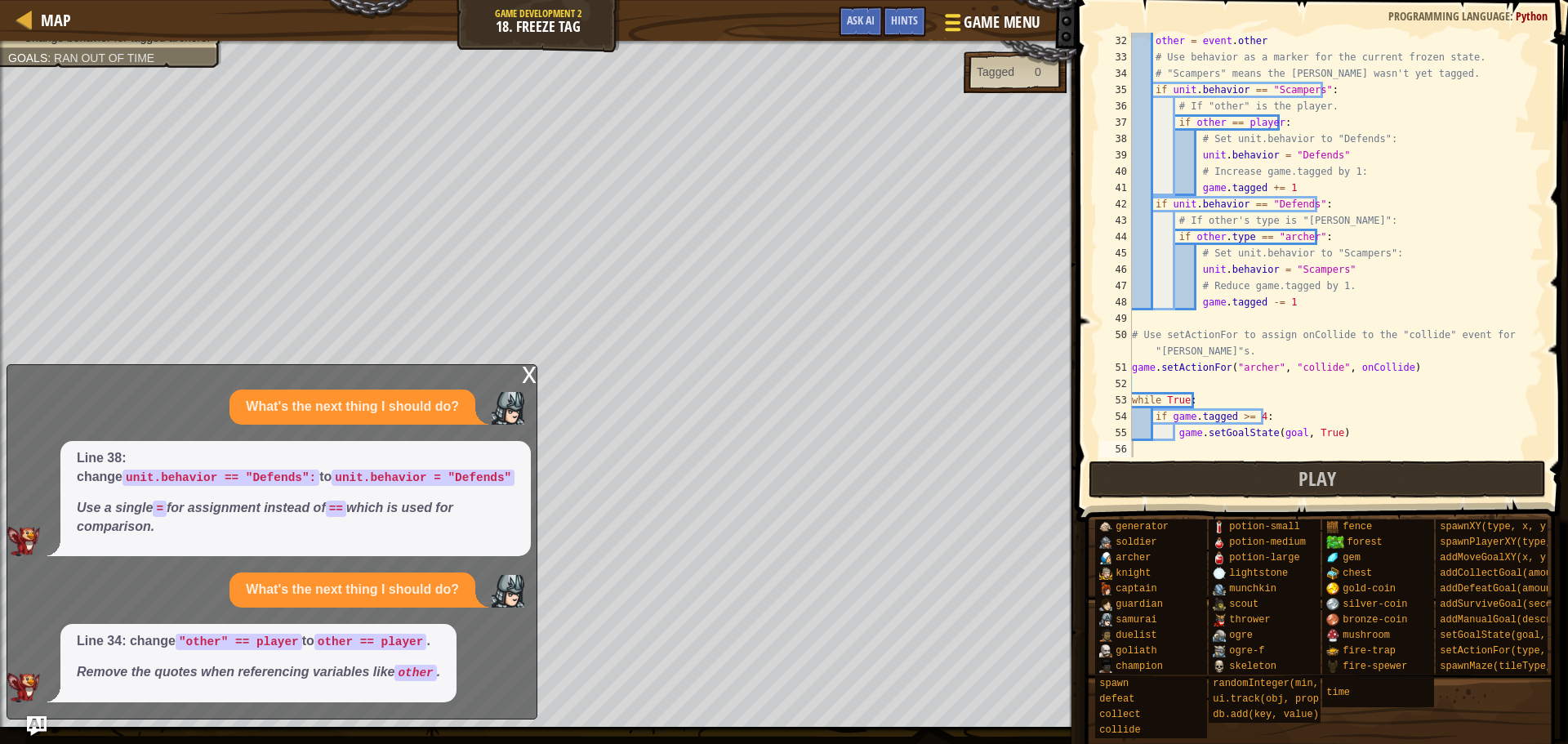
scroll to position [506, 0]
click at [1250, 494] on button "Play" at bounding box center [1318, 480] width 459 height 38
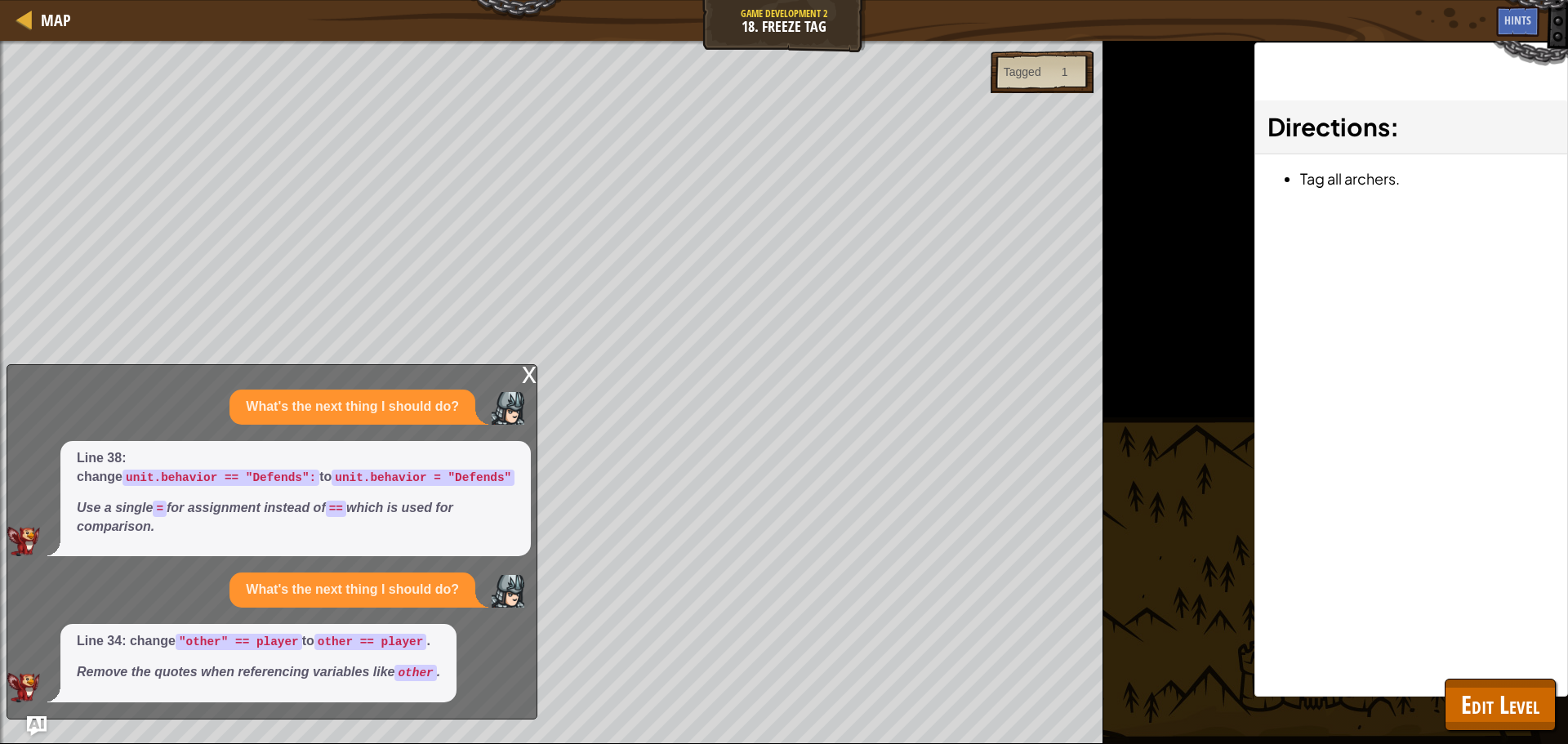
click at [508, 363] on div "Map Game Development 2 18. Freeze Tag Game Menu Done Hints Ask AI 1 2 3 4 5 6 7…" at bounding box center [784, 372] width 1568 height 744
click at [529, 381] on div "x" at bounding box center [529, 373] width 15 height 16
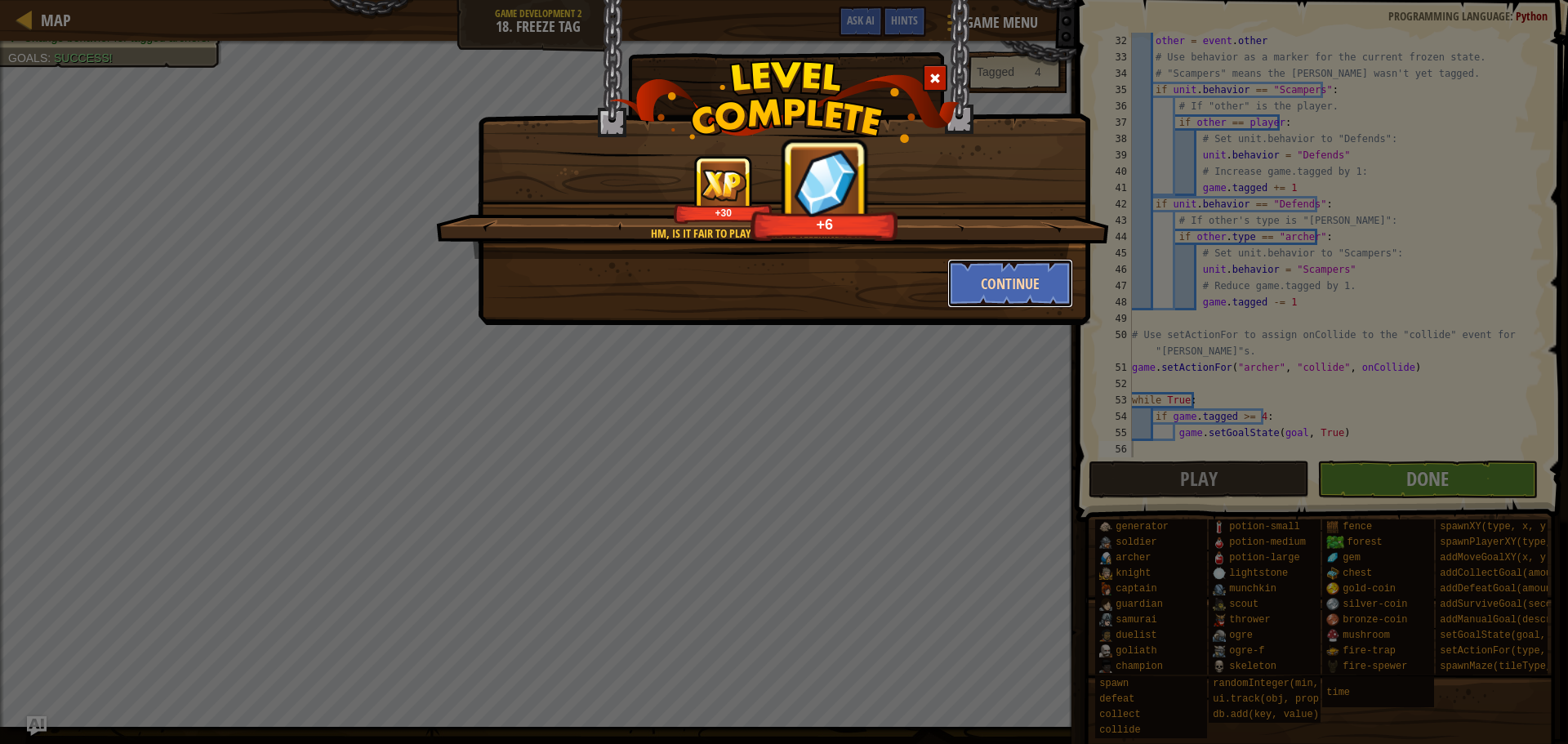
click at [1006, 280] on button "Continue" at bounding box center [1011, 283] width 127 height 49
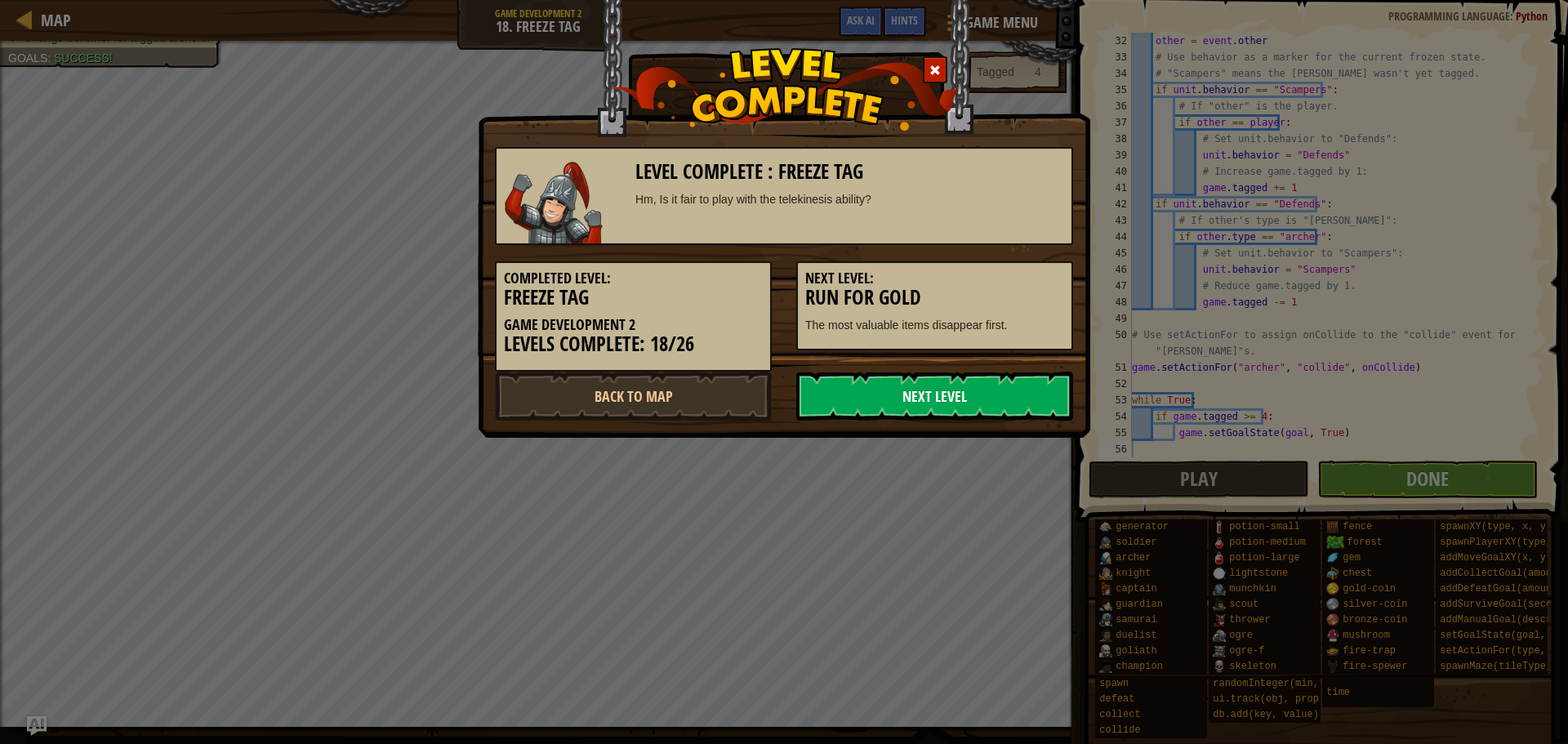
click at [946, 419] on link "Next Level" at bounding box center [935, 395] width 277 height 49
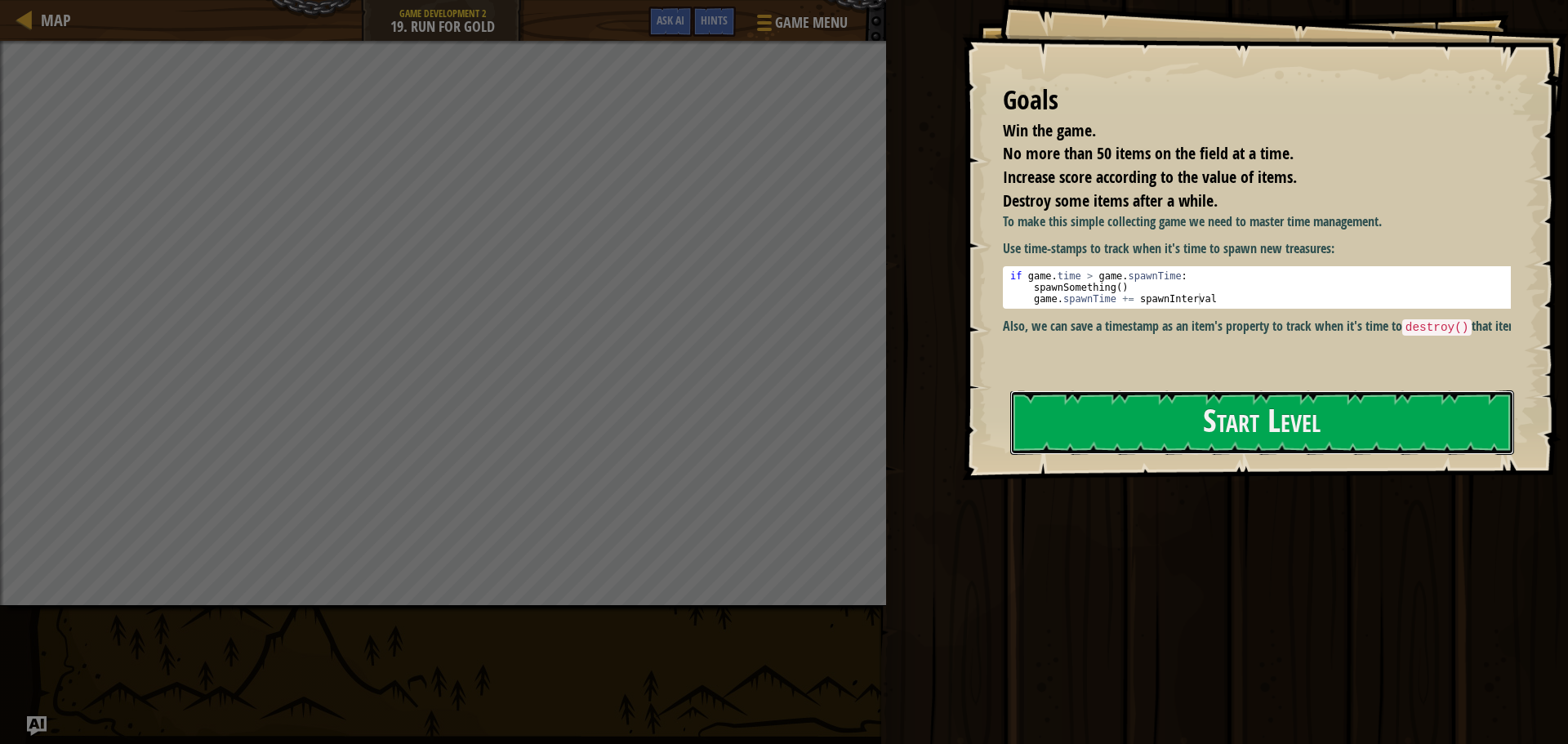
click at [1346, 456] on div "Start Level" at bounding box center [1262, 422] width 504 height 65
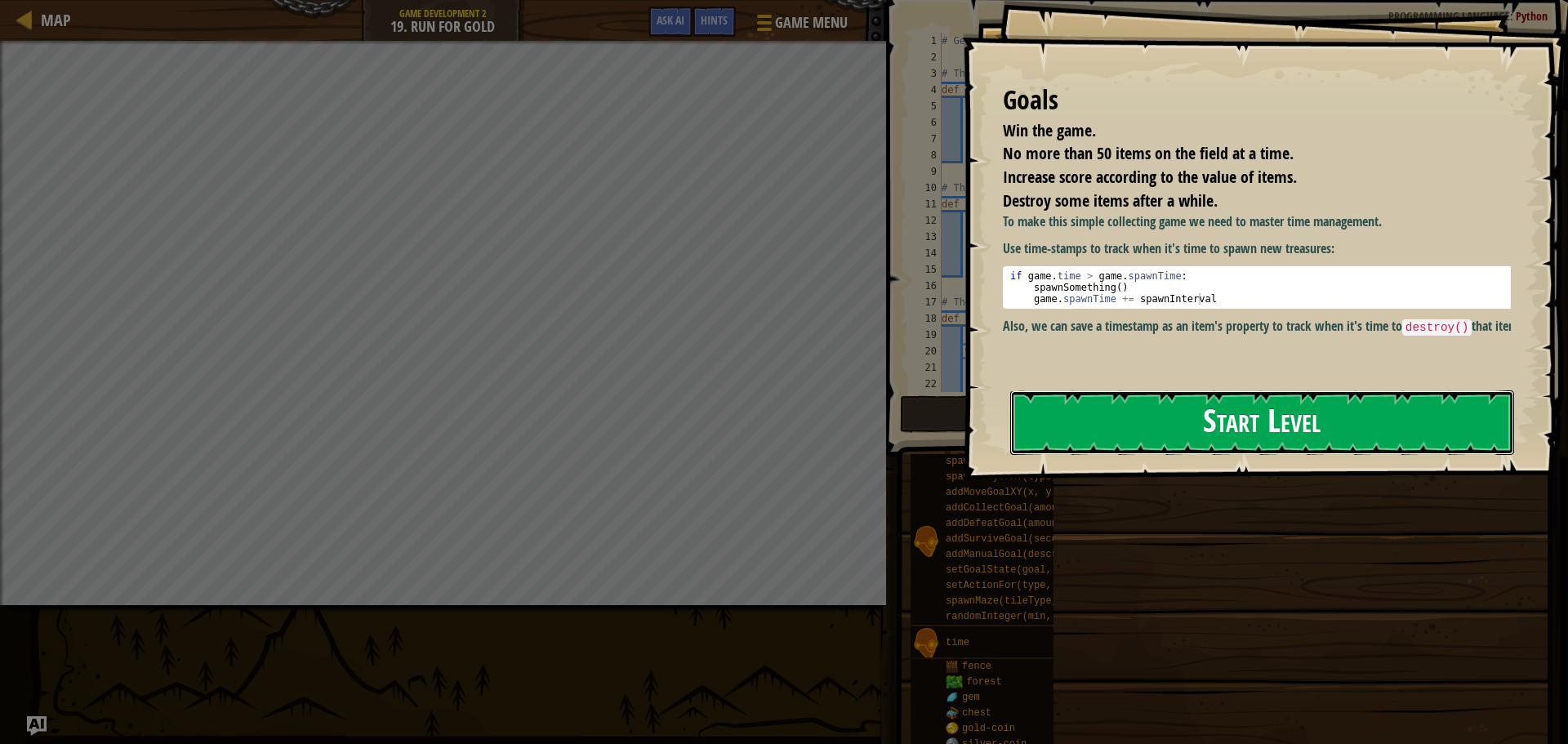
click at [1354, 415] on button "Start Level" at bounding box center [1262, 422] width 504 height 64
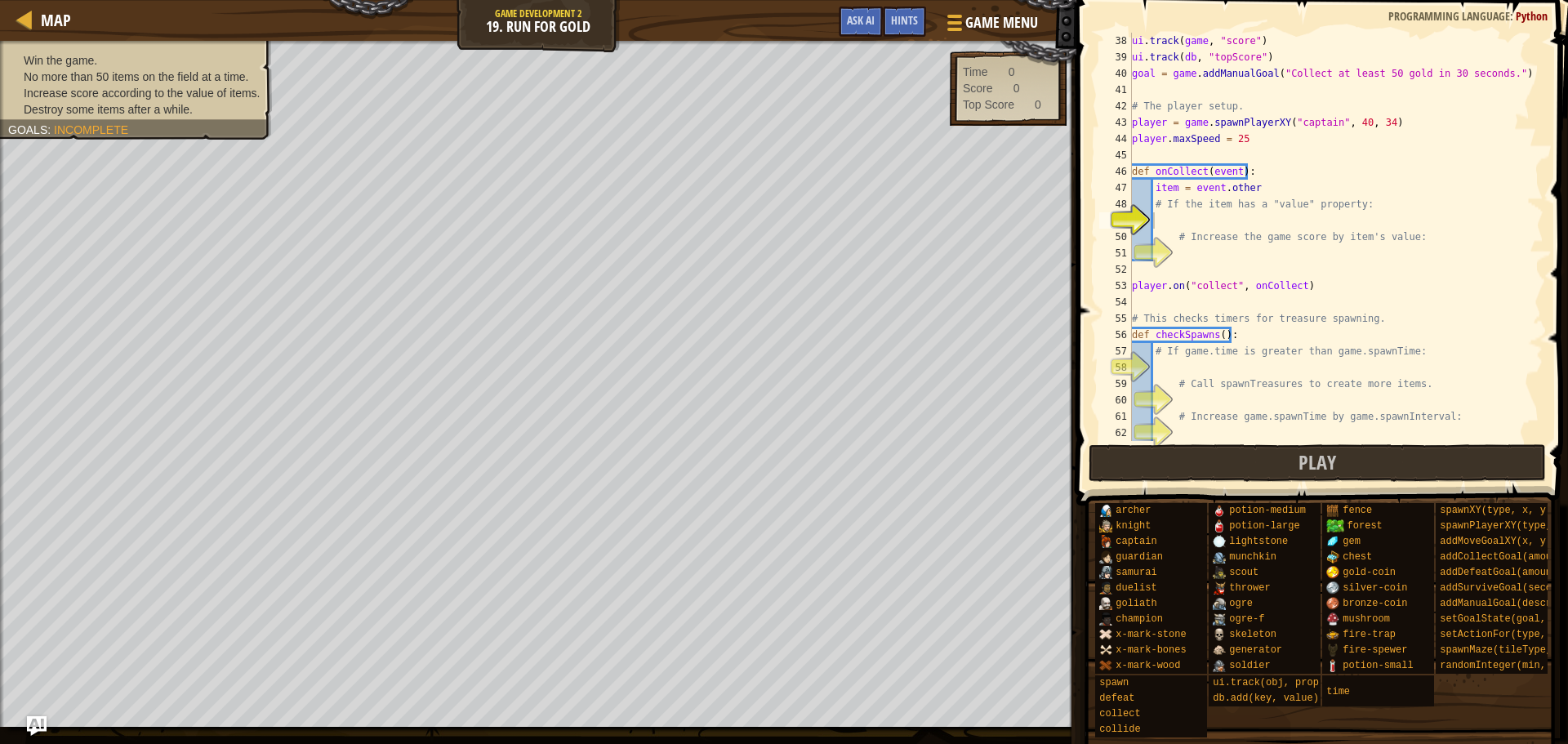
scroll to position [653, 0]
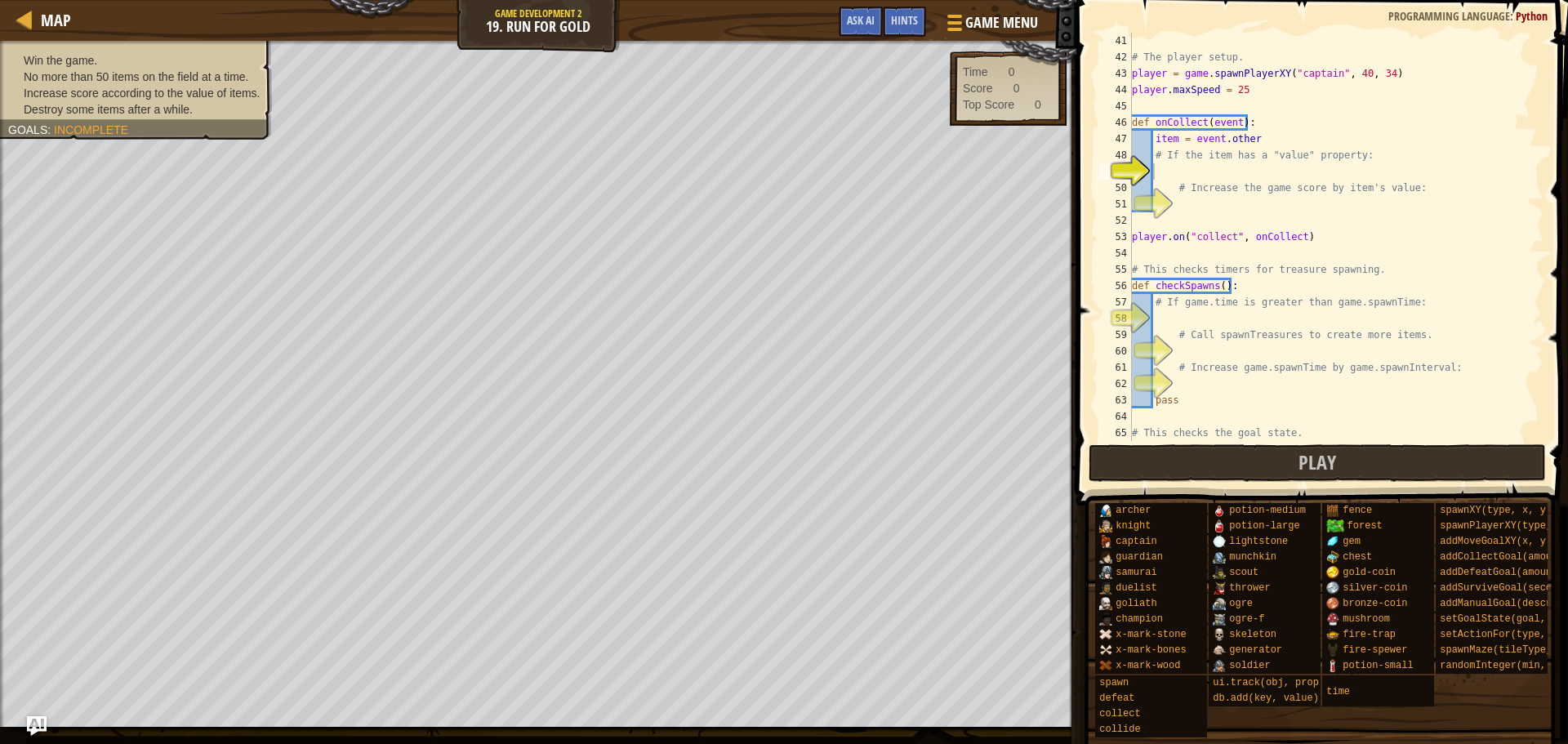
click at [1224, 170] on div "# The player setup. player = game . spawnPlayerXY ( "captain" , 40 , 34 ) playe…" at bounding box center [1330, 253] width 403 height 441
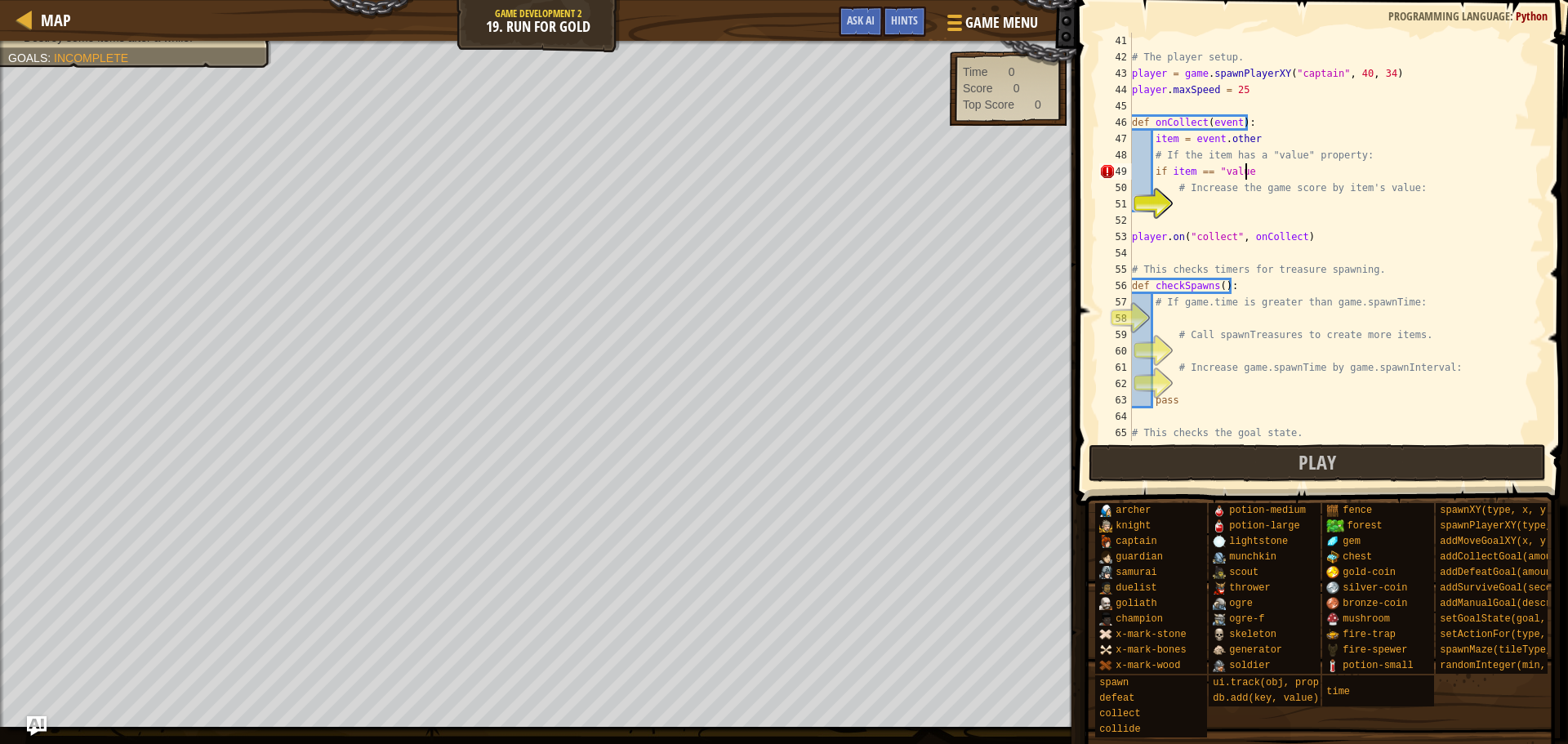
scroll to position [8, 9]
type textarea "if item == "value":"
click at [1242, 202] on div "# The player setup. player = game . spawnPlayerXY ( "captain" , 40 , 34 ) playe…" at bounding box center [1330, 253] width 403 height 441
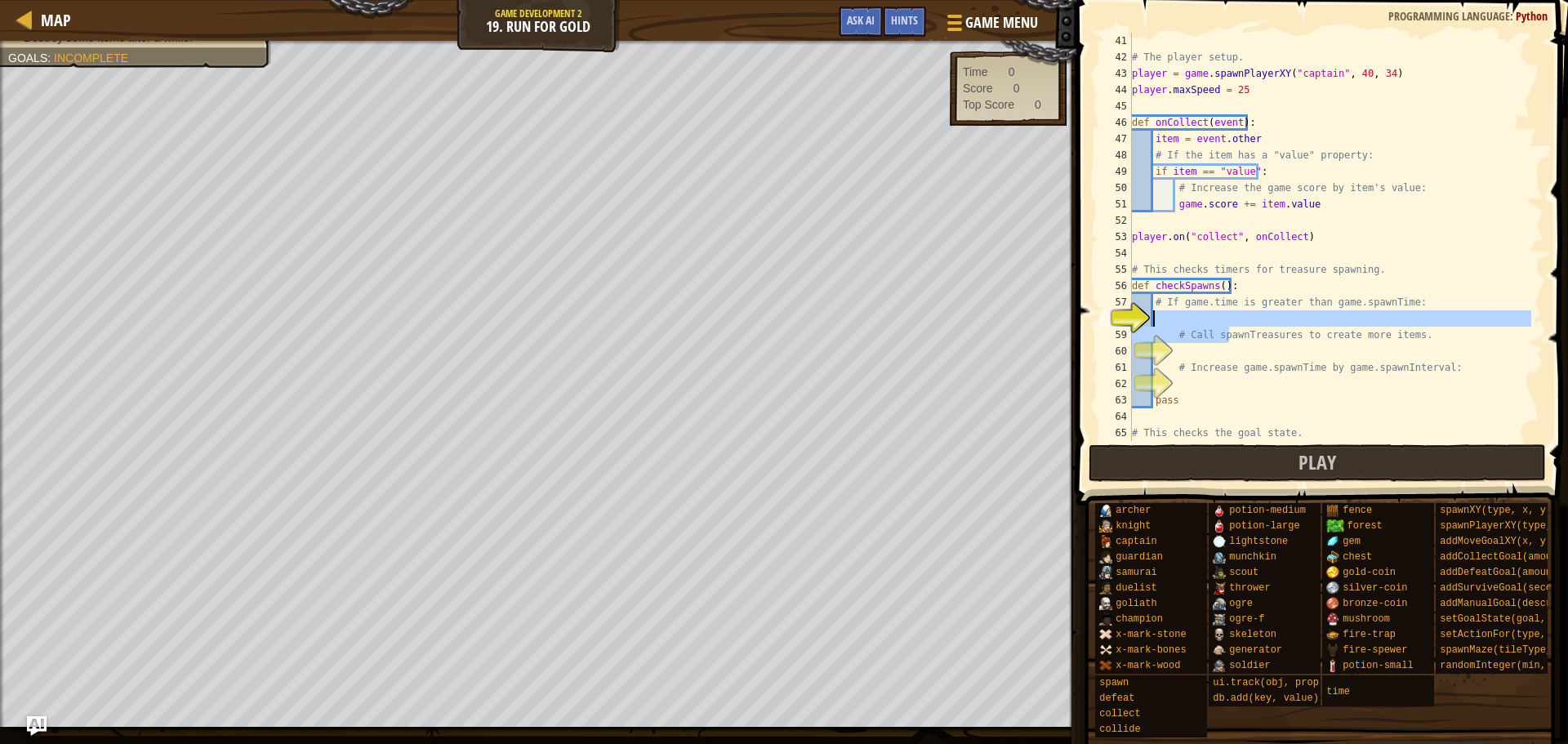
click at [1226, 324] on div "# The player setup. player = game . spawnPlayerXY ( "captain" , 40 , 34 ) playe…" at bounding box center [1330, 253] width 403 height 441
type textarea "# Call spawnTreasures to create more items."
click at [1228, 323] on div "# The player setup. player = game . spawnPlayerXY ( "captain" , 40 , 34 ) playe…" at bounding box center [1330, 236] width 403 height 408
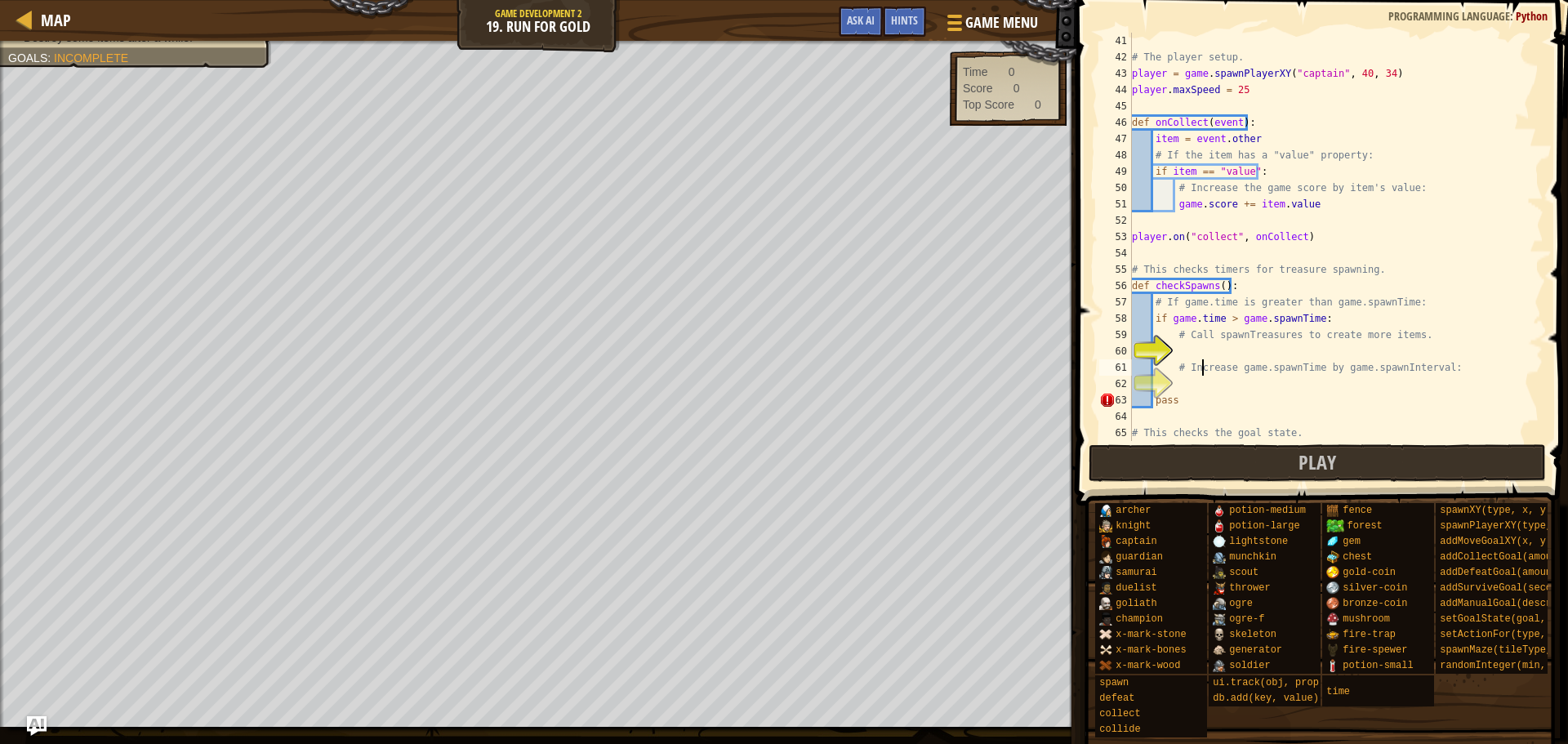
click at [1201, 362] on div "# The player setup. player = game . spawnPlayerXY ( "captain" , 40 , 34 ) playe…" at bounding box center [1330, 253] width 403 height 441
type textarea "# Increase game.spawnTime by game.spawnInterval:"
click at [1194, 350] on div "# The player setup. player = game . spawnPlayerXY ( "captain" , 40 , 34 ) playe…" at bounding box center [1330, 253] width 403 height 441
type textarea "spawnTreasures()"
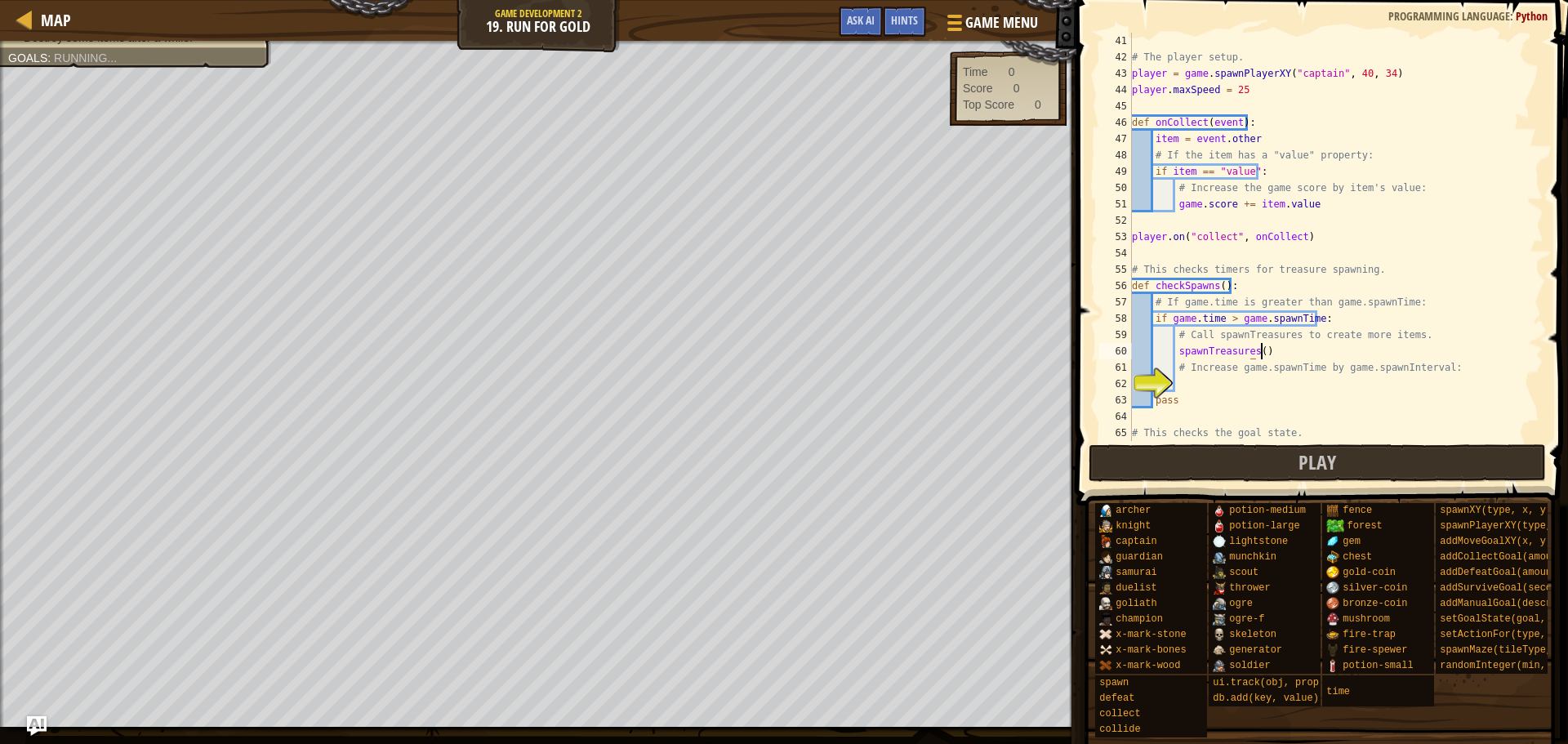
scroll to position [8, 9]
click at [1218, 378] on div "# The player setup. player = game . spawnPlayerXY ( "captain" , 40 , 34 ) playe…" at bounding box center [1330, 253] width 403 height 441
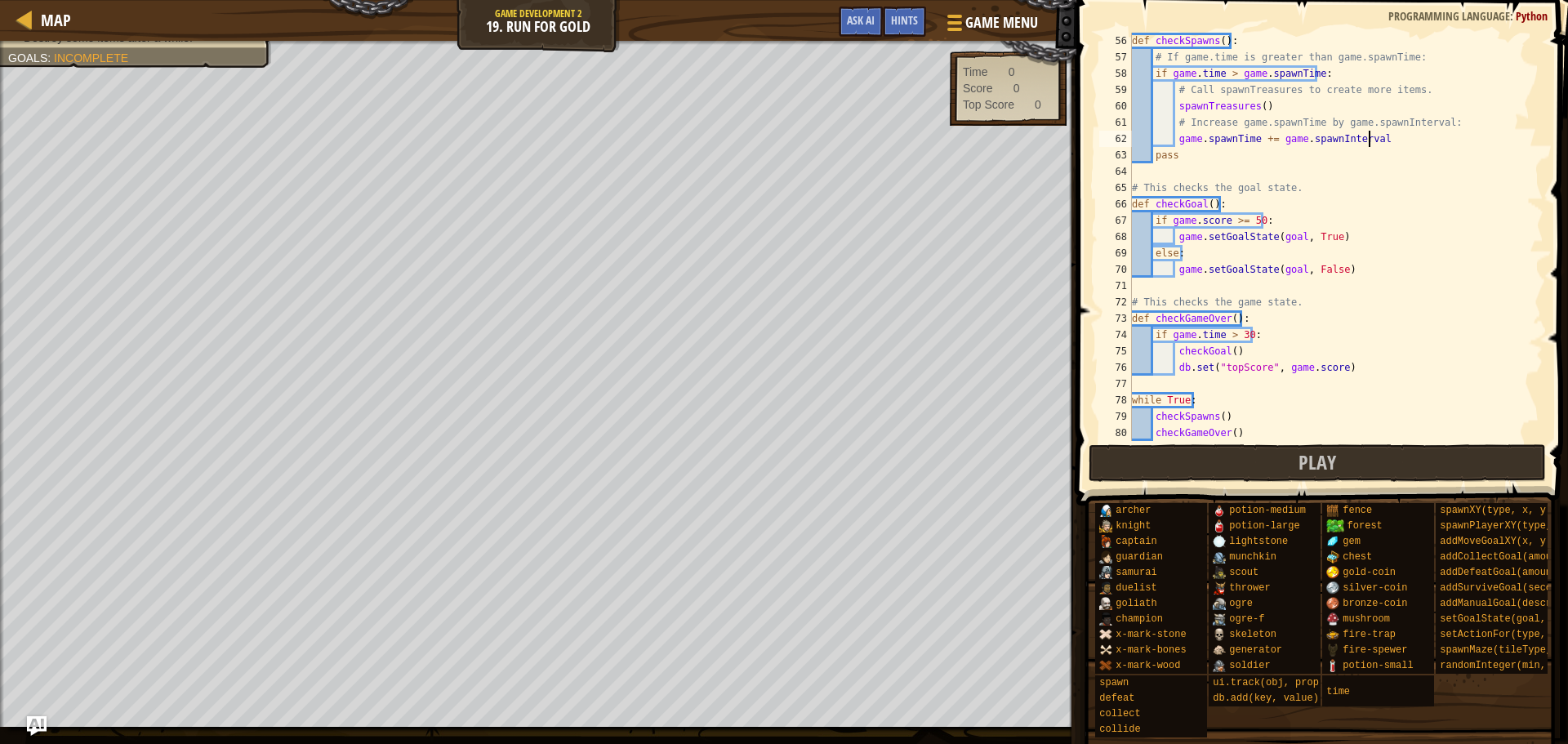
scroll to position [915, 0]
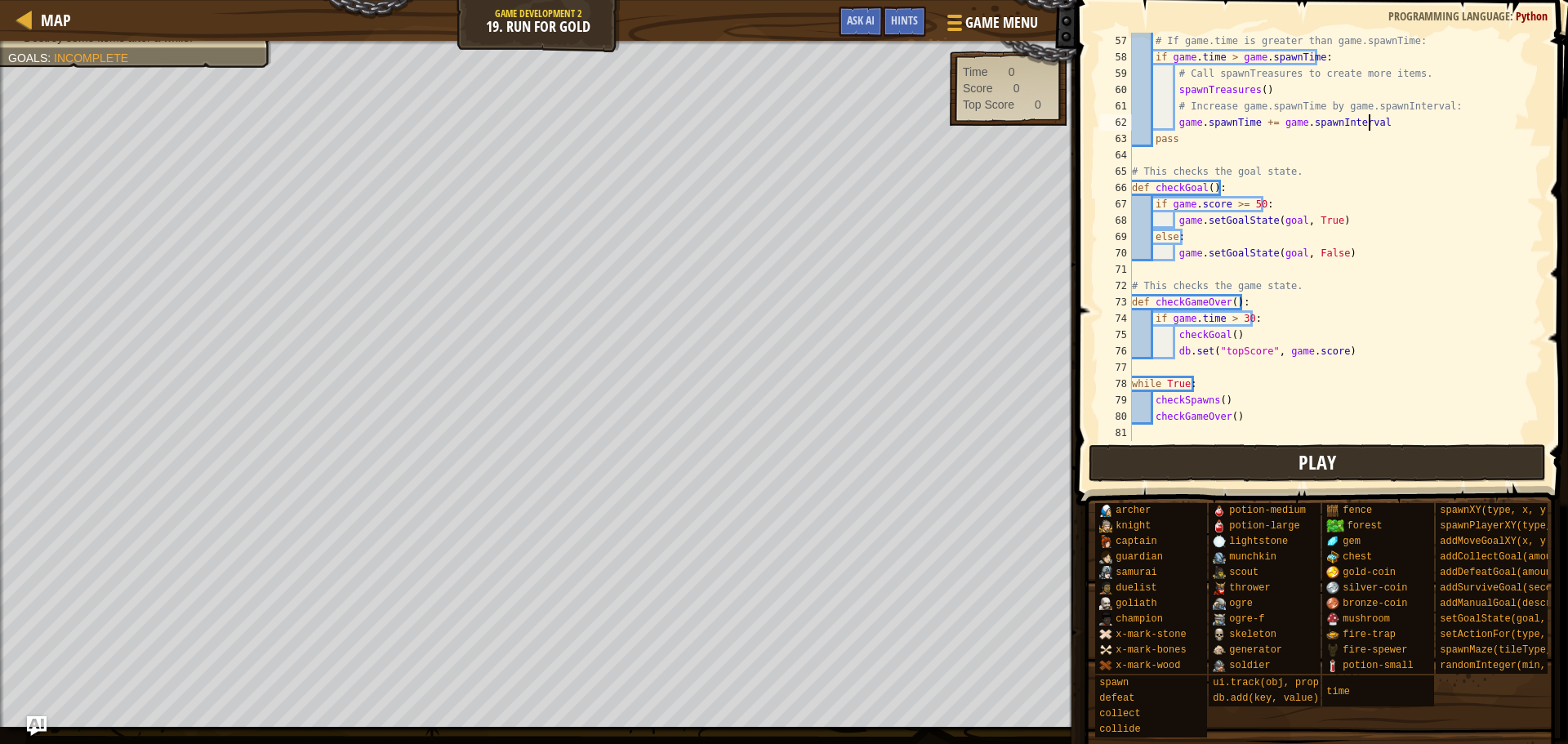
type textarea "game.spawnTime += game.spawnInterval"
click at [1296, 458] on button "Play" at bounding box center [1318, 463] width 459 height 38
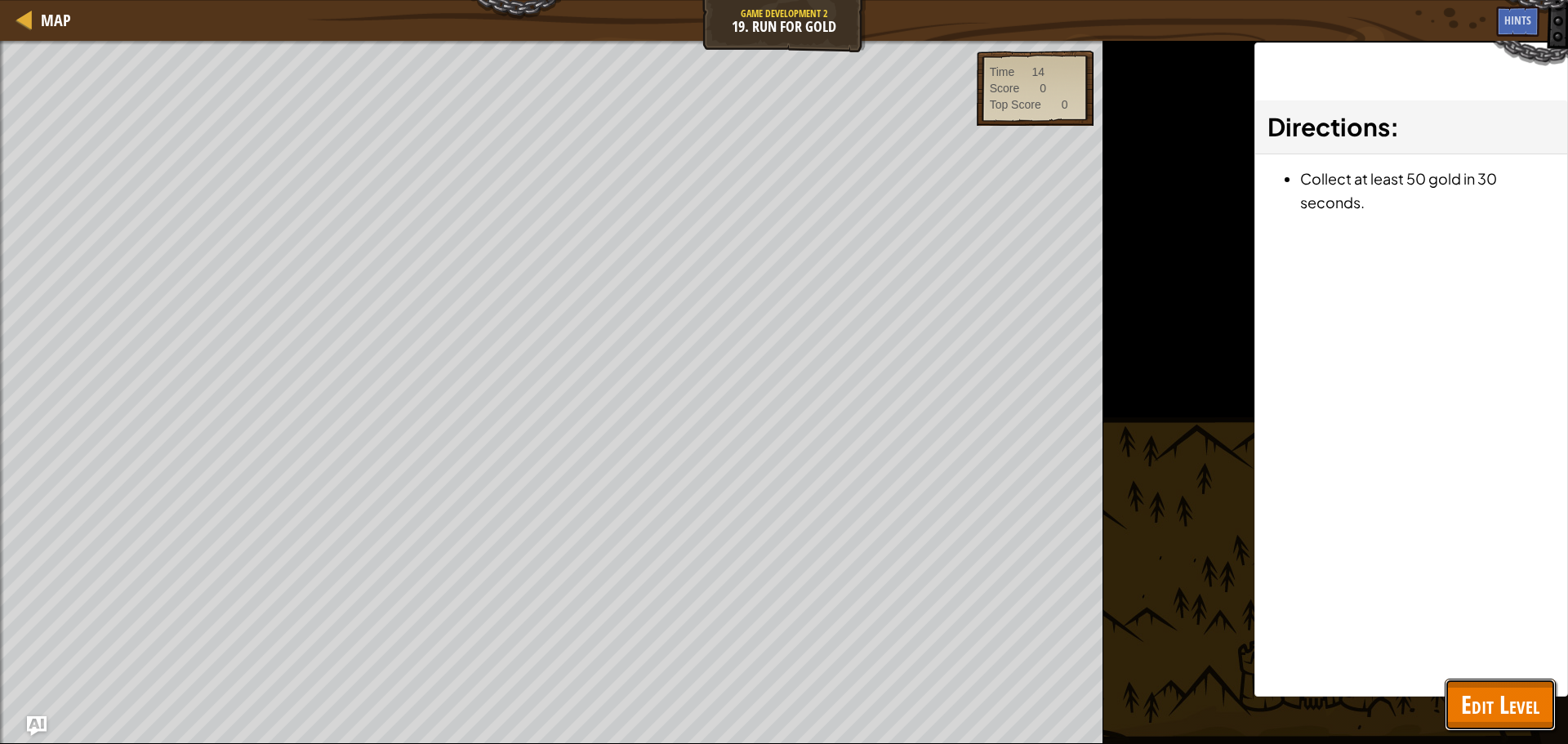
drag, startPoint x: 1517, startPoint y: 713, endPoint x: 1163, endPoint y: 275, distance: 563.2
click at [1516, 712] on span "Edit Level" at bounding box center [1500, 704] width 79 height 33
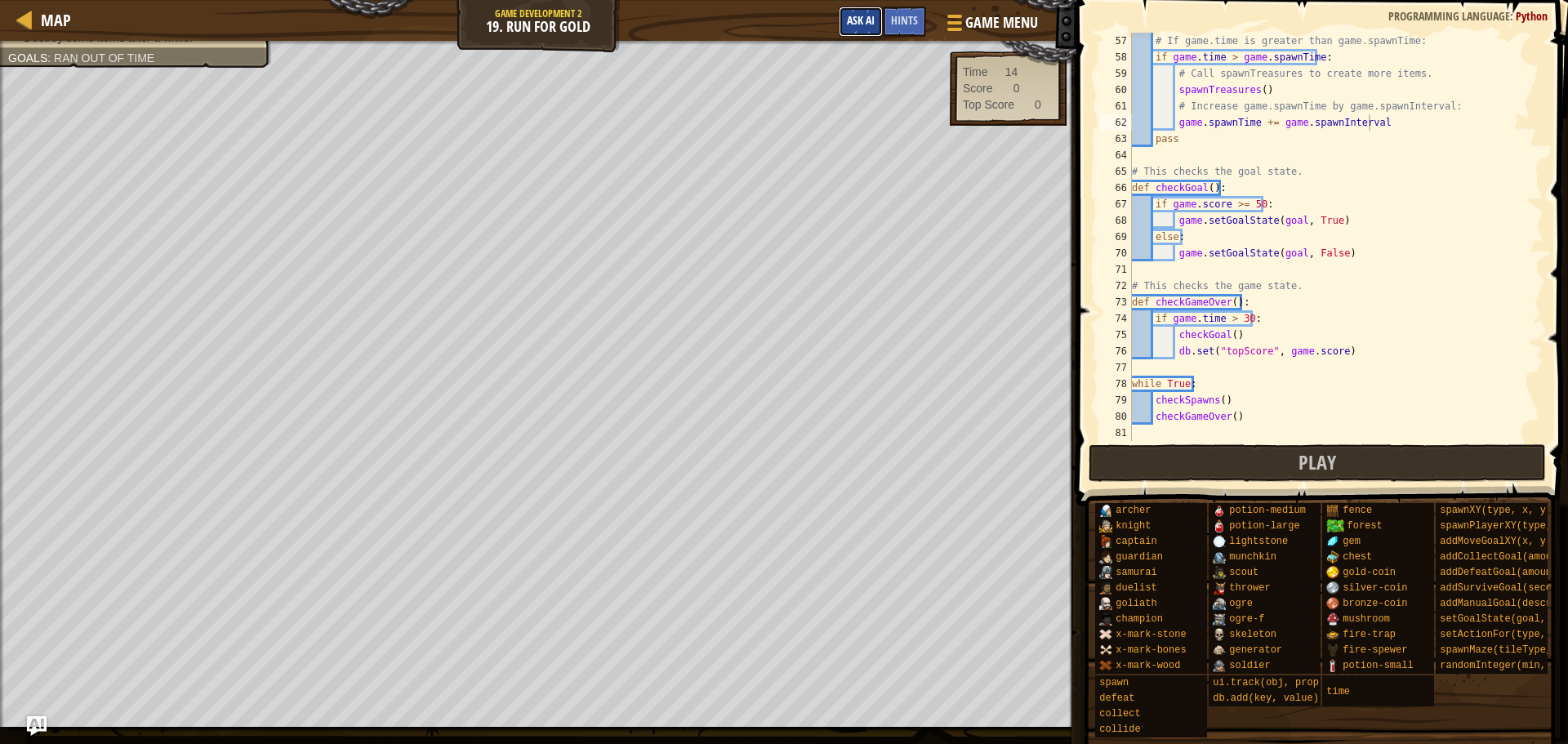
click at [842, 27] on button "Ask AI" at bounding box center [861, 21] width 44 height 30
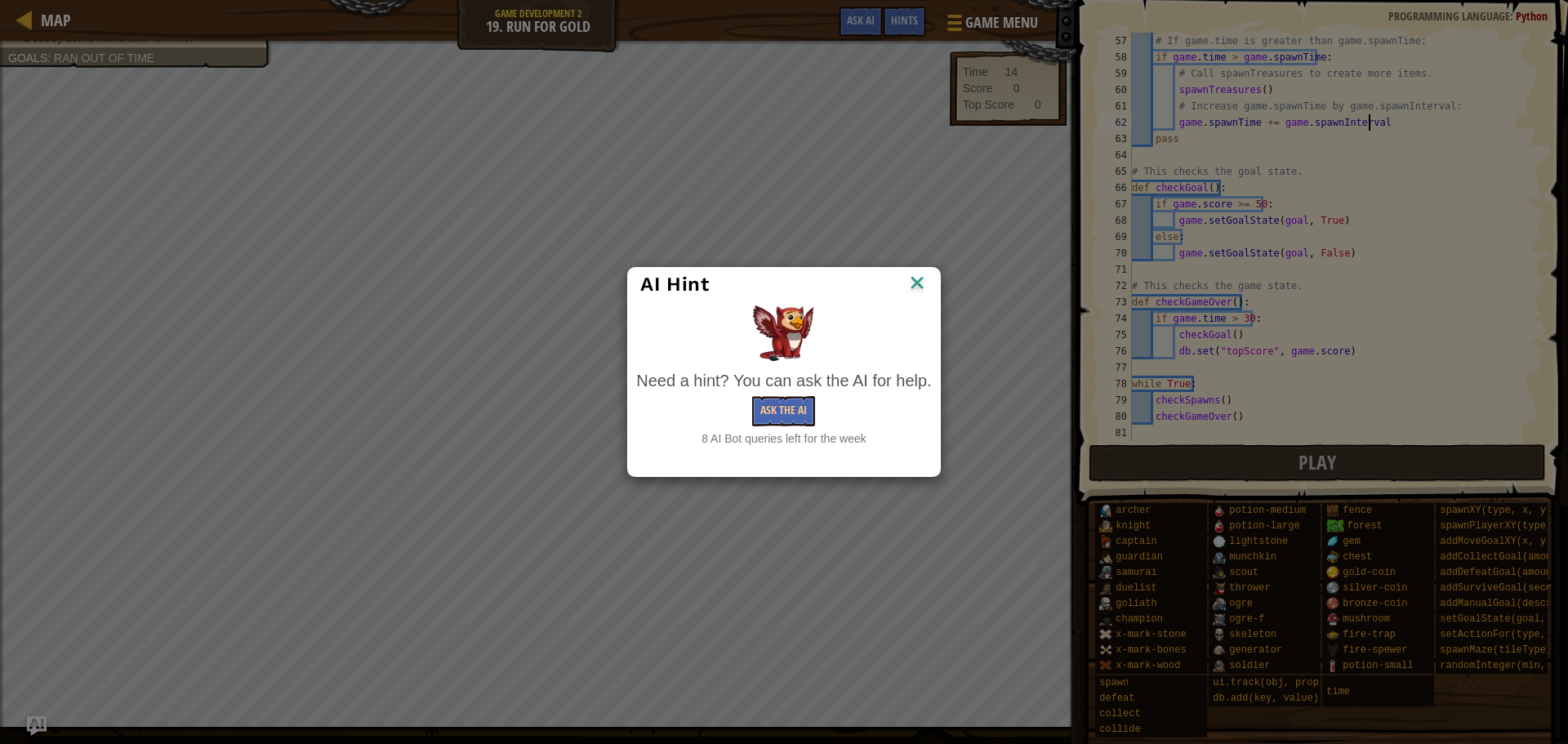
click at [800, 393] on div "Need a hint? You can ask the AI for help. Ask the AI 8 AI Bot queries left for …" at bounding box center [784, 409] width 295 height 79
click at [791, 404] on button "Ask the AI" at bounding box center [784, 410] width 63 height 30
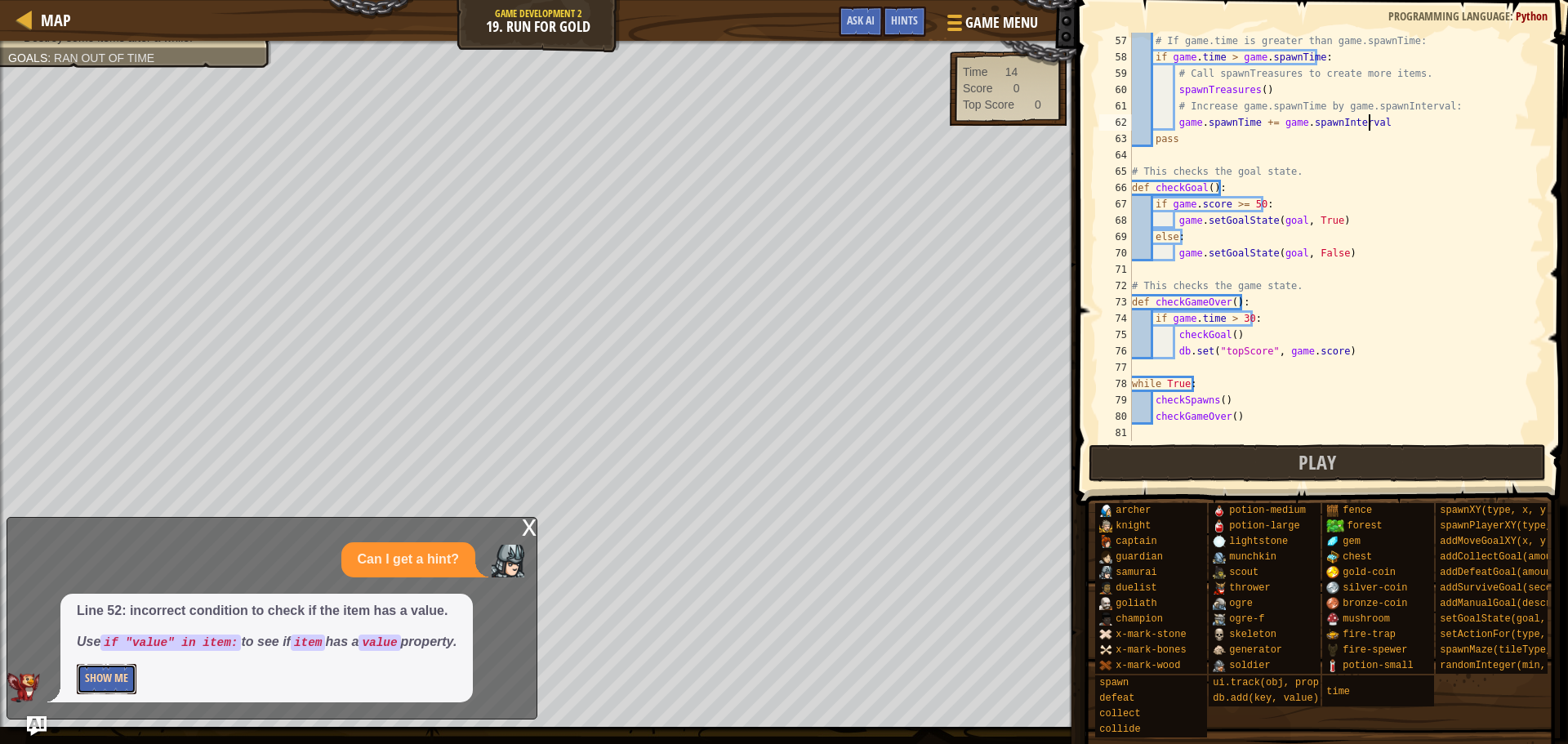
click at [82, 676] on button "Show Me" at bounding box center [107, 678] width 60 height 30
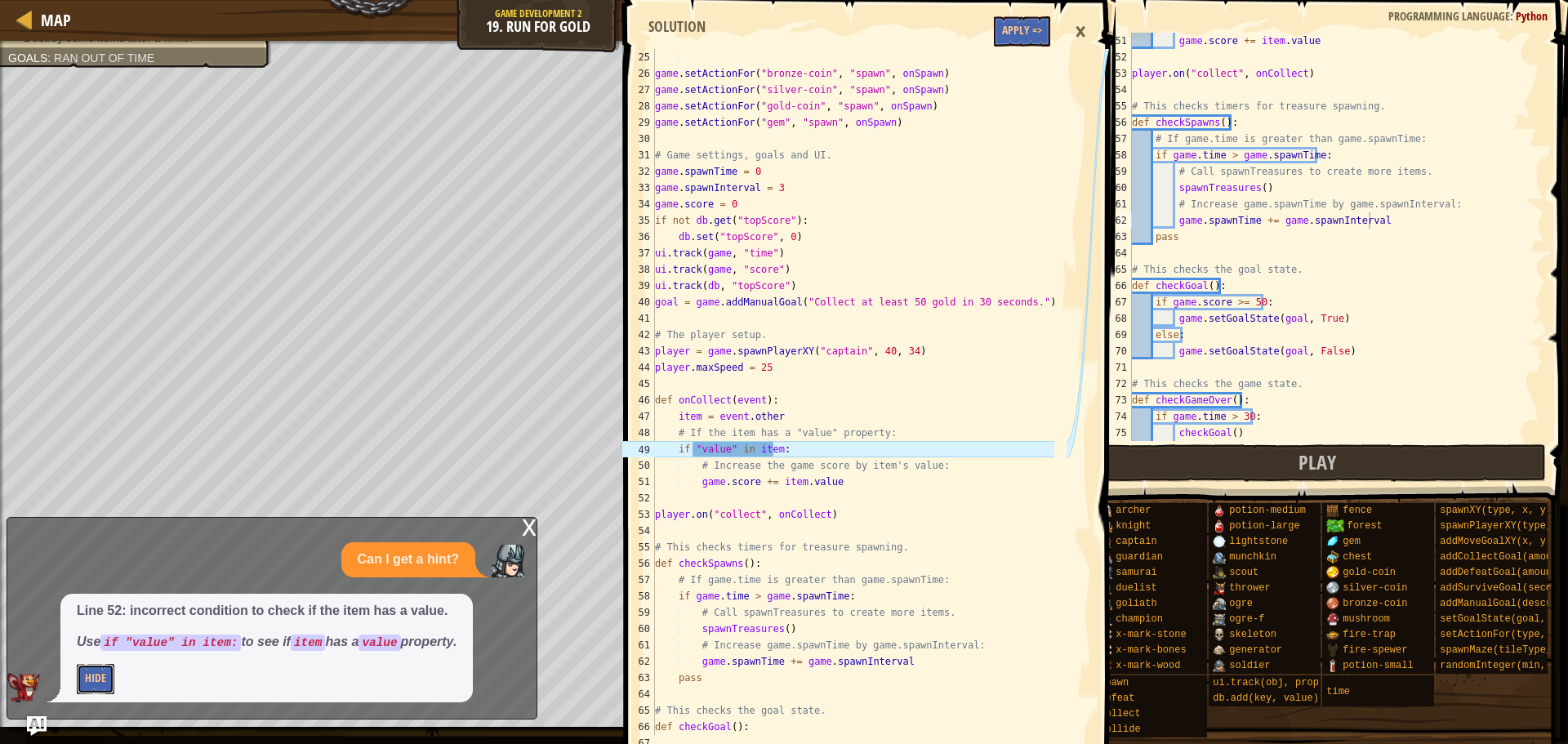
scroll to position [621, 0]
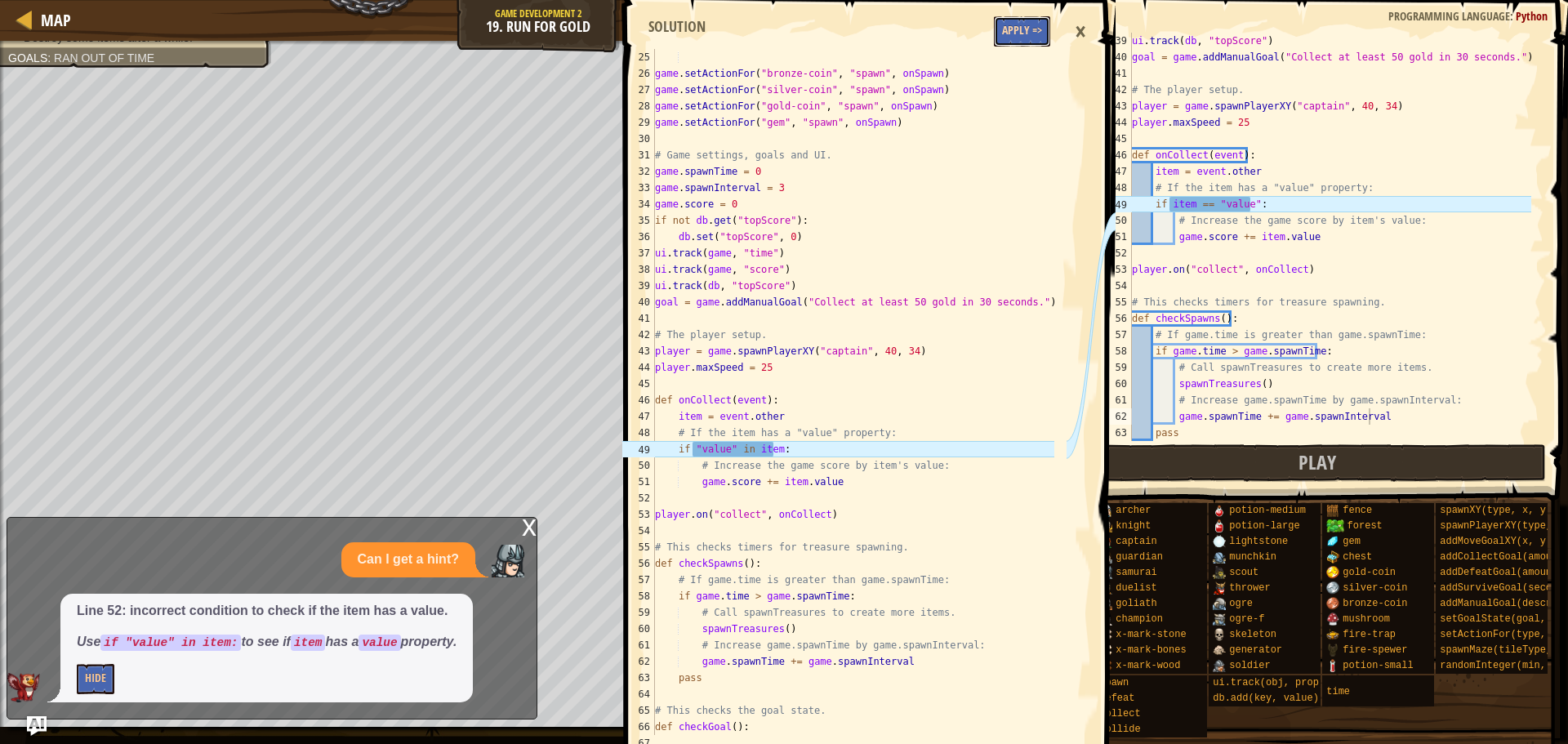
click at [1027, 30] on button "Apply =>" at bounding box center [1022, 31] width 56 height 30
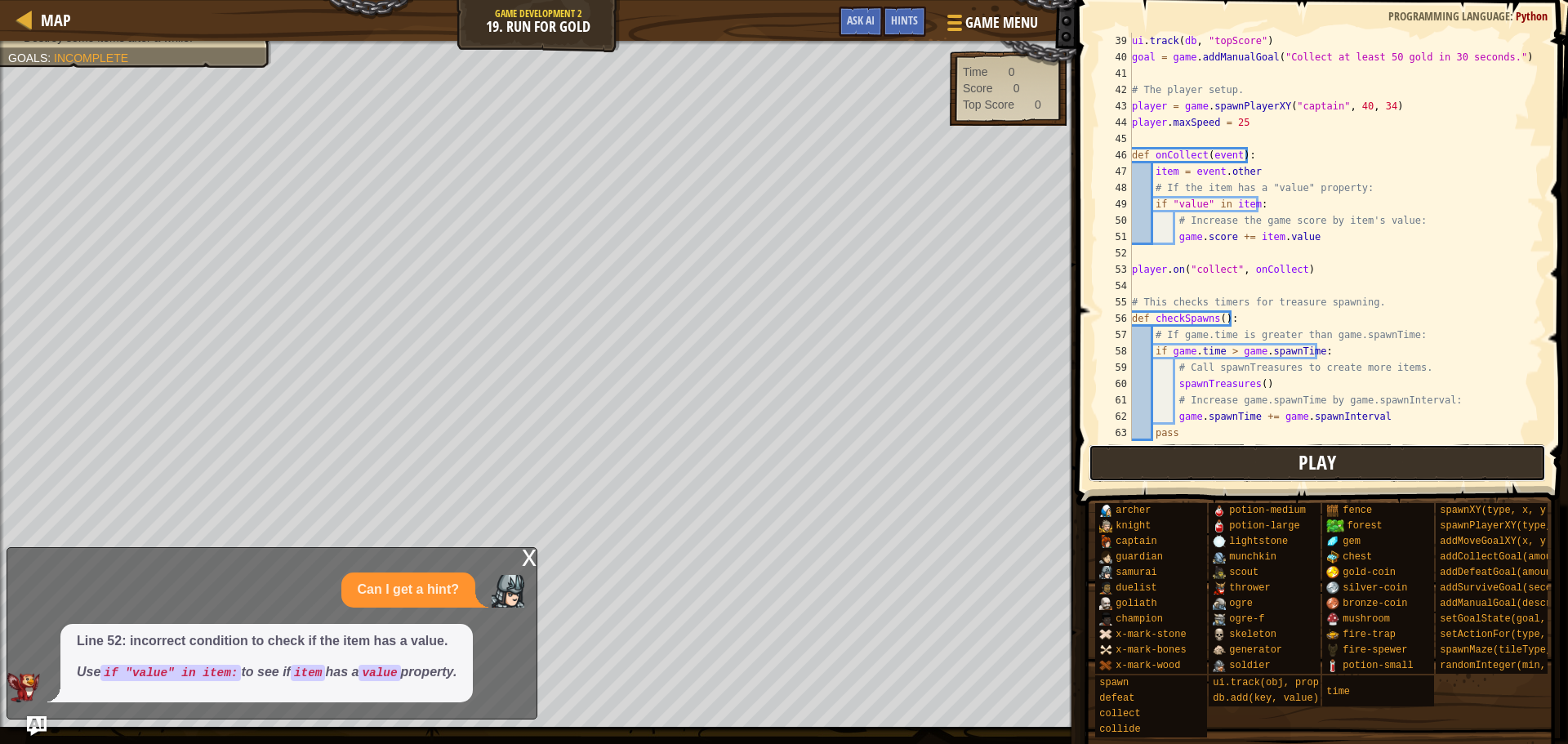
click at [1282, 458] on button "Play" at bounding box center [1318, 463] width 459 height 38
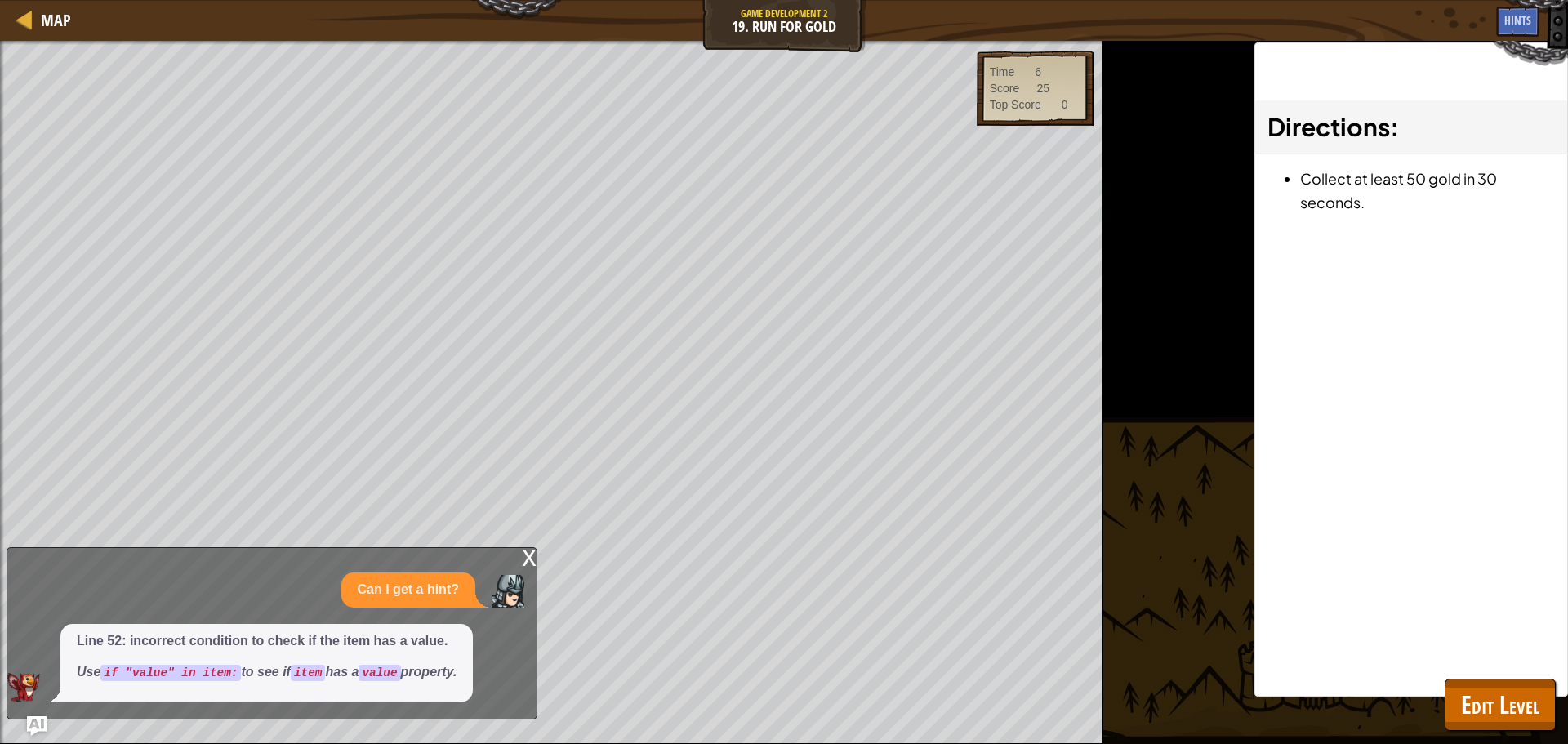
click at [534, 561] on div "x" at bounding box center [529, 556] width 15 height 16
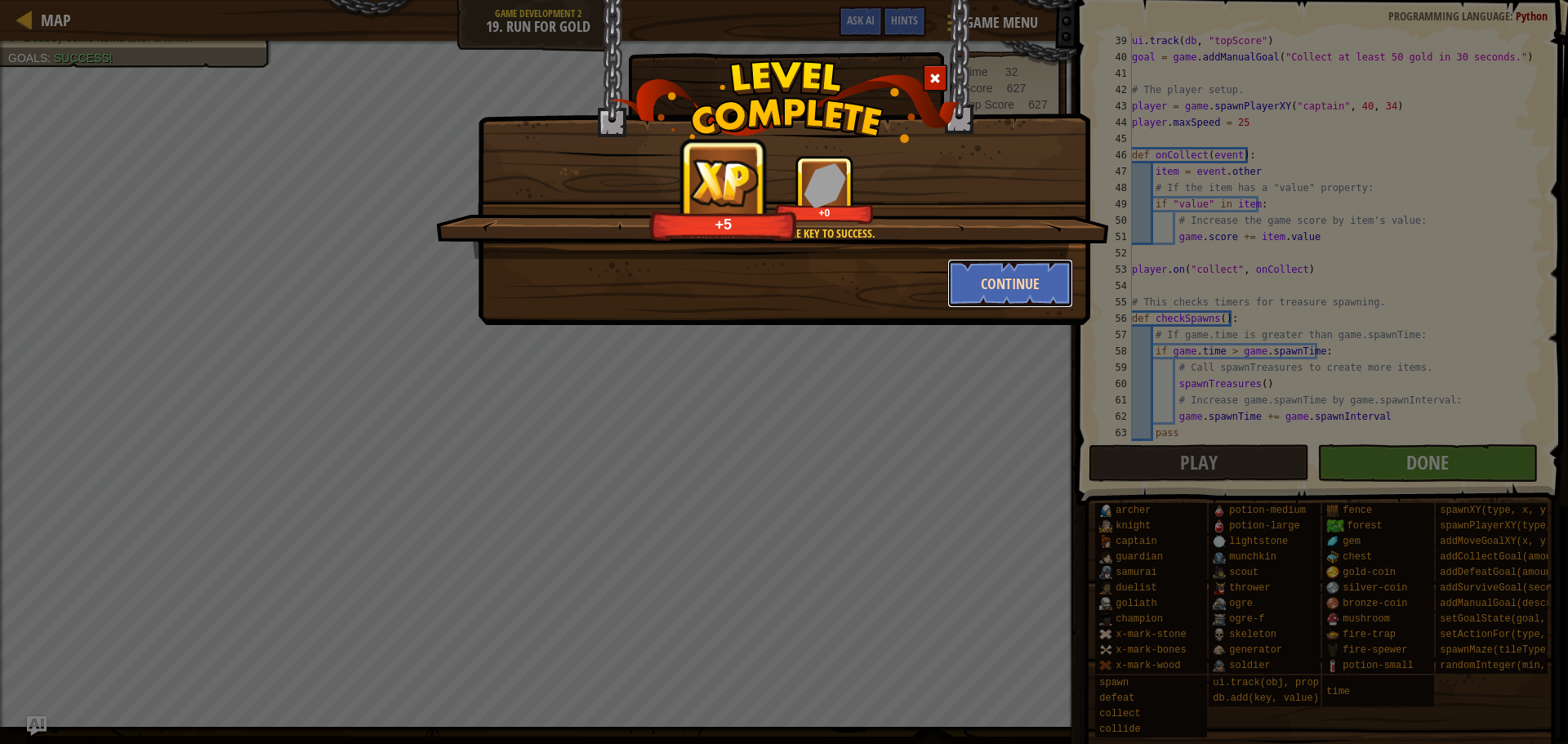
click at [1048, 276] on button "Continue" at bounding box center [1011, 283] width 127 height 49
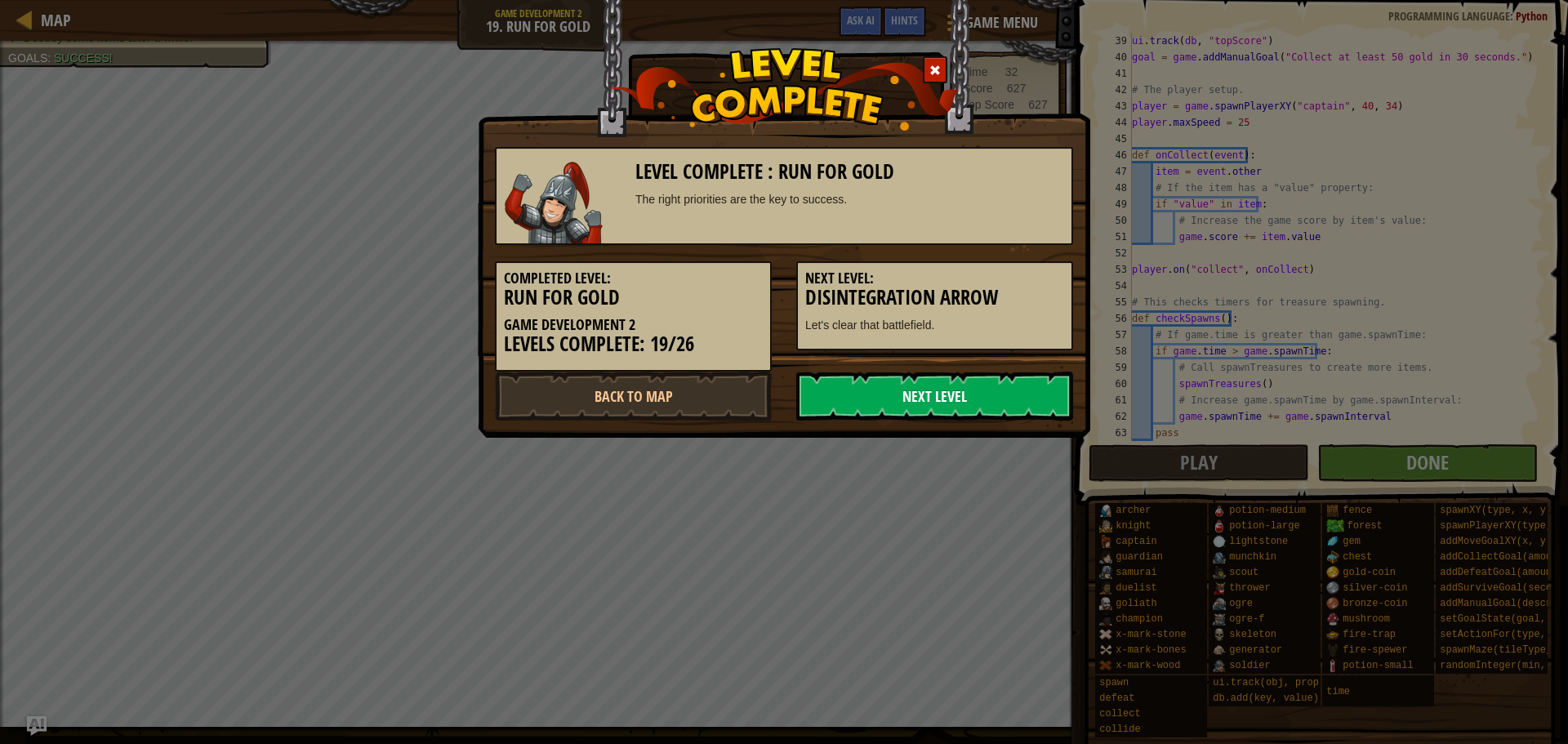
click at [933, 388] on link "Next Level" at bounding box center [935, 395] width 277 height 49
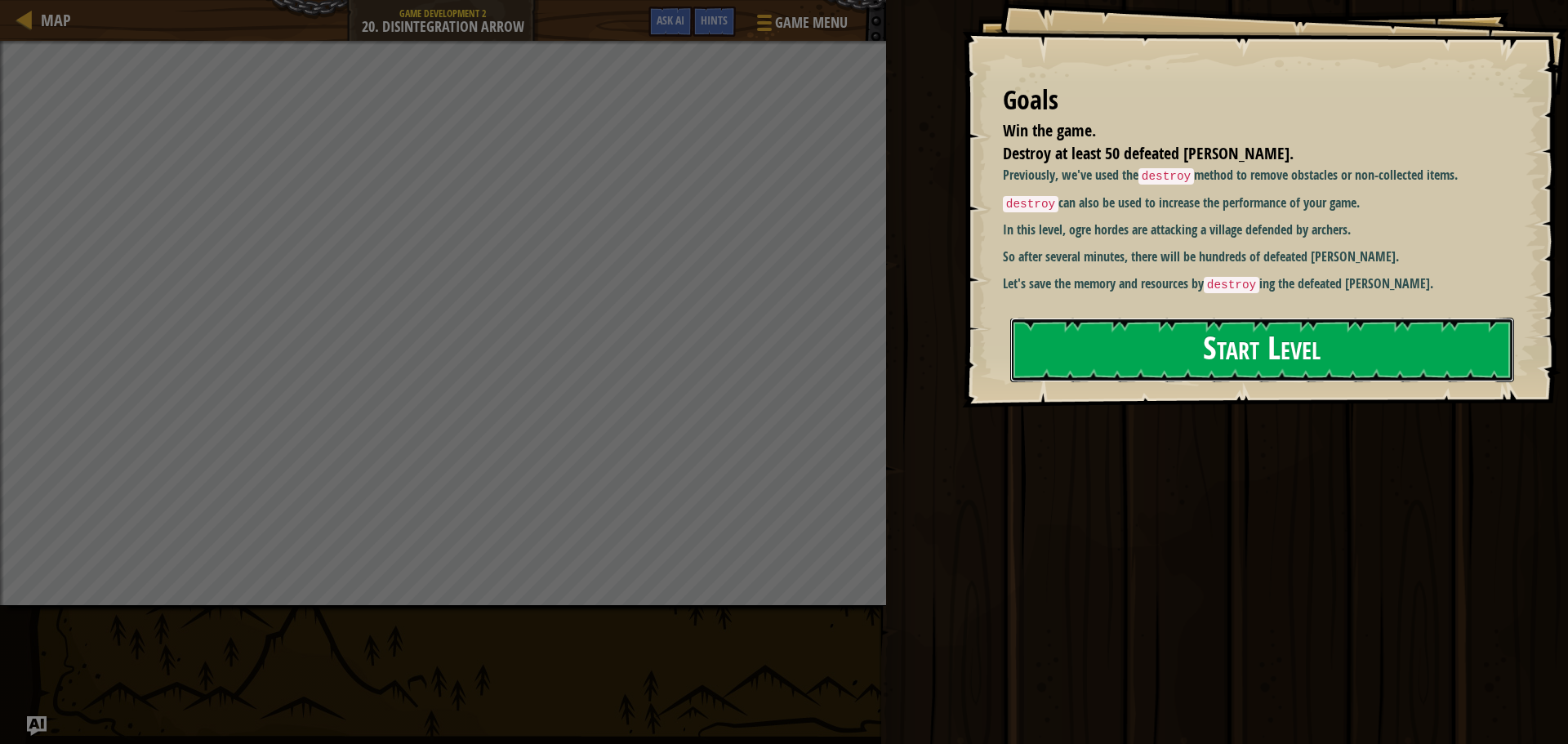
click at [1399, 321] on button "Start Level" at bounding box center [1262, 349] width 504 height 64
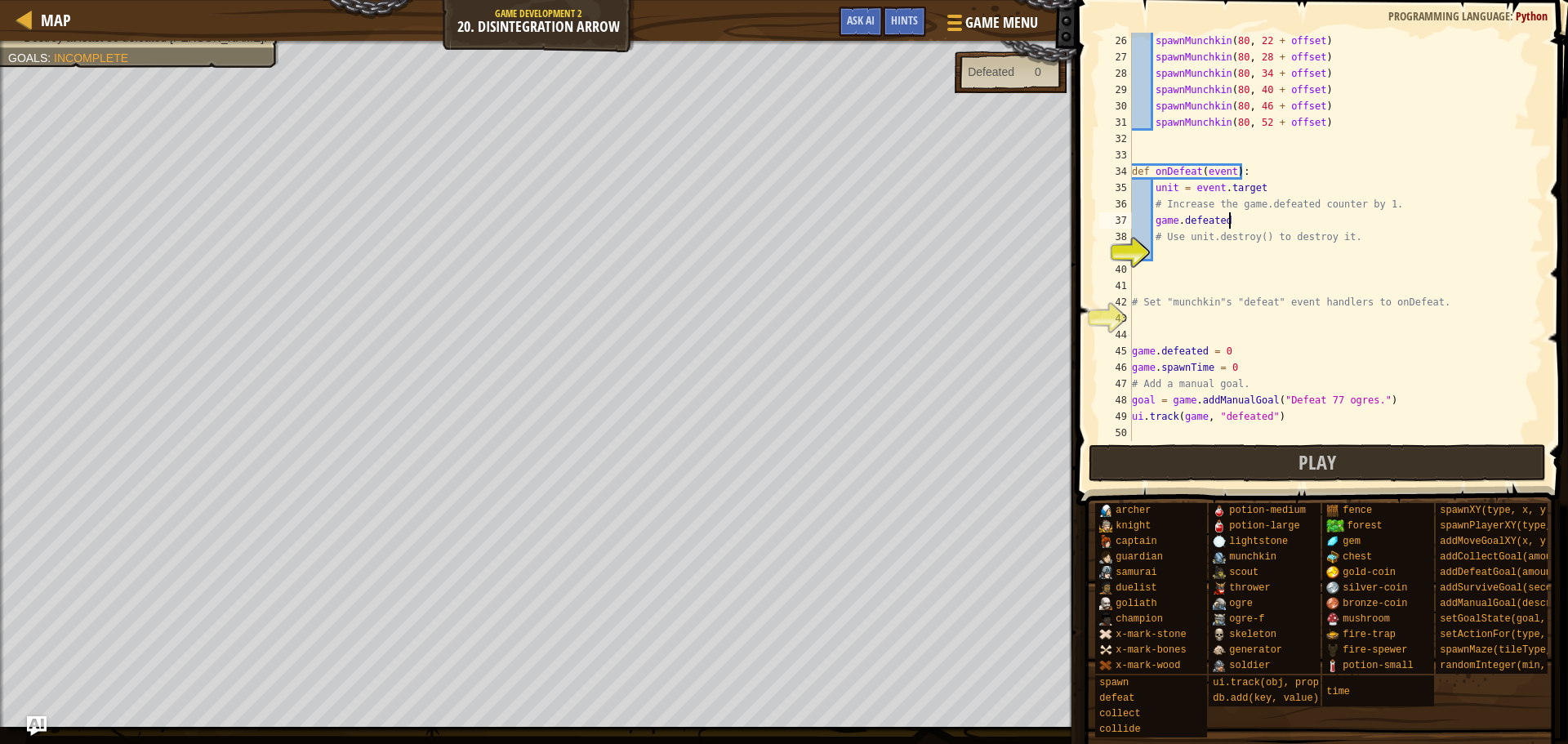
scroll to position [8, 8]
type textarea "game.defeated += 1"
click at [1251, 251] on div "spawnMunchkin ( 80 , 22 + offset ) spawnMunchkin ( 80 , 28 + offset ) spawnMunc…" at bounding box center [1330, 253] width 403 height 441
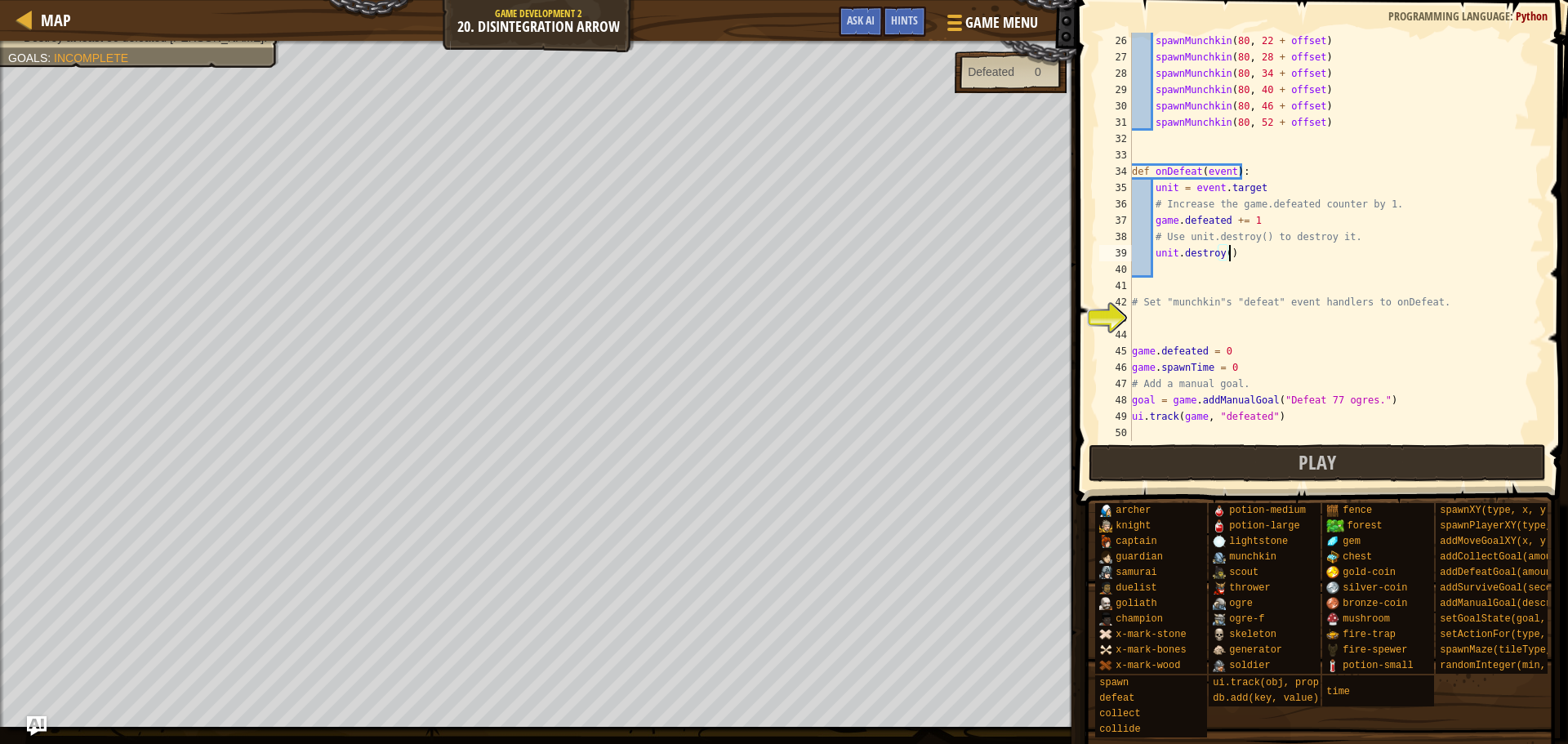
type textarea "unit.destroy()"
drag, startPoint x: 1131, startPoint y: 263, endPoint x: 1145, endPoint y: 262, distance: 14.0
drag, startPoint x: 1145, startPoint y: 262, endPoint x: 1253, endPoint y: 253, distance: 108.4
click at [1253, 257] on div "spawnMunchkin ( 80 , 22 + offset ) spawnMunchkin ( 80 , 28 + offset ) spawnMunc…" at bounding box center [1330, 253] width 403 height 441
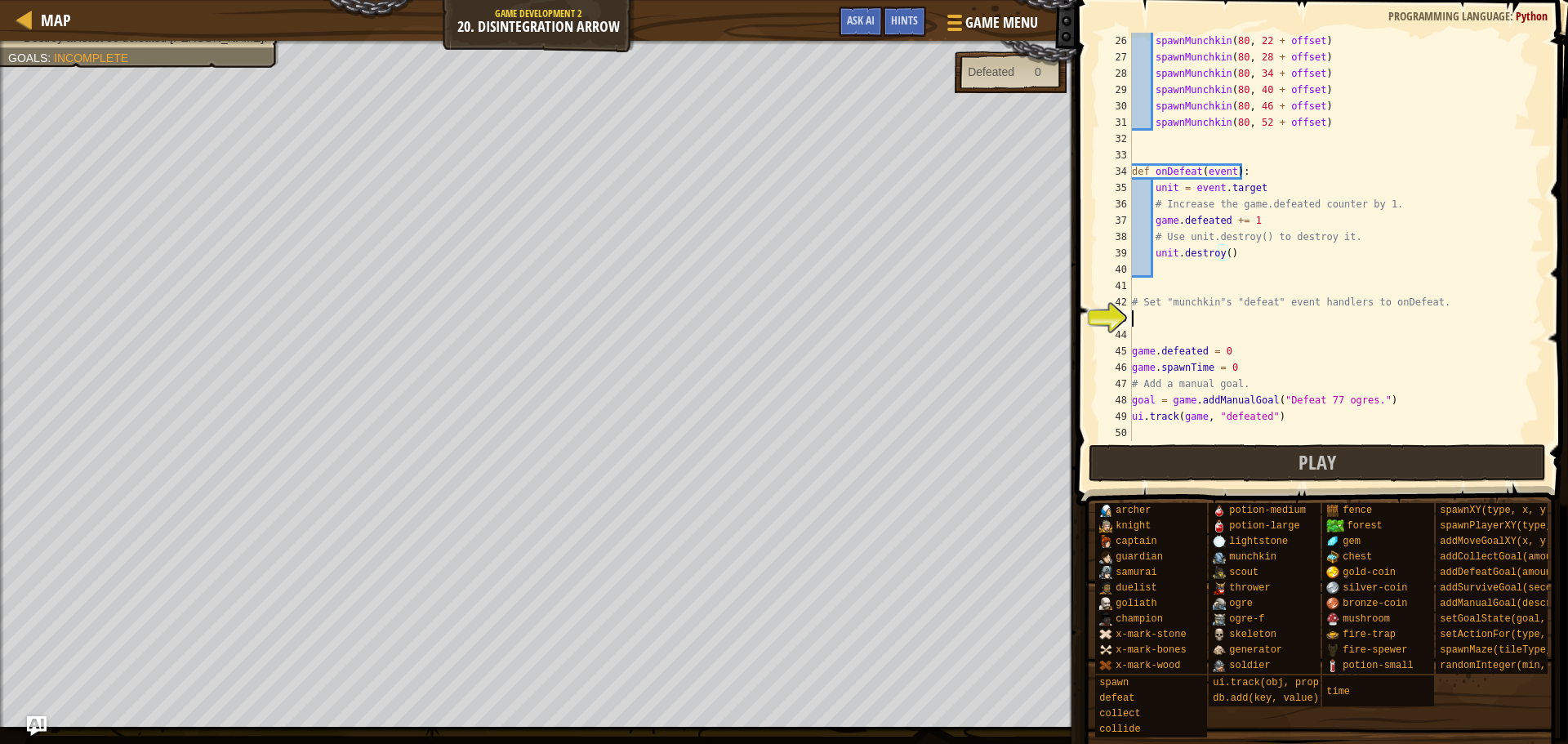
click at [1194, 326] on div "spawnMunchkin ( 80 , 22 + offset ) spawnMunchkin ( 80 , 28 + offset ) spawnMunc…" at bounding box center [1330, 253] width 403 height 441
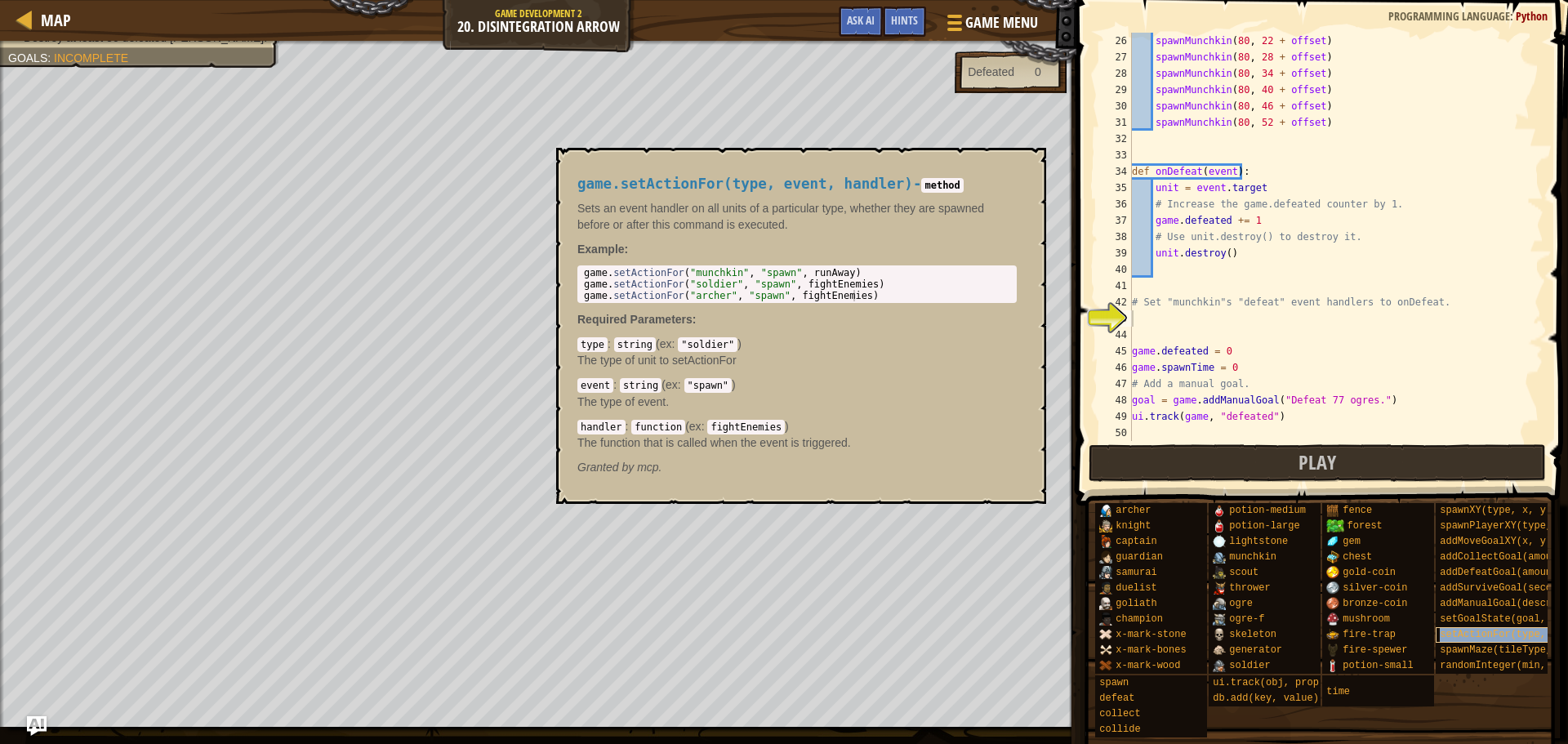
click at [1518, 629] on span "setActionFor(type, event, handler)" at bounding box center [1541, 634] width 200 height 11
type textarea "game.defeated = 0"
type textarea "# Set "munchkin"s "defeat" event handlers to onDefeat."
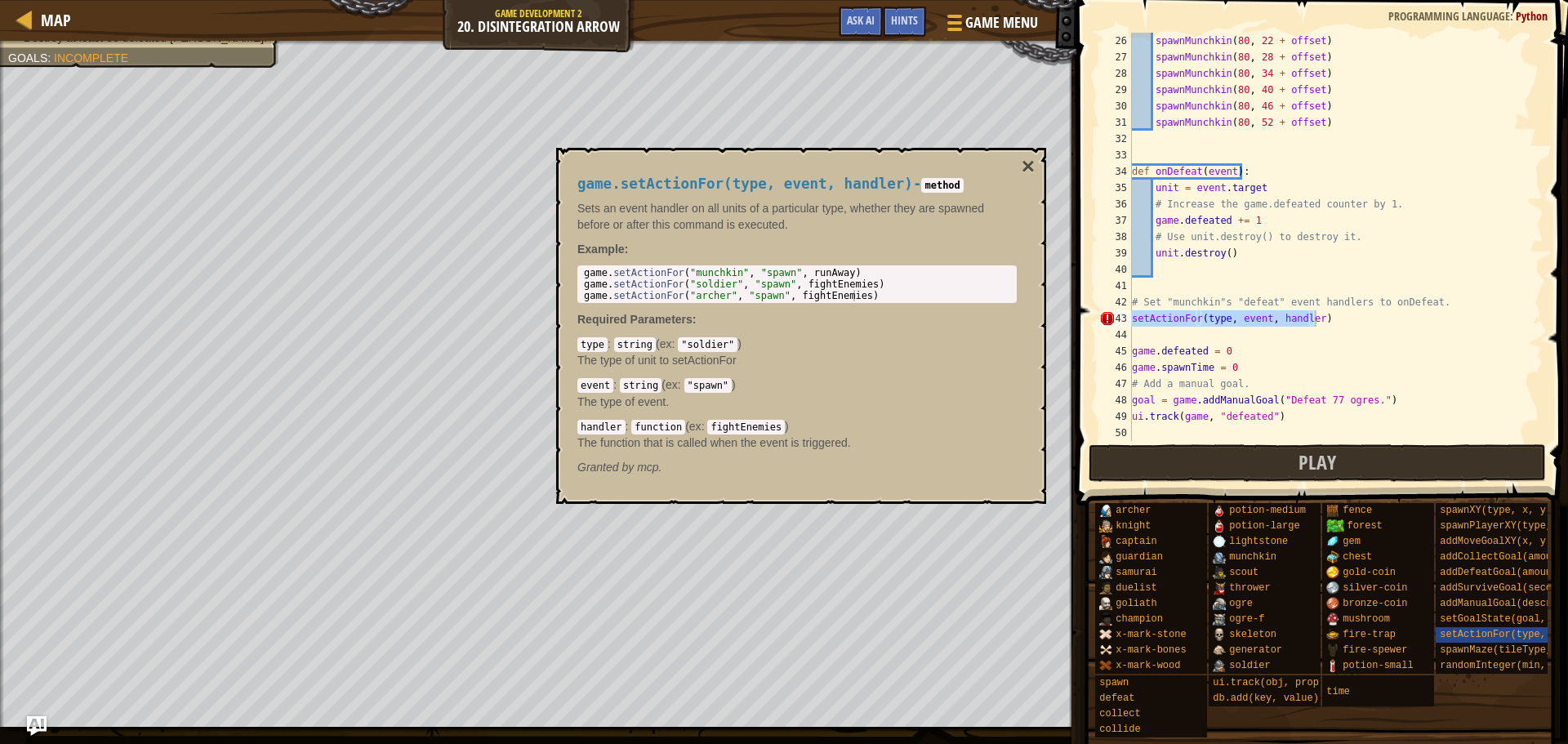
click at [1221, 315] on div "spawnMunchkin ( 80 , 22 + offset ) spawnMunchkin ( 80 , 28 + offset ) spawnMunc…" at bounding box center [1330, 236] width 403 height 408
click at [1216, 310] on div "spawnMunchkin ( 80 , 22 + offset ) spawnMunchkin ( 80 , 28 + offset ) spawnMunc…" at bounding box center [1330, 236] width 403 height 408
click at [1223, 316] on div "spawnMunchkin ( 80 , 22 + offset ) spawnMunchkin ( 80 , 28 + offset ) spawnMunc…" at bounding box center [1330, 253] width 403 height 441
click at [1260, 321] on div "spawnMunchkin ( 80 , 22 + offset ) spawnMunchkin ( 80 , 28 + offset ) spawnMunc…" at bounding box center [1330, 253] width 403 height 441
click at [1225, 323] on div "spawnMunchkin ( 80 , 22 + offset ) spawnMunchkin ( 80 , 28 + offset ) spawnMunc…" at bounding box center [1330, 253] width 403 height 441
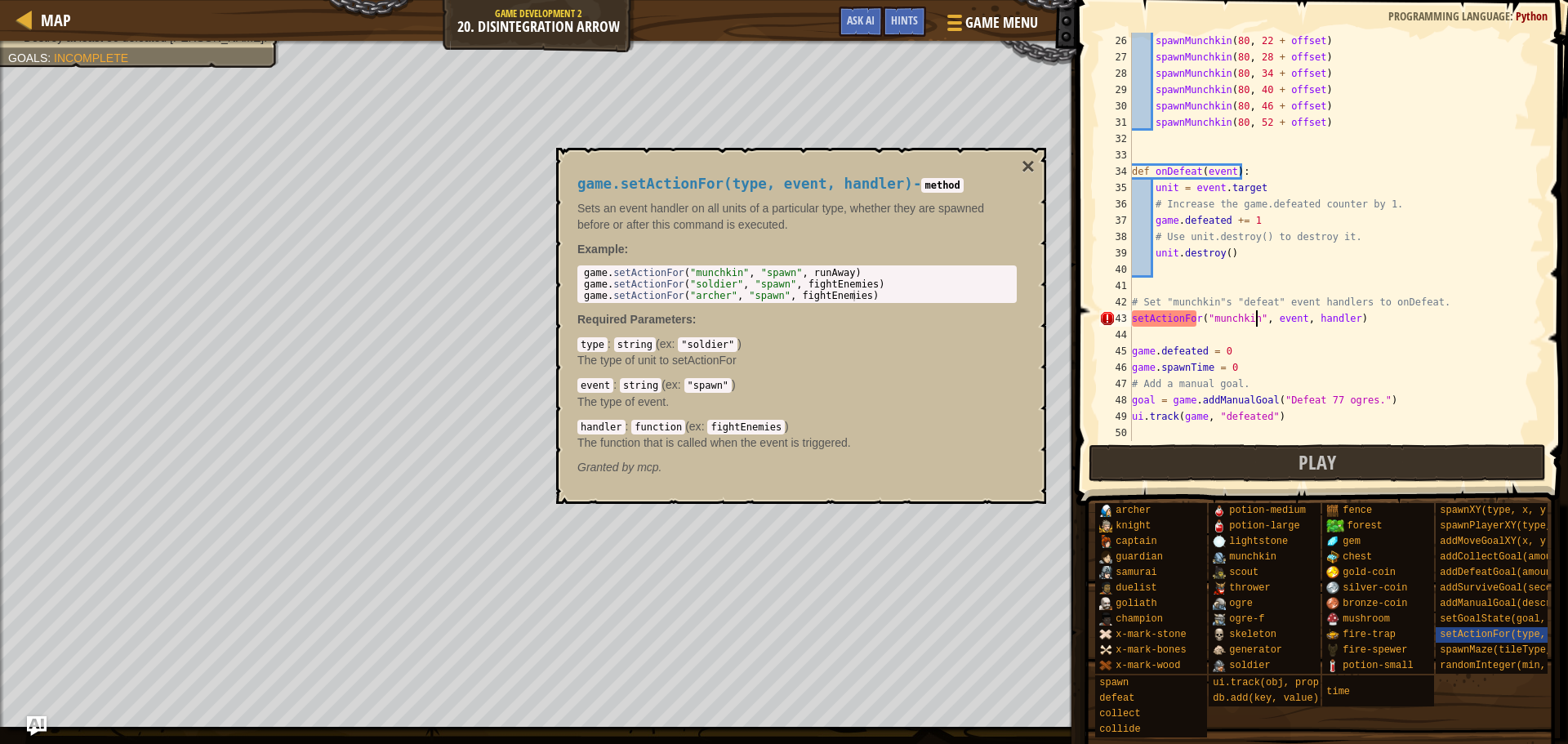
scroll to position [8, 10]
click at [1299, 323] on div "spawnMunchkin ( 80 , 22 + offset ) spawnMunchkin ( 80 , 28 + offset ) spawnMunc…" at bounding box center [1330, 253] width 403 height 441
drag, startPoint x: 1364, startPoint y: 317, endPoint x: 1330, endPoint y: 323, distance: 34.5
click at [1330, 323] on div "spawnMunchkin ( 80 , 22 + offset ) spawnMunchkin ( 80 , 28 + offset ) spawnMunc…" at bounding box center [1330, 253] width 403 height 441
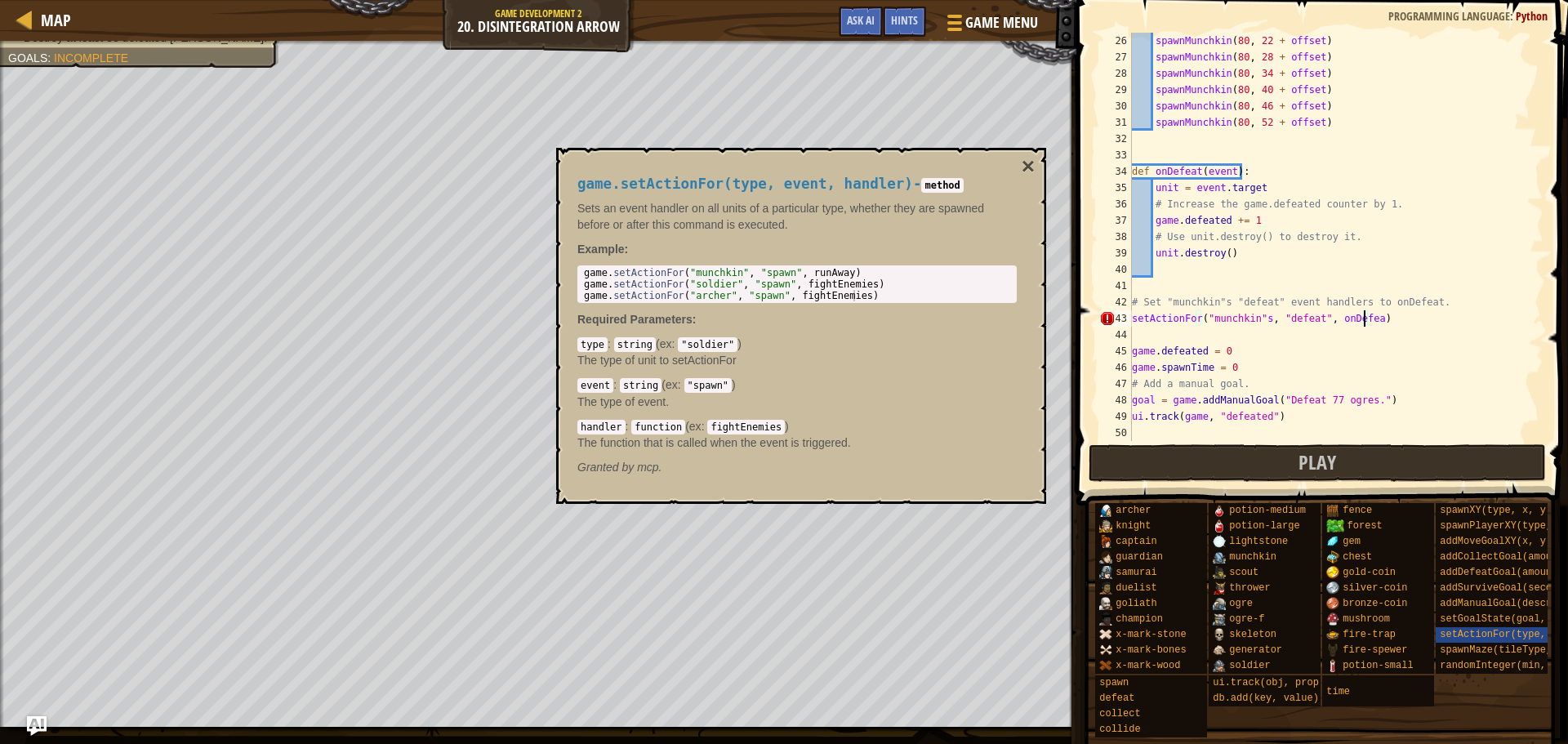
scroll to position [8, 19]
click at [1260, 320] on div "spawnMunchkin ( 80 , 22 + offset ) spawnMunchkin ( 80 , 28 + offset ) spawnMunc…" at bounding box center [1330, 253] width 403 height 441
click at [1220, 444] on button "Play" at bounding box center [1318, 463] width 459 height 38
click at [1021, 169] on div "game.setActionFor(type, event, handler) - method Sets an event handler on all u…" at bounding box center [797, 326] width 462 height 330
drag, startPoint x: 1027, startPoint y: 167, endPoint x: 1104, endPoint y: 189, distance: 80.1
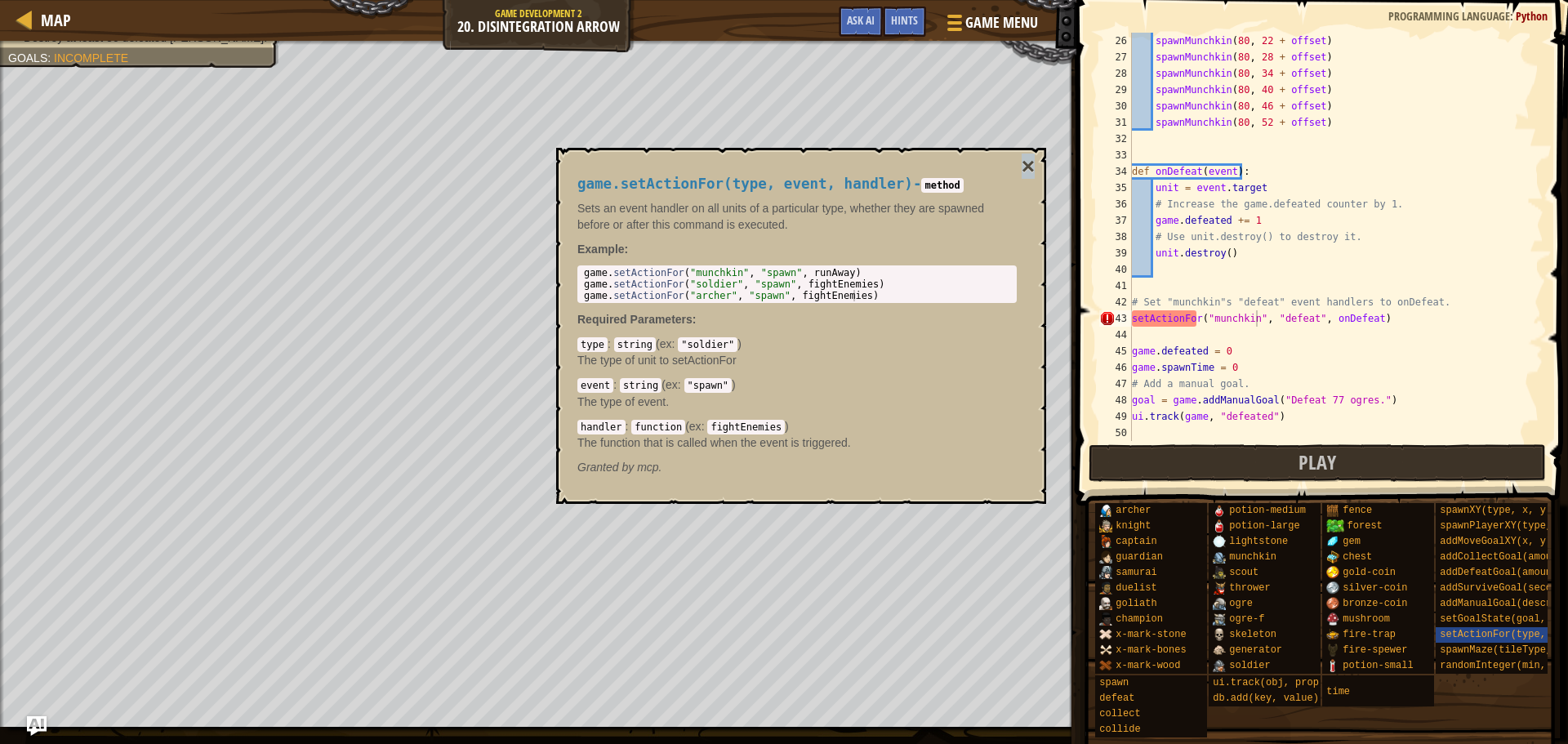
click at [1028, 167] on button "×" at bounding box center [1028, 166] width 13 height 23
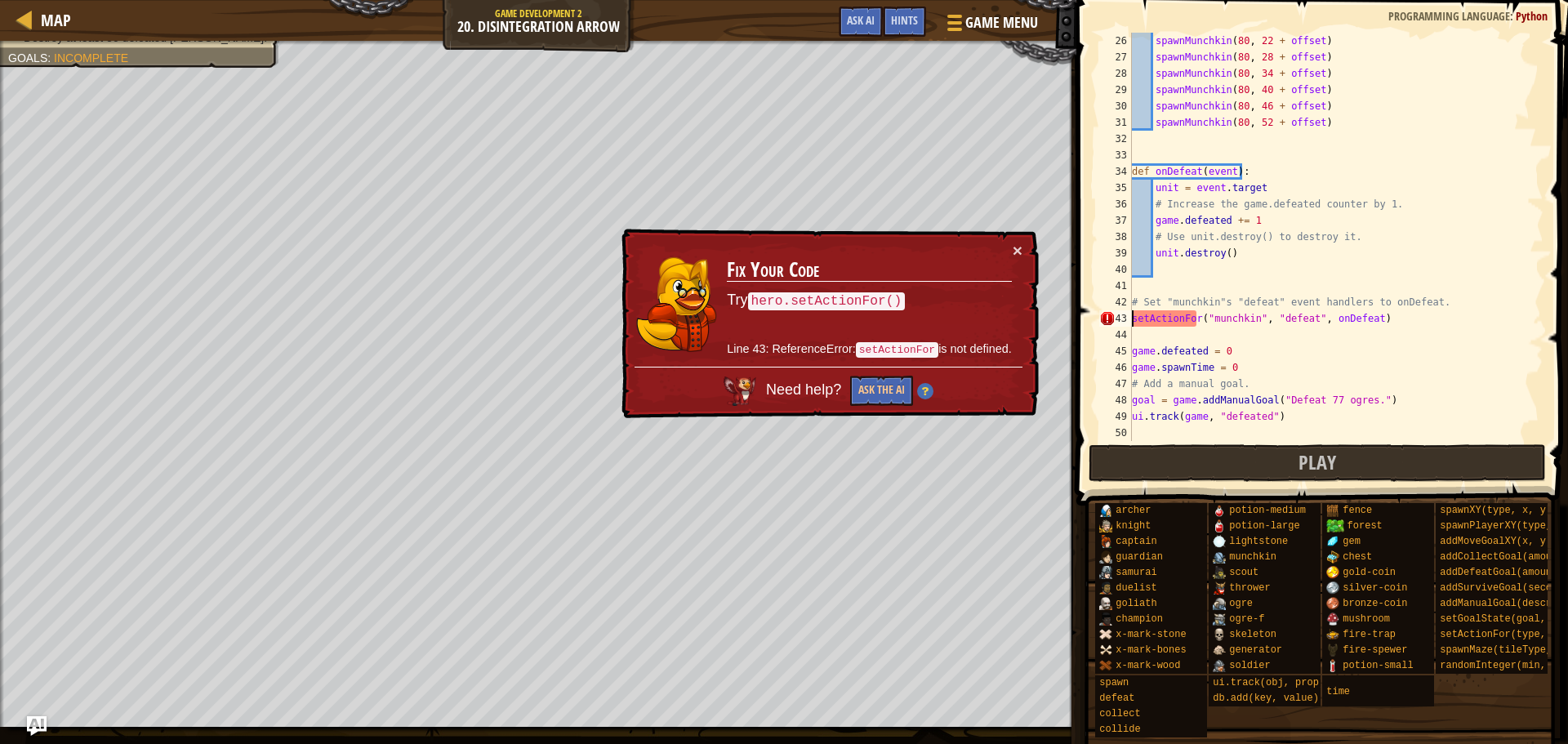
click at [1133, 321] on div "spawnMunchkin ( 80 , 22 + offset ) spawnMunchkin ( 80 , 28 + offset ) spawnMunc…" at bounding box center [1330, 253] width 403 height 441
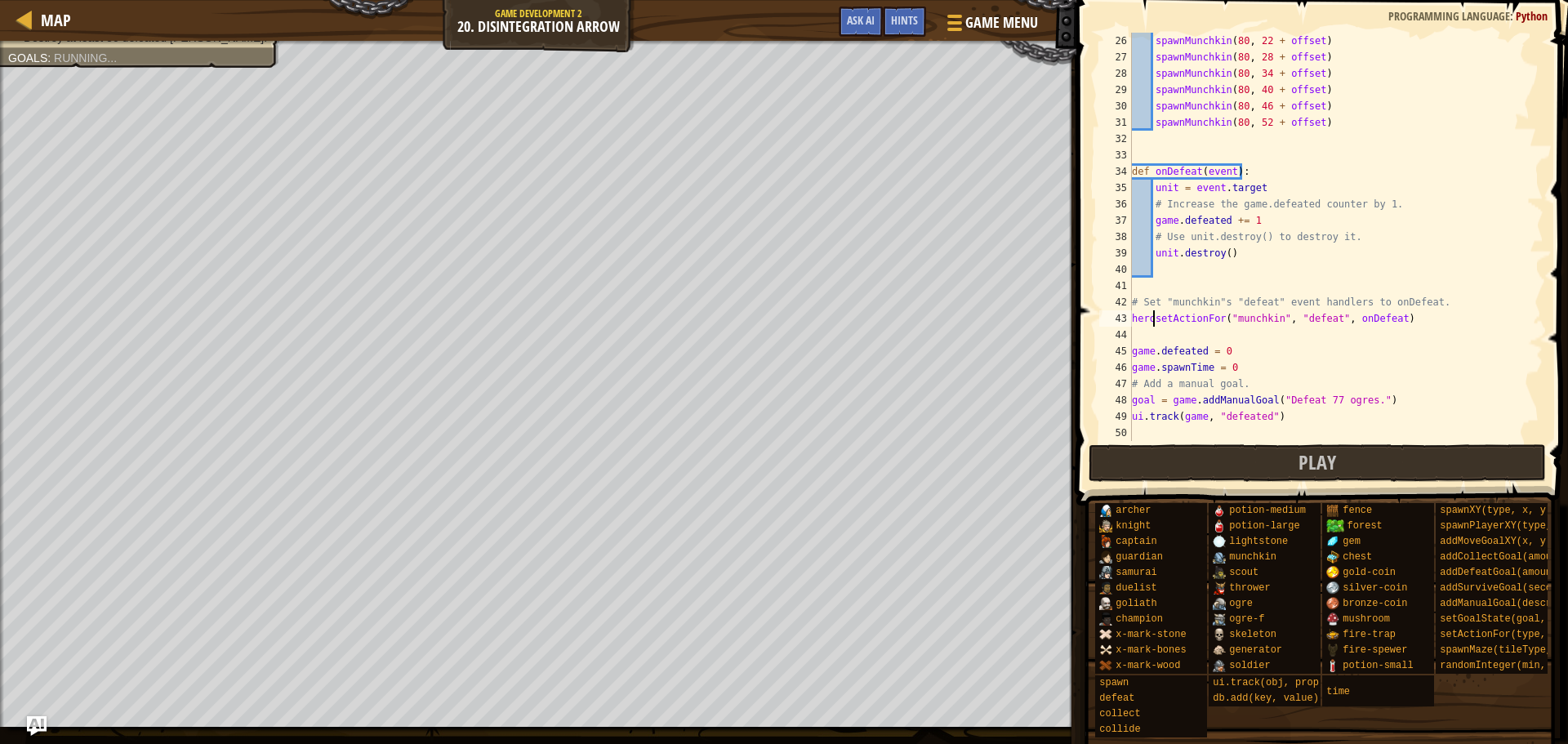
scroll to position [8, 2]
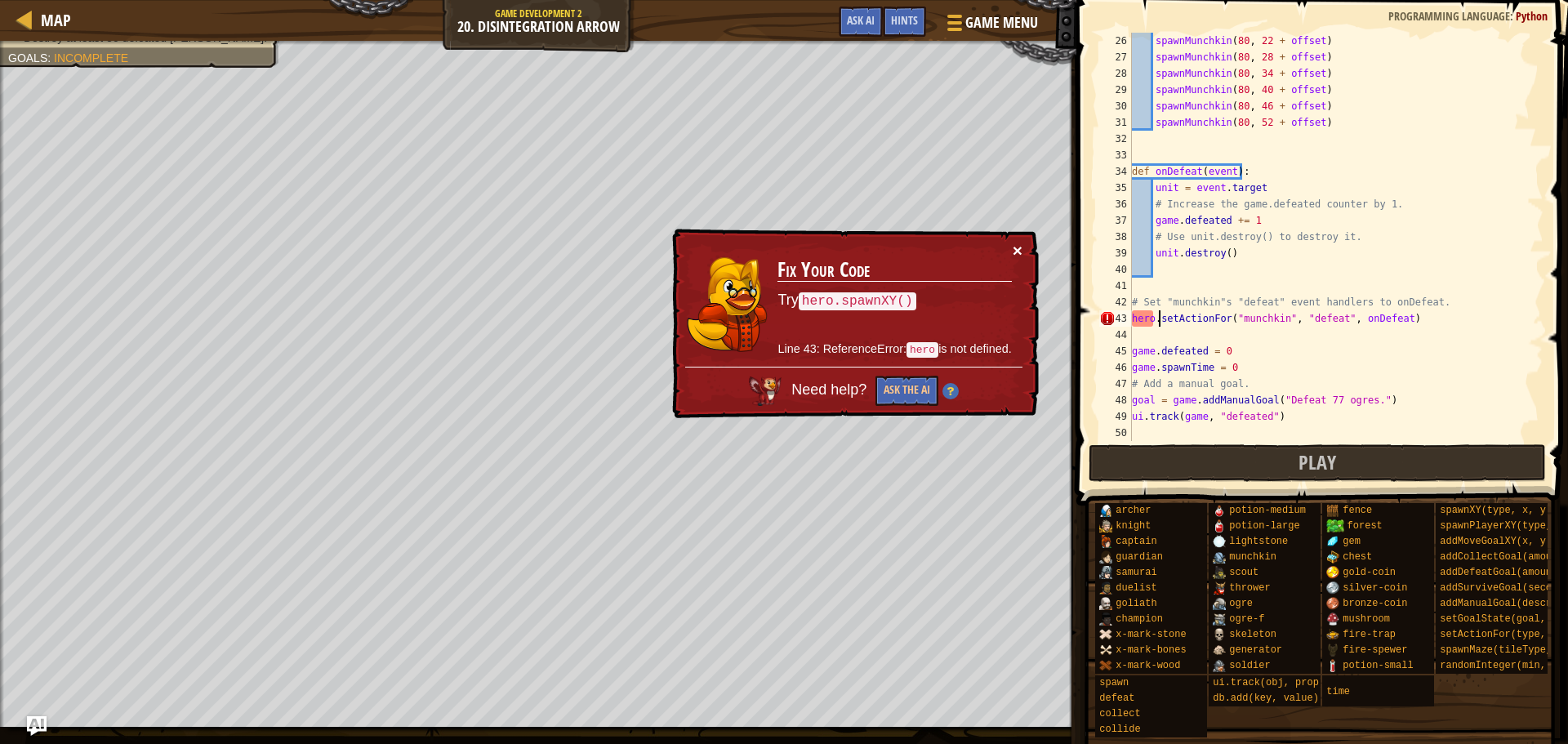
click at [1017, 251] on button "×" at bounding box center [1017, 251] width 9 height 17
click at [881, 385] on button "Ask the AI" at bounding box center [908, 390] width 63 height 30
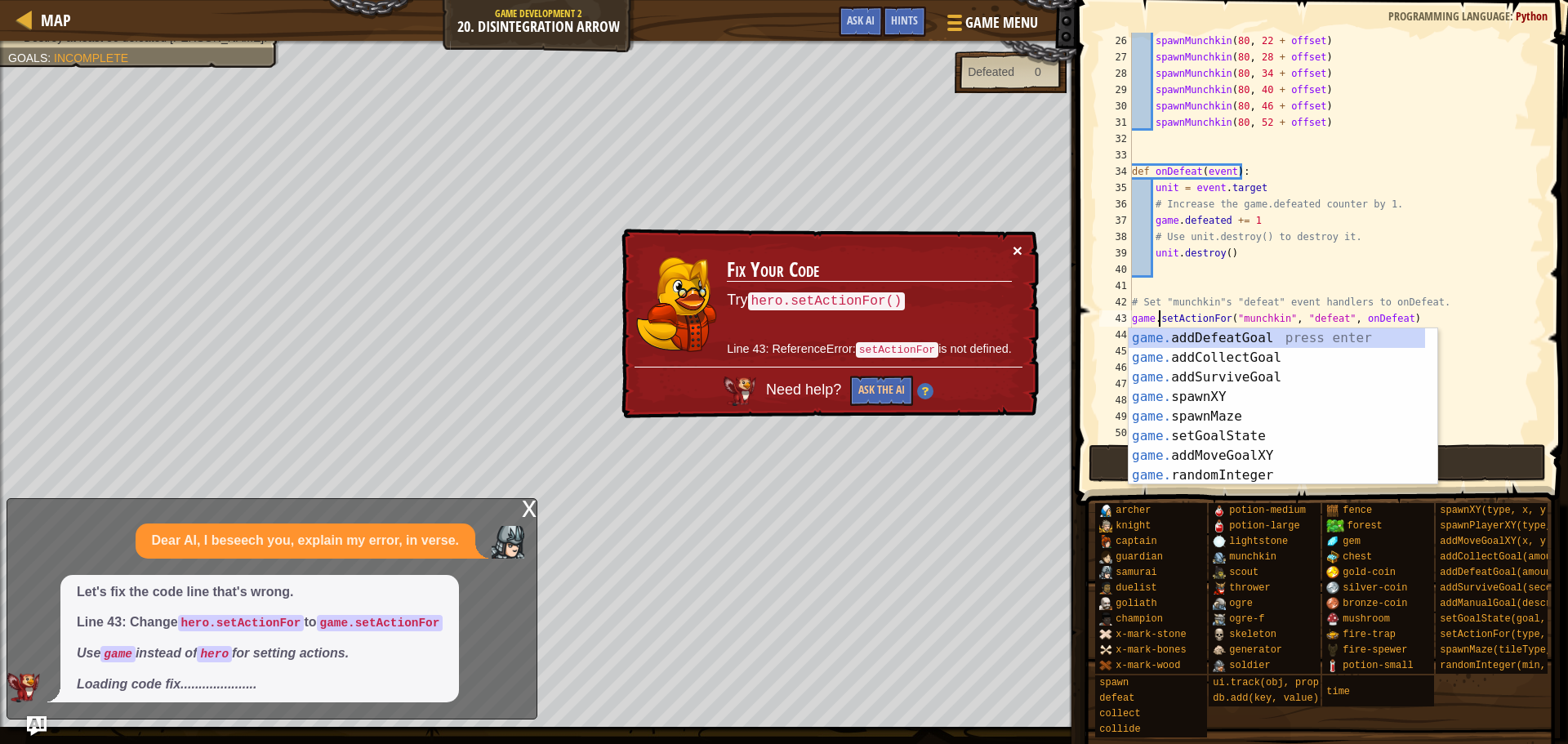
type textarea "game.setActionFor("munchkin", "defeat", onDefeat)"
click at [1019, 247] on button "×" at bounding box center [1019, 253] width 10 height 17
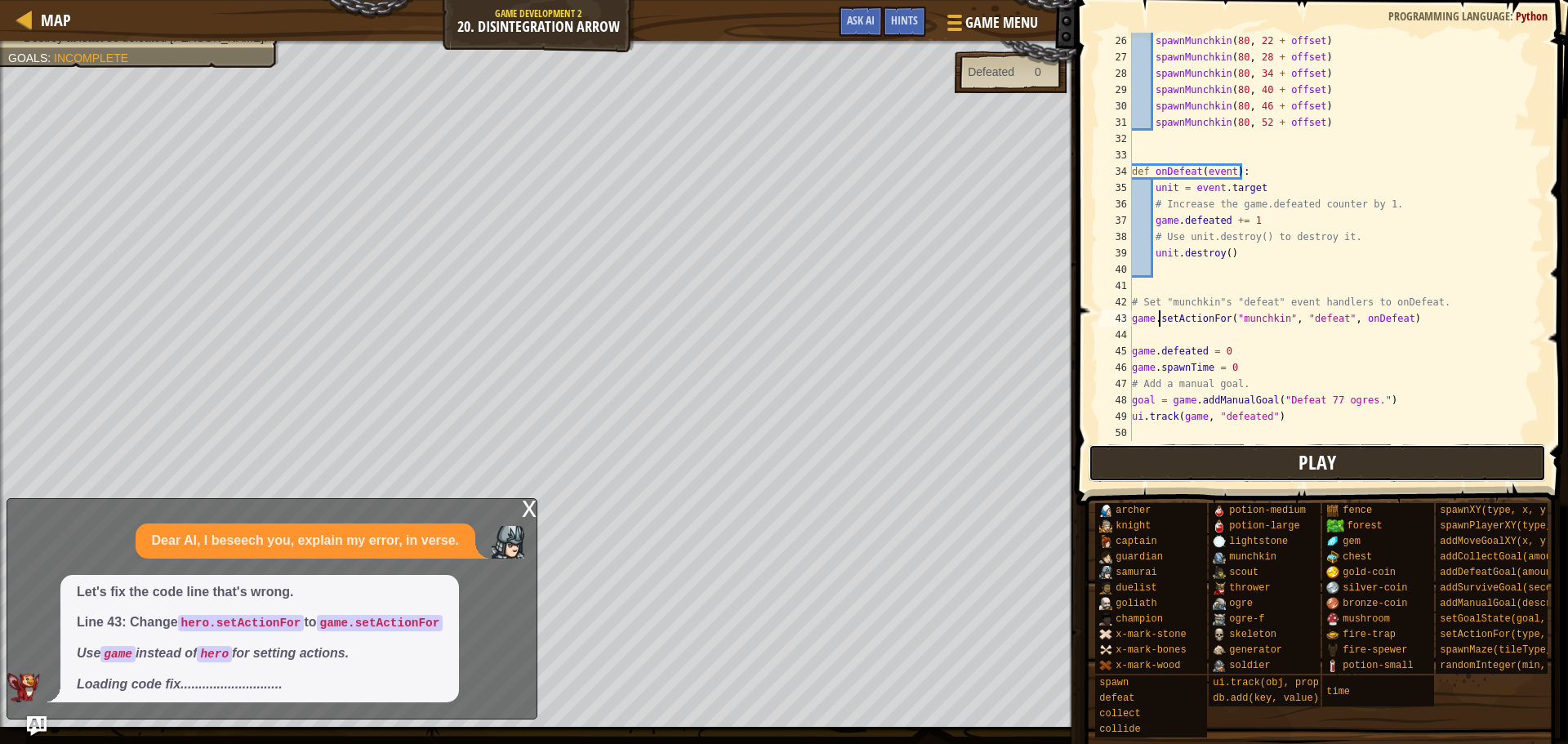
click at [1152, 466] on button "Play" at bounding box center [1318, 463] width 459 height 38
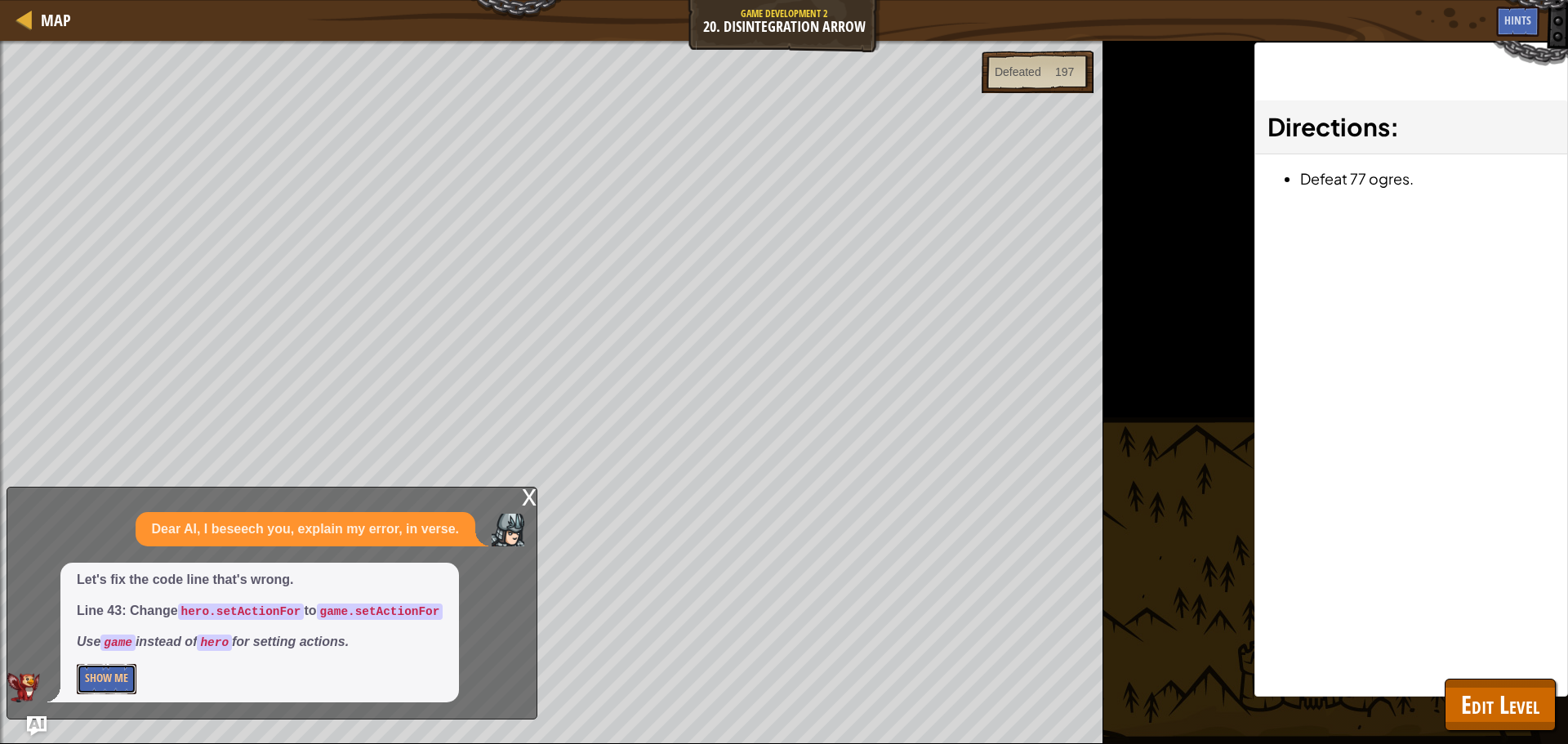
click at [116, 693] on button "Show Me" at bounding box center [107, 678] width 60 height 30
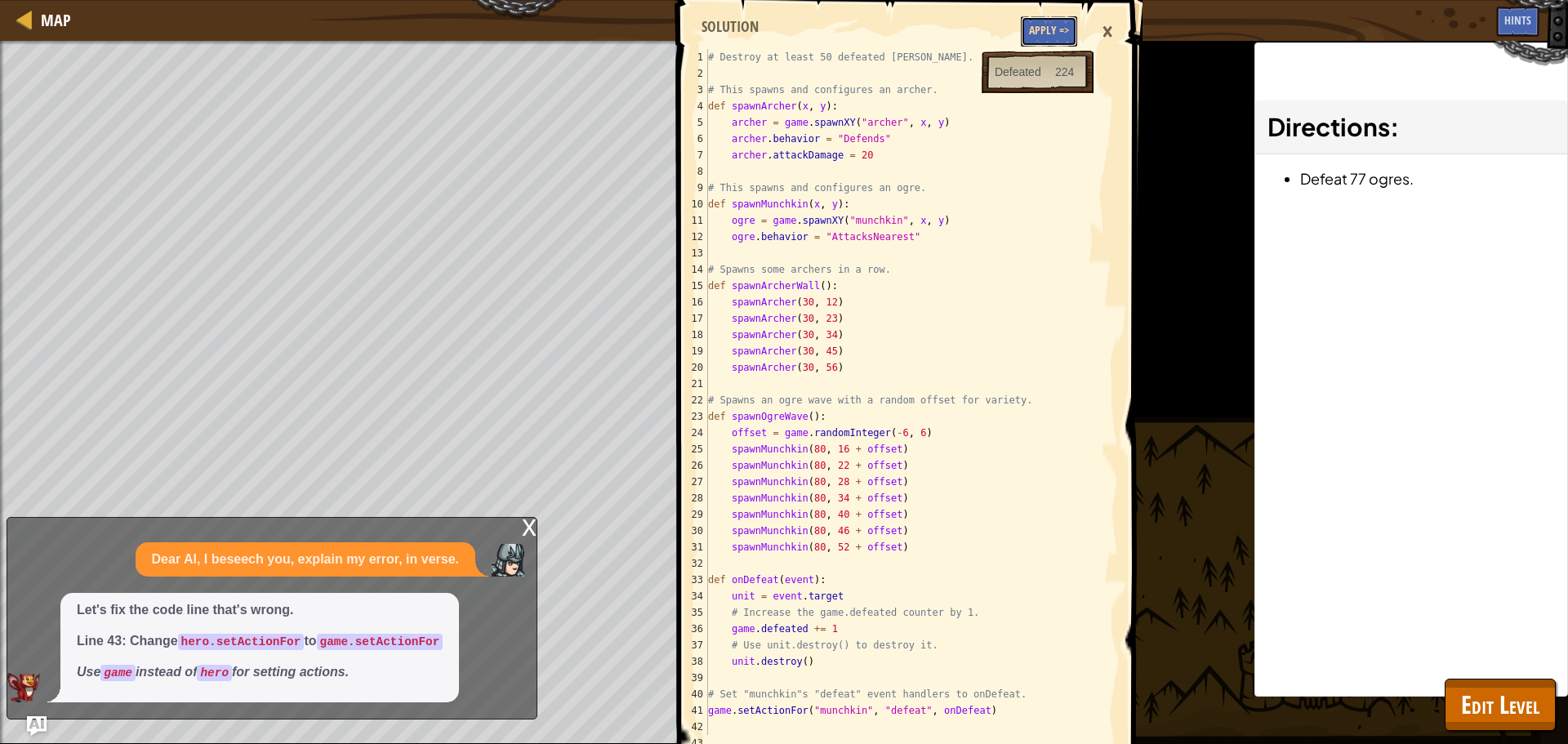
click at [1053, 32] on button "Apply =>" at bounding box center [1050, 31] width 56 height 30
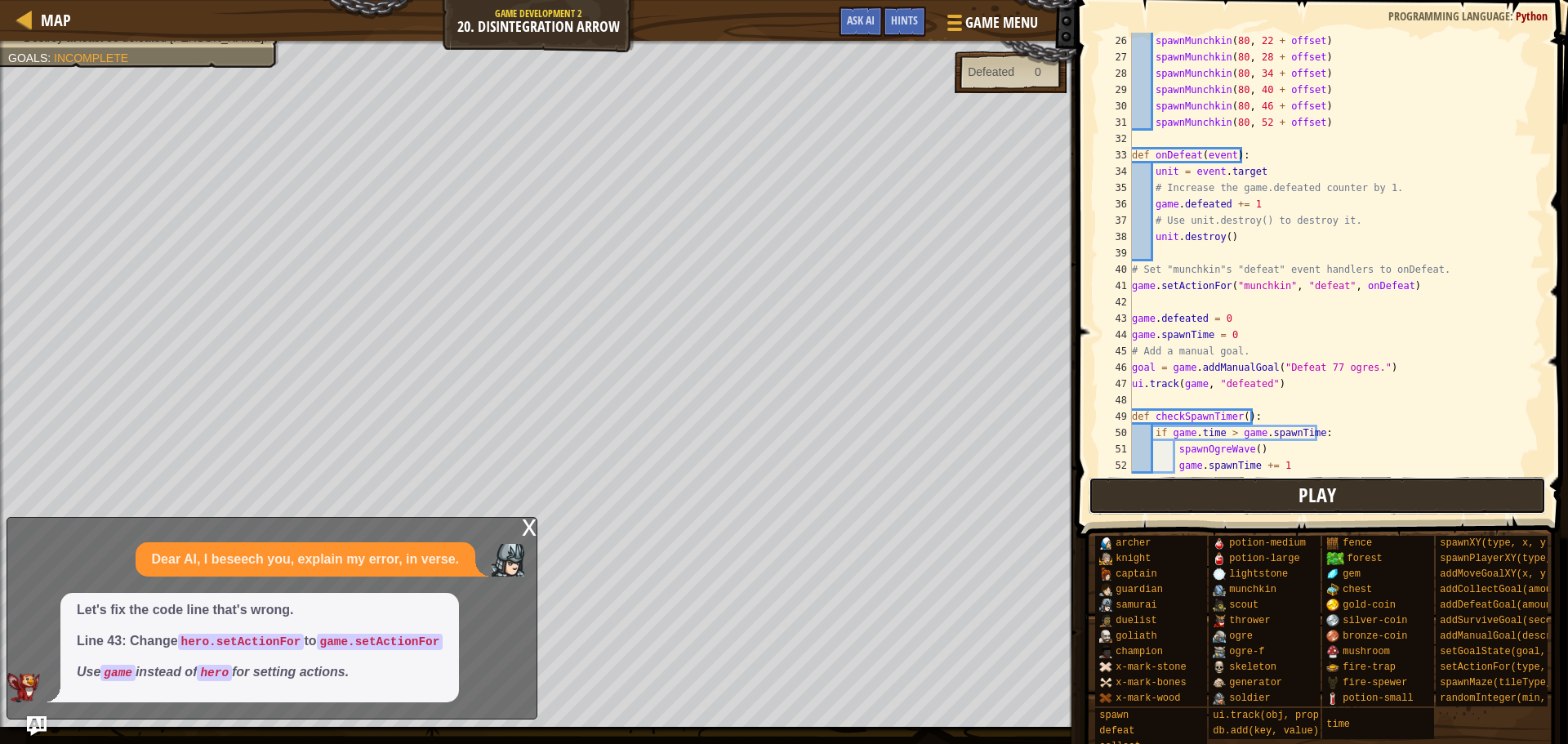
click at [1199, 499] on button "Play" at bounding box center [1318, 496] width 459 height 38
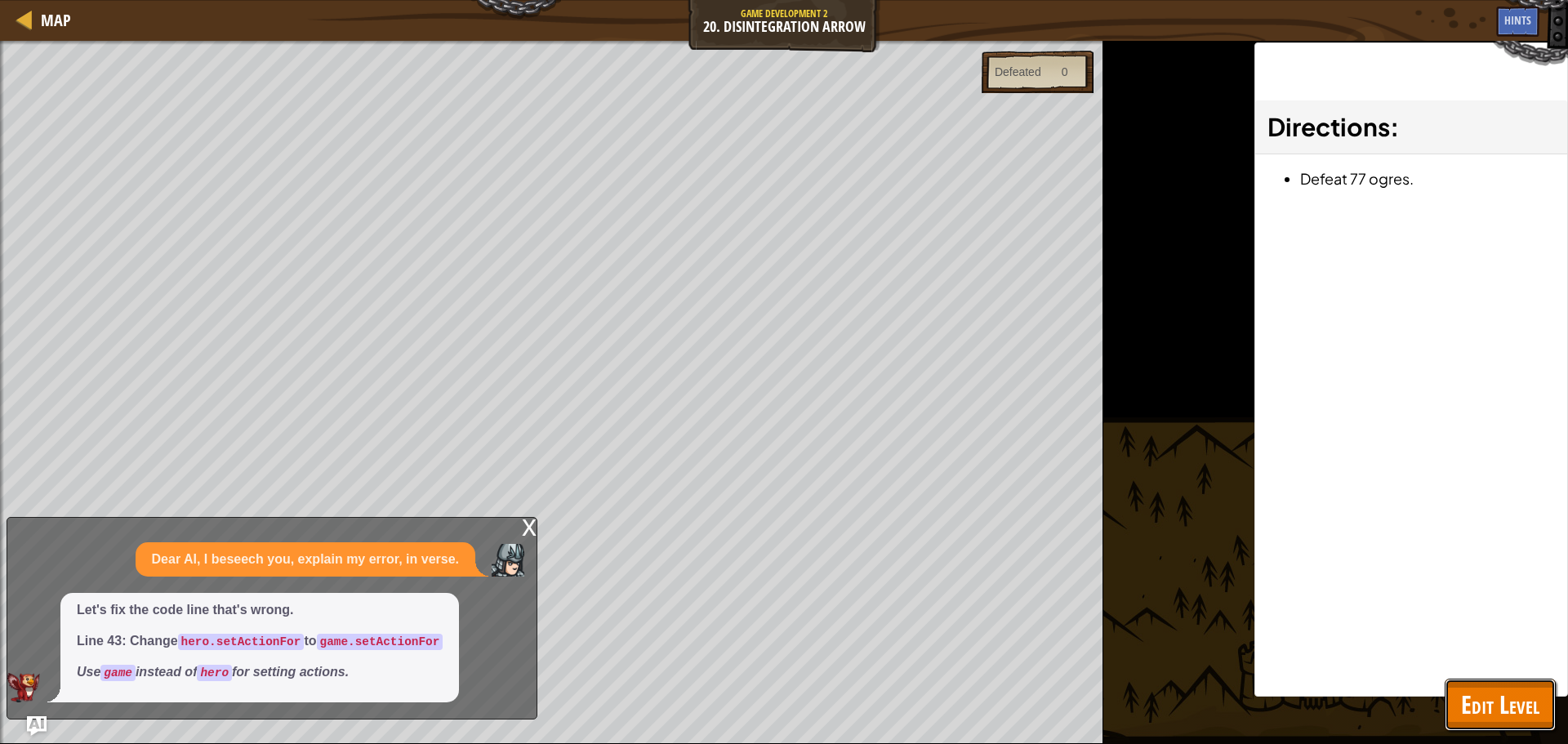
click at [1515, 706] on span "Edit Level" at bounding box center [1500, 704] width 79 height 33
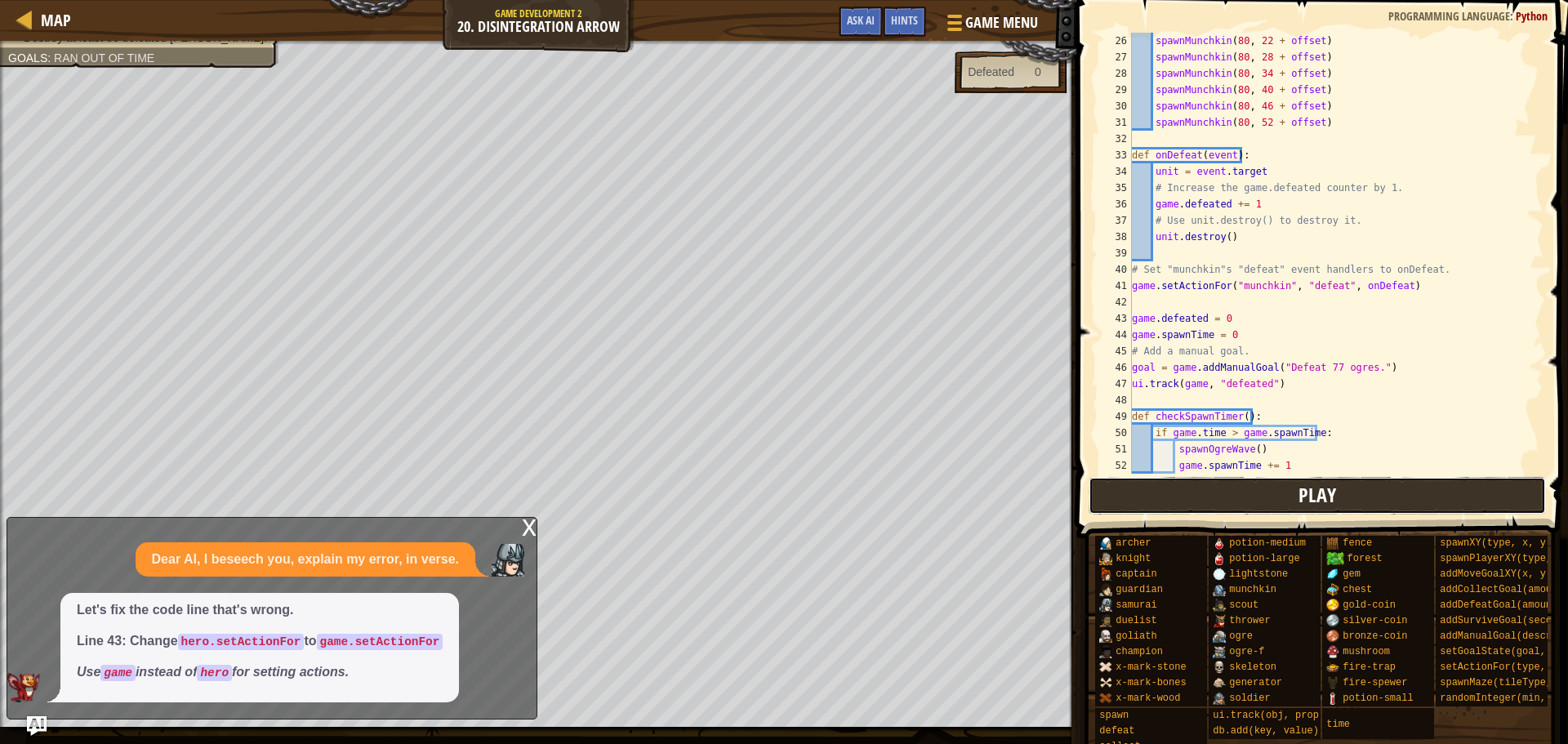
click at [1235, 486] on button "Play" at bounding box center [1318, 496] width 459 height 38
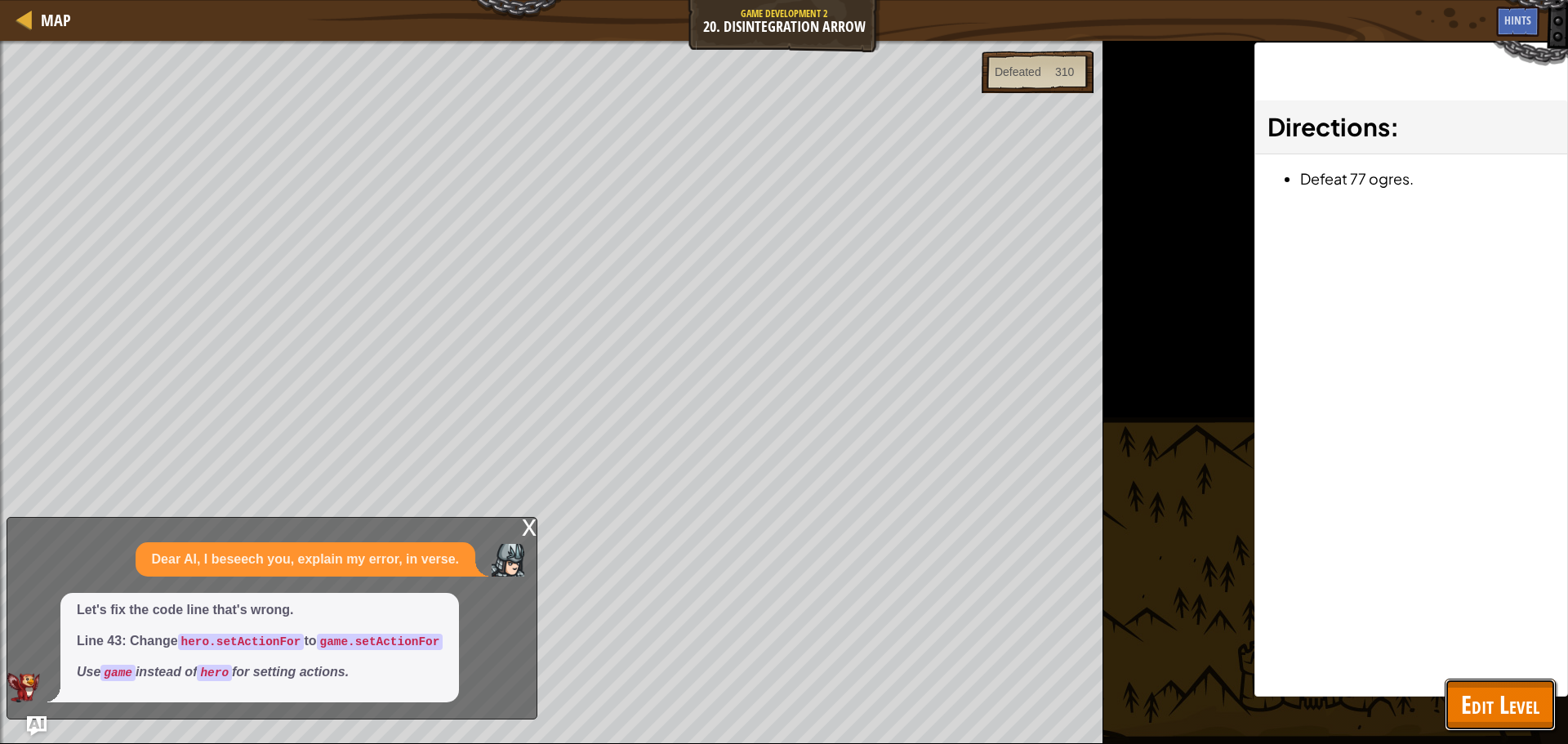
drag, startPoint x: 1477, startPoint y: 690, endPoint x: 1229, endPoint y: 543, distance: 288.3
click at [1479, 688] on span "Edit Level" at bounding box center [1500, 704] width 79 height 33
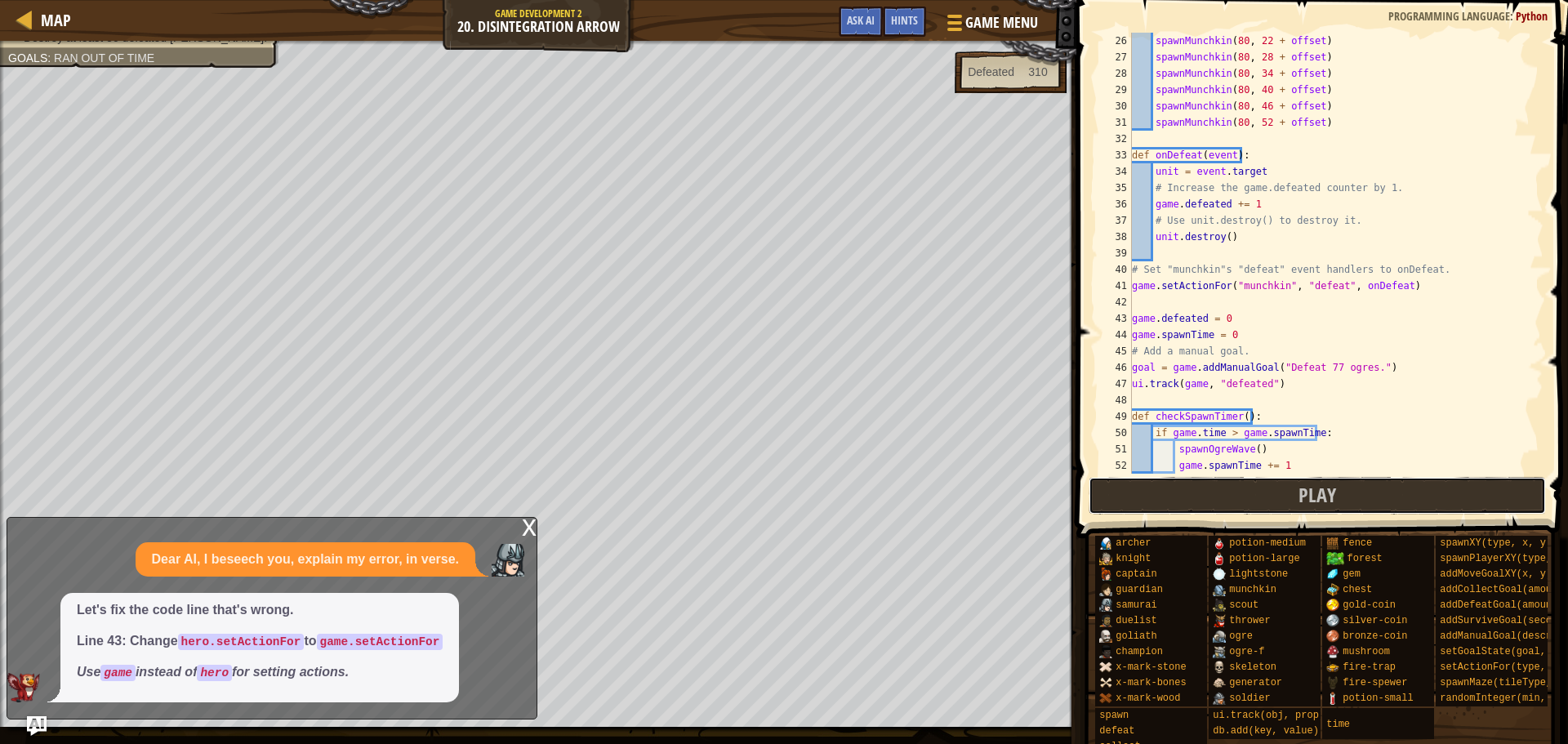
click at [1179, 496] on button "Play" at bounding box center [1318, 496] width 459 height 38
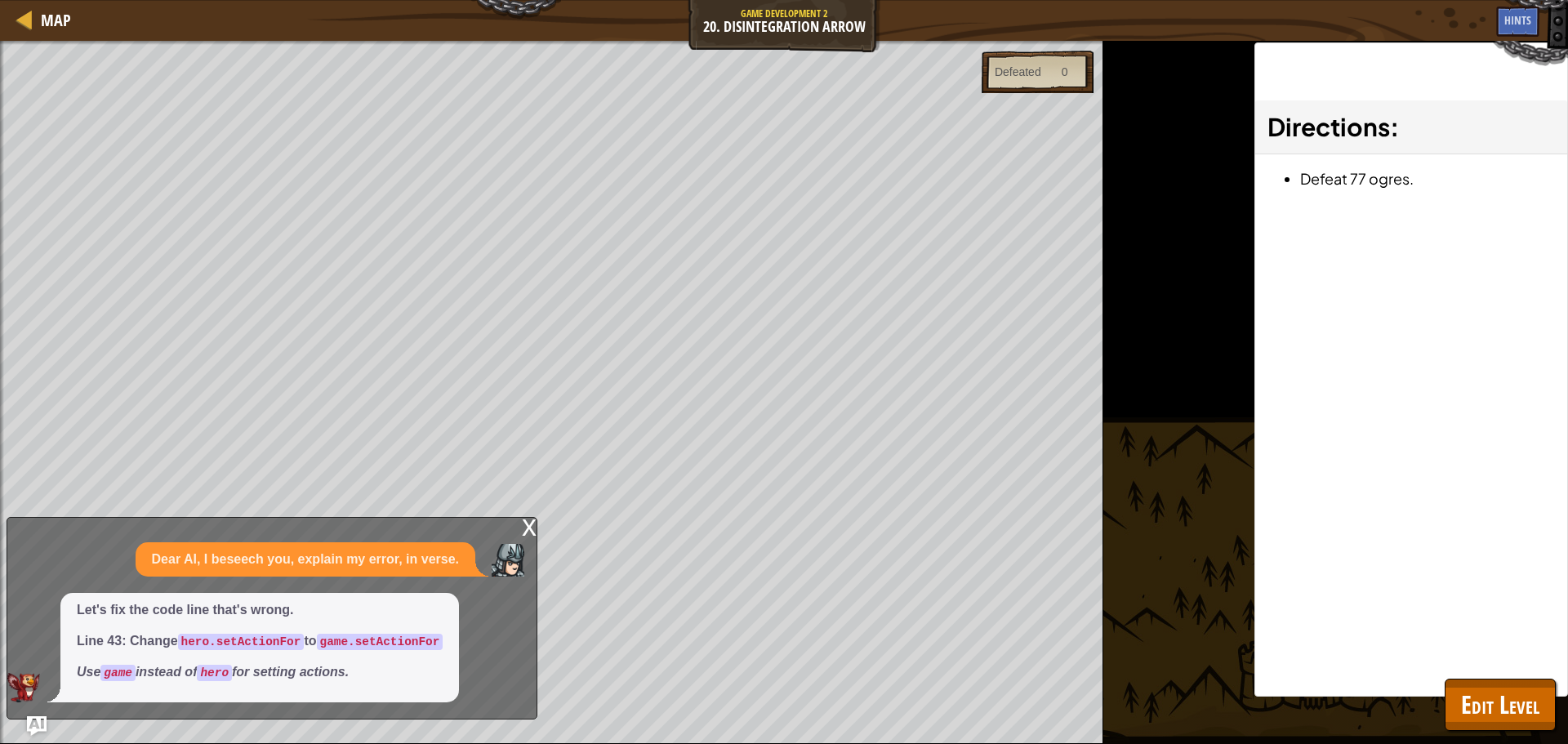
click at [522, 534] on div "x" at bounding box center [529, 525] width 15 height 16
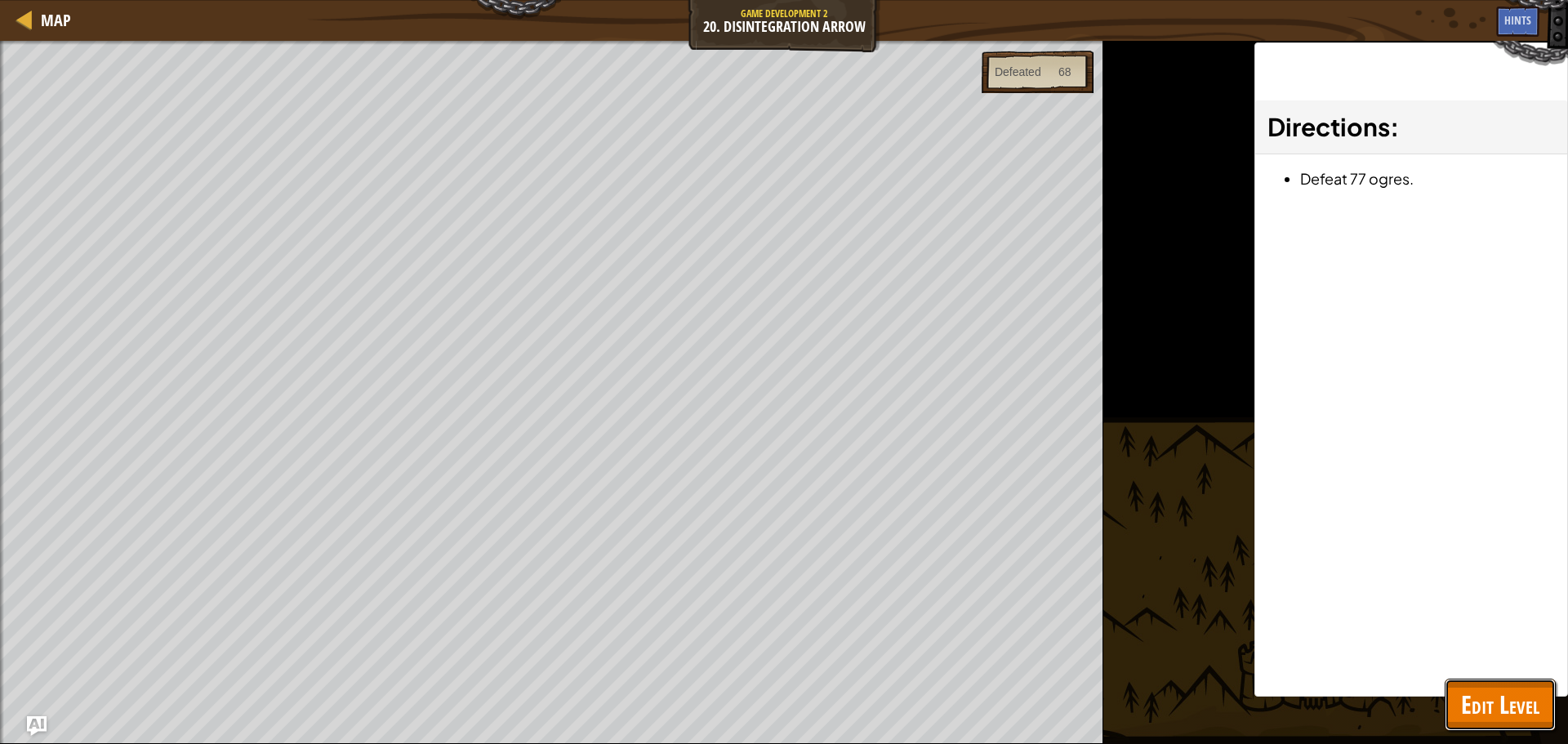
click at [1455, 689] on button "Edit Level" at bounding box center [1500, 705] width 111 height 52
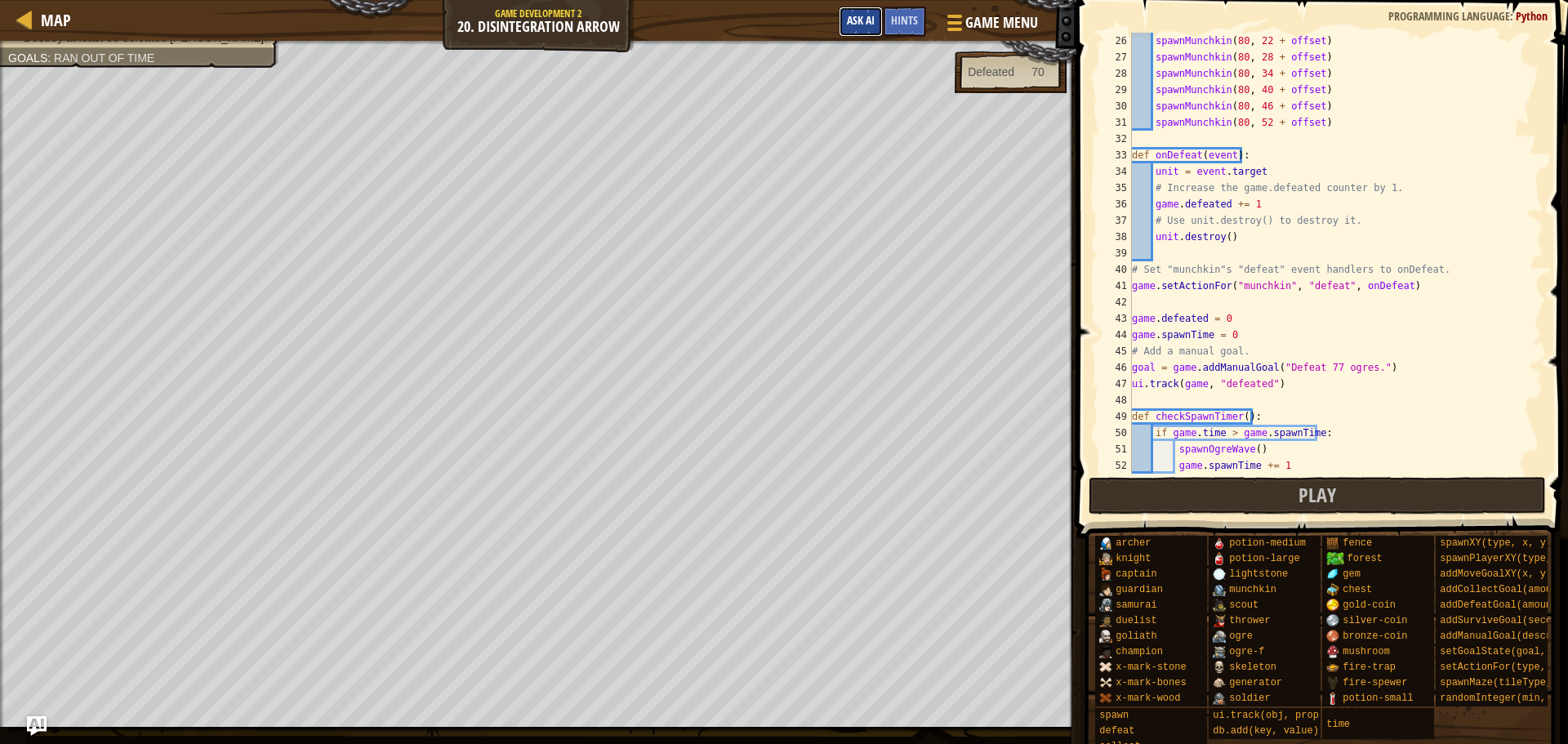
click at [870, 18] on span "Ask AI" at bounding box center [861, 20] width 27 height 15
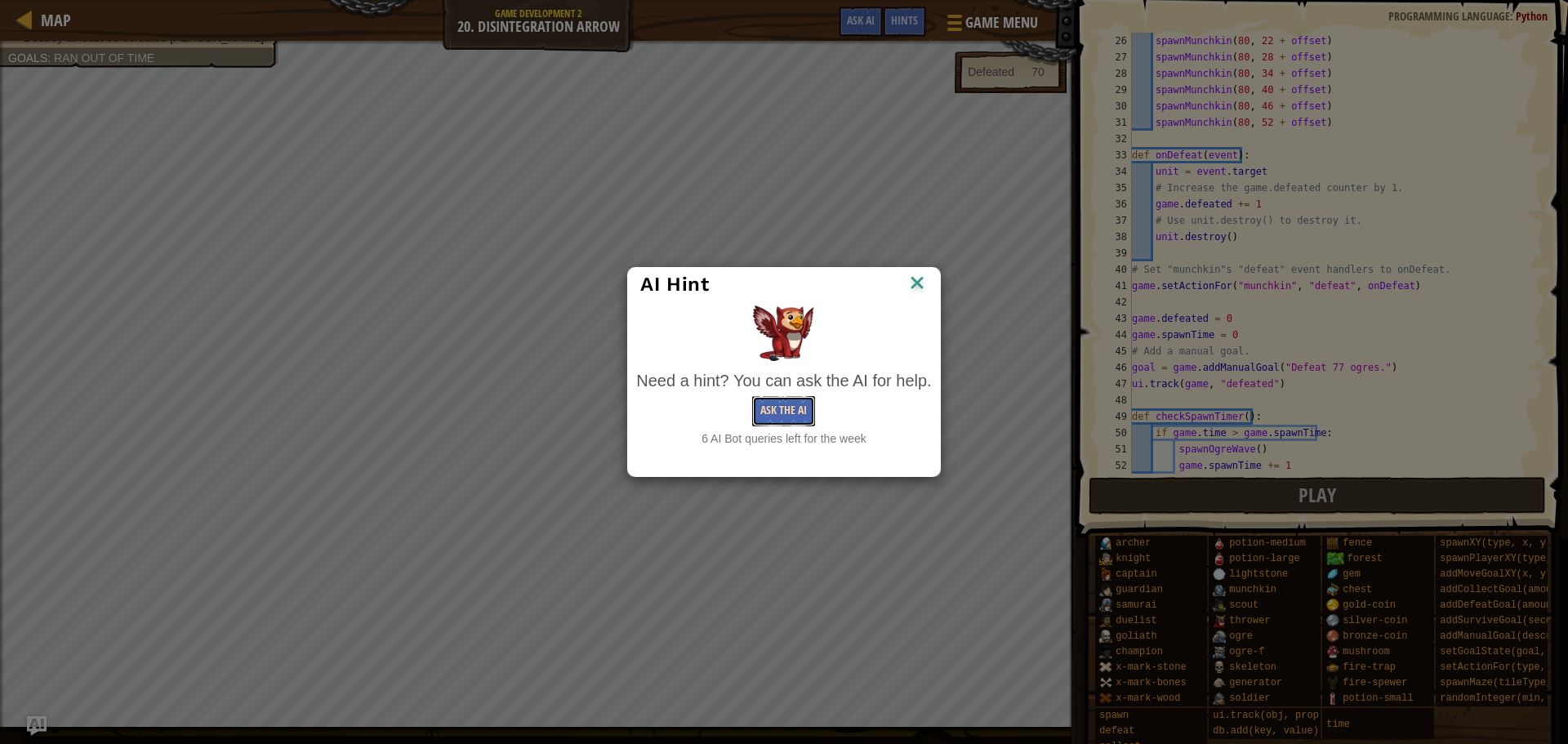
click at [792, 404] on button "Ask the AI" at bounding box center [784, 410] width 63 height 30
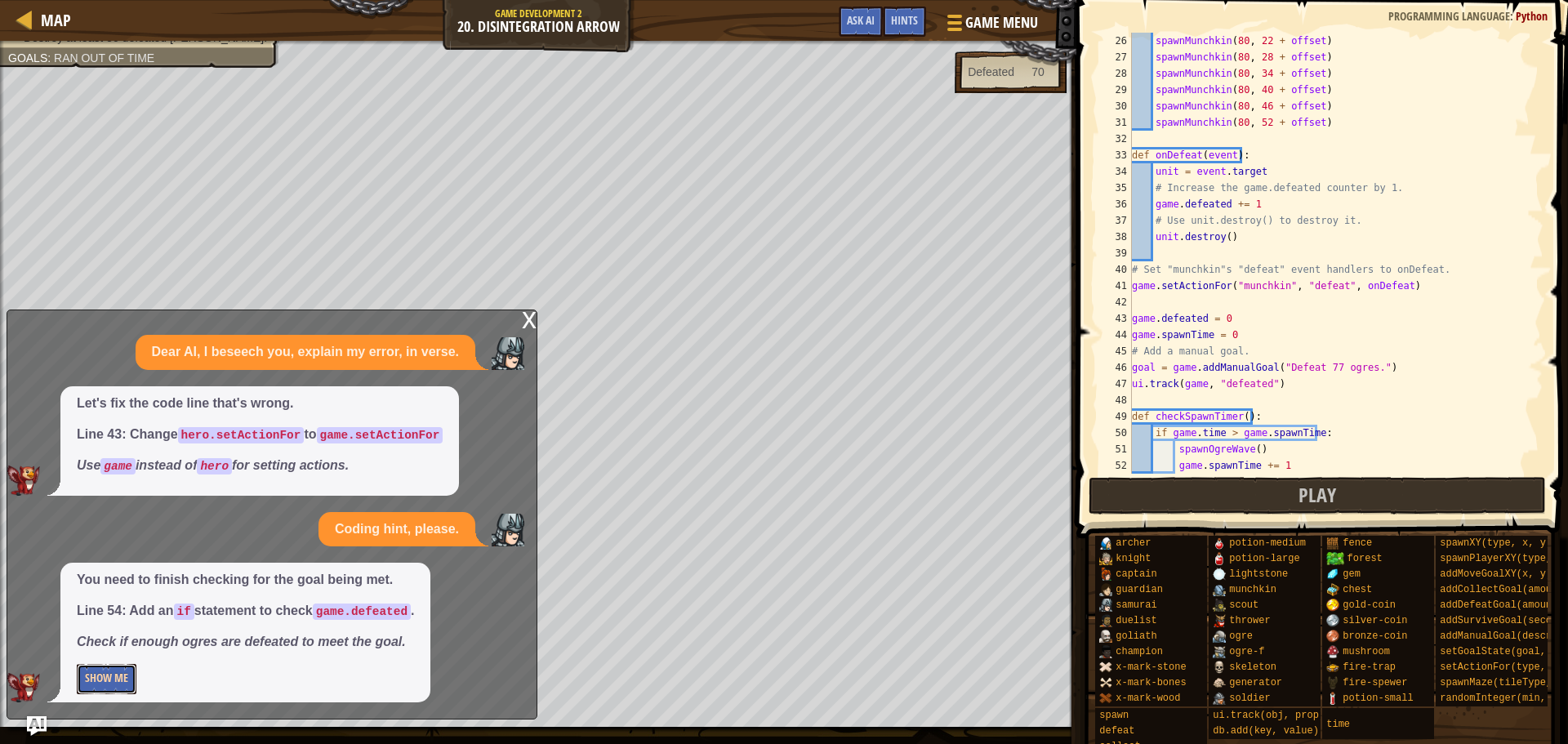
click at [114, 677] on button "Show Me" at bounding box center [107, 678] width 60 height 30
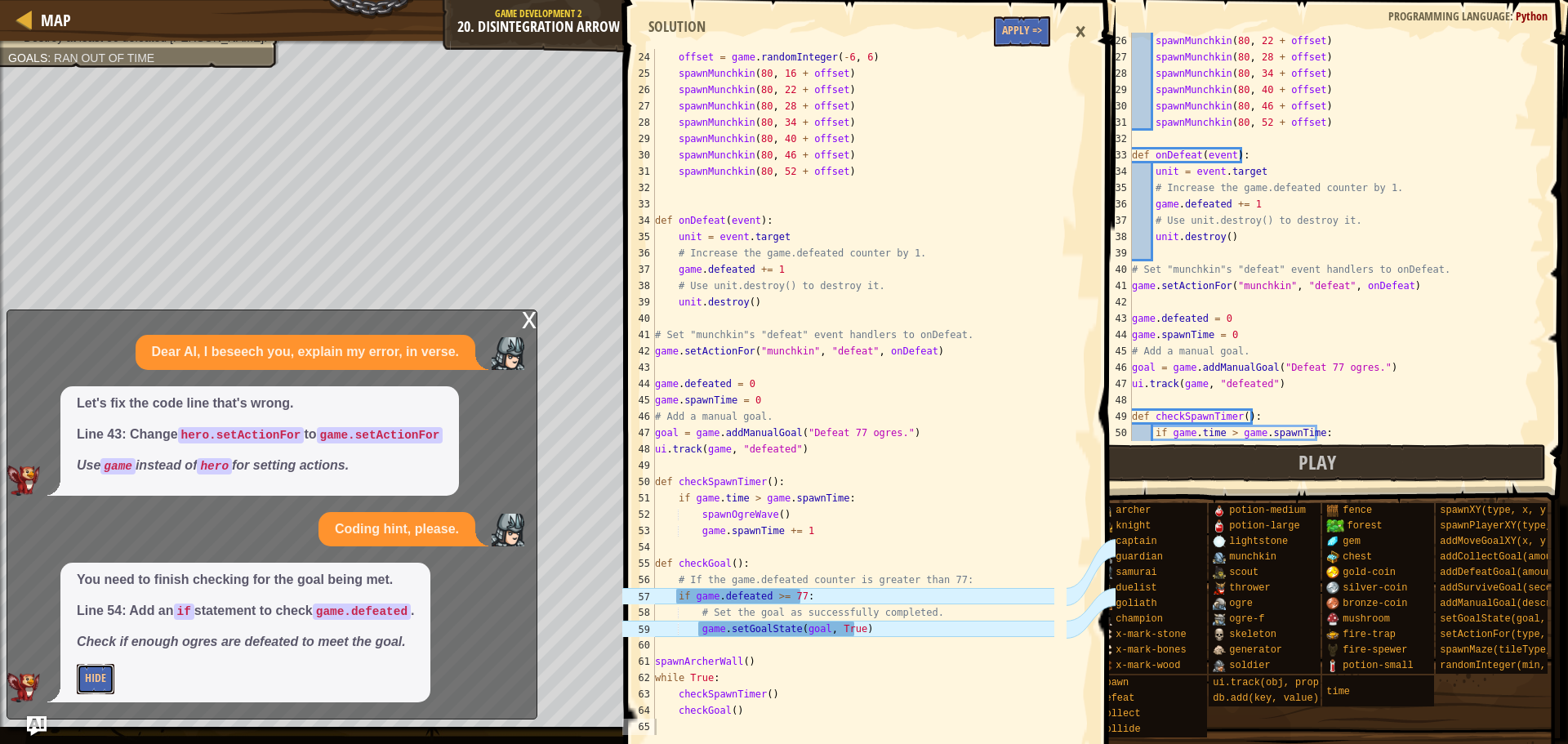
scroll to position [653, 0]
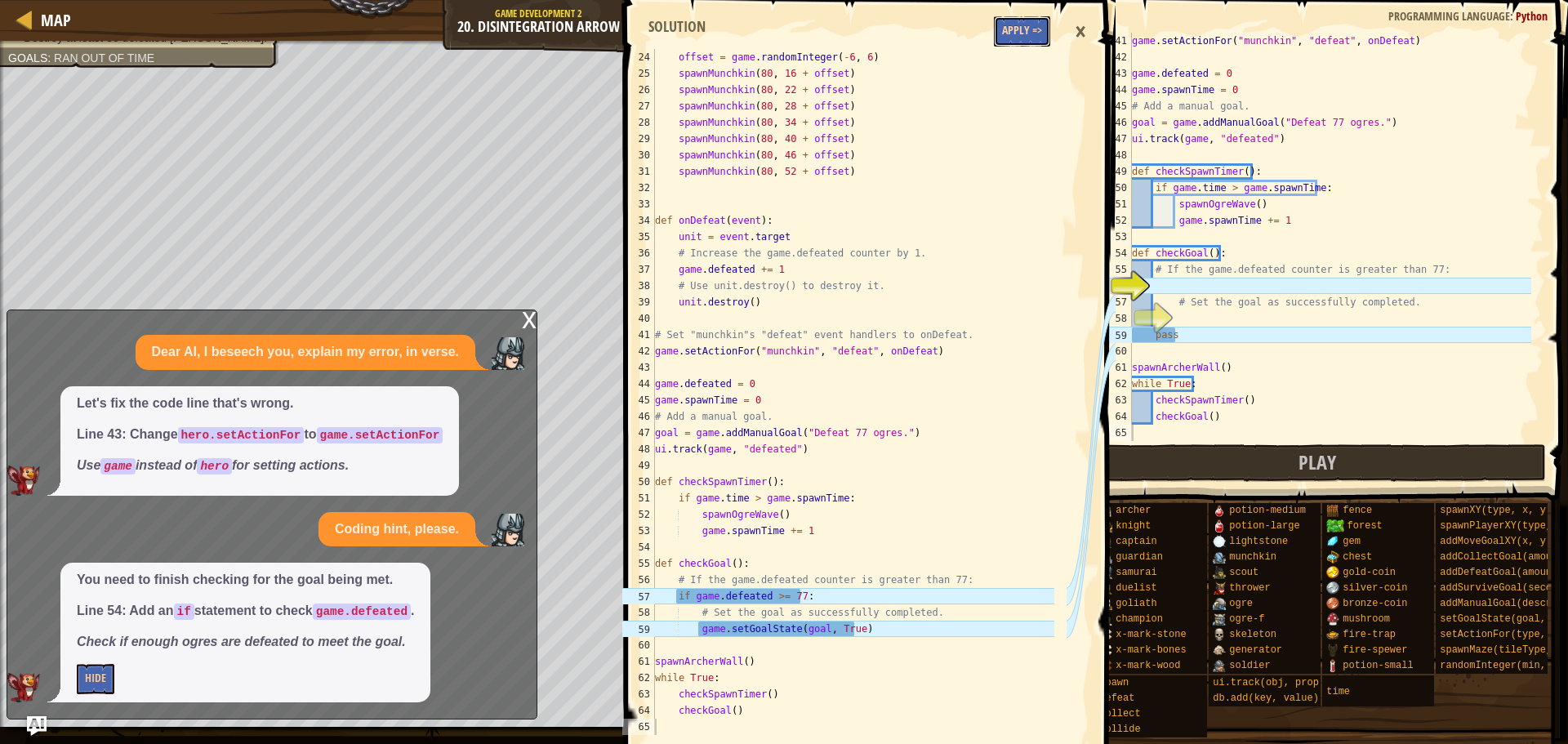
click at [1017, 28] on button "Apply =>" at bounding box center [1022, 31] width 56 height 30
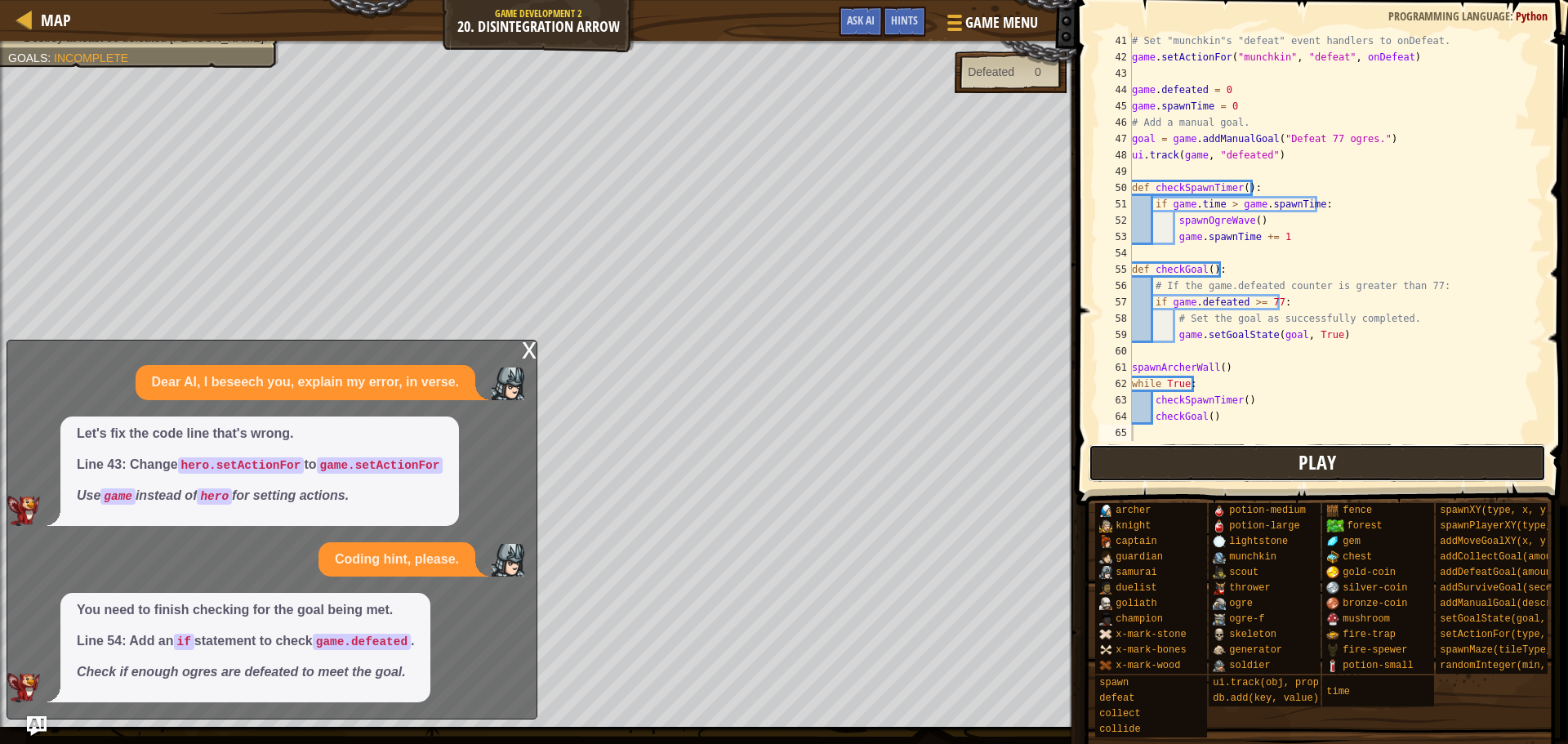
click at [1288, 461] on button "Play" at bounding box center [1318, 463] width 459 height 38
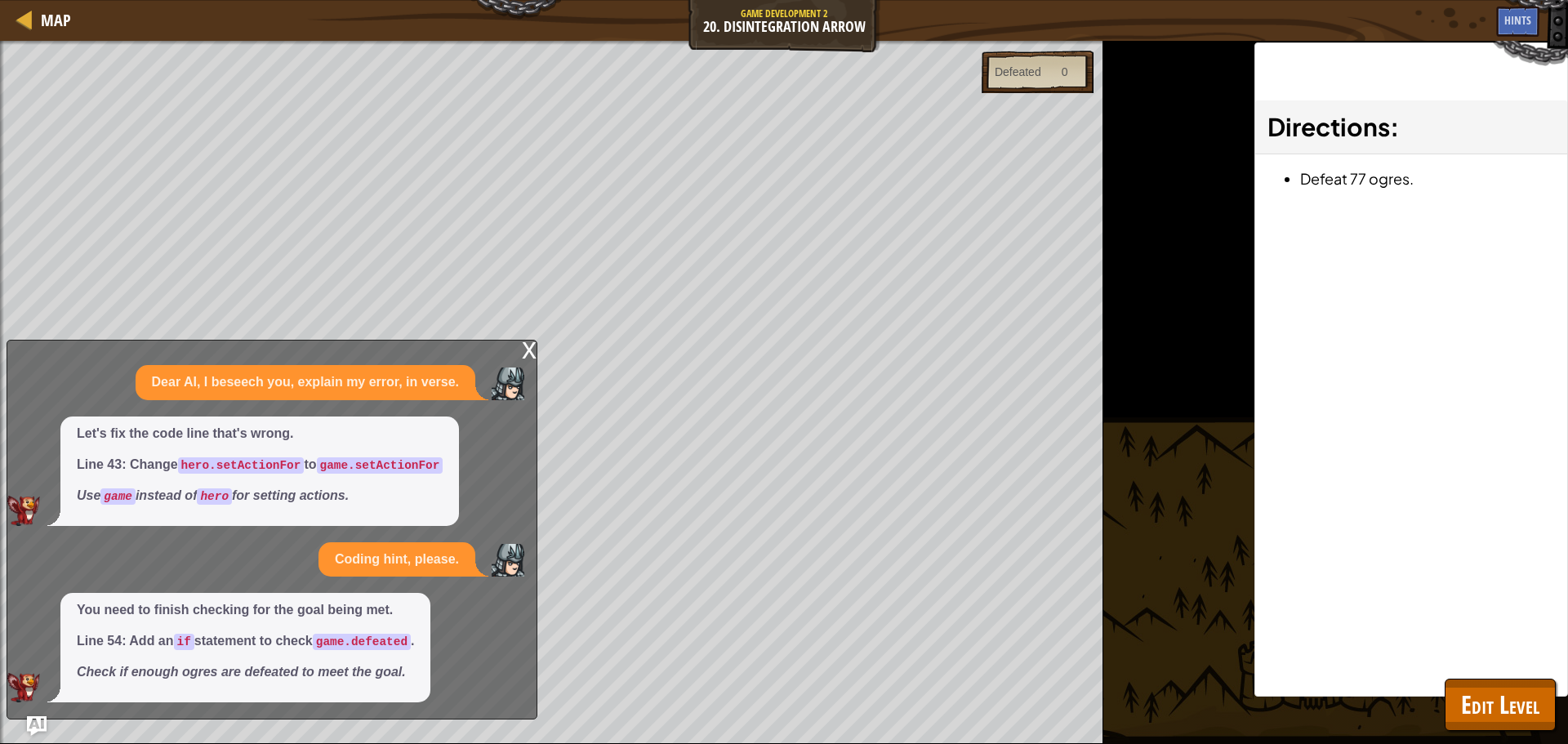
click at [528, 354] on div "x" at bounding box center [529, 348] width 15 height 16
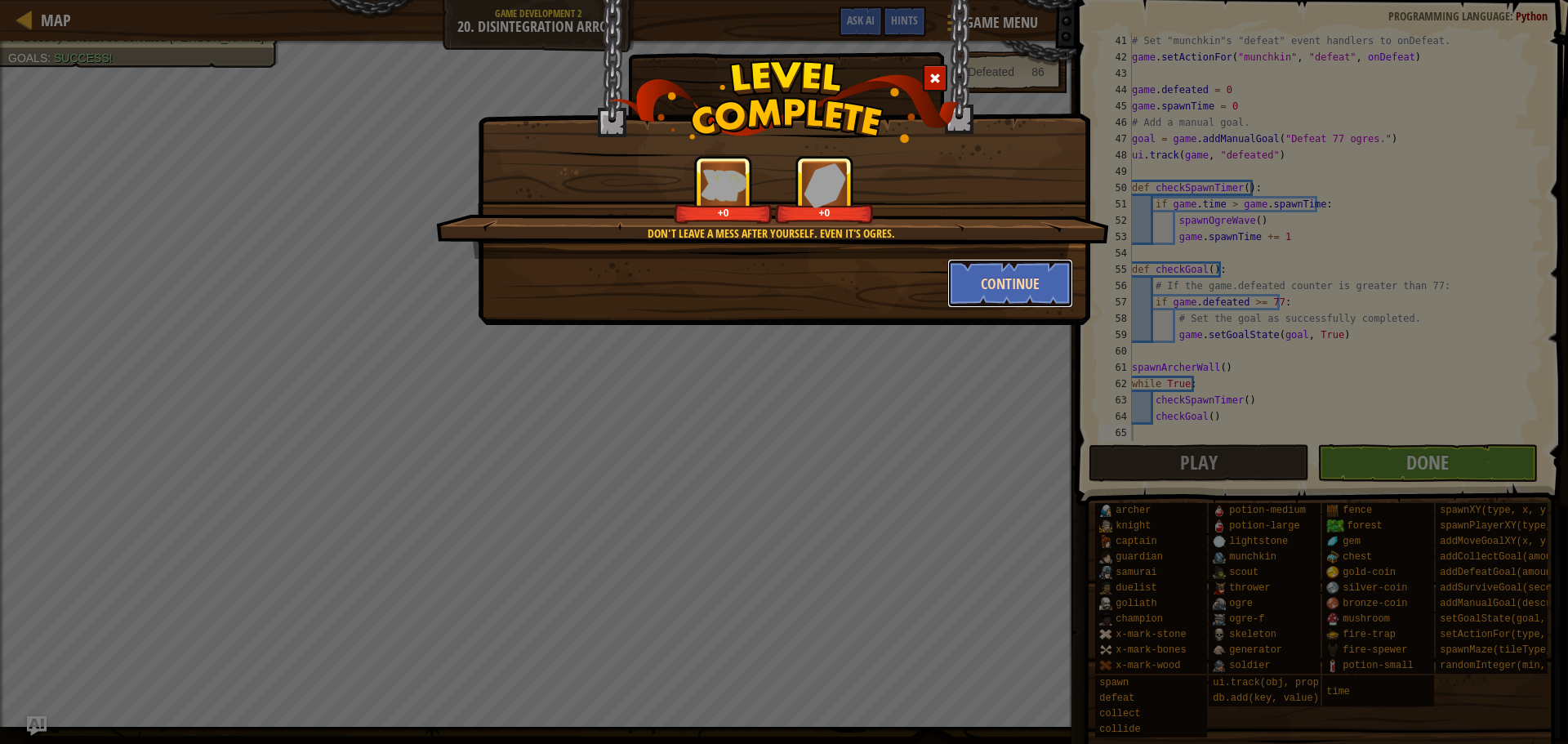
click at [1038, 298] on button "Continue" at bounding box center [1011, 283] width 127 height 49
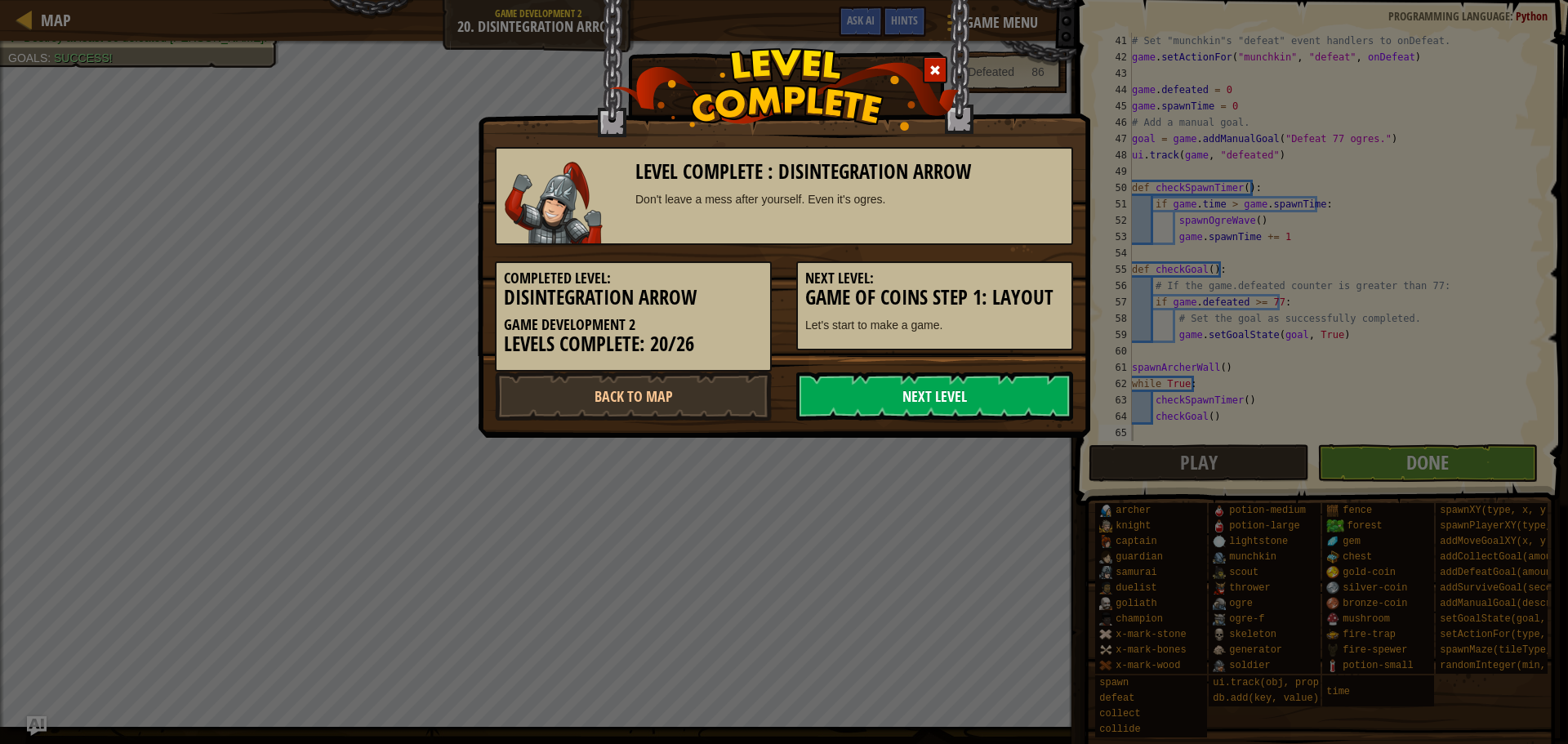
click at [937, 399] on link "Next Level" at bounding box center [935, 395] width 277 height 49
click at [876, 397] on link "Next Level" at bounding box center [935, 395] width 277 height 49
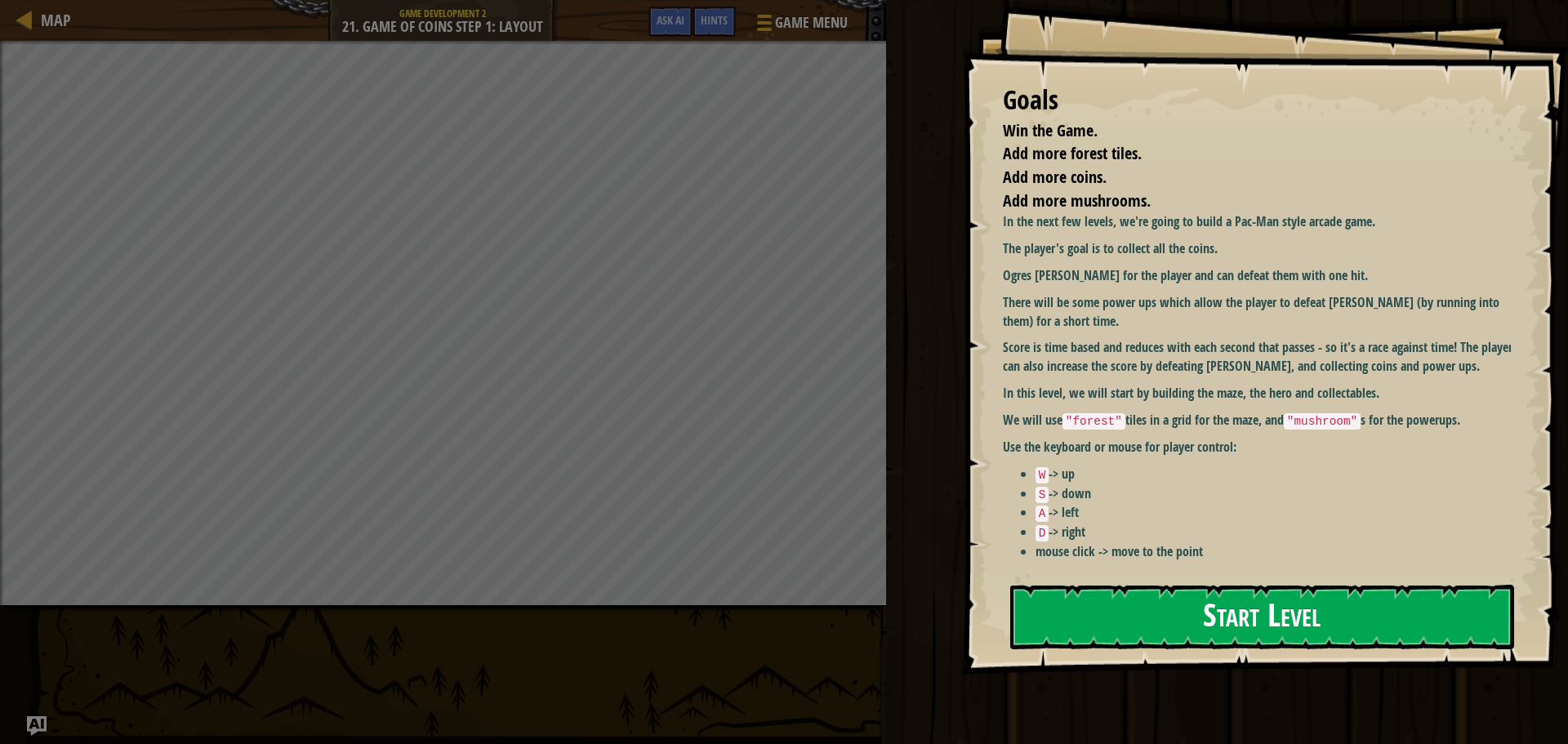
drag, startPoint x: 1216, startPoint y: 443, endPoint x: 1170, endPoint y: 515, distance: 85.4
click at [1215, 446] on p "Use the keyboard or mouse for player control:" at bounding box center [1263, 447] width 520 height 19
click at [1136, 585] on button "Start Level" at bounding box center [1262, 617] width 504 height 64
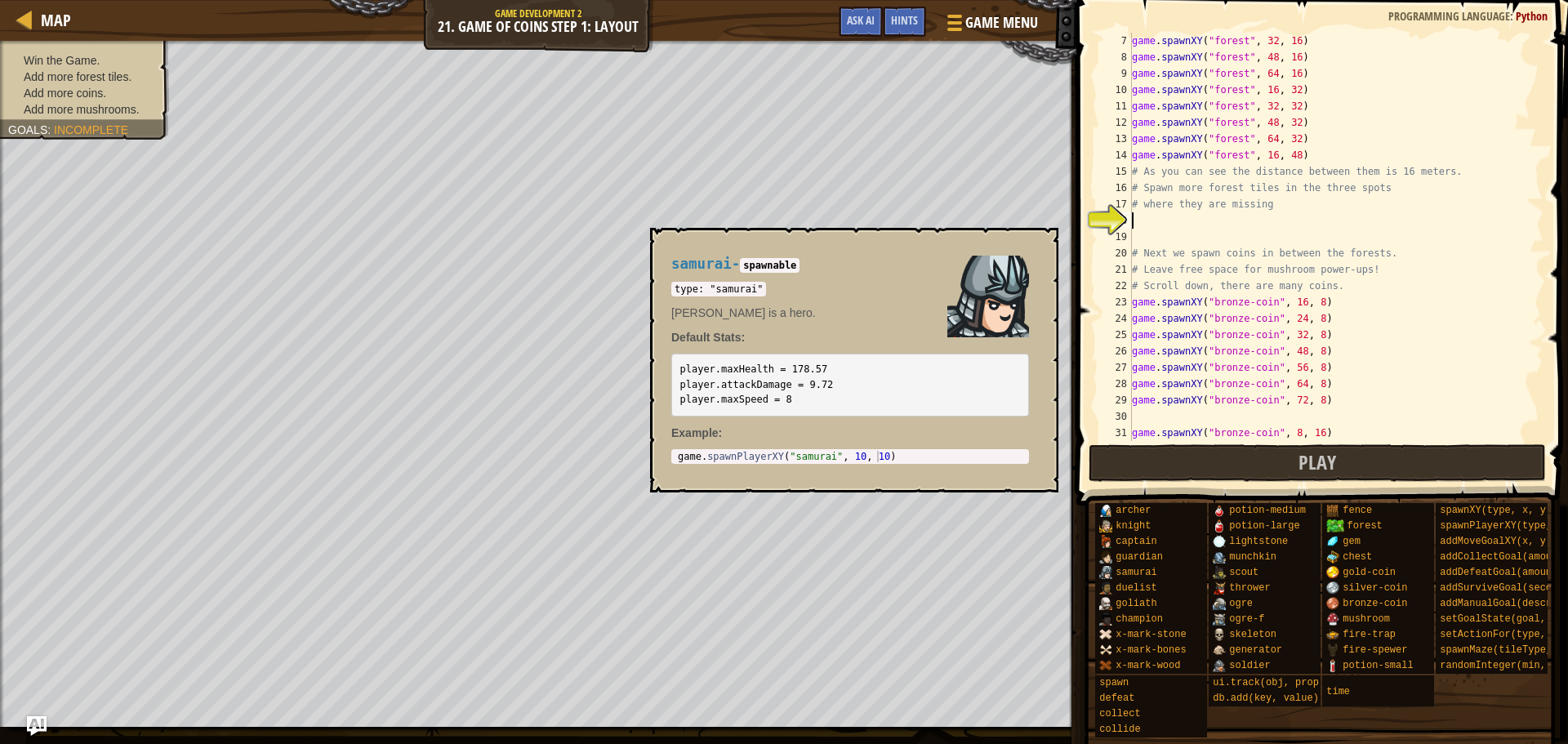
scroll to position [98, 0]
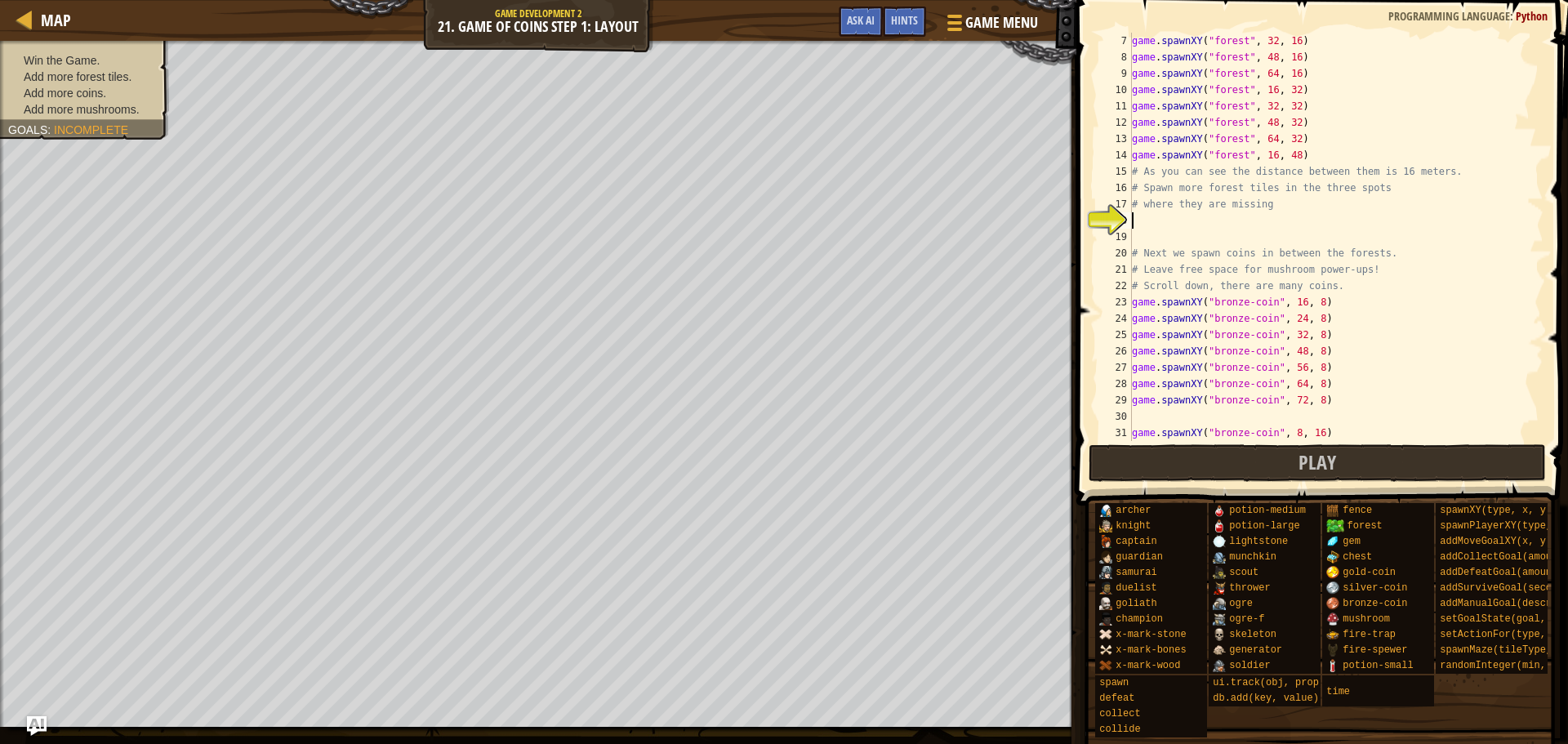
click at [1241, 219] on div "game . spawnXY ( "forest" , 32 , 16 ) game . spawnXY ( "forest" , 48 , 16 ) gam…" at bounding box center [1330, 253] width 403 height 441
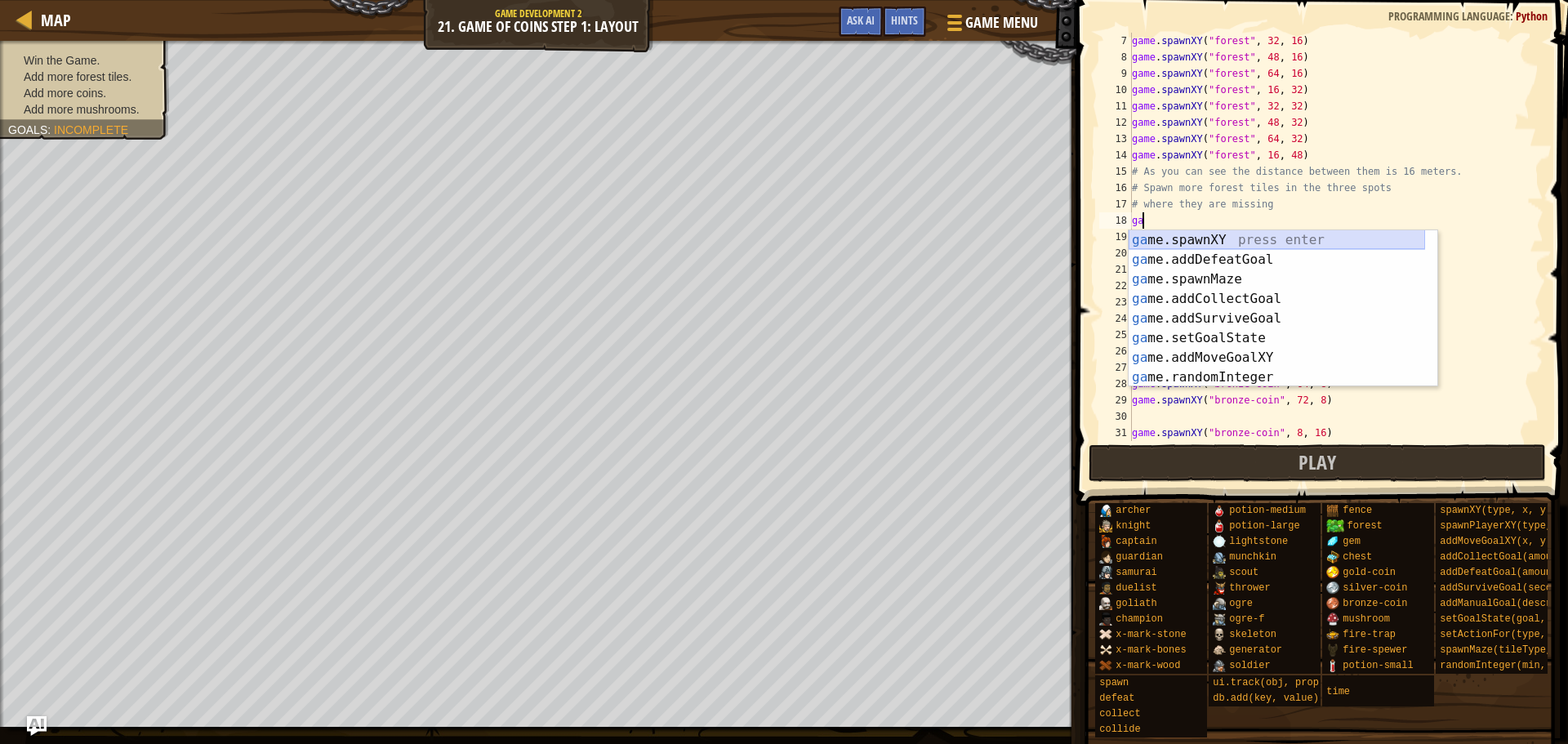
click at [1188, 233] on div "ga me.spawnXY press enter ga me.addDefeatGoal press enter ga me.spawnMaze press…" at bounding box center [1277, 328] width 297 height 196
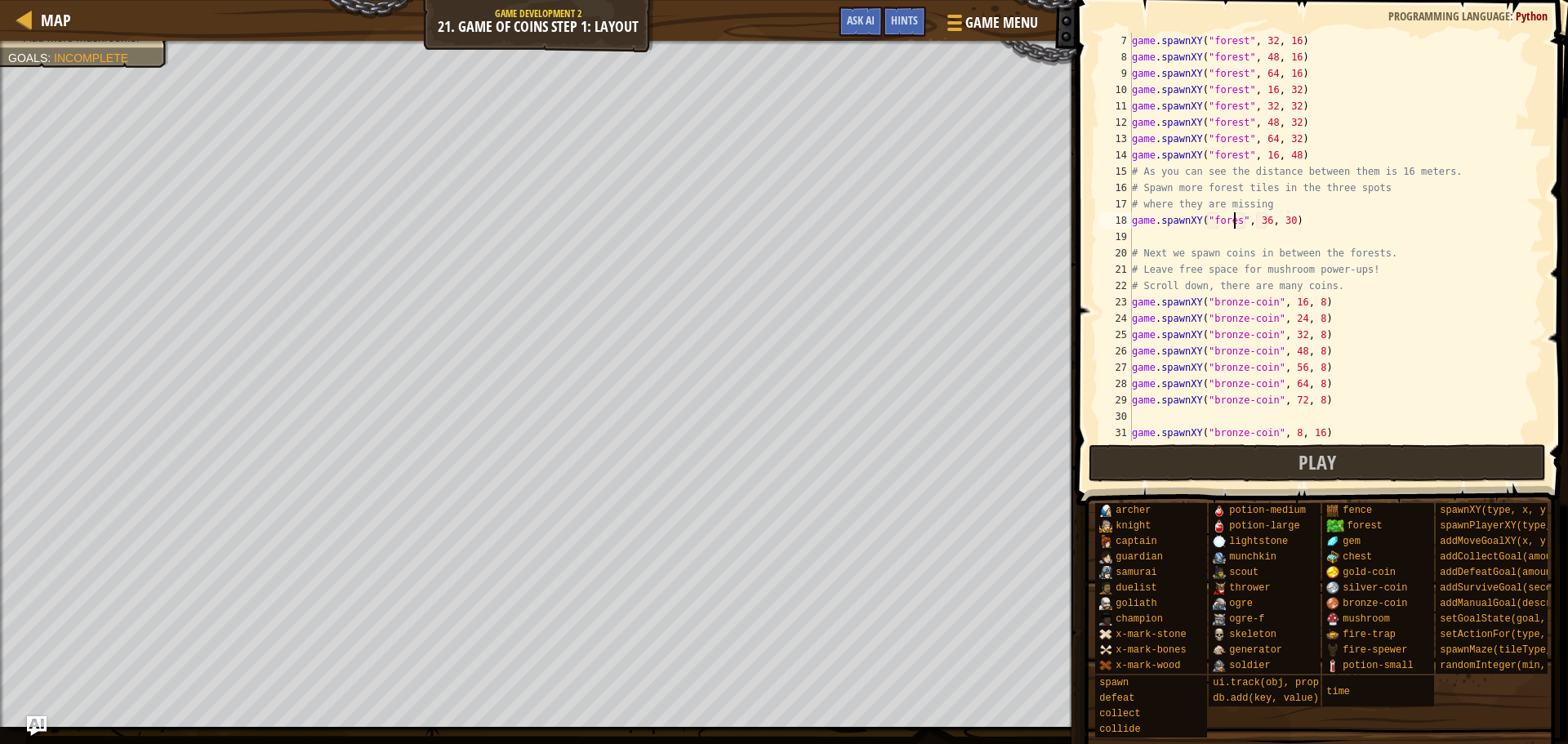
scroll to position [8, 9]
drag, startPoint x: 1266, startPoint y: 222, endPoint x: 1268, endPoint y: 231, distance: 9.2
click at [1267, 222] on div "game . spawnXY ( "forest" , 32 , 16 ) game . spawnXY ( "forest" , 48 , 16 ) gam…" at bounding box center [1330, 253] width 403 height 441
click at [1284, 216] on div "game . spawnXY ( "forest" , 32 , 16 ) game . spawnXY ( "forest" , 48 , 16 ) gam…" at bounding box center [1330, 253] width 403 height 441
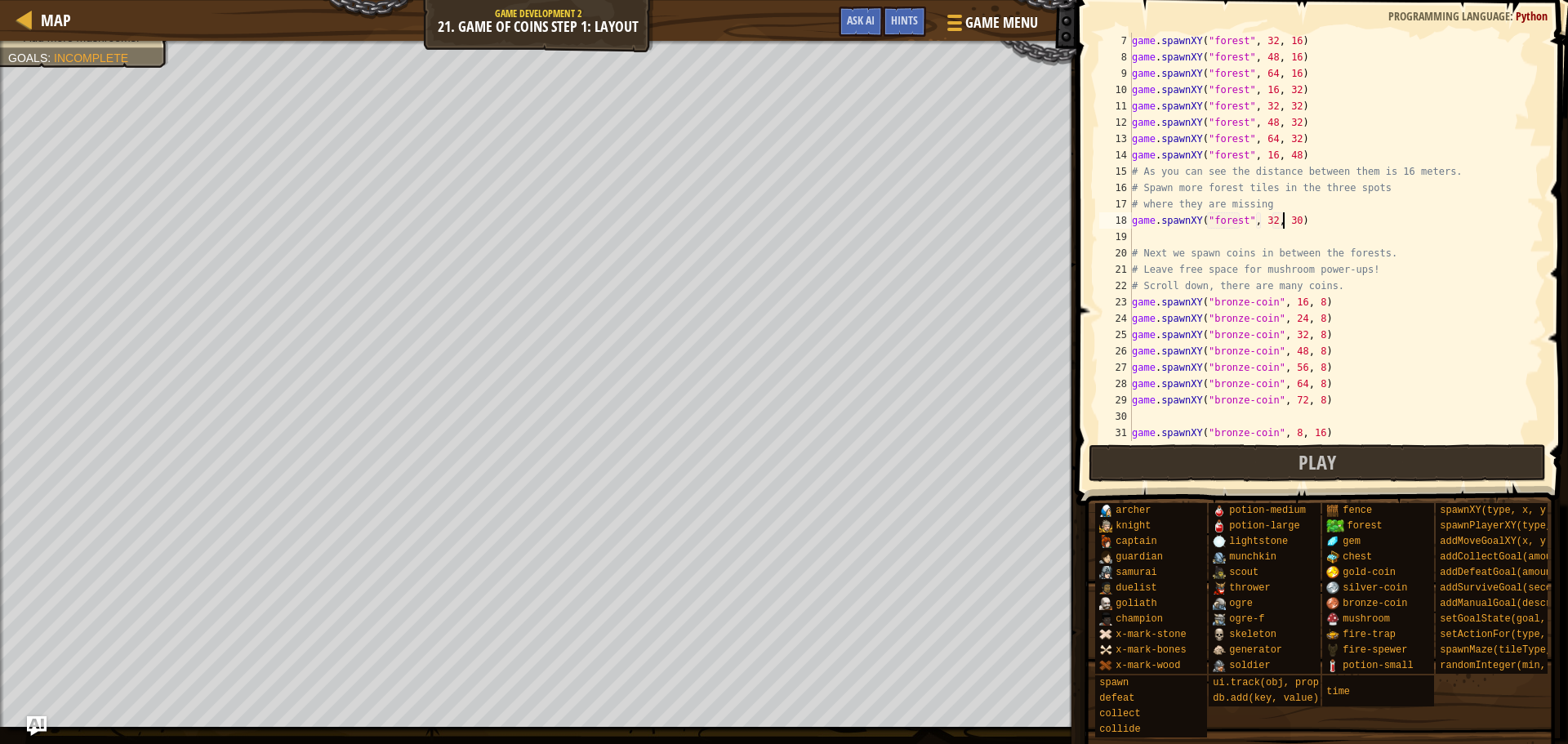
click at [1291, 223] on div "game . spawnXY ( "forest" , 32 , 16 ) game . spawnXY ( "forest" , 48 , 16 ) gam…" at bounding box center [1330, 253] width 403 height 441
type textarea "game.spawnXY("forest", 32, 48)"
drag, startPoint x: 1308, startPoint y: 220, endPoint x: 1125, endPoint y: 226, distance: 183.1
click at [1125, 226] on div "game.spawnXY("forest", 32, 48) 7 8 9 10 11 12 13 14 15 16 17 18 19 20 21 22 23 …" at bounding box center [1320, 236] width 447 height 408
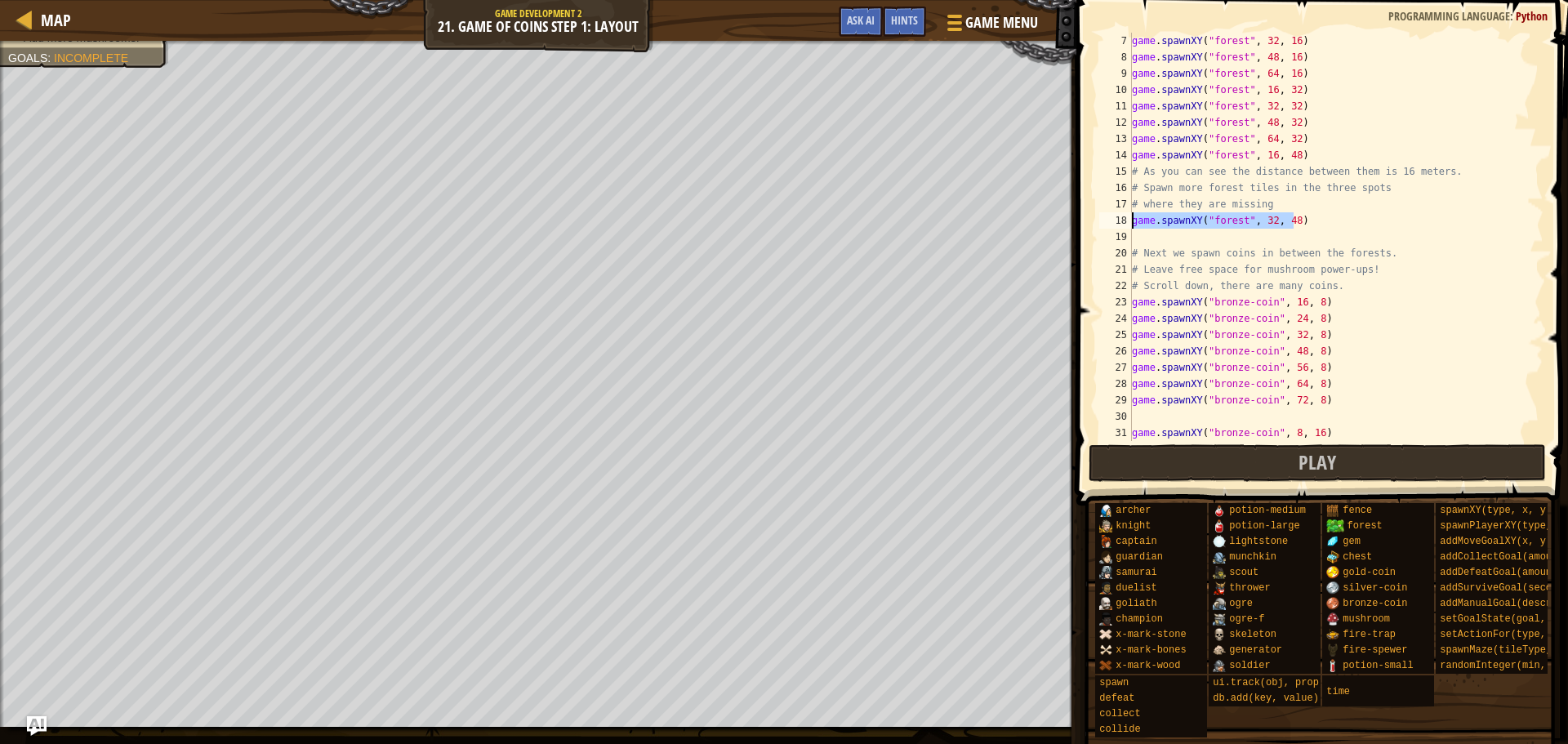
click at [1152, 235] on div "game . spawnXY ( "forest" , 32 , 16 ) game . spawnXY ( "forest" , 48 , 16 ) gam…" at bounding box center [1330, 253] width 403 height 441
type textarea "game.spawnXY("forest", 32, 48)"
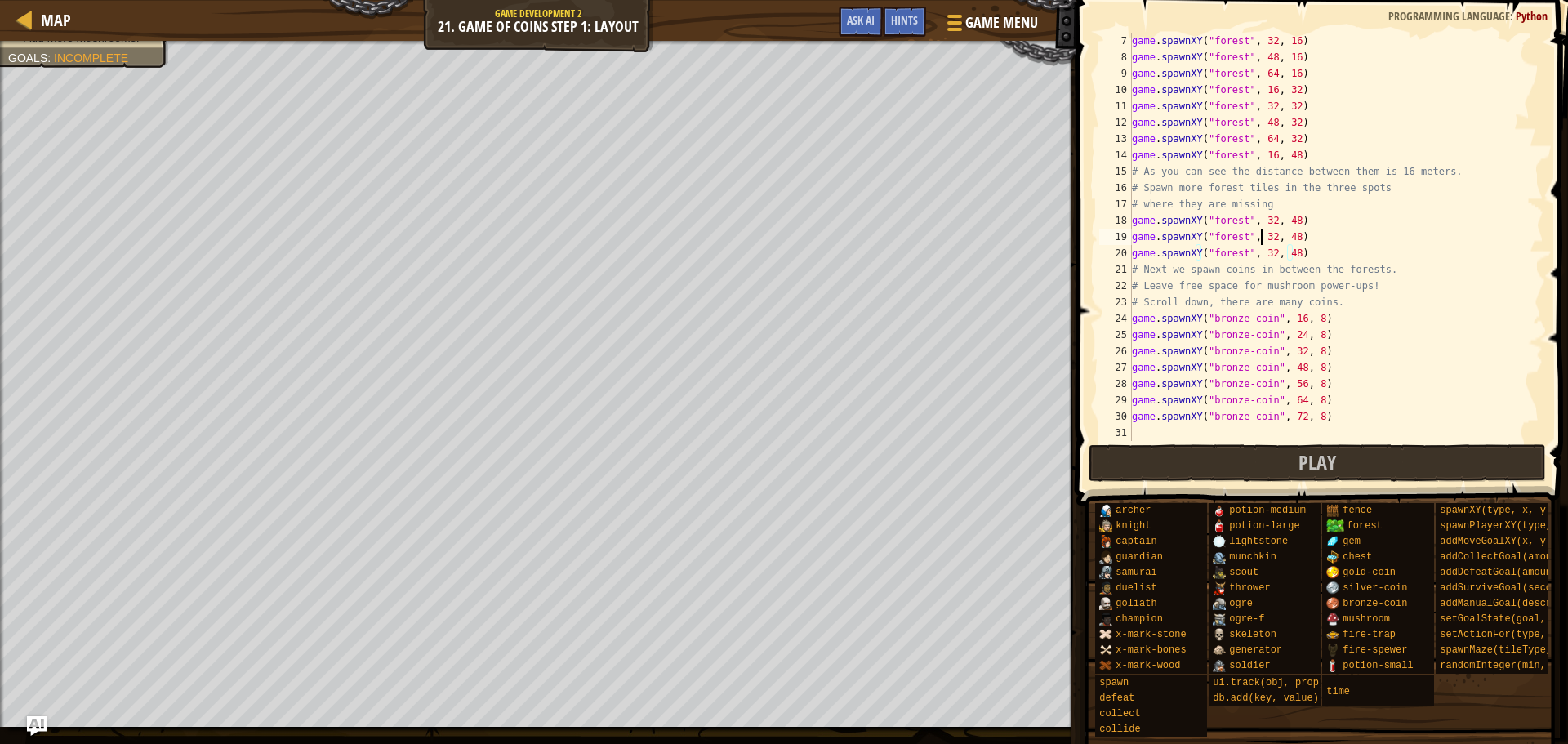
click at [1262, 234] on div "game . spawnXY ( "forest" , 32 , 16 ) game . spawnXY ( "forest" , 48 , 16 ) gam…" at bounding box center [1330, 253] width 403 height 441
click at [1265, 237] on div "game . spawnXY ( "forest" , 32 , 16 ) game . spawnXY ( "forest" , 48 , 16 ) gam…" at bounding box center [1330, 253] width 403 height 441
click at [1269, 257] on div "game . spawnXY ( "forest" , 32 , 16 ) game . spawnXY ( "forest" , 48 , 16 ) gam…" at bounding box center [1330, 253] width 403 height 441
type textarea "game.spawnXY("forest", 64, 48)"
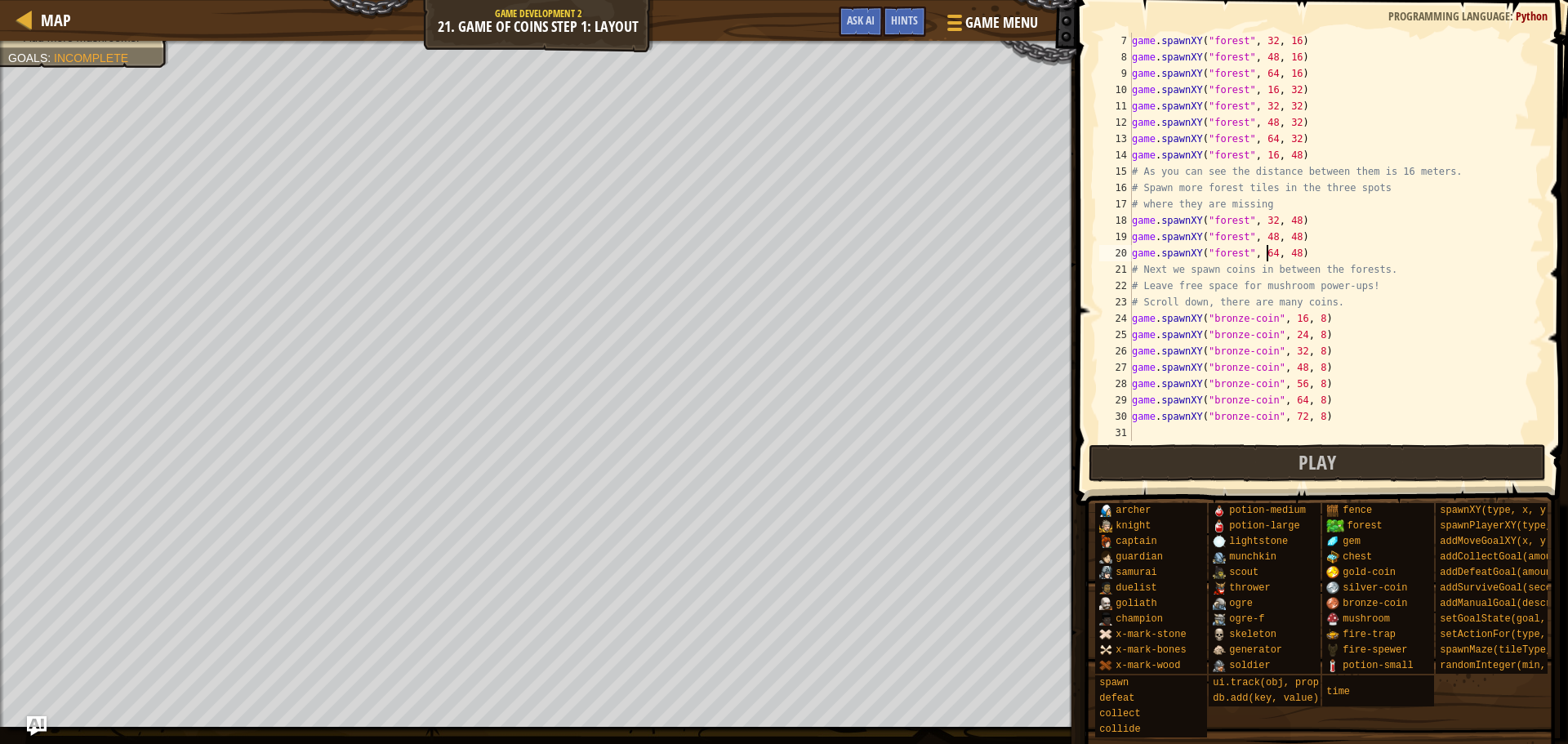
click at [1284, 436] on div "game . spawnXY ( "forest" , 32 , 16 ) game . spawnXY ( "forest" , 48 , 16 ) gam…" at bounding box center [1330, 253] width 403 height 441
click at [1273, 424] on div "game . spawnXY ( "forest" , 32 , 16 ) game . spawnXY ( "forest" , 48 , 16 ) gam…" at bounding box center [1330, 253] width 403 height 441
type textarea "game.spawnXY("bronze-coin", 72, 8)"
click at [1273, 464] on button "Play" at bounding box center [1318, 463] width 459 height 38
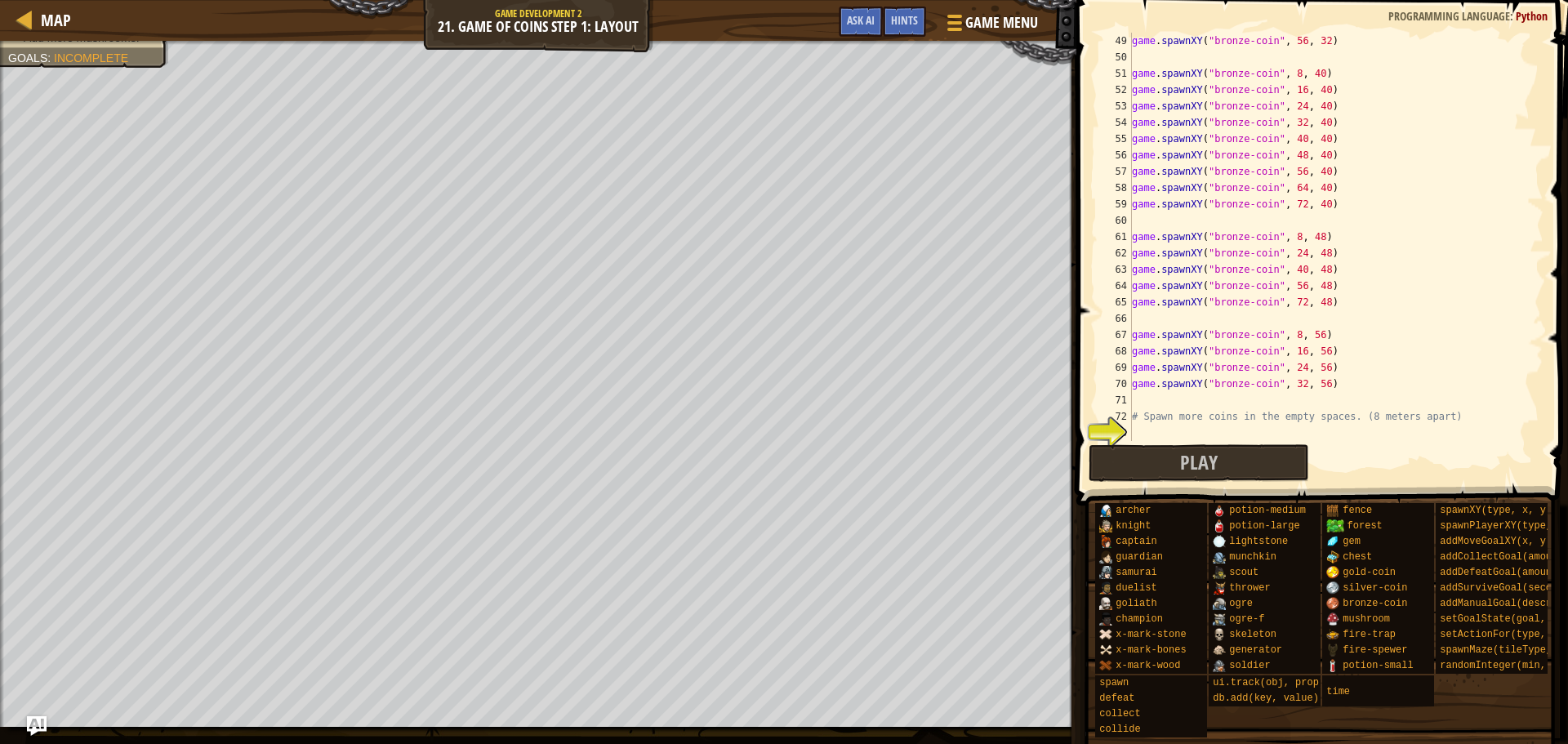
scroll to position [996, 0]
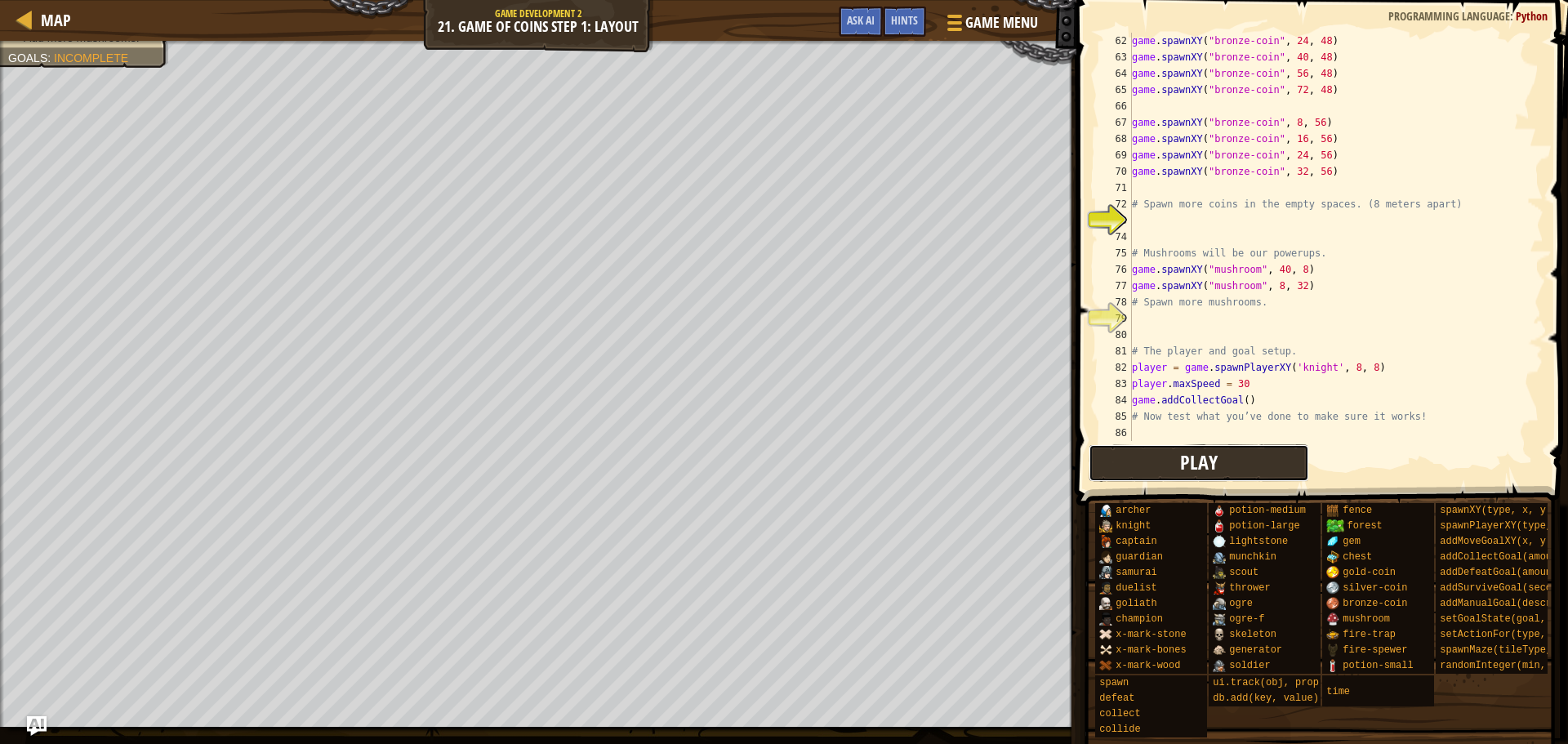
click at [1193, 470] on span "Play" at bounding box center [1199, 462] width 38 height 27
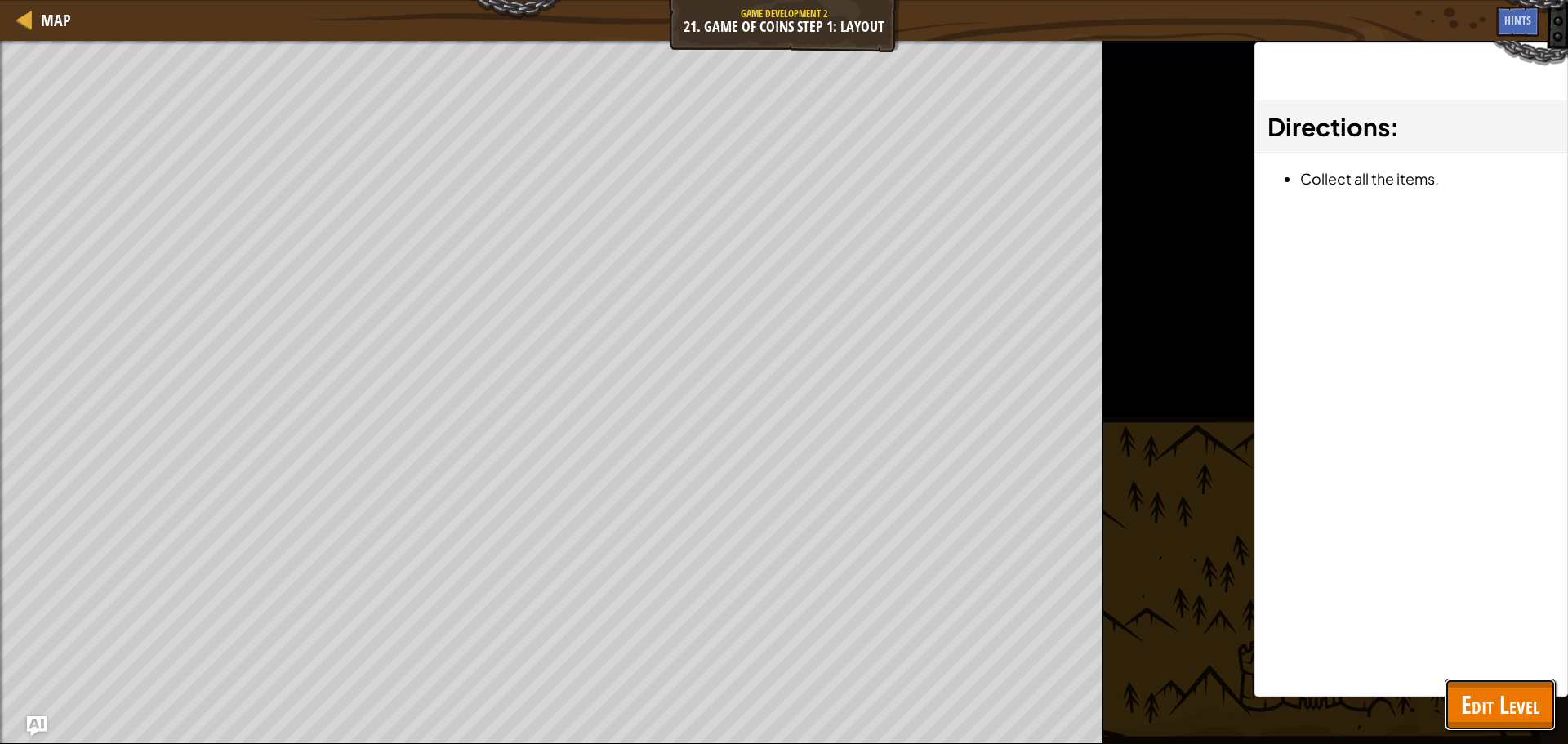
click at [1546, 717] on button "Edit Level" at bounding box center [1500, 705] width 111 height 52
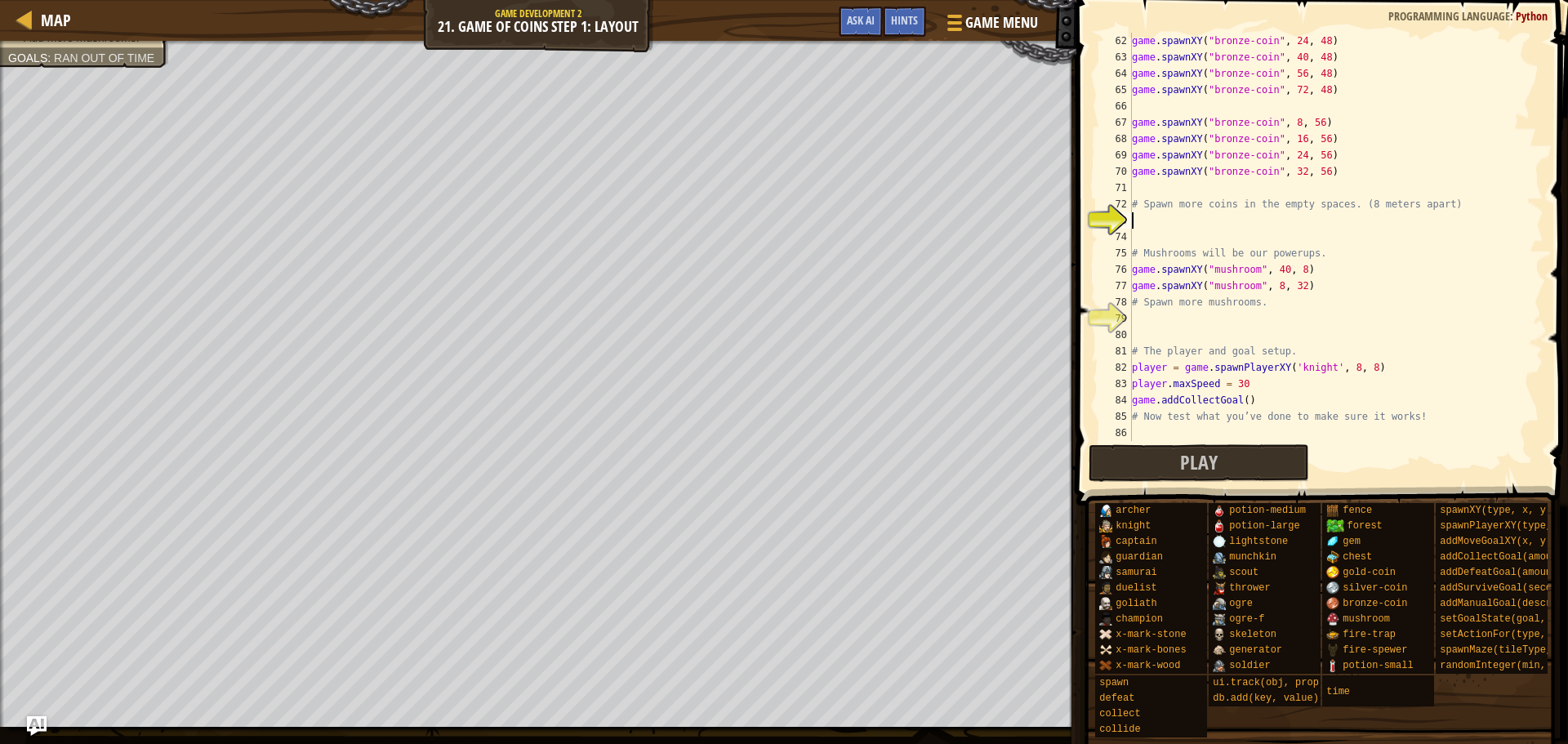
click at [1135, 222] on div "game . spawnXY ( "bronze-coin" , 24 , 48 ) game . spawnXY ( "bronze-coin" , 40 …" at bounding box center [1330, 253] width 403 height 441
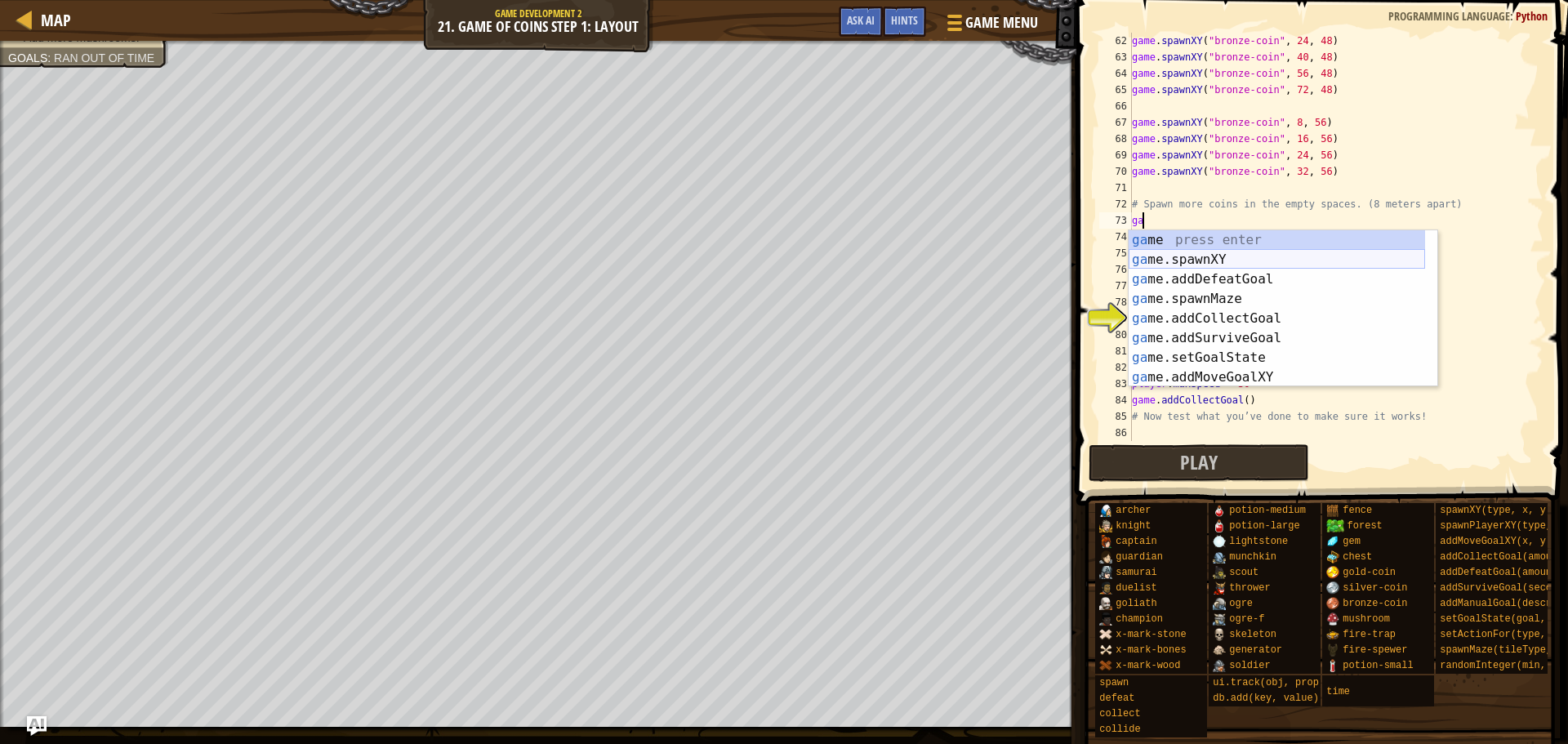
click at [1208, 251] on div "ga me press enter ga me.spawnXY press enter ga me.addDefeatGoal press enter ga …" at bounding box center [1277, 328] width 297 height 196
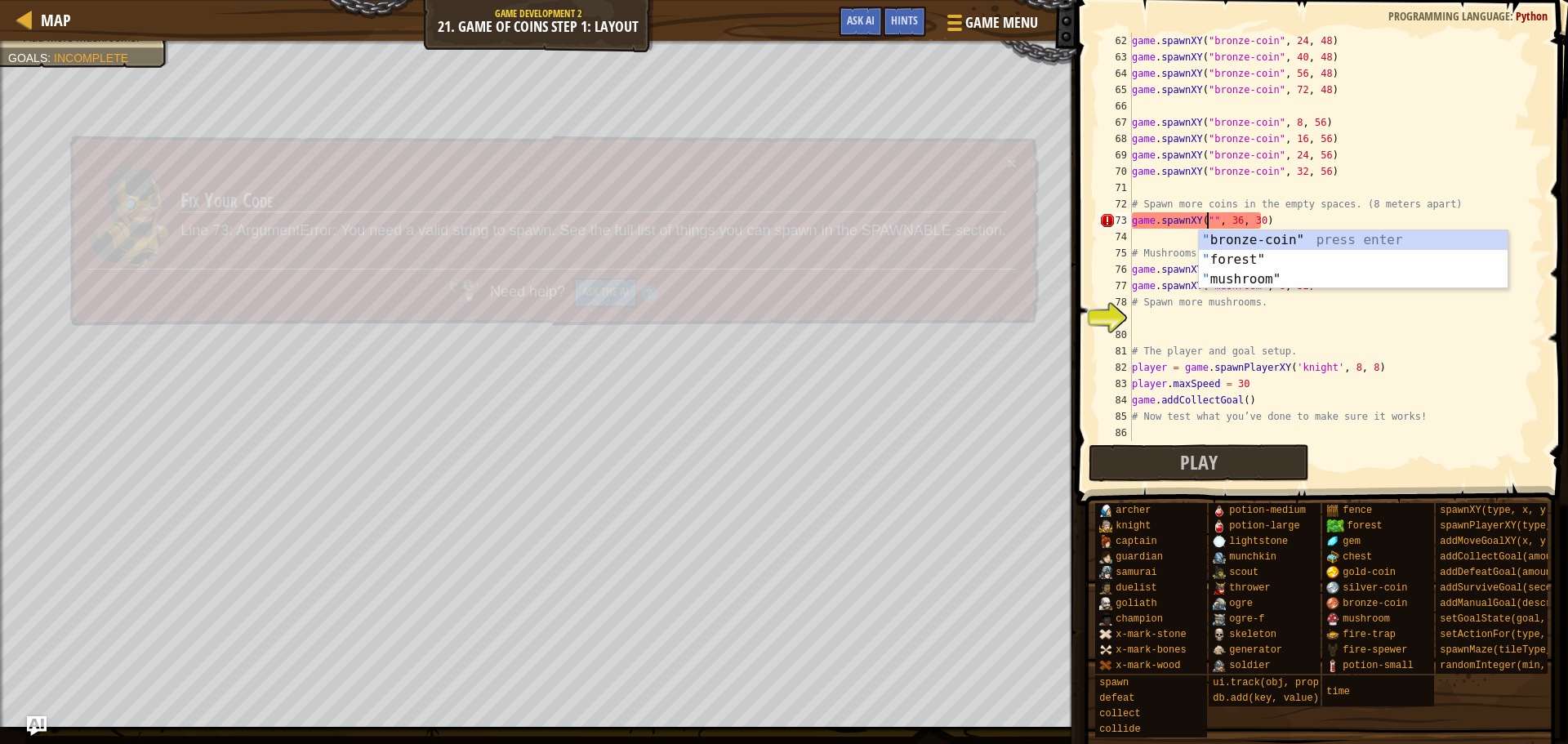
scroll to position [8, 7]
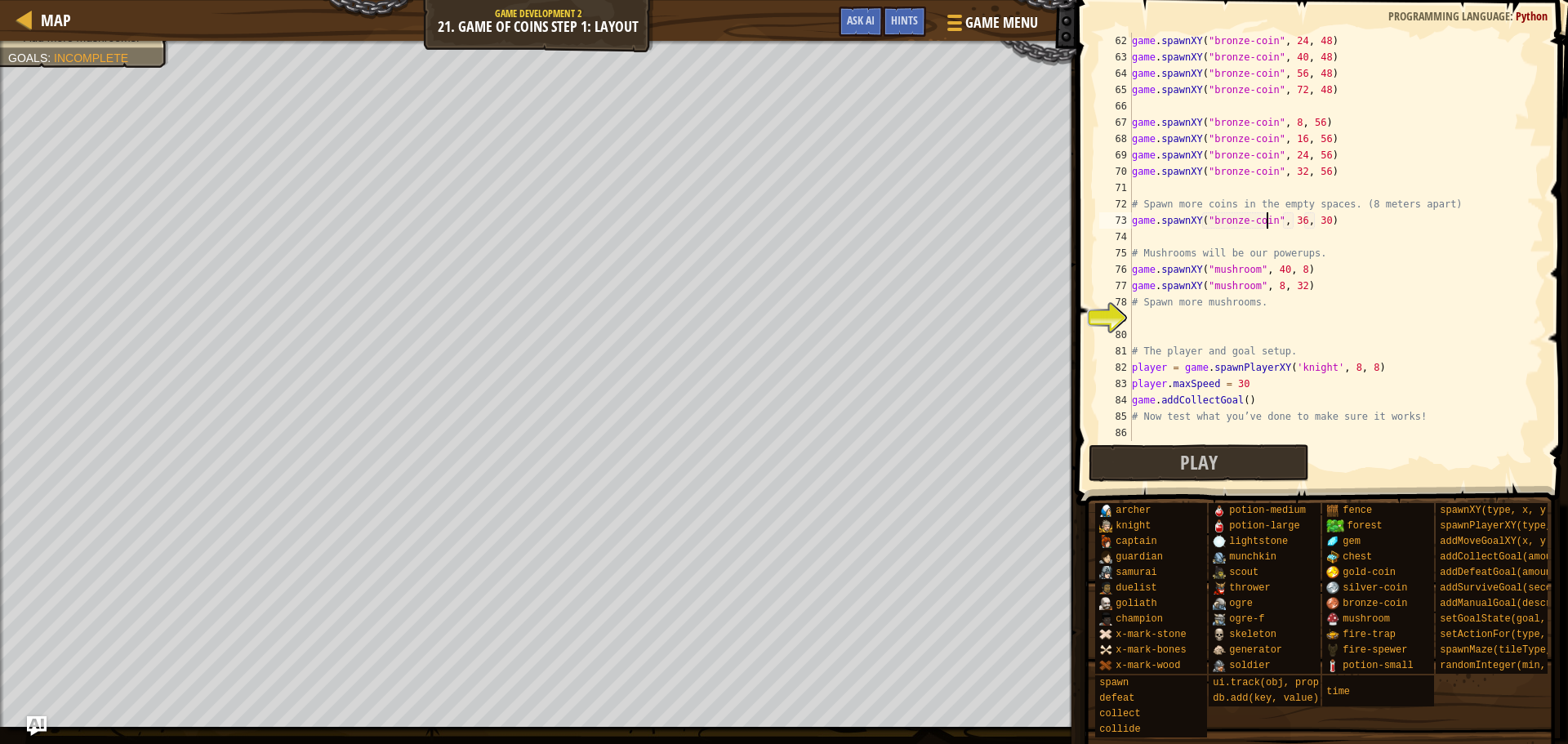
click at [1297, 226] on div "game . spawnXY ( "bronze-coin" , 24 , 48 ) game . spawnXY ( "bronze-coin" , 40 …" at bounding box center [1330, 253] width 403 height 441
click at [1296, 222] on div "game . spawnXY ( "bronze-coin" , 24 , 48 ) game . spawnXY ( "bronze-coin" , 40 …" at bounding box center [1330, 253] width 403 height 441
type textarea "game.spawnXY("bronze-coin", 40, 56)"
click at [1268, 233] on div "game . spawnXY ( "bronze-coin" , 24 , 48 ) game . spawnXY ( "bronze-coin" , 40 …" at bounding box center [1330, 253] width 403 height 441
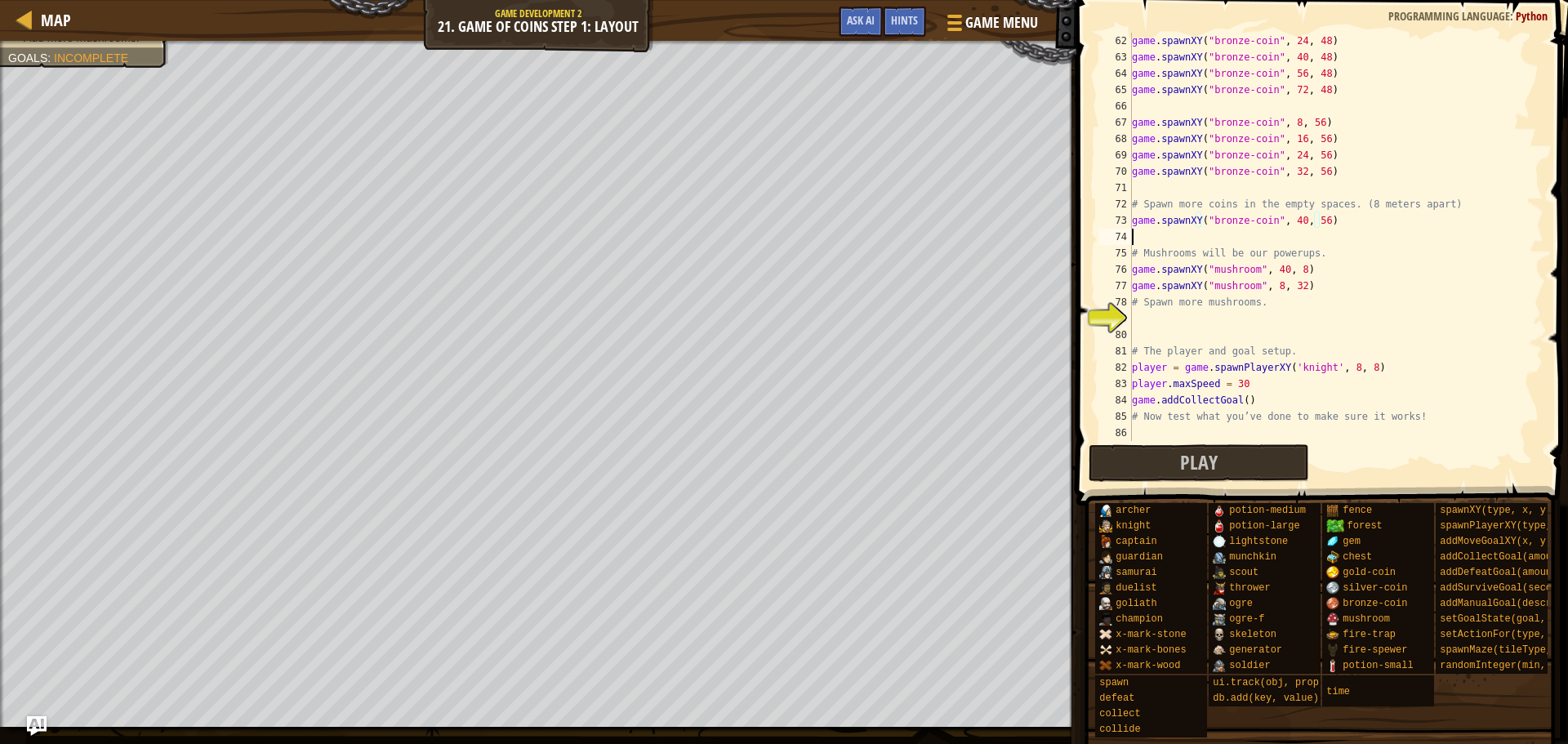
scroll to position [8, 0]
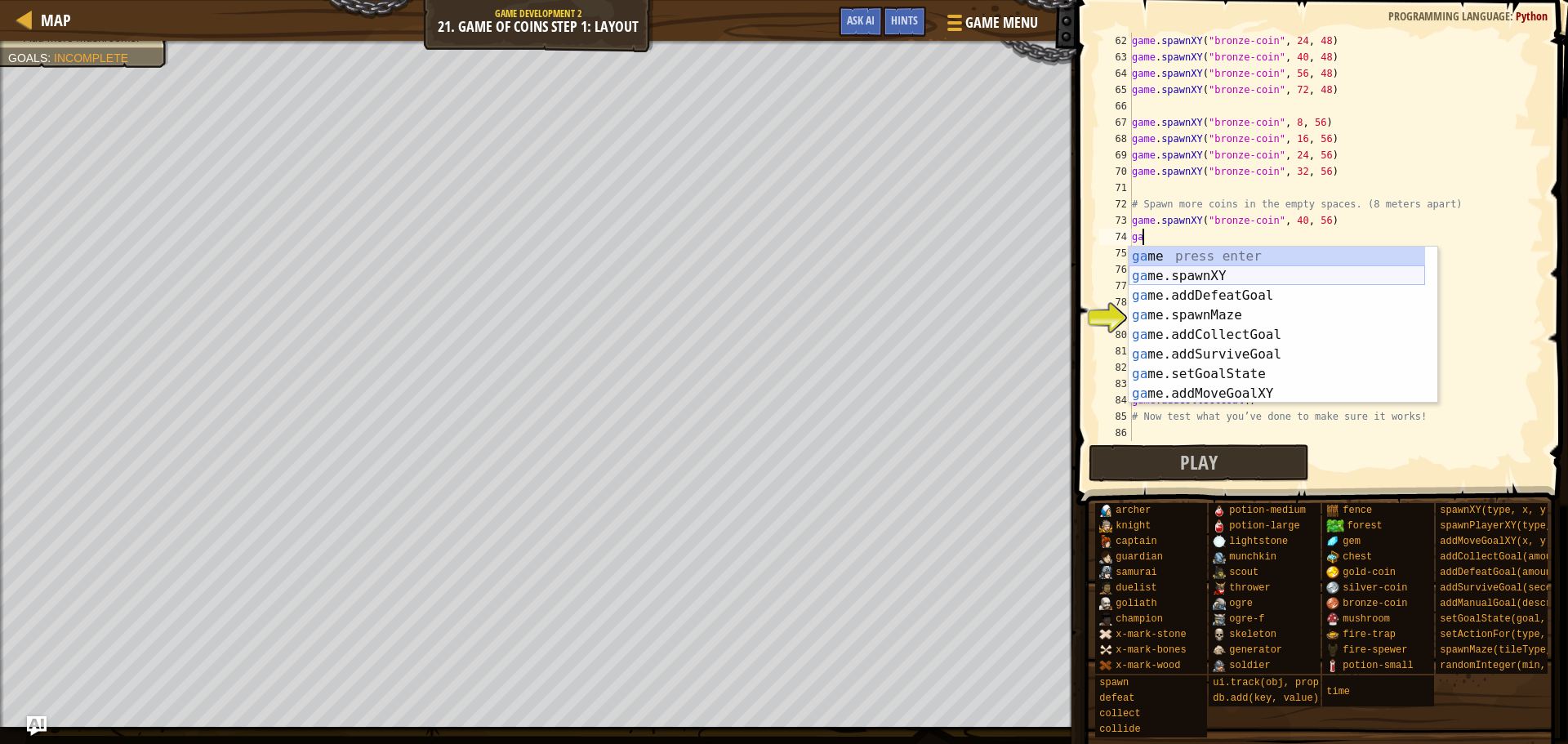
click at [1214, 269] on div "ga me press enter ga me.spawnXY press enter ga me.addDefeatGoal press enter ga …" at bounding box center [1277, 344] width 297 height 196
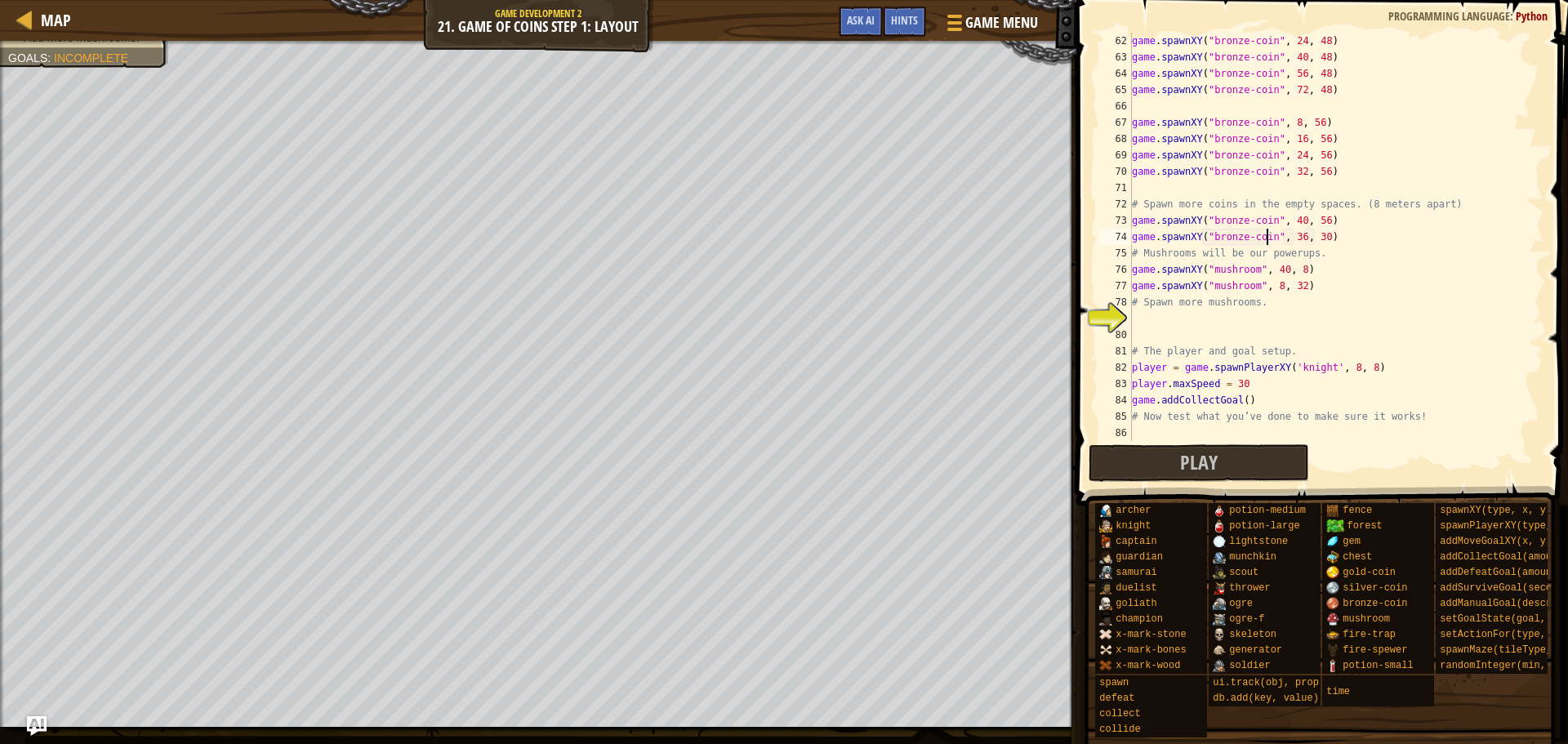
click at [1313, 243] on div "game . spawnXY ( "bronze-coin" , 24 , 48 ) game . spawnXY ( "bronze-coin" , 40 …" at bounding box center [1330, 253] width 403 height 441
click at [1317, 239] on div "game . spawnXY ( "bronze-coin" , 24 , 48 ) game . spawnXY ( "bronze-coin" , 40 …" at bounding box center [1330, 253] width 403 height 441
click at [1290, 240] on div "game . spawnXY ( "bronze-coin" , 24 , 48 ) game . spawnXY ( "bronze-coin" , 40 …" at bounding box center [1330, 253] width 403 height 441
click at [1296, 243] on div "game . spawnXY ( "bronze-coin" , 24 , 48 ) game . spawnXY ( "bronze-coin" , 40 …" at bounding box center [1330, 253] width 403 height 441
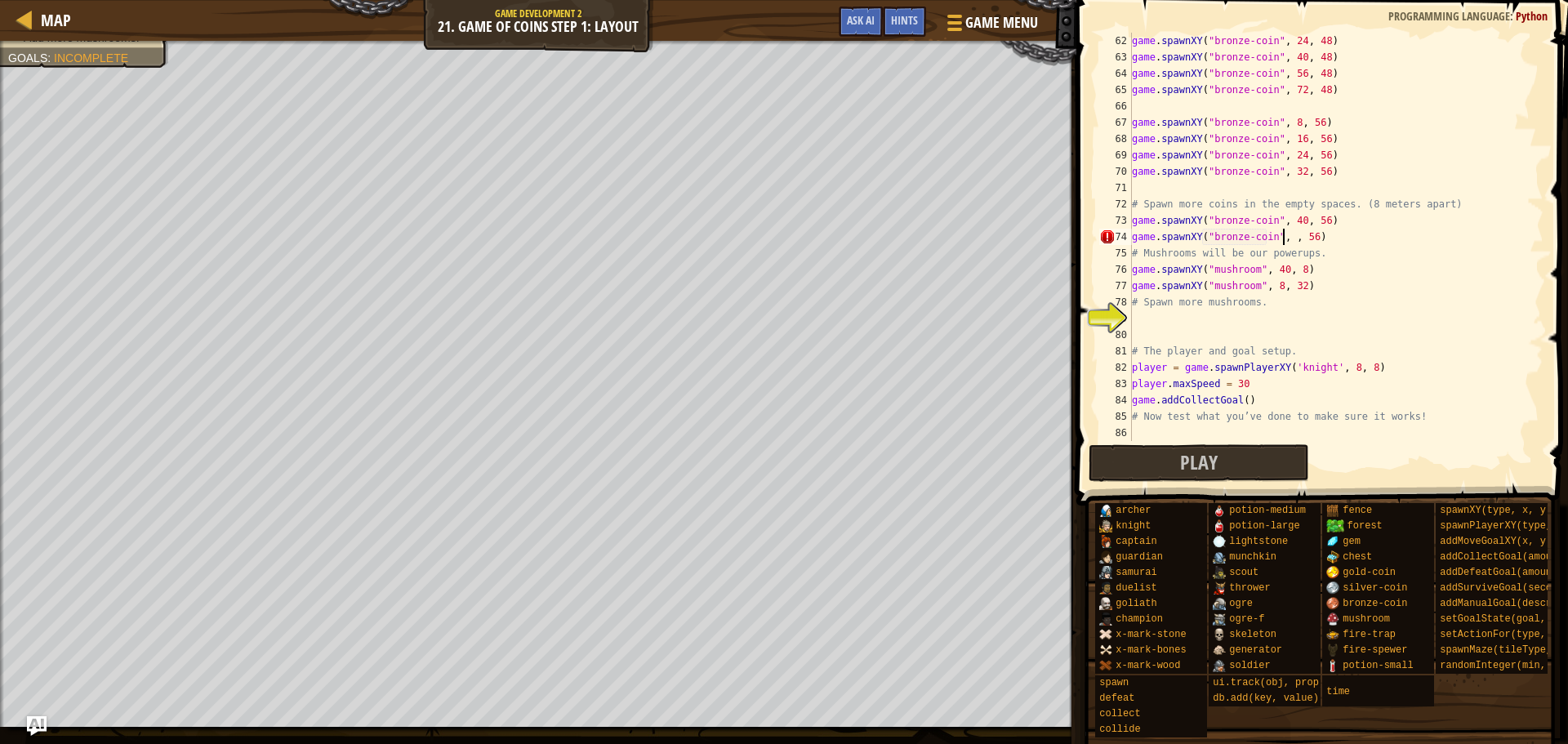
scroll to position [8, 13]
type textarea "game.spawnXY("bronze-coin", 48, 56)"
click at [1358, 233] on div "game . spawnXY ( "bronze-coin" , 24 , 48 ) game . spawnXY ( "bronze-coin" , 40 …" at bounding box center [1330, 253] width 403 height 441
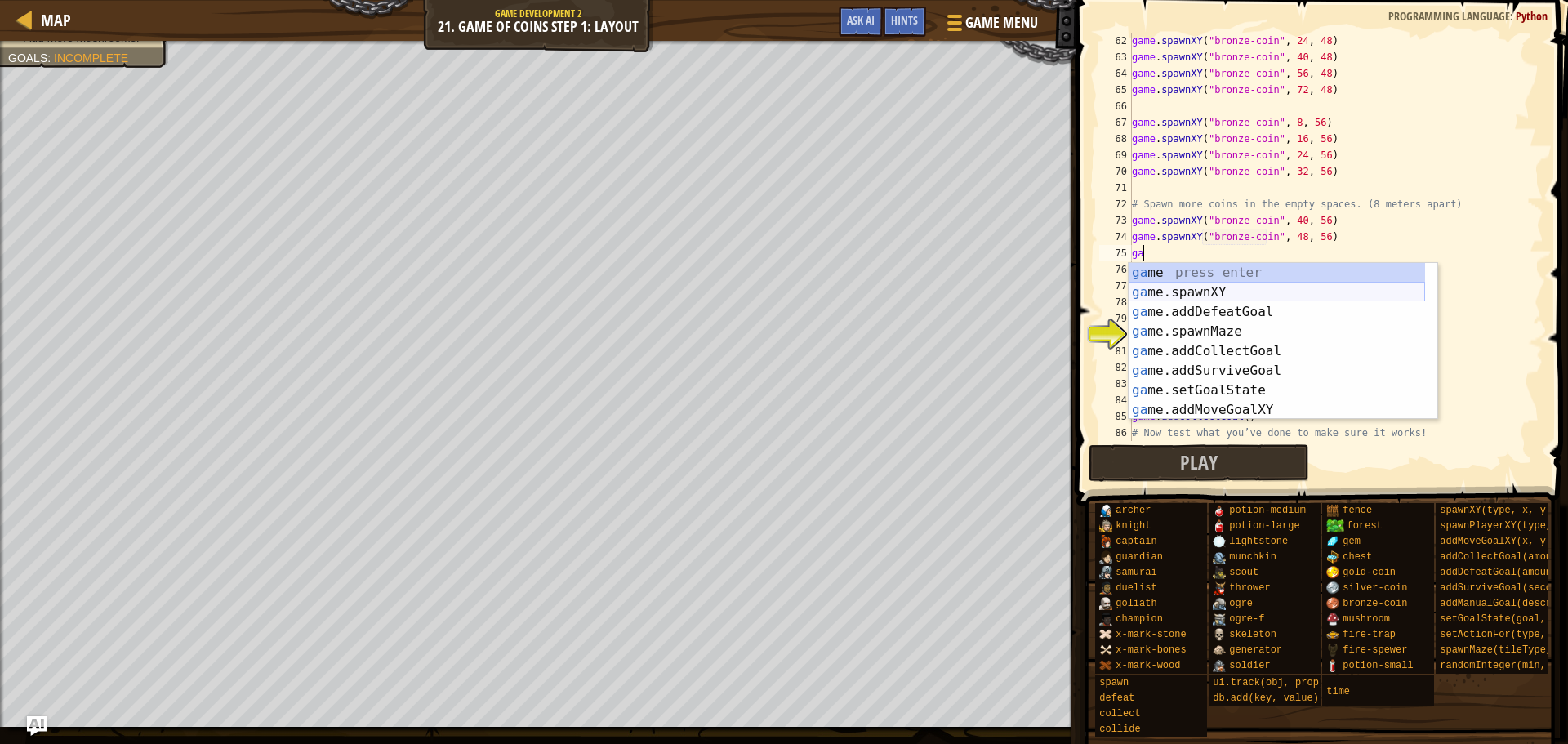
click at [1159, 293] on div "ga me press enter ga me.spawnXY press enter ga me.addDefeatGoal press enter ga …" at bounding box center [1277, 360] width 297 height 196
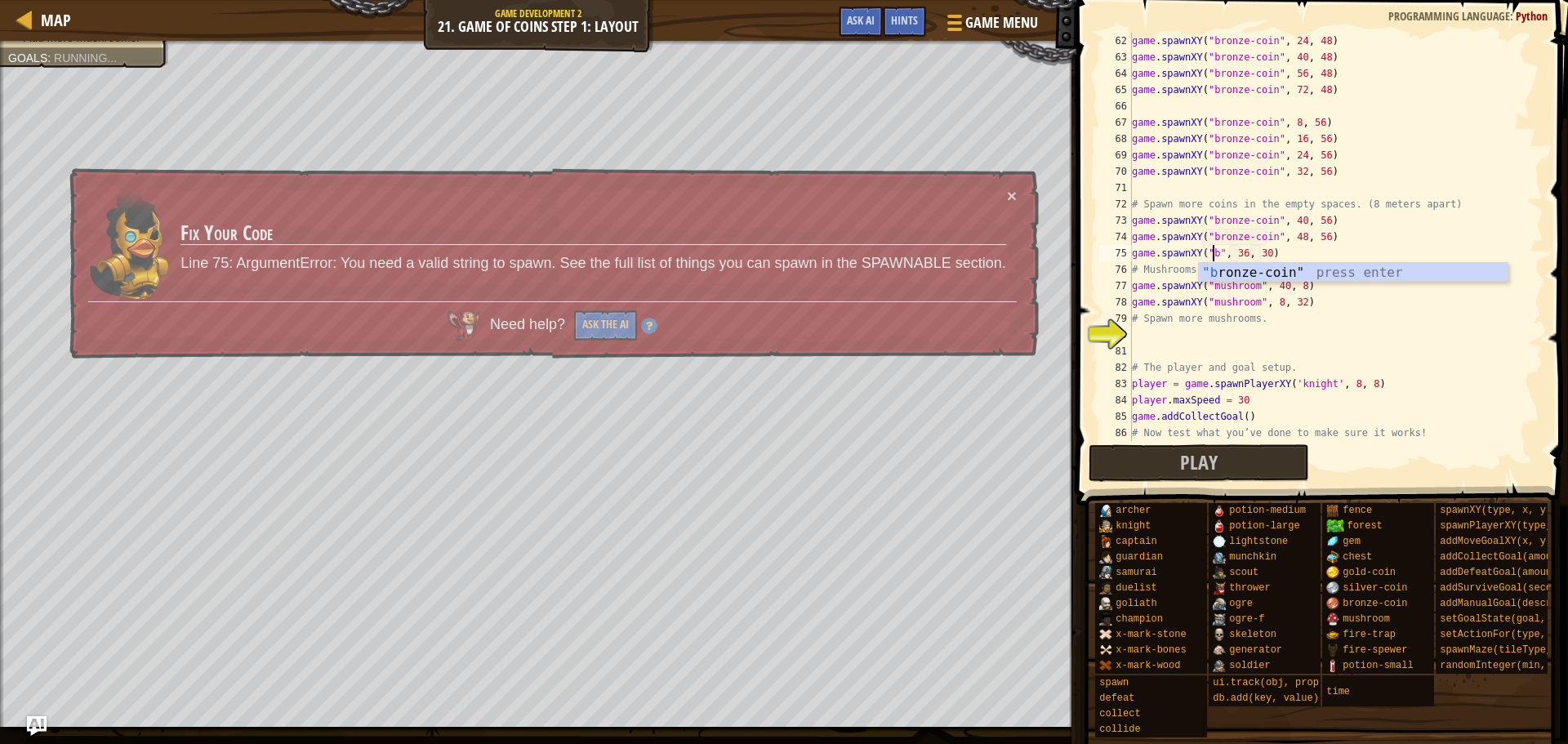
scroll to position [8, 7]
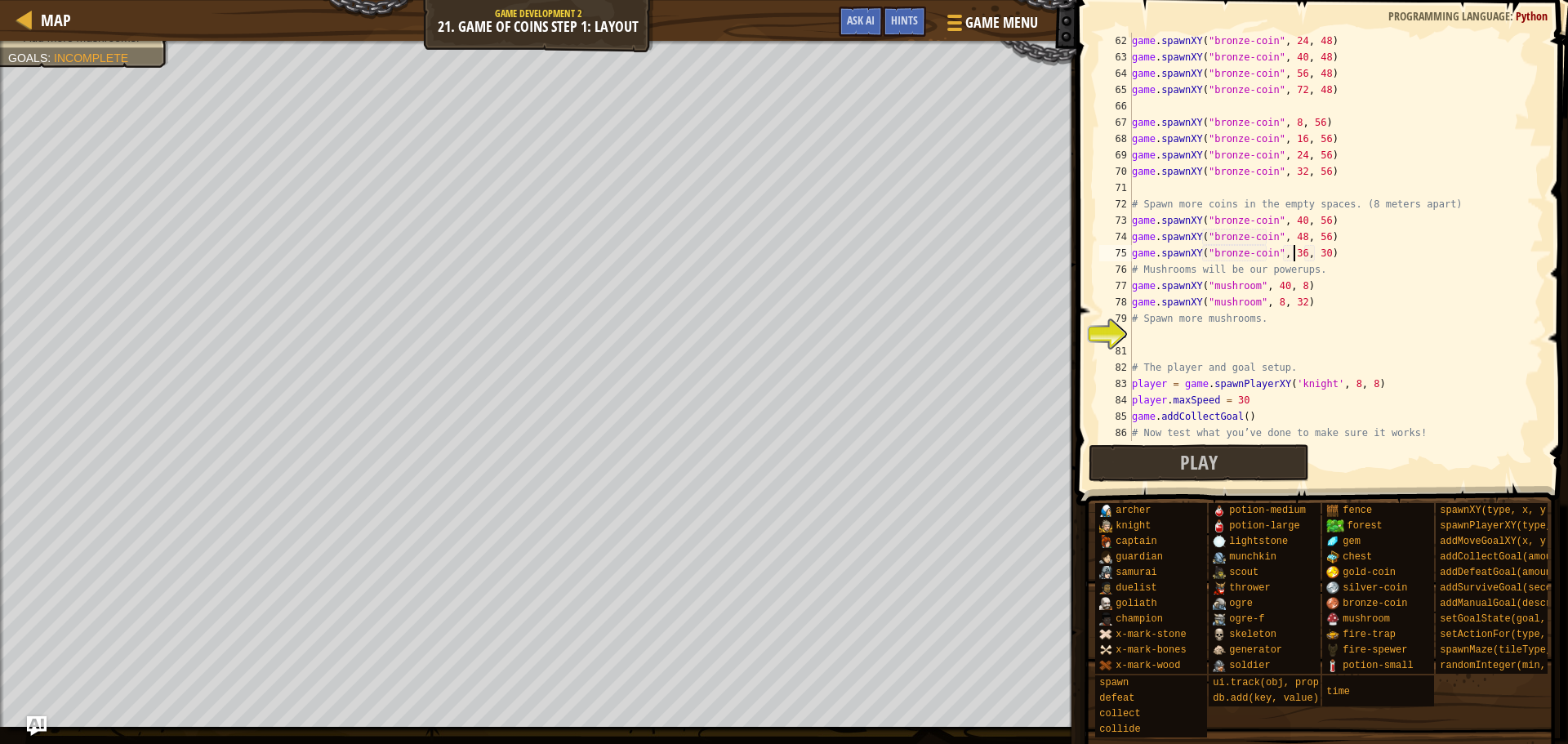
click at [1293, 253] on div "game . spawnXY ( "bronze-coin" , 24 , 48 ) game . spawnXY ( "bronze-coin" , 40 …" at bounding box center [1330, 253] width 403 height 441
click at [1314, 249] on div "game . spawnXY ( "bronze-coin" , 24 , 48 ) game . spawnXY ( "bronze-coin" , 40 …" at bounding box center [1330, 253] width 403 height 441
type textarea "game.spawnXY("bronze-coin", 56, 56)"
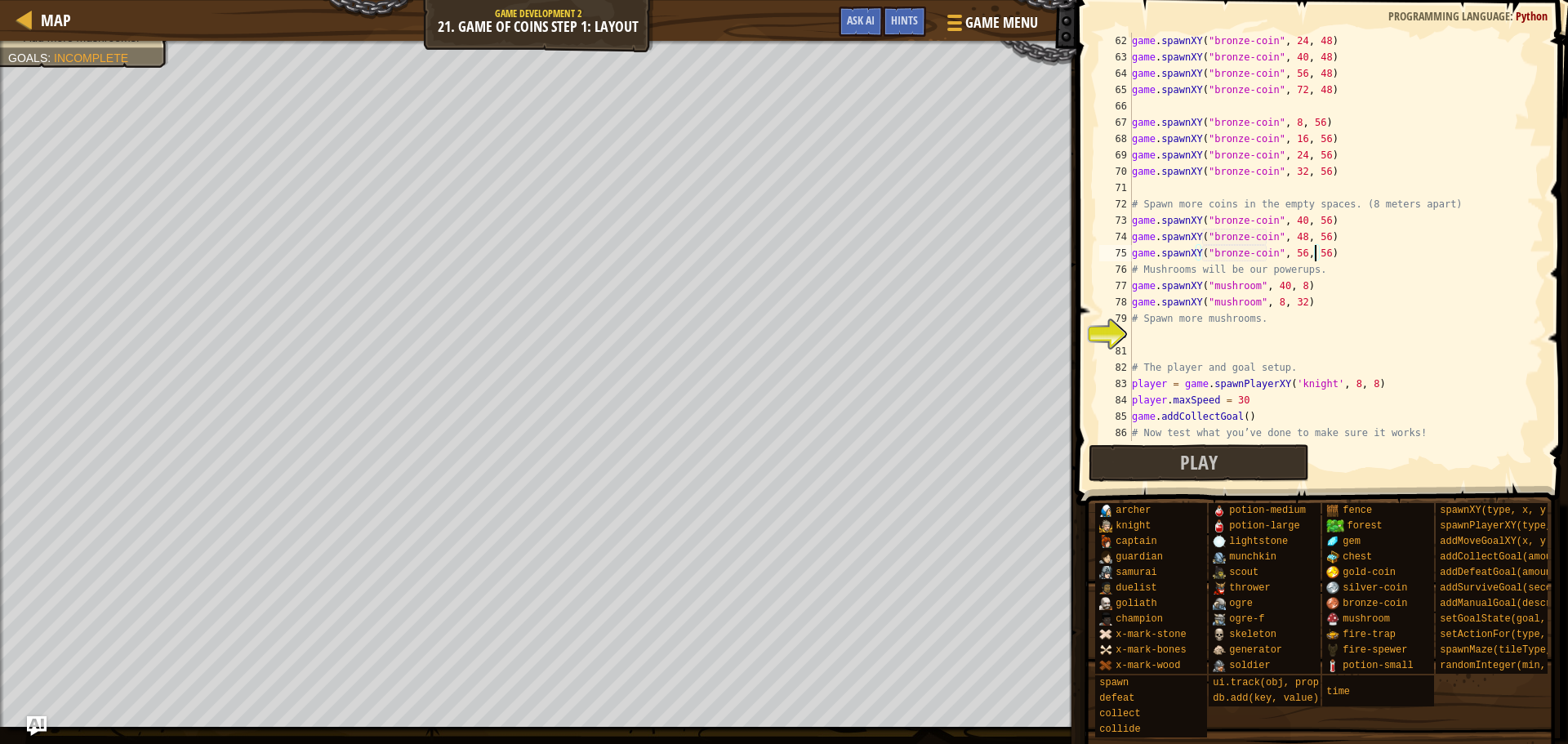
click at [1354, 258] on div "game . spawnXY ( "bronze-coin" , 24 , 48 ) game . spawnXY ( "bronze-coin" , 40 …" at bounding box center [1330, 253] width 403 height 441
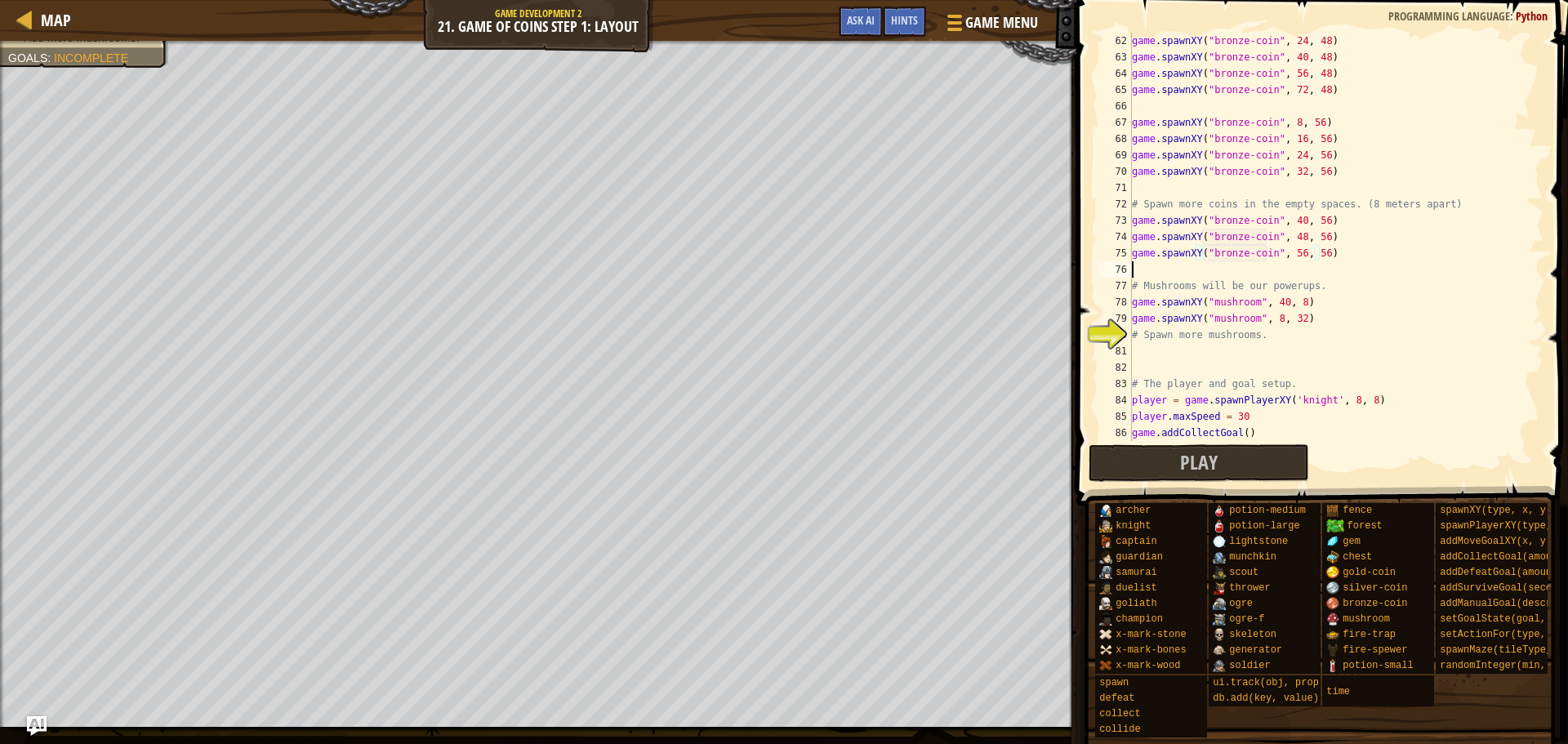
scroll to position [8, 0]
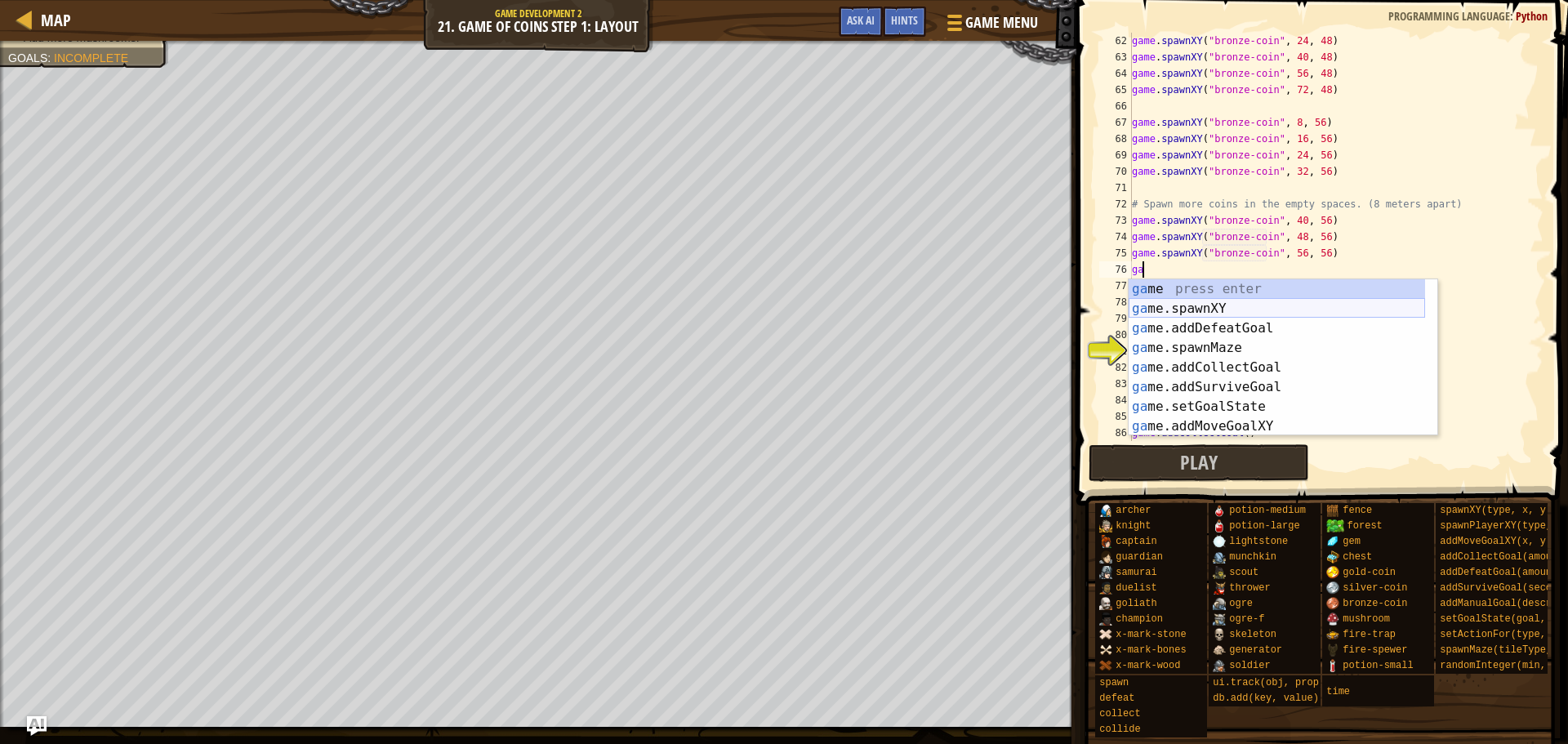
click at [1239, 304] on div "ga me press enter ga me.spawnXY press enter ga me.addDefeatGoal press enter ga …" at bounding box center [1277, 377] width 297 height 196
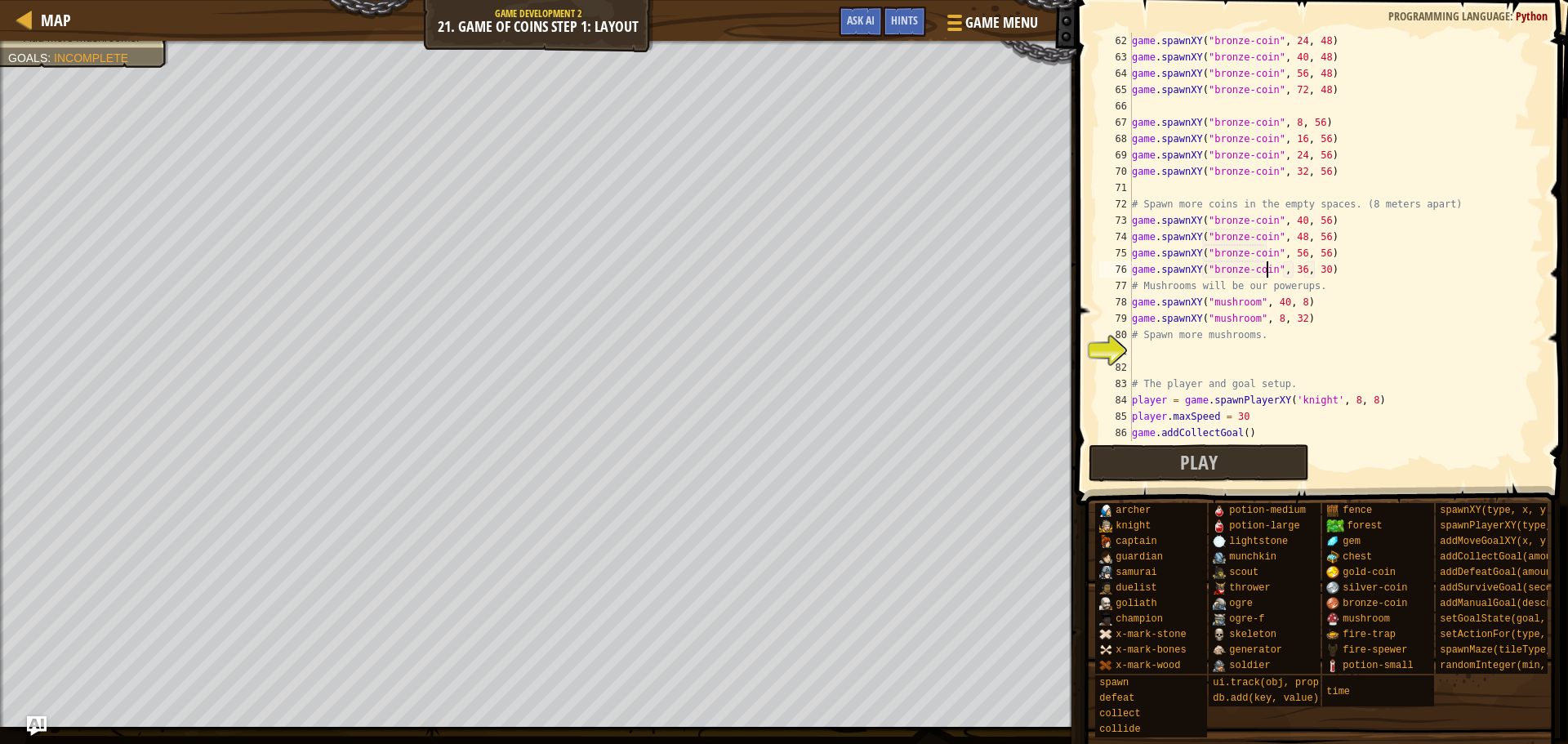
click at [1296, 269] on div "game . spawnXY ( "bronze-coin" , 24 , 48 ) game . spawnXY ( "bronze-coin" , 40 …" at bounding box center [1330, 253] width 403 height 441
click at [1319, 271] on div "game . spawnXY ( "bronze-coin" , 24 , 48 ) game . spawnXY ( "bronze-coin" , 40 …" at bounding box center [1330, 253] width 403 height 441
click at [1317, 271] on div "game . spawnXY ( "bronze-coin" , 24 , 48 ) game . spawnXY ( "bronze-coin" , 40 …" at bounding box center [1330, 253] width 403 height 441
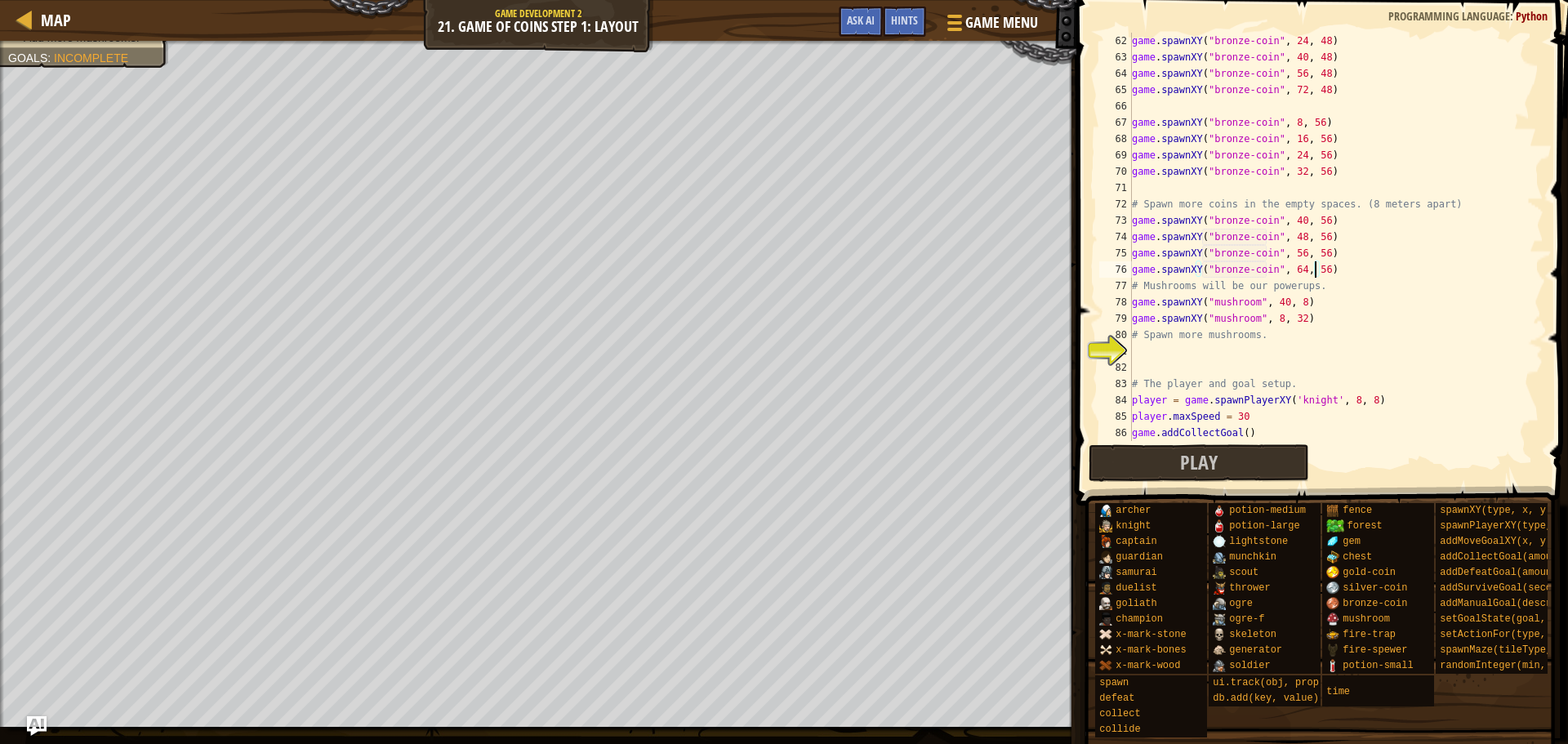
click at [1361, 261] on div "game . spawnXY ( "bronze-coin" , 24 , 48 ) game . spawnXY ( "bronze-coin" , 40 …" at bounding box center [1330, 253] width 403 height 441
click at [1361, 280] on div "game . spawnXY ( "bronze-coin" , 24 , 48 ) game . spawnXY ( "bronze-coin" , 40 …" at bounding box center [1330, 253] width 403 height 441
click at [1364, 264] on div "game . spawnXY ( "bronze-coin" , 24 , 48 ) game . spawnXY ( "bronze-coin" , 40 …" at bounding box center [1330, 253] width 403 height 441
type textarea "game.spawnXY("bronze-coin", 64, 56)"
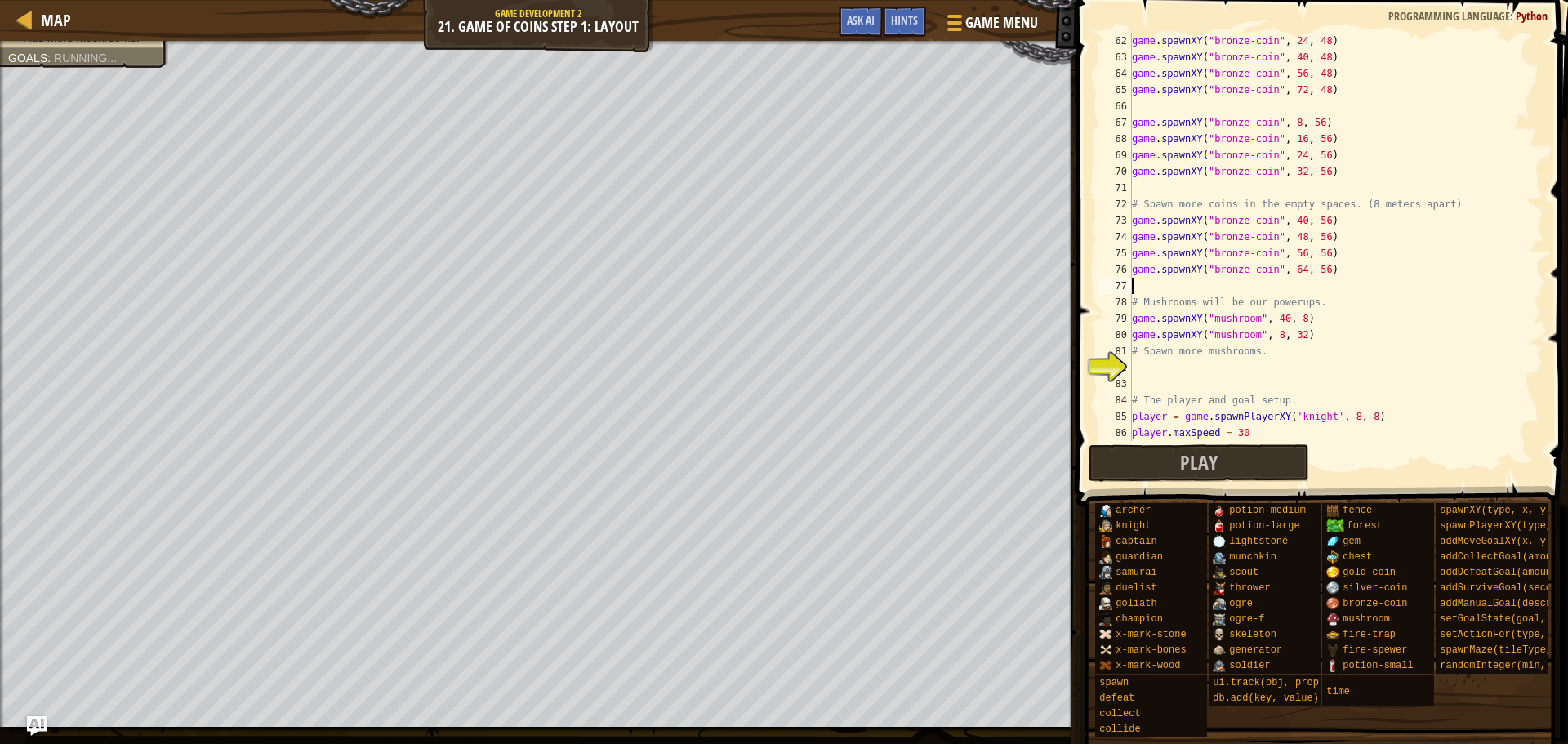
scroll to position [8, 0]
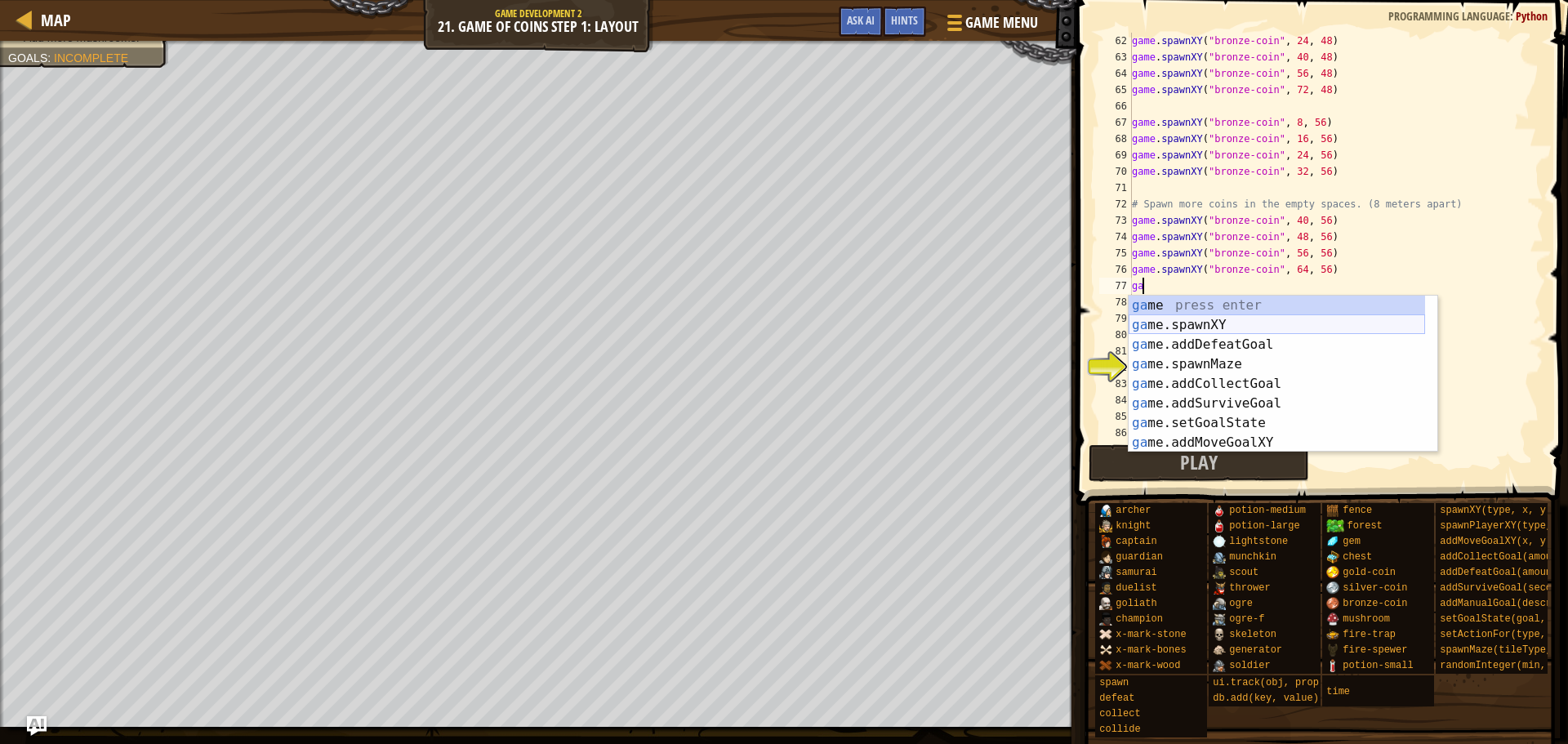
click at [1199, 322] on div "ga me press enter ga me.spawnXY press enter ga me.addDefeatGoal press enter ga …" at bounding box center [1277, 393] width 297 height 196
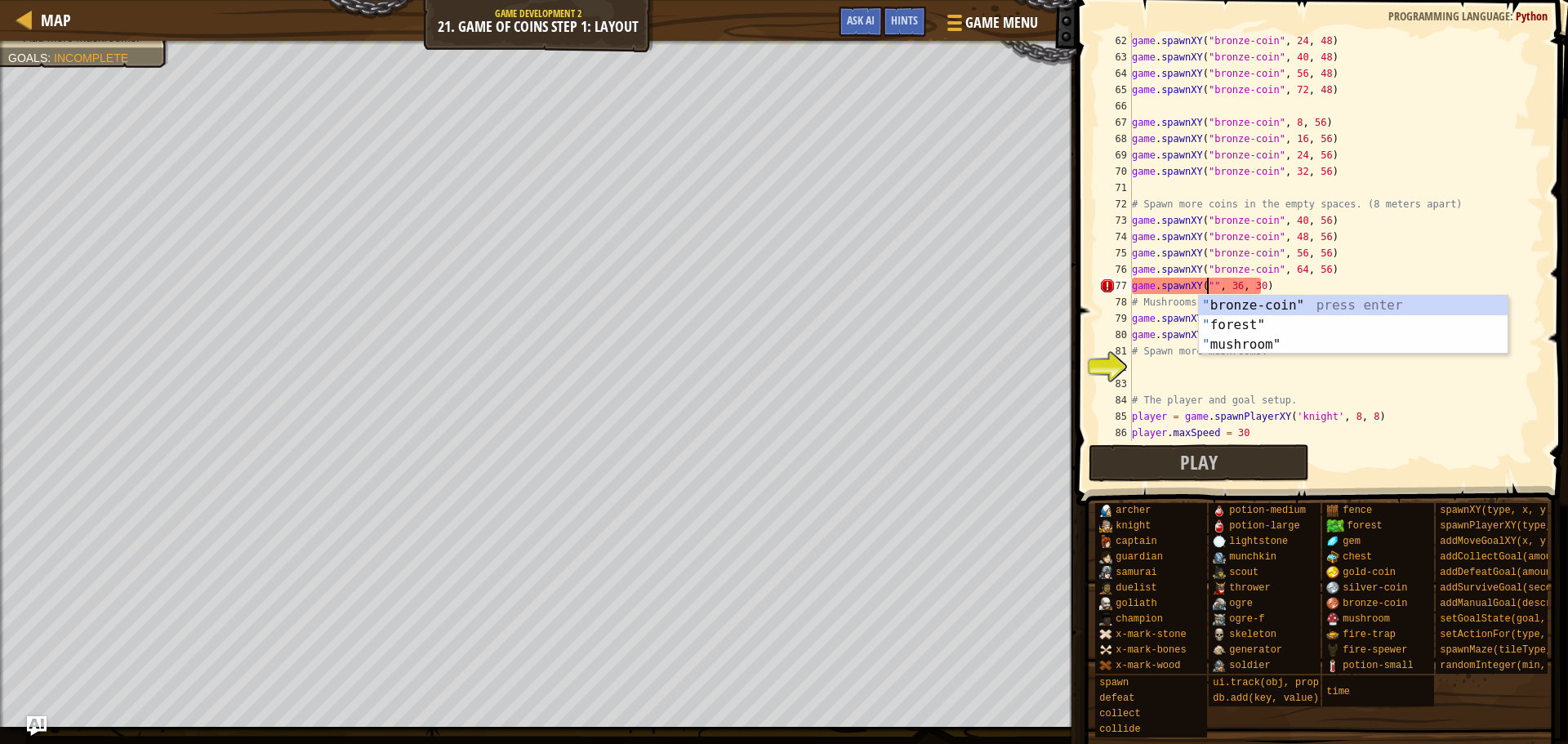
click at [1295, 302] on div "" bronze-coin" press enter " forest" press enter " mushroom" press enter" at bounding box center [1353, 345] width 309 height 98
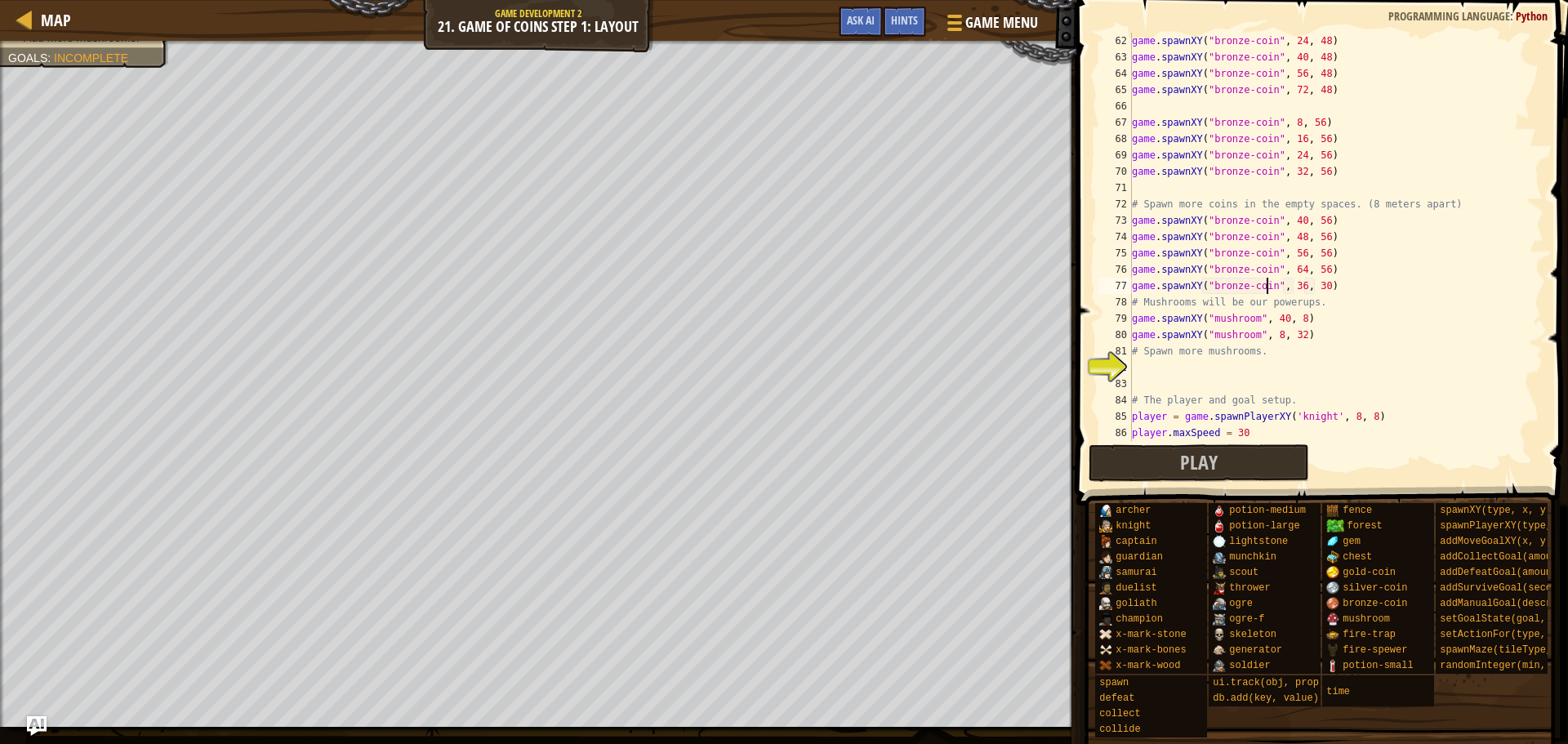
click at [1294, 291] on div "game . spawnXY ( "bronze-coin" , 24 , 48 ) game . spawnXY ( "bronze-coin" , 40 …" at bounding box center [1330, 253] width 403 height 441
type textarea "game.spawnXY("bronze-coin", 72, 56)"
click at [1235, 362] on div "game . spawnXY ( "bronze-coin" , 24 , 48 ) game . spawnXY ( "bronze-coin" , 40 …" at bounding box center [1330, 253] width 403 height 441
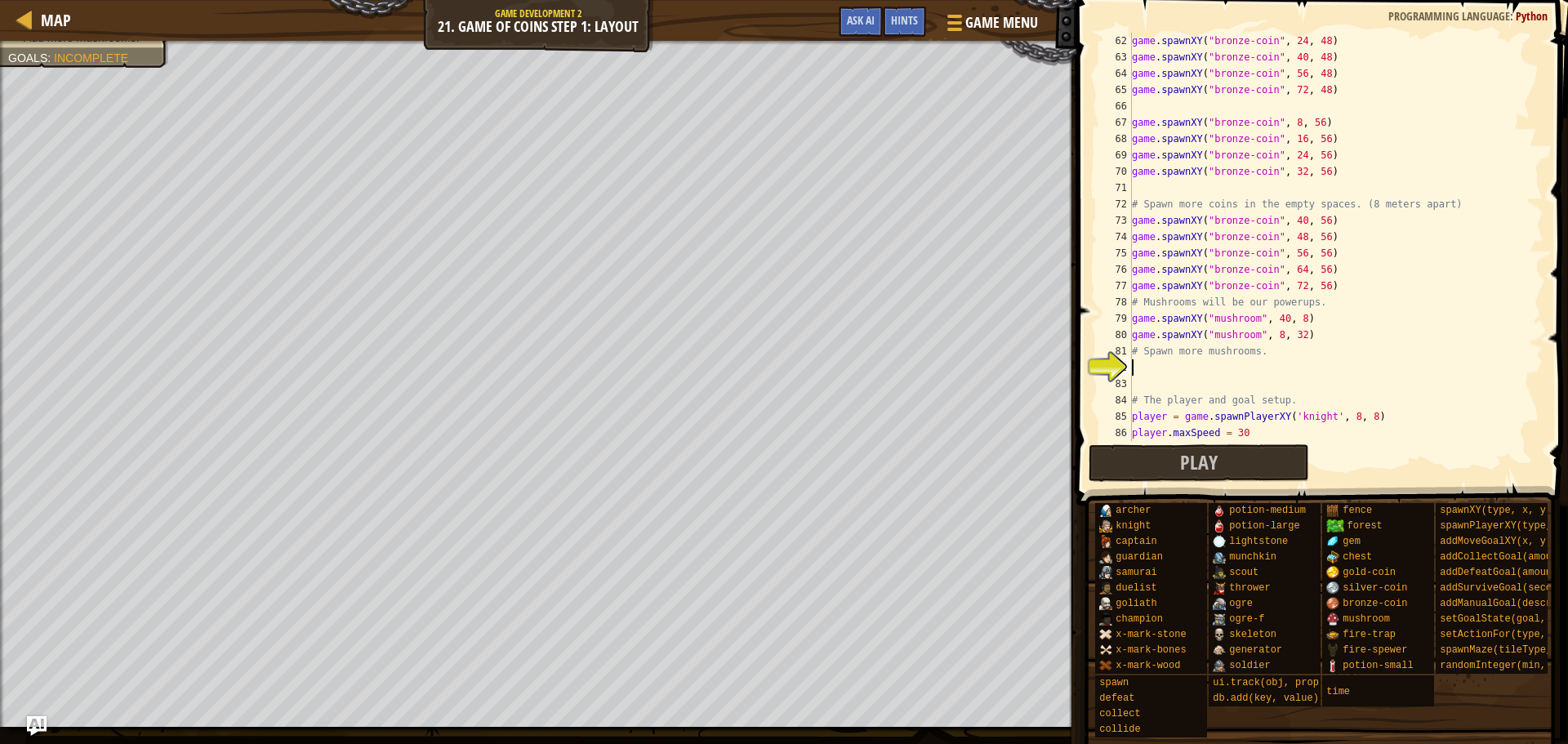
scroll to position [8, 0]
click at [1348, 283] on div "game . spawnXY ( "bronze-coin" , 24 , 48 ) game . spawnXY ( "bronze-coin" , 40 …" at bounding box center [1330, 253] width 403 height 441
type textarea "game.spawnXY("bronze-coin", 72, 56)"
click at [1242, 363] on div "game . spawnXY ( "bronze-coin" , 24 , 48 ) game . spawnXY ( "bronze-coin" , 40 …" at bounding box center [1330, 253] width 403 height 441
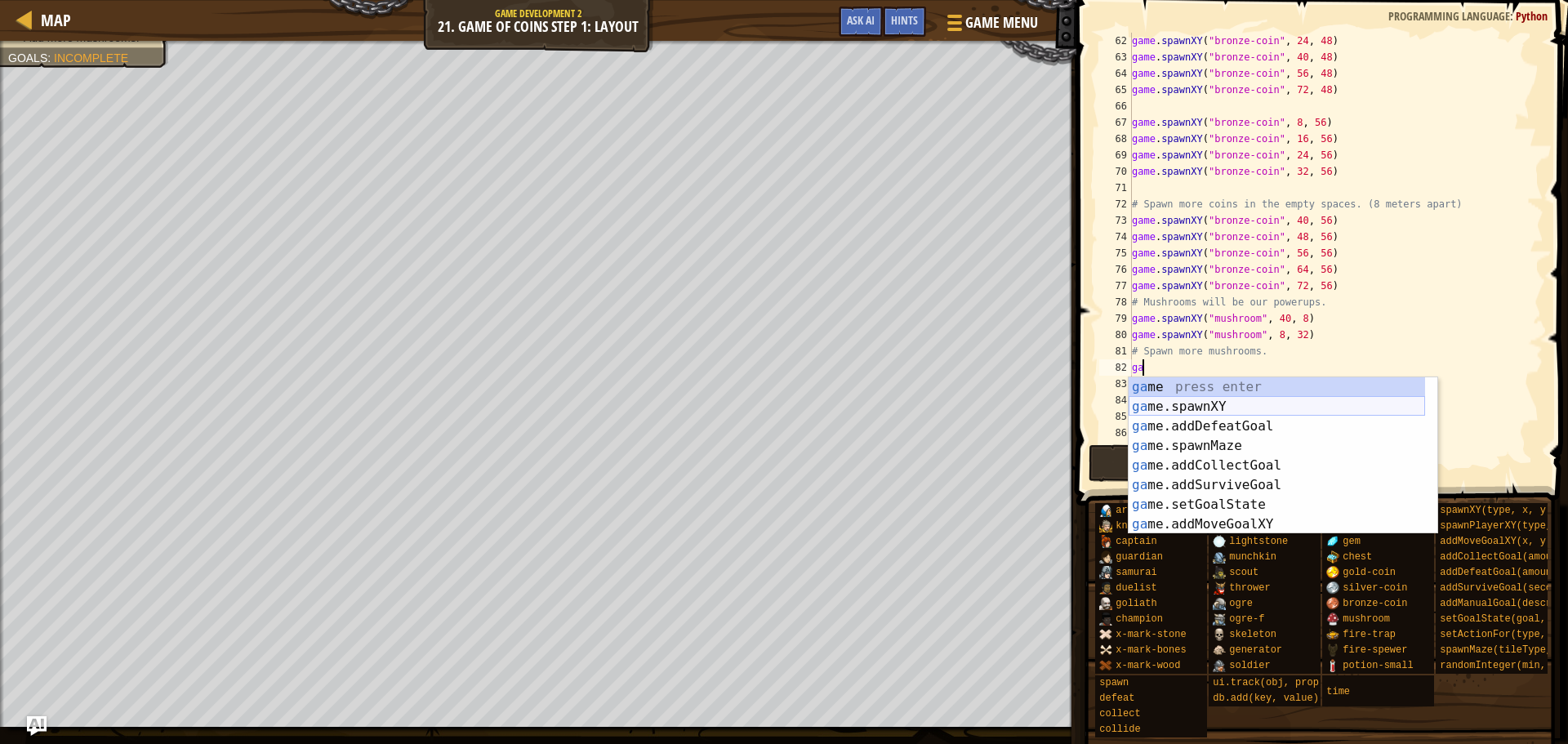
click at [1210, 403] on div "ga me press enter ga me.spawnXY press enter ga me.addDefeatGoal press enter ga …" at bounding box center [1277, 475] width 297 height 196
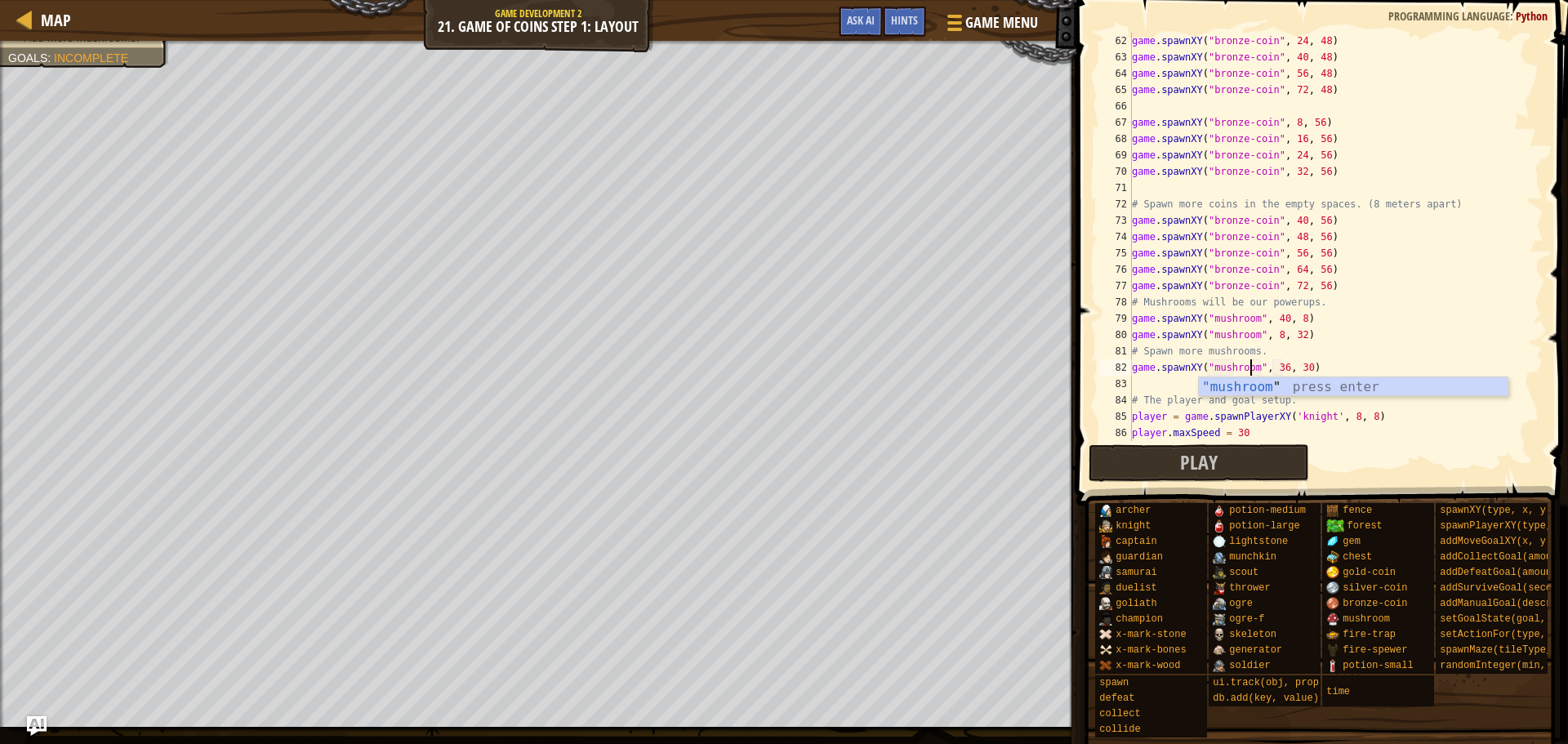
scroll to position [8, 9]
click at [1282, 368] on div "game . spawnXY ( "bronze-coin" , 24 , 48 ) game . spawnXY ( "bronze-coin" , 40 …" at bounding box center [1330, 253] width 403 height 441
click at [1277, 367] on div "game . spawnXY ( "bronze-coin" , 24 , 48 ) game . spawnXY ( "bronze-coin" , 40 …" at bounding box center [1330, 253] width 403 height 441
click at [1299, 368] on div "game . spawnXY ( "bronze-coin" , 24 , 48 ) game . spawnXY ( "bronze-coin" , 40 …" at bounding box center [1330, 253] width 403 height 441
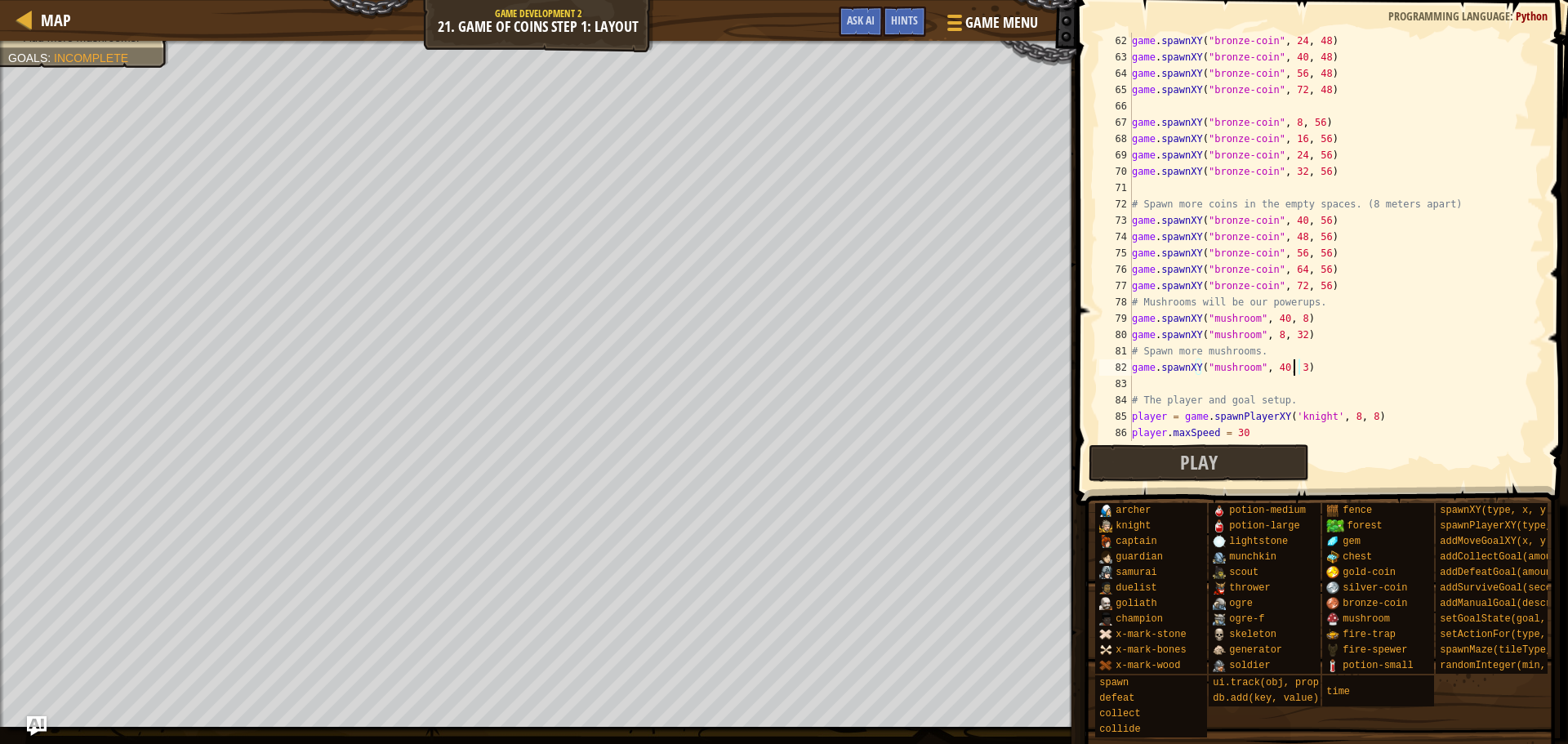
scroll to position [8, 13]
click at [1297, 394] on div "game . spawnXY ( "bronze-coin" , 24 , 48 ) game . spawnXY ( "bronze-coin" , 40 …" at bounding box center [1330, 253] width 403 height 441
type textarea "# The player and goal setup."
click at [1282, 388] on div "game . spawnXY ( "bronze-coin" , 24 , 48 ) game . spawnXY ( "bronze-coin" , 40 …" at bounding box center [1330, 253] width 403 height 441
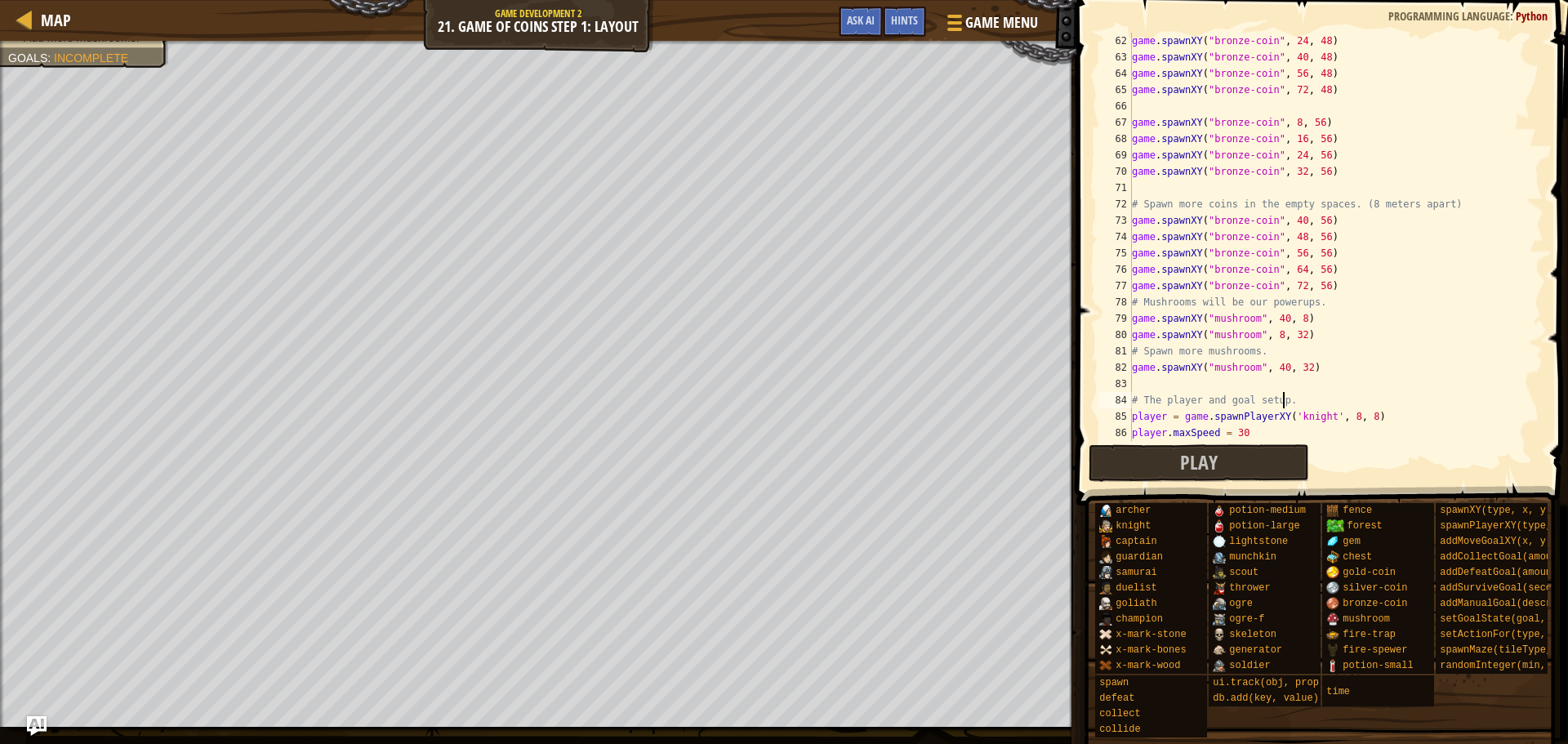
scroll to position [8, 0]
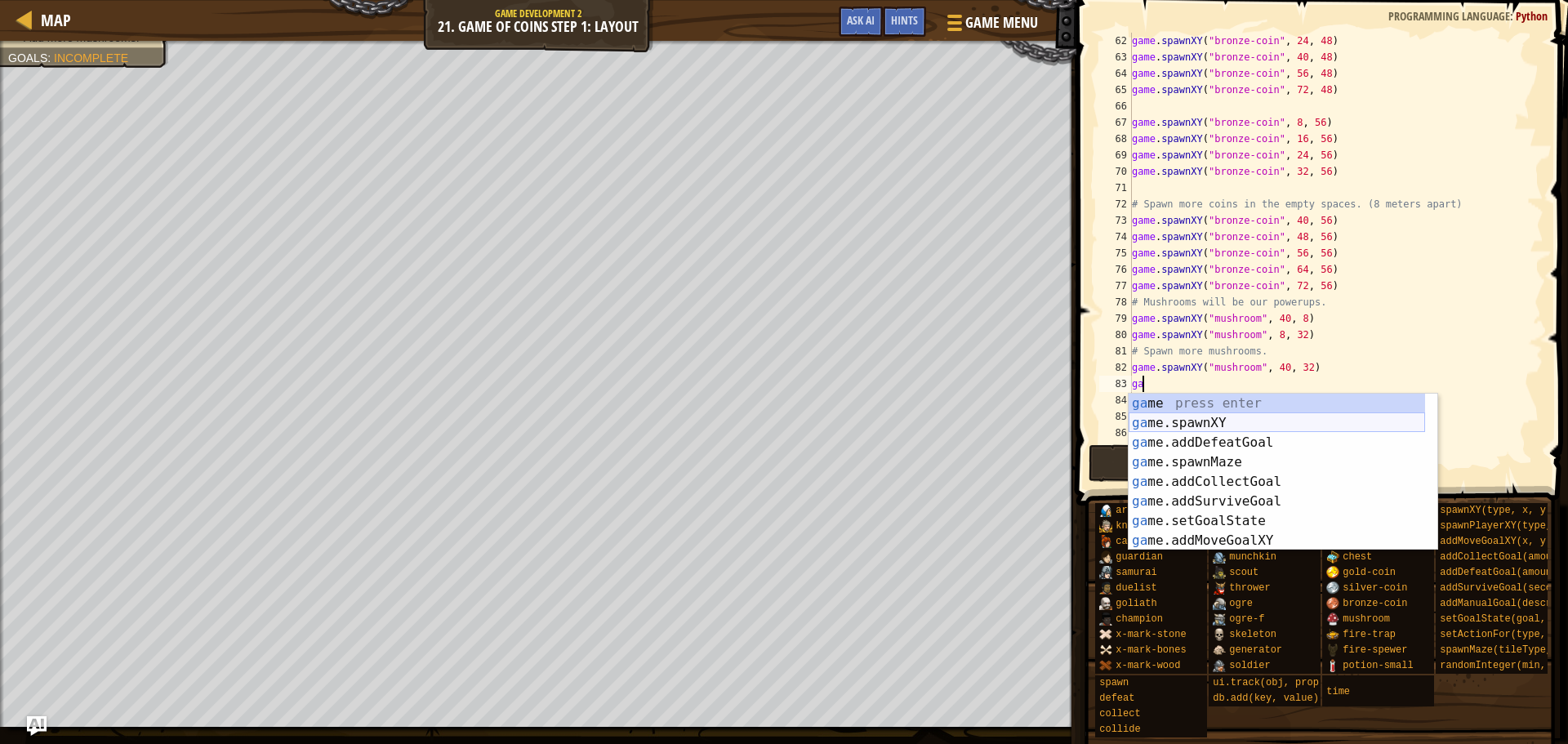
click at [1184, 425] on div "ga me press enter ga me.spawnXY press enter ga me.addDefeatGoal press enter ga …" at bounding box center [1277, 491] width 297 height 196
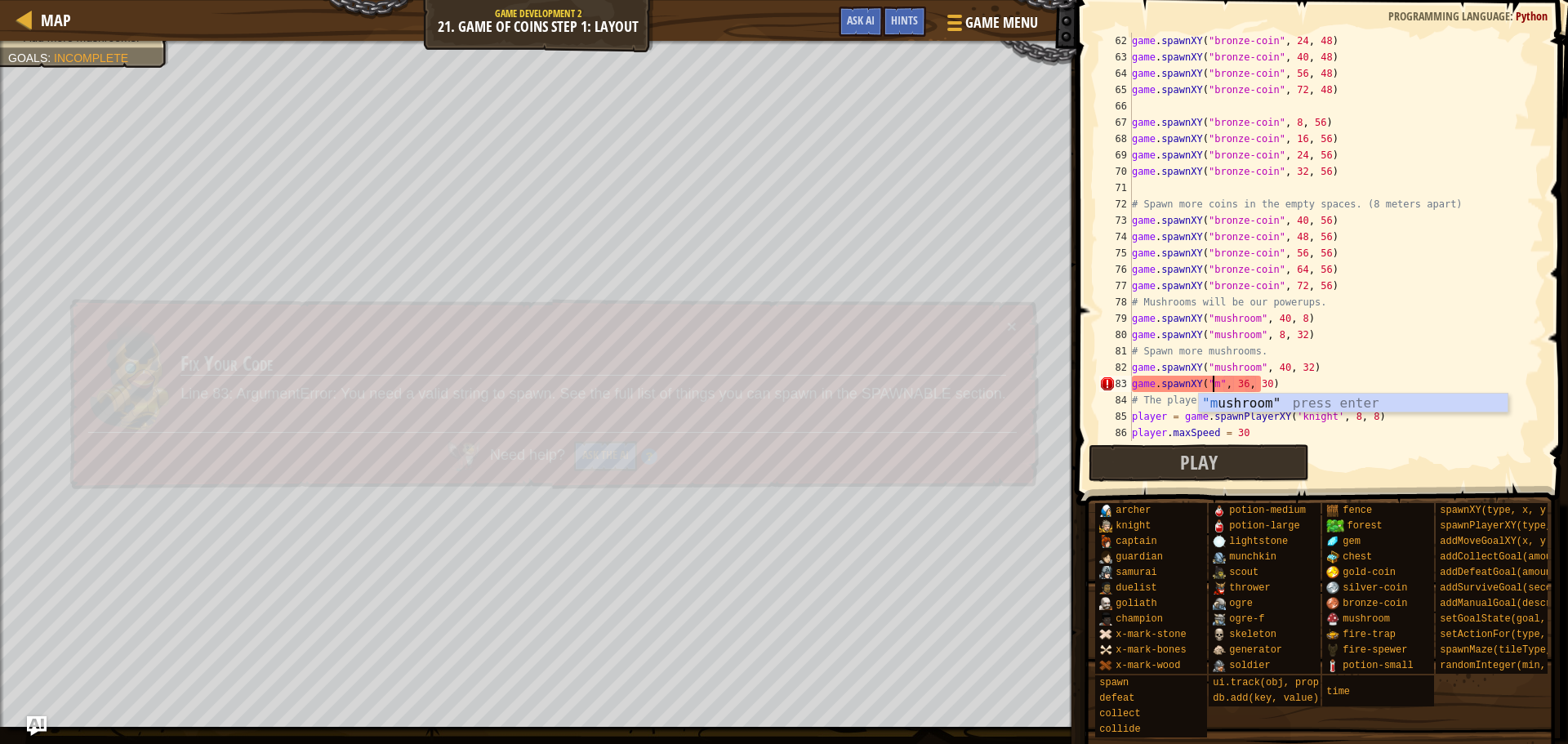
scroll to position [8, 7]
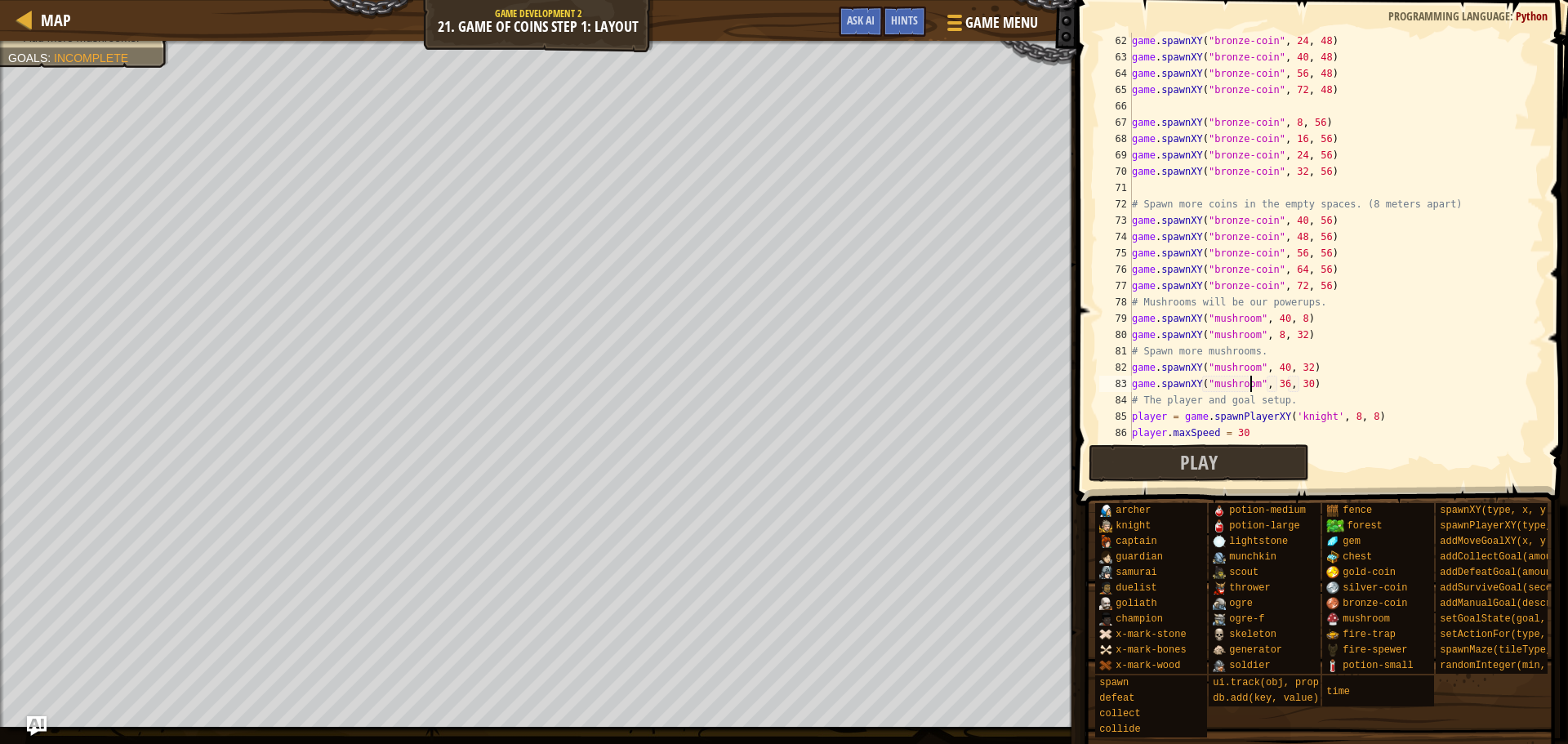
click at [1274, 388] on div "game . spawnXY ( "bronze-coin" , 24 , 48 ) game . spawnXY ( "bronze-coin" , 40 …" at bounding box center [1330, 253] width 403 height 441
click at [1276, 388] on div "game . spawnXY ( "bronze-coin" , 24 , 48 ) game . spawnXY ( "bronze-coin" , 40 …" at bounding box center [1330, 253] width 403 height 441
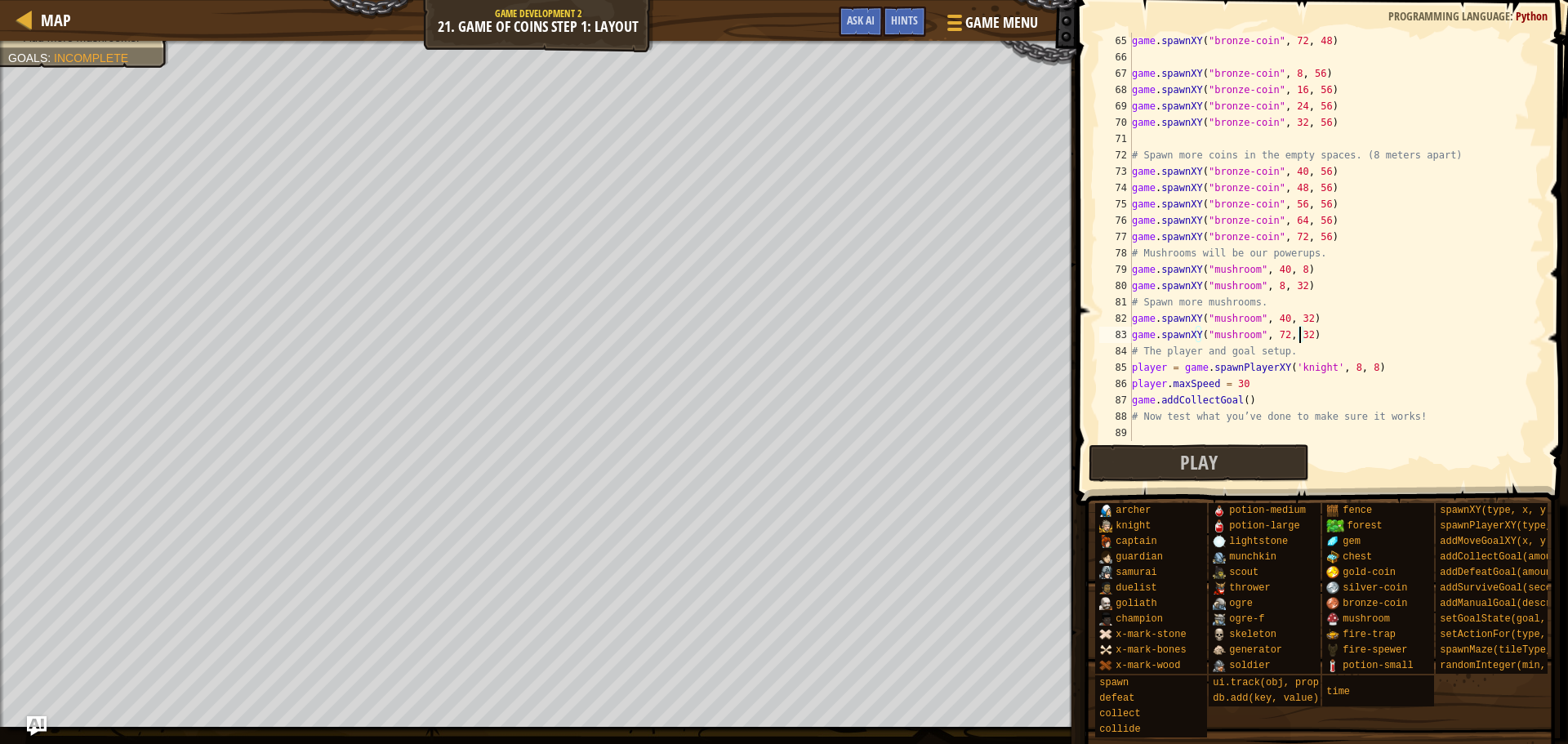
scroll to position [1045, 0]
type textarea "game.spawnXY("mushroom", 72, 32)"
click at [1257, 462] on button "Play" at bounding box center [1199, 463] width 221 height 38
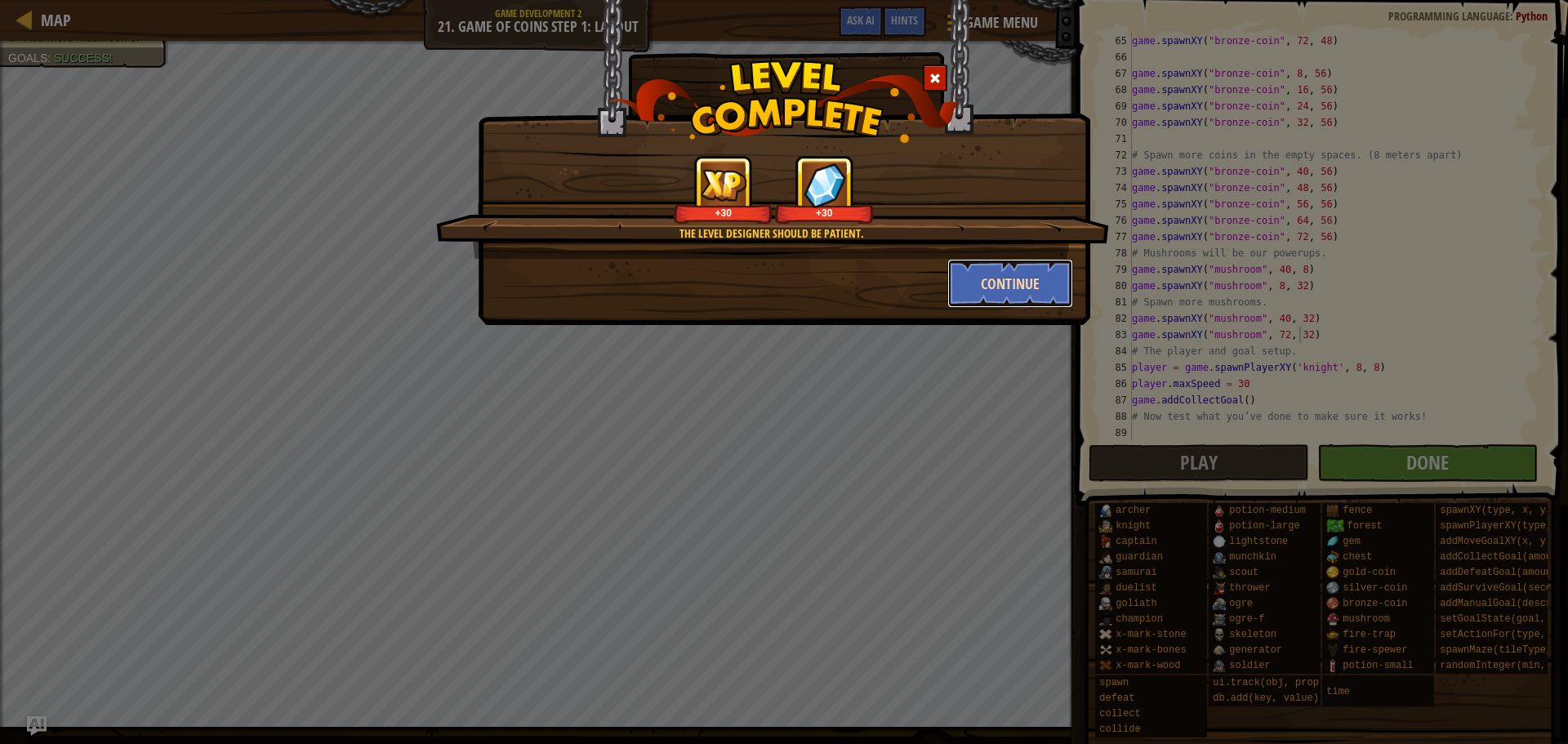
click at [991, 266] on button "Continue" at bounding box center [1011, 283] width 127 height 49
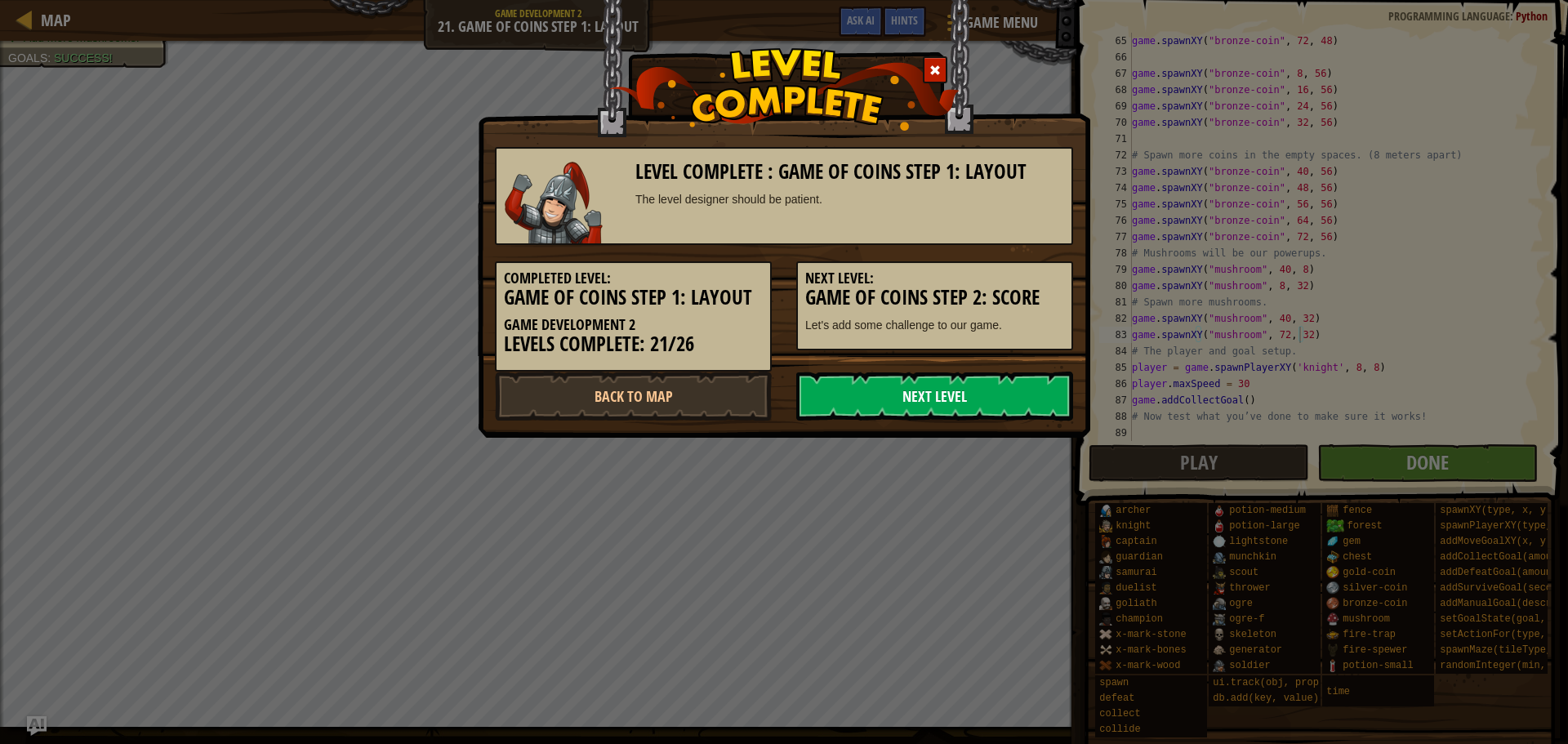
click at [915, 392] on link "Next Level" at bounding box center [935, 395] width 277 height 49
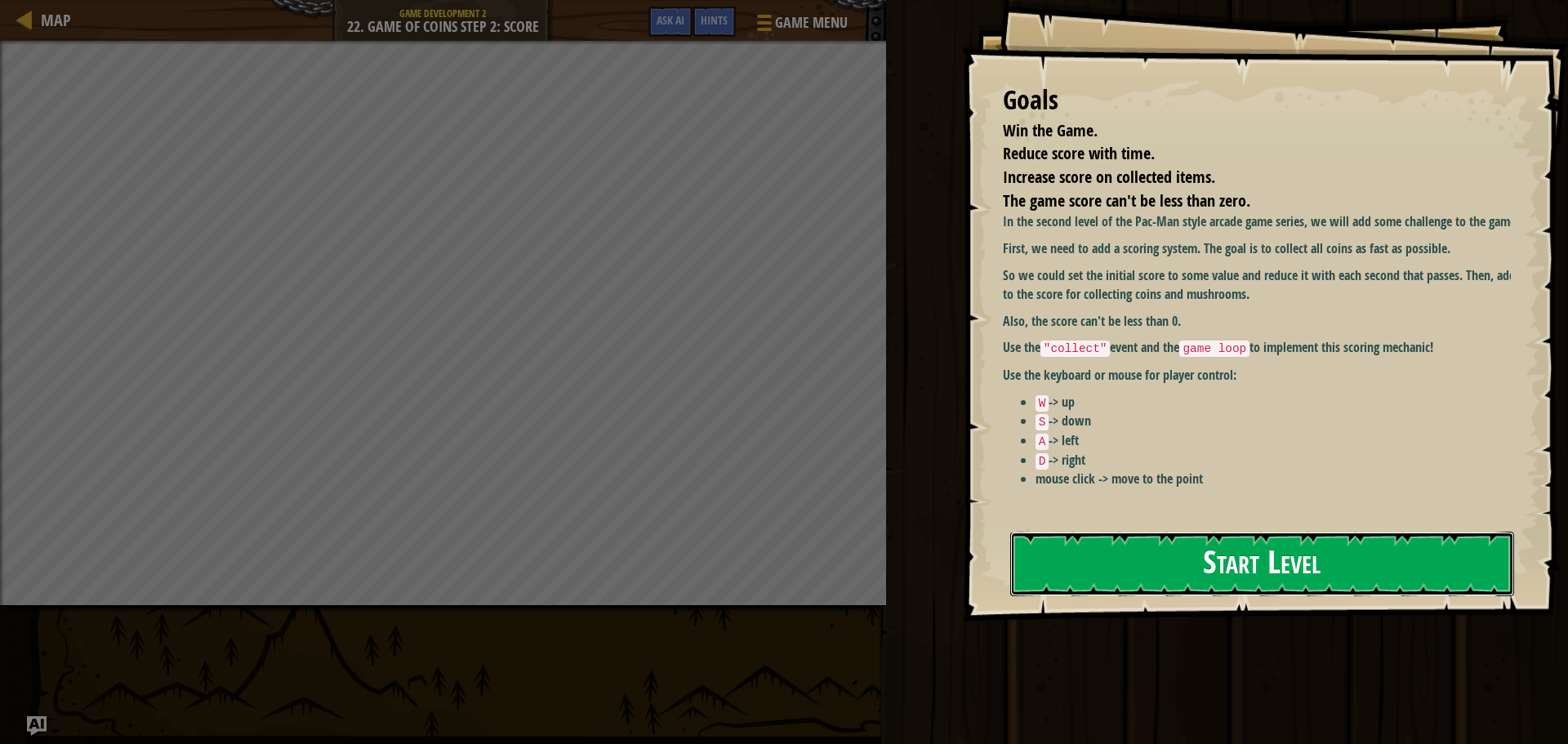
click at [1168, 559] on button "Start Level" at bounding box center [1262, 564] width 504 height 64
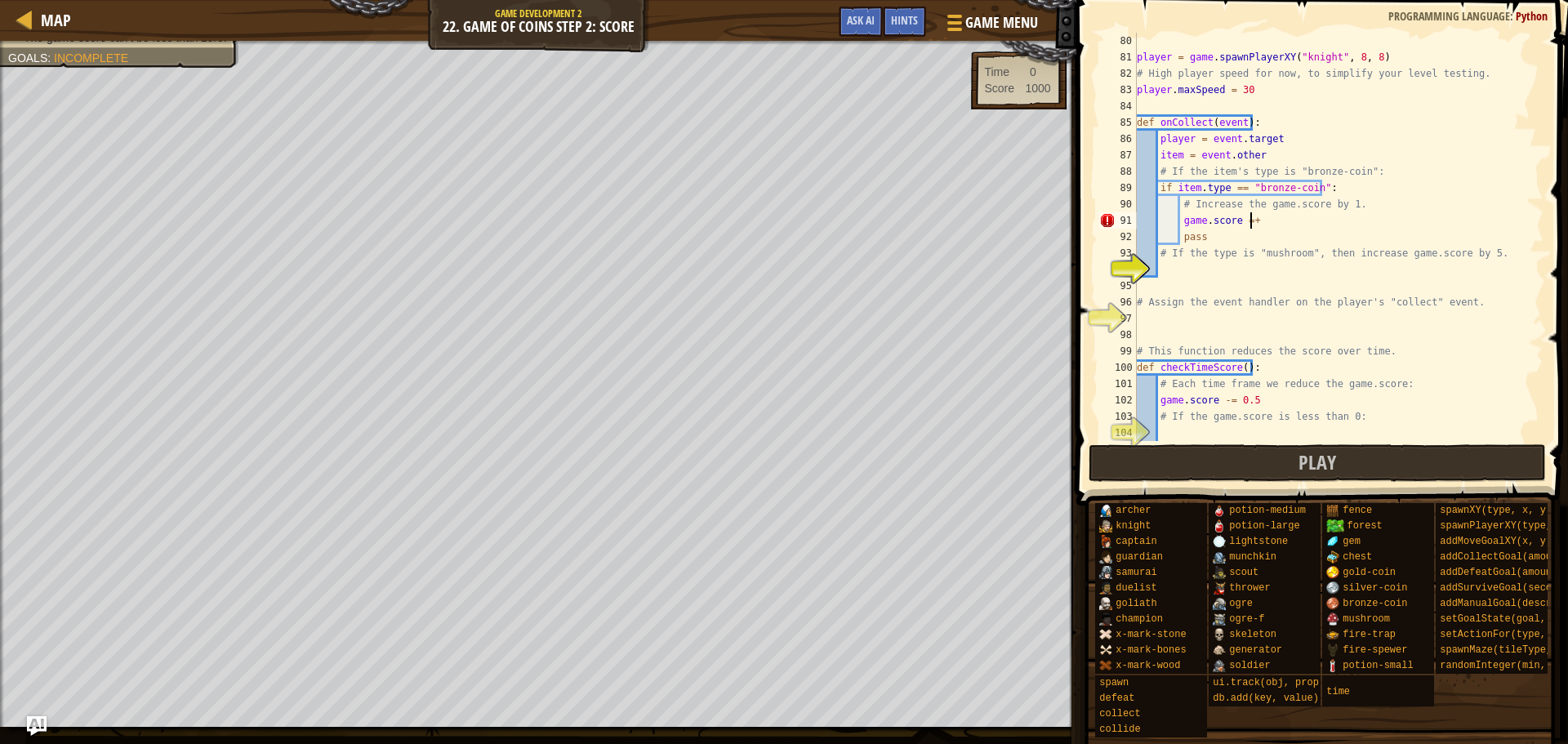
scroll to position [8, 8]
type textarea "game.score"
click at [27, 33] on div "Map Game Development 2 22. Game of Coins Step 2: Score Game Menu Done Hints Ask…" at bounding box center [538, 21] width 1077 height 41
click at [31, 32] on div "Map Game Development 2 22. Game of Coins Step 2: Score Game Menu Done Hints Ask…" at bounding box center [538, 21] width 1077 height 41
click at [32, 16] on div at bounding box center [25, 20] width 21 height 21
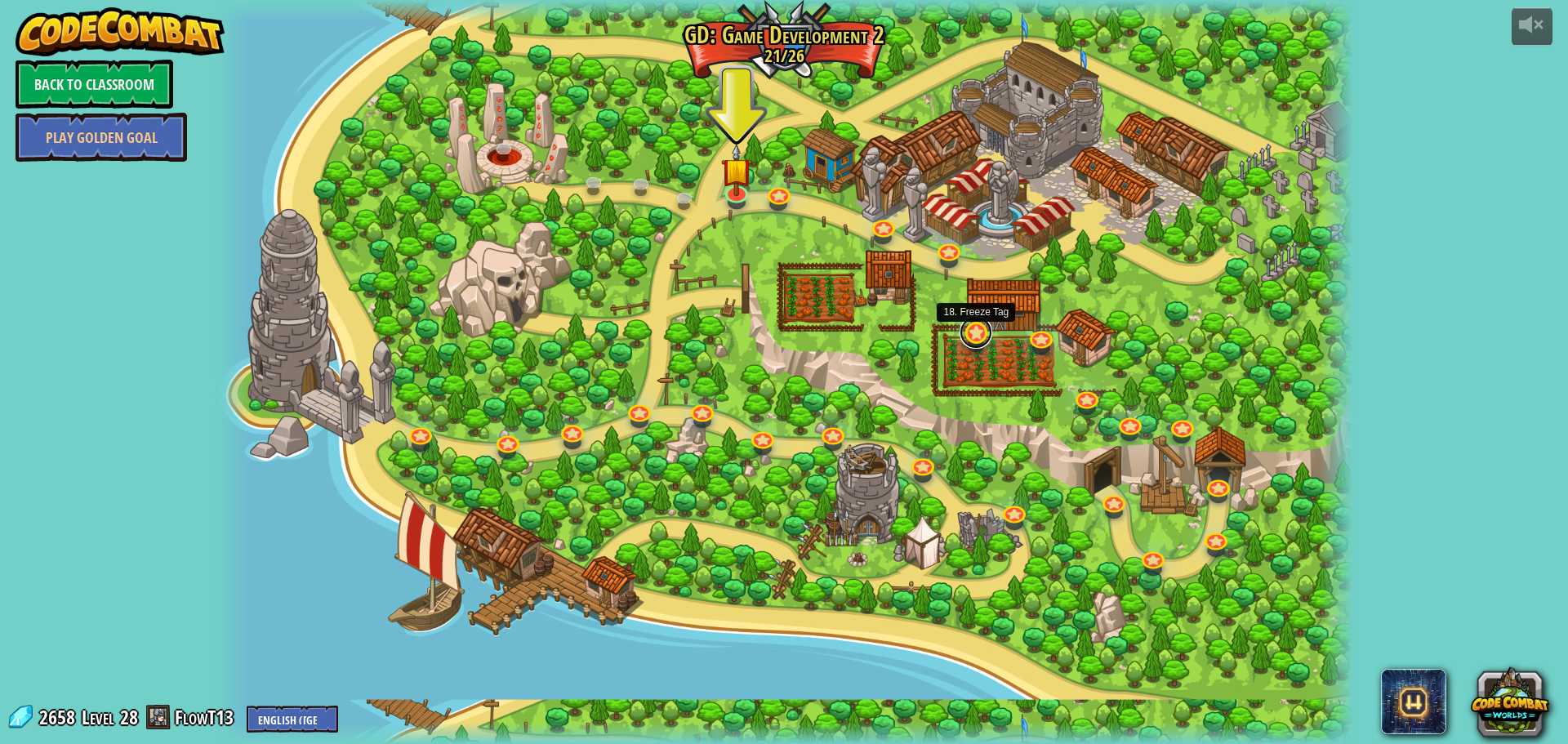
click at [973, 342] on link at bounding box center [976, 333] width 33 height 32
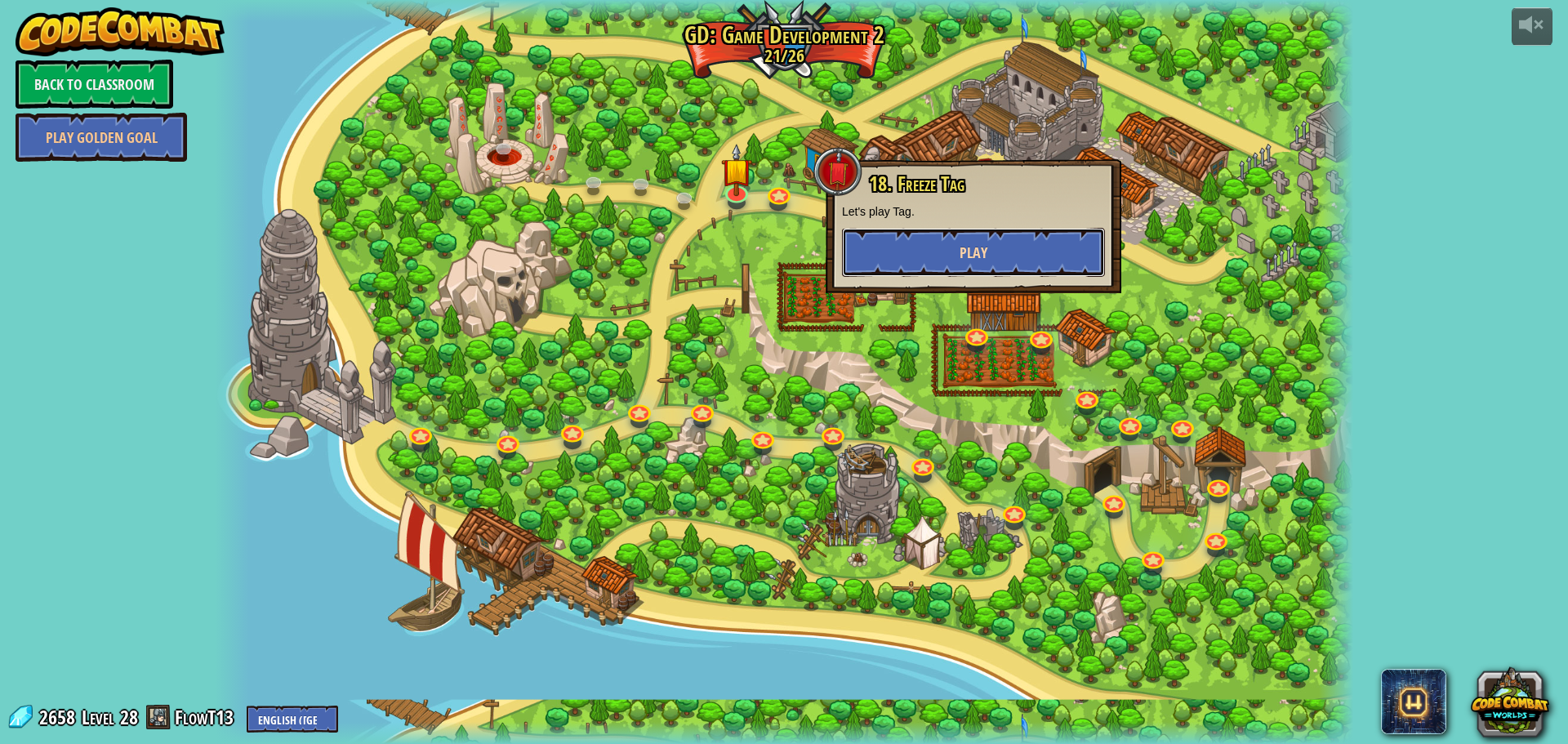
click at [973, 266] on button "Play" at bounding box center [973, 251] width 263 height 49
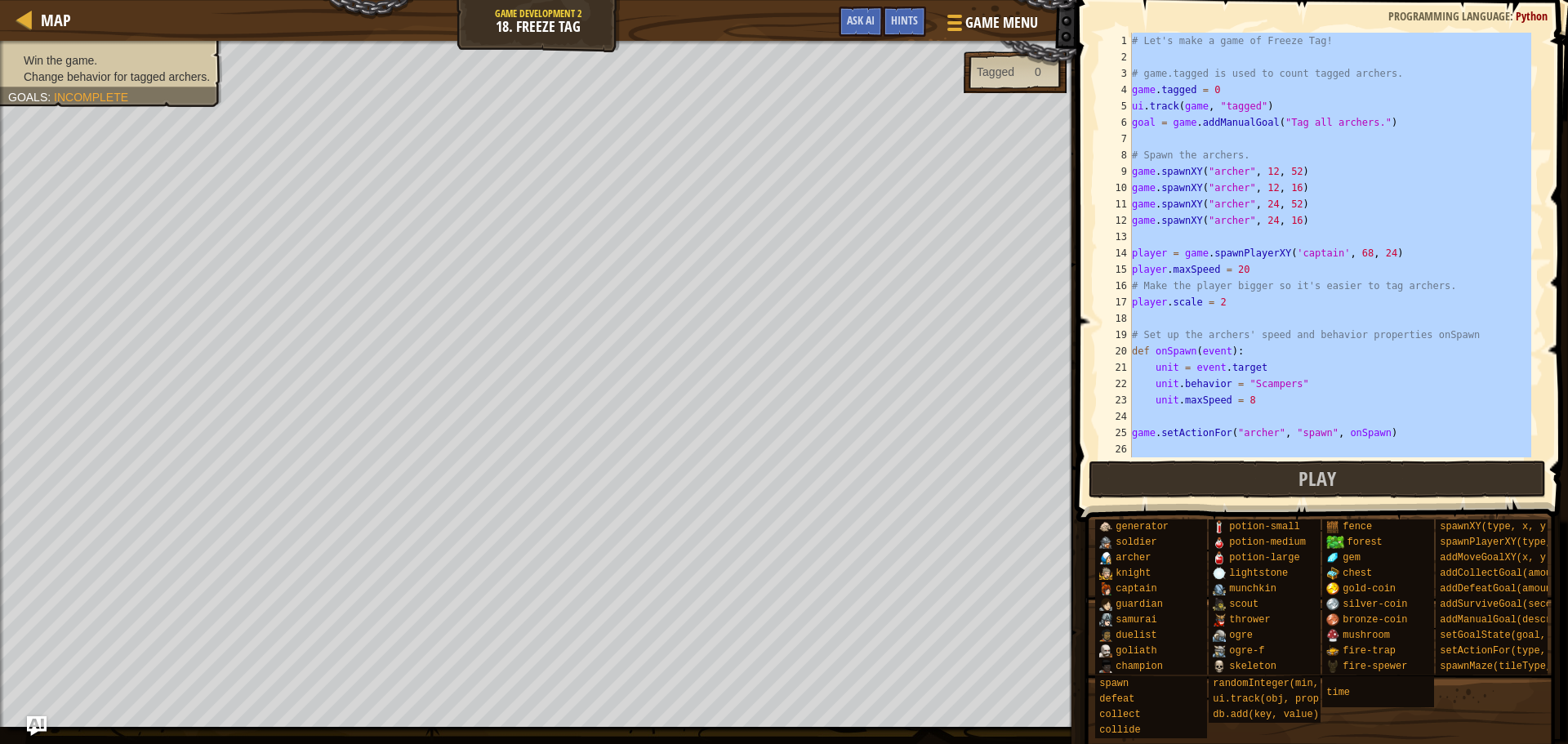
click at [1102, 139] on div "7" at bounding box center [1115, 139] width 33 height 16
type textarea "# Spawn the archers."
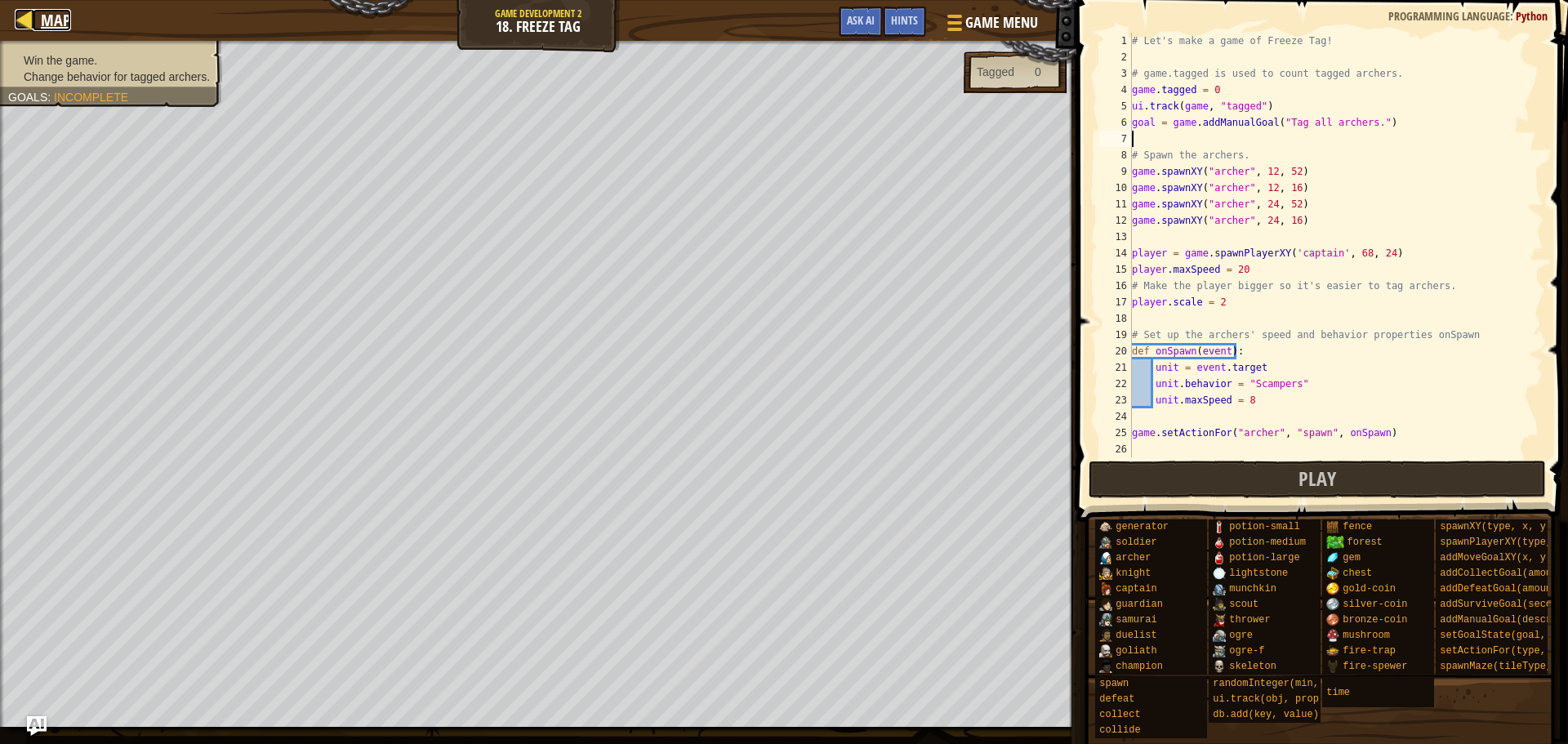
click at [58, 10] on span "Map" at bounding box center [56, 21] width 30 height 22
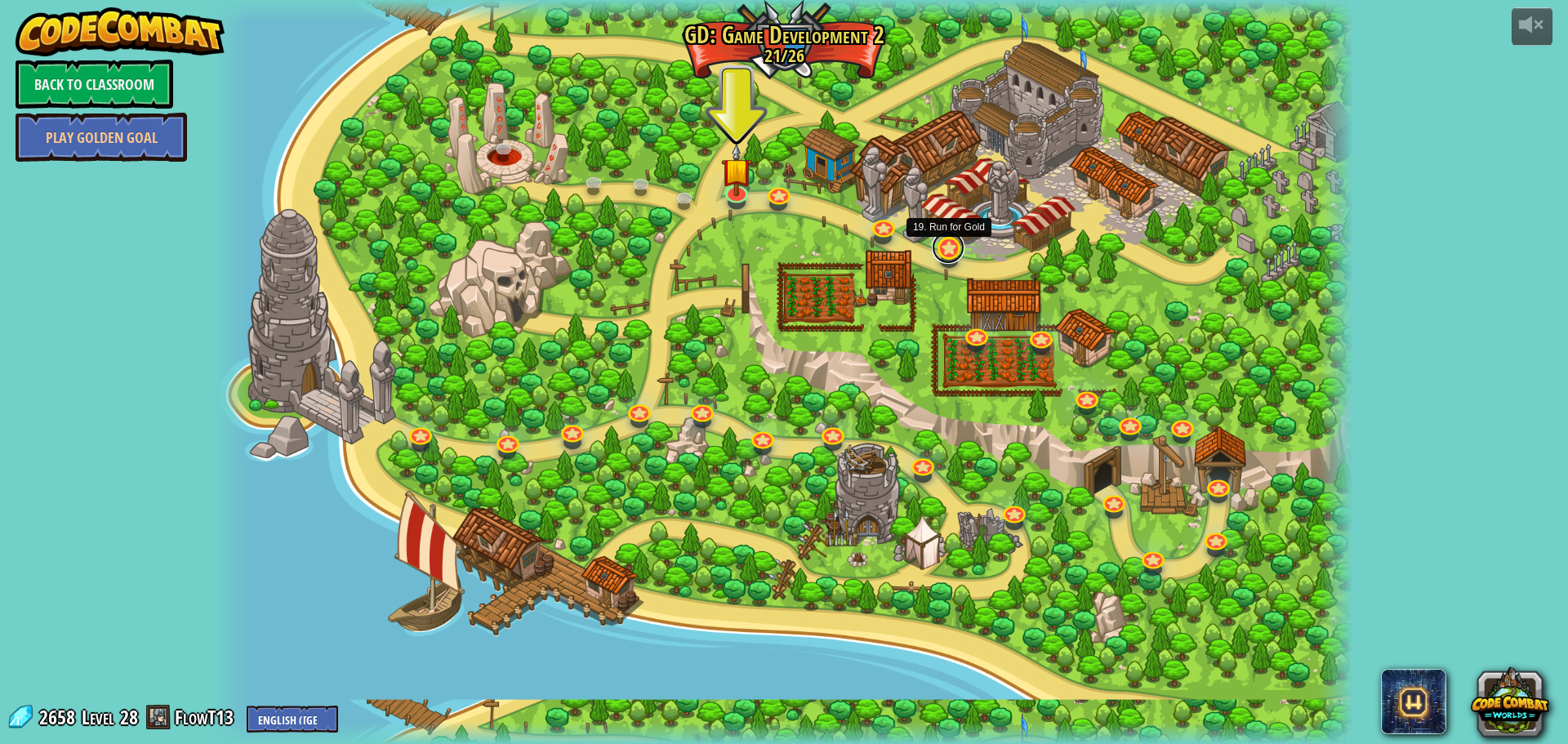
click at [956, 250] on link at bounding box center [949, 247] width 33 height 32
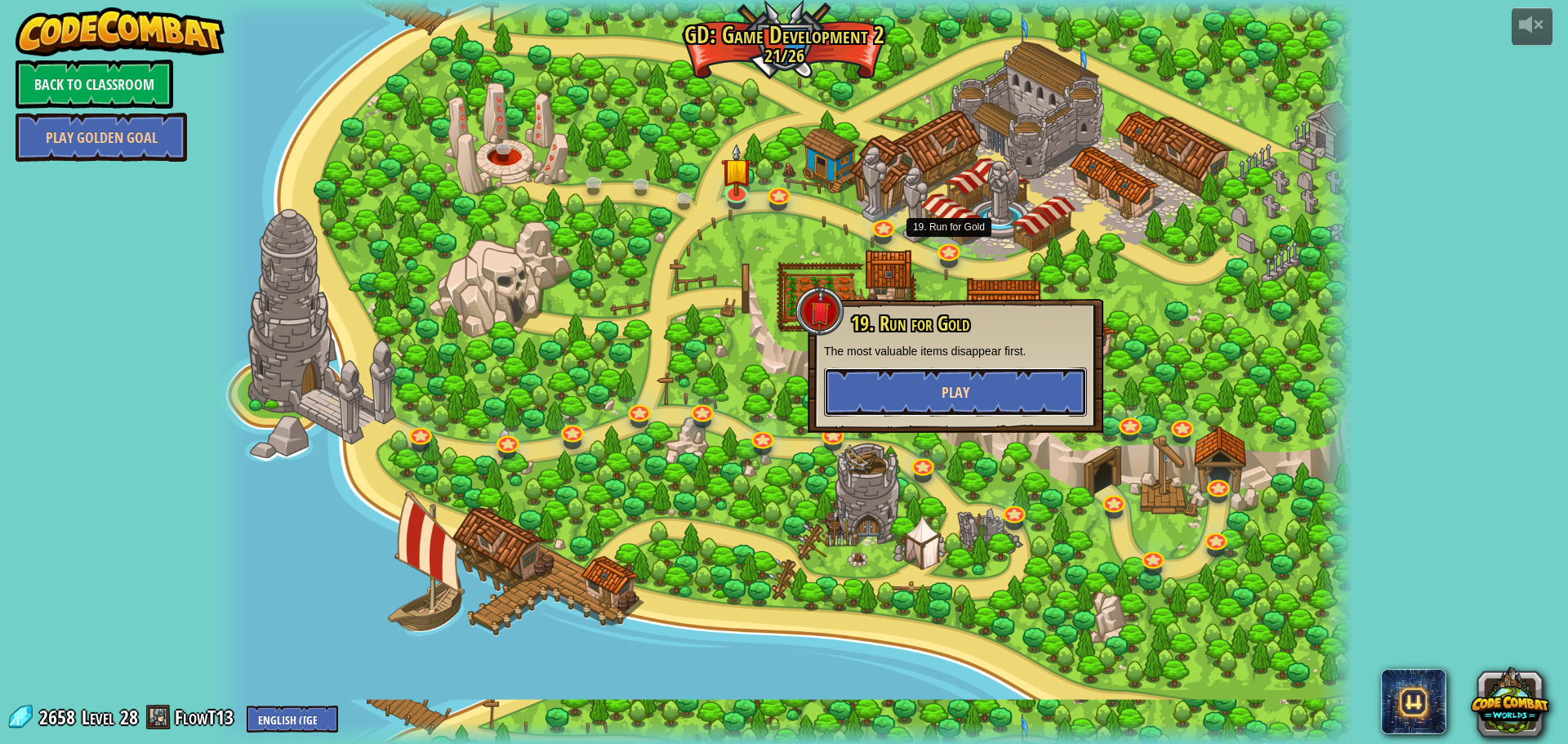
click at [971, 394] on button "Play" at bounding box center [956, 392] width 263 height 49
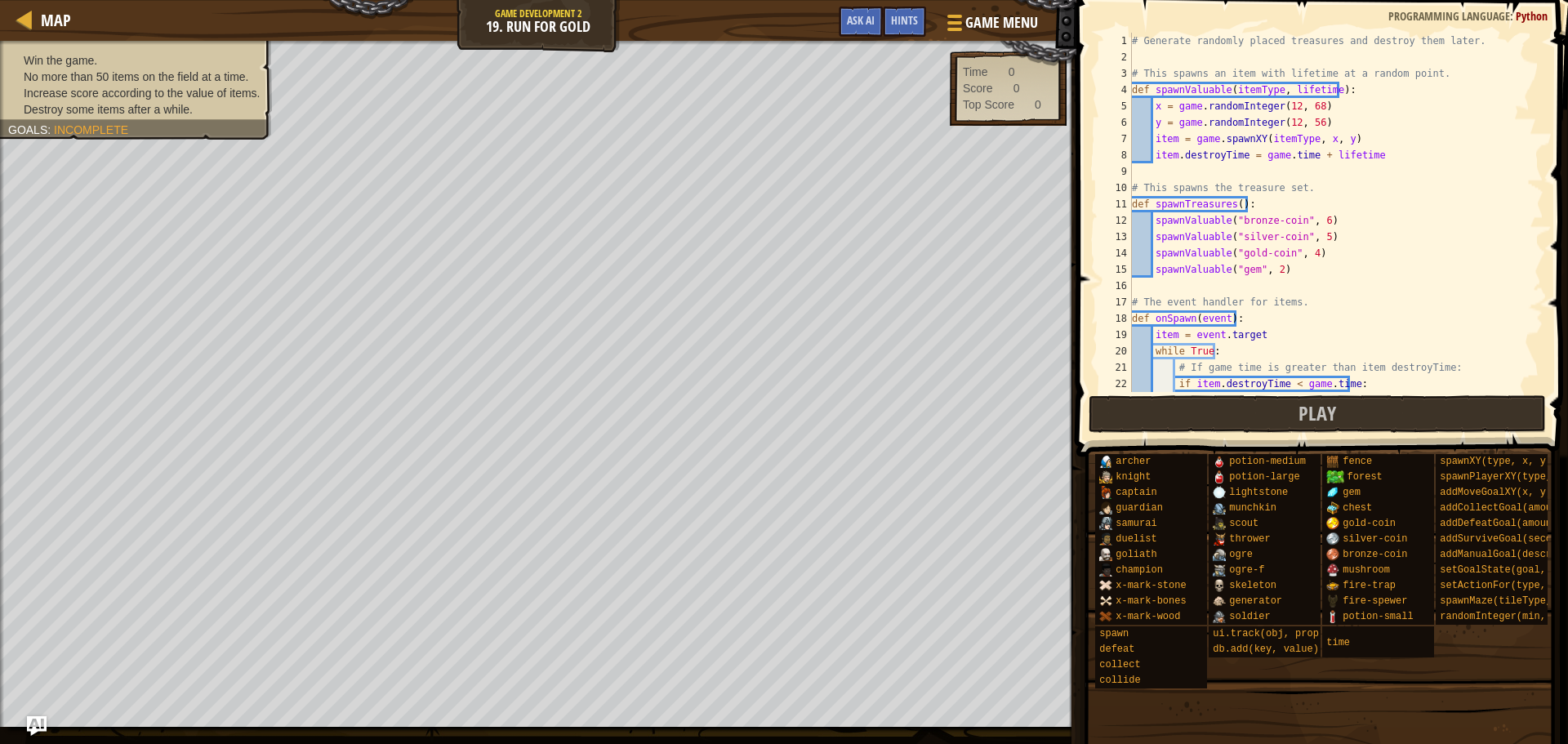
type textarea "checkGameOver()"
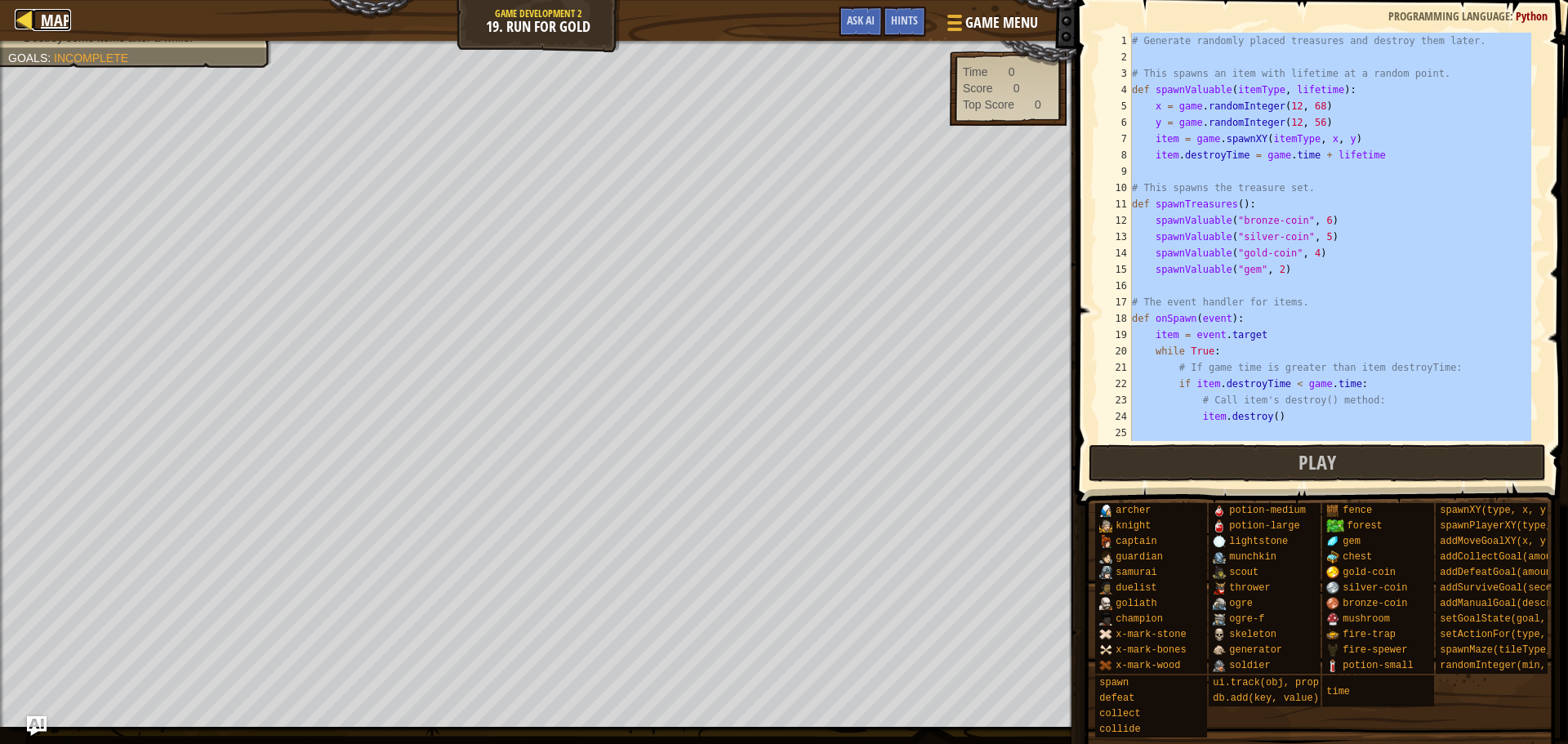
click at [15, 24] on div at bounding box center [25, 20] width 21 height 21
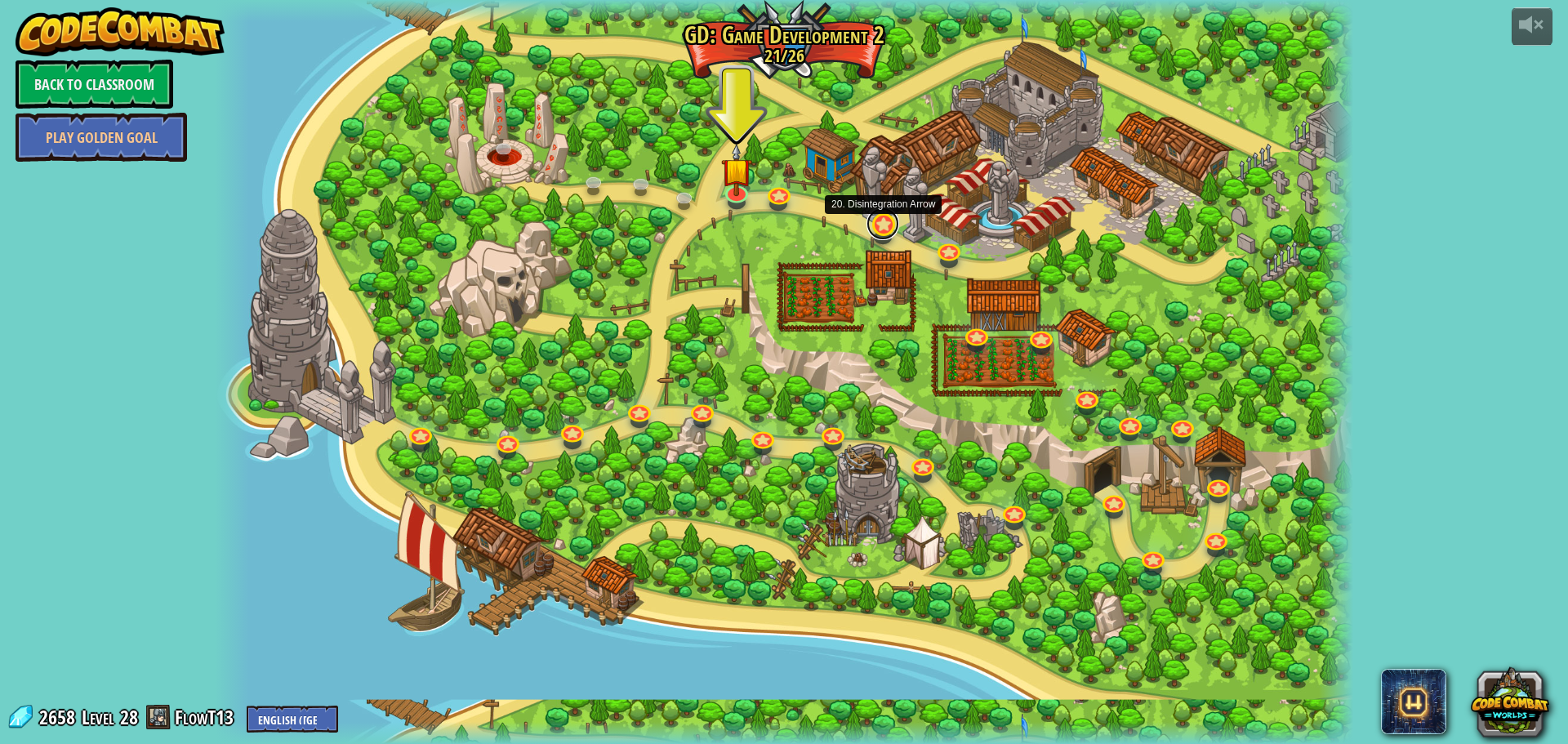
click at [879, 227] on link at bounding box center [883, 224] width 33 height 32
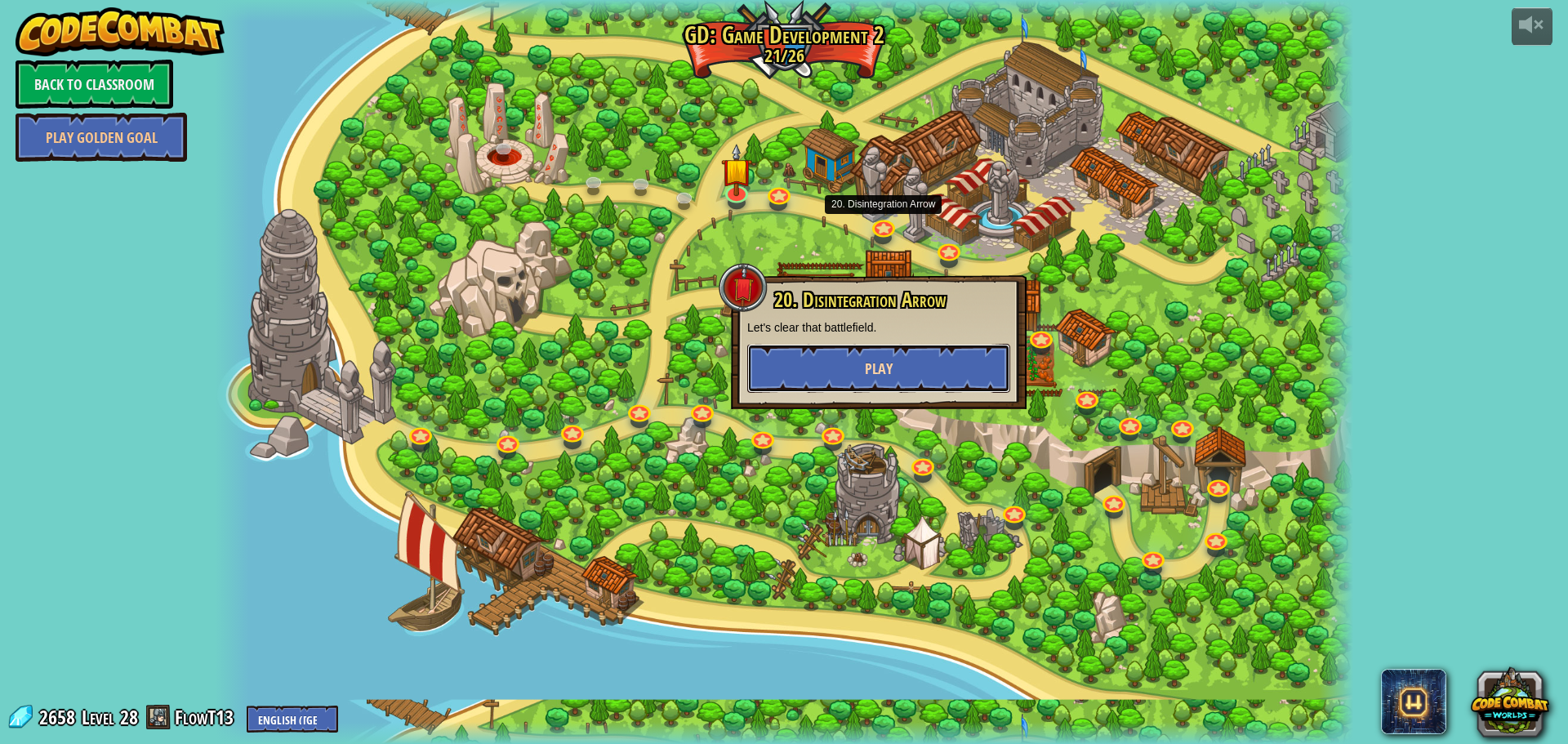
click at [847, 351] on button "Play" at bounding box center [879, 368] width 263 height 49
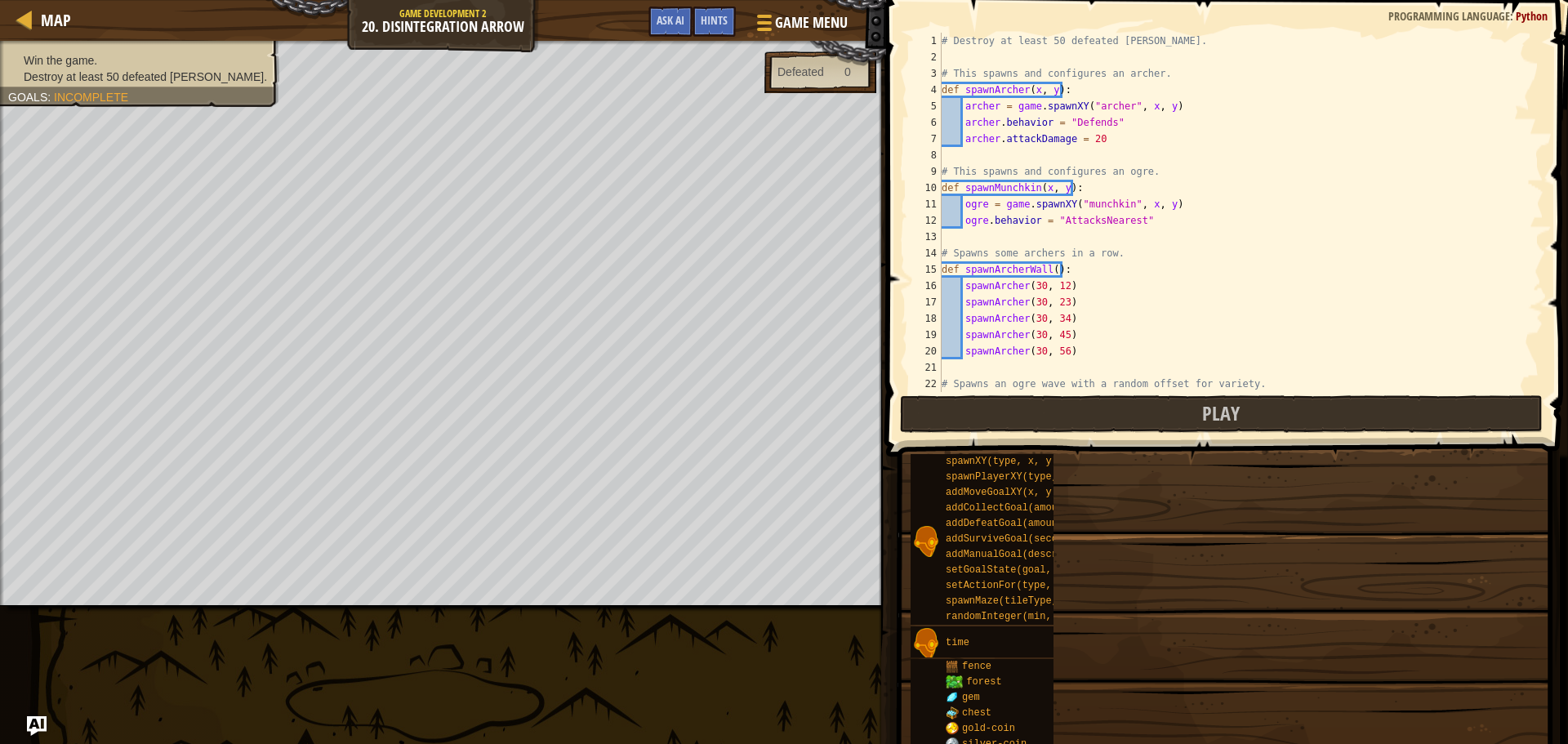
type textarea "checkGoal()"
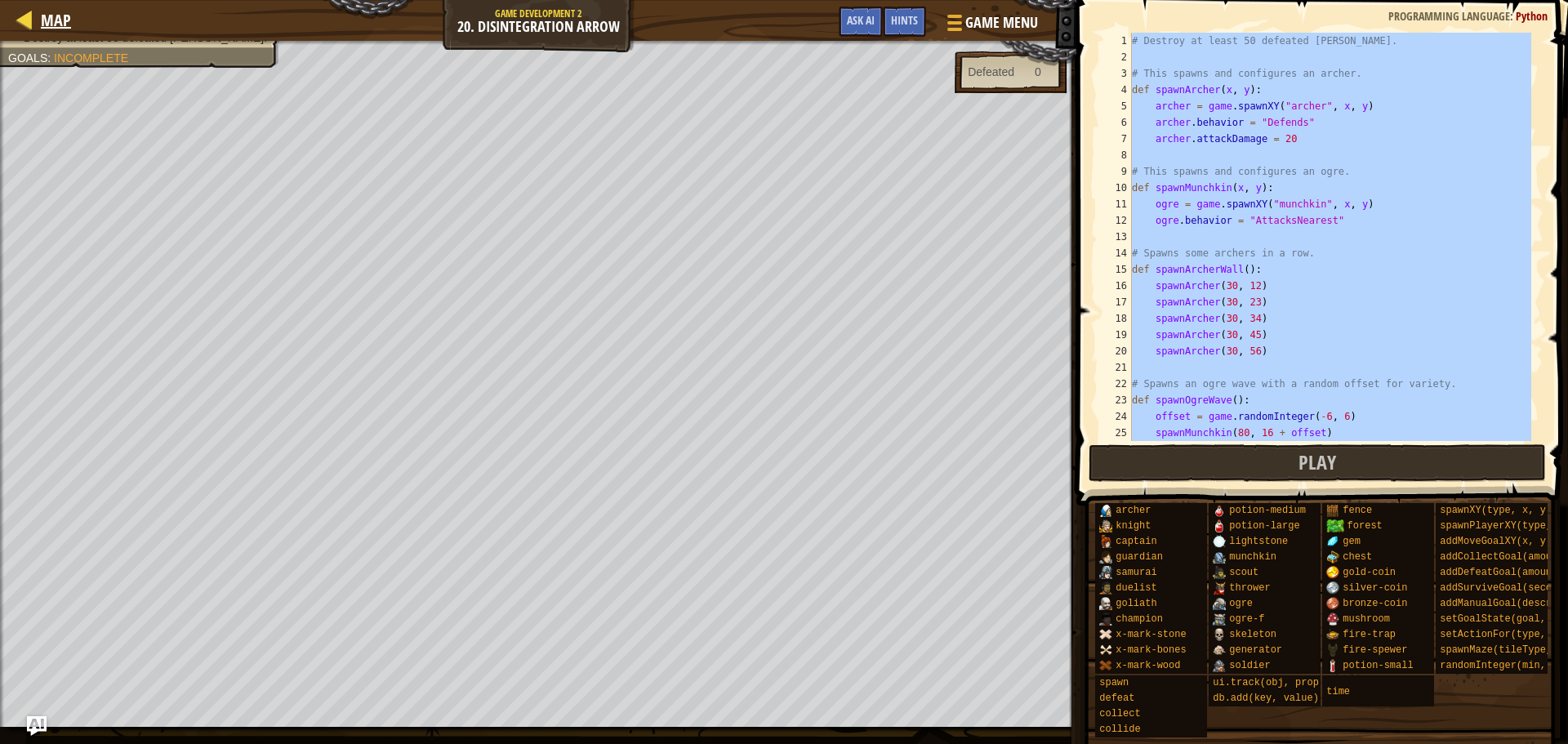
click at [40, 8] on div "Map" at bounding box center [51, 21] width 38 height 41
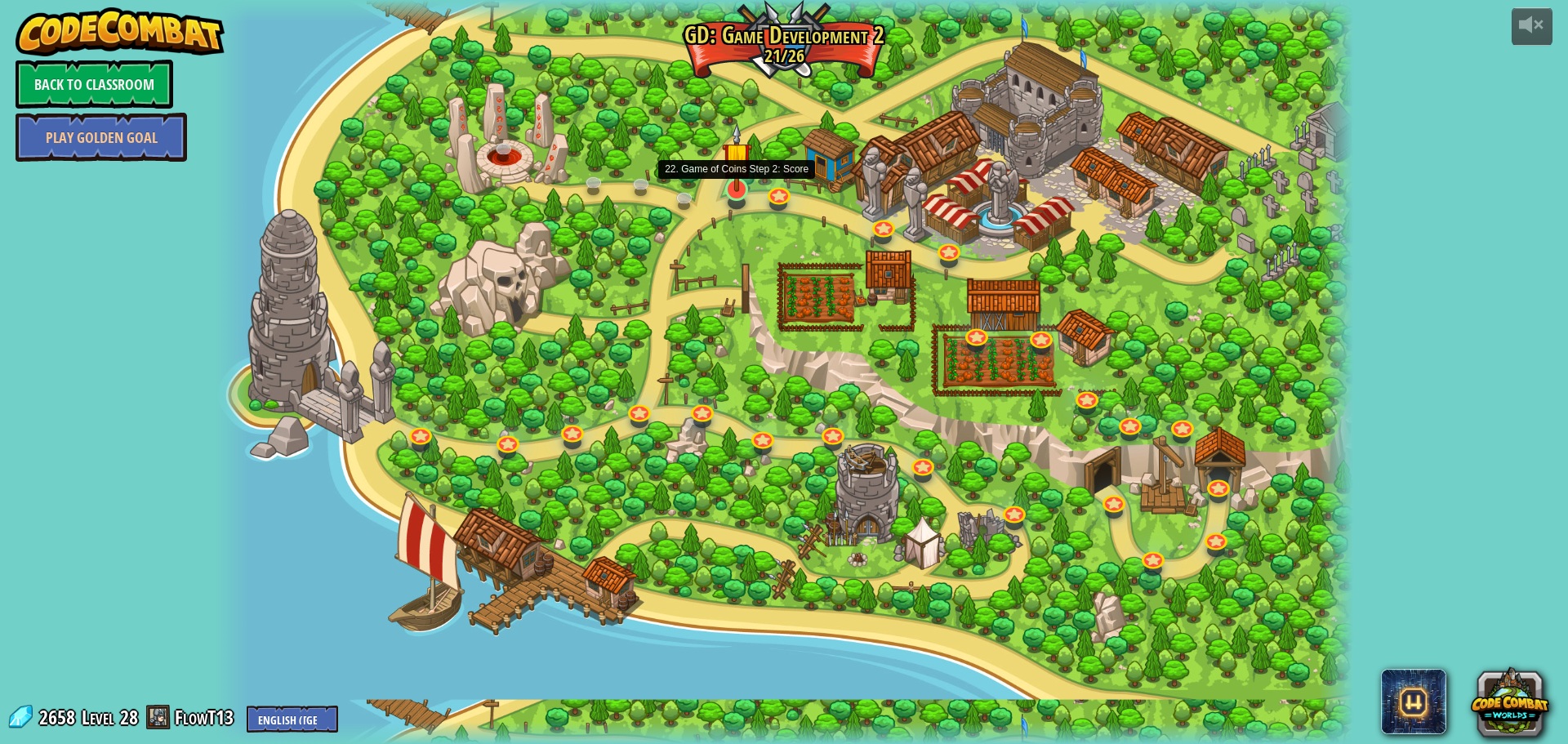
click at [729, 186] on img at bounding box center [737, 156] width 30 height 69
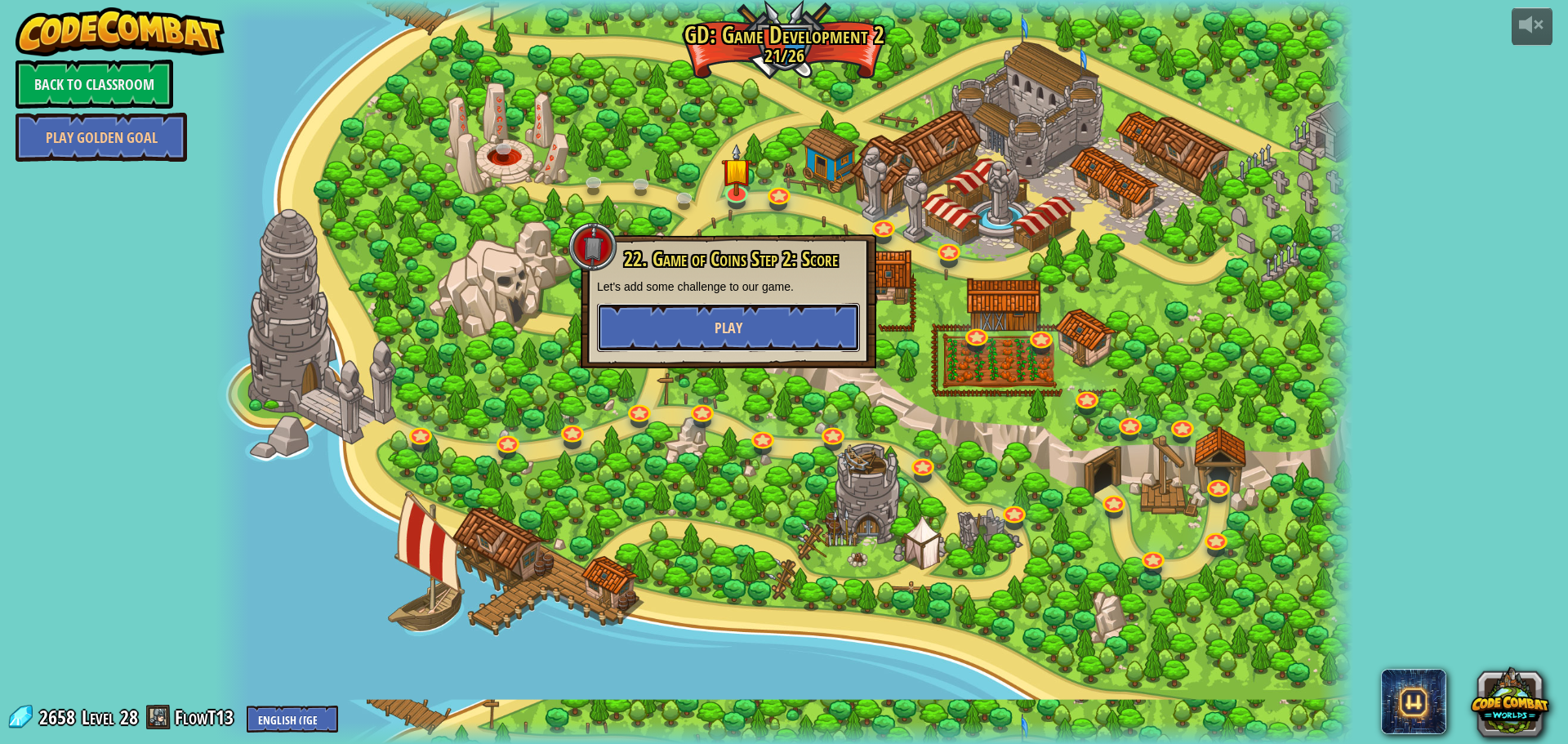
click at [790, 328] on button "Play" at bounding box center [728, 327] width 263 height 49
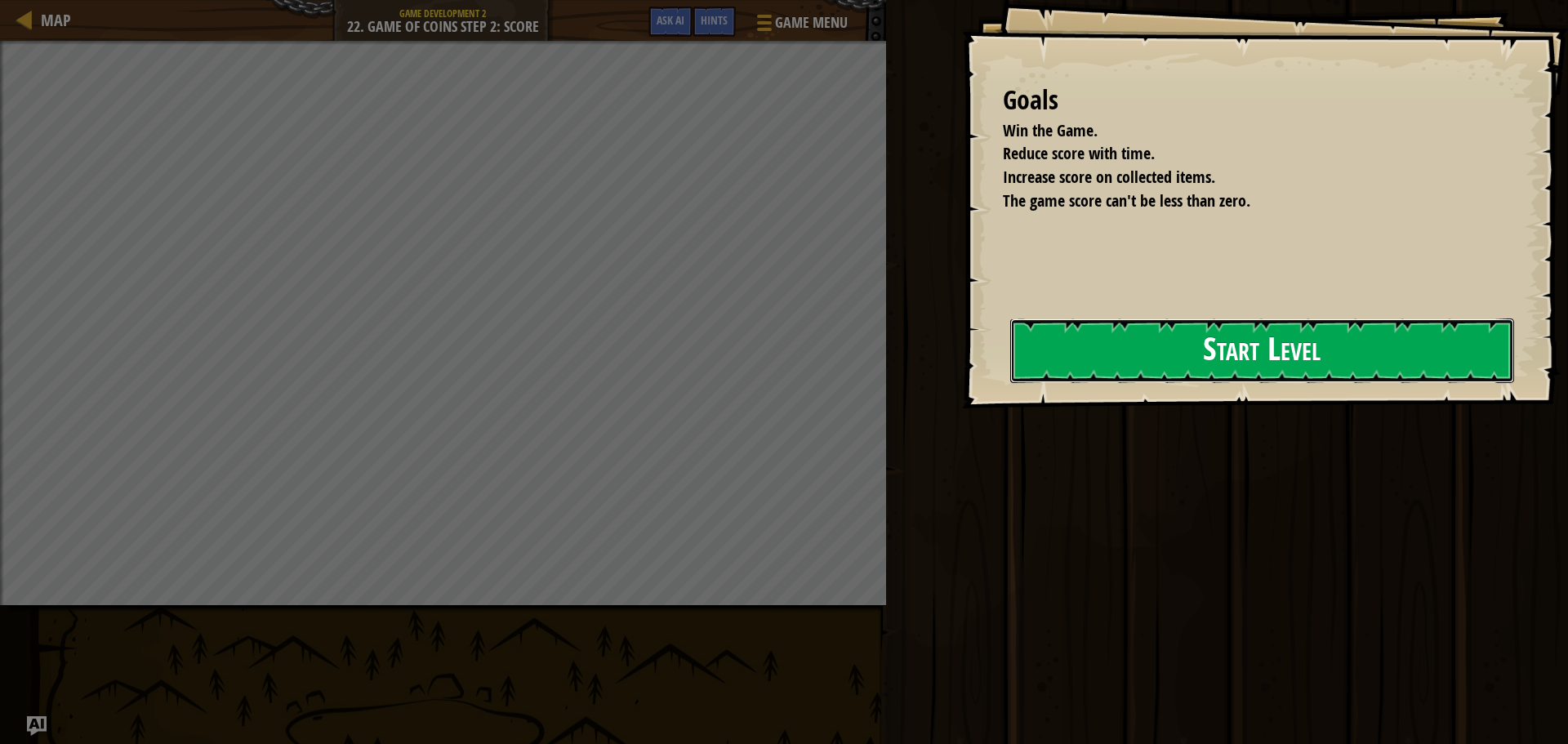
click at [1010, 350] on button "Start Level" at bounding box center [1262, 350] width 504 height 64
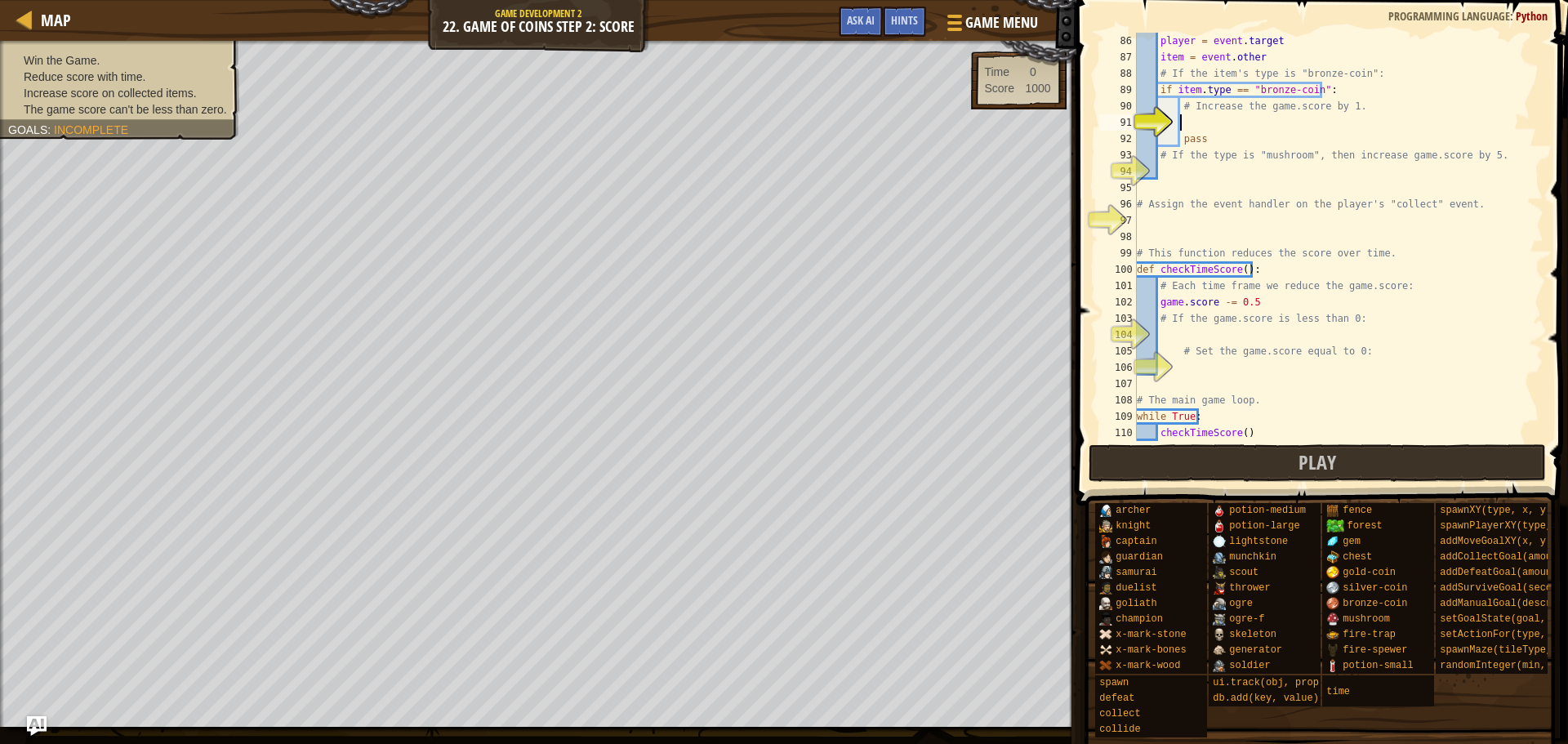
scroll to position [1388, 0]
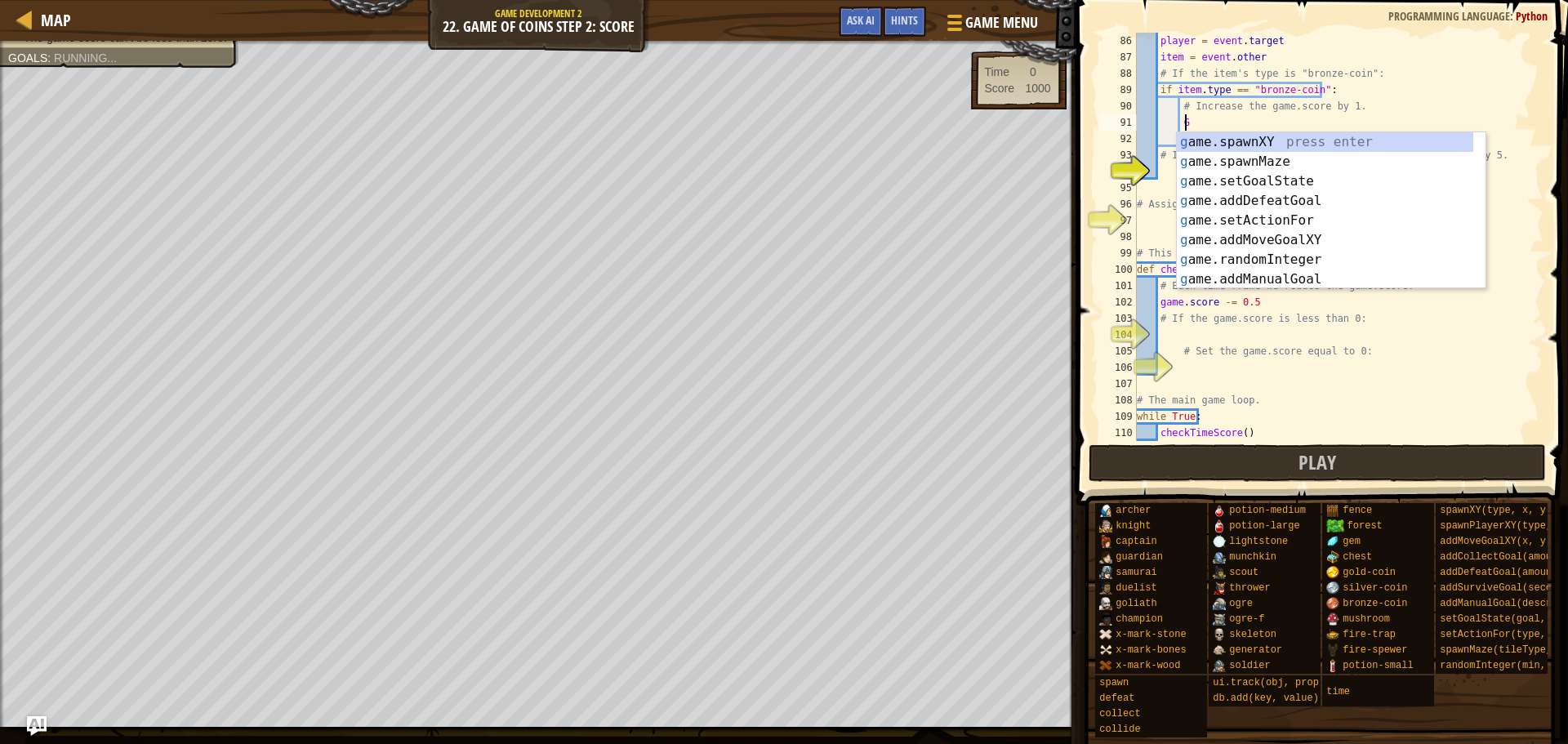
type textarea "G"
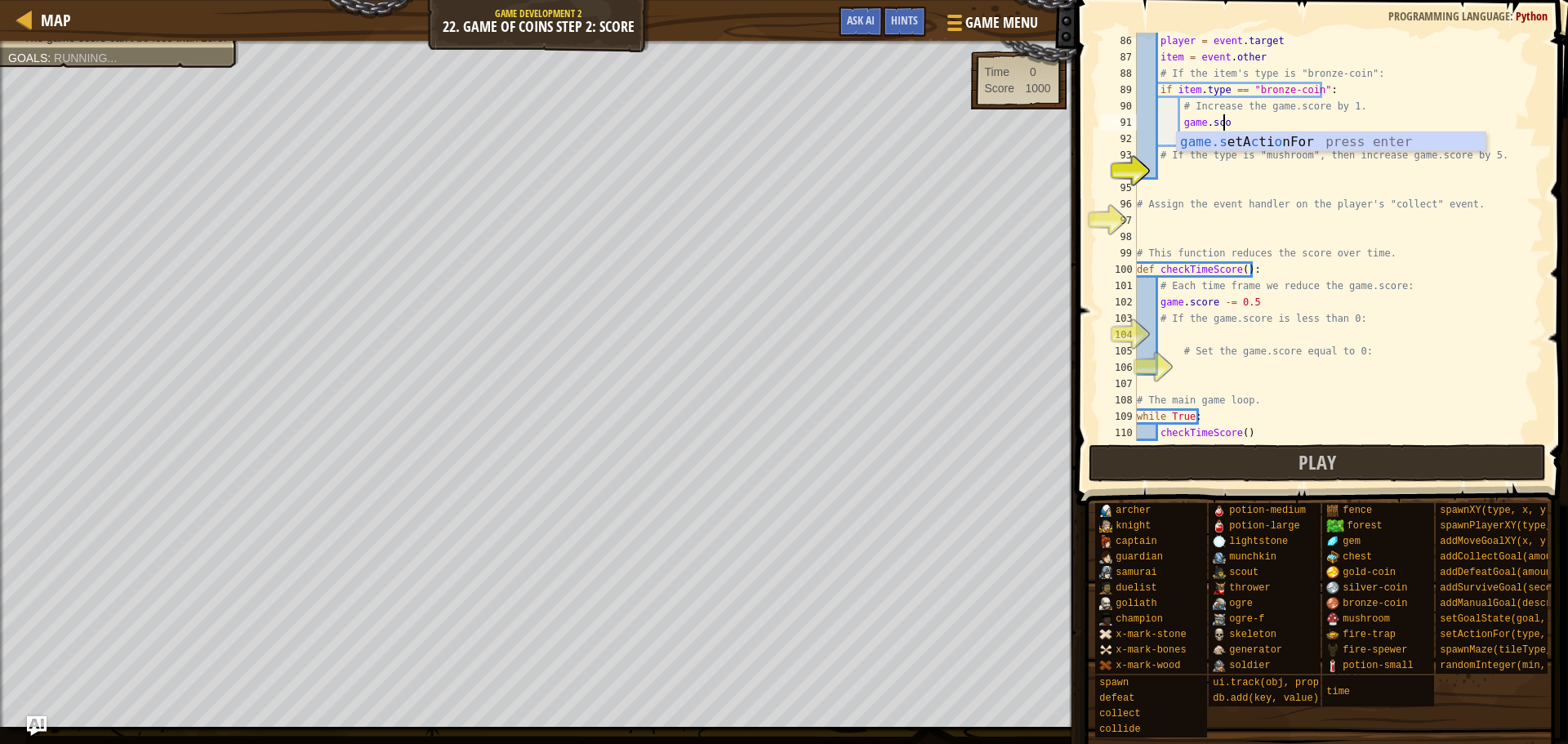
scroll to position [8, 7]
type textarea "game.score += 1"
click at [1278, 182] on div "player = event . target item = event . other # If the item's type is "bronze-co…" at bounding box center [1332, 253] width 398 height 441
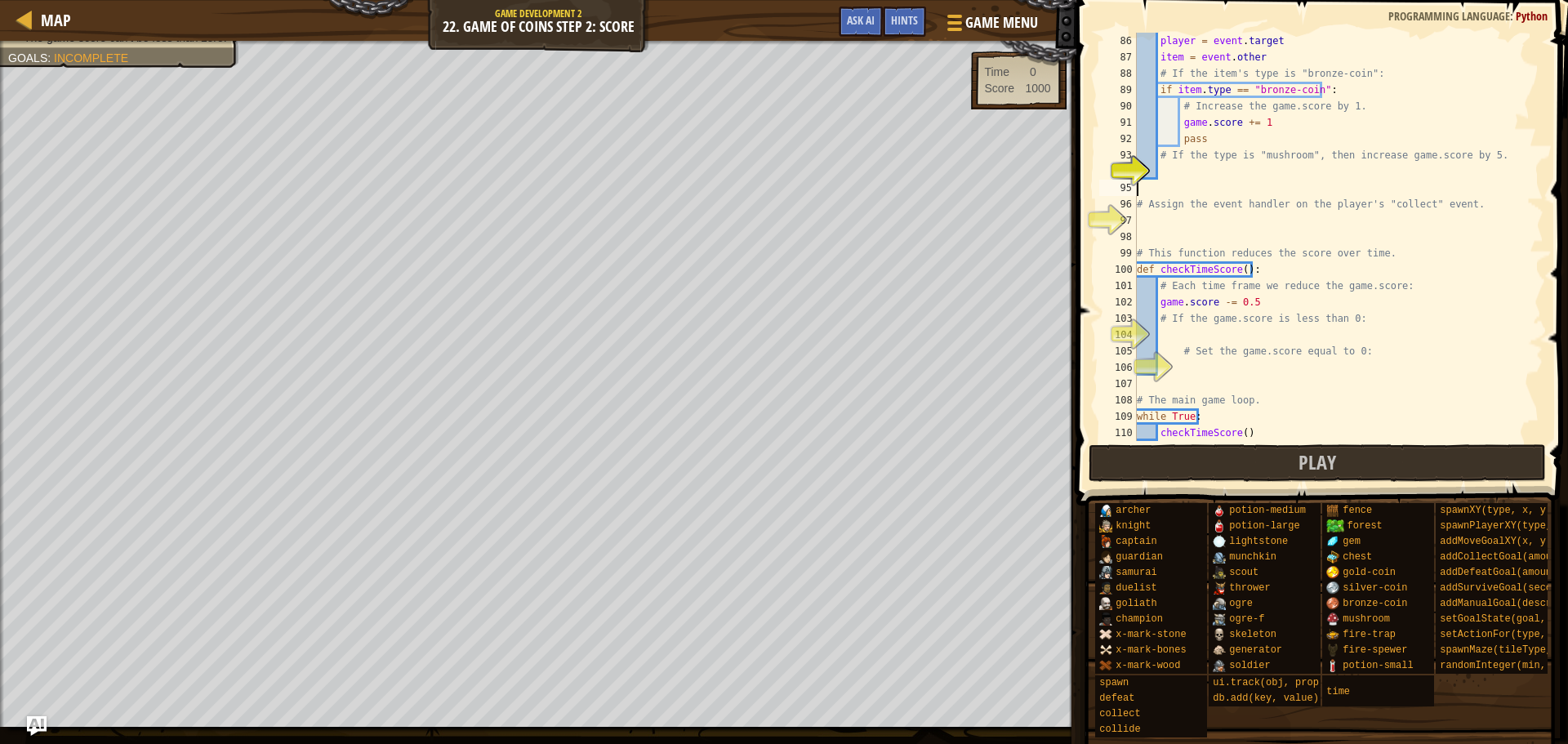
click at [1273, 164] on div "player = event . target item = event . other # If the item's type is "bronze-co…" at bounding box center [1332, 253] width 398 height 441
click at [1328, 172] on div "player = event . target item = event . other # If the item's type is "bronze-co…" at bounding box center [1332, 253] width 398 height 441
click at [1314, 172] on div "player = event . target item = event . other # If the item's type is "bronze-co…" at bounding box center [1332, 253] width 398 height 441
click at [1323, 171] on div "player = event . target item = event . other # If the item's type is "bronze-co…" at bounding box center [1332, 253] width 398 height 441
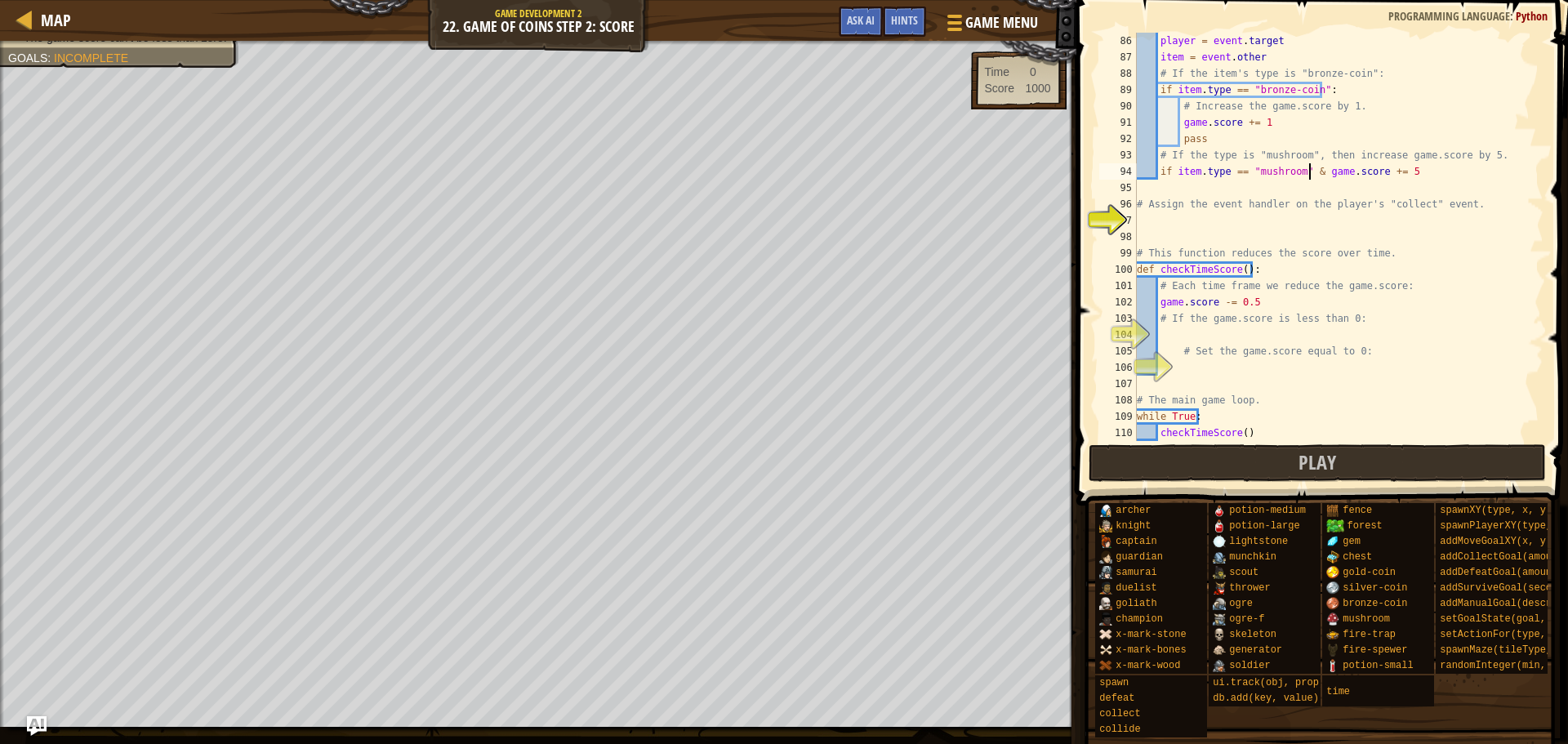
scroll to position [8, 15]
type textarea "# Increase the game.score by 1."
drag, startPoint x: 1368, startPoint y: 108, endPoint x: 1359, endPoint y: 118, distance: 13.5
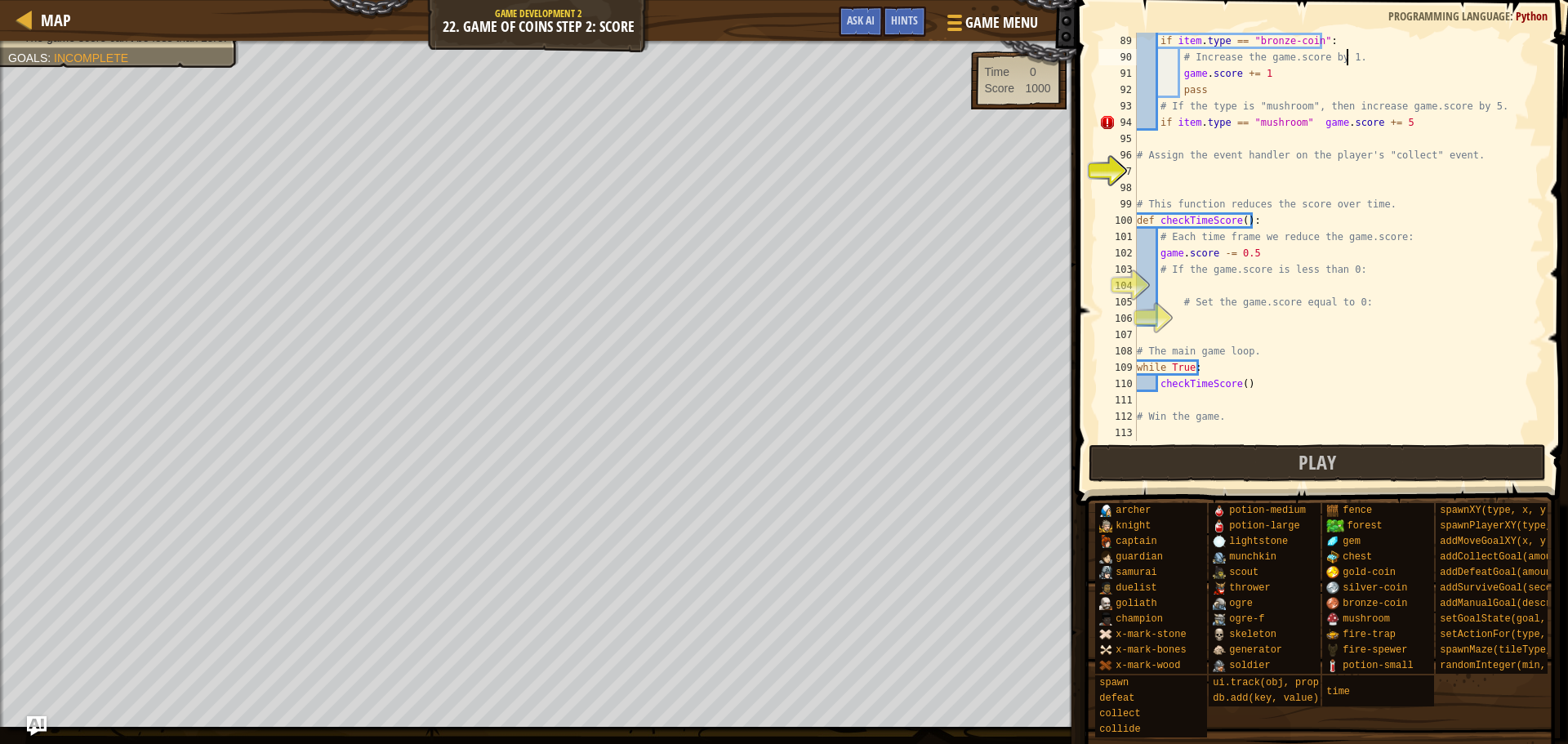
drag, startPoint x: 1359, startPoint y: 118, endPoint x: 1267, endPoint y: 186, distance: 114.4
click at [1267, 187] on div "if item . type == "bronze-coin" : # Increase the game.score by 1. game . score …" at bounding box center [1332, 253] width 398 height 441
click at [1259, 176] on div "if item . type == "bronze-coin" : # Increase the game.score by 1. game . score …" at bounding box center [1332, 253] width 398 height 441
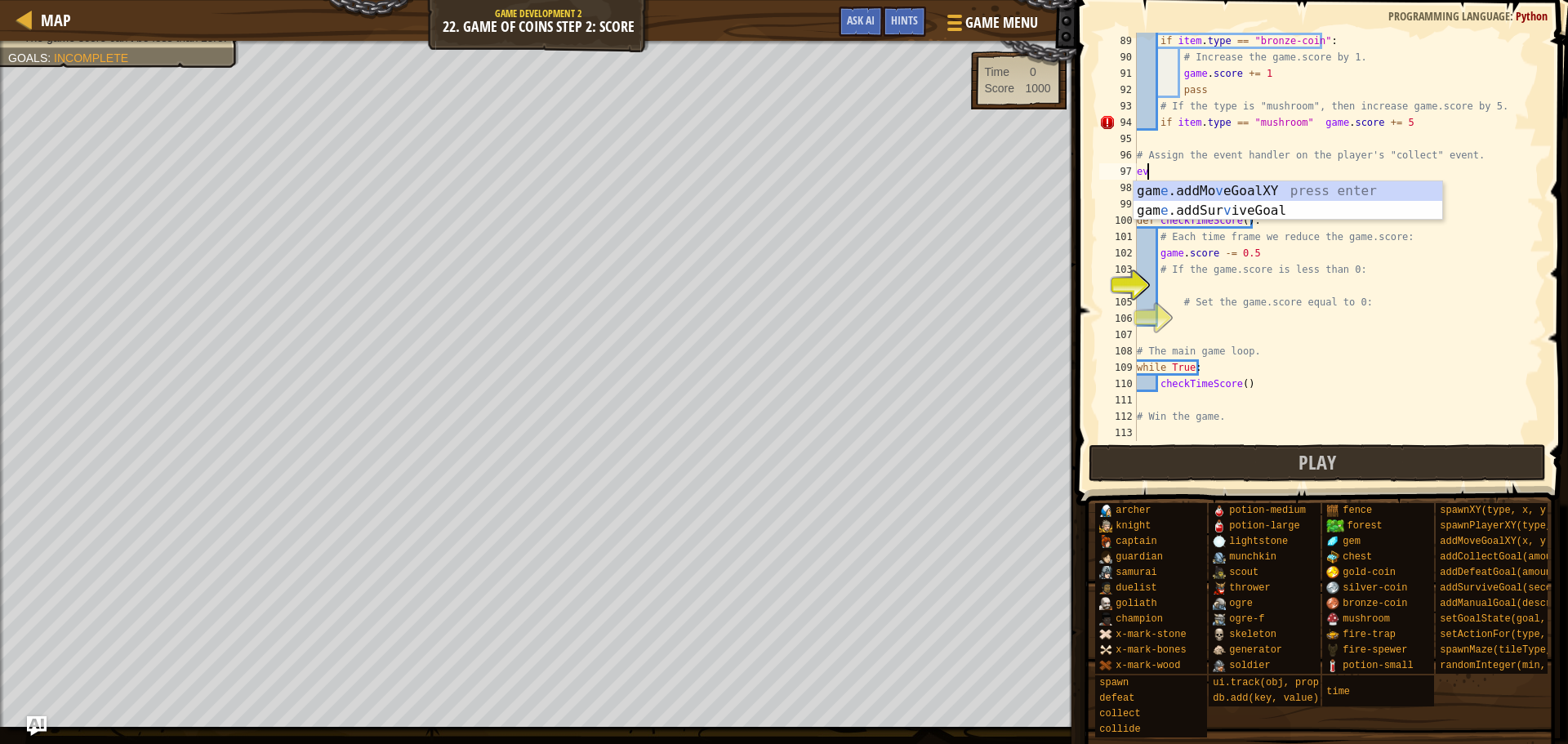
type textarea "e"
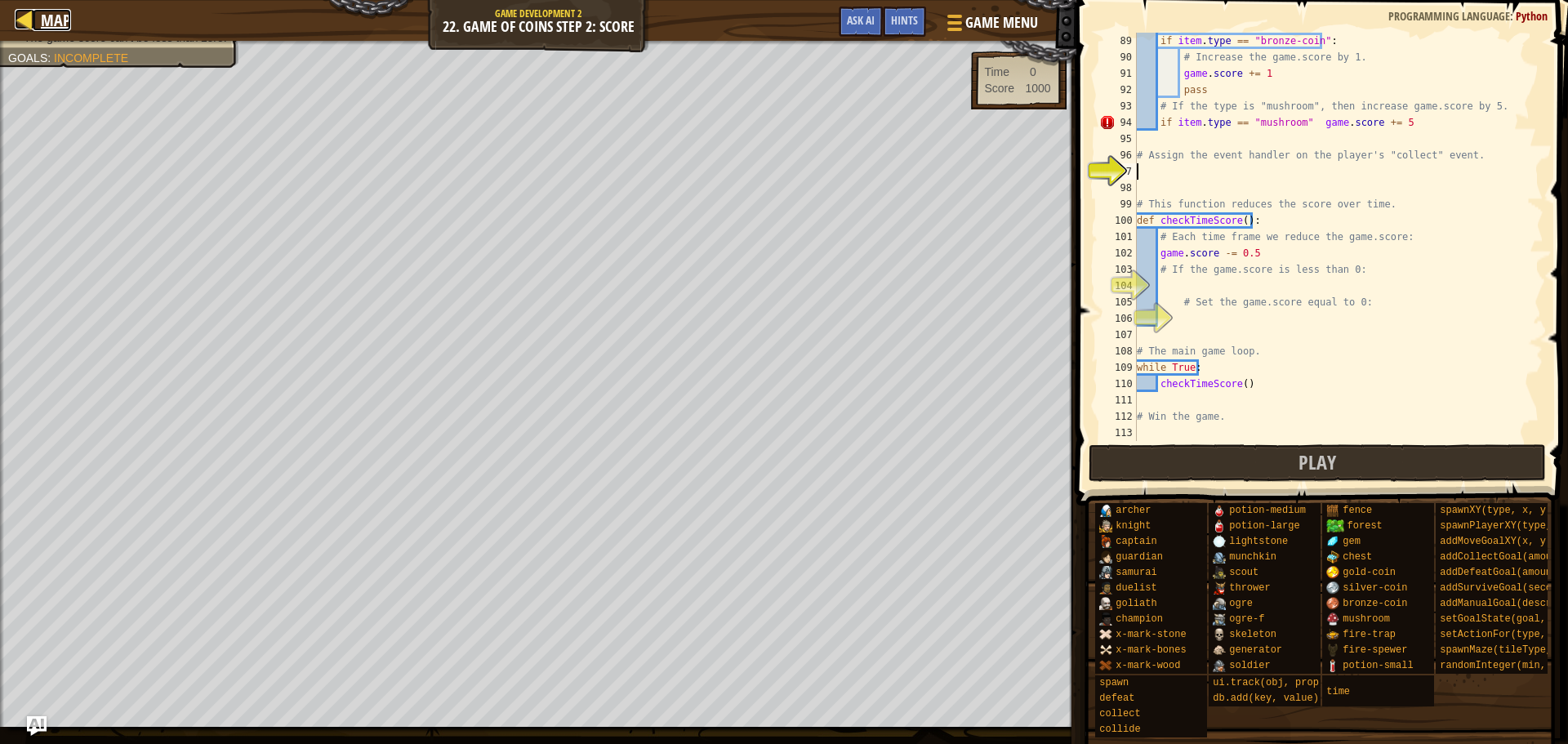
click at [22, 27] on div at bounding box center [25, 20] width 21 height 21
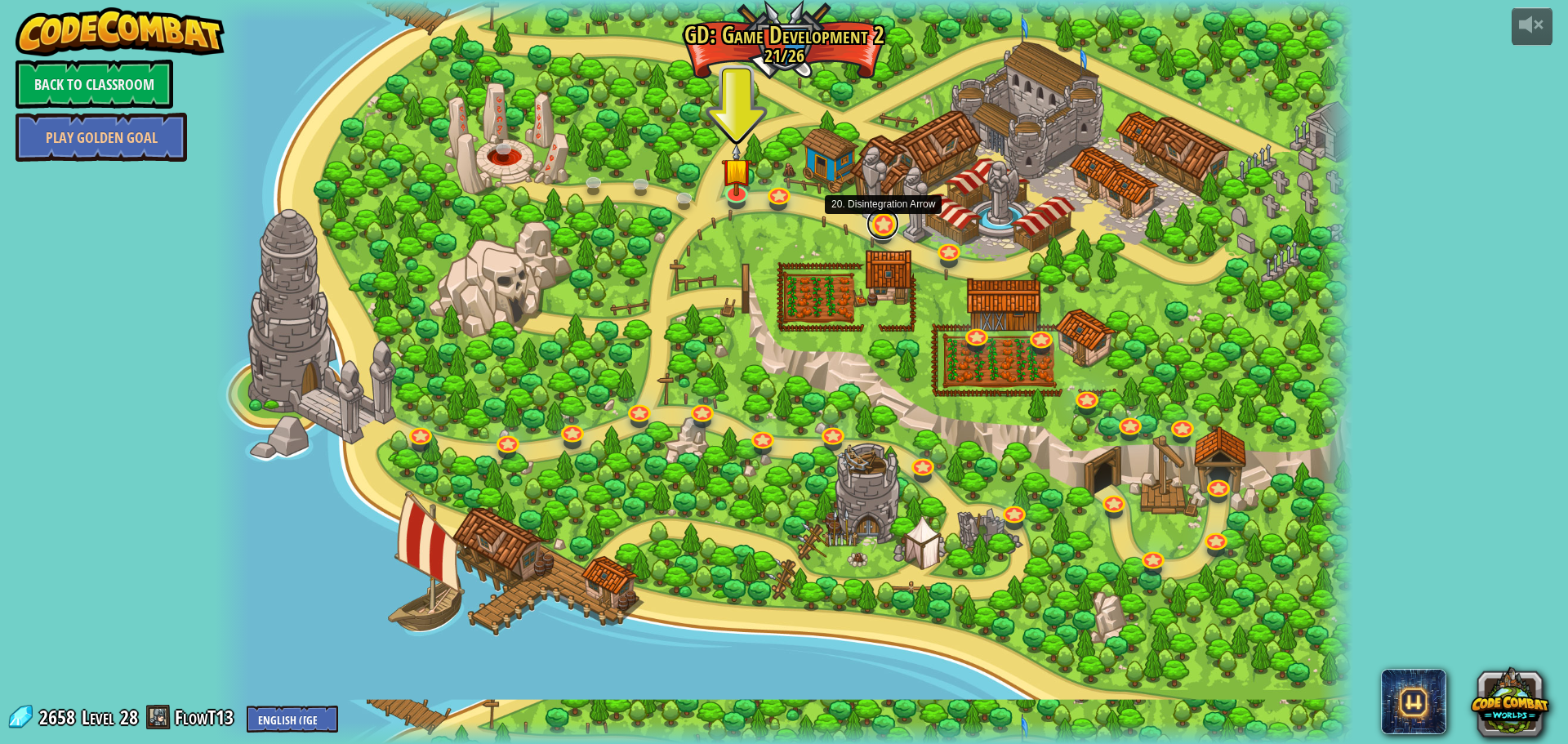
click at [885, 231] on link at bounding box center [883, 224] width 33 height 32
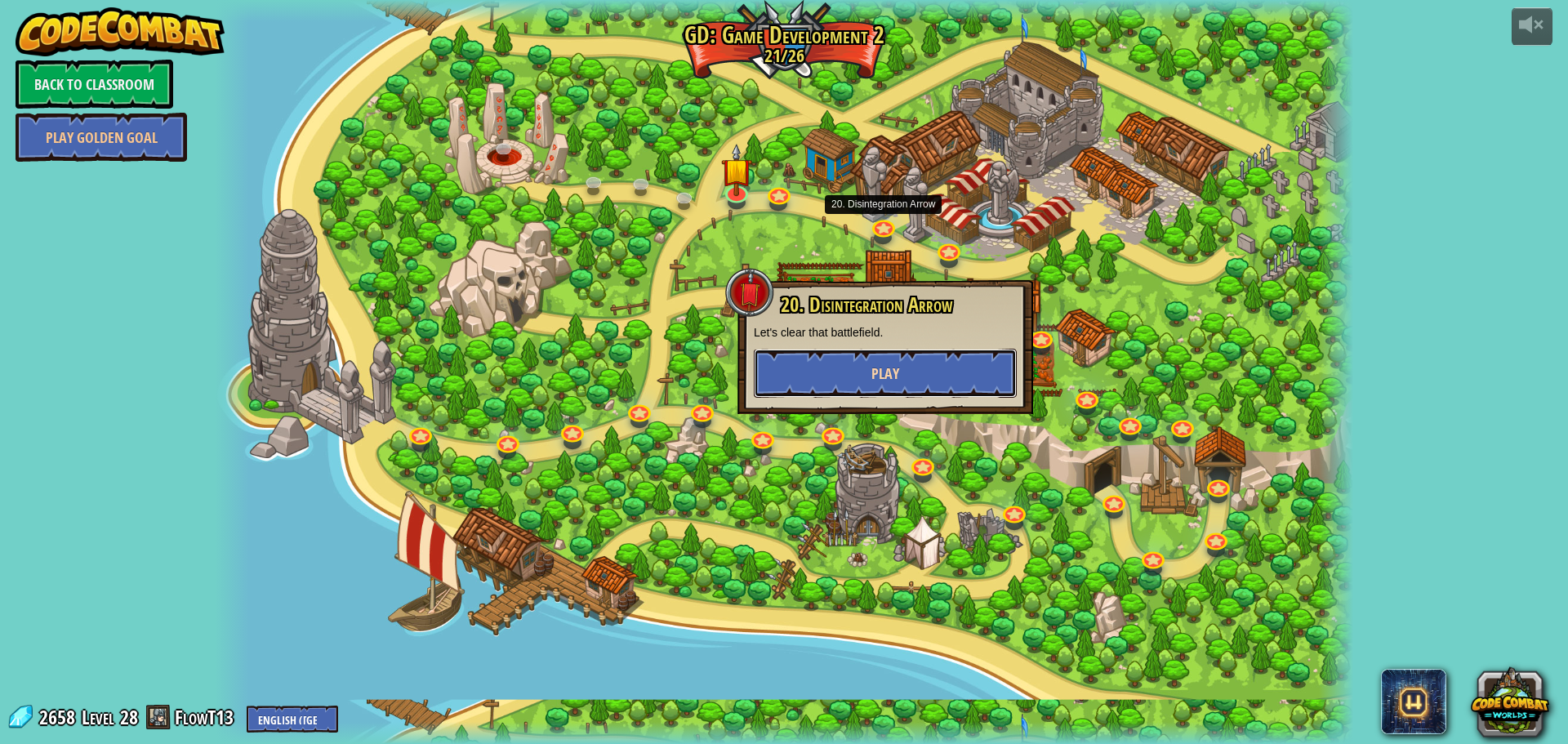
click at [846, 387] on button "Play" at bounding box center [885, 373] width 263 height 49
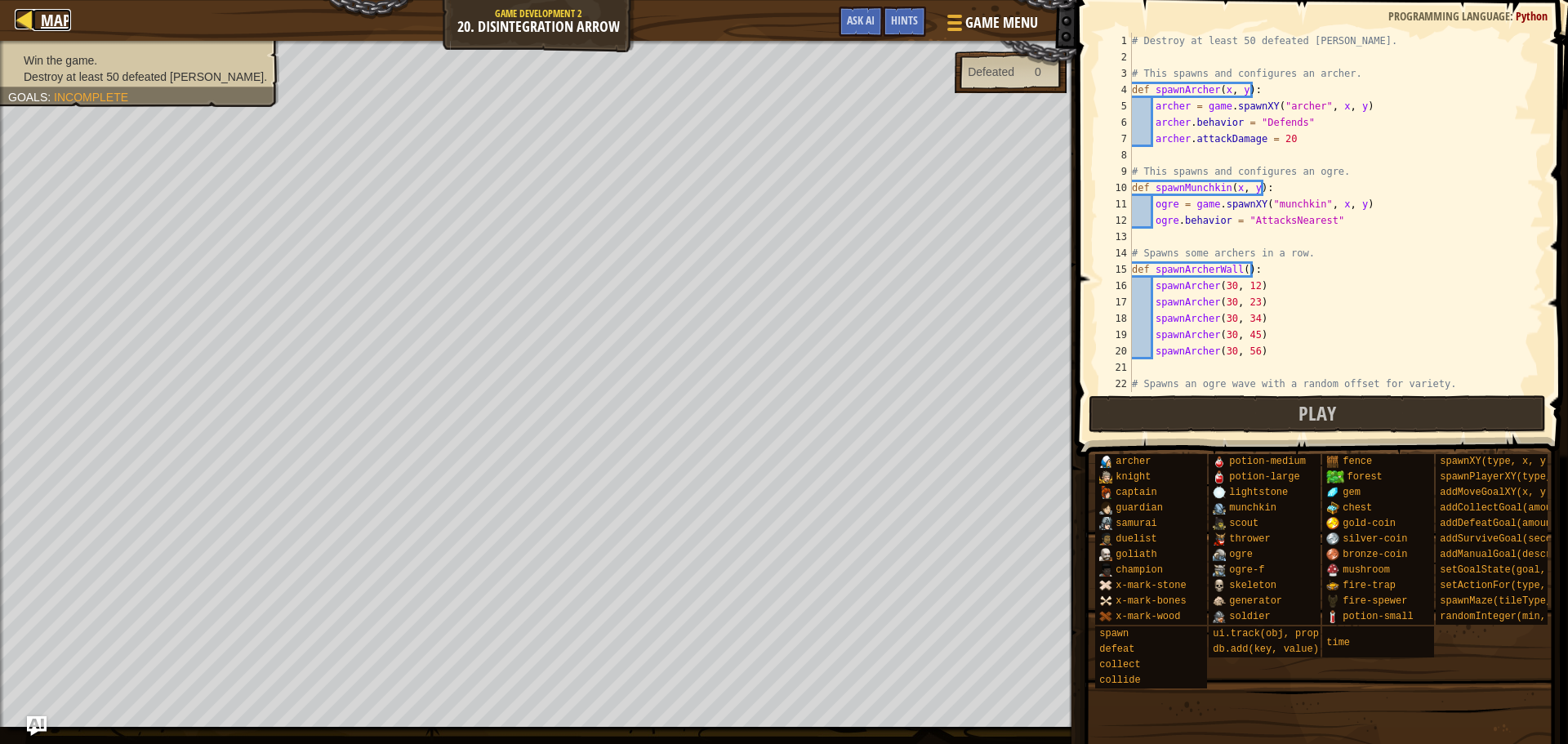
click at [27, 14] on div at bounding box center [25, 20] width 21 height 21
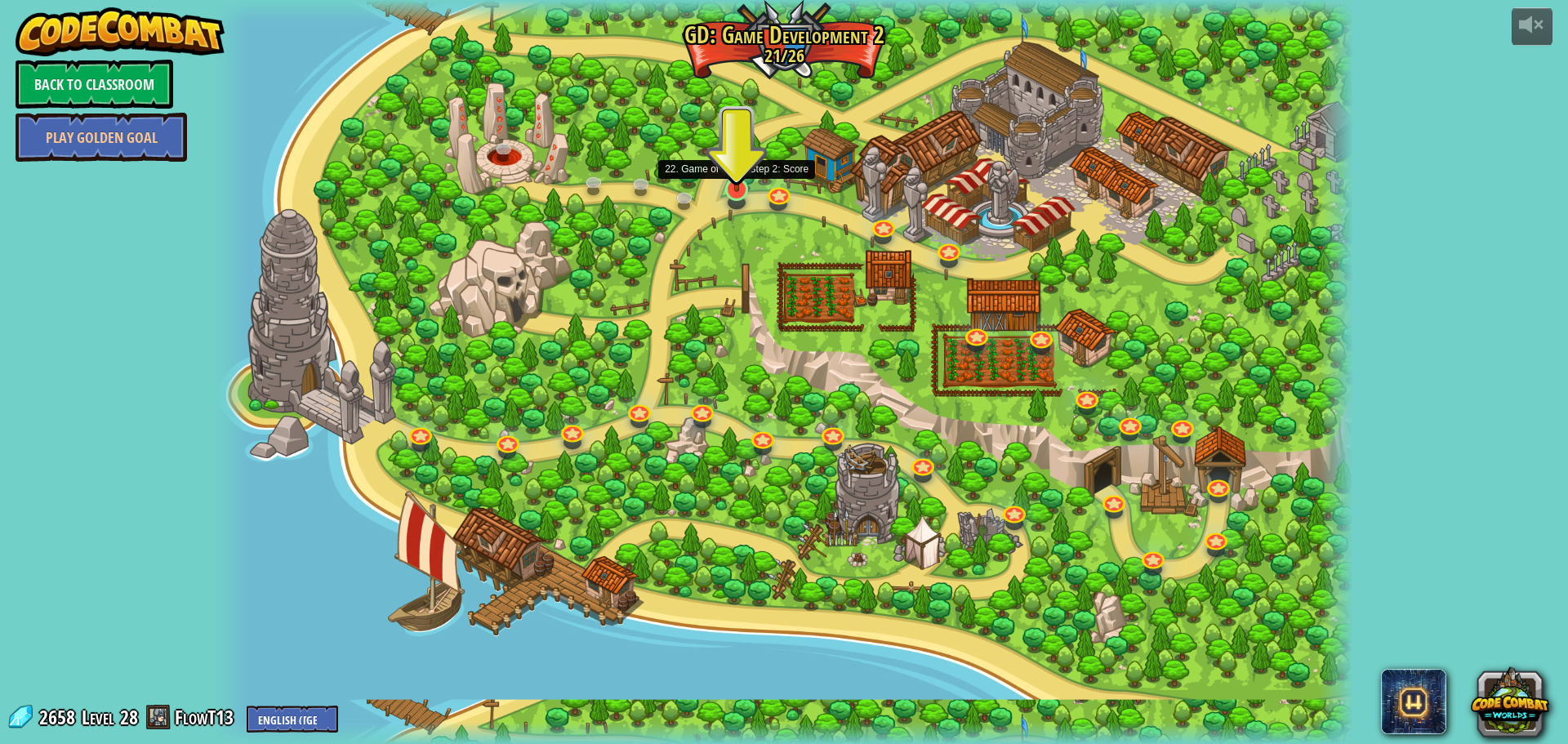
click at [740, 186] on img at bounding box center [737, 156] width 30 height 69
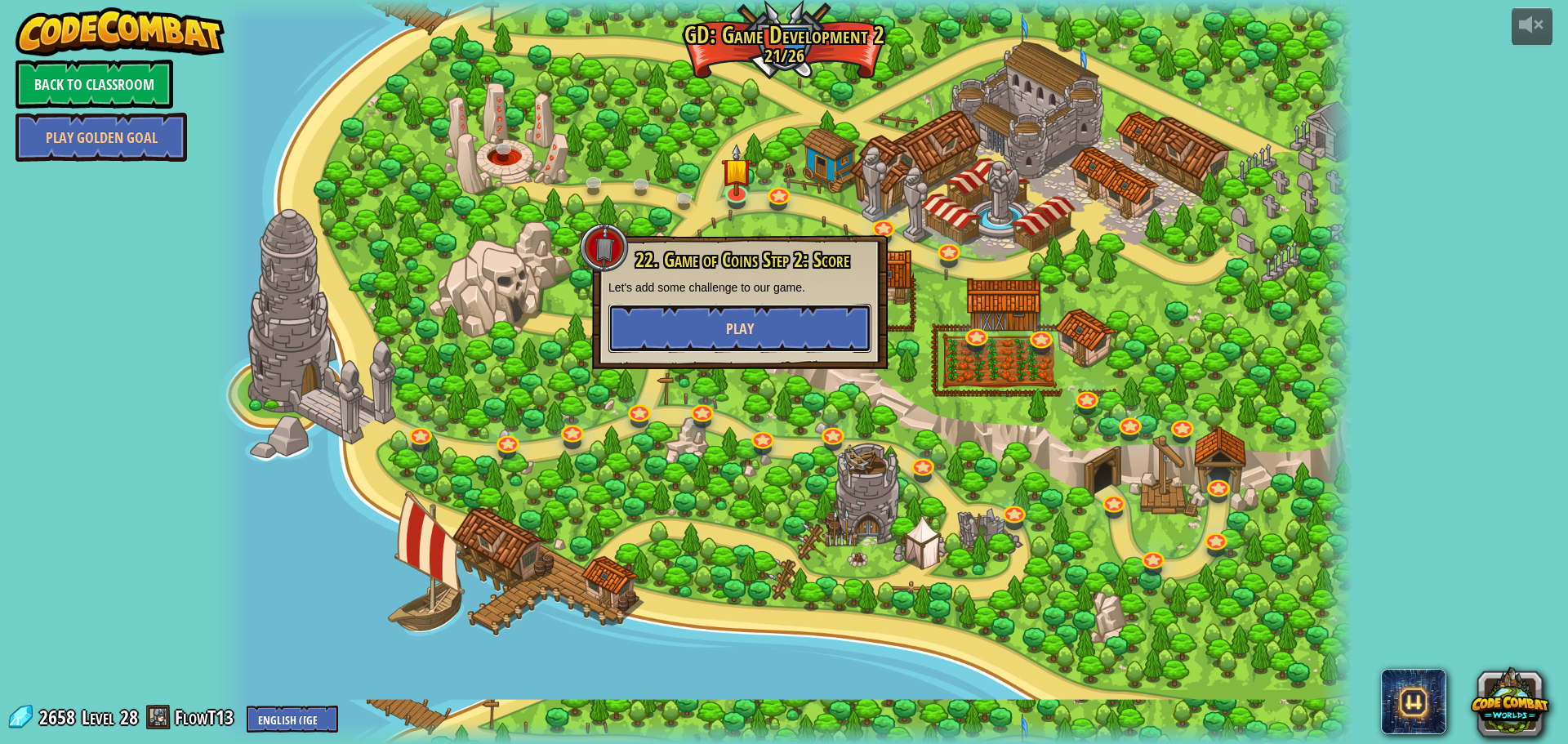
click at [691, 317] on button "Play" at bounding box center [739, 328] width 263 height 49
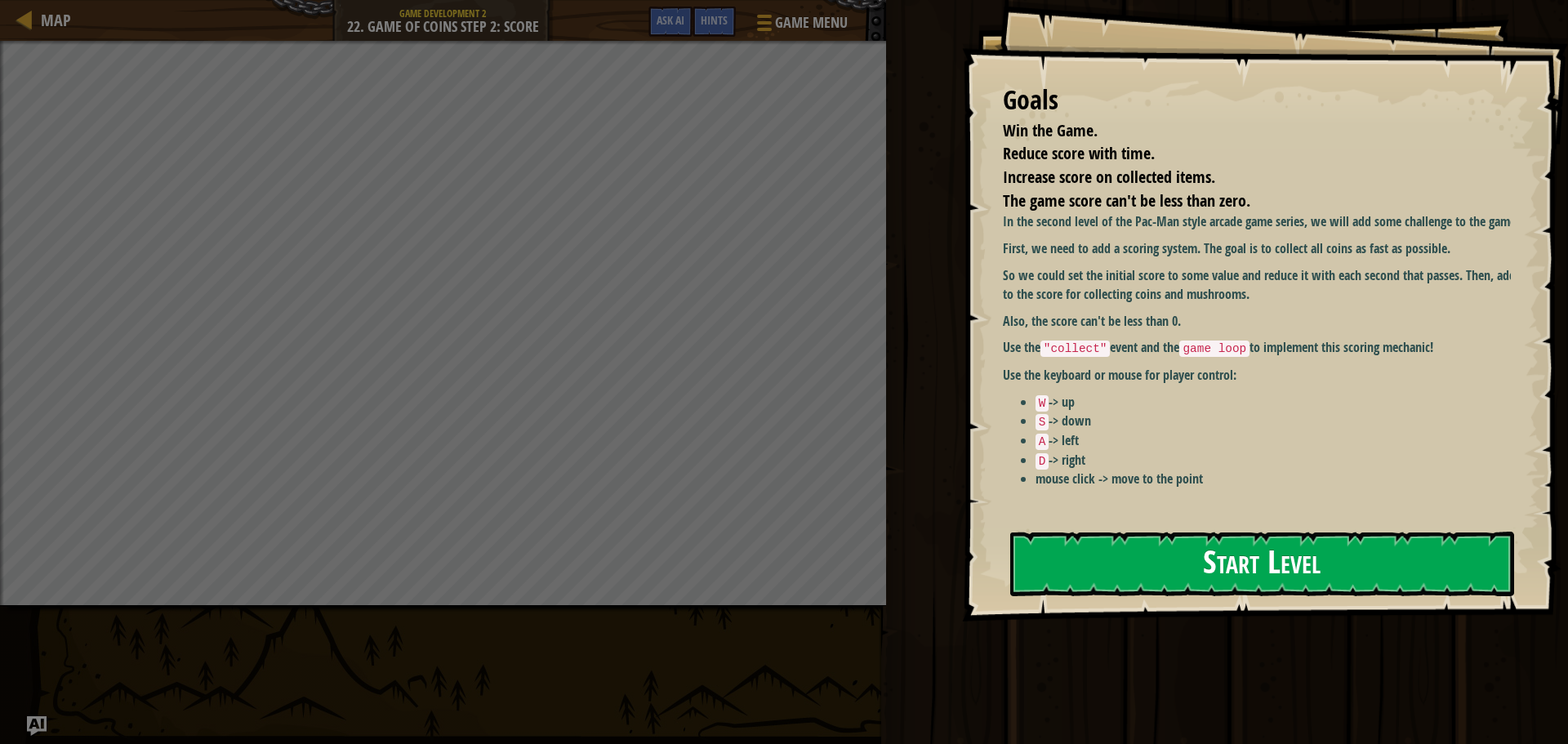
click at [1099, 575] on button "Start Level" at bounding box center [1262, 564] width 504 height 64
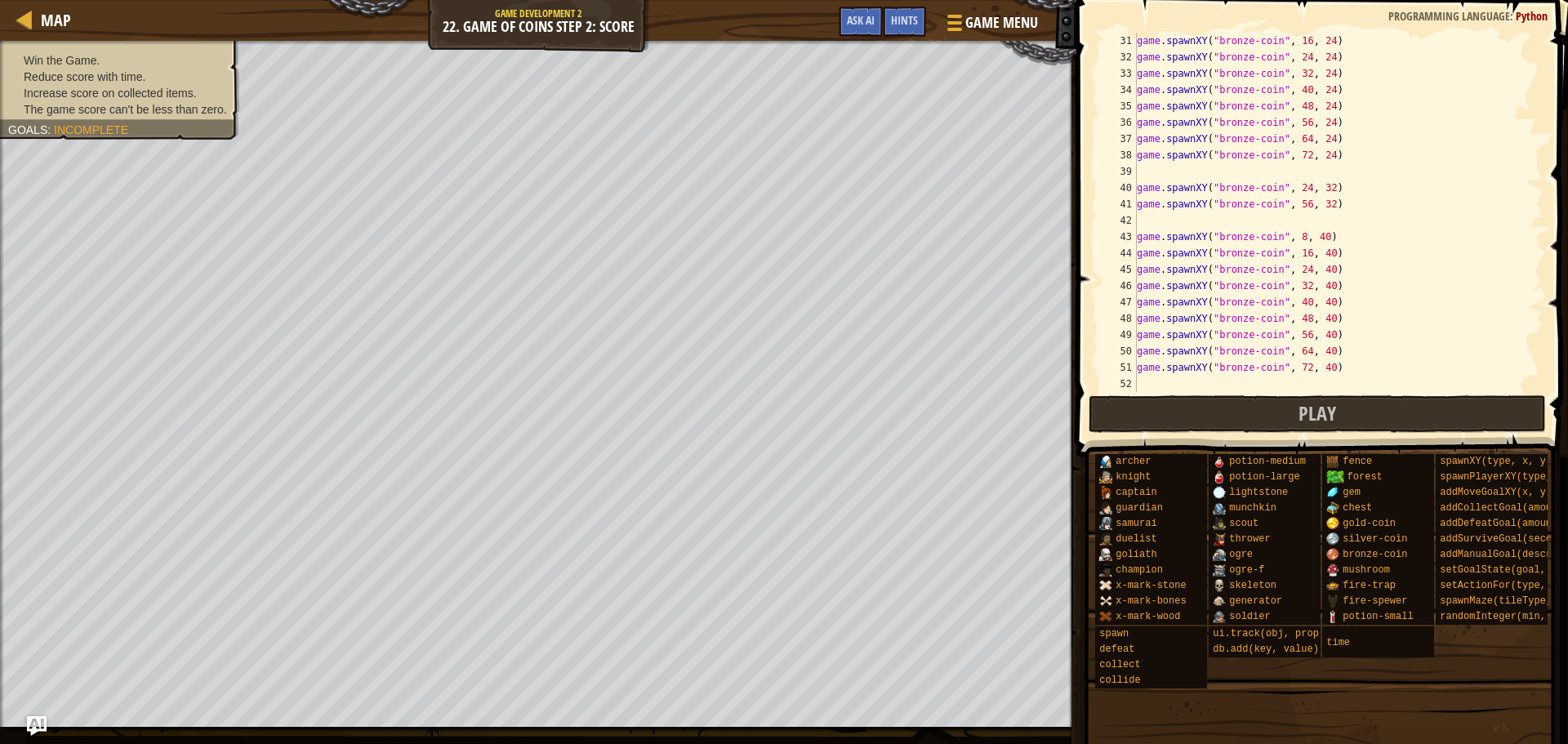
scroll to position [1388, 0]
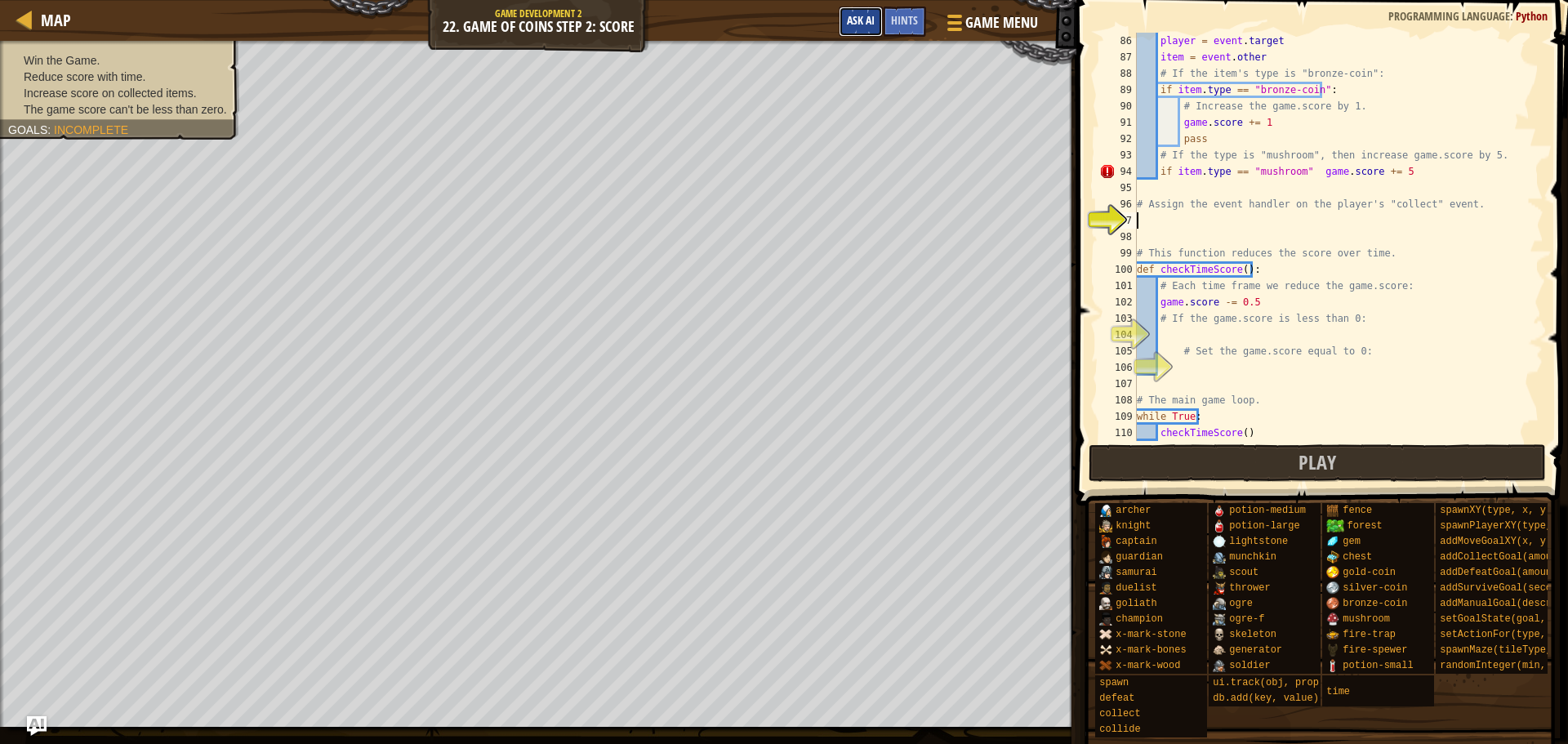
click at [866, 15] on span "Ask AI" at bounding box center [861, 20] width 27 height 15
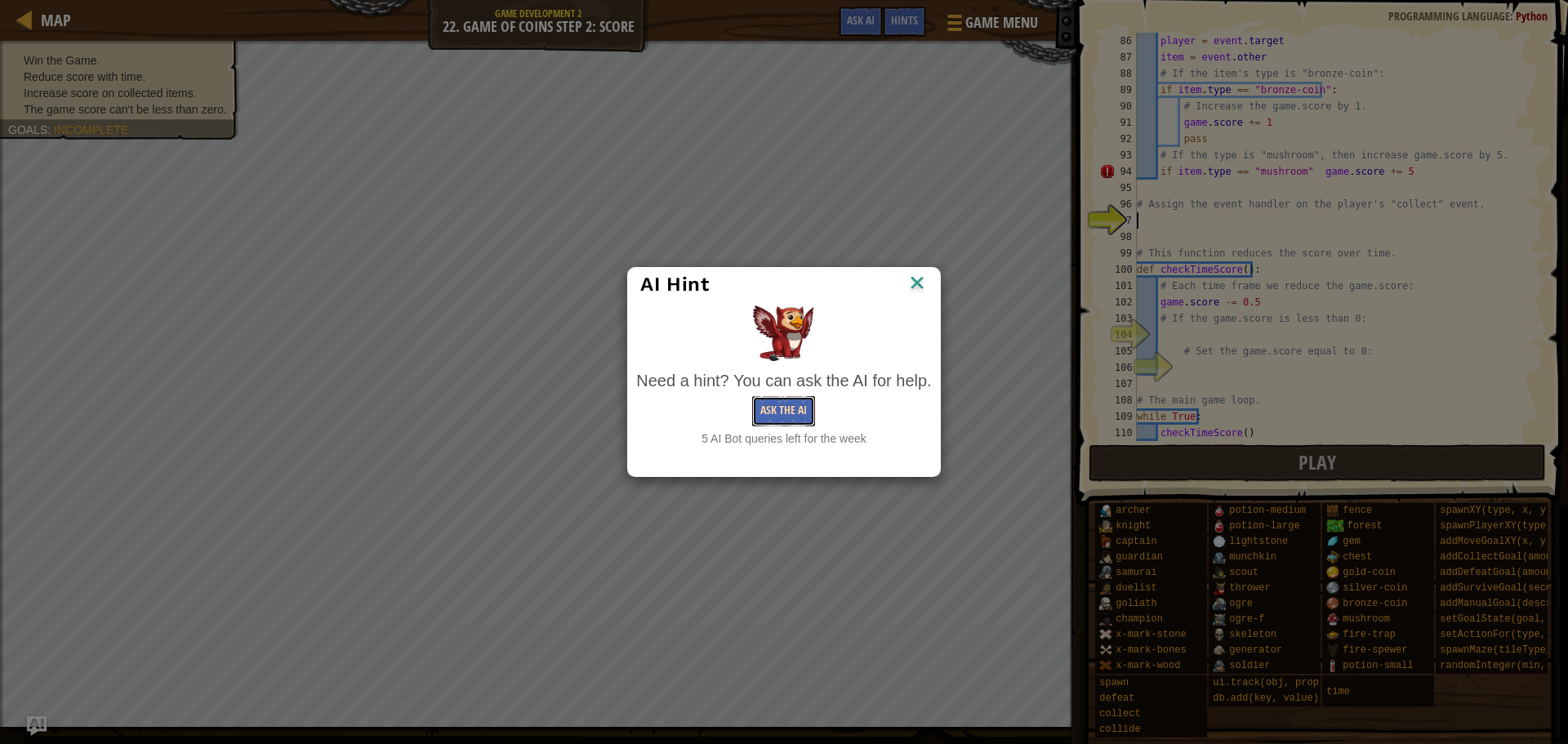
click at [789, 410] on button "Ask the AI" at bounding box center [784, 410] width 63 height 30
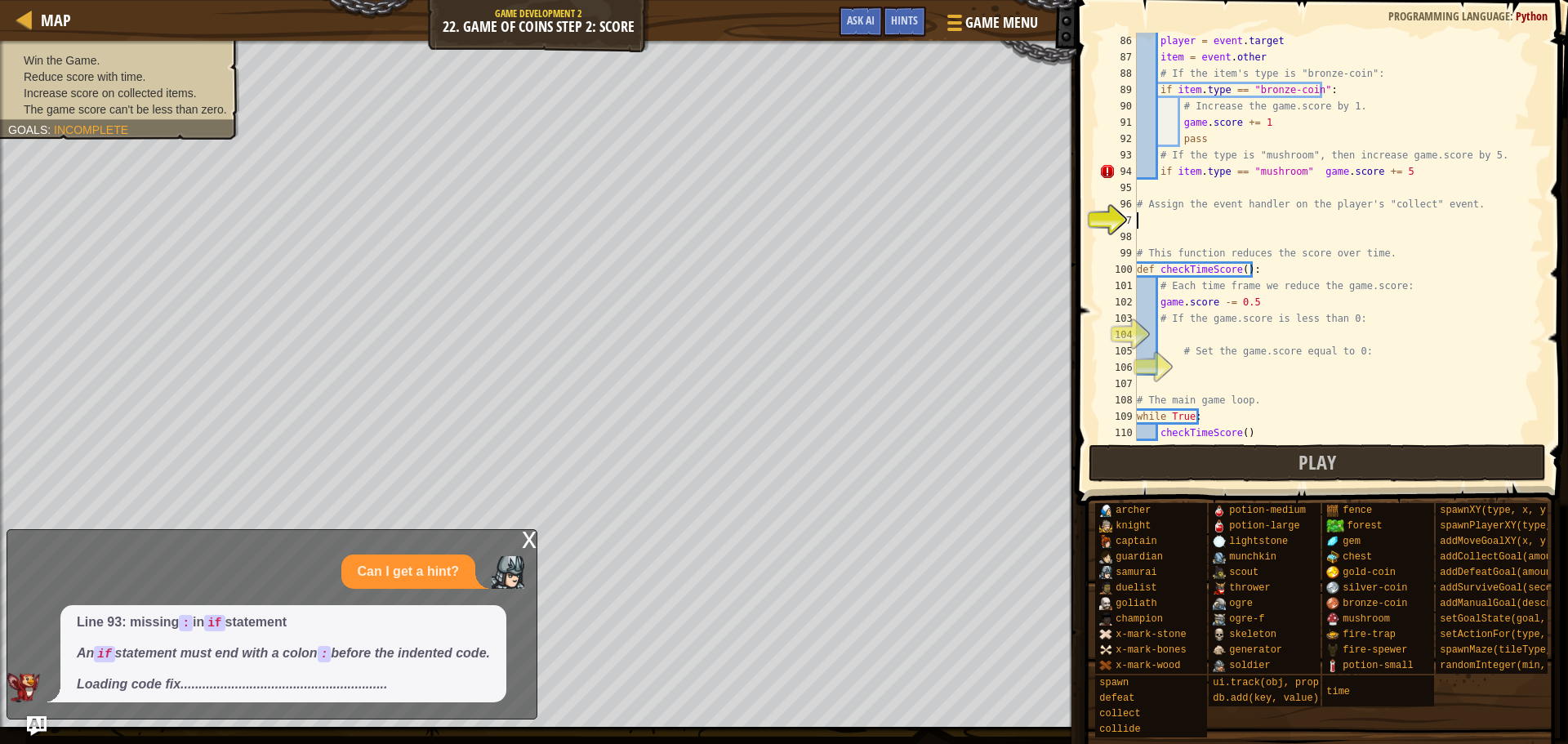
click at [1158, 220] on div "player = event . target item = event . other # If the item's type is "bronze-co…" at bounding box center [1332, 253] width 398 height 441
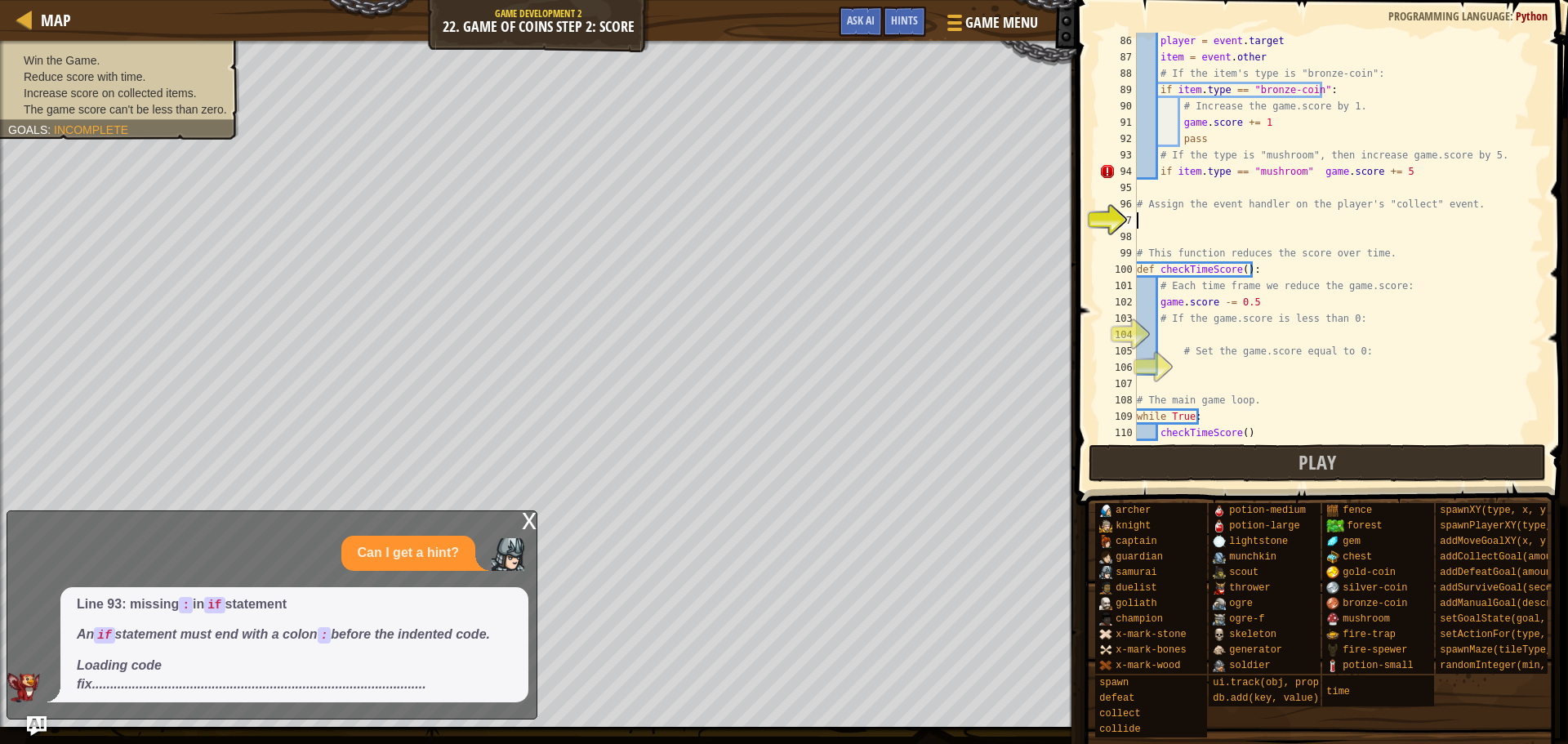
click at [1225, 312] on div "player = event . target item = event . other # If the item's type is "bronze-co…" at bounding box center [1332, 253] width 398 height 441
type textarea "# If the game.score is less than 0:"
click at [1227, 340] on div "player = event . target item = event . other # If the item's type is "bronze-co…" at bounding box center [1332, 253] width 398 height 441
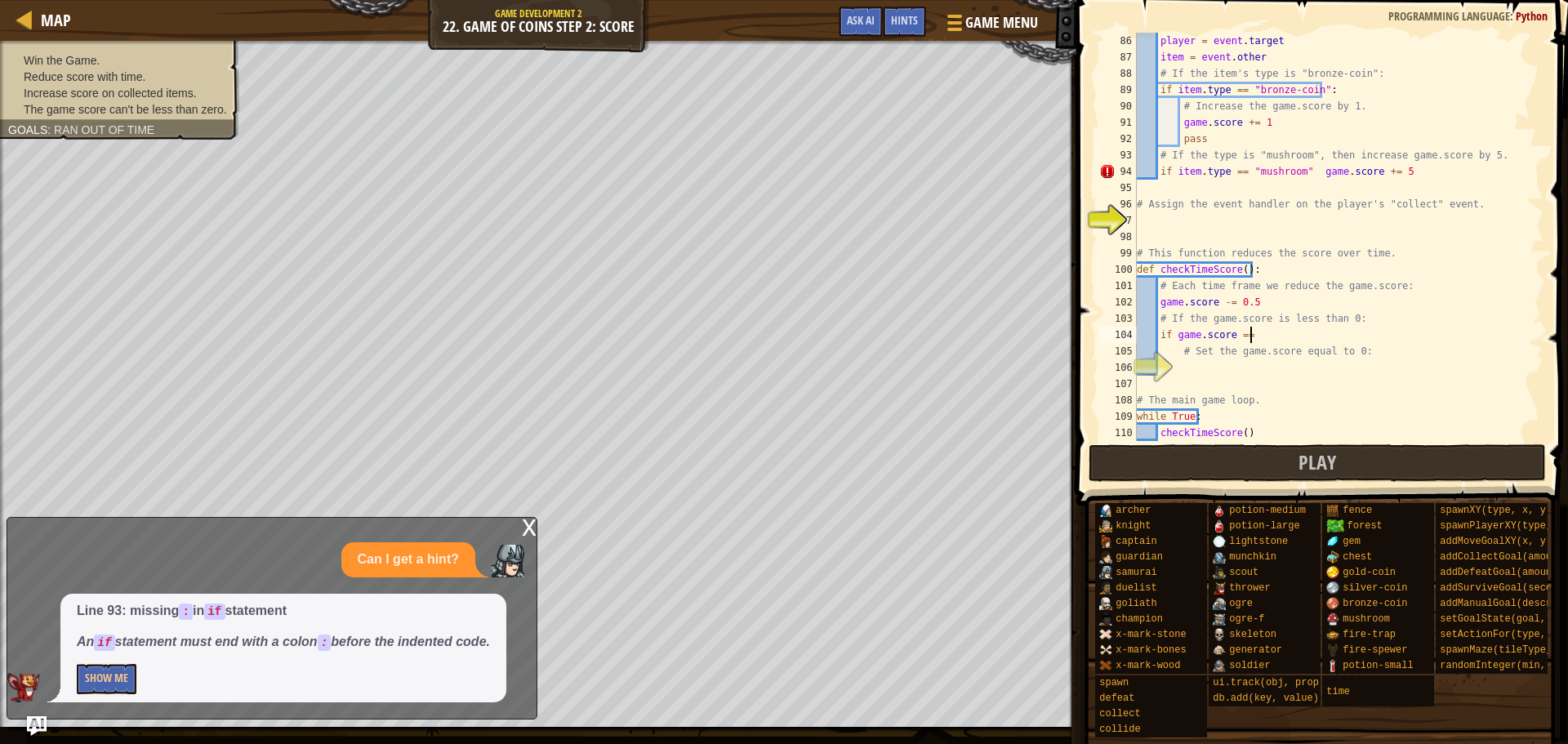
scroll to position [8, 9]
type textarea "if game.score == 0:"
click at [1243, 374] on div "player = event . target item = event . other # If the item's type is "bronze-co…" at bounding box center [1332, 253] width 398 height 441
click at [1243, 337] on div "player = event . target item = event . other # If the item's type is "bronze-co…" at bounding box center [1332, 253] width 398 height 441
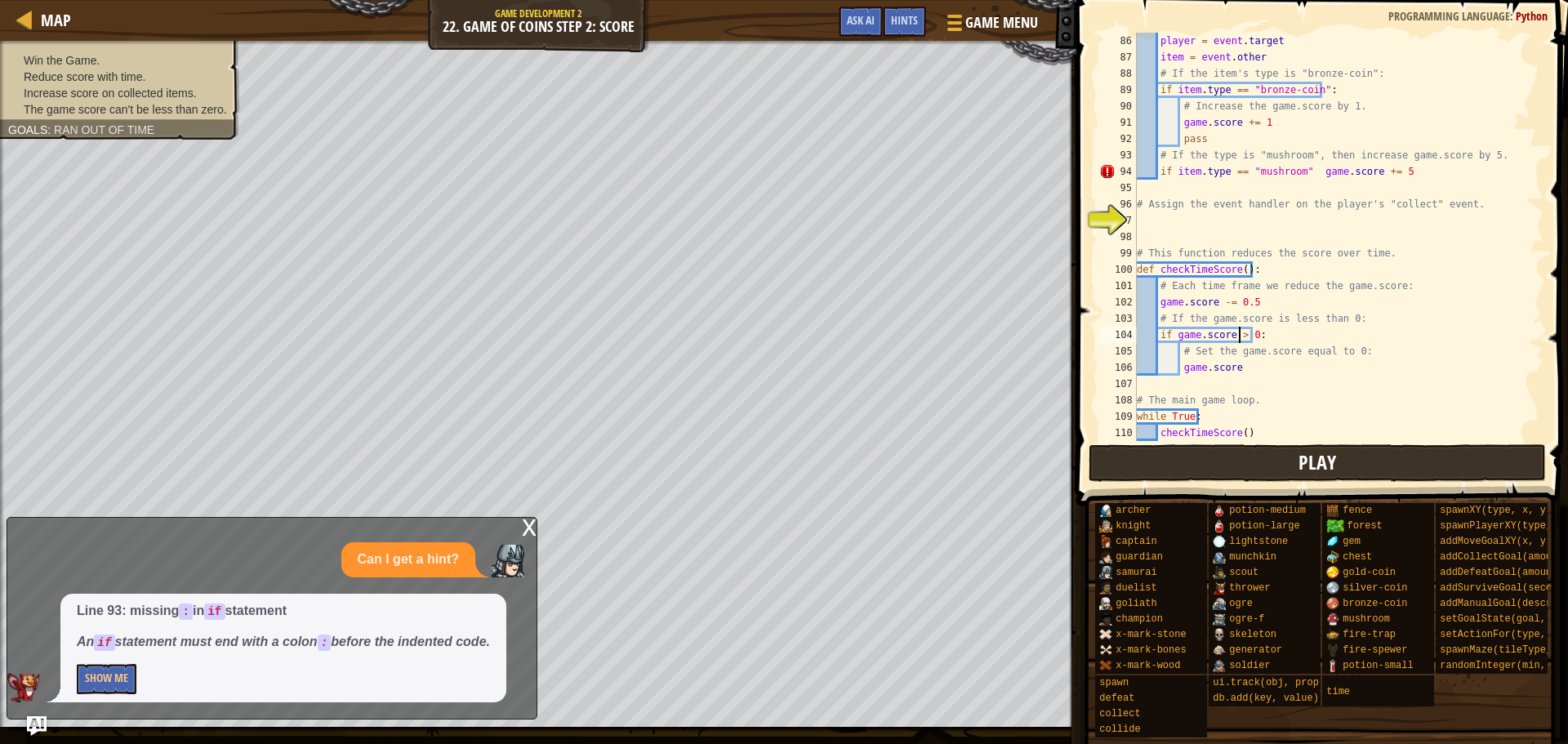
scroll to position [8, 9]
click at [1279, 334] on div "player = event . target item = event . other # If the item's type is "bronze-co…" at bounding box center [1332, 253] width 398 height 441
click at [1269, 368] on div "player = event . target item = event . other # If the item's type is "bronze-co…" at bounding box center [1332, 253] width 398 height 441
type textarea "game.score == 0"
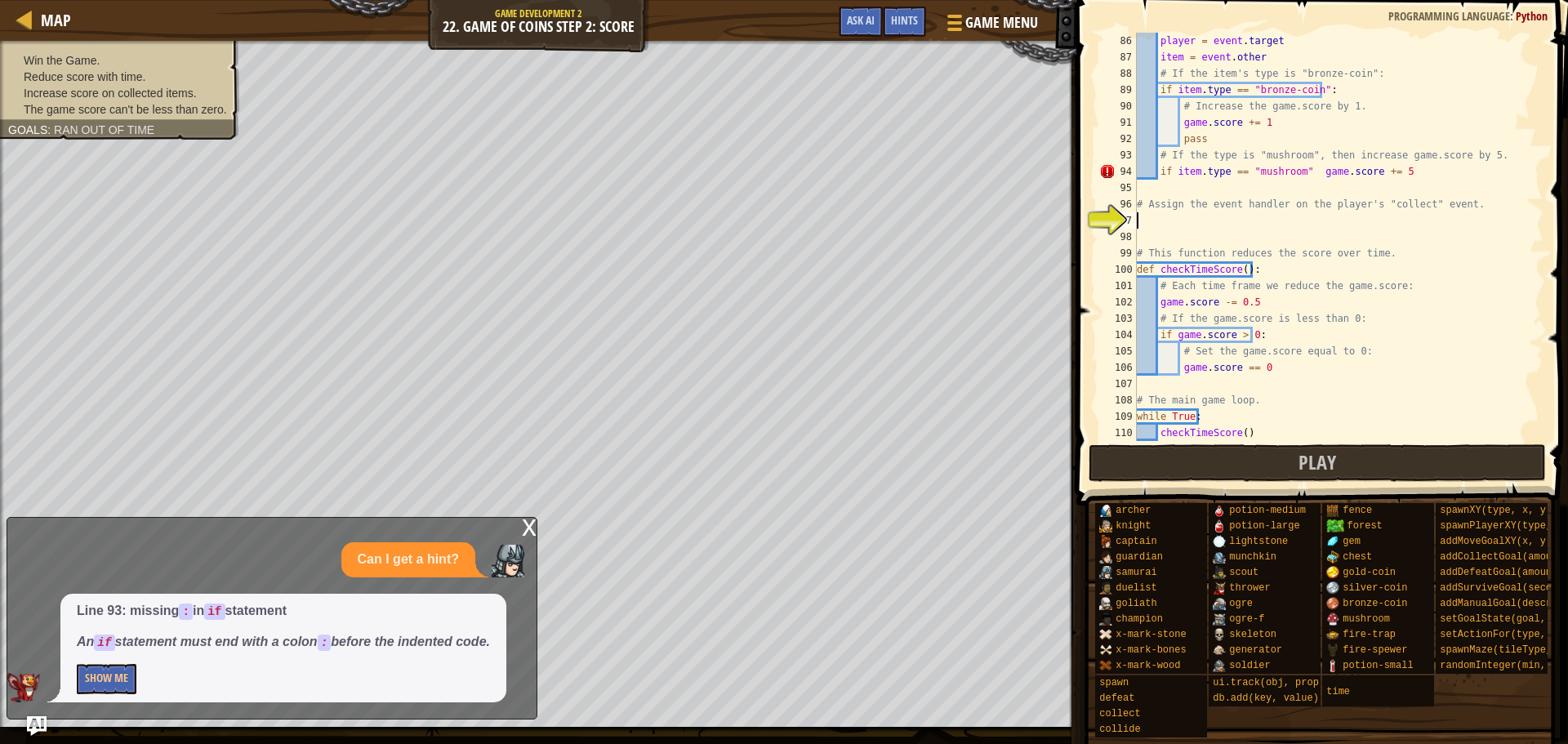
click at [1220, 216] on div "player = event . target item = event . other # If the item's type is "bronze-co…" at bounding box center [1332, 253] width 398 height 441
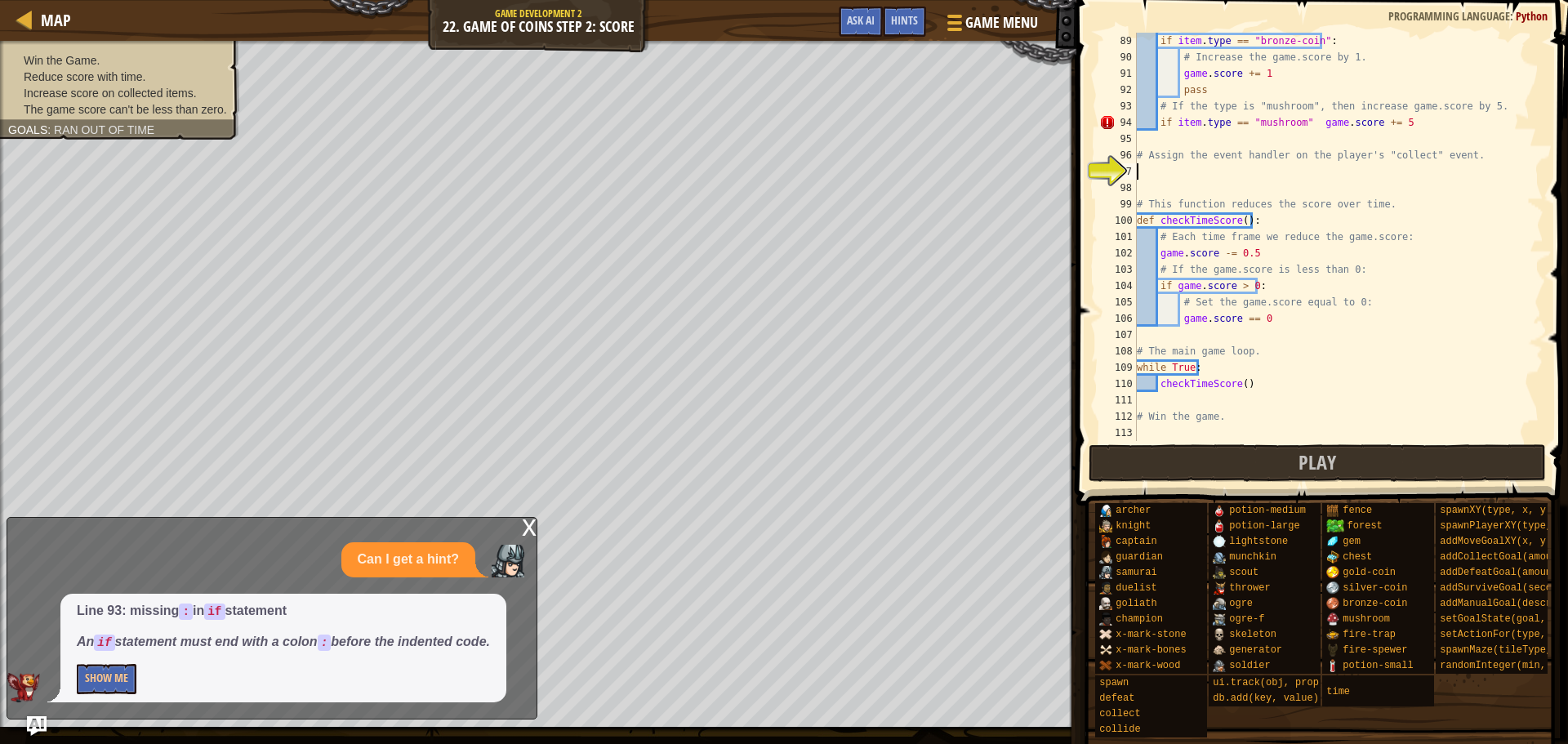
scroll to position [1438, 0]
click at [122, 676] on button "Show Me" at bounding box center [107, 678] width 60 height 30
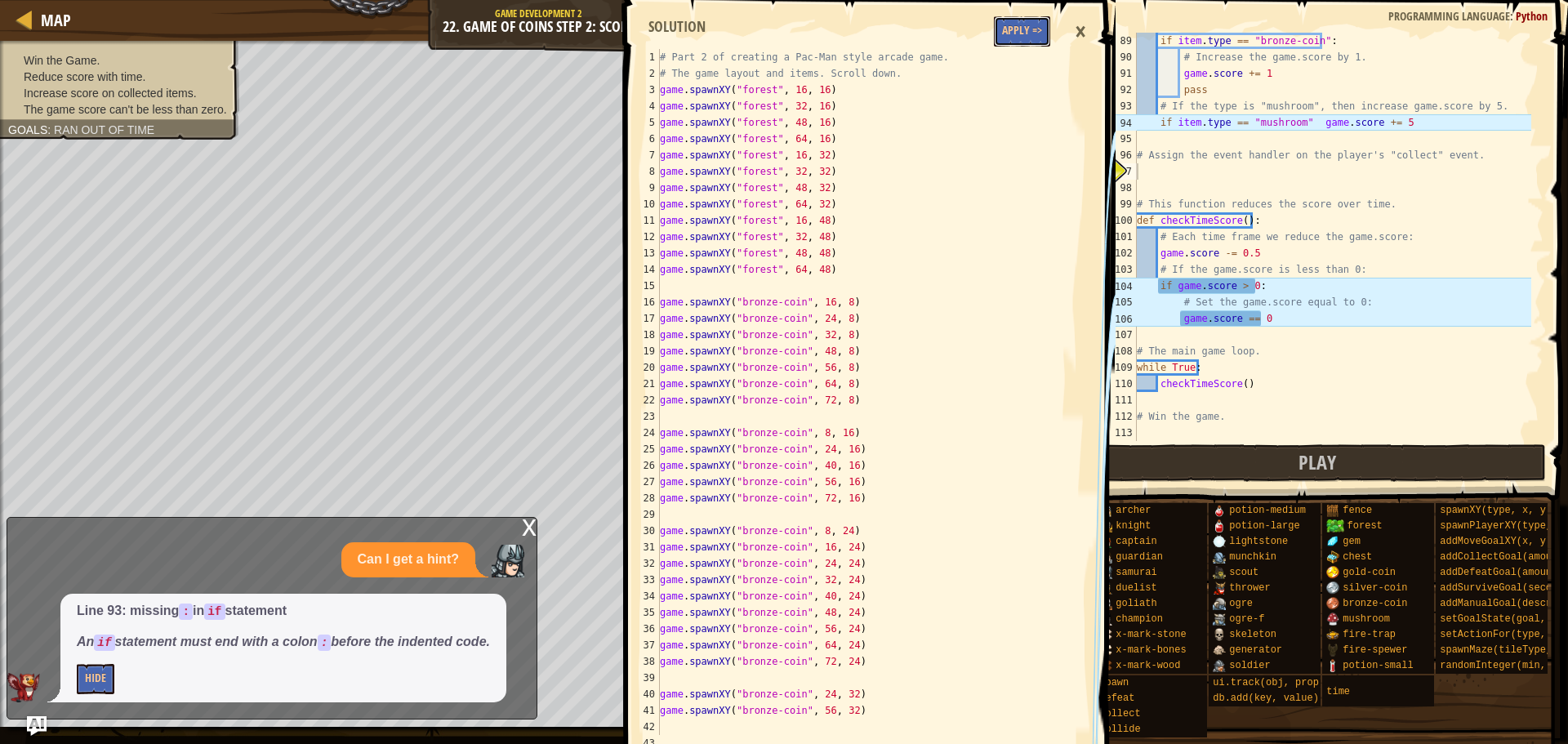
click at [1018, 22] on button "Apply =>" at bounding box center [1022, 31] width 56 height 30
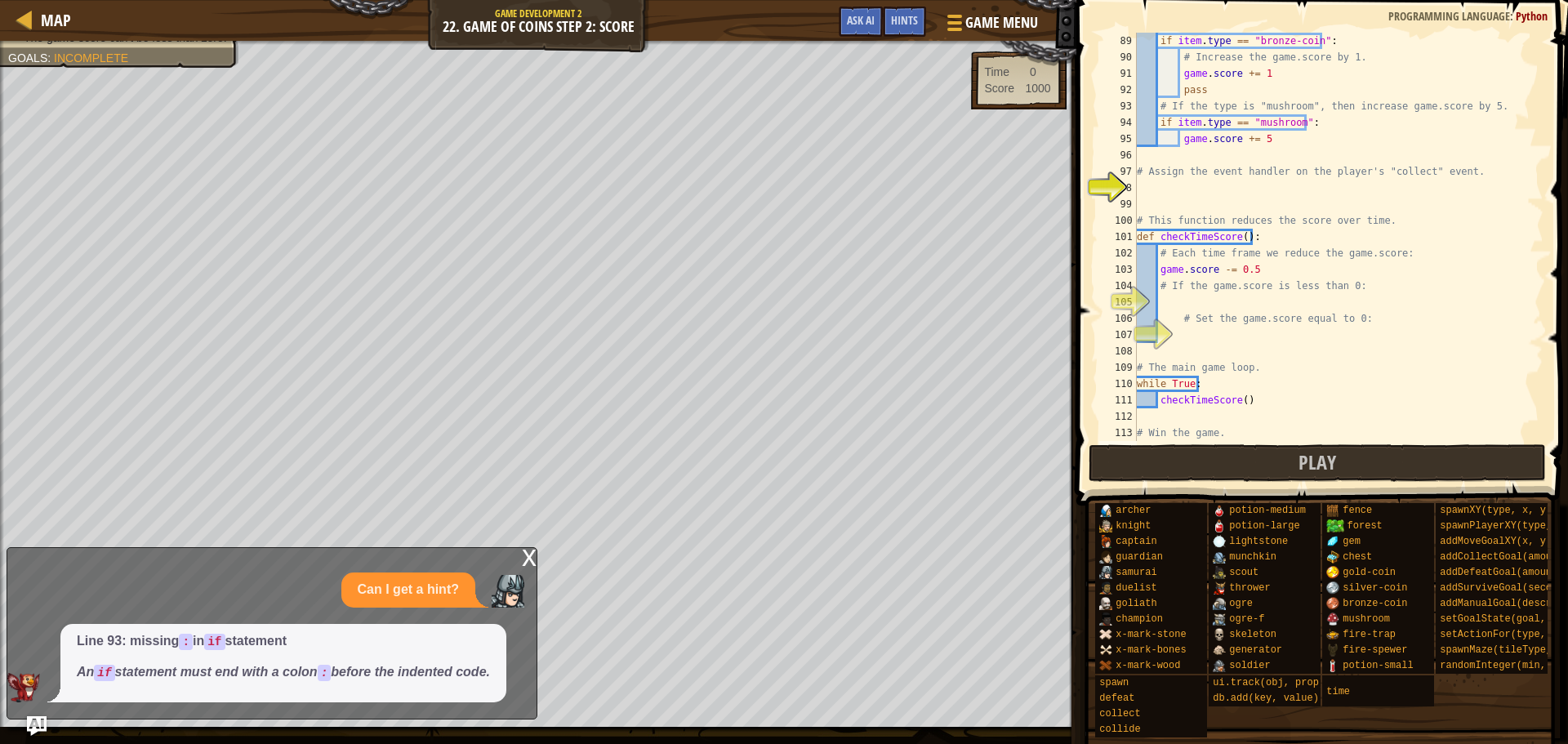
type textarea "# Assign the event handler on the player's "collect" event."
click at [1263, 168] on div "if item . type == "bronze-coin" : # Increase the game.score by 1. game . score …" at bounding box center [1332, 253] width 398 height 441
click at [1194, 301] on div "if item . type == "bronze-coin" : # Increase the game.score by 1. game . score …" at bounding box center [1332, 253] width 398 height 441
type textarea "game.score > 0:"
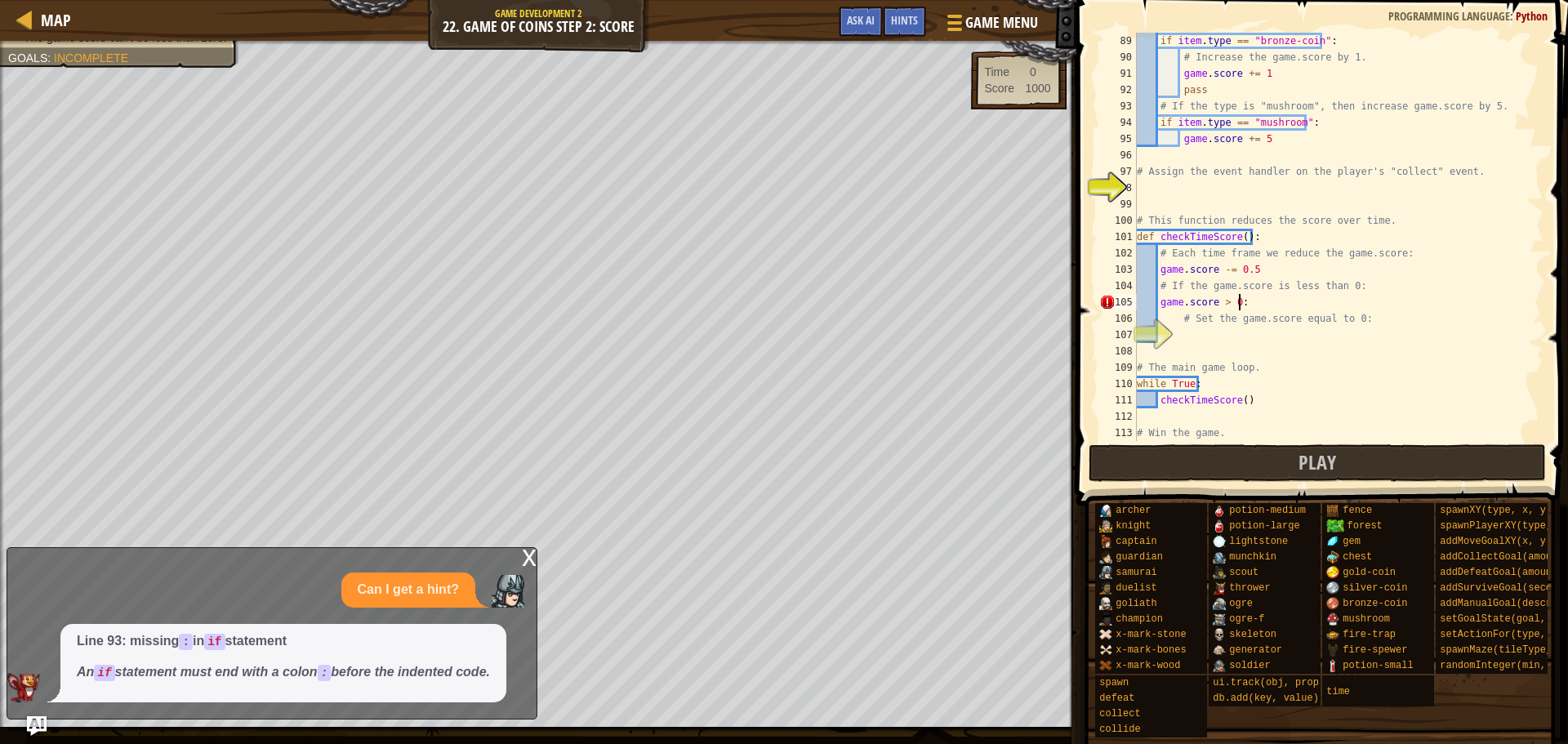
scroll to position [8, 8]
click at [1241, 340] on div "if item . type == "bronze-coin" : # Increase the game.score by 1. game . score …" at bounding box center [1332, 253] width 398 height 441
click at [1162, 304] on div "if item . type == "bronze-coin" : # Increase the game.score by 1. game . score …" at bounding box center [1332, 253] width 398 height 441
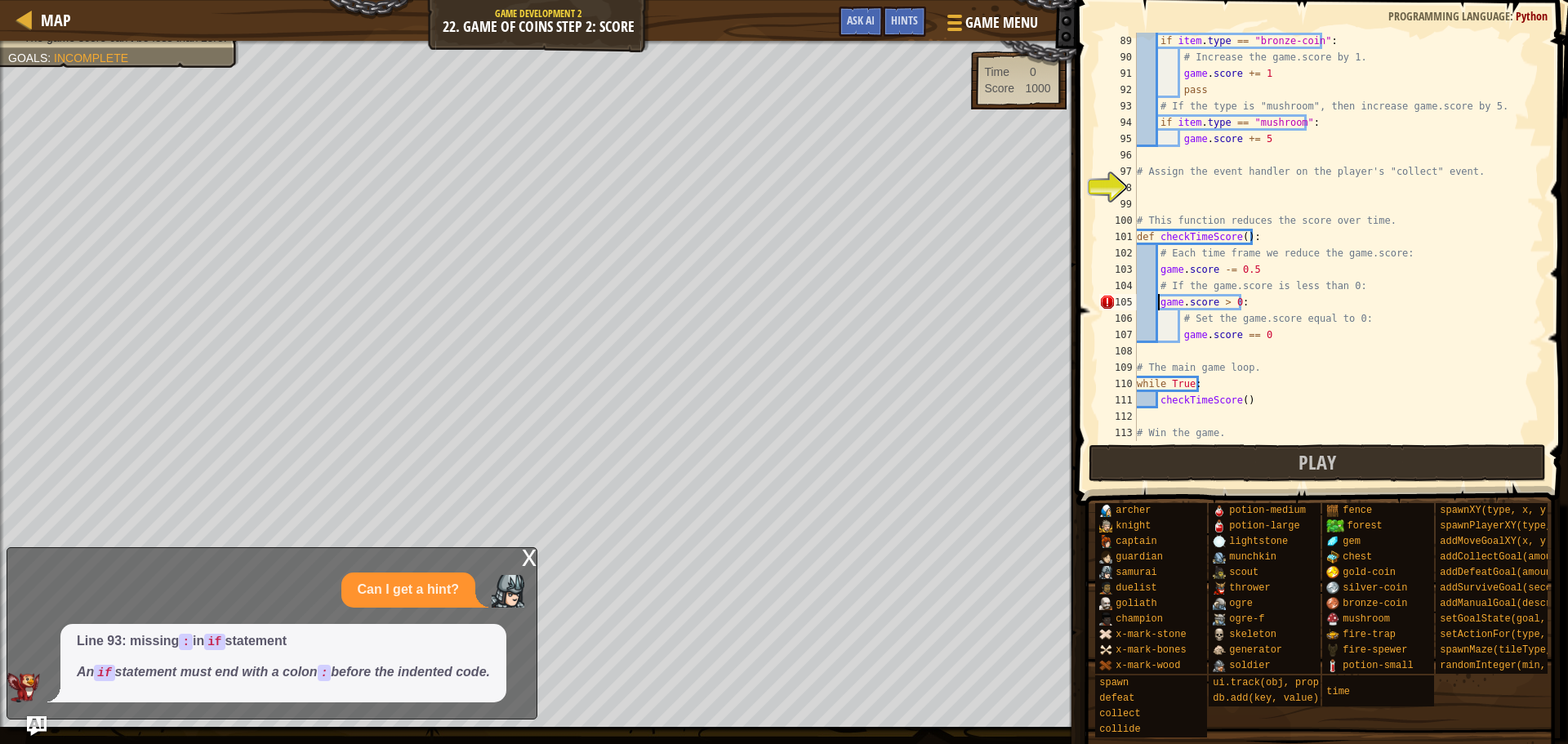
drag, startPoint x: 1160, startPoint y: 301, endPoint x: 1156, endPoint y: 334, distance: 33.2
click at [1153, 317] on div "if item . type == "bronze-coin" : # Increase the game.score by 1. game . score …" at bounding box center [1332, 253] width 398 height 441
drag, startPoint x: 1167, startPoint y: 311, endPoint x: 1158, endPoint y: 309, distance: 9.2
click at [1164, 311] on div "if item . type == "bronze-coin" : # Increase the game.score by 1. game . score …" at bounding box center [1332, 253] width 398 height 441
click at [1163, 296] on div "if item . type == "bronze-coin" : # Increase the game.score by 1. game . score …" at bounding box center [1332, 253] width 398 height 441
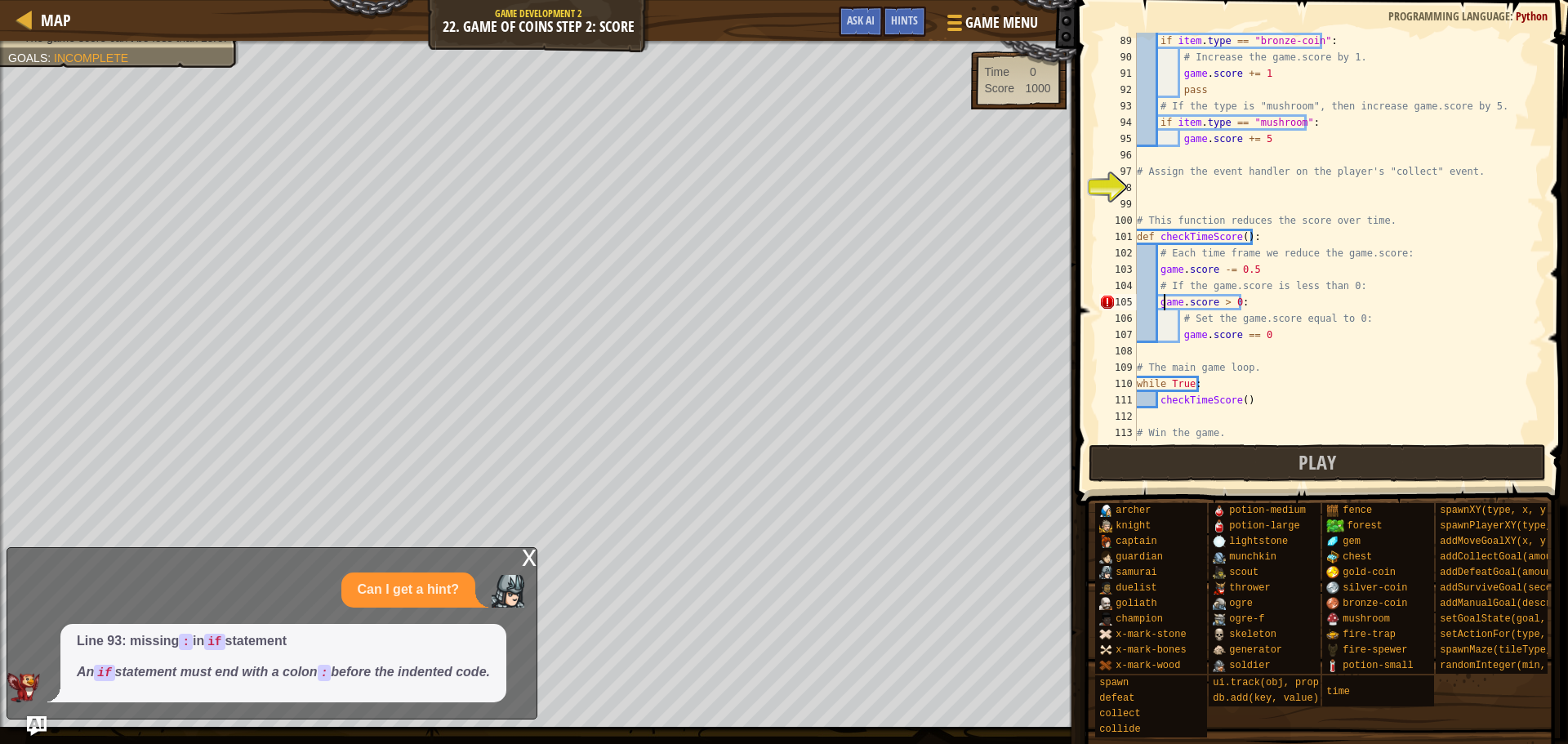
type textarea "game.score > 0:"
